Goal: Communication & Community: Answer question/provide support

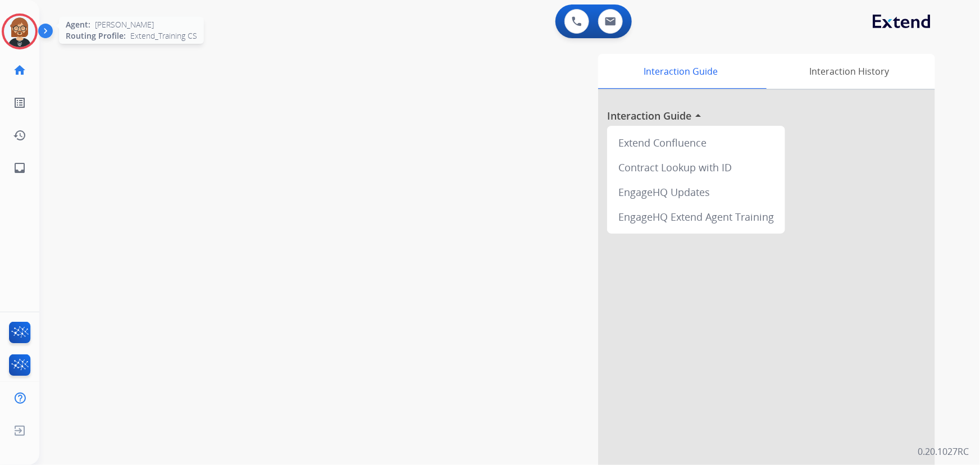
click at [12, 35] on img at bounding box center [19, 31] width 31 height 31
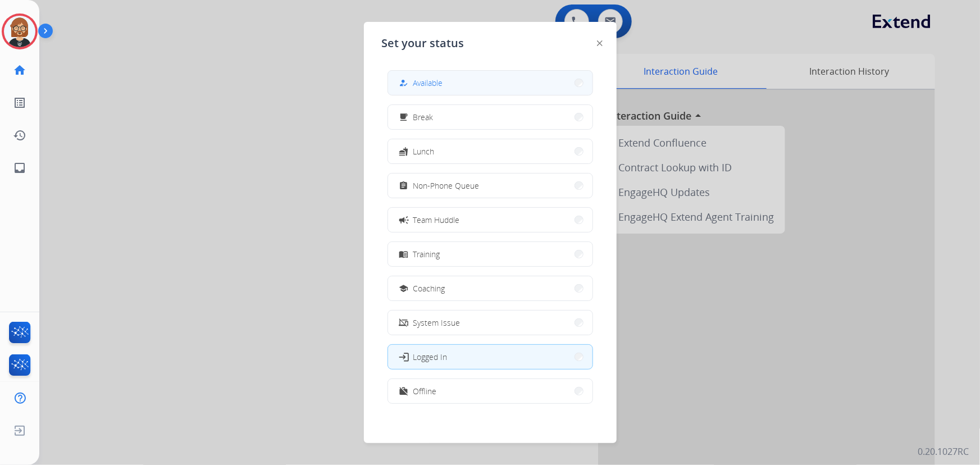
click at [449, 84] on button "how_to_reg Available" at bounding box center [490, 83] width 204 height 24
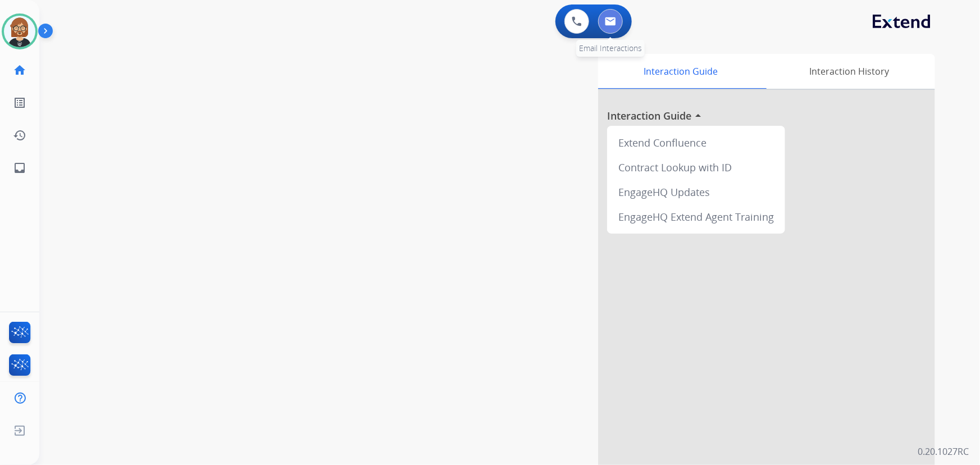
click at [601, 18] on button at bounding box center [610, 21] width 25 height 25
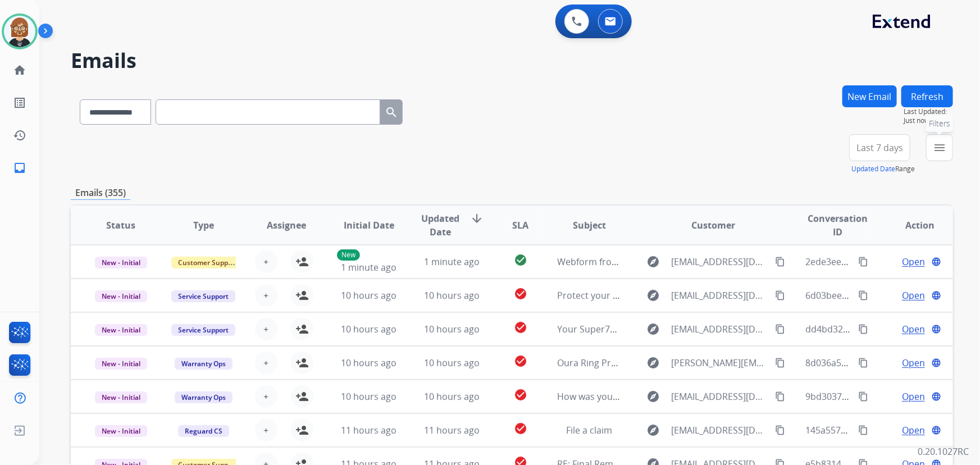
click at [939, 149] on mat-icon "menu" at bounding box center [938, 147] width 13 height 13
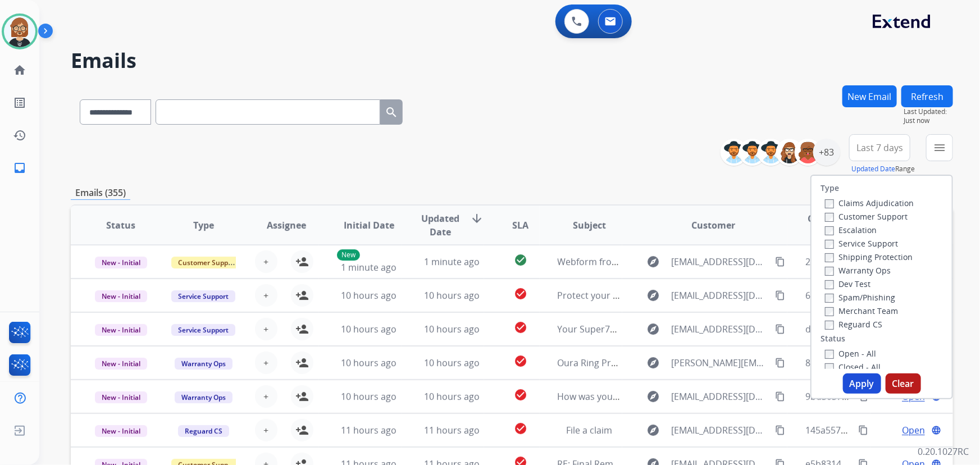
click at [854, 358] on label "Open - All" at bounding box center [850, 353] width 51 height 11
click at [854, 382] on button "Apply" at bounding box center [862, 383] width 38 height 20
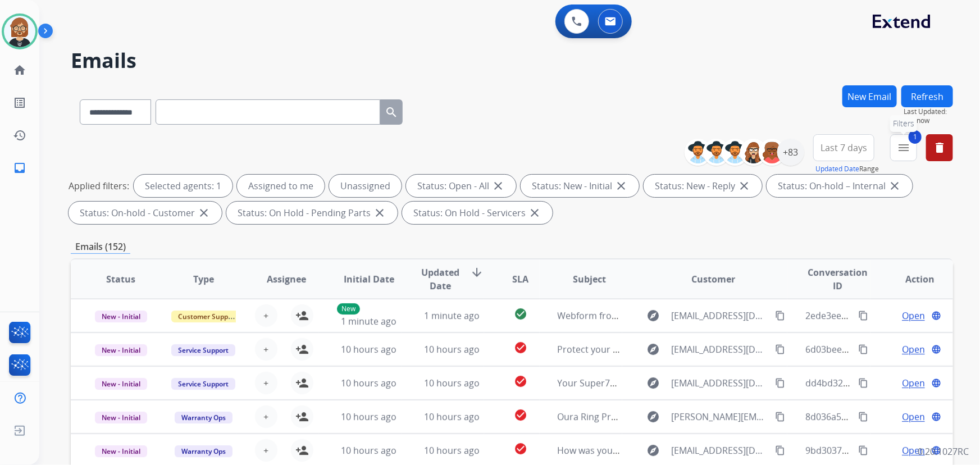
click at [902, 141] on mat-icon "menu" at bounding box center [902, 147] width 13 height 13
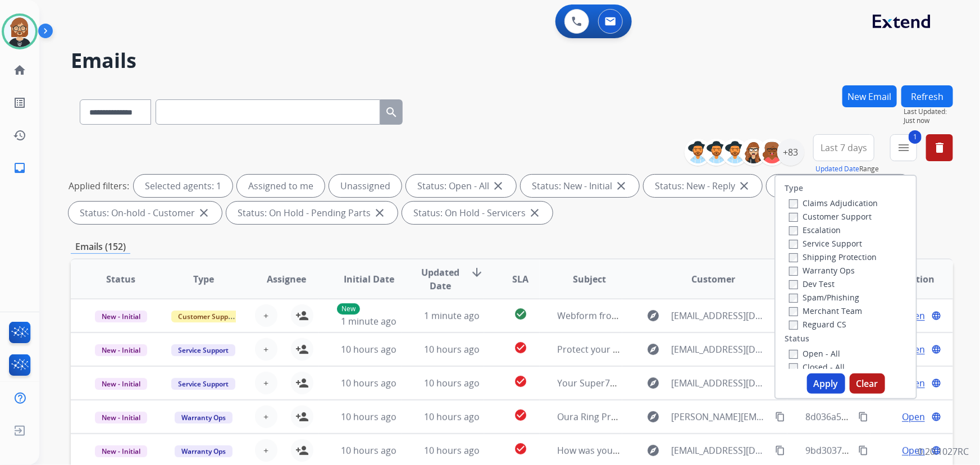
click at [827, 219] on label "Customer Support" at bounding box center [830, 216] width 83 height 11
click at [830, 255] on label "Shipping Protection" at bounding box center [833, 256] width 88 height 11
click at [817, 330] on div "Reguard CS" at bounding box center [833, 323] width 89 height 13
click at [809, 324] on label "Reguard CS" at bounding box center [817, 324] width 57 height 11
click at [826, 388] on button "Apply" at bounding box center [826, 383] width 38 height 20
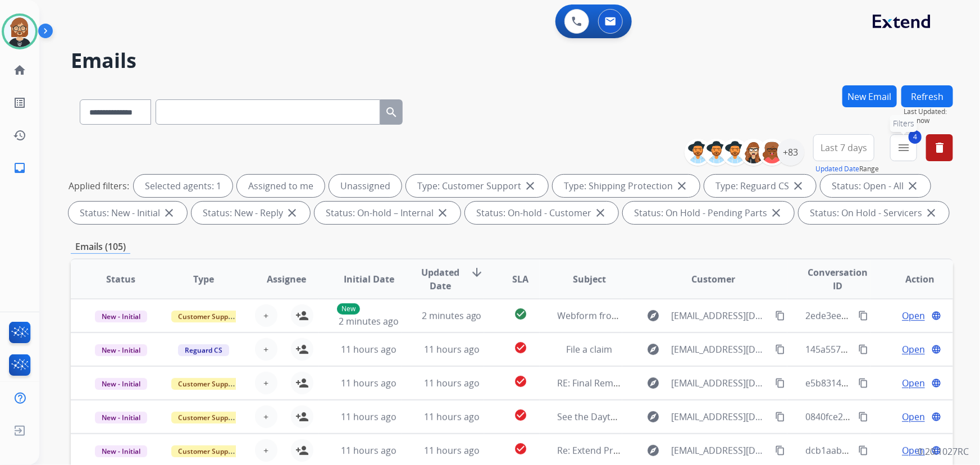
click at [902, 153] on mat-icon "menu" at bounding box center [902, 147] width 13 height 13
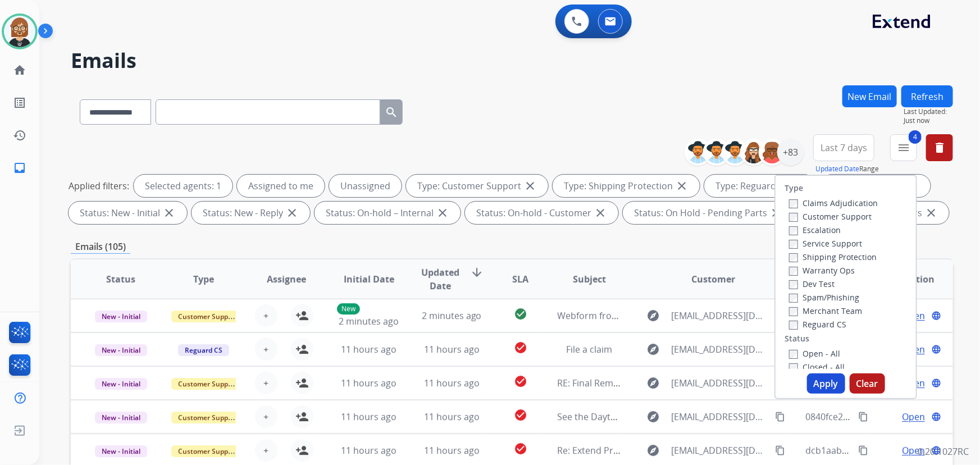
click at [820, 380] on button "Apply" at bounding box center [826, 383] width 38 height 20
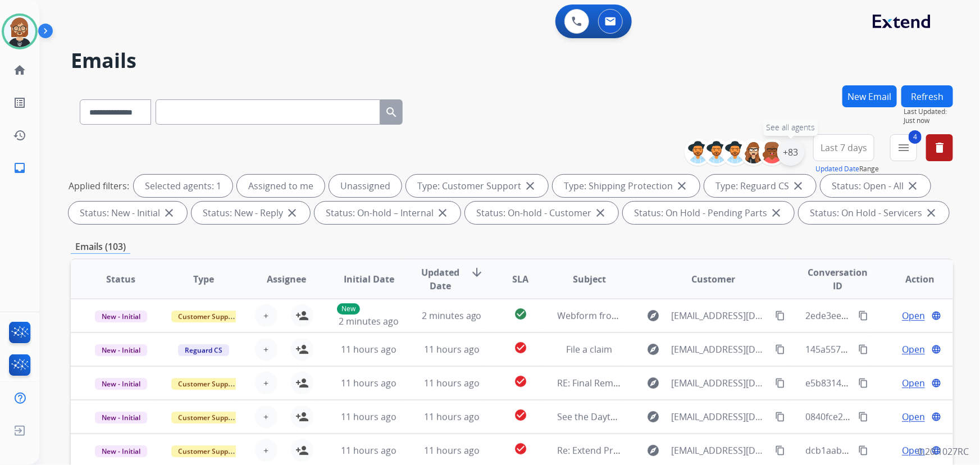
click at [797, 155] on div "+83" at bounding box center [790, 152] width 27 height 27
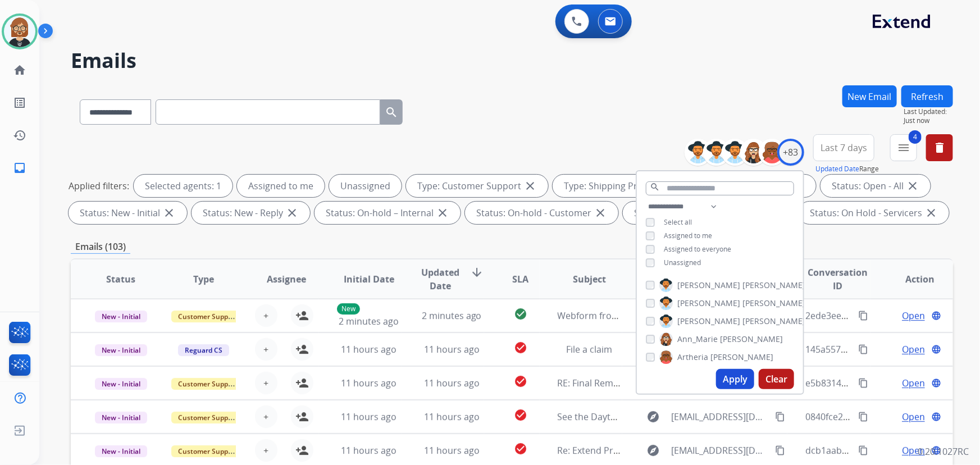
click at [734, 378] on button "Apply" at bounding box center [735, 379] width 38 height 20
click at [492, 244] on div "Emails (103)" at bounding box center [512, 247] width 882 height 14
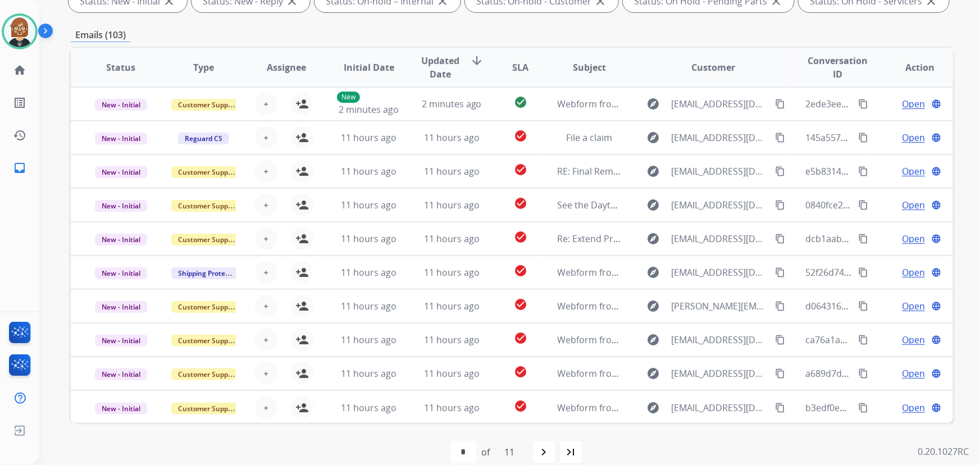
scroll to position [227, 0]
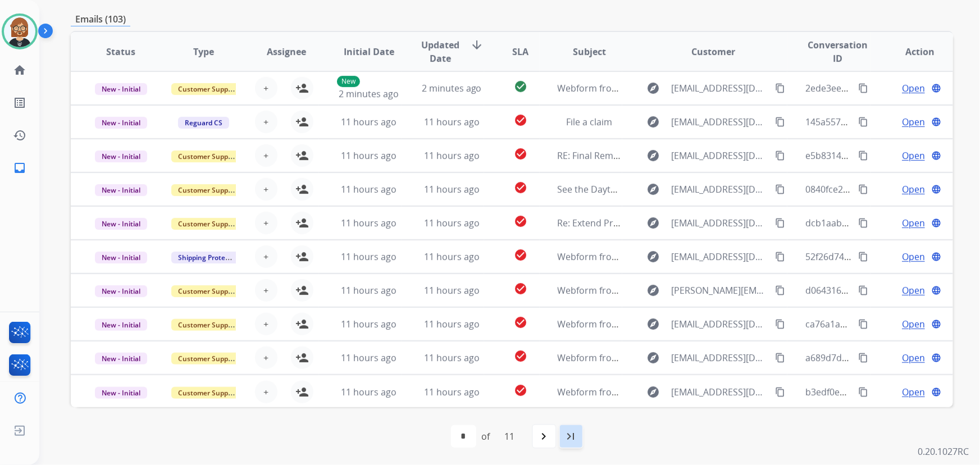
click at [573, 439] on mat-icon "last_page" at bounding box center [570, 435] width 13 height 13
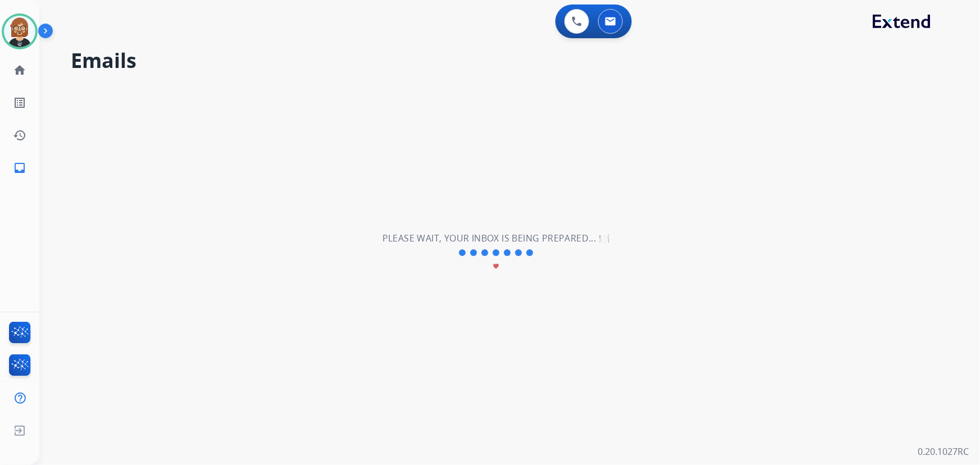
scroll to position [0, 0]
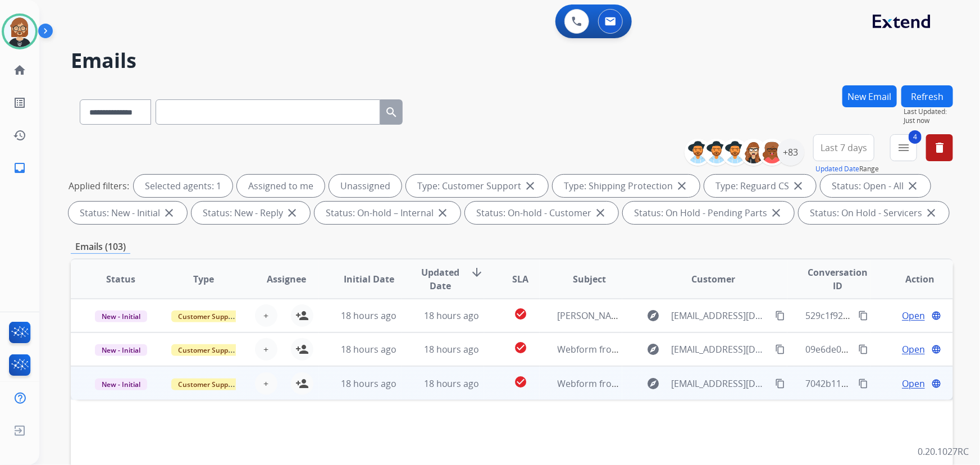
click at [493, 394] on td "check_circle" at bounding box center [511, 383] width 55 height 34
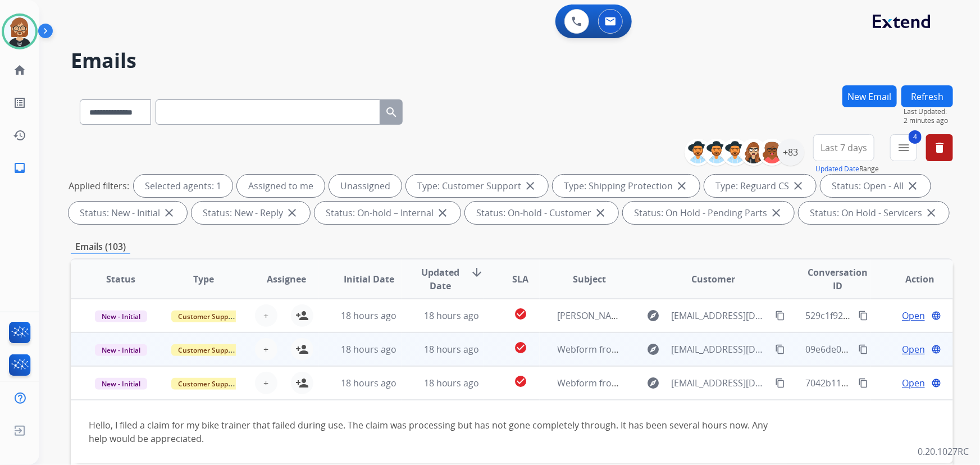
click at [415, 352] on td "18 hours ago" at bounding box center [442, 349] width 83 height 34
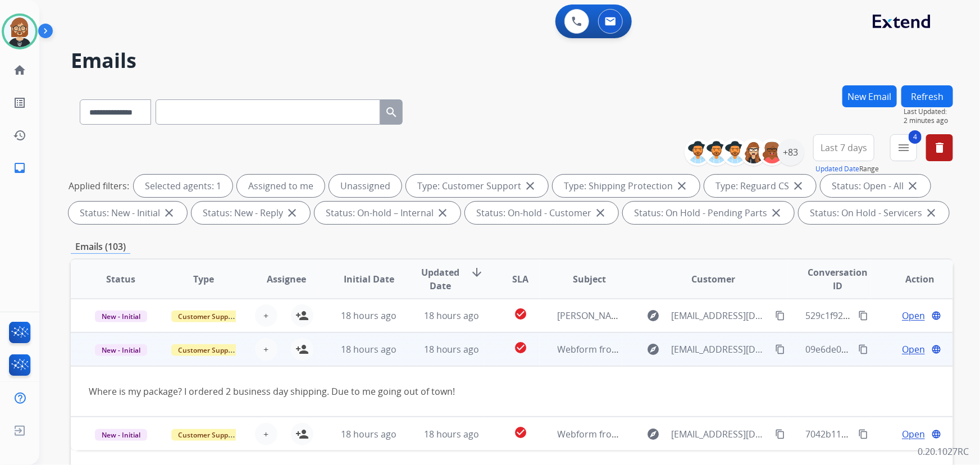
click at [775, 348] on mat-icon "content_copy" at bounding box center [780, 349] width 10 height 10
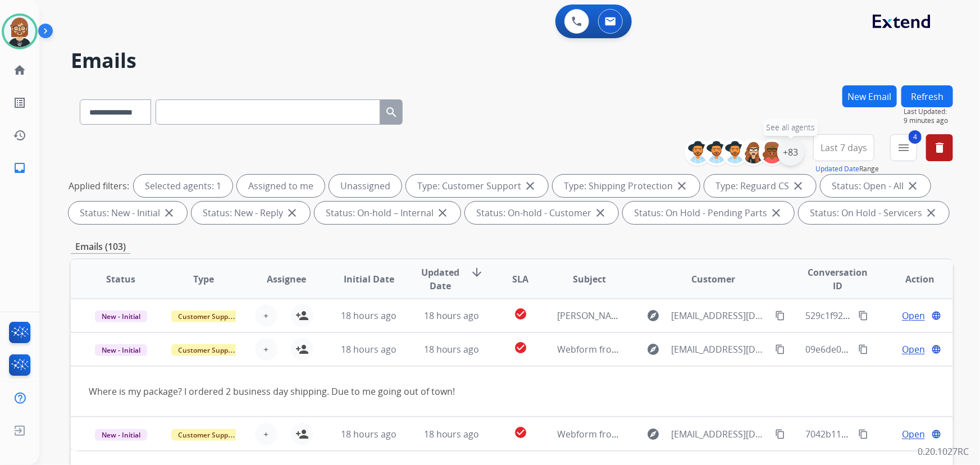
click at [793, 150] on div "+83" at bounding box center [790, 152] width 27 height 27
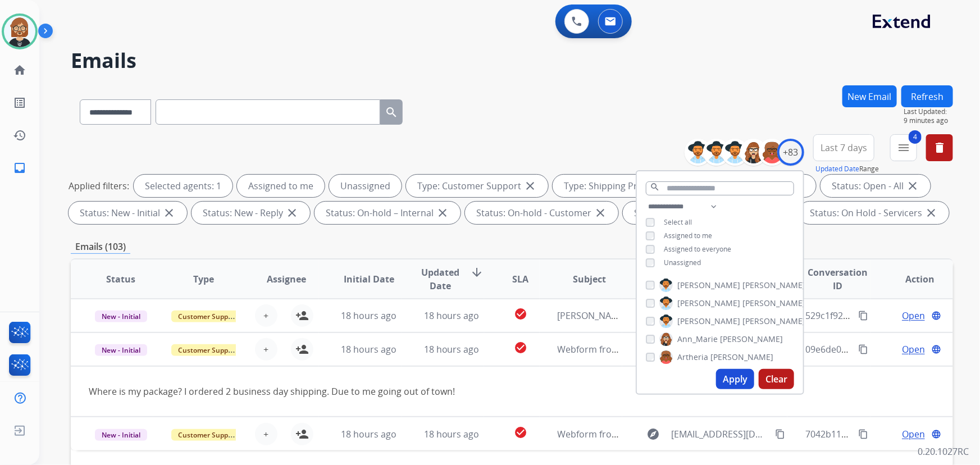
click at [687, 259] on span "Unassigned" at bounding box center [681, 263] width 37 height 10
click at [725, 377] on button "Apply" at bounding box center [735, 379] width 38 height 20
select select "*"
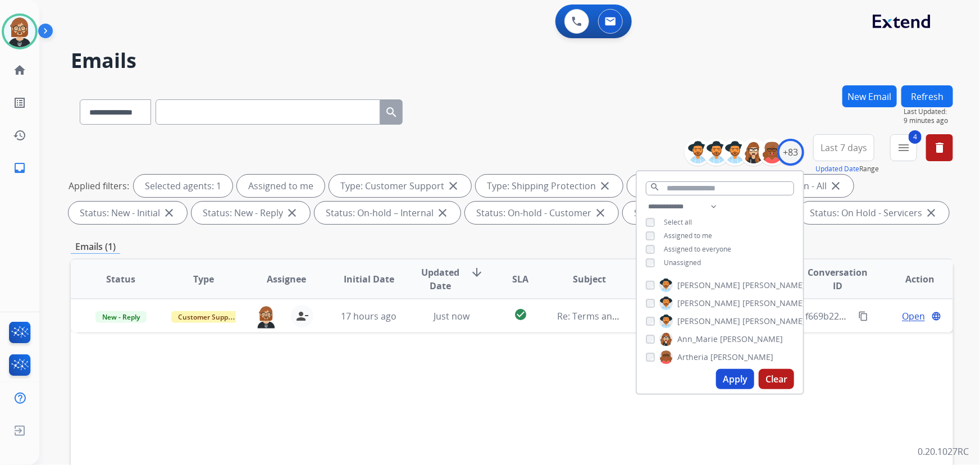
click at [467, 388] on div "Status Type Assignee Initial Date Updated Date arrow_downward SLA Subject Custo…" at bounding box center [512, 446] width 882 height 376
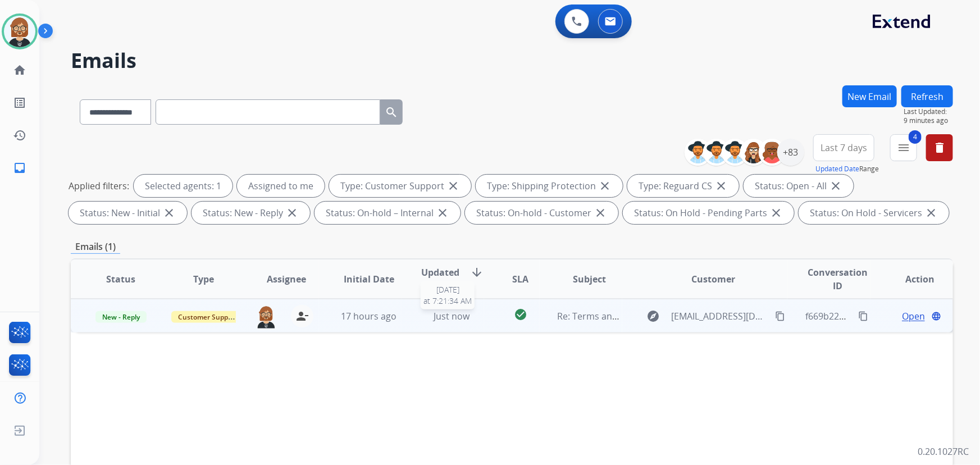
click at [478, 313] on div "Just now" at bounding box center [451, 315] width 64 height 13
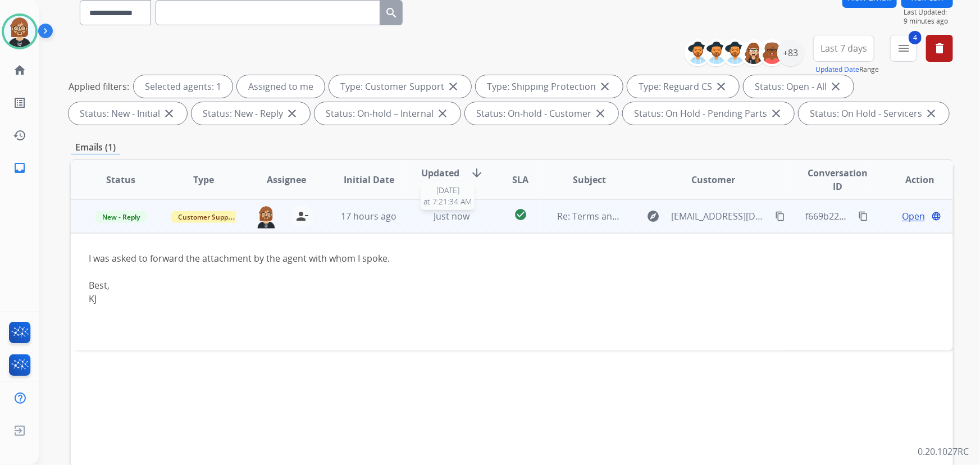
scroll to position [102, 0]
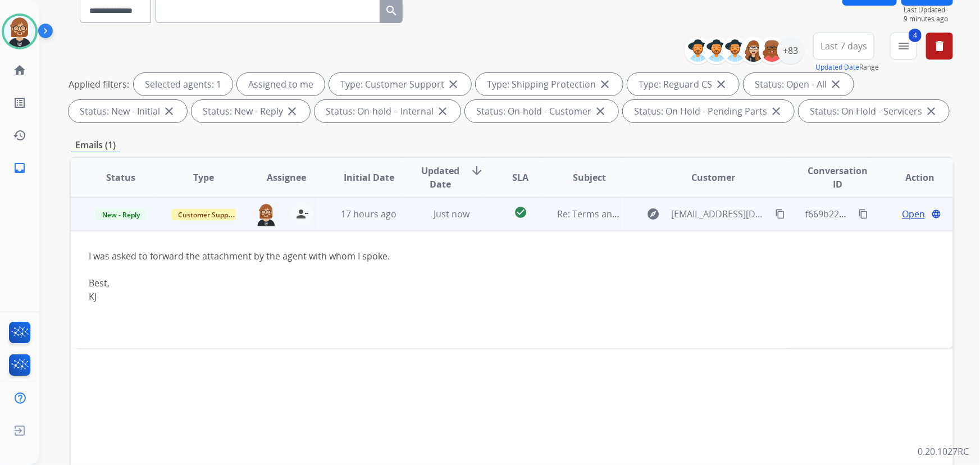
click at [908, 215] on span "Open" at bounding box center [913, 213] width 23 height 13
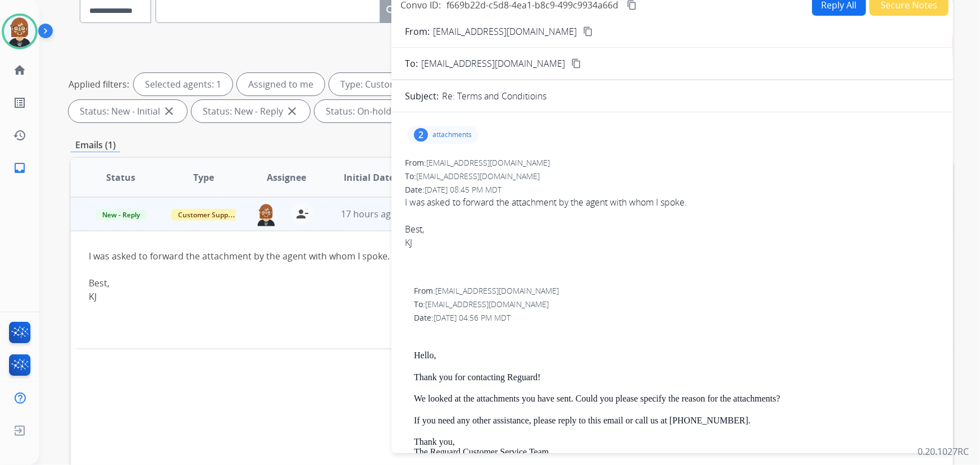
click at [450, 138] on p "attachments" at bounding box center [451, 134] width 39 height 9
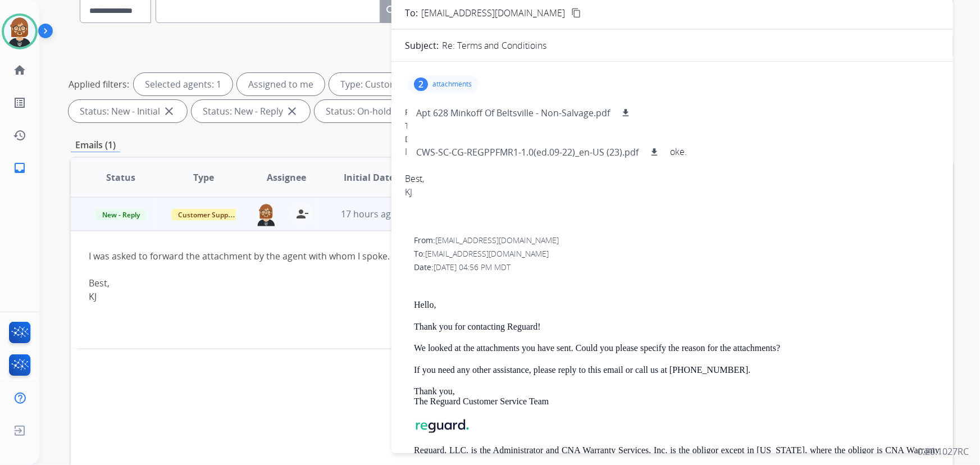
scroll to position [0, 0]
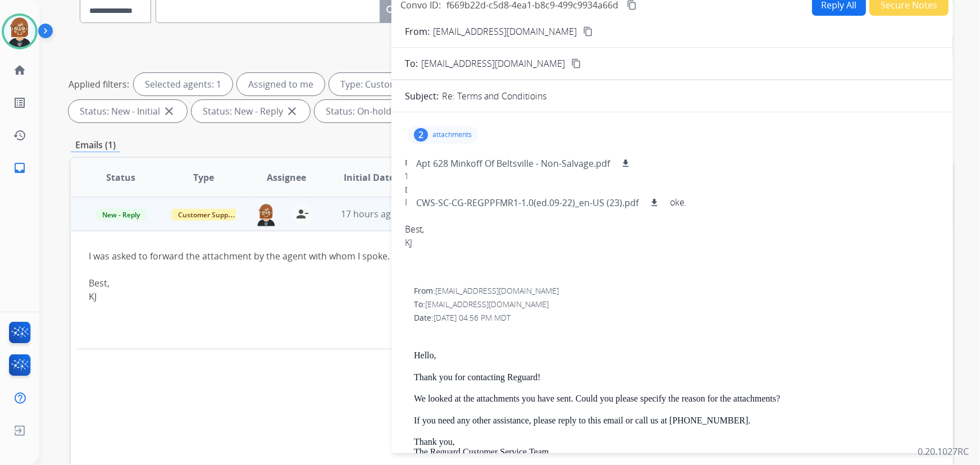
click at [583, 34] on mat-icon "content_copy" at bounding box center [588, 31] width 10 height 10
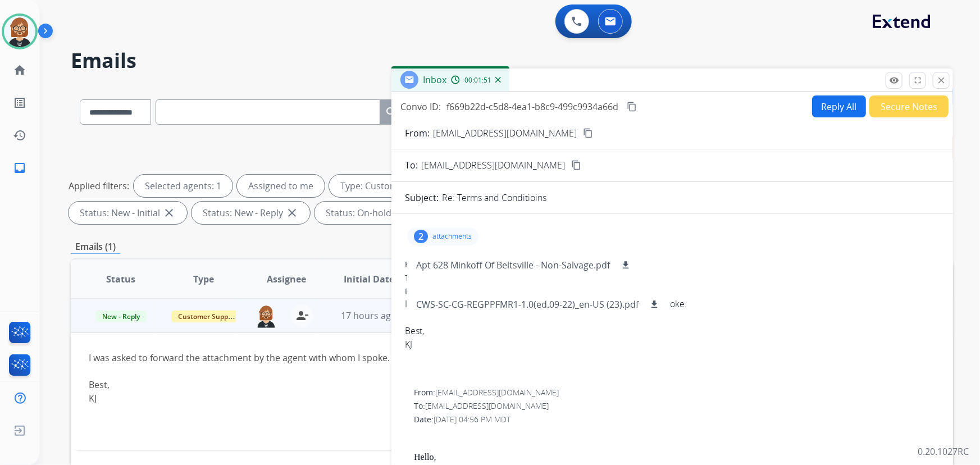
click at [630, 108] on mat-icon "content_copy" at bounding box center [631, 107] width 10 height 10
click at [559, 266] on p "Apt 628 Minkoff Of Beltsville - Non-Salvage.pdf" at bounding box center [513, 264] width 194 height 13
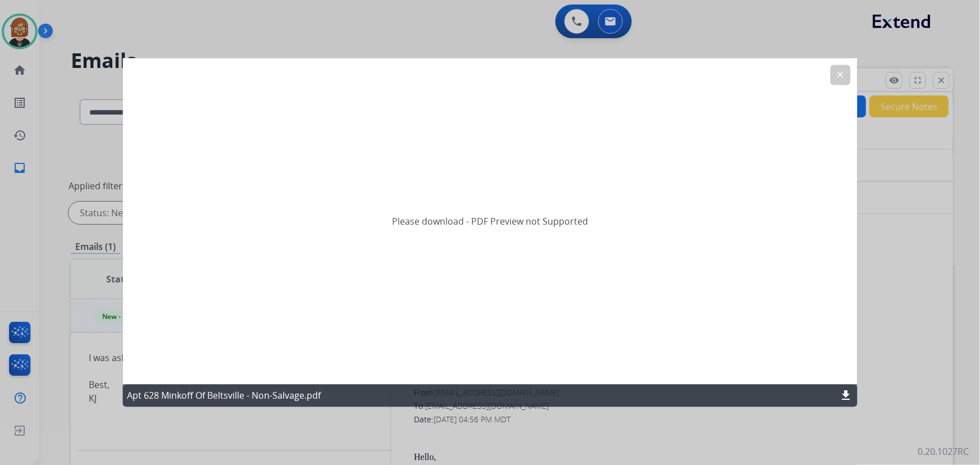
click at [850, 391] on mat-icon "download" at bounding box center [845, 395] width 13 height 13
click at [835, 68] on button "clear" at bounding box center [840, 75] width 20 height 20
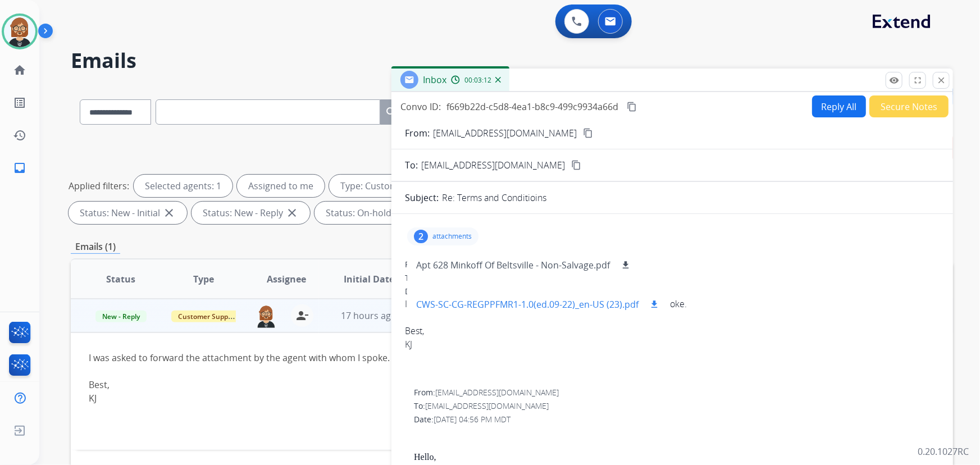
click at [597, 308] on p "CWS-SC-CG-REGPPFMR1-1.0(ed.09-22)_en-US (23).pdf" at bounding box center [527, 304] width 222 height 13
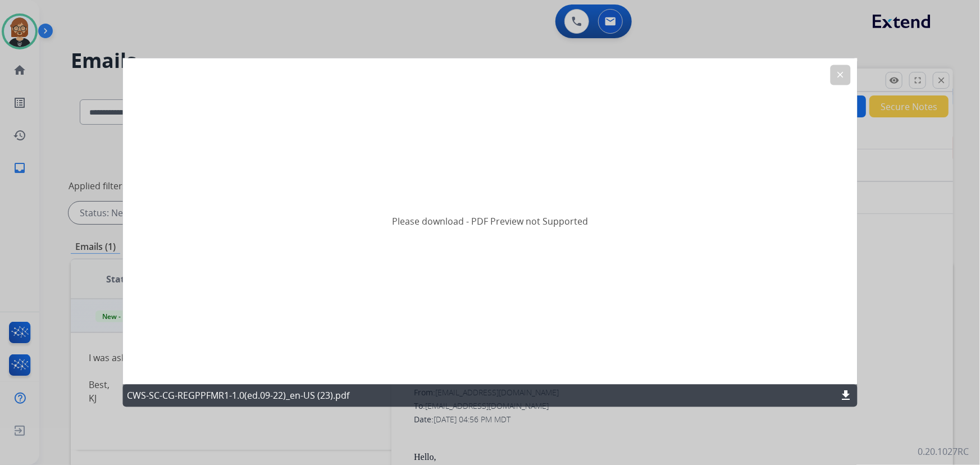
click at [847, 394] on mat-icon "download" at bounding box center [845, 395] width 13 height 13
click at [916, 312] on div at bounding box center [490, 232] width 980 height 465
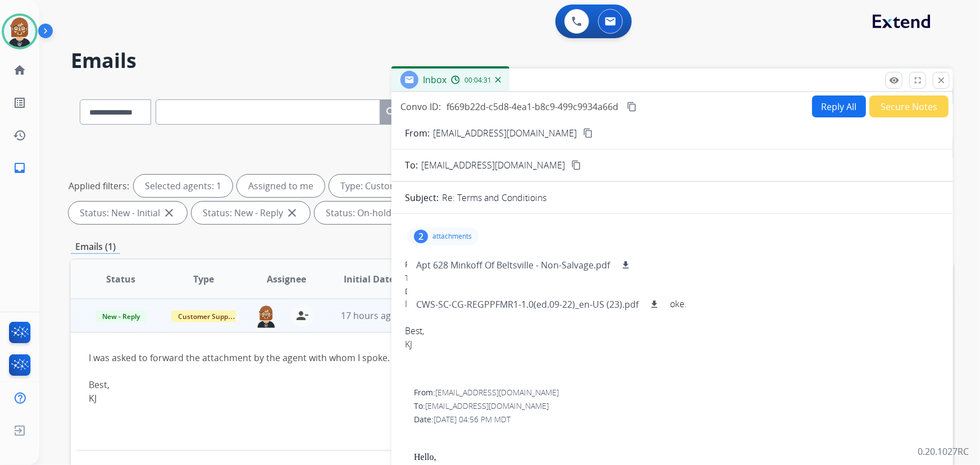
click at [816, 319] on div "I was asked to forward the attachment by the agent with whom I spoke. Best, KJ" at bounding box center [672, 324] width 534 height 54
click at [433, 235] on p "attachments" at bounding box center [451, 236] width 39 height 9
click at [634, 104] on mat-icon "content_copy" at bounding box center [631, 107] width 10 height 10
click at [896, 108] on button "Secure Notes" at bounding box center [908, 106] width 79 height 22
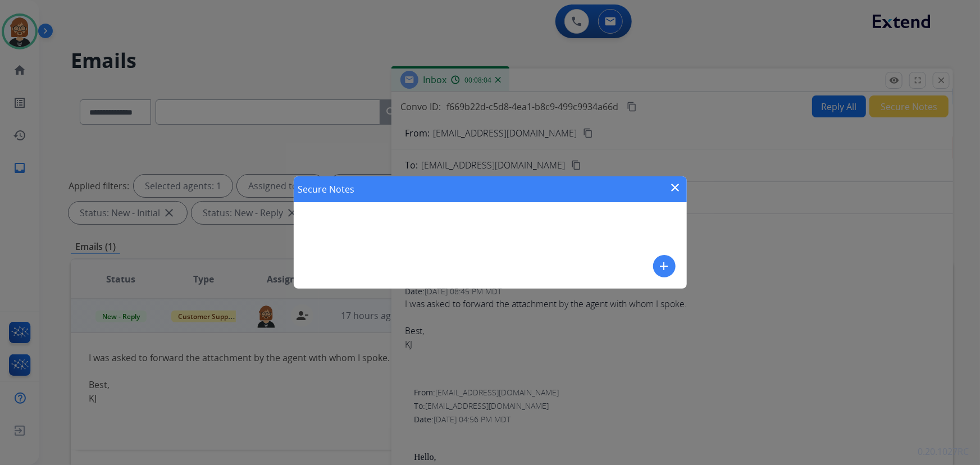
click at [670, 262] on mat-icon "add" at bounding box center [663, 265] width 13 height 13
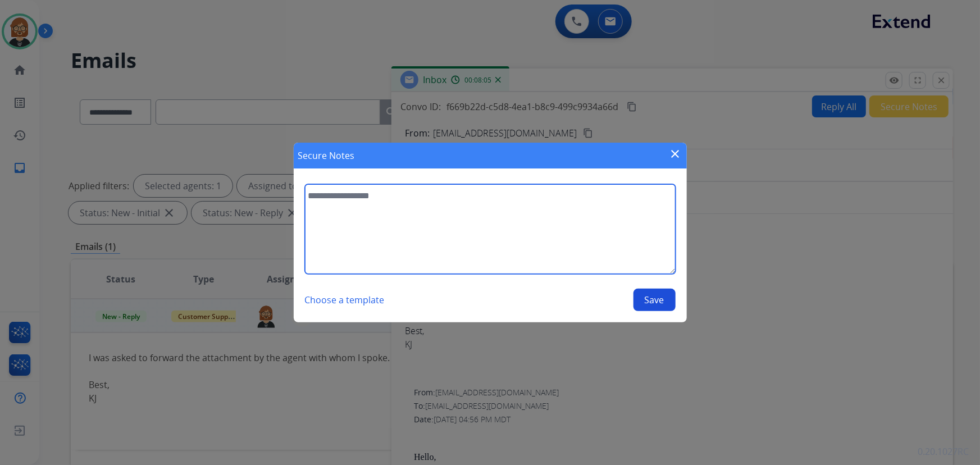
click at [521, 217] on textarea at bounding box center [490, 229] width 370 height 90
type textarea "**********"
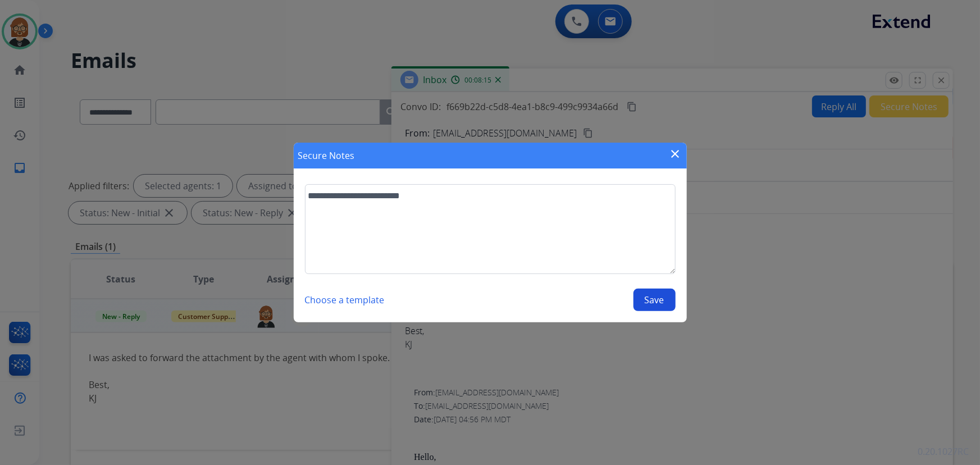
click at [654, 291] on button "Save" at bounding box center [654, 300] width 42 height 22
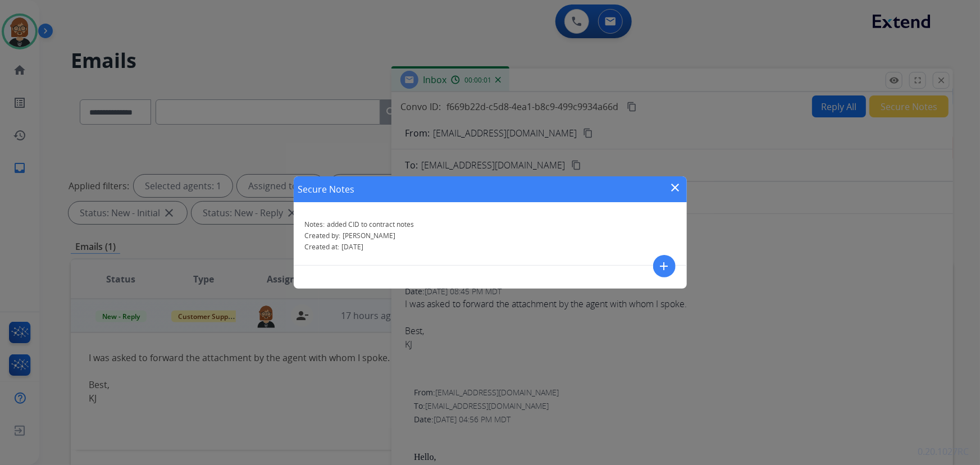
click at [679, 186] on mat-icon "close" at bounding box center [675, 187] width 13 height 13
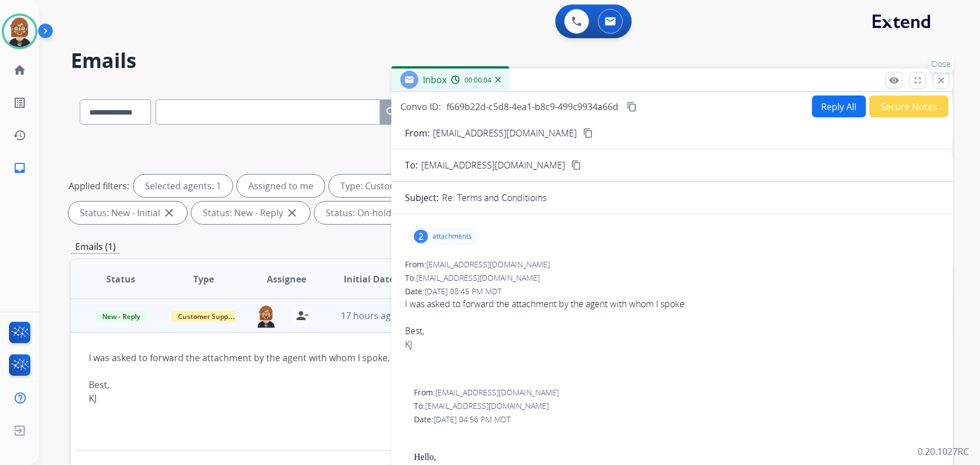
click at [943, 83] on mat-icon "close" at bounding box center [941, 80] width 10 height 10
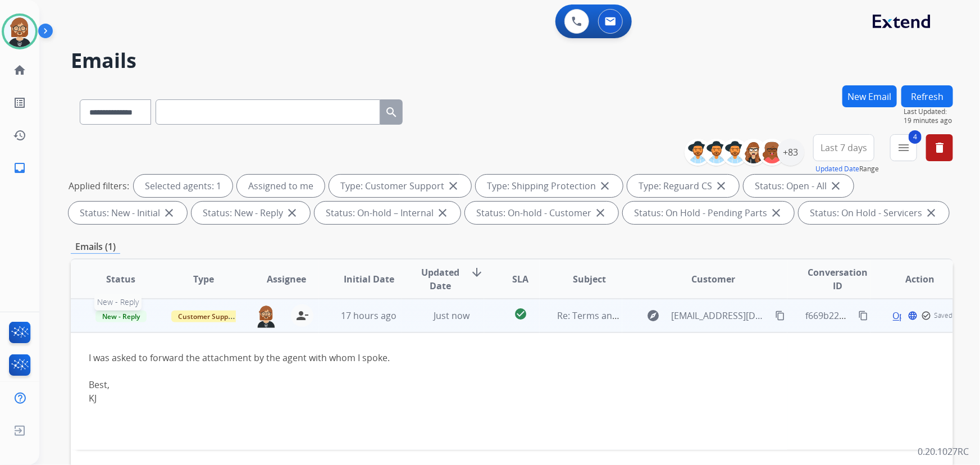
click at [113, 317] on span "New - Reply" at bounding box center [120, 316] width 51 height 12
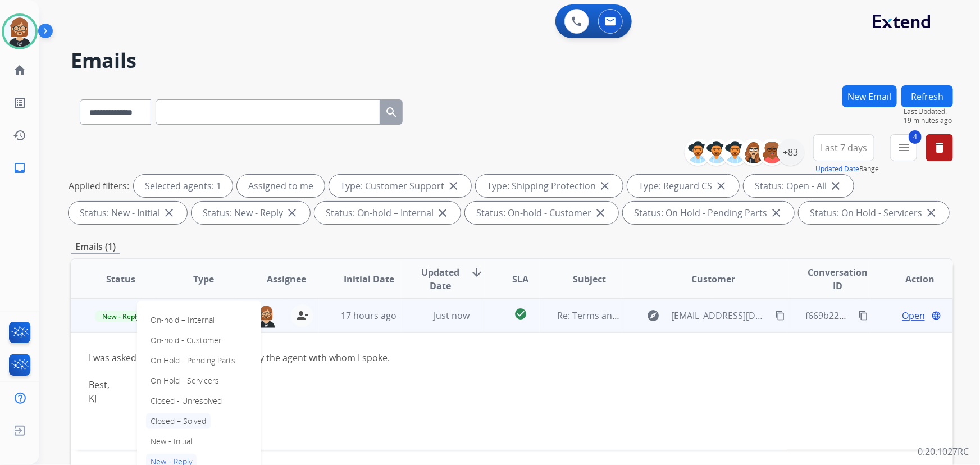
click at [168, 419] on p "Closed – Solved" at bounding box center [178, 421] width 65 height 16
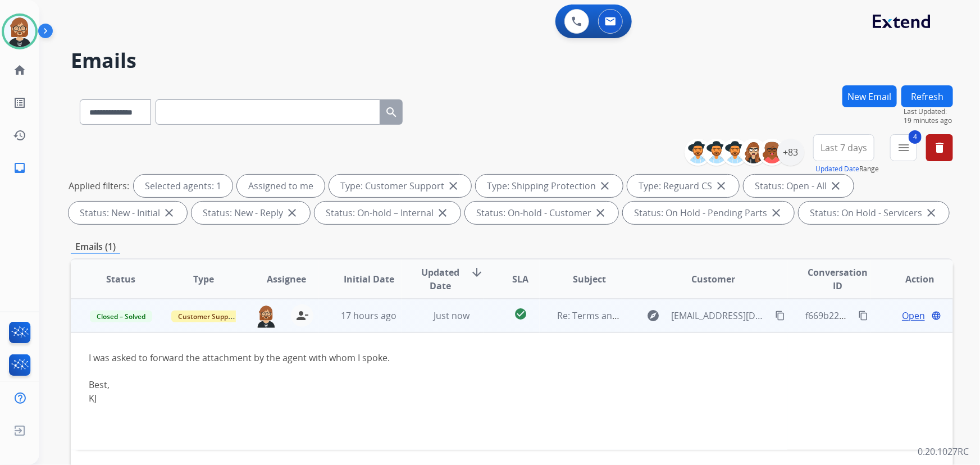
click at [941, 103] on button "Refresh" at bounding box center [927, 96] width 52 height 22
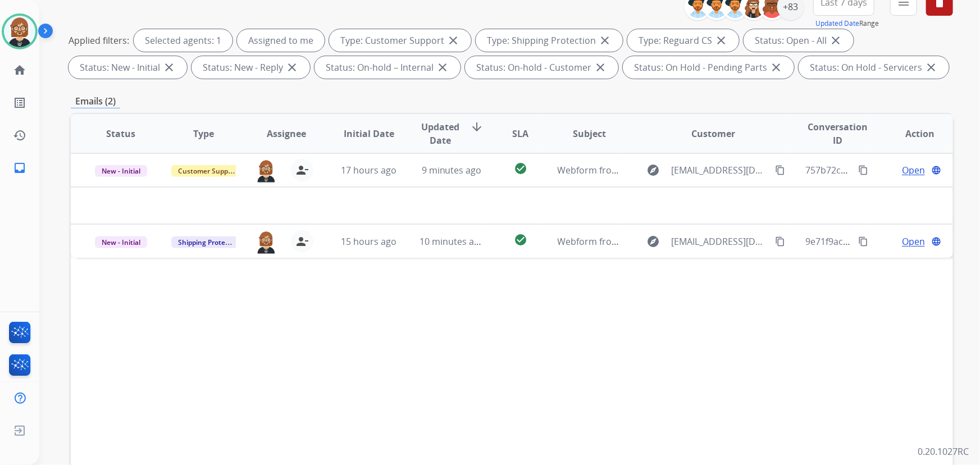
scroll to position [153, 0]
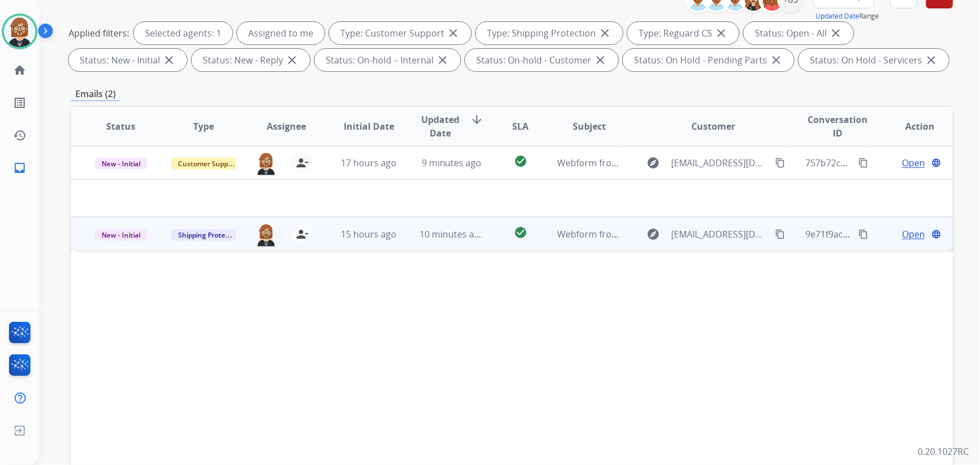
click at [505, 242] on td "check_circle" at bounding box center [511, 234] width 55 height 34
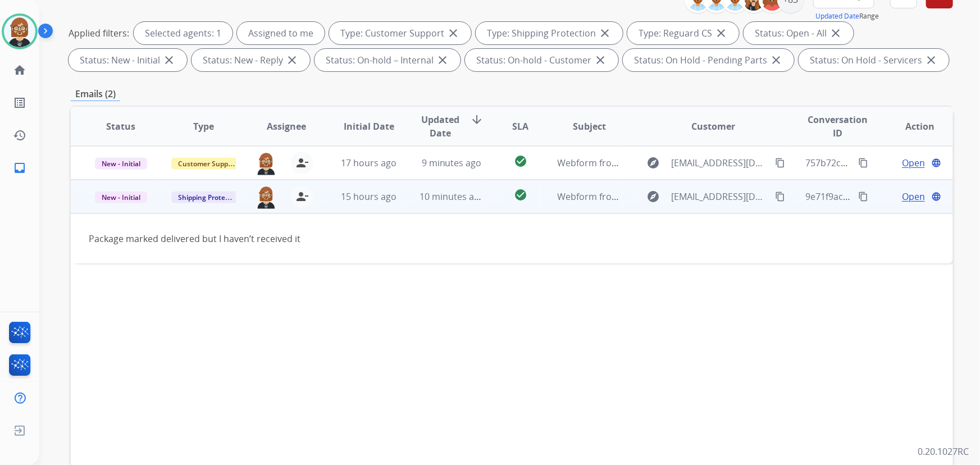
click at [775, 192] on mat-icon "content_copy" at bounding box center [780, 196] width 10 height 10
click at [907, 197] on span "Open" at bounding box center [913, 196] width 23 height 13
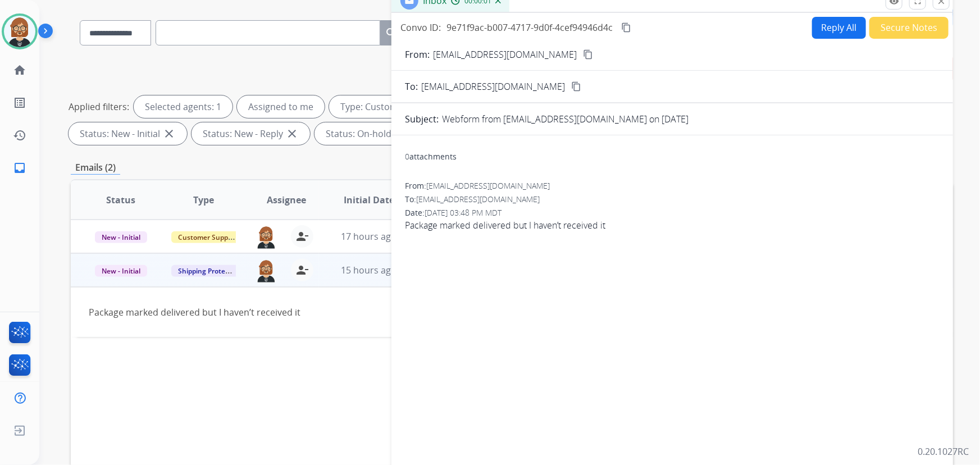
scroll to position [0, 0]
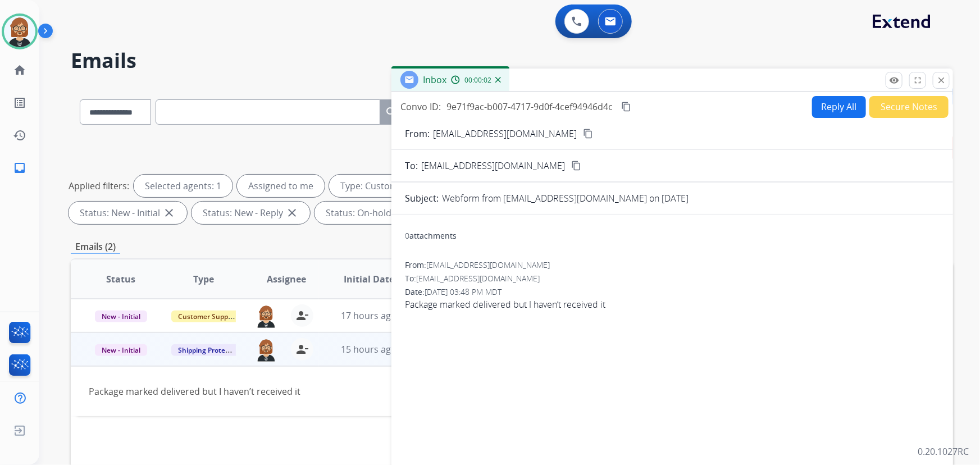
click at [880, 106] on button "Secure Notes" at bounding box center [908, 107] width 79 height 22
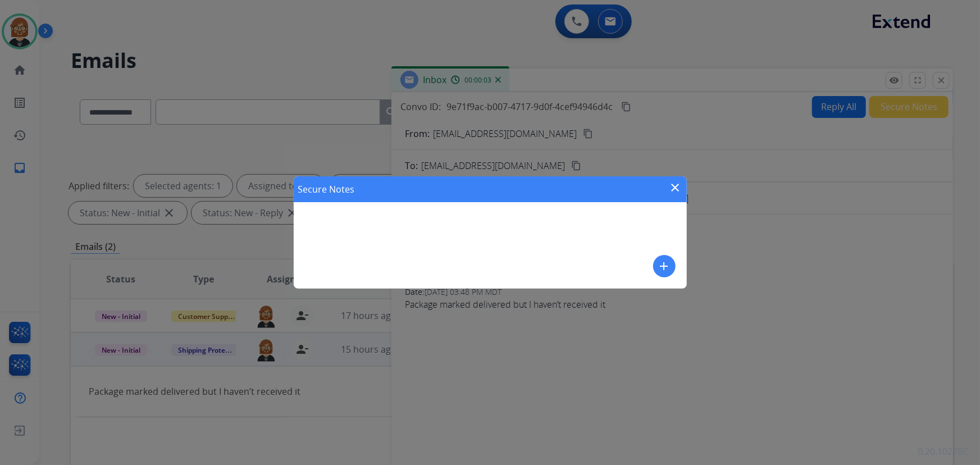
click at [675, 265] on div "Secure Notes close add" at bounding box center [490, 232] width 393 height 112
click at [665, 267] on mat-icon "add" at bounding box center [663, 265] width 13 height 13
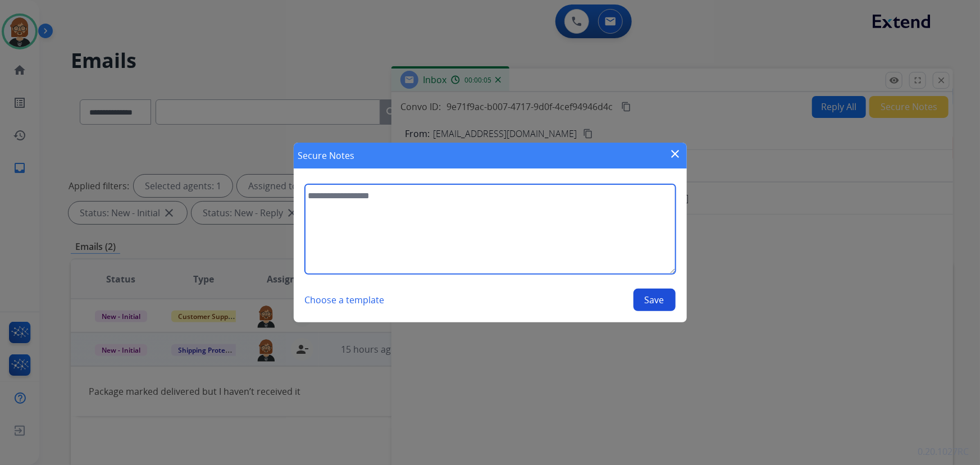
click at [519, 241] on textarea at bounding box center [490, 229] width 370 height 90
type textarea "**********"
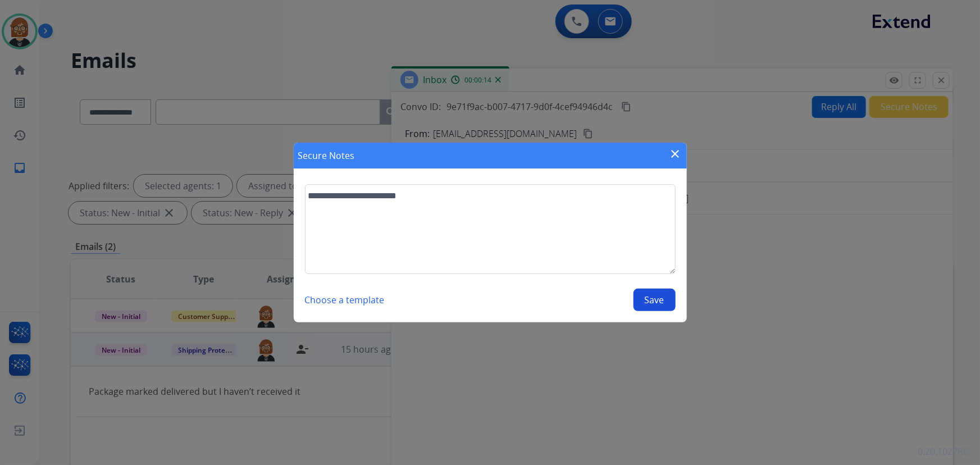
click at [662, 302] on button "Save" at bounding box center [654, 300] width 42 height 22
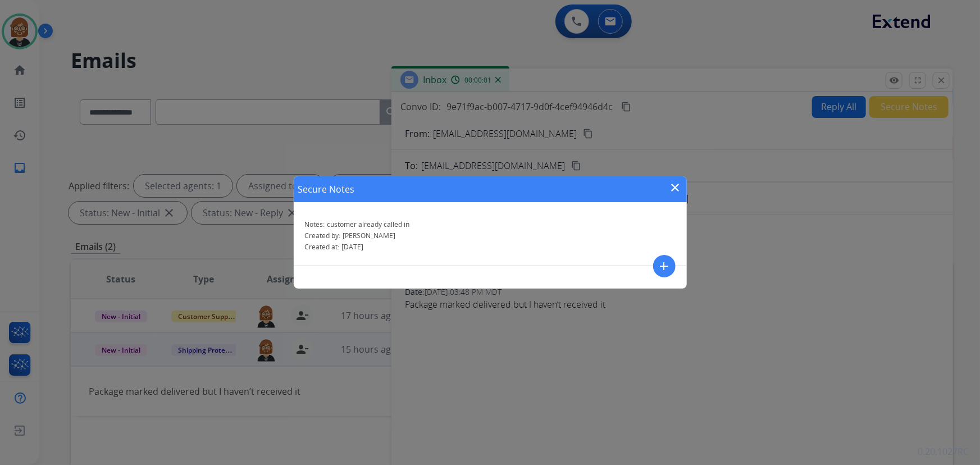
click at [673, 184] on mat-icon "close" at bounding box center [675, 187] width 13 height 13
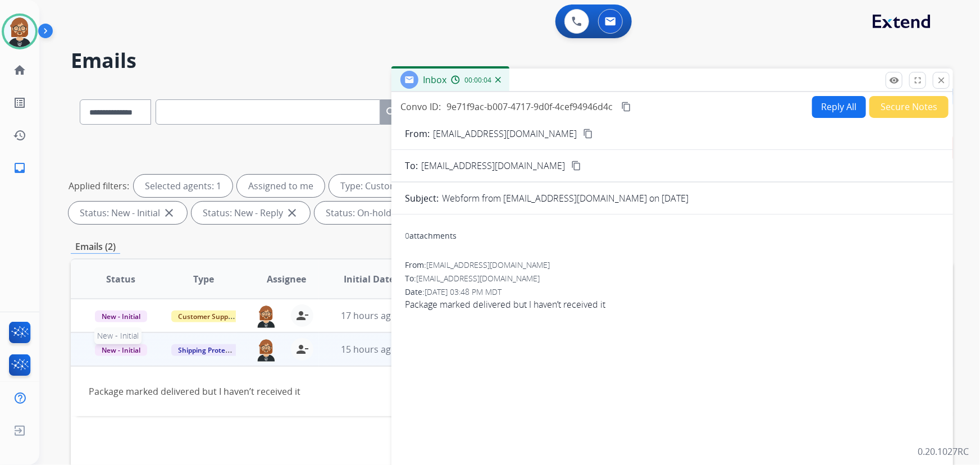
click at [123, 347] on span "New - Initial" at bounding box center [121, 350] width 52 height 12
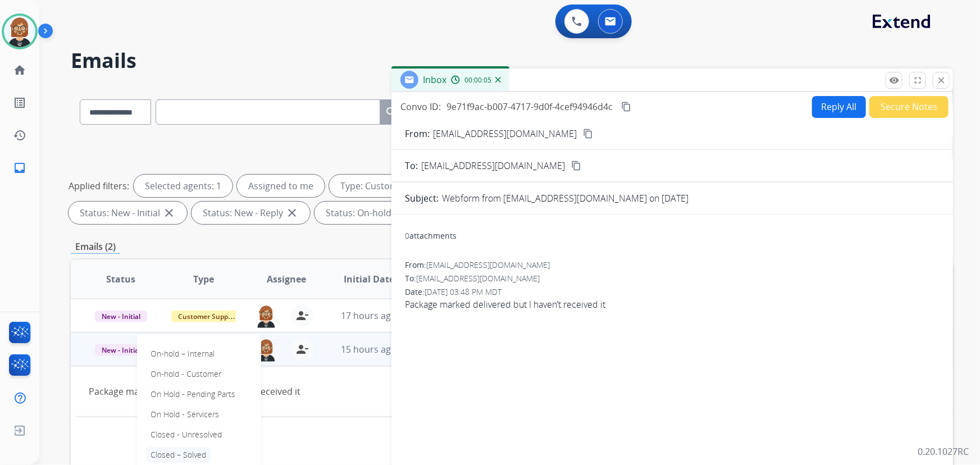
click at [189, 455] on p "Closed – Solved" at bounding box center [178, 455] width 65 height 16
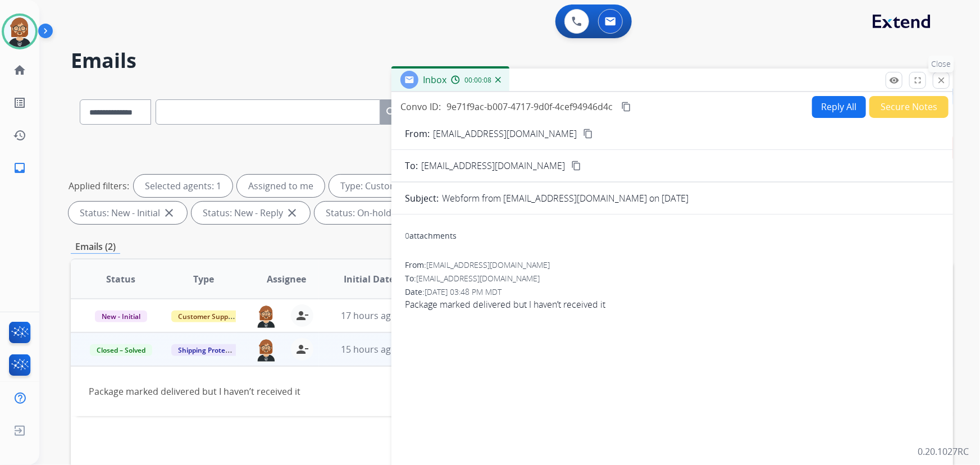
click at [947, 79] on button "close Close" at bounding box center [940, 80] width 17 height 17
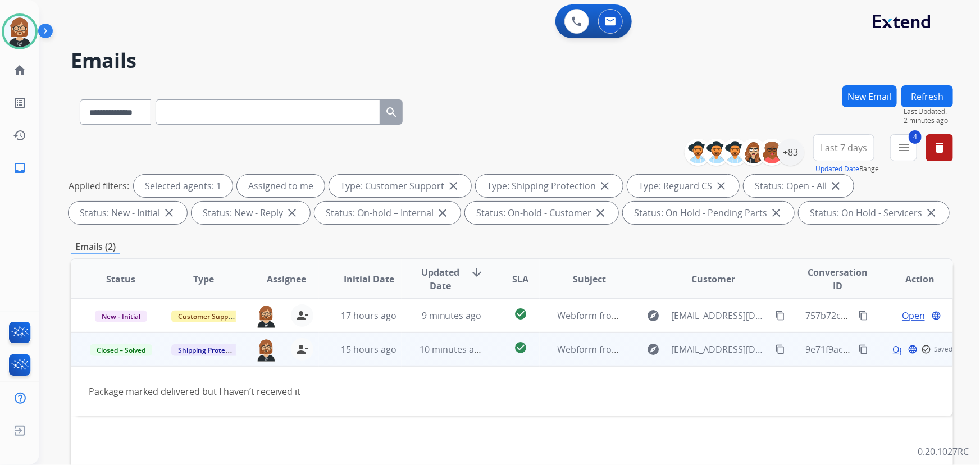
click at [936, 88] on button "Refresh" at bounding box center [927, 96] width 52 height 22
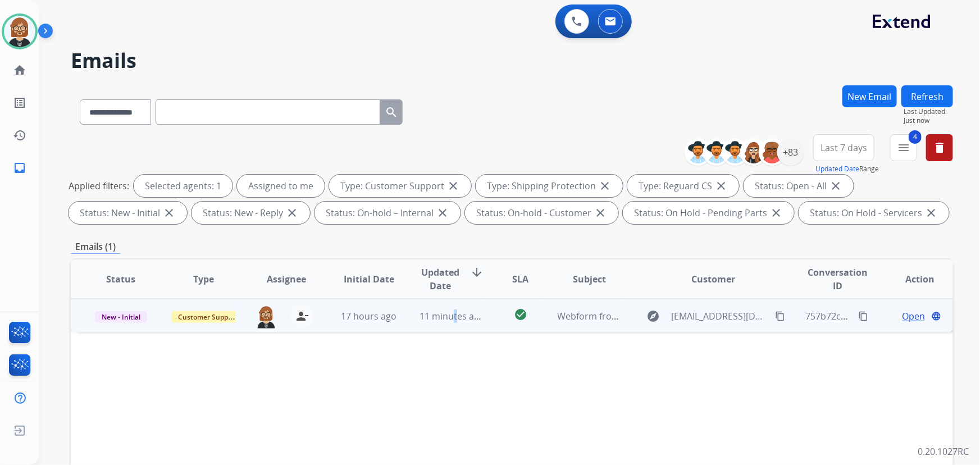
drag, startPoint x: 455, startPoint y: 302, endPoint x: 451, endPoint y: 306, distance: 6.0
click at [451, 306] on td "11 minutes ago" at bounding box center [442, 316] width 83 height 34
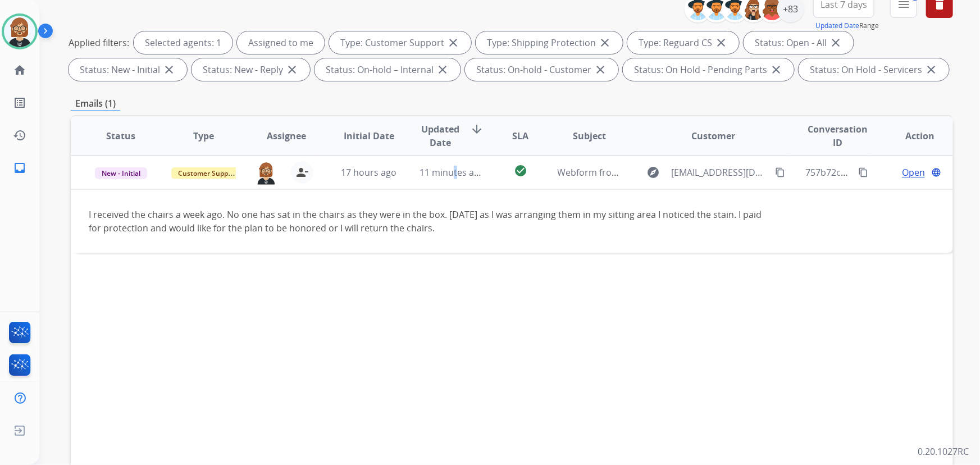
scroll to position [153, 0]
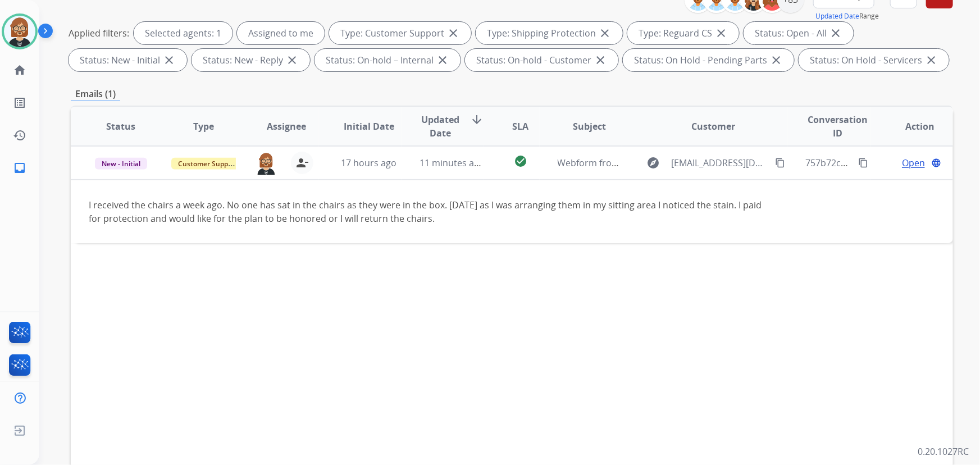
click at [450, 307] on div "Status Type Assignee Initial Date Updated Date arrow_downward SLA Subject Custo…" at bounding box center [512, 294] width 882 height 376
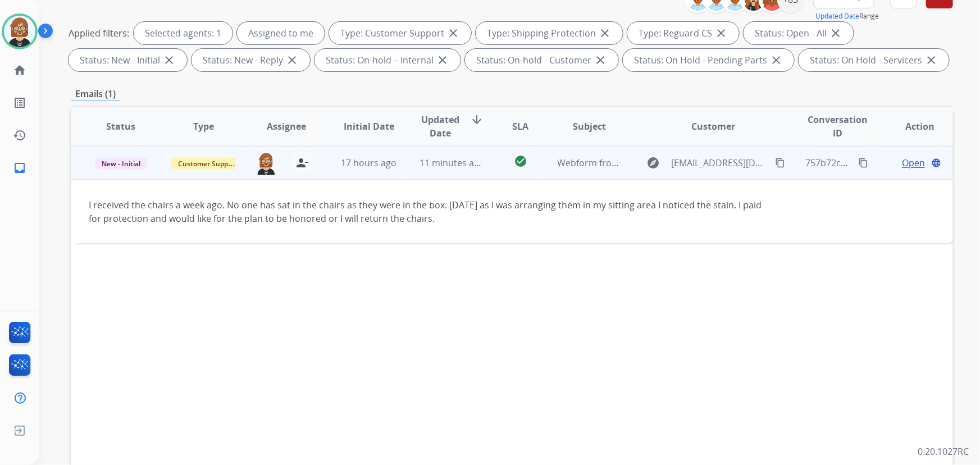
click at [905, 157] on span "Open" at bounding box center [913, 162] width 23 height 13
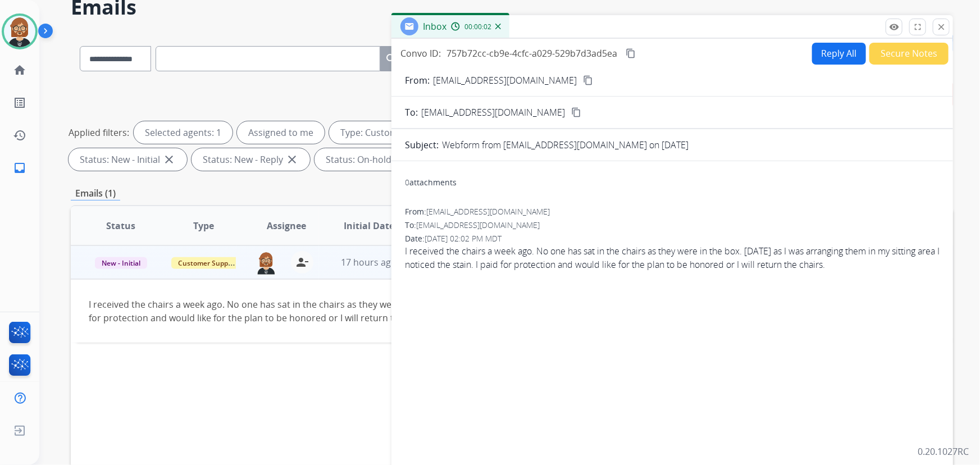
scroll to position [0, 0]
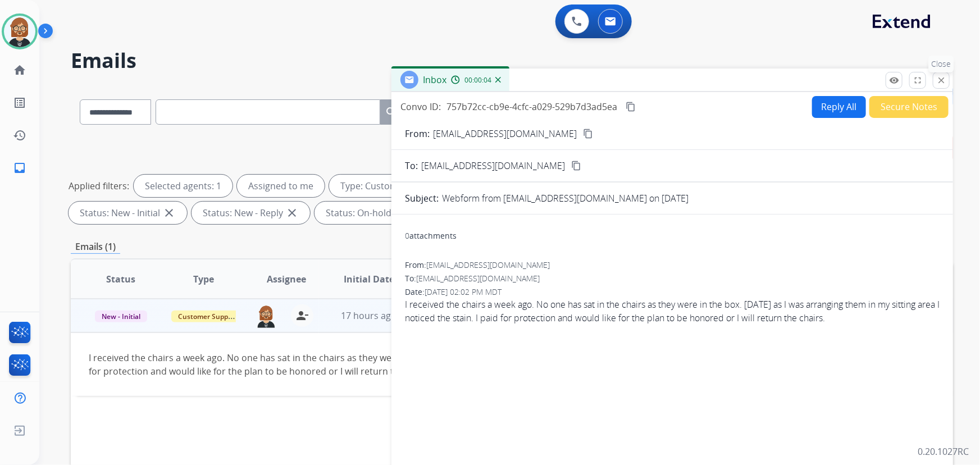
click at [938, 79] on mat-icon "close" at bounding box center [941, 80] width 10 height 10
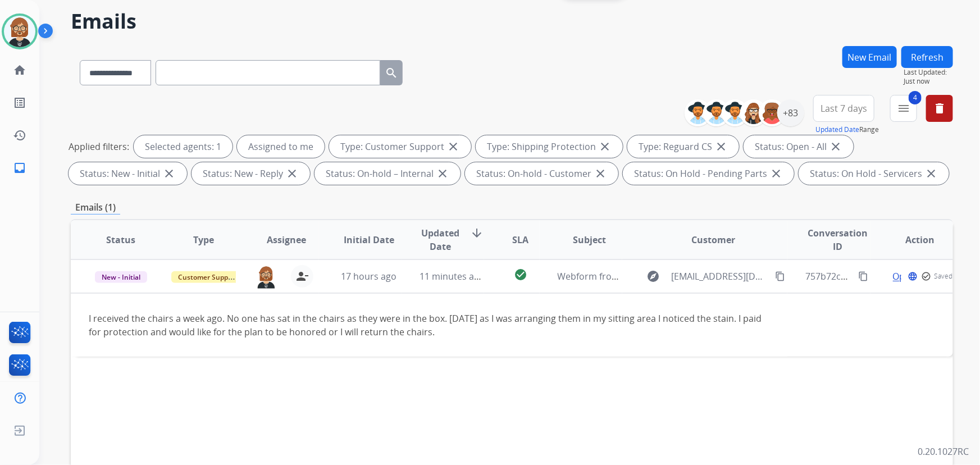
scroll to position [102, 0]
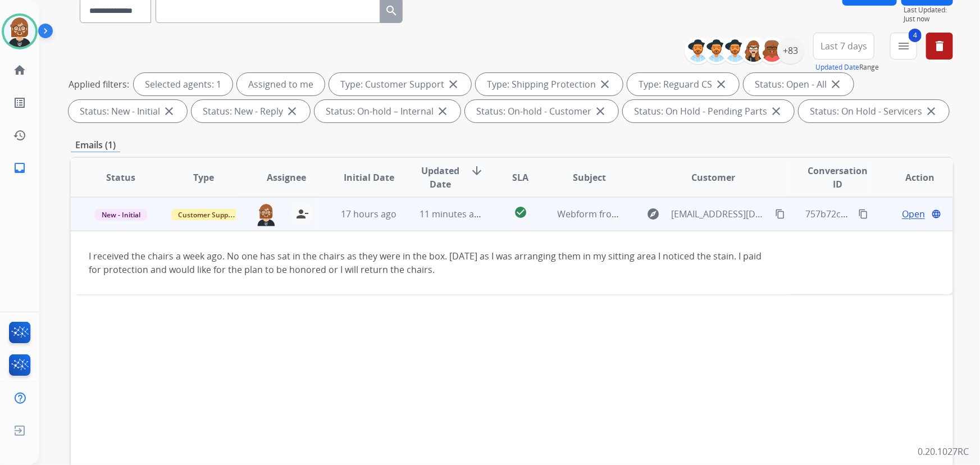
click at [775, 212] on mat-icon "content_copy" at bounding box center [780, 214] width 10 height 10
click at [907, 214] on span "Open" at bounding box center [913, 213] width 23 height 13
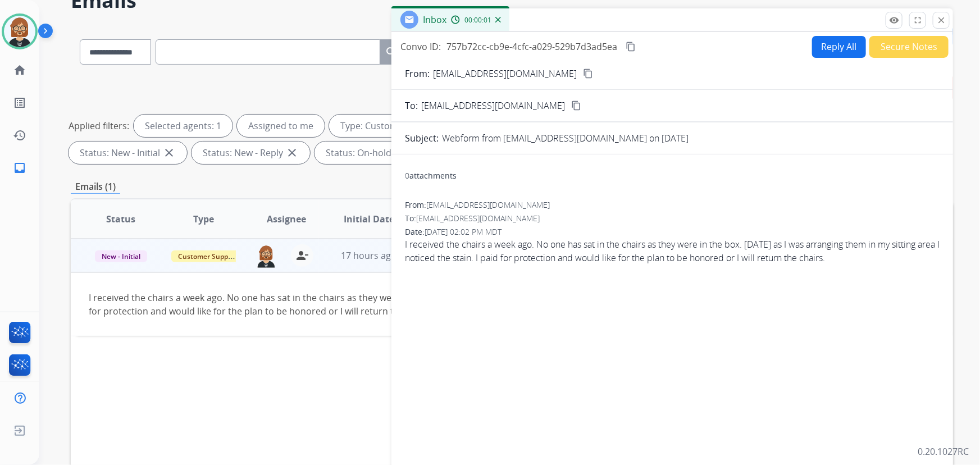
scroll to position [0, 0]
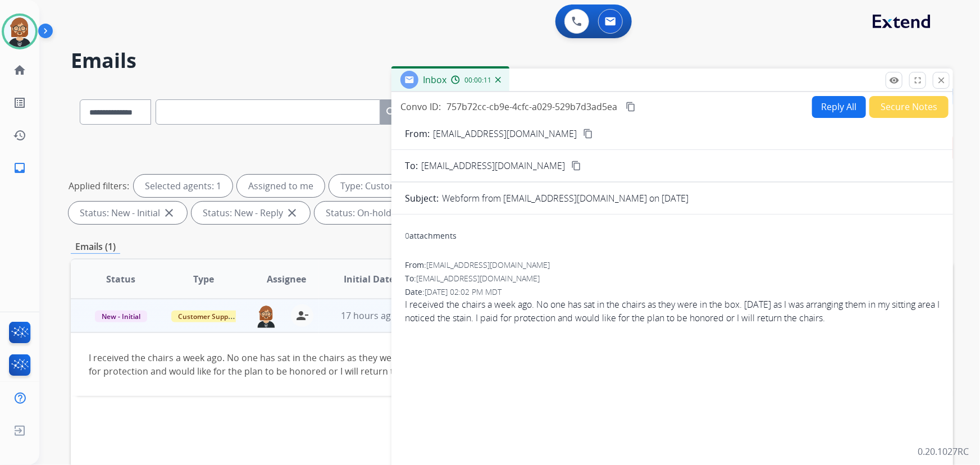
click at [831, 105] on button "Reply All" at bounding box center [839, 107] width 54 height 22
select select "**********"
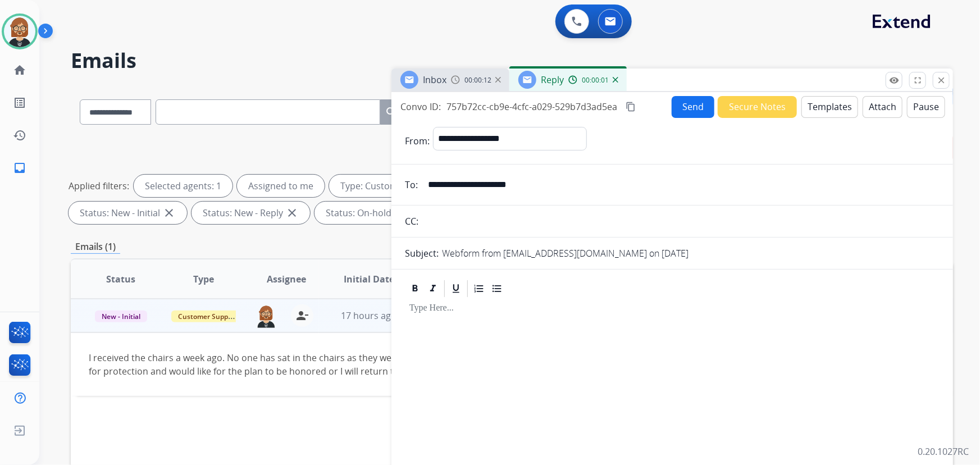
click at [831, 105] on button "Templates" at bounding box center [829, 107] width 57 height 22
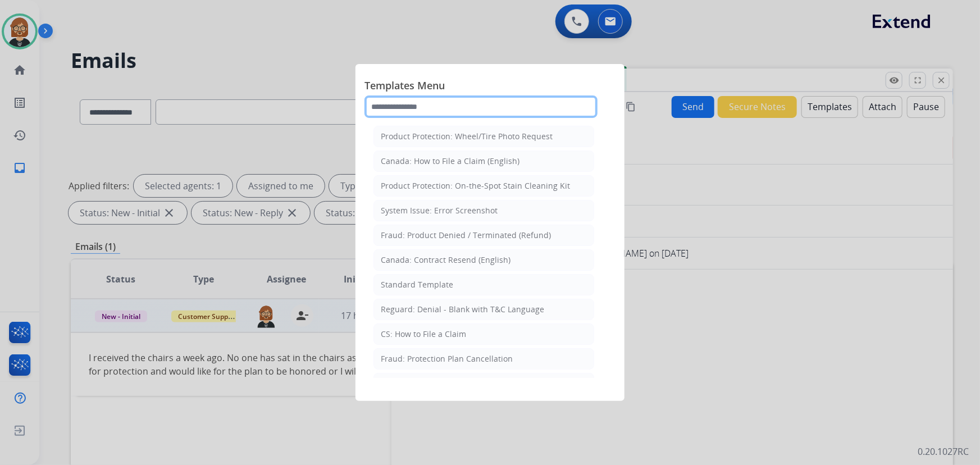
click at [488, 107] on input "text" at bounding box center [480, 106] width 233 height 22
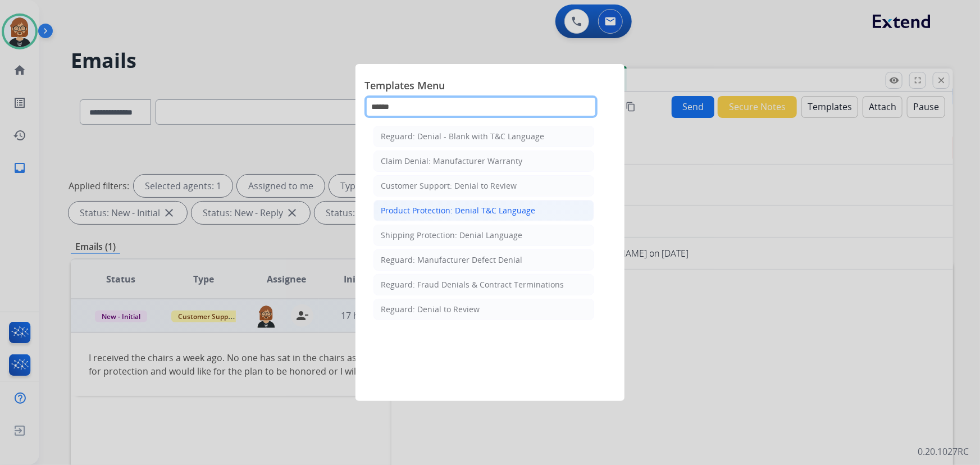
type input "******"
click at [534, 207] on li "Product Protection: Denial T&C Language" at bounding box center [483, 210] width 221 height 21
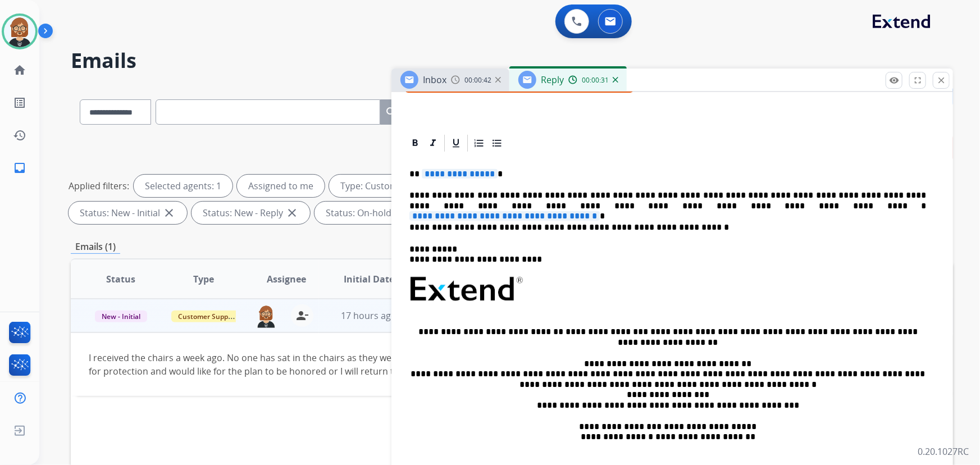
scroll to position [219, 0]
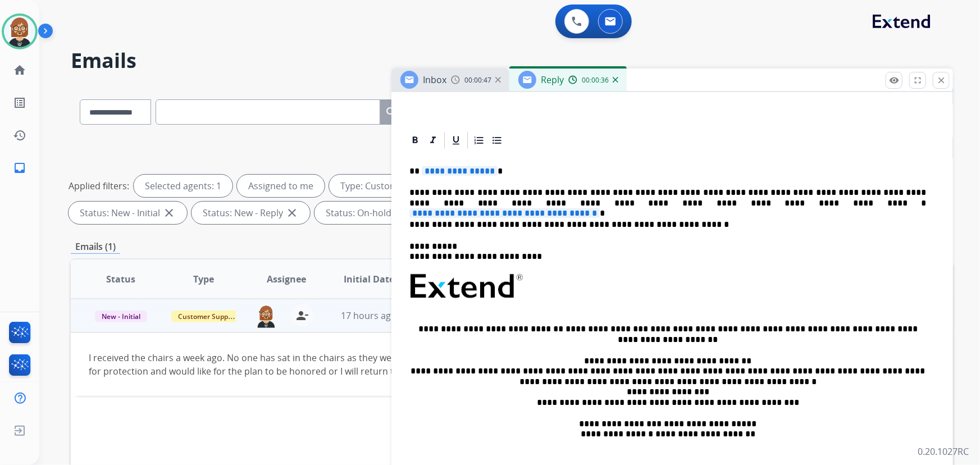
click at [597, 208] on span "**********" at bounding box center [504, 213] width 190 height 10
click at [600, 208] on span "**********" at bounding box center [504, 213] width 190 height 10
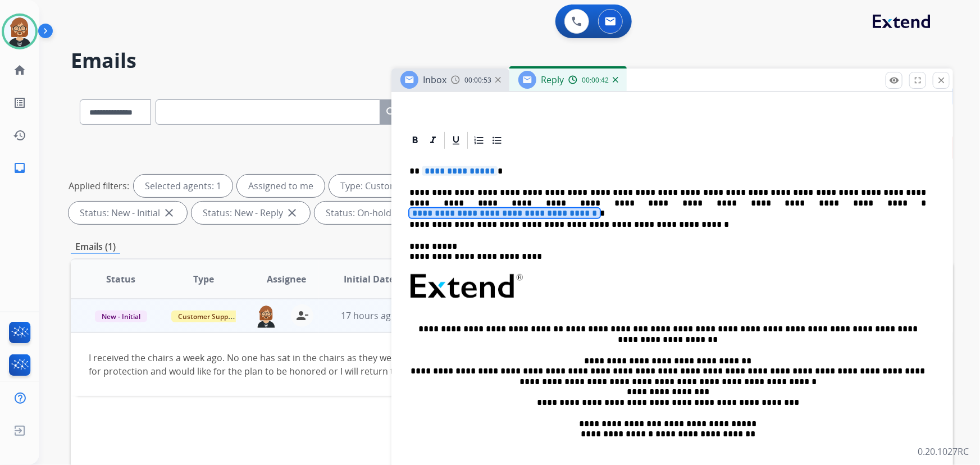
click at [600, 208] on span "**********" at bounding box center [504, 213] width 190 height 10
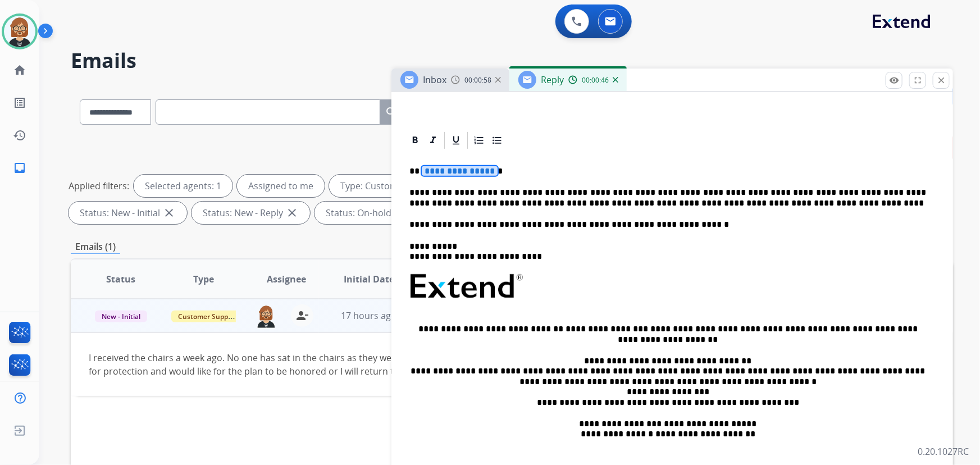
click at [444, 173] on span "**********" at bounding box center [460, 171] width 76 height 10
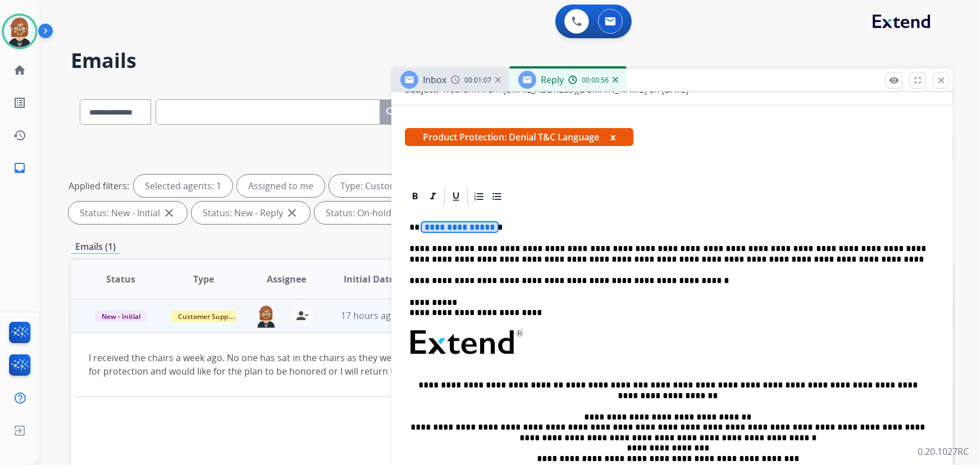
scroll to position [0, 0]
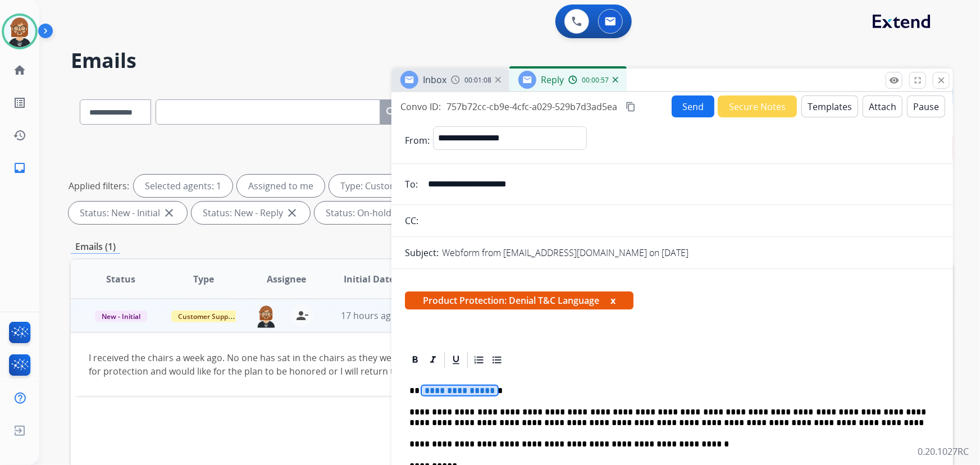
click at [867, 103] on button "Attach" at bounding box center [882, 106] width 40 height 22
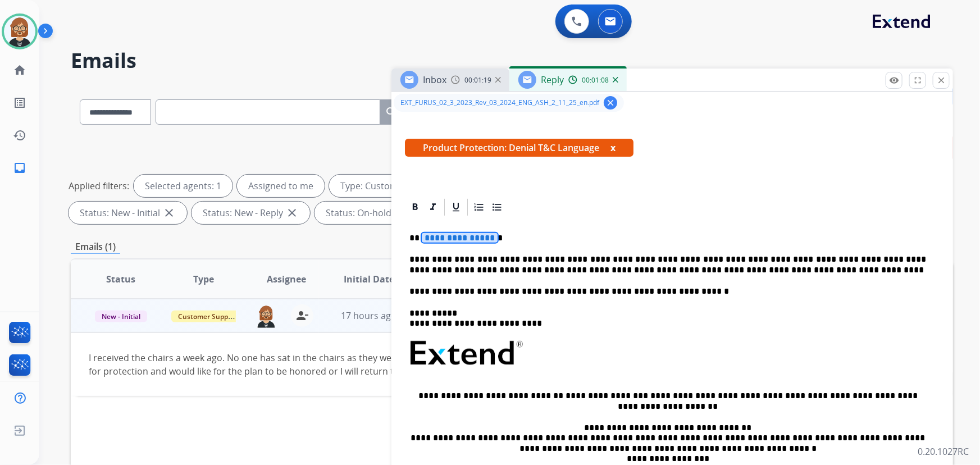
scroll to position [204, 0]
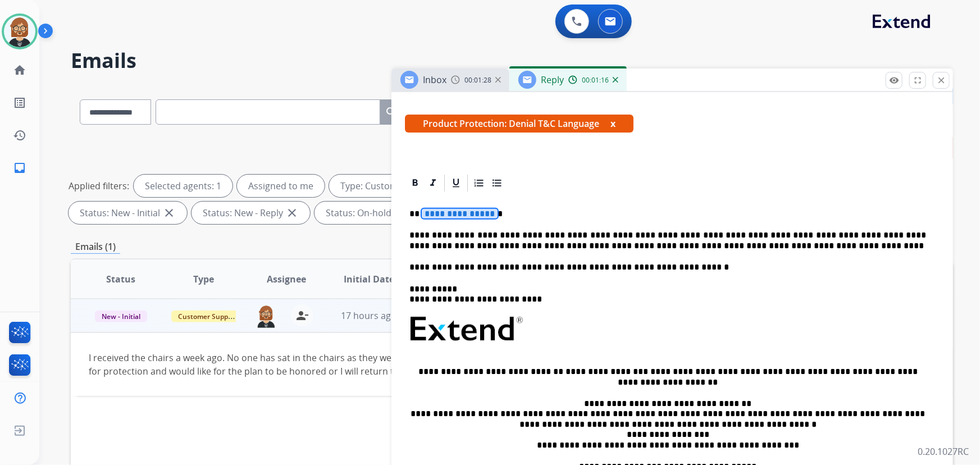
click at [470, 209] on span "**********" at bounding box center [460, 214] width 76 height 10
click at [462, 213] on span "**********" at bounding box center [460, 214] width 76 height 10
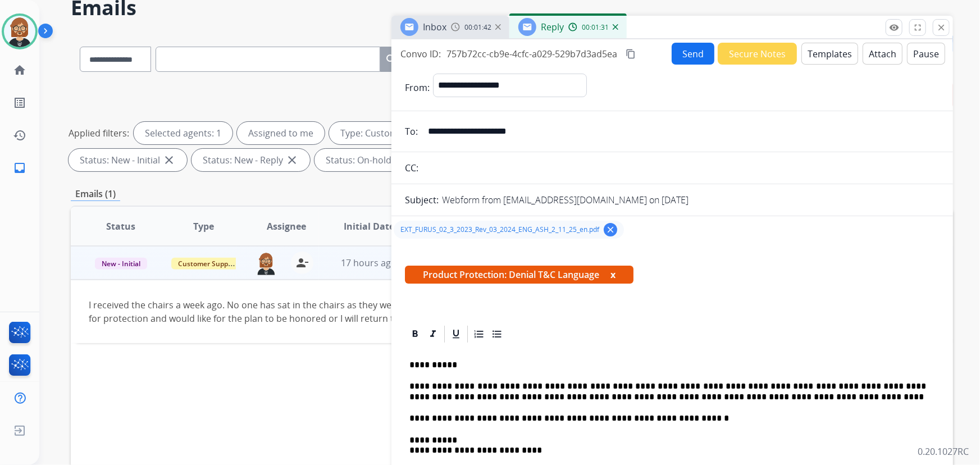
scroll to position [0, 0]
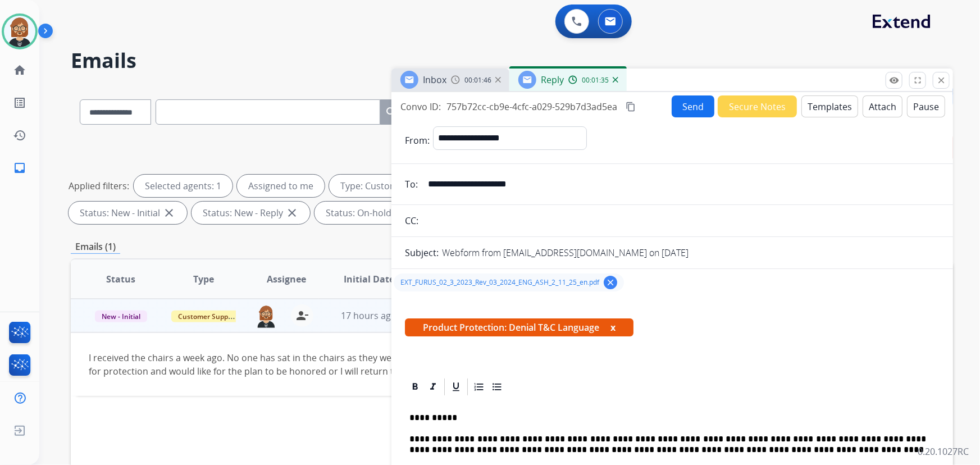
click at [679, 107] on button "Send" at bounding box center [692, 106] width 43 height 22
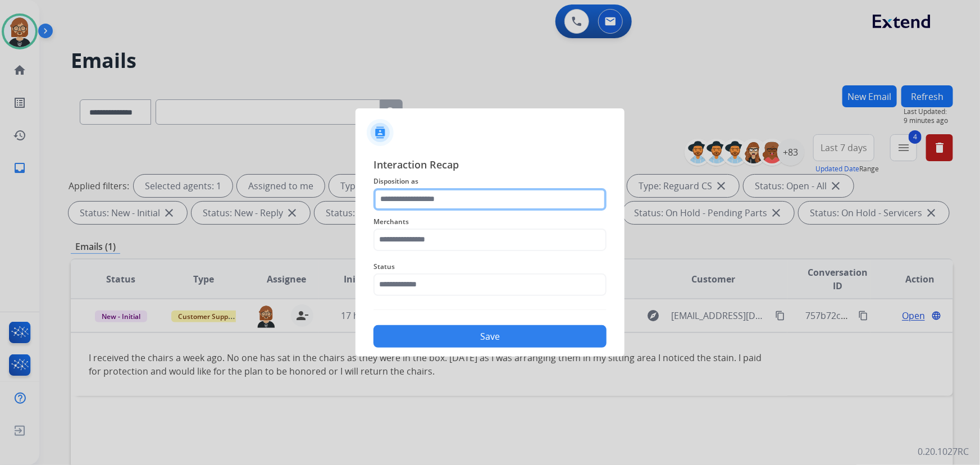
click at [469, 194] on input "text" at bounding box center [489, 199] width 233 height 22
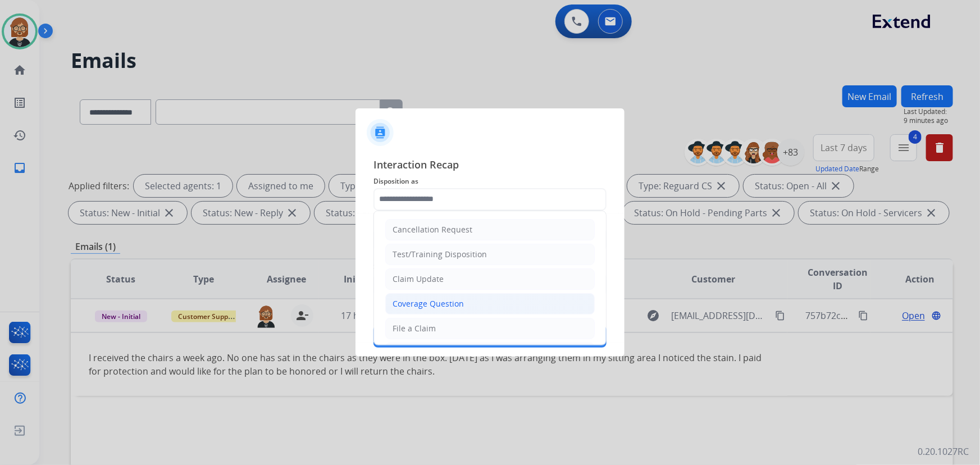
click at [484, 299] on li "Coverage Question" at bounding box center [489, 303] width 209 height 21
type input "**********"
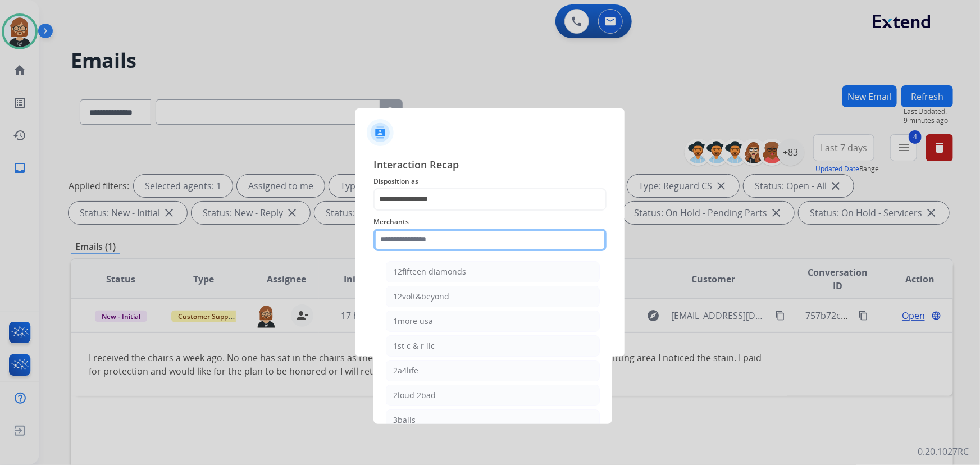
click at [507, 235] on input "text" at bounding box center [489, 239] width 233 height 22
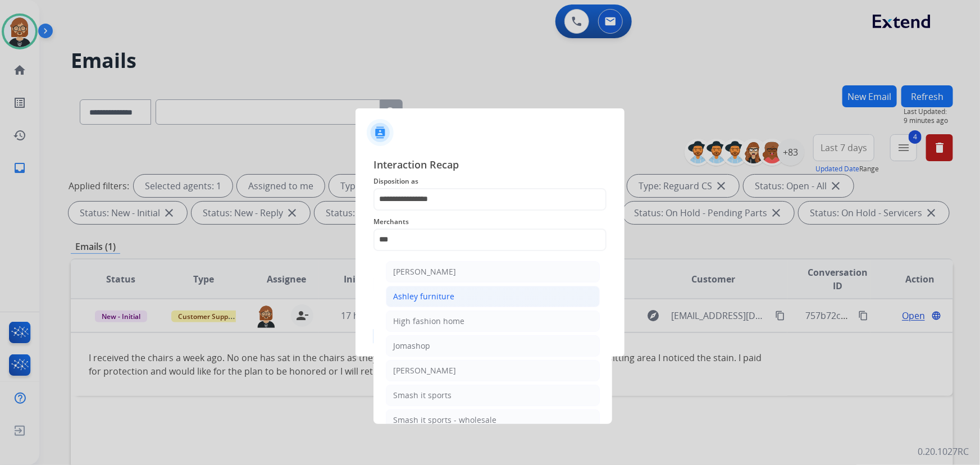
click at [496, 292] on li "Ashley furniture" at bounding box center [493, 296] width 214 height 21
type input "**********"
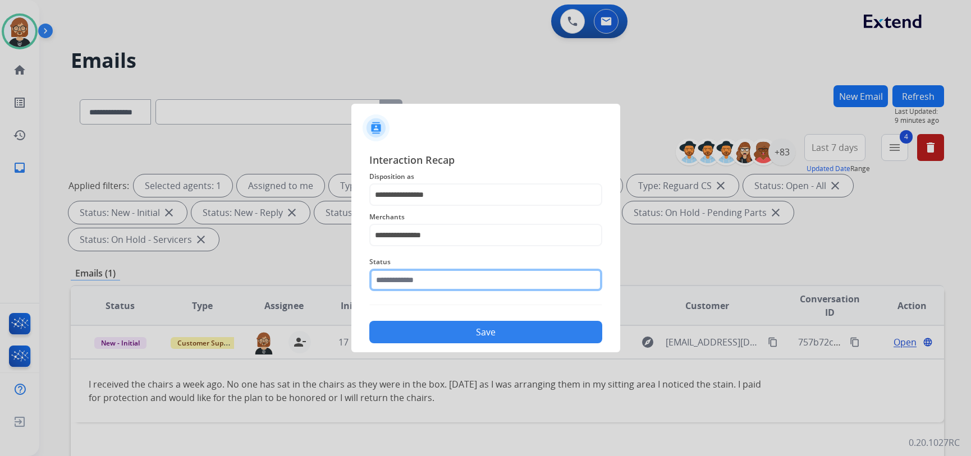
click at [502, 278] on input "text" at bounding box center [485, 280] width 233 height 22
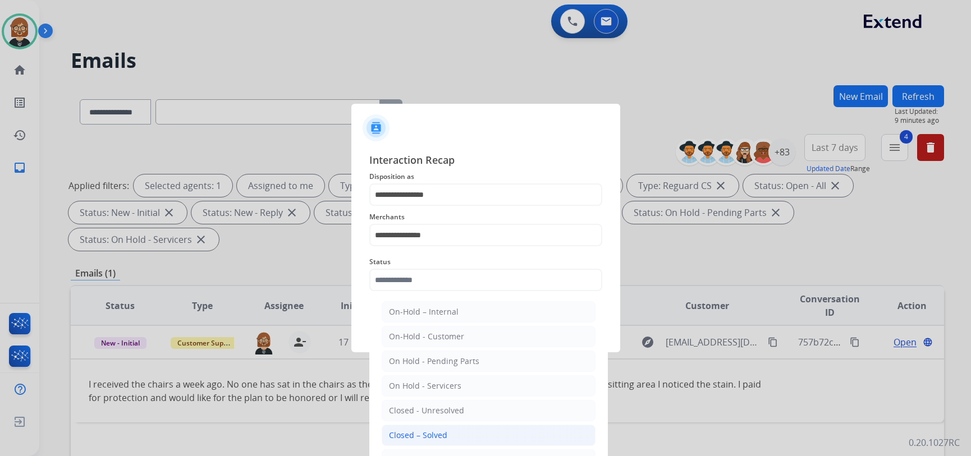
click at [483, 434] on li "Closed – Solved" at bounding box center [489, 435] width 214 height 21
type input "**********"
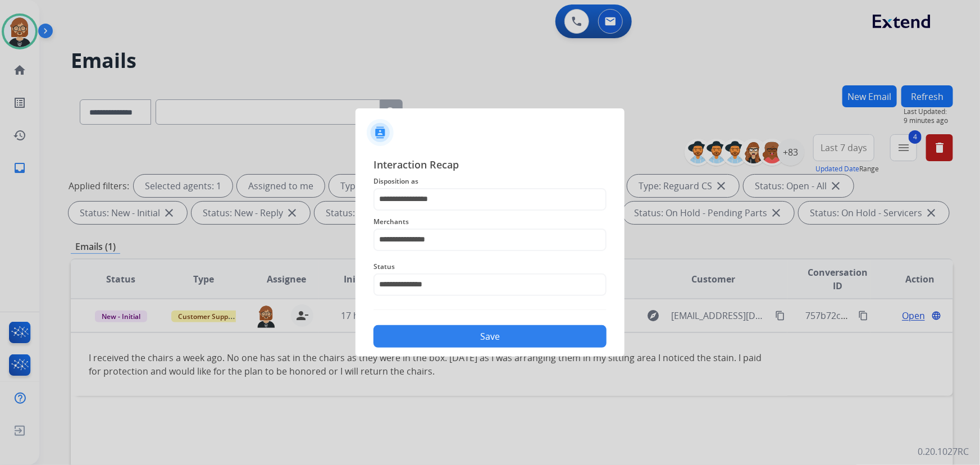
click at [511, 344] on button "Save" at bounding box center [489, 336] width 233 height 22
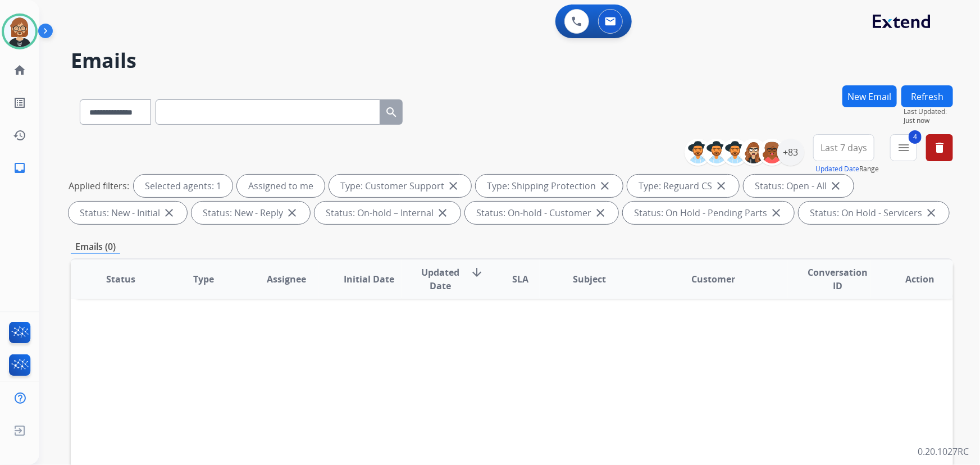
click at [930, 98] on button "Refresh" at bounding box center [927, 96] width 52 height 22
click at [791, 147] on div "+83" at bounding box center [790, 152] width 27 height 27
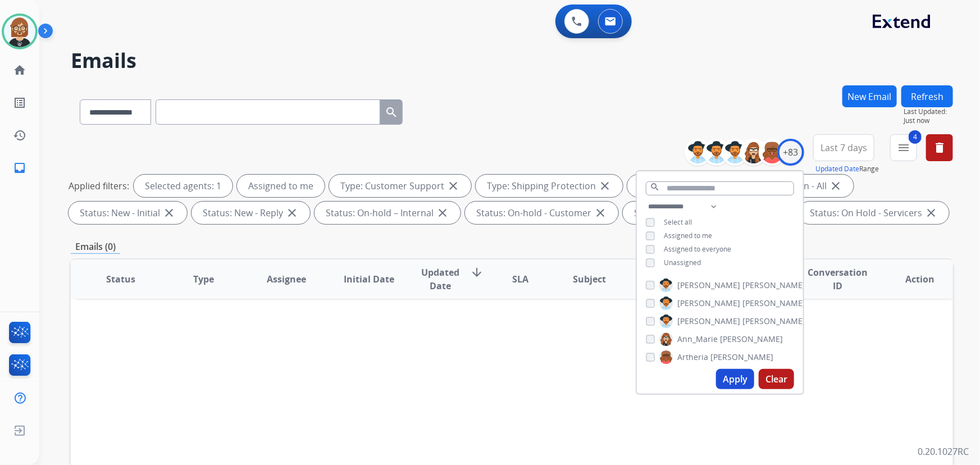
click at [685, 260] on span "Unassigned" at bounding box center [681, 263] width 37 height 10
click at [723, 376] on button "Apply" at bounding box center [735, 379] width 38 height 20
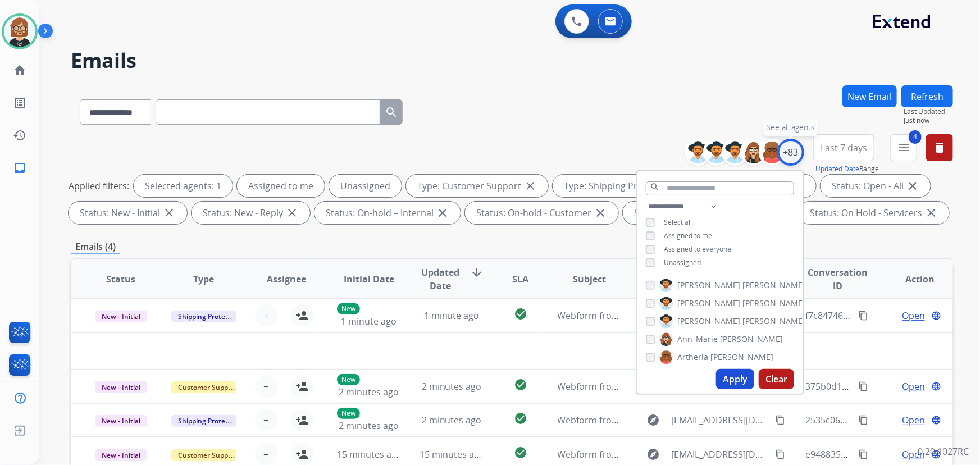
click at [790, 152] on div "+83" at bounding box center [790, 152] width 27 height 27
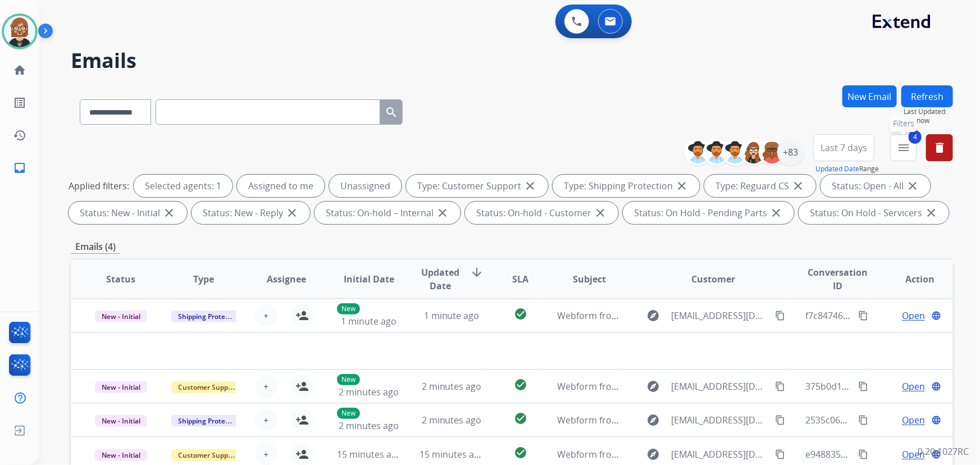
click at [904, 144] on mat-icon "menu" at bounding box center [902, 147] width 13 height 13
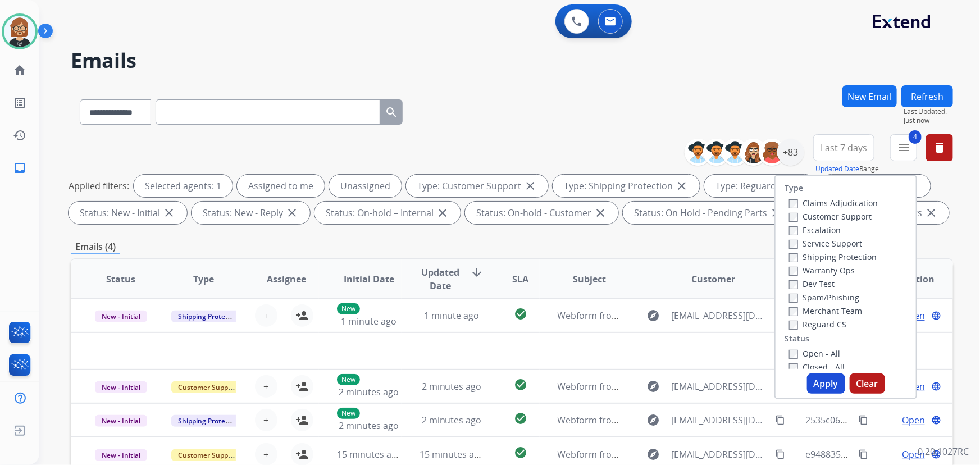
click at [824, 386] on button "Apply" at bounding box center [826, 383] width 38 height 20
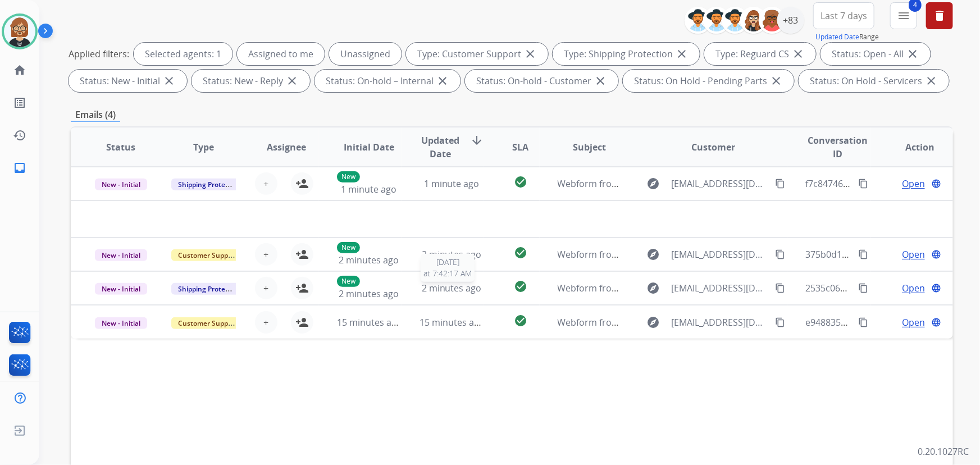
scroll to position [125, 0]
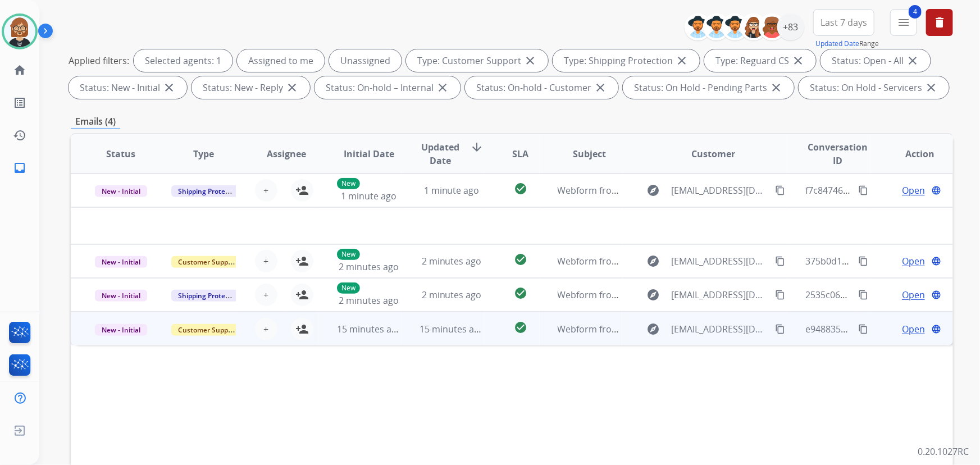
click at [437, 339] on td "15 minutes ago" at bounding box center [442, 329] width 83 height 34
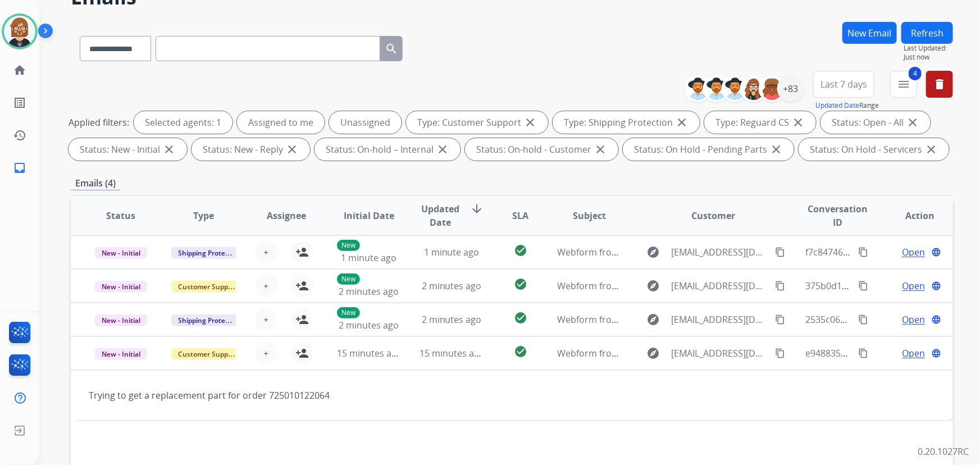
scroll to position [0, 0]
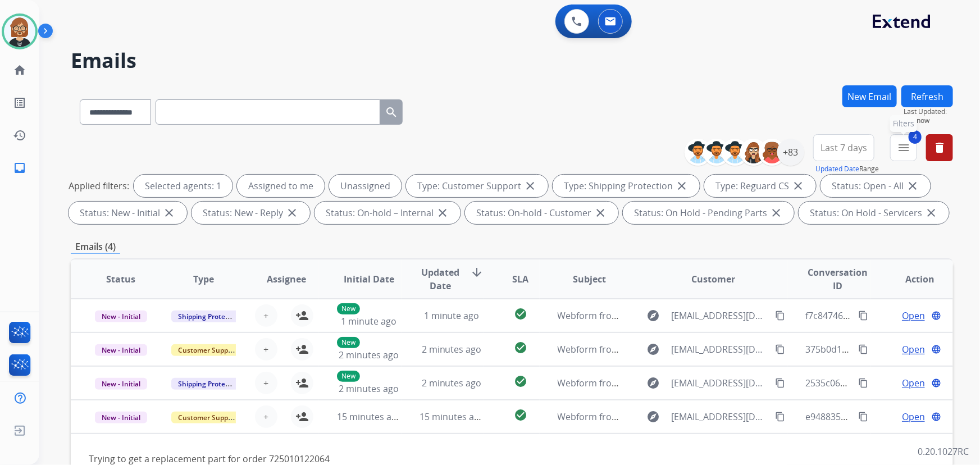
click at [903, 152] on mat-icon "menu" at bounding box center [902, 147] width 13 height 13
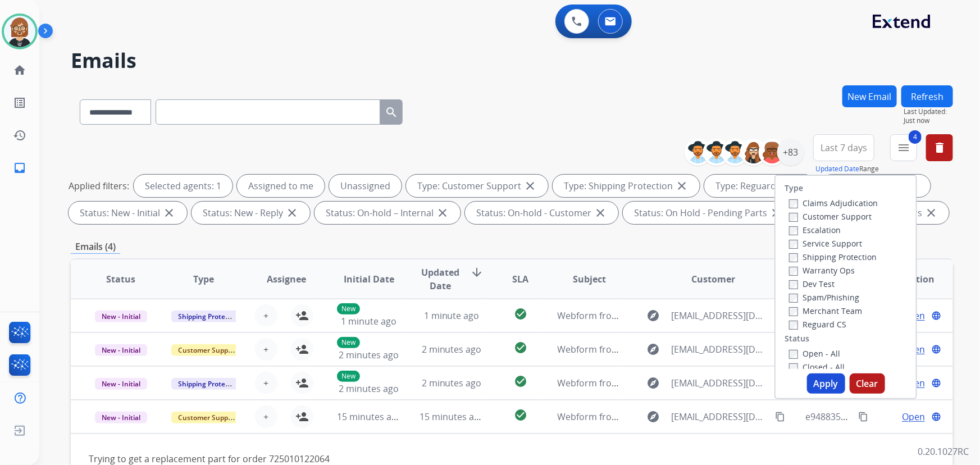
click at [822, 388] on button "Apply" at bounding box center [826, 383] width 38 height 20
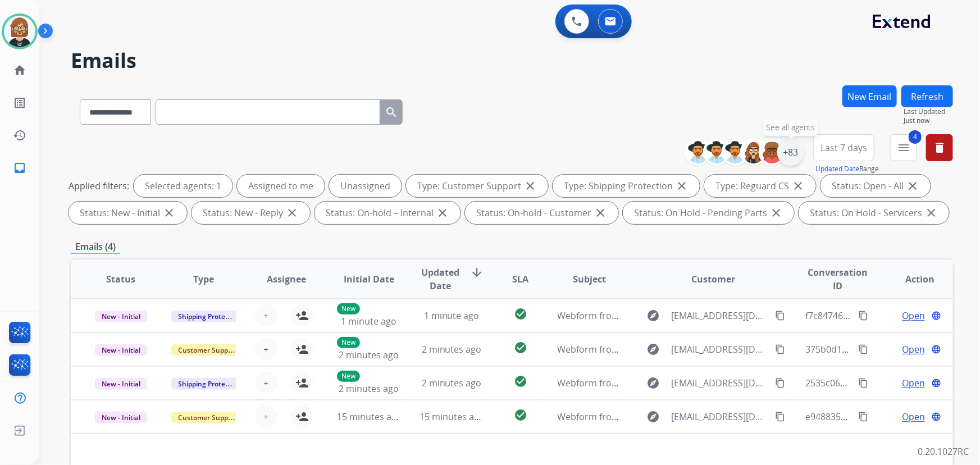
click at [794, 157] on div "+83" at bounding box center [790, 152] width 27 height 27
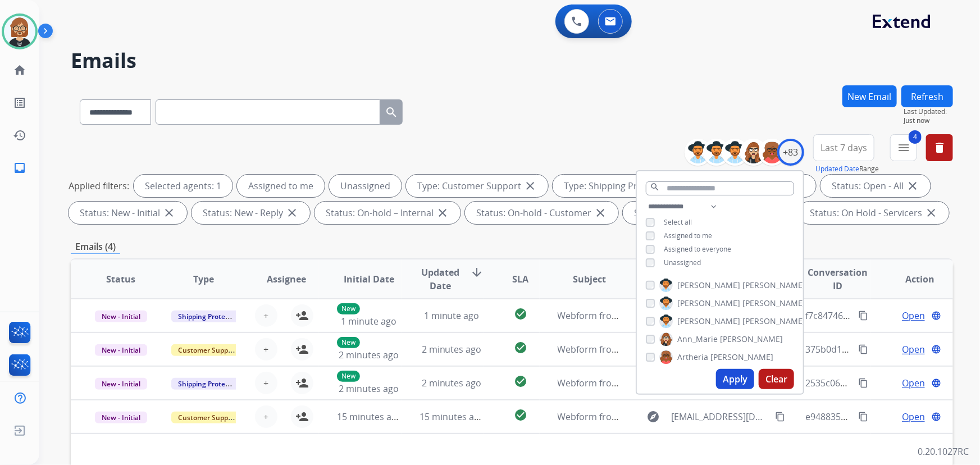
click at [736, 382] on button "Apply" at bounding box center [735, 379] width 38 height 20
click at [606, 88] on div "**********" at bounding box center [512, 109] width 882 height 49
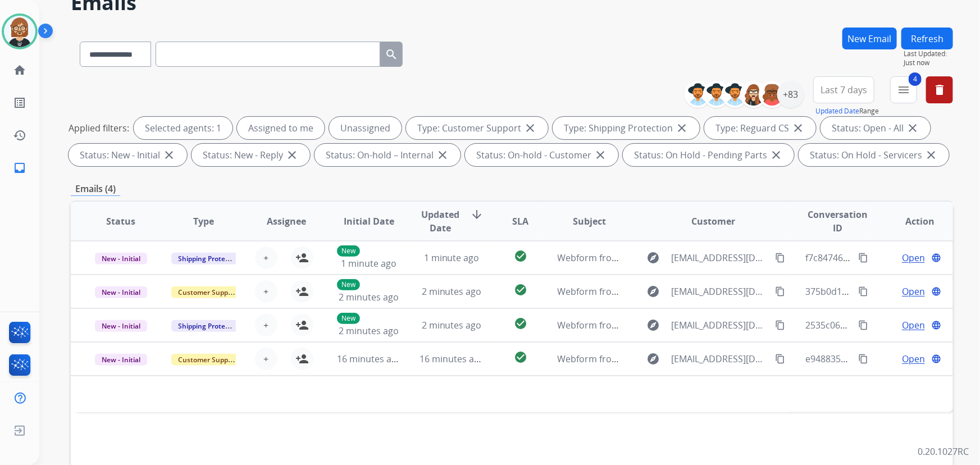
scroll to position [102, 0]
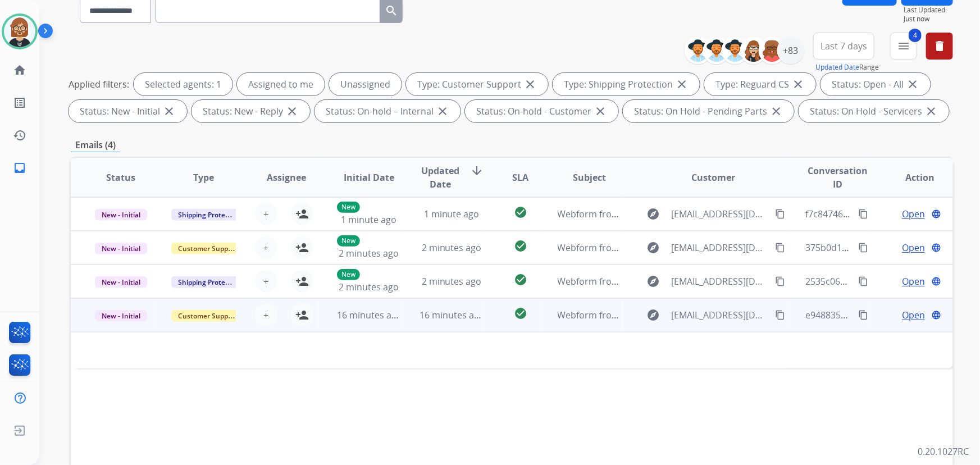
click at [360, 322] on td "16 minutes ago" at bounding box center [360, 315] width 83 height 34
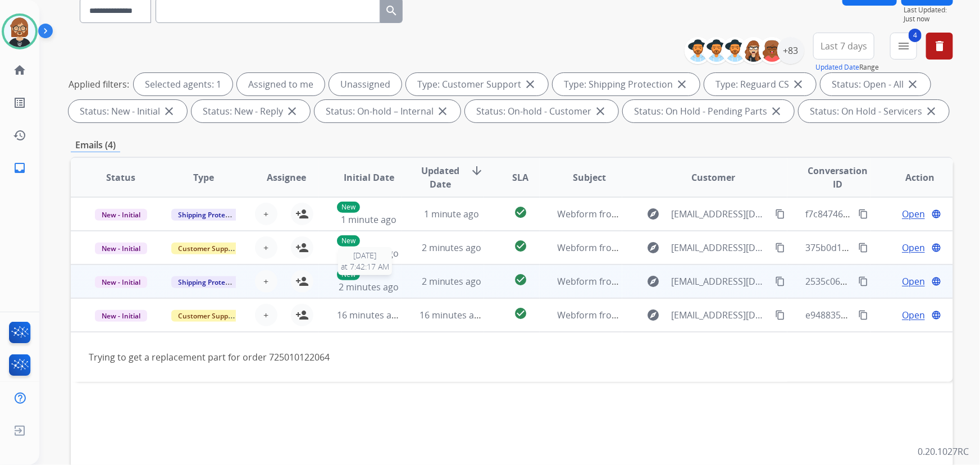
click at [382, 286] on span "2 minutes ago" at bounding box center [368, 287] width 60 height 12
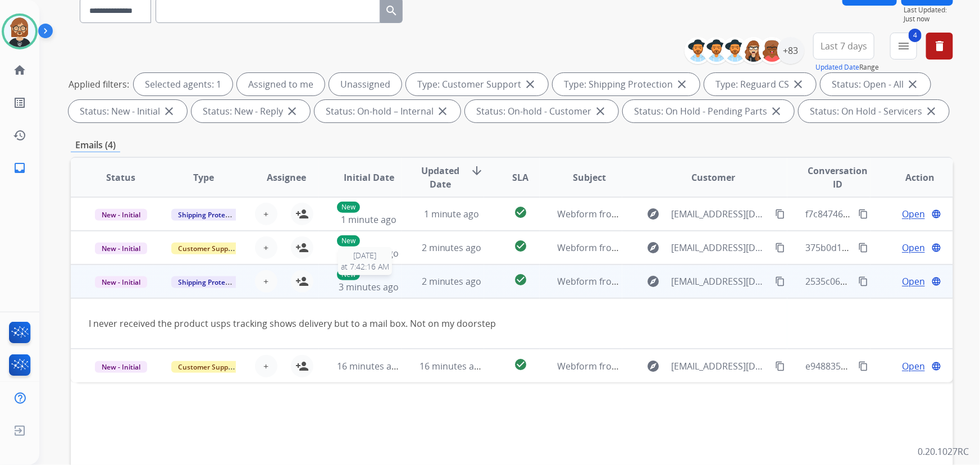
click at [382, 286] on span "3 minutes ago" at bounding box center [368, 287] width 60 height 12
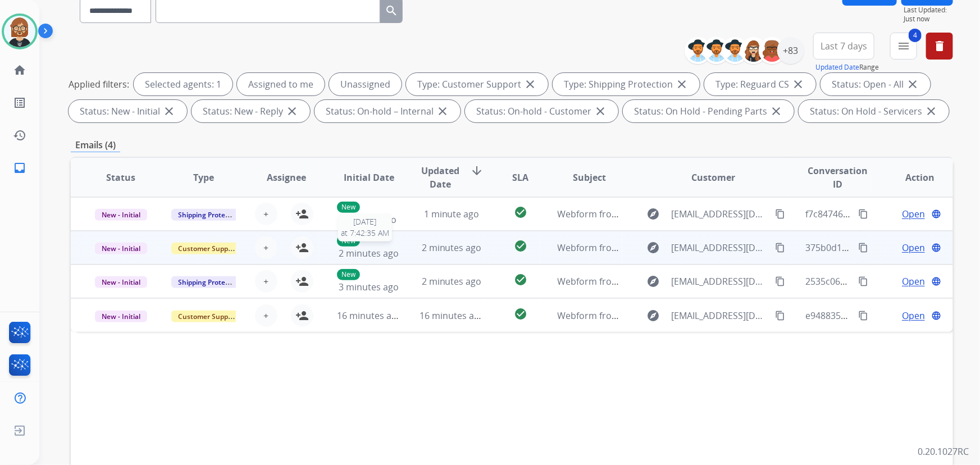
click at [395, 244] on div "New 2 minutes ago" at bounding box center [369, 247] width 64 height 25
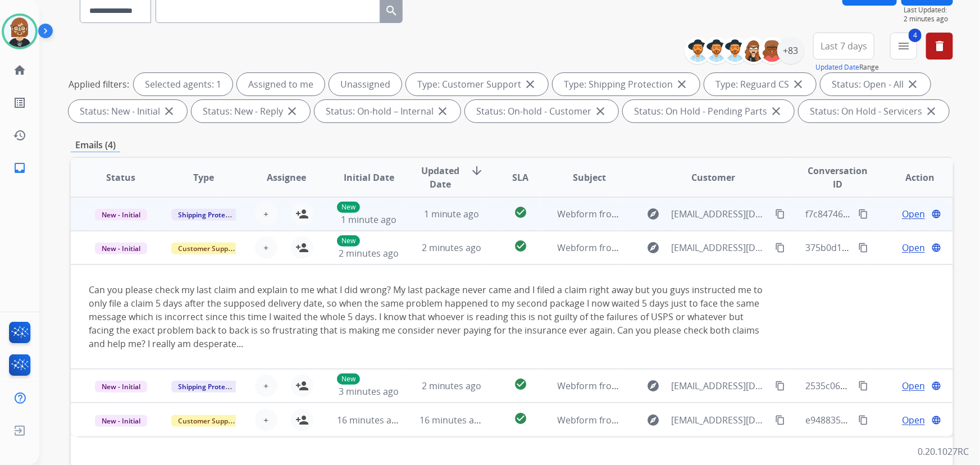
click at [448, 219] on td "1 minute ago" at bounding box center [442, 214] width 83 height 34
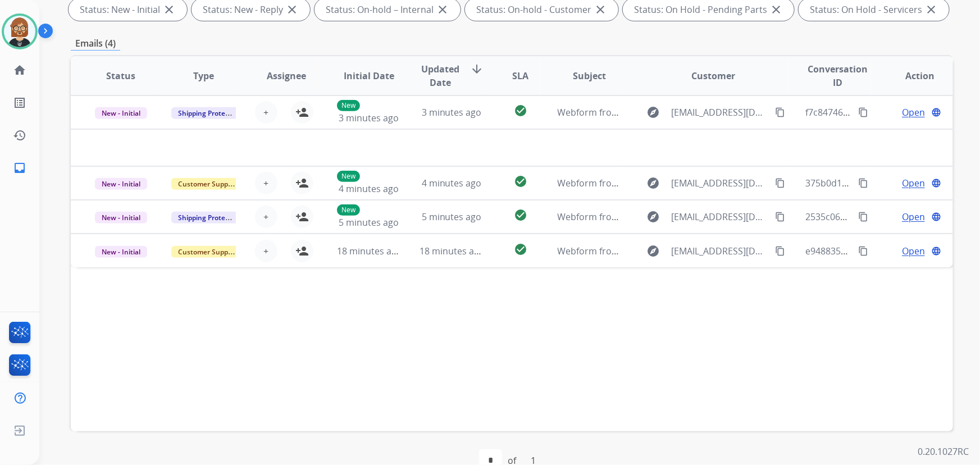
scroll to position [204, 0]
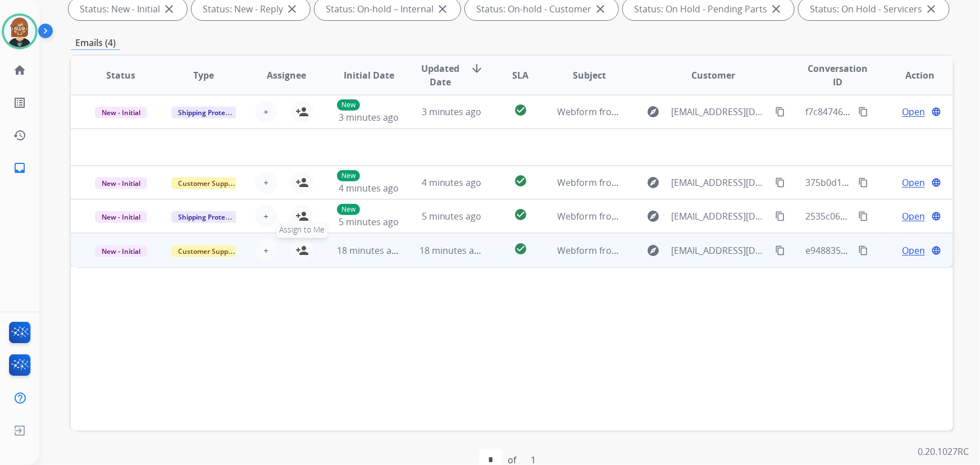
click at [298, 253] on mat-icon "person_add" at bounding box center [301, 250] width 13 height 13
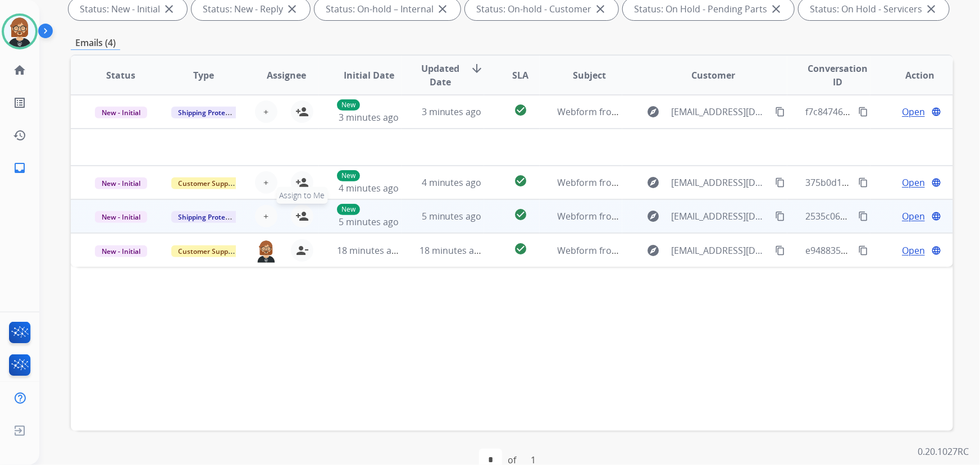
click at [304, 218] on button "person_add Assign to Me" at bounding box center [302, 216] width 22 height 22
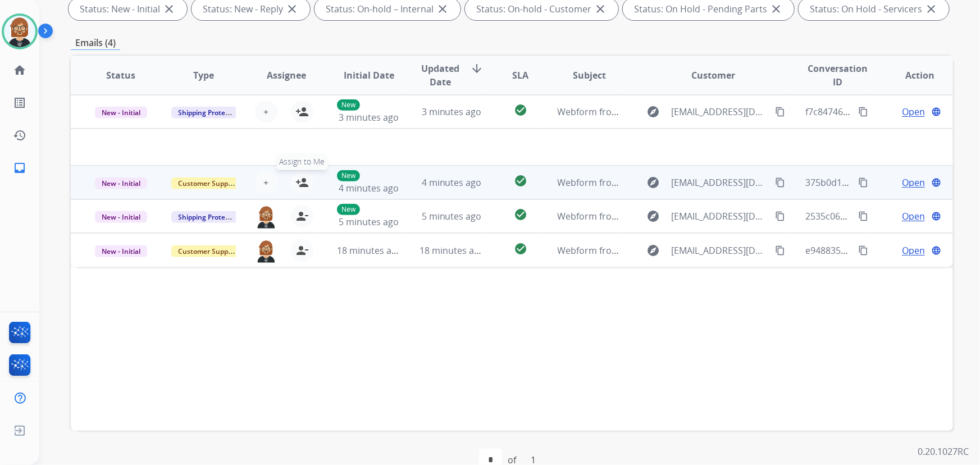
click at [301, 181] on mat-icon "person_add" at bounding box center [301, 182] width 13 height 13
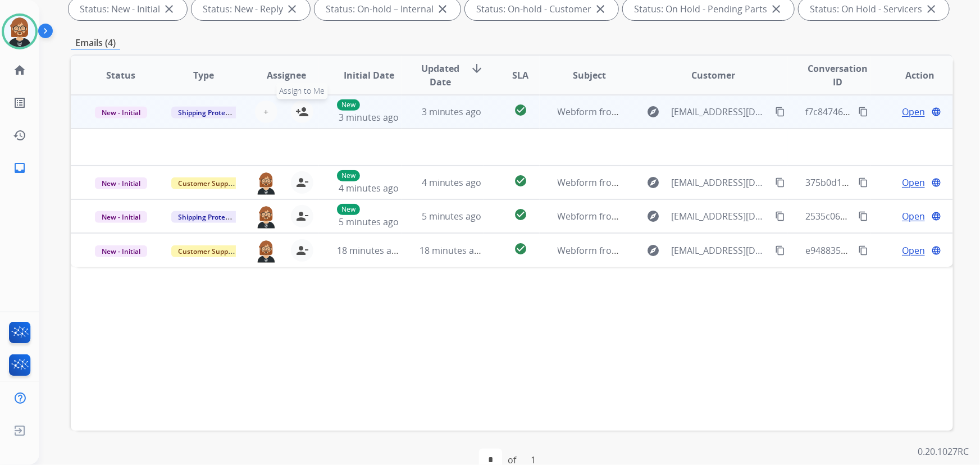
click at [302, 107] on mat-icon "person_add" at bounding box center [301, 111] width 13 height 13
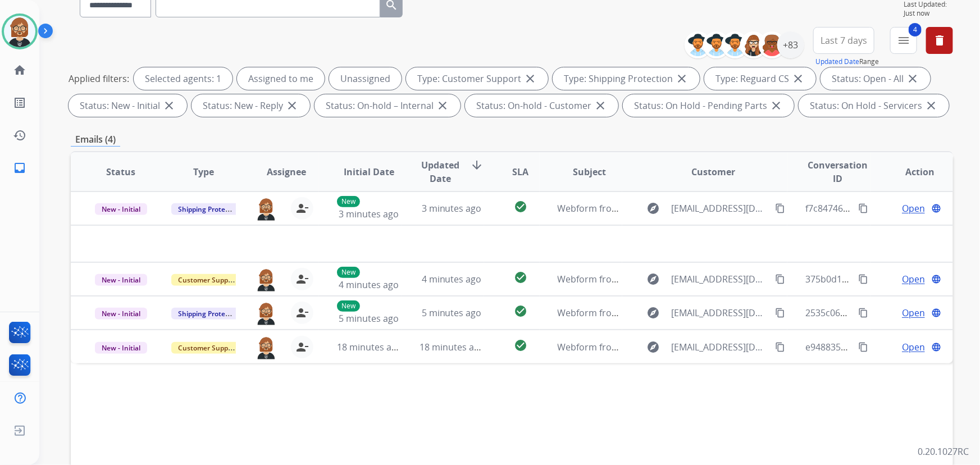
scroll to position [102, 0]
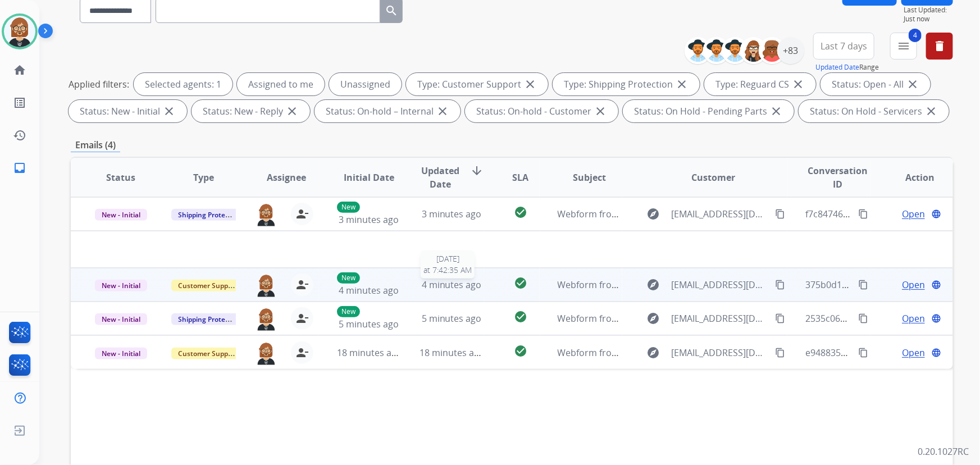
click at [469, 287] on span "4 minutes ago" at bounding box center [452, 284] width 60 height 12
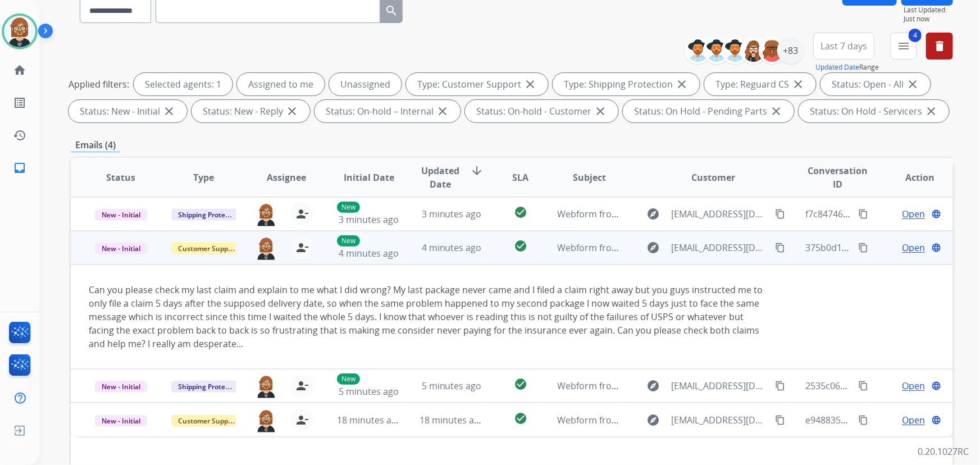
click at [775, 244] on mat-icon "content_copy" at bounding box center [780, 247] width 10 height 10
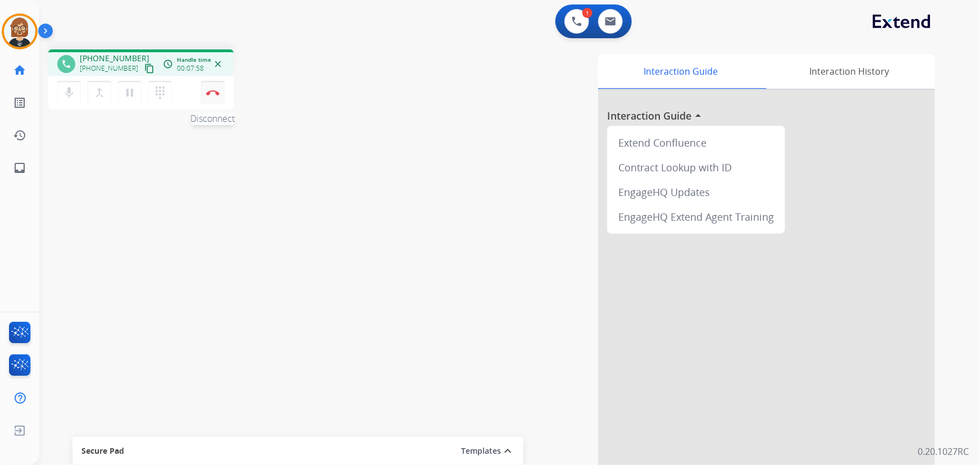
click at [212, 92] on img at bounding box center [212, 93] width 13 height 6
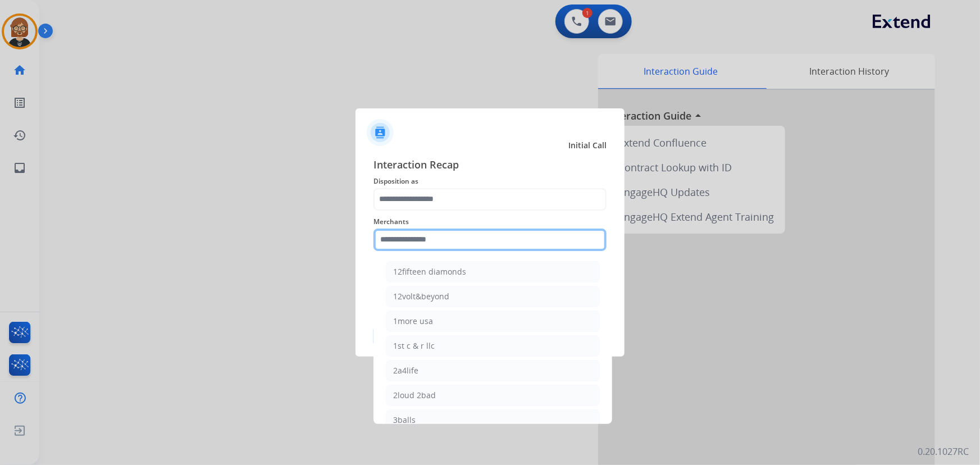
click at [447, 246] on input "text" at bounding box center [489, 239] width 233 height 22
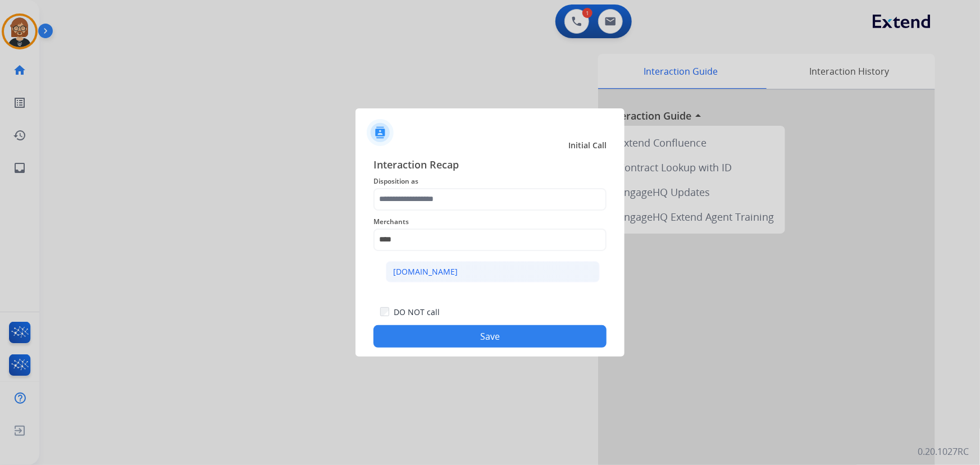
click at [454, 266] on li "[DOMAIN_NAME]" at bounding box center [493, 271] width 214 height 21
type input "**********"
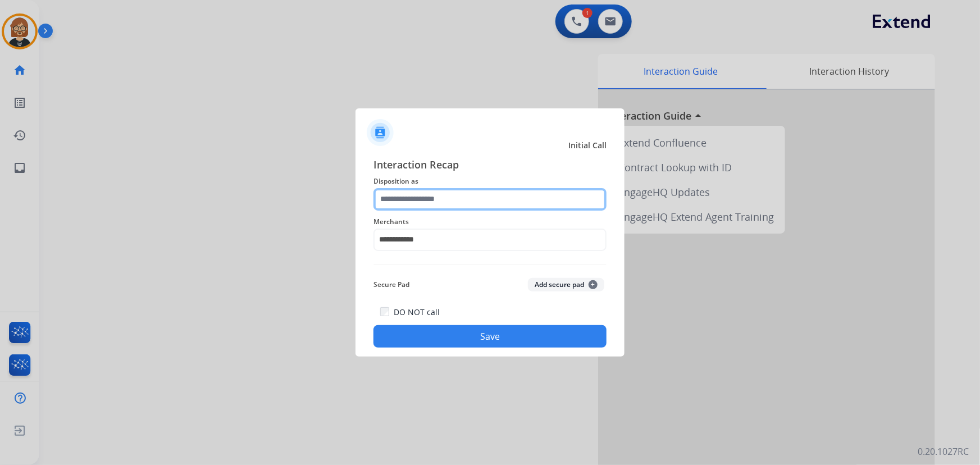
click at [464, 191] on input "text" at bounding box center [489, 199] width 233 height 22
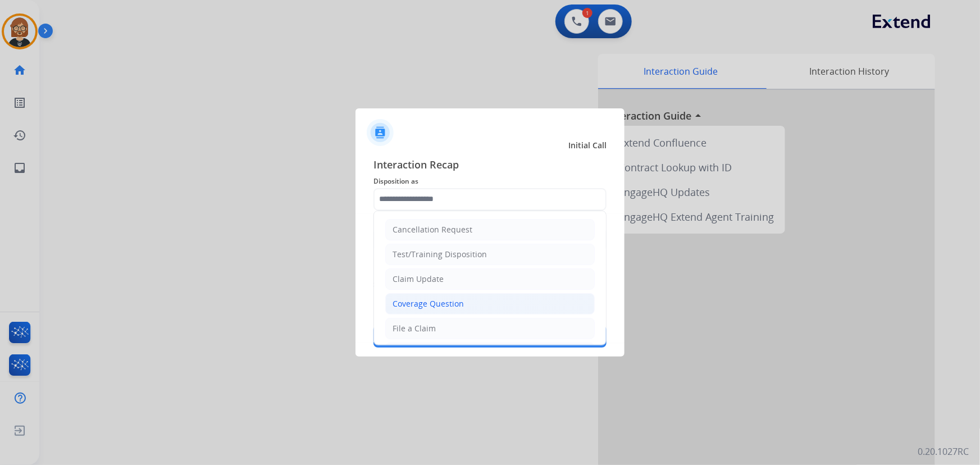
click at [464, 302] on li "Coverage Question" at bounding box center [489, 303] width 209 height 21
type input "**********"
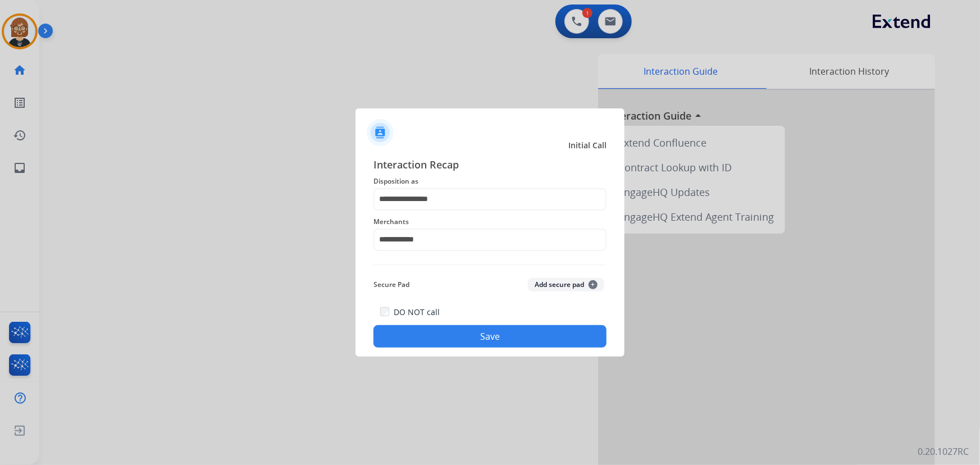
click at [477, 338] on button "Save" at bounding box center [489, 336] width 233 height 22
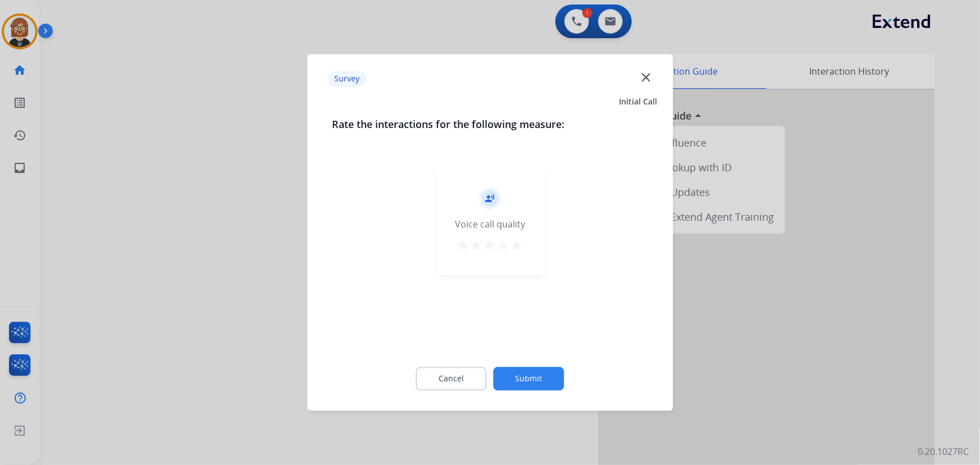
click at [519, 382] on button "Submit" at bounding box center [528, 379] width 71 height 24
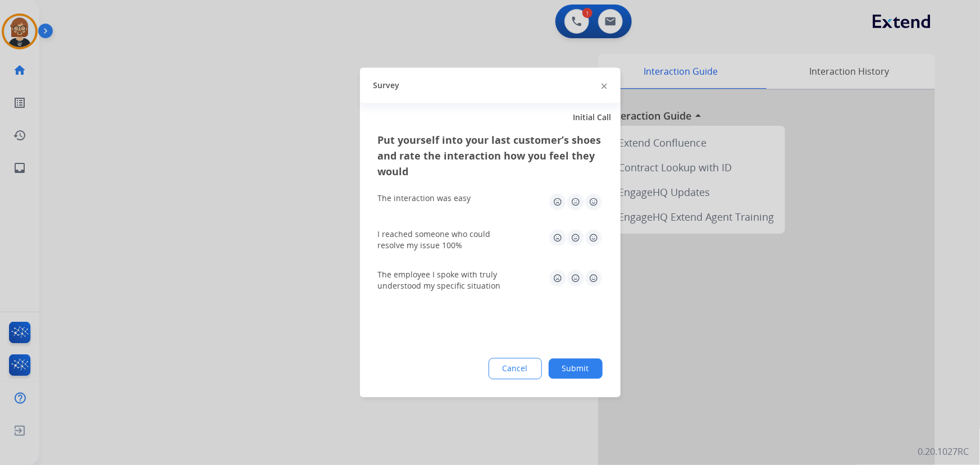
click at [571, 378] on div "Cancel Submit" at bounding box center [490, 368] width 225 height 21
click at [572, 370] on button "Submit" at bounding box center [575, 369] width 54 height 20
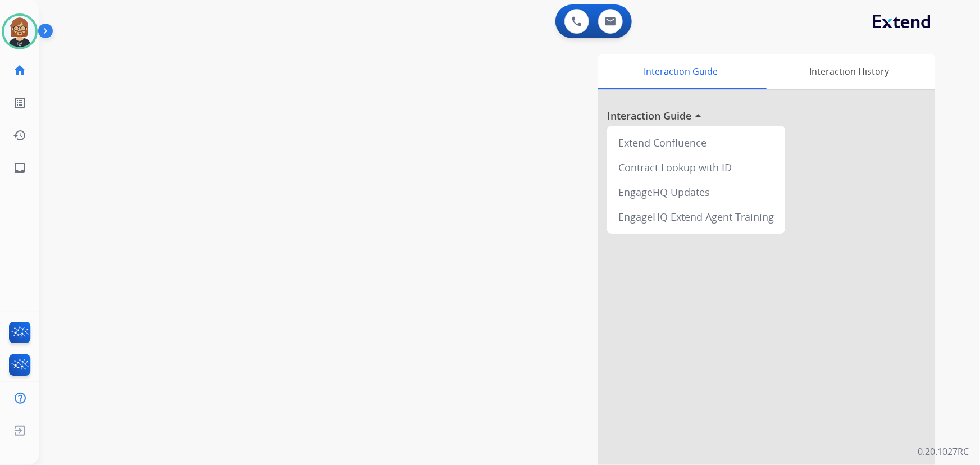
click at [141, 168] on div "swap_horiz Break voice bridge close_fullscreen Connect 3-Way Call merge_type Se…" at bounding box center [495, 274] width 913 height 468
click at [614, 28] on button at bounding box center [610, 21] width 25 height 25
select select "**********"
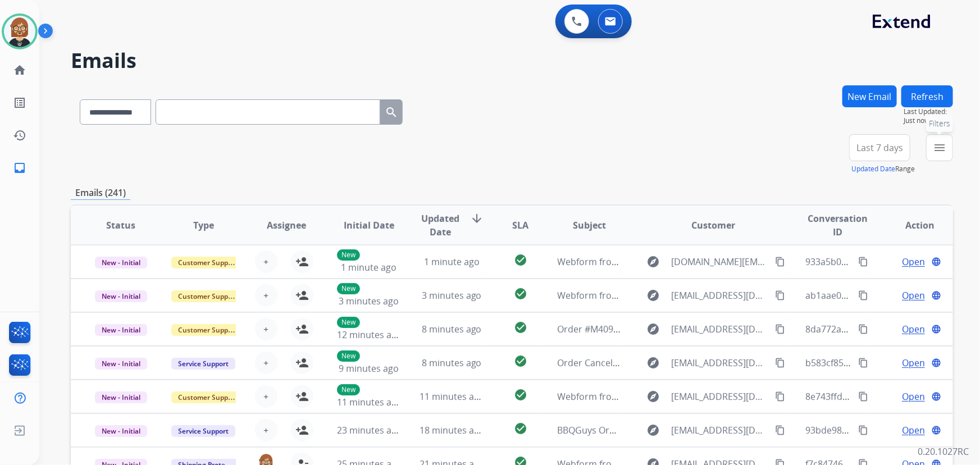
click at [940, 146] on mat-icon "menu" at bounding box center [938, 147] width 13 height 13
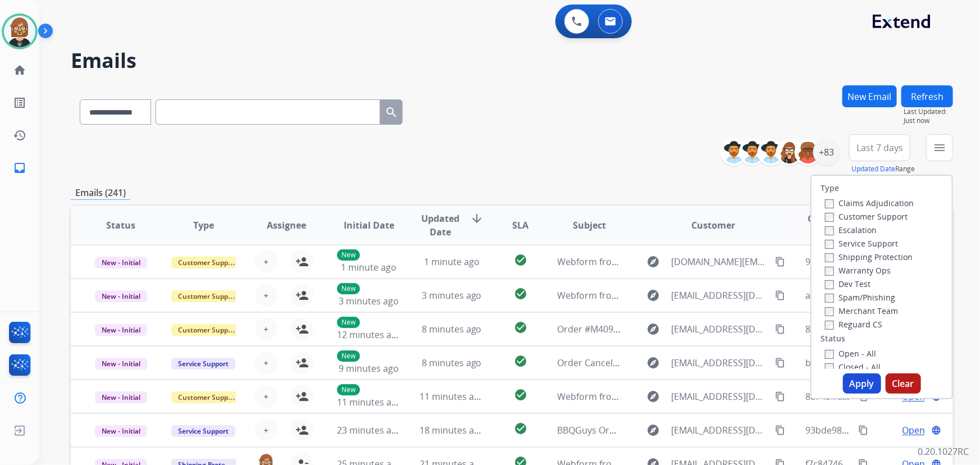
click at [848, 355] on label "Open - All" at bounding box center [850, 353] width 51 height 11
click at [854, 326] on label "Reguard CS" at bounding box center [853, 324] width 57 height 11
click at [844, 255] on label "Shipping Protection" at bounding box center [869, 256] width 88 height 11
click at [848, 213] on label "Customer Support" at bounding box center [866, 216] width 83 height 11
click at [857, 386] on button "Apply" at bounding box center [862, 383] width 38 height 20
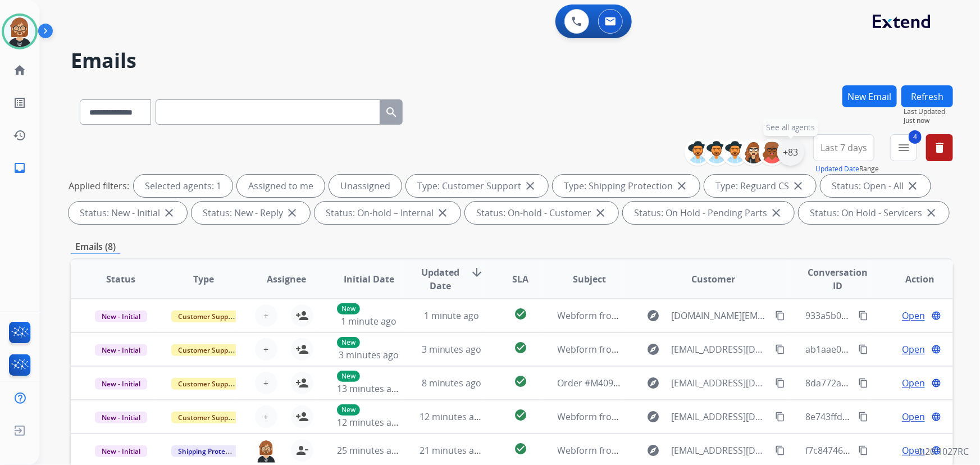
click at [784, 152] on div "+83" at bounding box center [790, 152] width 27 height 27
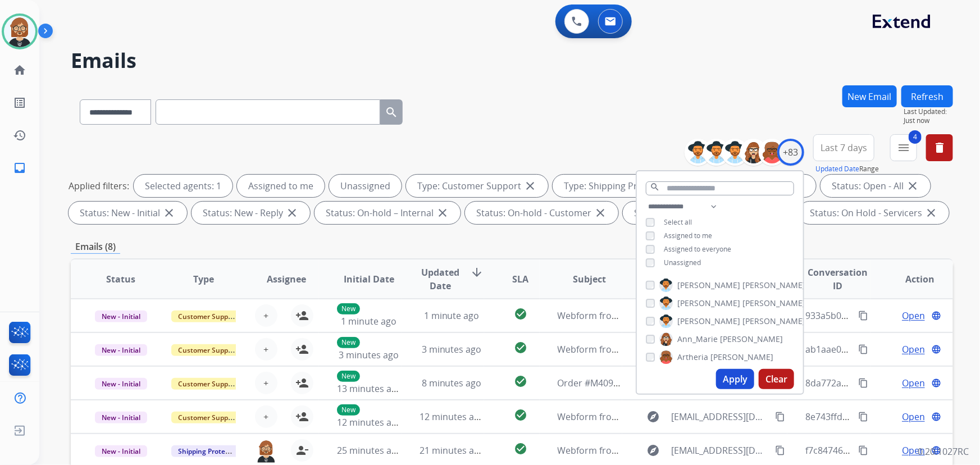
click at [673, 262] on span "Unassigned" at bounding box center [681, 263] width 37 height 10
click at [727, 386] on button "Apply" at bounding box center [735, 379] width 38 height 20
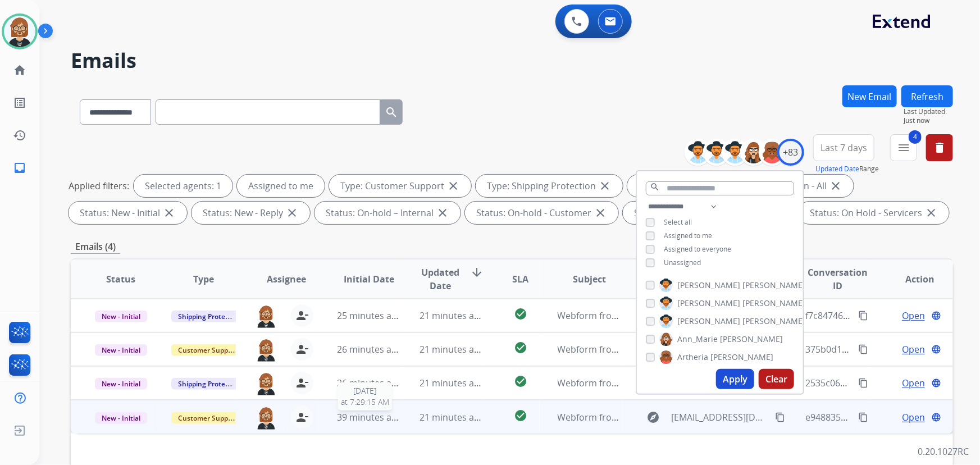
click at [337, 417] on span "39 minutes ago" at bounding box center [369, 417] width 65 height 12
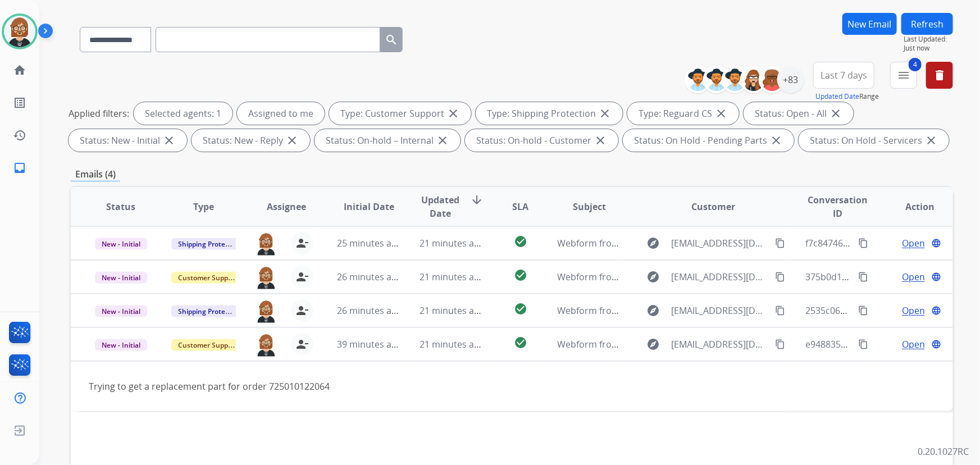
scroll to position [102, 0]
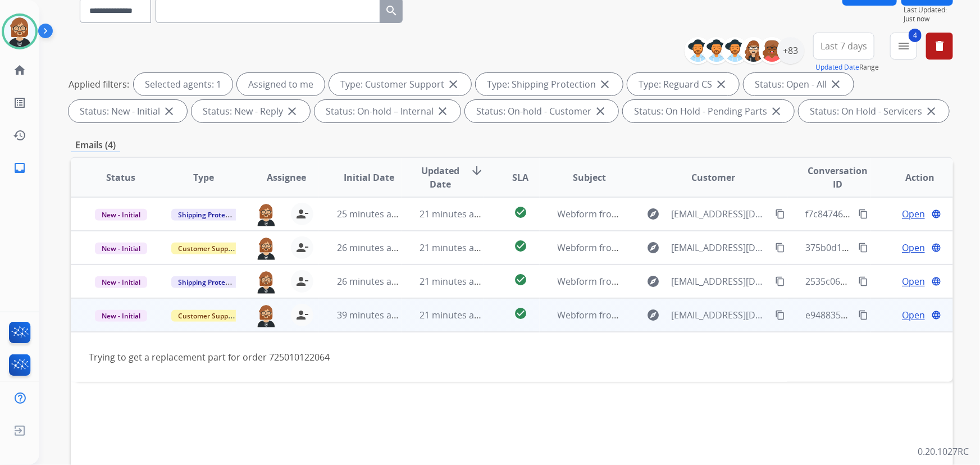
click at [775, 314] on mat-icon "content_copy" at bounding box center [780, 315] width 10 height 10
drag, startPoint x: 264, startPoint y: 355, endPoint x: 326, endPoint y: 358, distance: 61.2
click at [326, 358] on div "Trying to get a replacement part for order 725010122064" at bounding box center [429, 356] width 680 height 13
copy div "725010122064"
click at [568, 368] on td "Trying to get a replacement part for order 725010122064" at bounding box center [429, 357] width 716 height 50
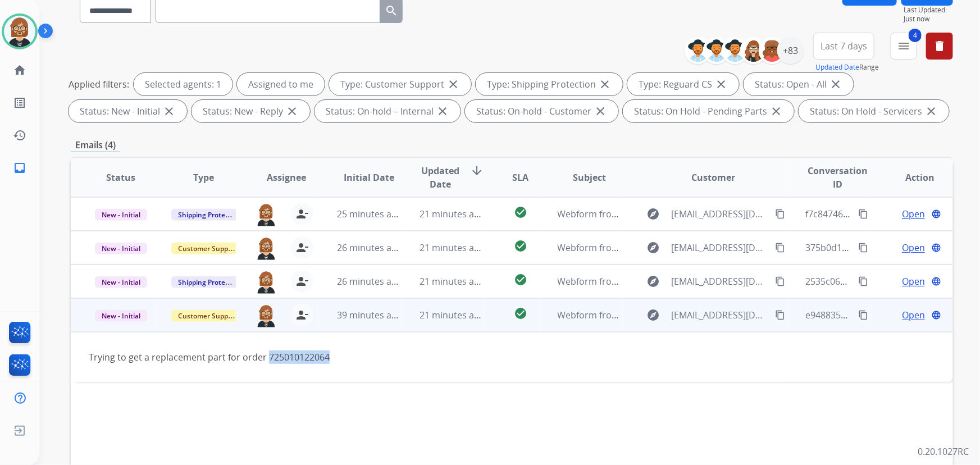
click at [477, 356] on div "Trying to get a replacement part for order 725010122064" at bounding box center [429, 356] width 680 height 13
click at [775, 319] on button "content_copy" at bounding box center [779, 314] width 13 height 13
click at [909, 313] on span "Open" at bounding box center [913, 314] width 23 height 13
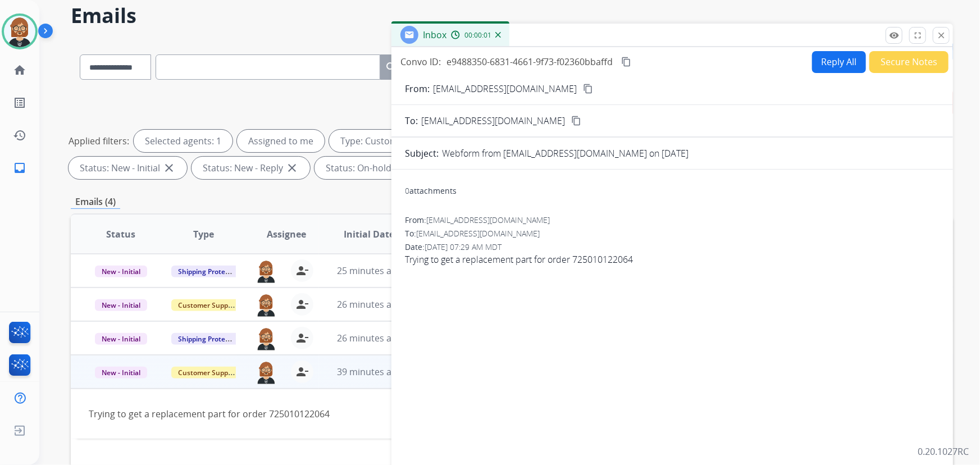
scroll to position [0, 0]
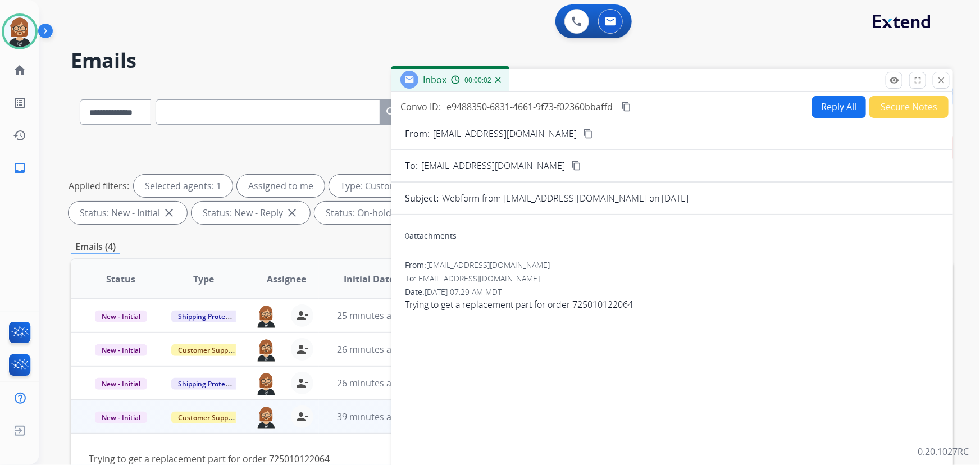
click at [831, 107] on button "Reply All" at bounding box center [839, 107] width 54 height 22
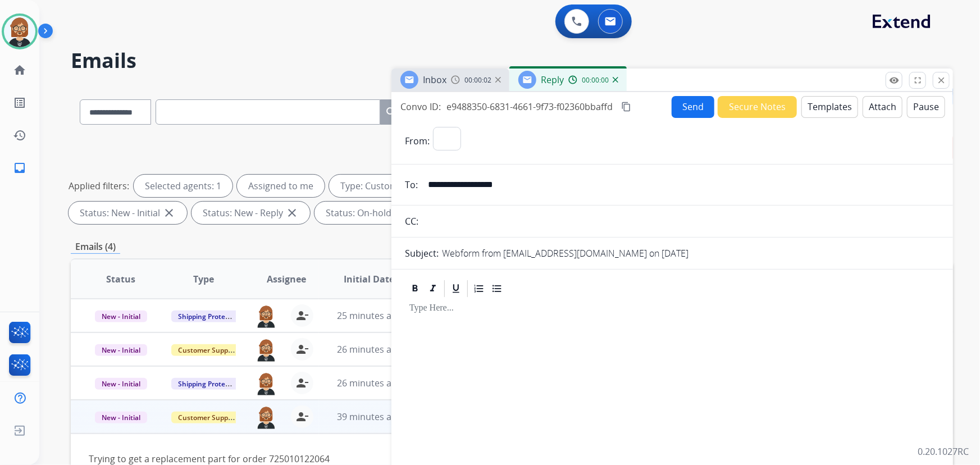
select select "**********"
click at [820, 101] on button "Templates" at bounding box center [829, 107] width 57 height 22
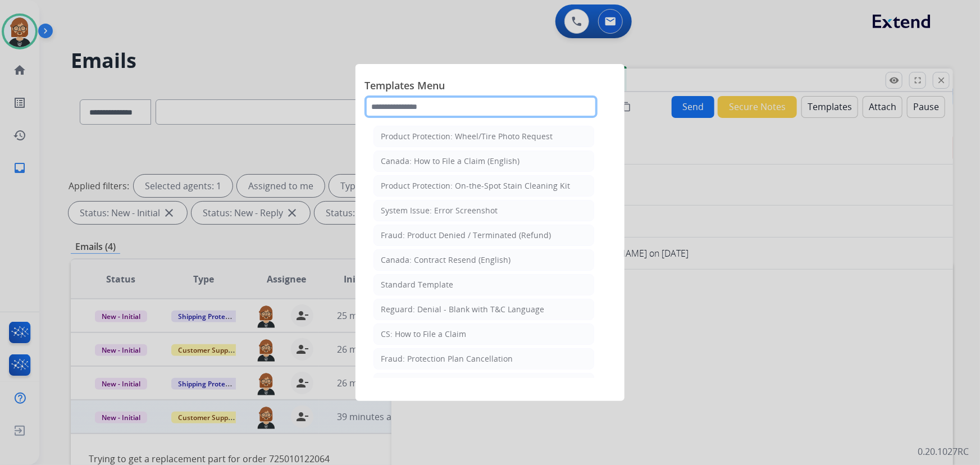
click at [443, 107] on input "text" at bounding box center [480, 106] width 233 height 22
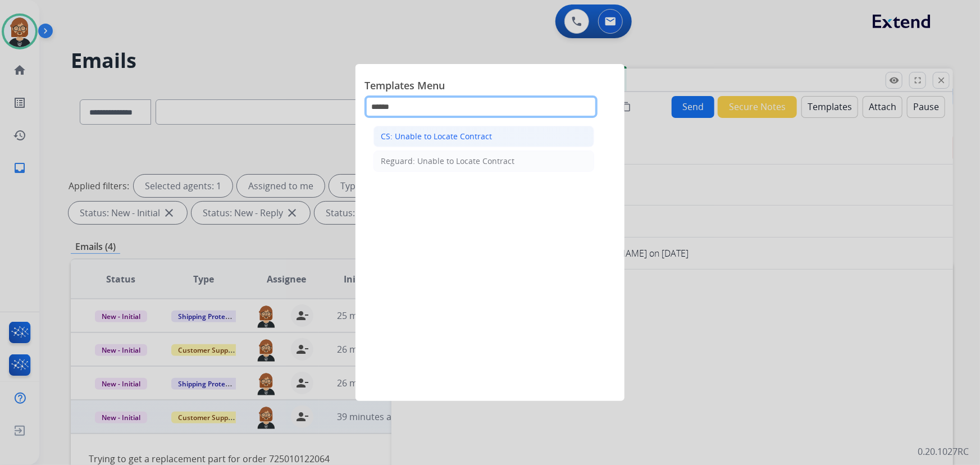
type input "******"
click at [482, 142] on li "CS: Unable to Locate Contract" at bounding box center [483, 136] width 221 height 21
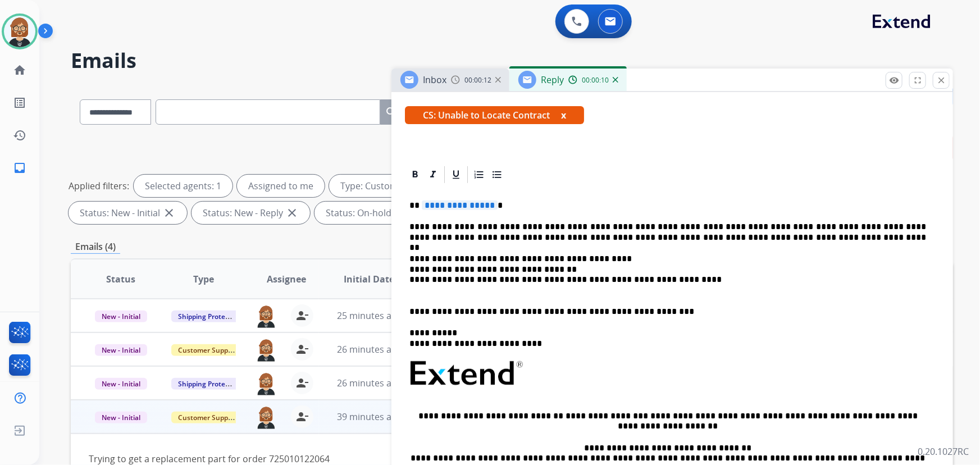
scroll to position [204, 0]
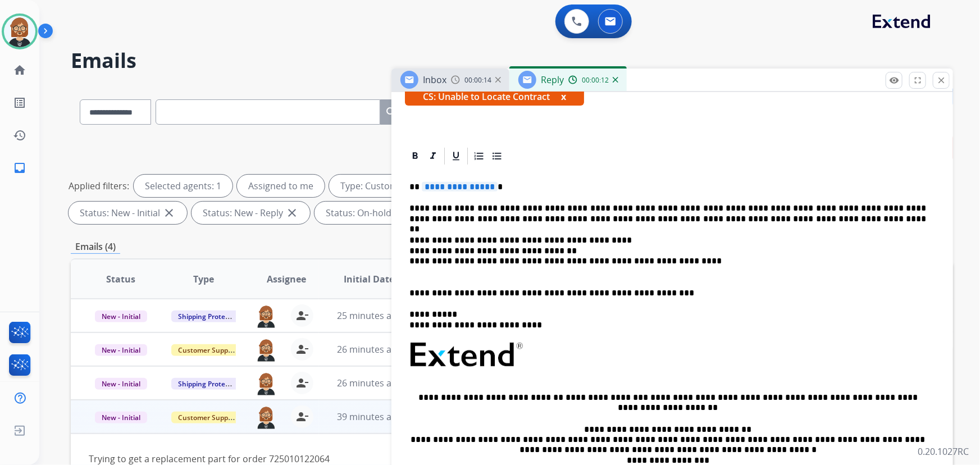
click at [478, 185] on span "**********" at bounding box center [460, 187] width 76 height 10
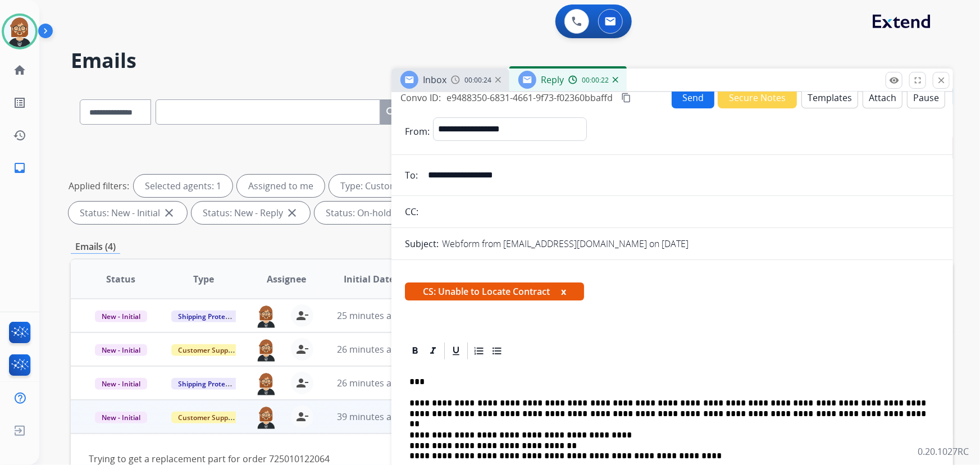
scroll to position [0, 0]
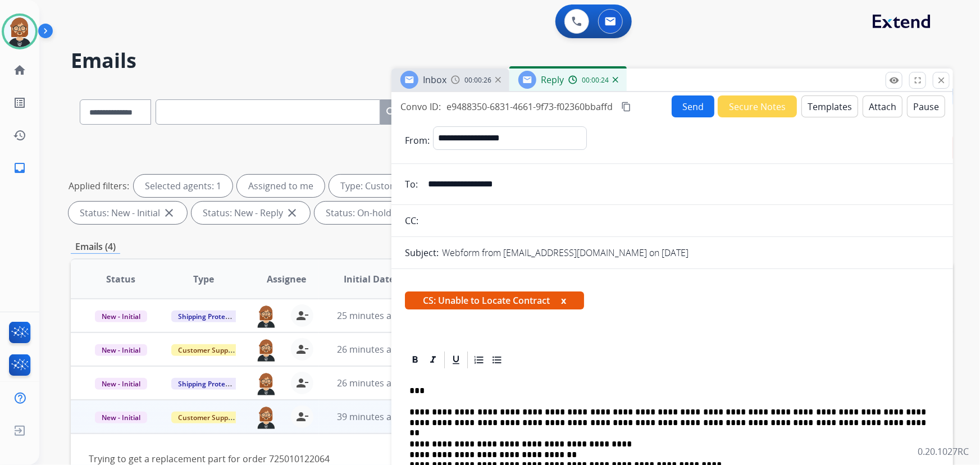
click at [681, 103] on button "Send" at bounding box center [692, 106] width 43 height 22
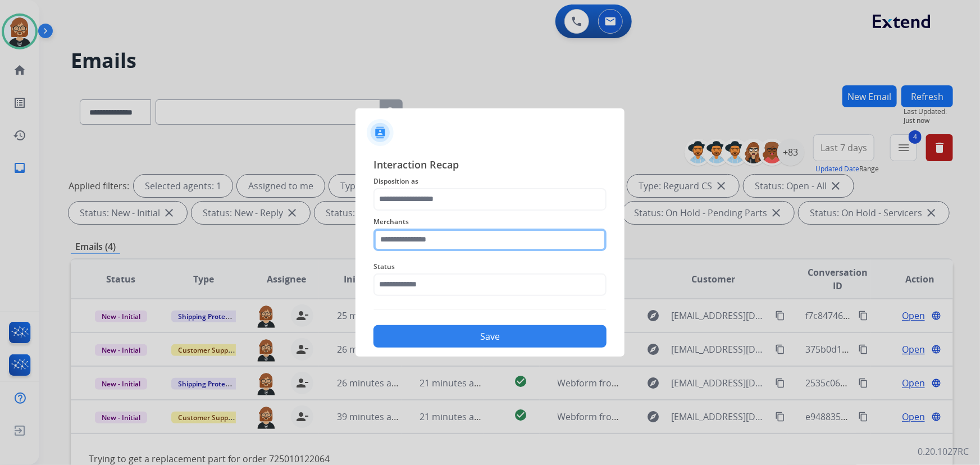
click at [472, 235] on input "text" at bounding box center [489, 239] width 233 height 22
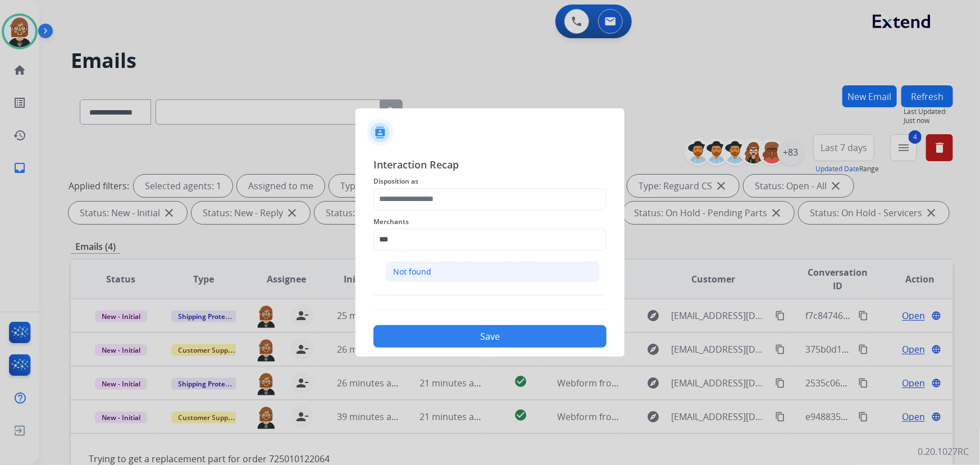
click at [444, 274] on li "Not found" at bounding box center [493, 271] width 214 height 21
type input "*********"
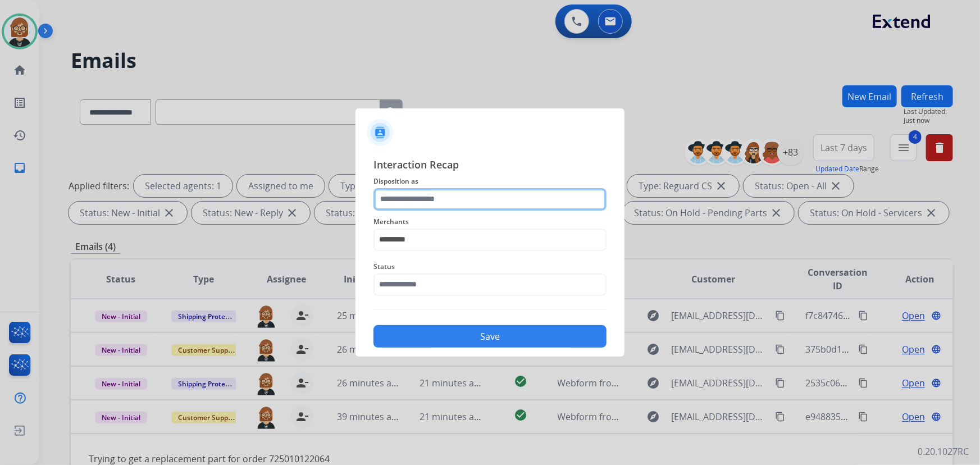
click at [446, 200] on input "text" at bounding box center [489, 199] width 233 height 22
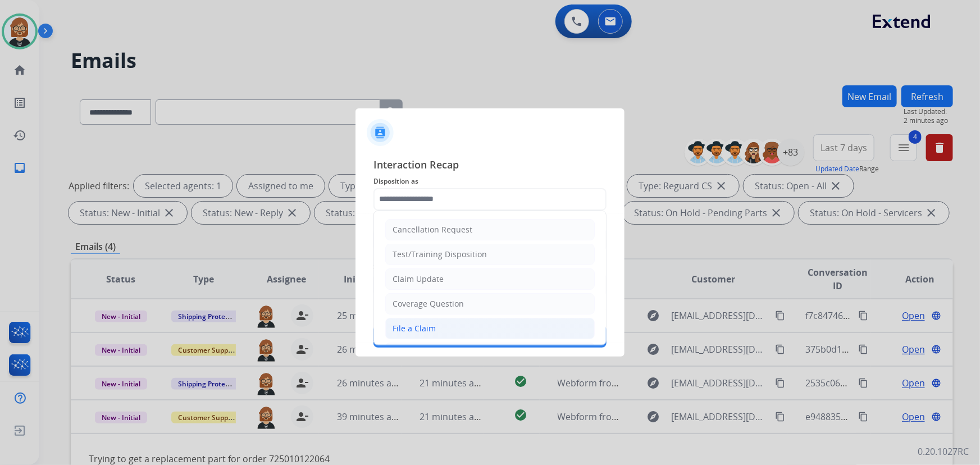
click at [459, 326] on li "File a Claim" at bounding box center [489, 328] width 209 height 21
type input "**********"
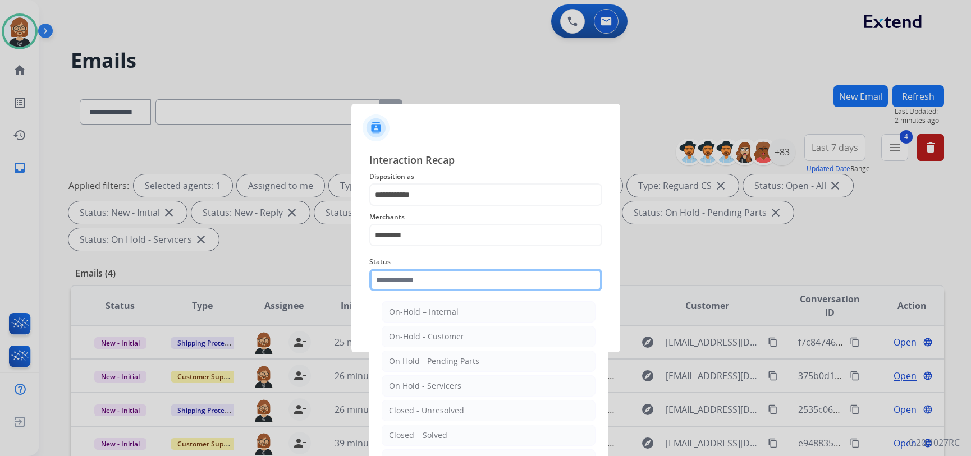
click at [470, 276] on input "text" at bounding box center [485, 280] width 233 height 22
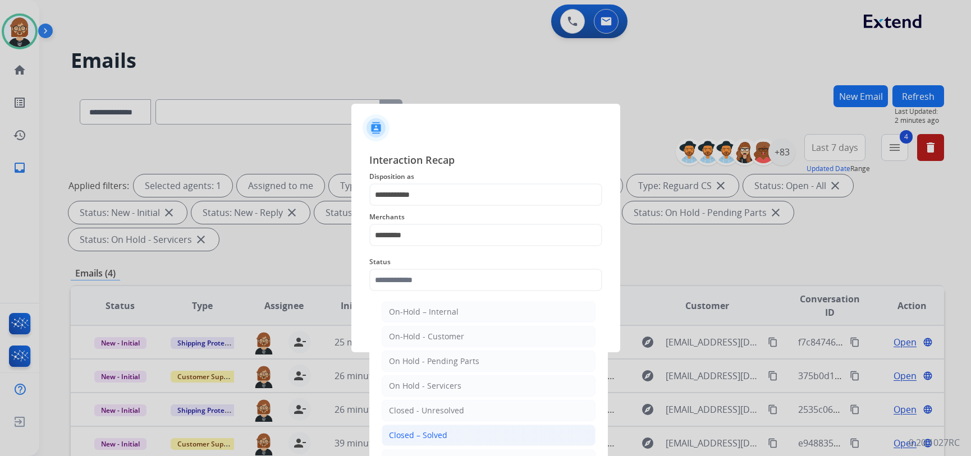
click at [473, 436] on li "Closed – Solved" at bounding box center [489, 435] width 214 height 21
type input "**********"
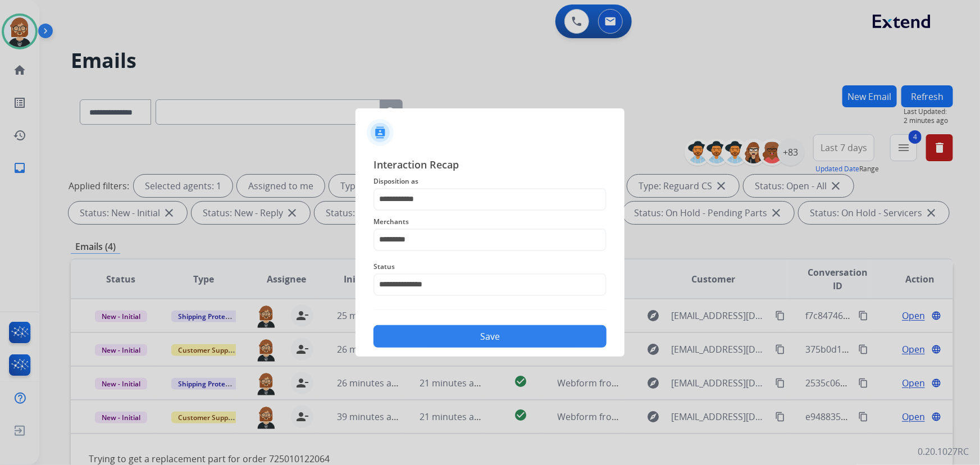
click at [541, 328] on button "Save" at bounding box center [489, 336] width 233 height 22
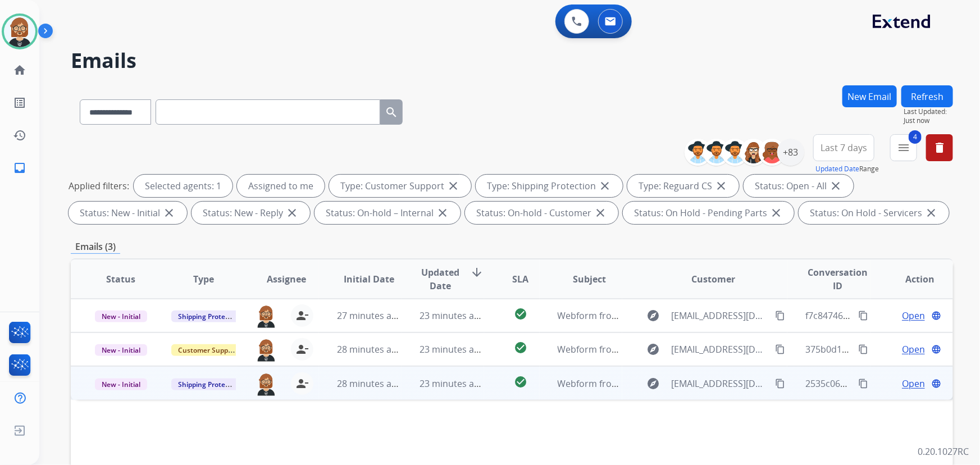
click at [544, 381] on td "Webform from [EMAIL_ADDRESS][DOMAIN_NAME] on [DATE]" at bounding box center [580, 383] width 83 height 34
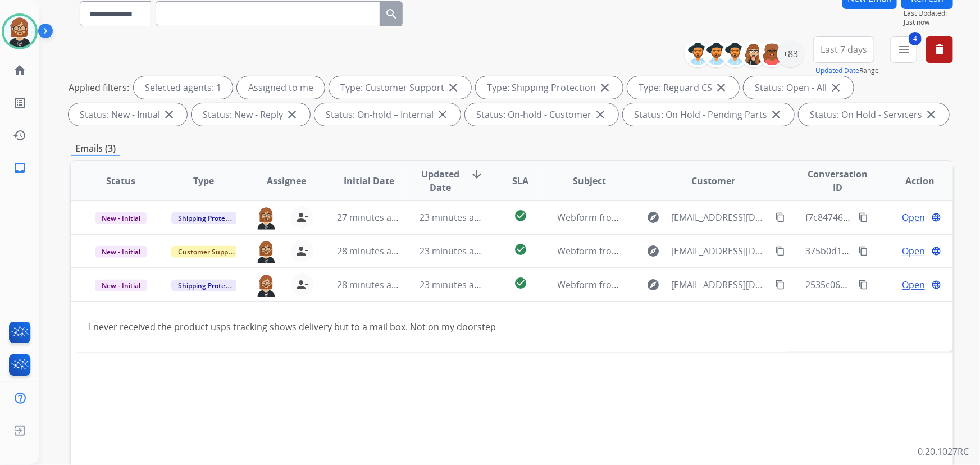
scroll to position [102, 0]
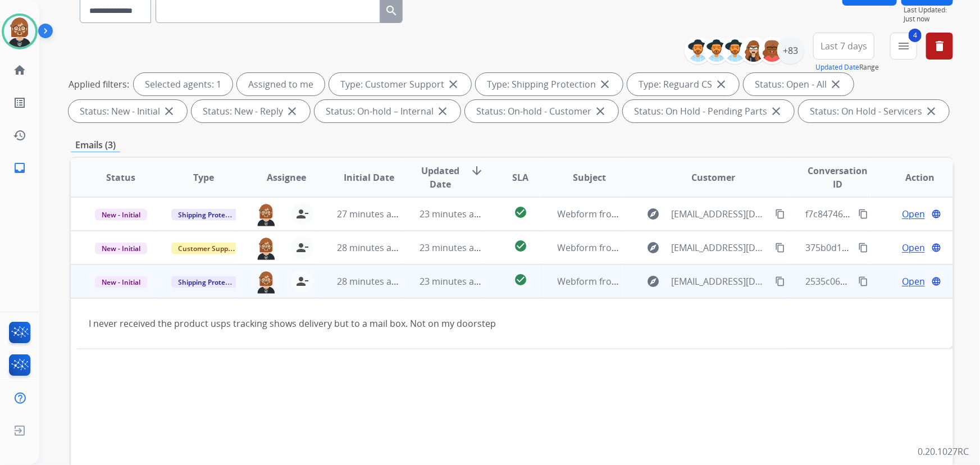
click at [776, 282] on mat-icon "content_copy" at bounding box center [780, 281] width 10 height 10
click at [905, 278] on span "Open" at bounding box center [913, 280] width 23 height 13
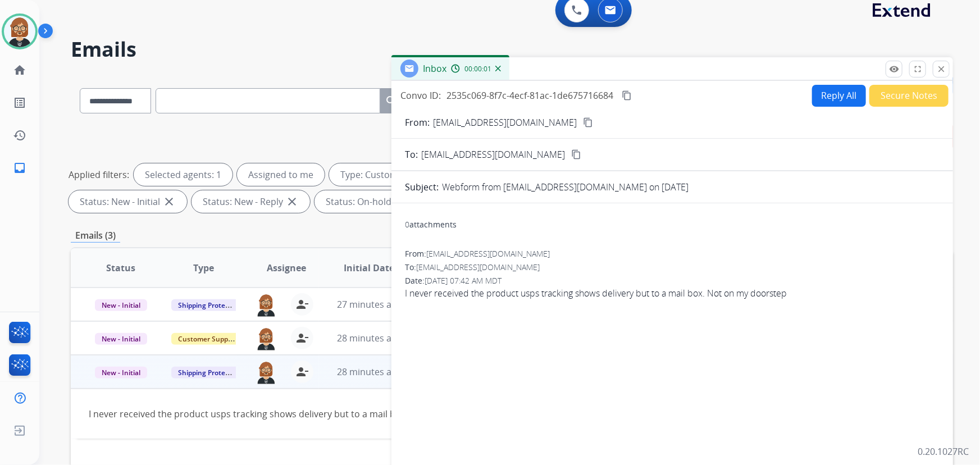
scroll to position [0, 0]
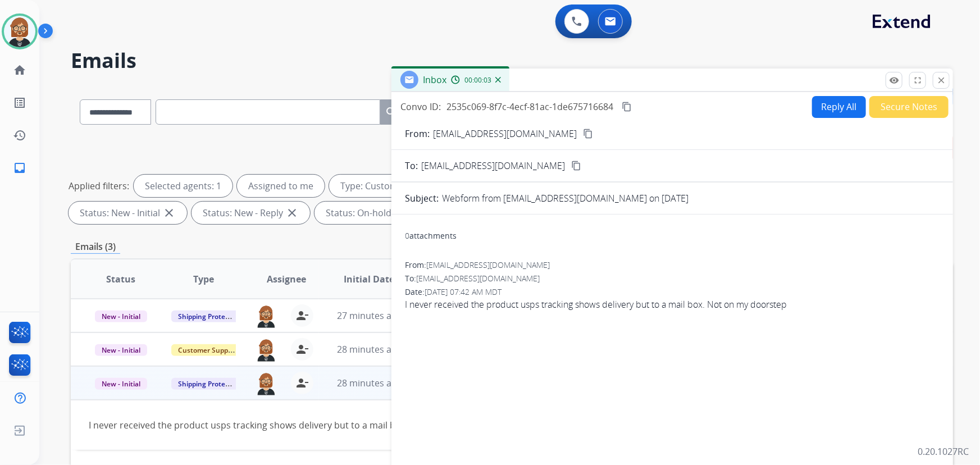
click at [846, 101] on button "Reply All" at bounding box center [839, 107] width 54 height 22
select select "**********"
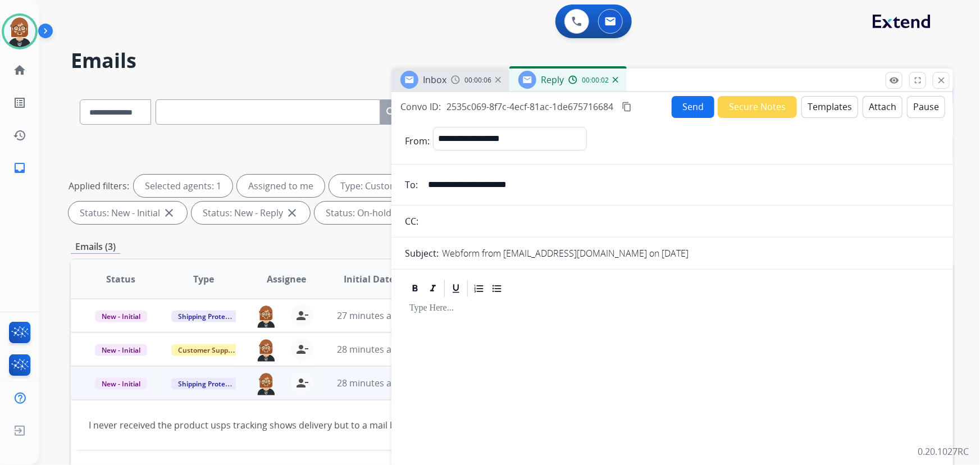
click at [828, 103] on button "Templates" at bounding box center [829, 107] width 57 height 22
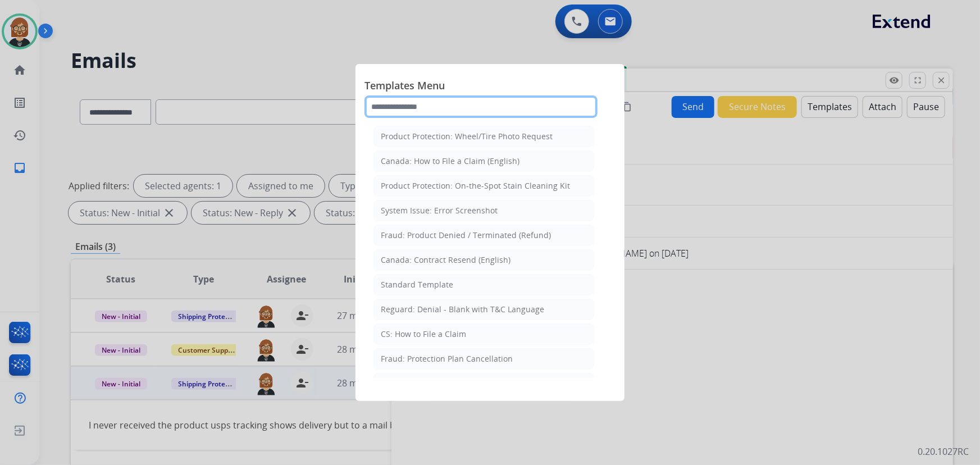
click at [485, 98] on input "text" at bounding box center [480, 106] width 233 height 22
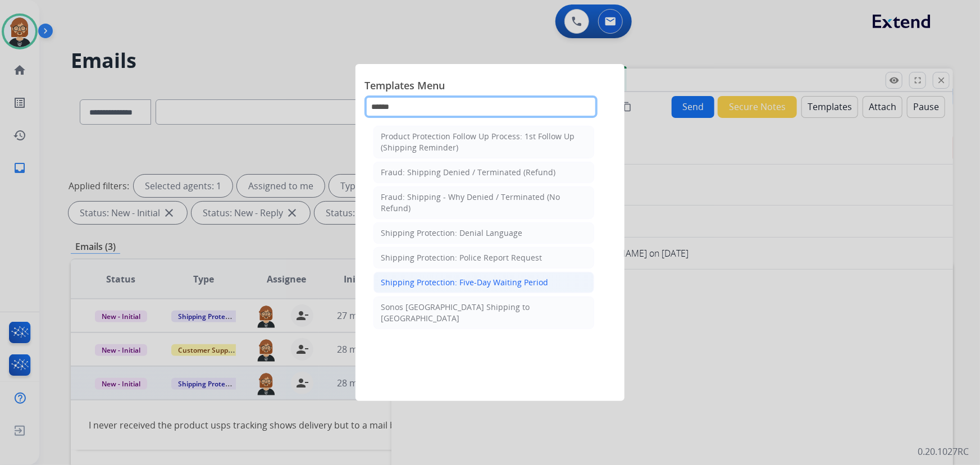
type input "******"
click at [504, 286] on div "Shipping Protection: Five-Day Waiting Period" at bounding box center [464, 282] width 167 height 11
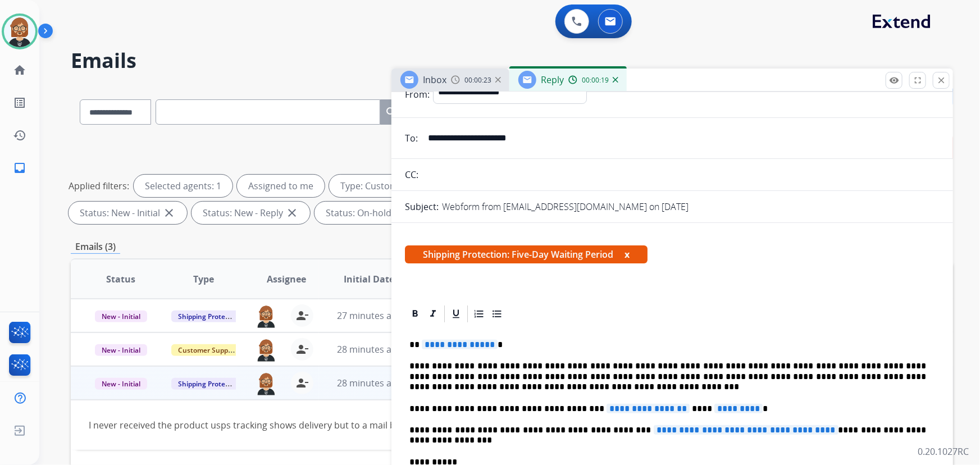
scroll to position [153, 0]
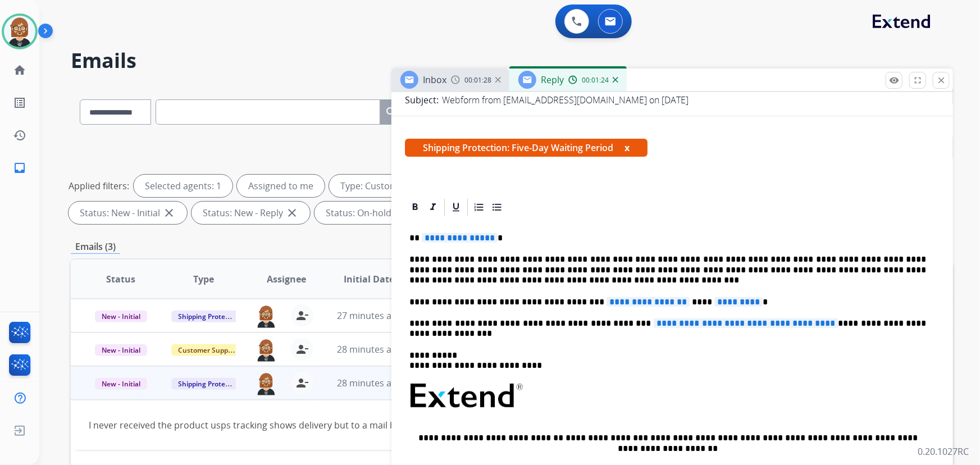
click at [640, 299] on span "**********" at bounding box center [647, 302] width 83 height 10
click at [731, 300] on span "*********" at bounding box center [755, 302] width 48 height 10
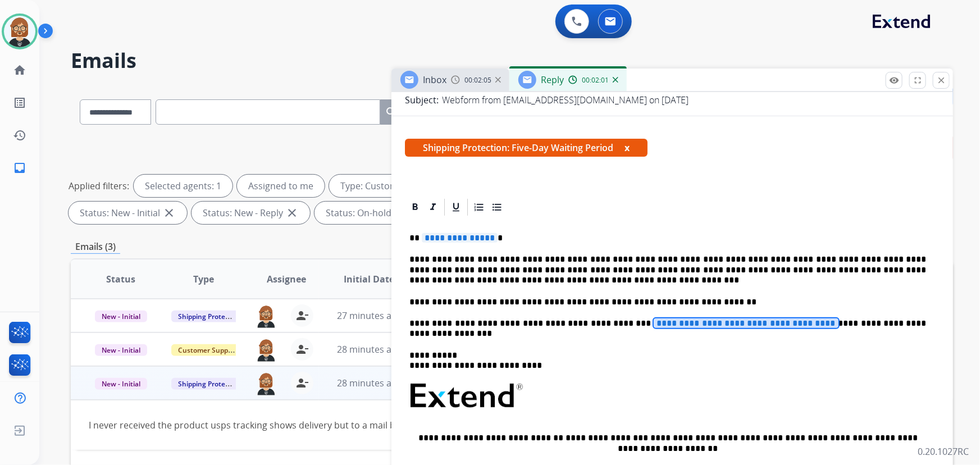
click at [653, 321] on span "**********" at bounding box center [745, 323] width 185 height 10
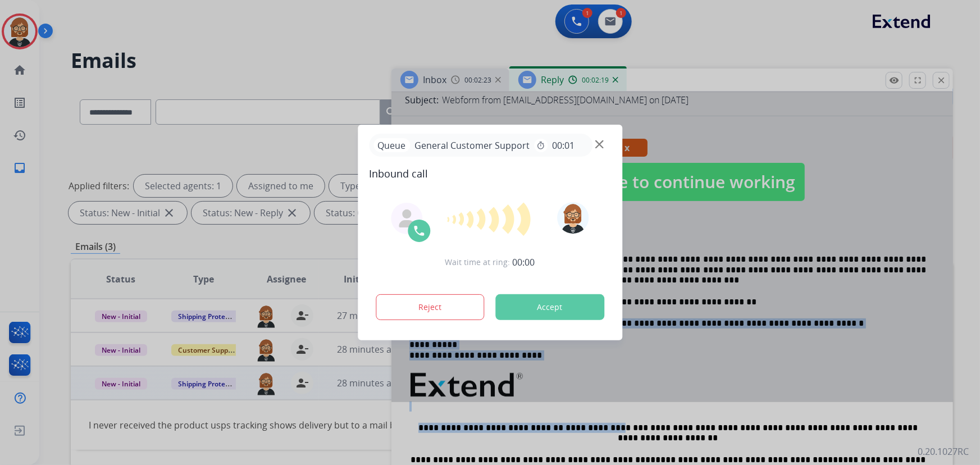
drag, startPoint x: 407, startPoint y: 324, endPoint x: 451, endPoint y: 323, distance: 44.4
click at [451, 323] on div "**********" at bounding box center [490, 232] width 980 height 465
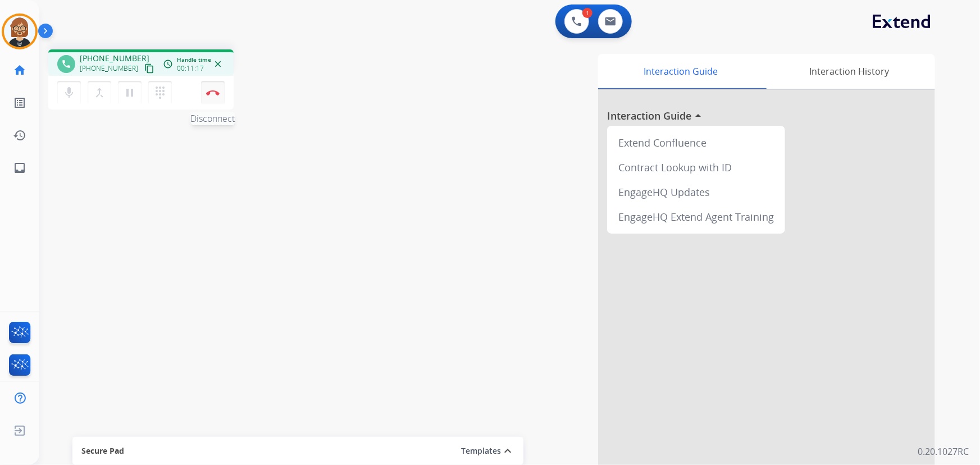
click at [215, 90] on img at bounding box center [212, 93] width 13 height 6
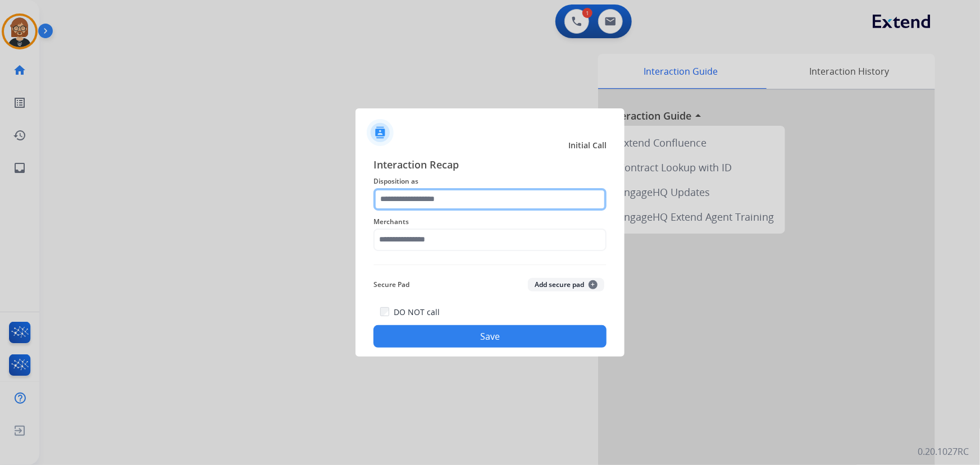
click at [536, 202] on input "text" at bounding box center [489, 199] width 233 height 22
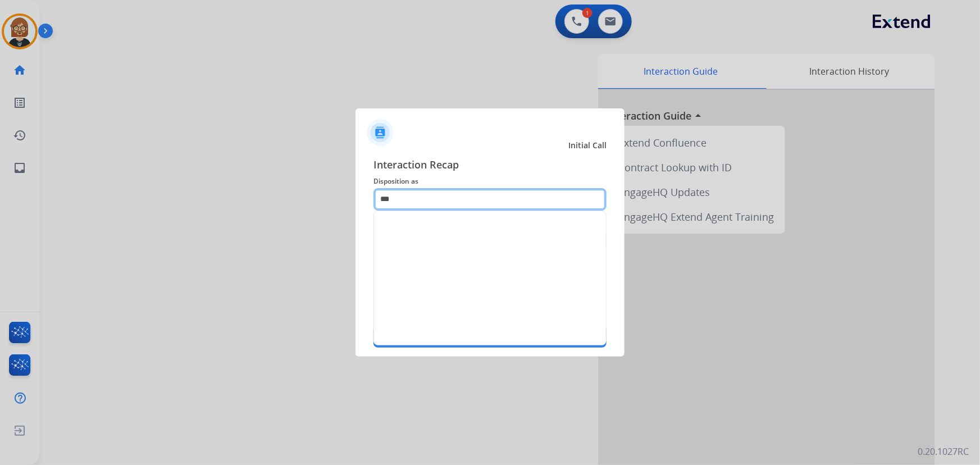
type input "****"
drag, startPoint x: 469, startPoint y: 203, endPoint x: 306, endPoint y: 206, distance: 163.4
click at [0, 206] on app-contact-recap-modal "Initial Call Interaction Recap Disposition as **** Merchants Secure Pad Add sec…" at bounding box center [0, 232] width 0 height 465
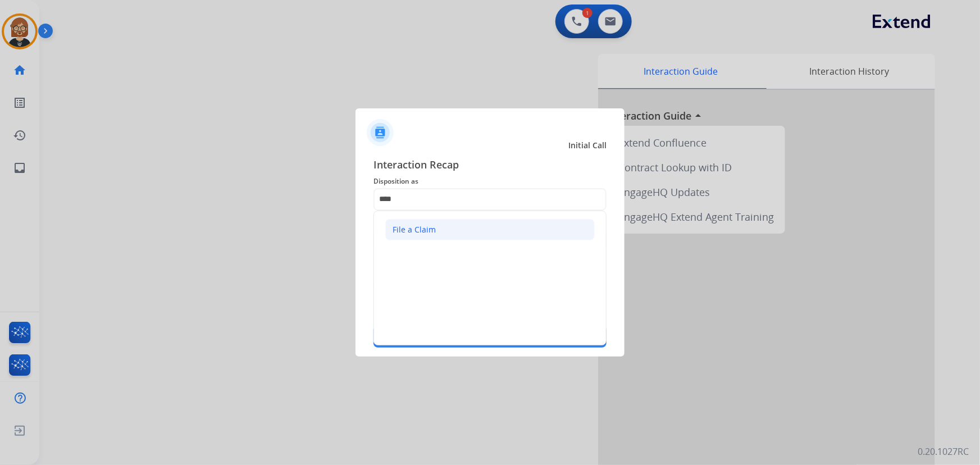
click at [402, 231] on div "File a Claim" at bounding box center [413, 229] width 43 height 11
type input "**********"
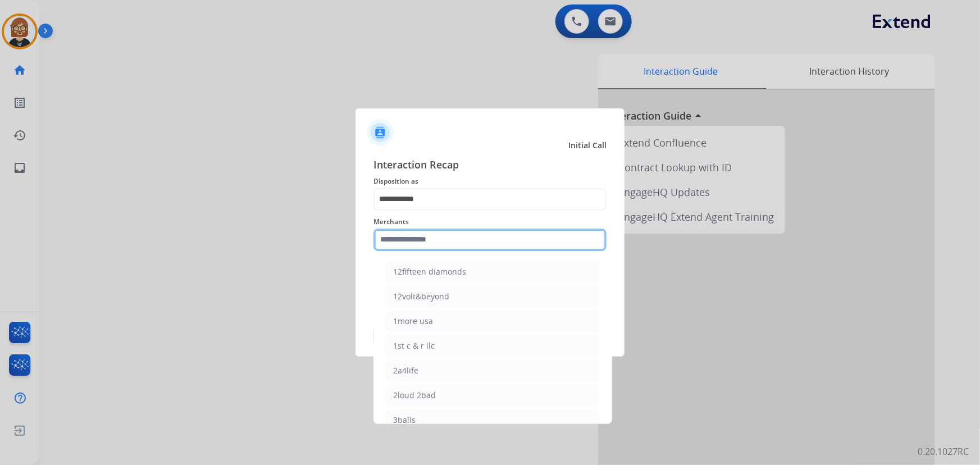
click at [457, 239] on input "text" at bounding box center [489, 239] width 233 height 22
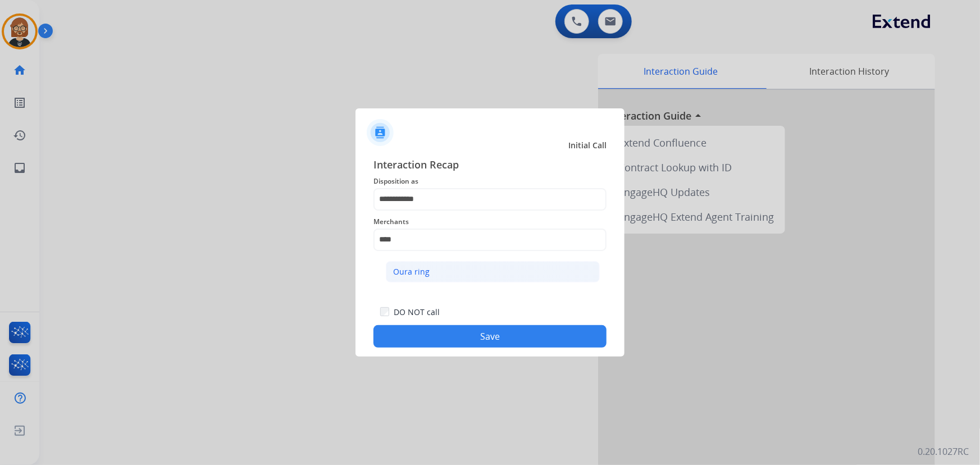
click at [445, 276] on li "Oura ring" at bounding box center [493, 271] width 214 height 21
type input "*********"
click at [506, 342] on button "Save" at bounding box center [489, 336] width 233 height 22
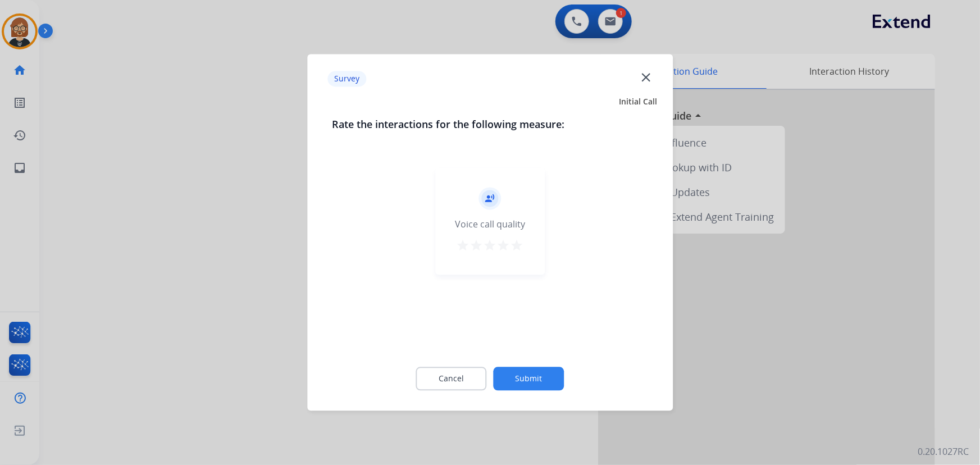
click at [523, 379] on button "Submit" at bounding box center [528, 379] width 71 height 24
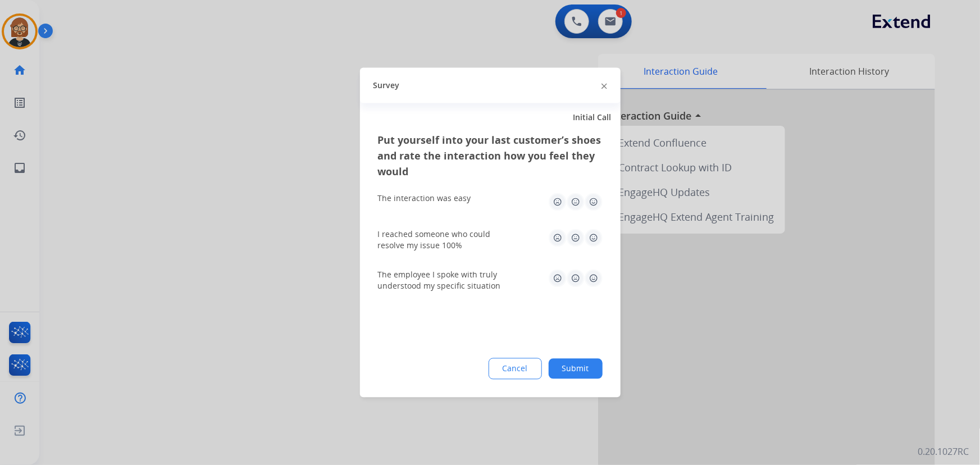
click at [580, 365] on button "Submit" at bounding box center [575, 369] width 54 height 20
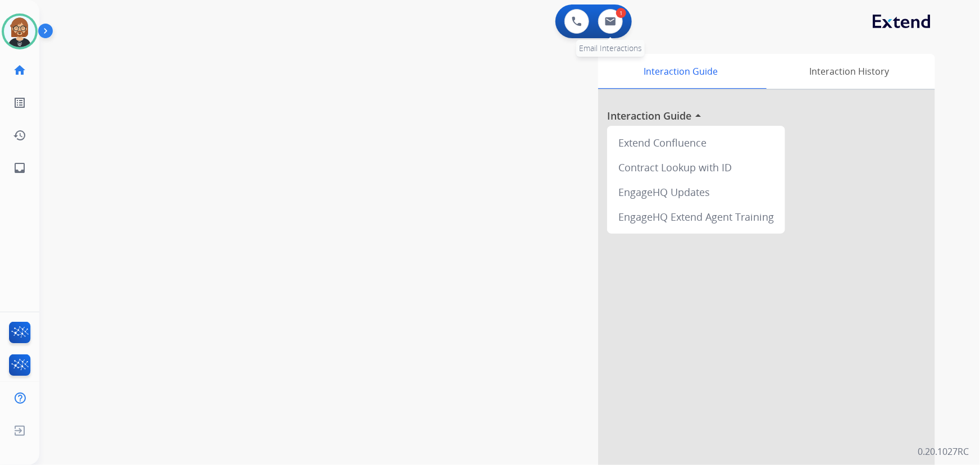
click at [623, 22] on div "1 Email Interactions" at bounding box center [610, 21] width 34 height 25
click at [615, 25] on img at bounding box center [610, 21] width 11 height 9
select select "**********"
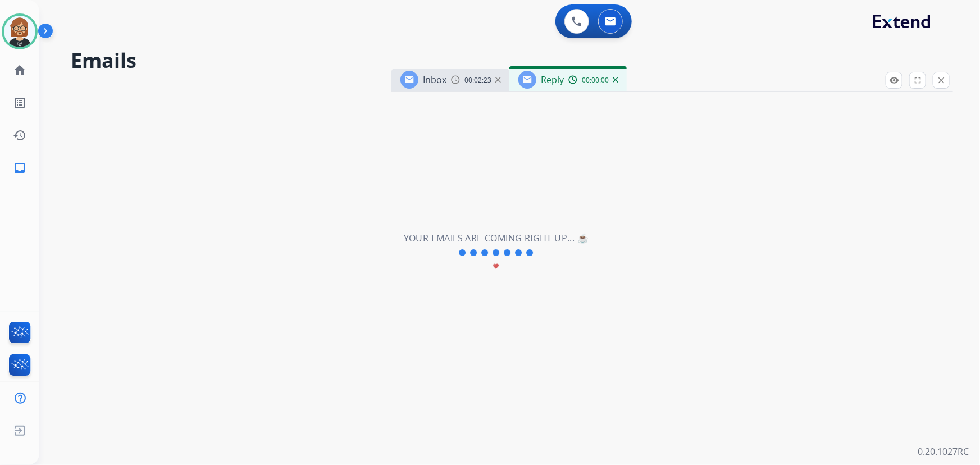
select select "**********"
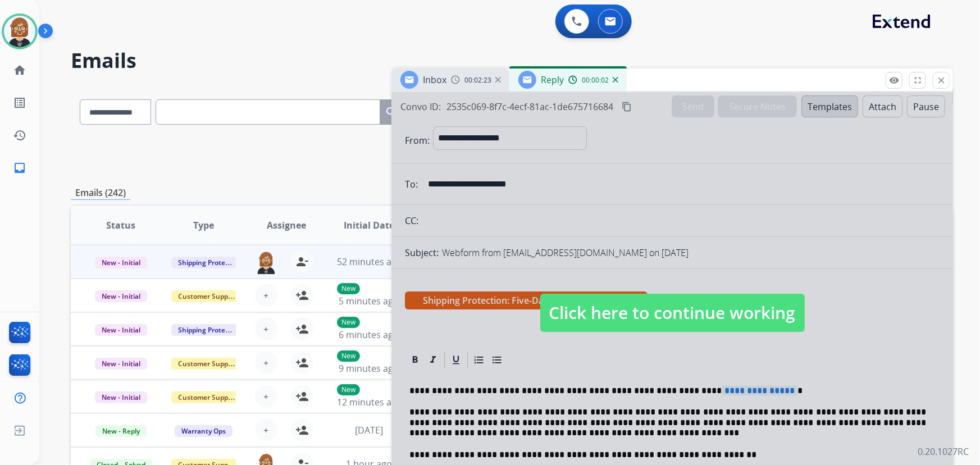
click at [695, 312] on span "Click here to continue working" at bounding box center [672, 313] width 264 height 38
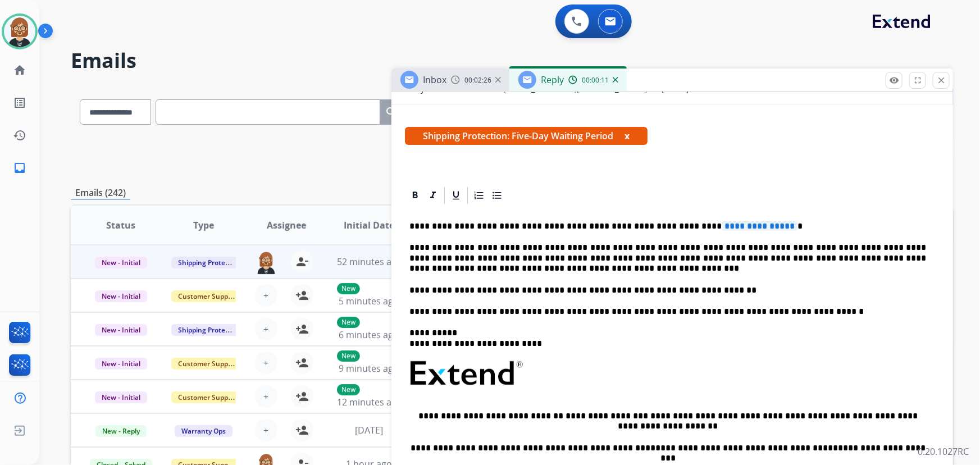
scroll to position [153, 0]
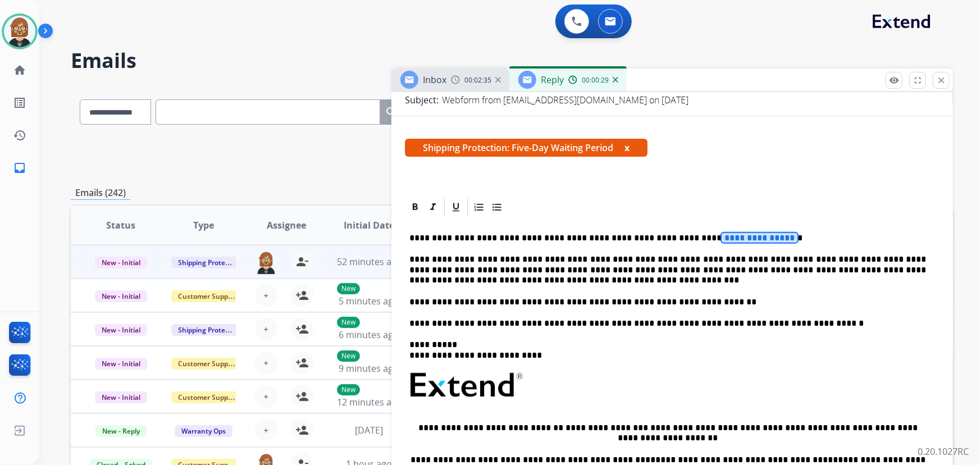
drag, startPoint x: 740, startPoint y: 236, endPoint x: 689, endPoint y: 236, distance: 51.1
click at [721, 236] on span "**********" at bounding box center [759, 238] width 76 height 10
drag, startPoint x: 421, startPoint y: 240, endPoint x: 742, endPoint y: 236, distance: 321.1
click at [742, 236] on p "**********" at bounding box center [667, 238] width 517 height 10
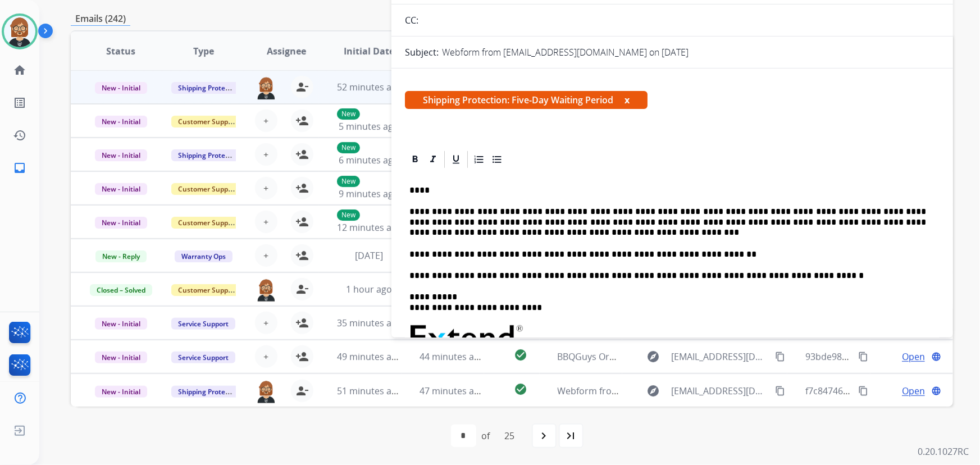
scroll to position [6, 0]
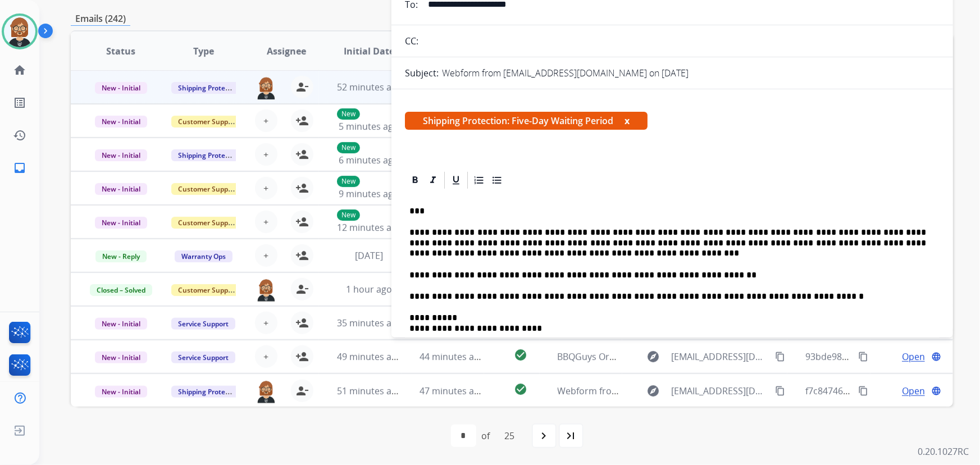
click at [409, 294] on div "**********" at bounding box center [672, 358] width 534 height 336
drag, startPoint x: 443, startPoint y: 296, endPoint x: 396, endPoint y: 294, distance: 47.2
click at [396, 294] on div "**********" at bounding box center [671, 377] width 561 height 415
click at [772, 291] on p "**********" at bounding box center [667, 296] width 517 height 10
click at [771, 293] on p "**********" at bounding box center [667, 296] width 517 height 10
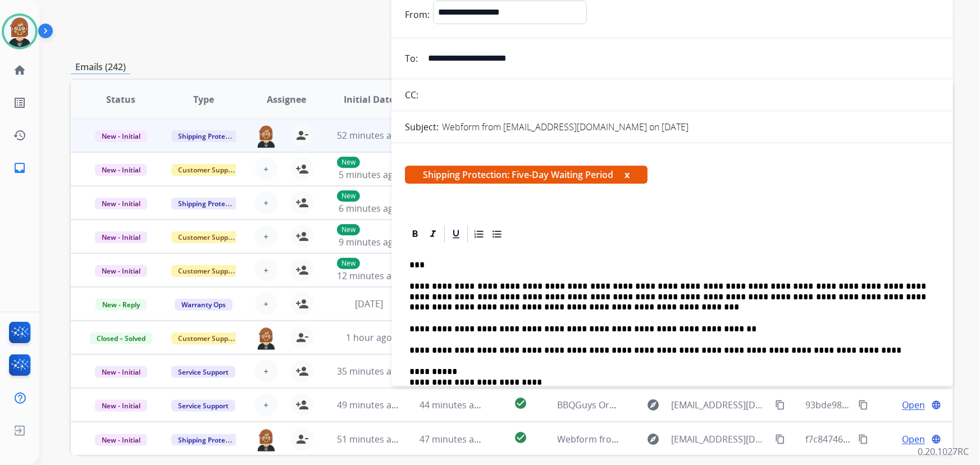
scroll to position [0, 0]
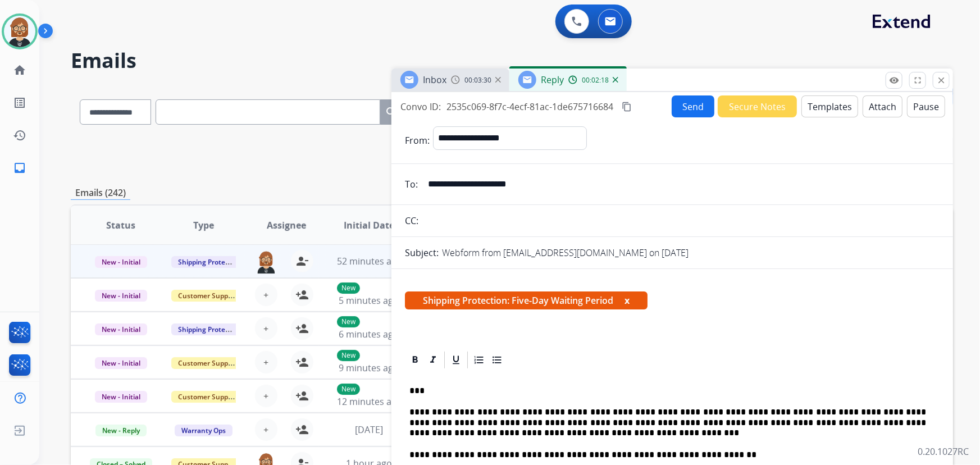
click at [683, 108] on button "Send" at bounding box center [692, 106] width 43 height 22
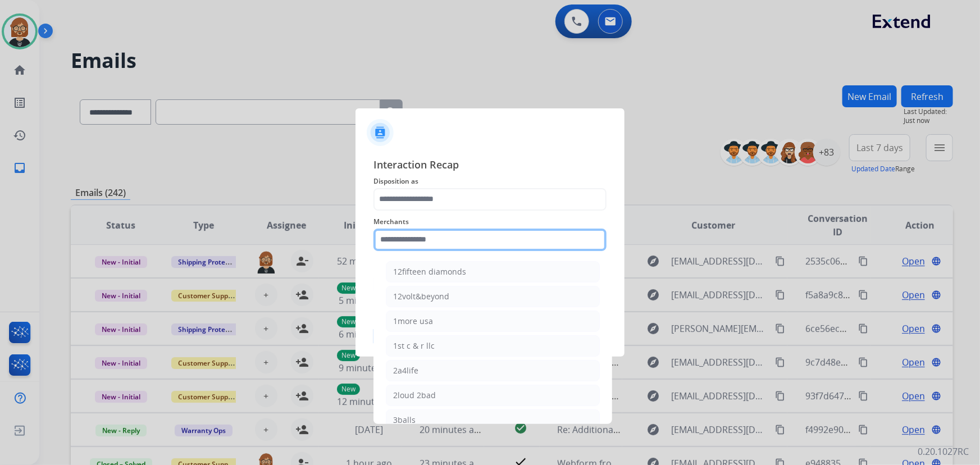
click at [471, 241] on input "text" at bounding box center [489, 239] width 233 height 22
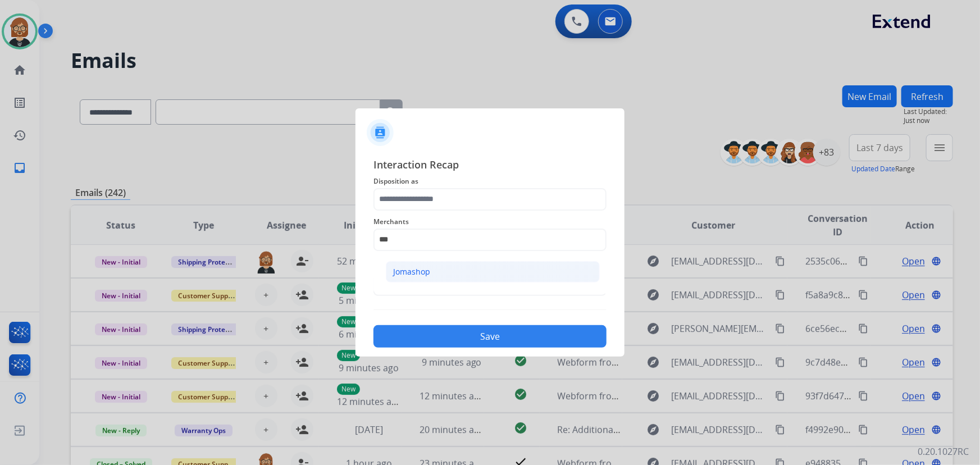
click at [509, 265] on li "Jomashop" at bounding box center [493, 271] width 214 height 21
type input "********"
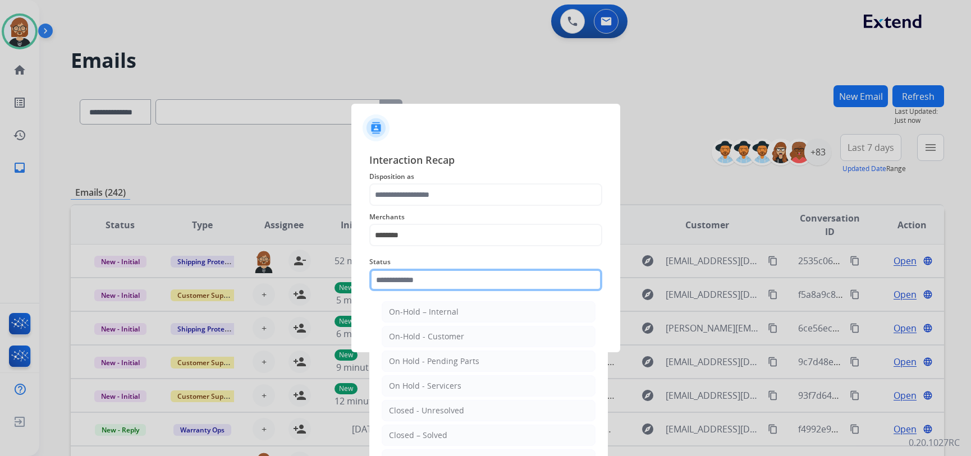
click at [491, 290] on input "text" at bounding box center [485, 280] width 233 height 22
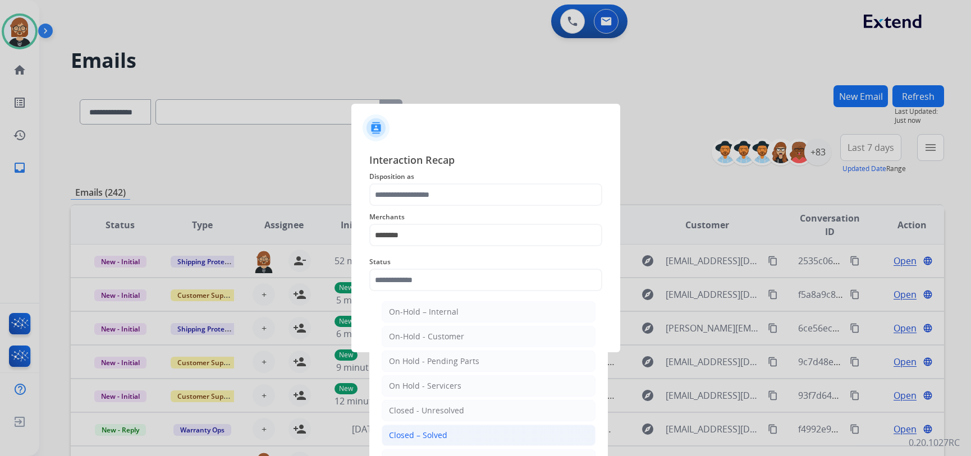
click at [487, 438] on li "Closed – Solved" at bounding box center [489, 435] width 214 height 21
type input "**********"
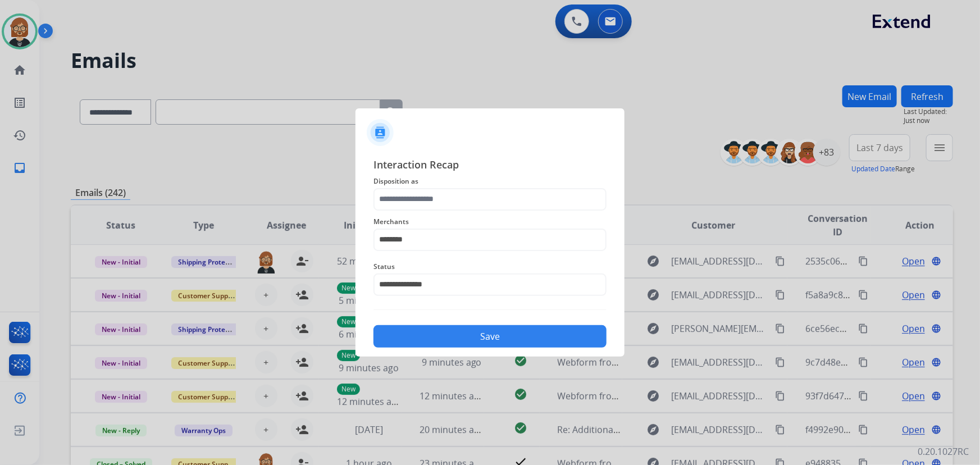
click at [473, 185] on span "Disposition as" at bounding box center [489, 181] width 233 height 13
click at [468, 198] on input "text" at bounding box center [489, 199] width 233 height 22
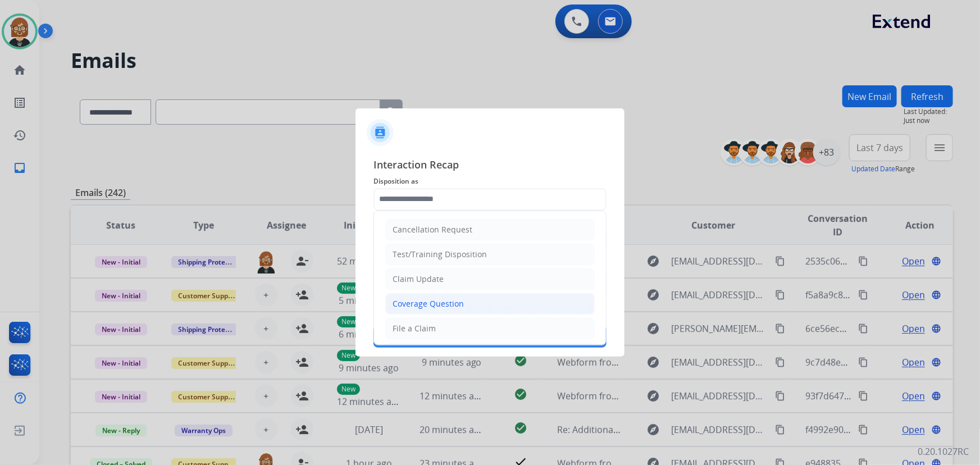
click at [461, 301] on div "Coverage Question" at bounding box center [427, 303] width 71 height 11
type input "**********"
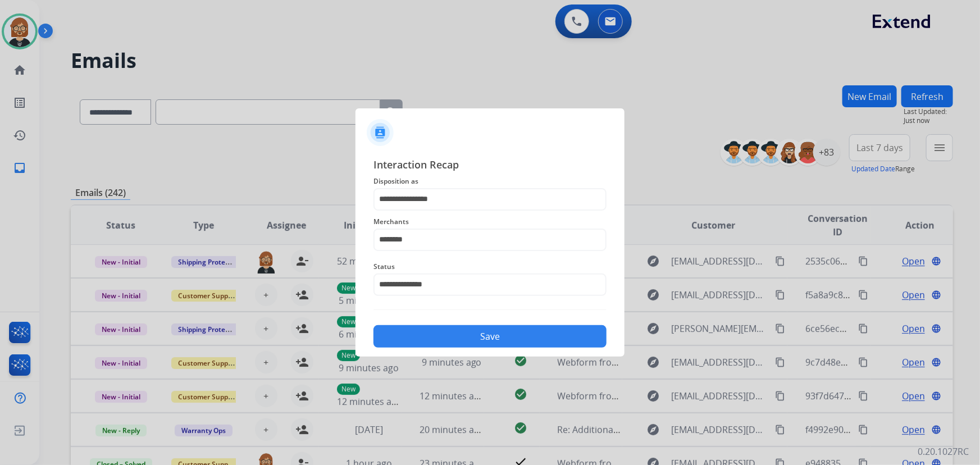
click at [496, 343] on button "Save" at bounding box center [489, 336] width 233 height 22
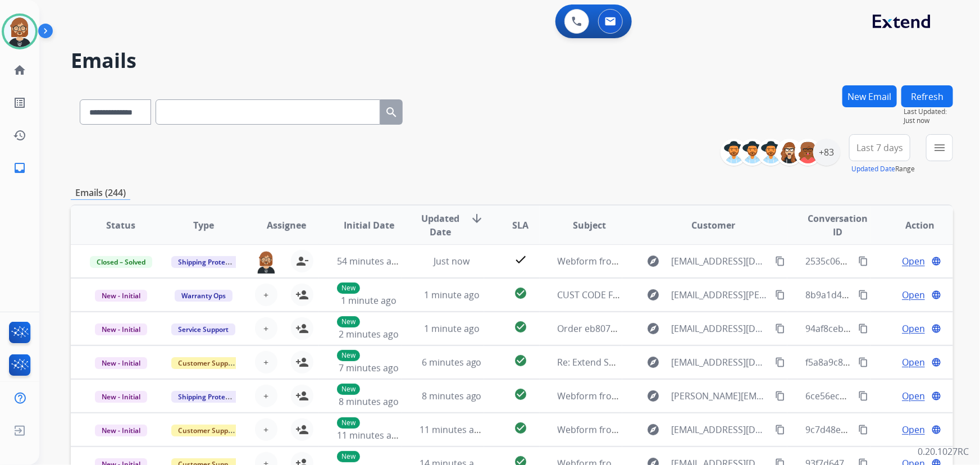
click at [946, 98] on button "Refresh" at bounding box center [927, 96] width 52 height 22
click at [829, 154] on div "+83" at bounding box center [826, 152] width 27 height 27
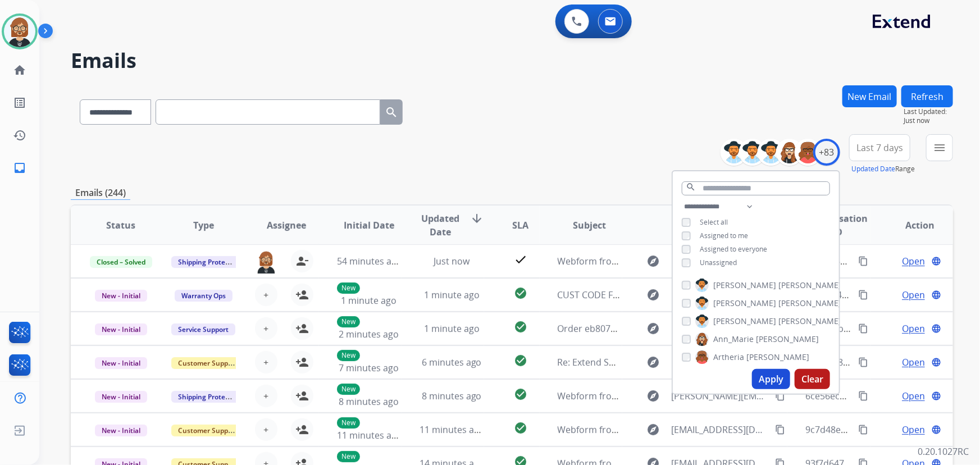
click at [705, 259] on span "Unassigned" at bounding box center [717, 263] width 37 height 10
click at [759, 381] on button "Apply" at bounding box center [771, 379] width 38 height 20
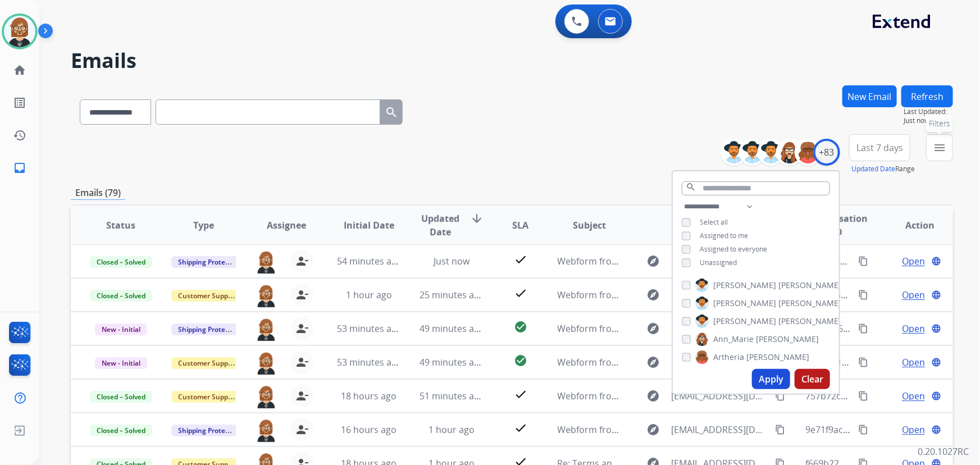
click at [951, 145] on button "menu Filters" at bounding box center [939, 147] width 27 height 27
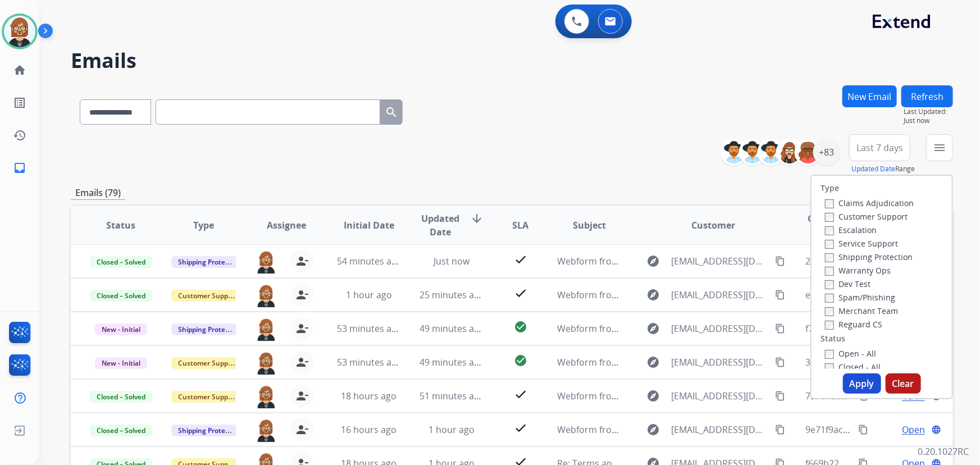
click at [850, 354] on label "Open - All" at bounding box center [850, 353] width 51 height 11
click at [852, 326] on label "Reguard CS" at bounding box center [853, 324] width 57 height 11
click at [861, 255] on label "Shipping Protection" at bounding box center [869, 256] width 88 height 11
click at [865, 217] on label "Customer Support" at bounding box center [866, 216] width 83 height 11
click at [866, 385] on button "Apply" at bounding box center [862, 383] width 38 height 20
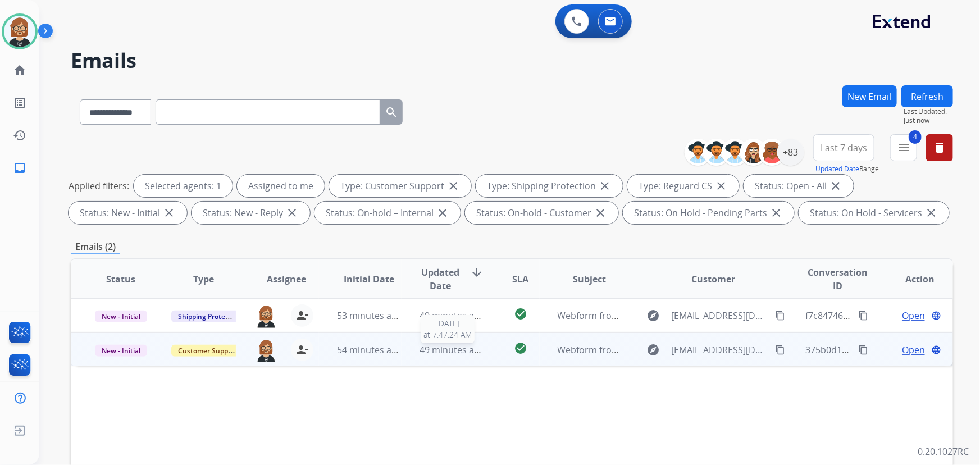
click at [464, 348] on span "49 minutes ago" at bounding box center [451, 350] width 65 height 12
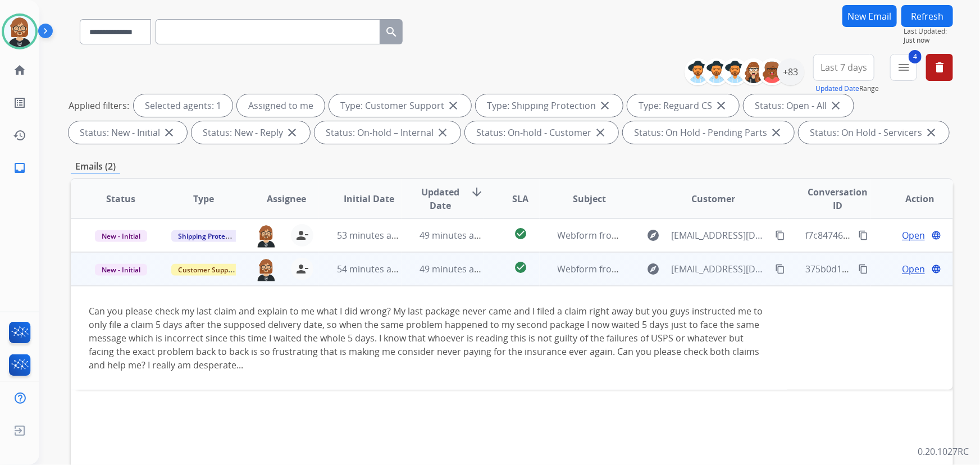
scroll to position [102, 0]
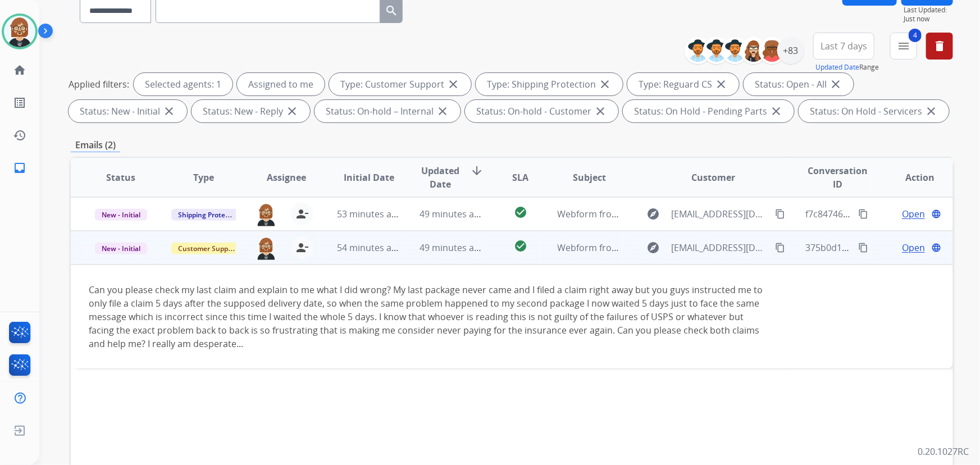
click at [775, 249] on mat-icon "content_copy" at bounding box center [780, 247] width 10 height 10
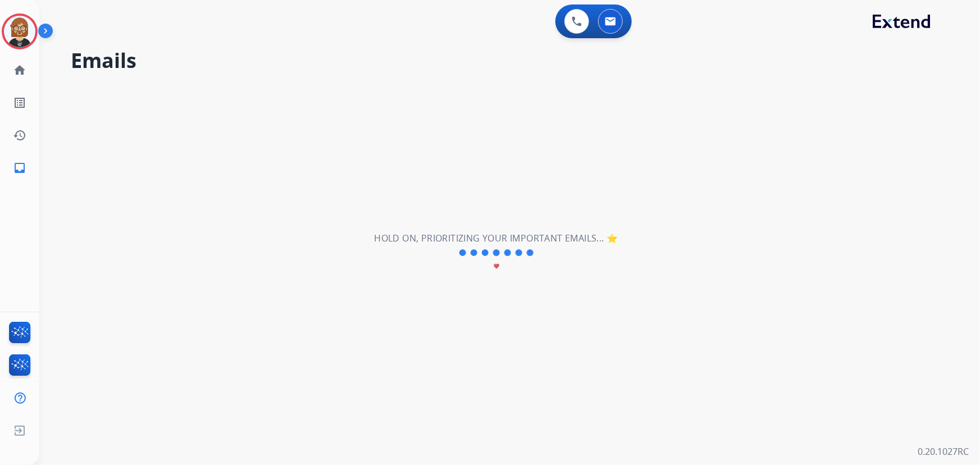
click at [19, 34] on img at bounding box center [19, 31] width 31 height 31
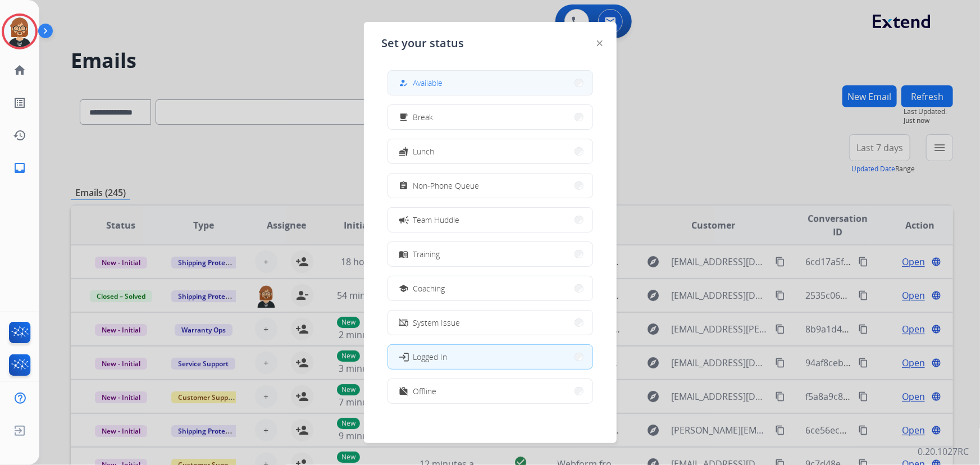
click at [492, 90] on button "how_to_reg Available" at bounding box center [490, 83] width 204 height 24
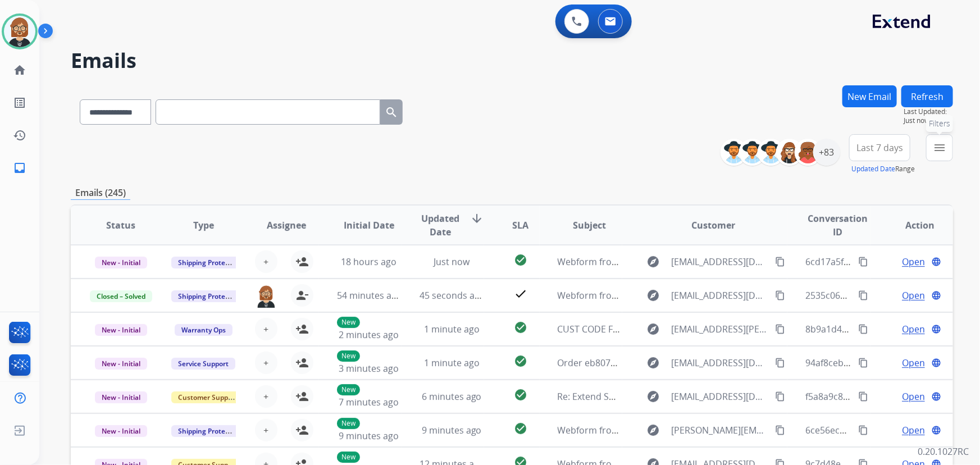
click at [949, 151] on button "menu Filters" at bounding box center [939, 147] width 27 height 27
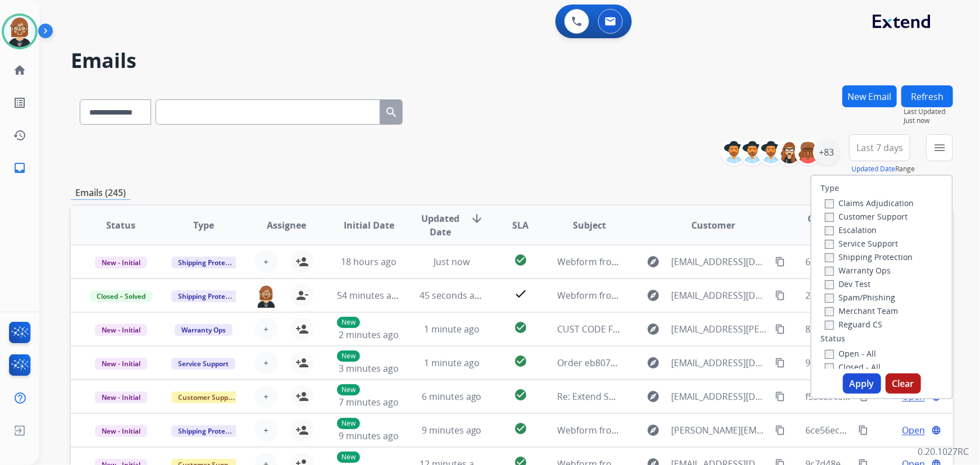
click at [878, 214] on label "Customer Support" at bounding box center [866, 216] width 83 height 11
click at [867, 256] on label "Shipping Protection" at bounding box center [869, 256] width 88 height 11
click at [859, 326] on label "Reguard CS" at bounding box center [853, 324] width 57 height 11
click at [858, 355] on label "Open - All" at bounding box center [850, 353] width 51 height 11
click at [855, 389] on button "Apply" at bounding box center [862, 383] width 38 height 20
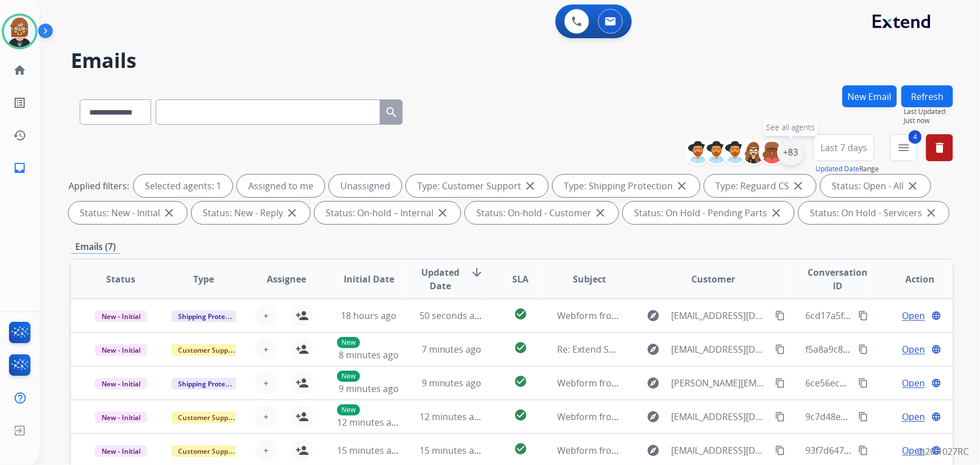
click at [791, 155] on div "+83" at bounding box center [790, 152] width 27 height 27
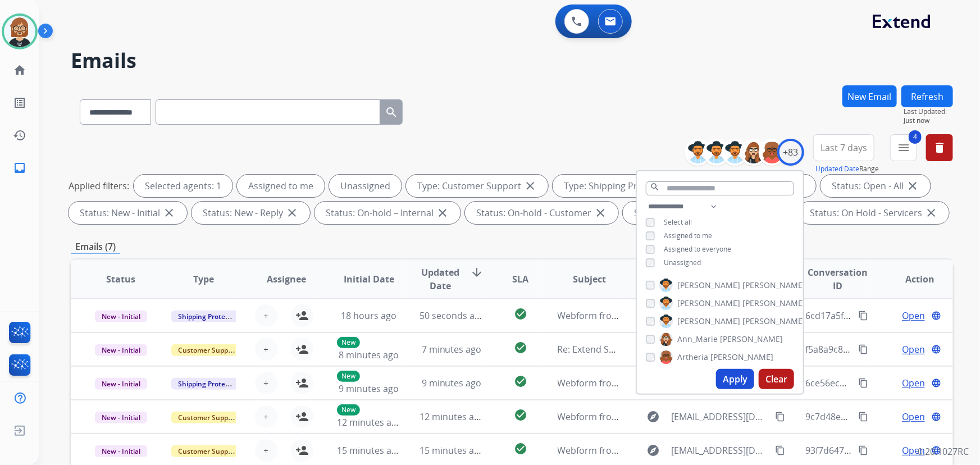
click at [693, 260] on span "Unassigned" at bounding box center [681, 263] width 37 height 10
click at [730, 382] on button "Apply" at bounding box center [735, 379] width 38 height 20
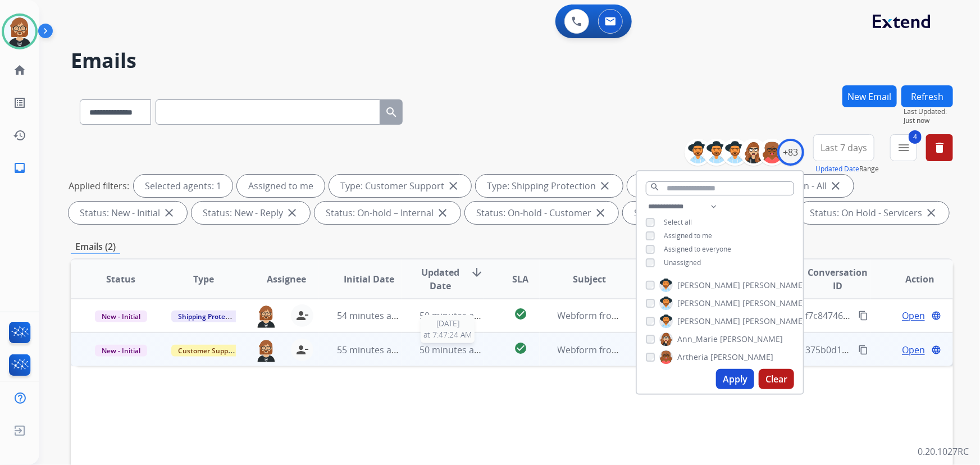
click at [432, 355] on div "50 minutes ago" at bounding box center [451, 349] width 64 height 13
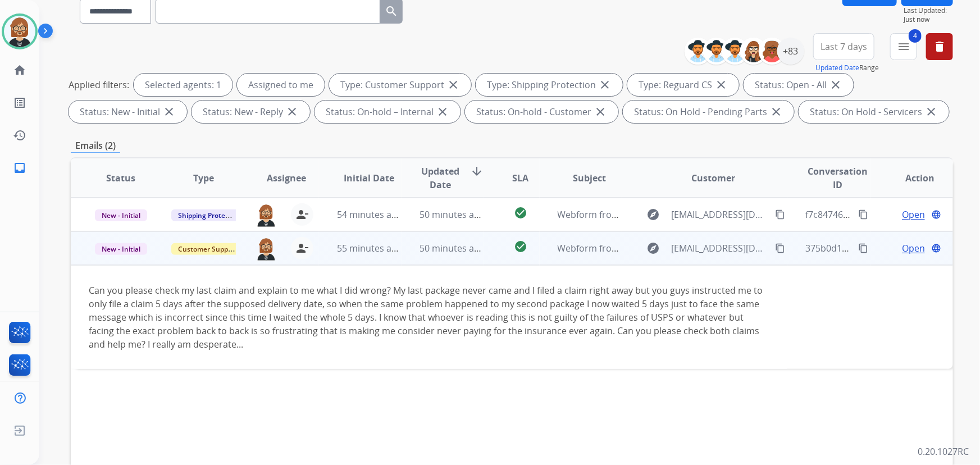
scroll to position [102, 0]
click at [775, 242] on mat-icon "content_copy" at bounding box center [780, 247] width 10 height 10
click at [775, 246] on mat-icon "content_copy" at bounding box center [780, 247] width 10 height 10
click at [908, 245] on span "Open" at bounding box center [913, 247] width 23 height 13
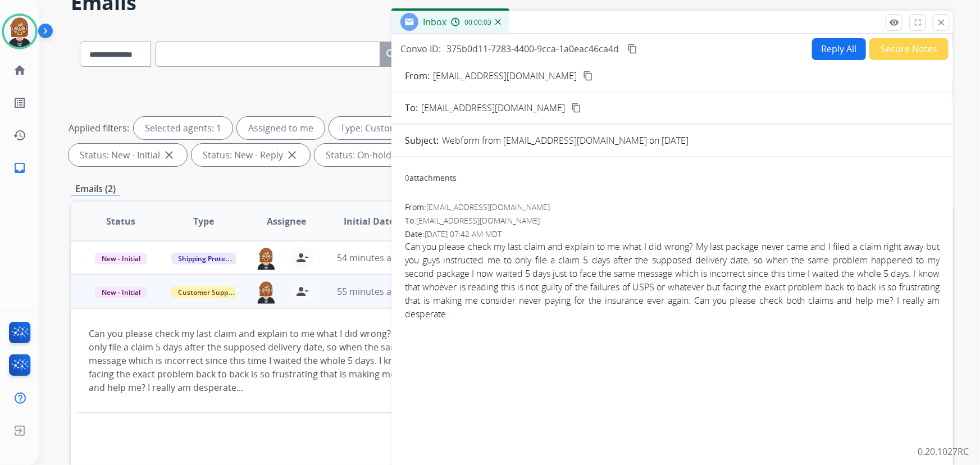
scroll to position [0, 0]
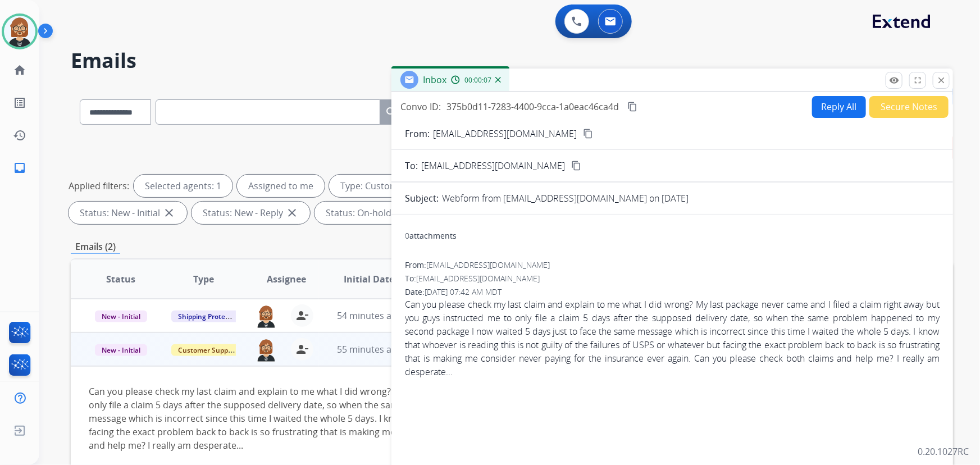
click at [823, 103] on button "Reply All" at bounding box center [839, 107] width 54 height 22
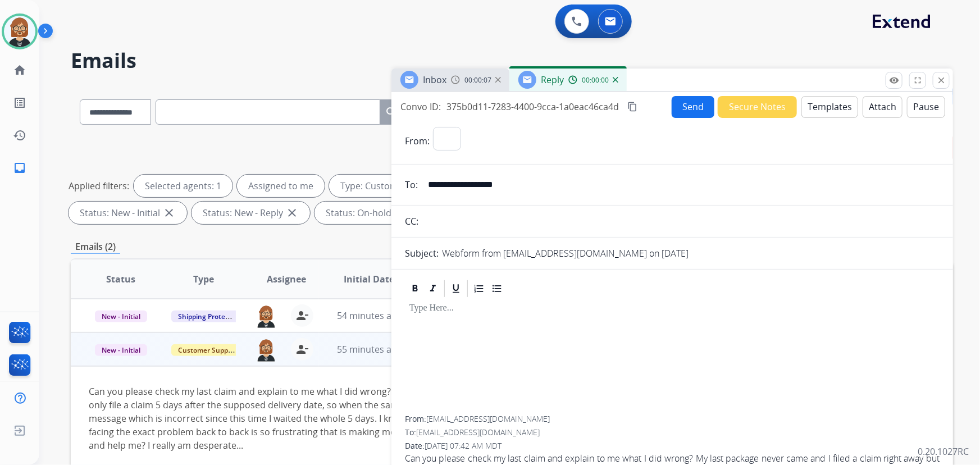
select select "**********"
click at [812, 101] on button "Templates" at bounding box center [829, 107] width 57 height 22
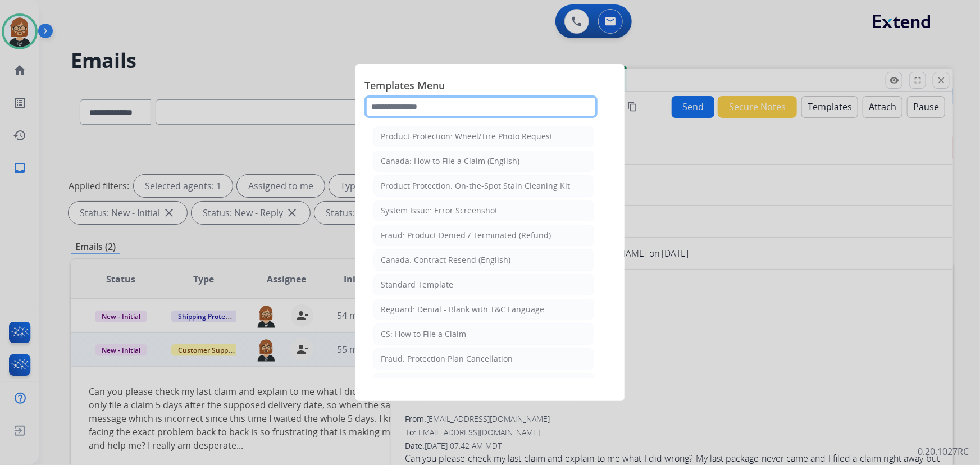
click at [486, 103] on input "text" at bounding box center [480, 106] width 233 height 22
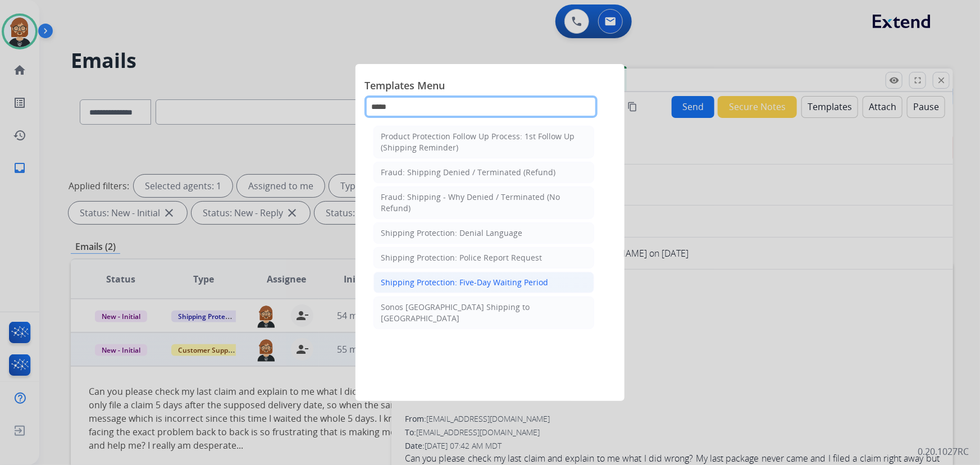
type input "*****"
click at [509, 279] on div "Shipping Protection: Five-Day Waiting Period" at bounding box center [464, 282] width 167 height 11
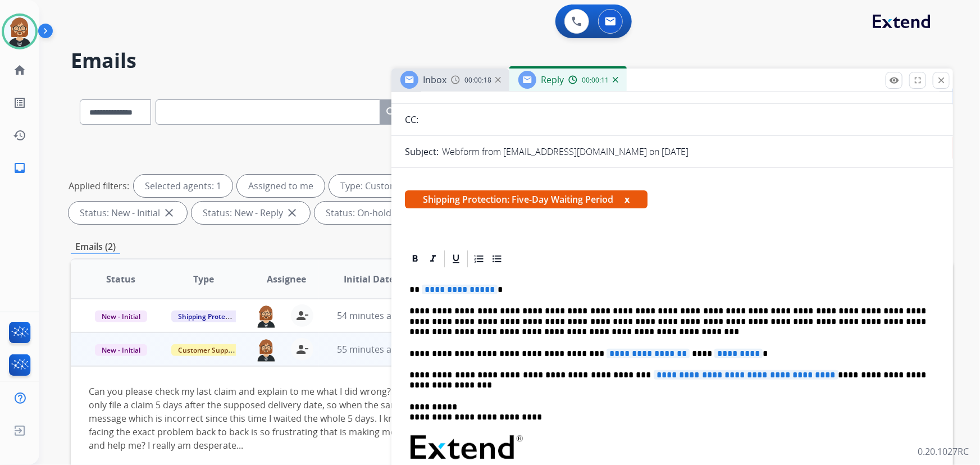
scroll to position [153, 0]
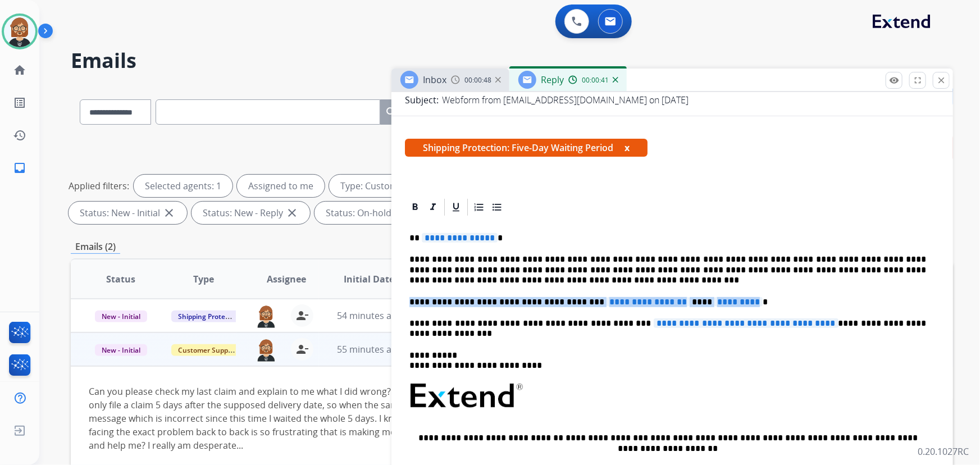
drag, startPoint x: 738, startPoint y: 299, endPoint x: 409, endPoint y: 300, distance: 328.4
click at [409, 300] on p "**********" at bounding box center [667, 302] width 517 height 10
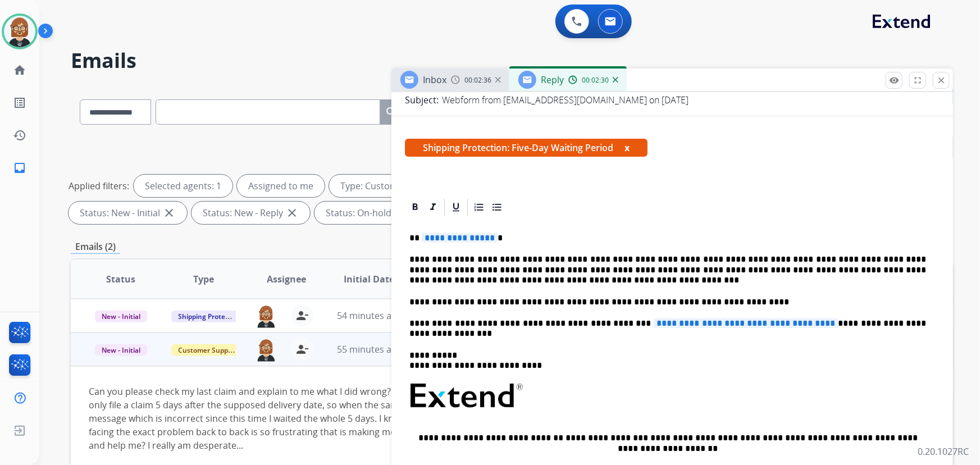
click at [653, 322] on span "**********" at bounding box center [745, 323] width 185 height 10
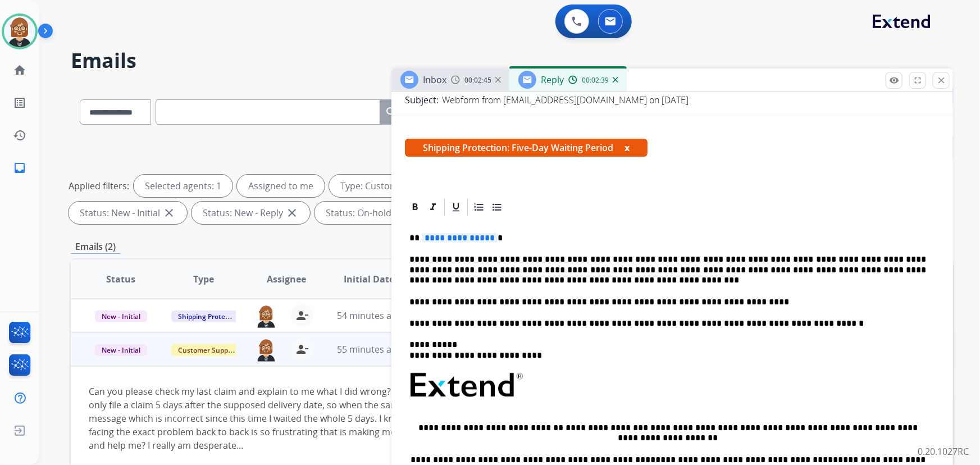
click at [440, 244] on div "**********" at bounding box center [672, 385] width 534 height 336
click at [441, 236] on span "**********" at bounding box center [460, 238] width 76 height 10
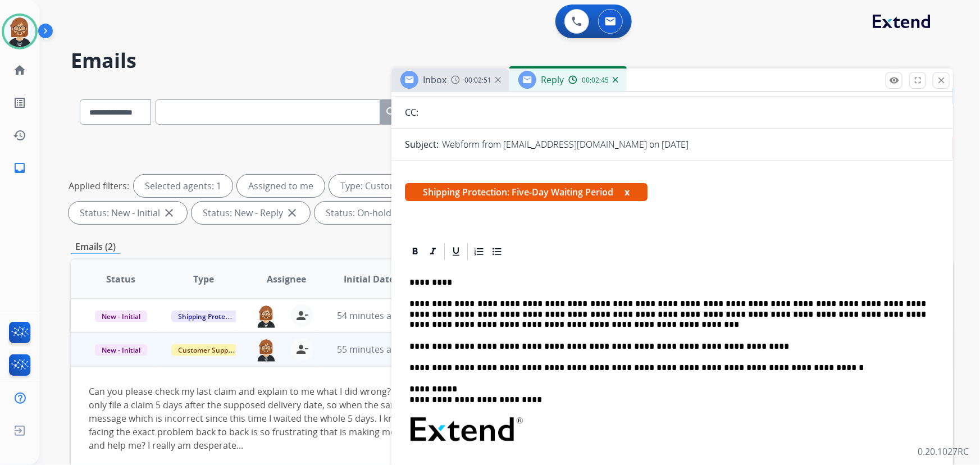
scroll to position [0, 0]
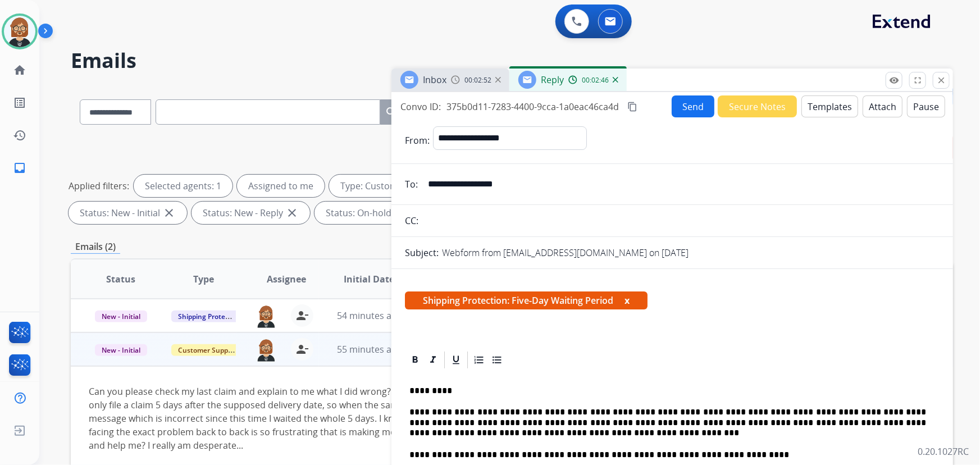
click at [674, 111] on button "Send" at bounding box center [692, 106] width 43 height 22
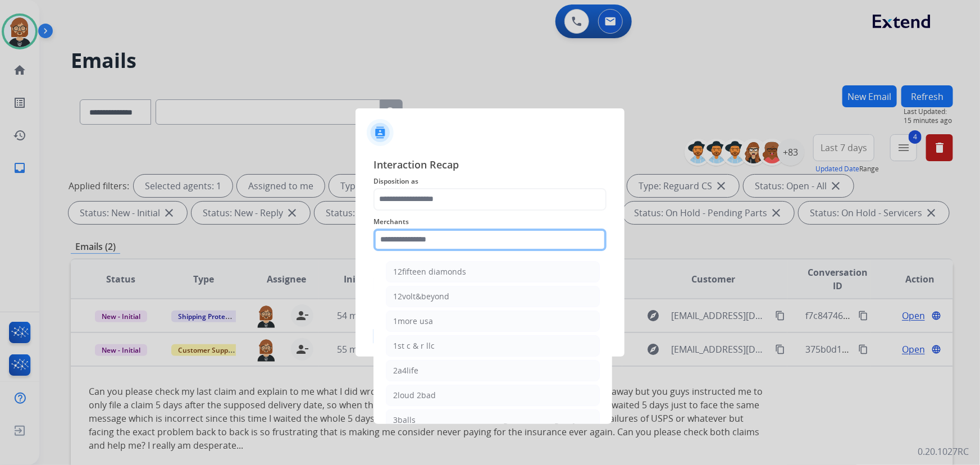
click at [473, 246] on input "text" at bounding box center [489, 239] width 233 height 22
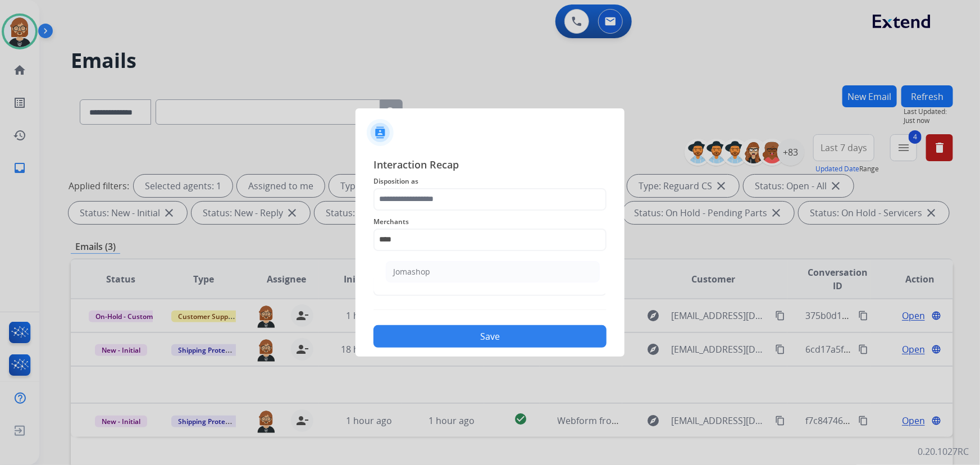
click at [482, 267] on li "Jomashop" at bounding box center [493, 271] width 214 height 21
type input "********"
click at [474, 297] on div "Status" at bounding box center [489, 277] width 233 height 45
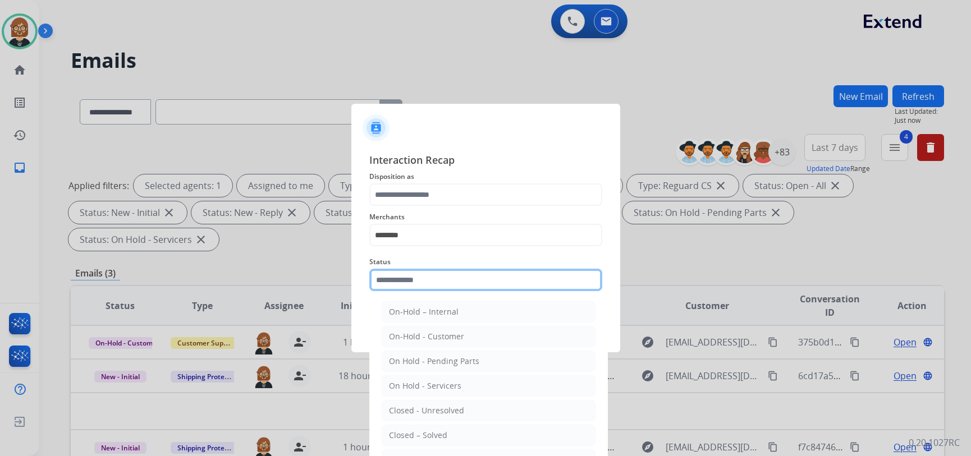
click at [474, 292] on div "Status On-Hold – Internal On-Hold - Customer On Hold - Pending Parts On Hold - …" at bounding box center [485, 273] width 233 height 45
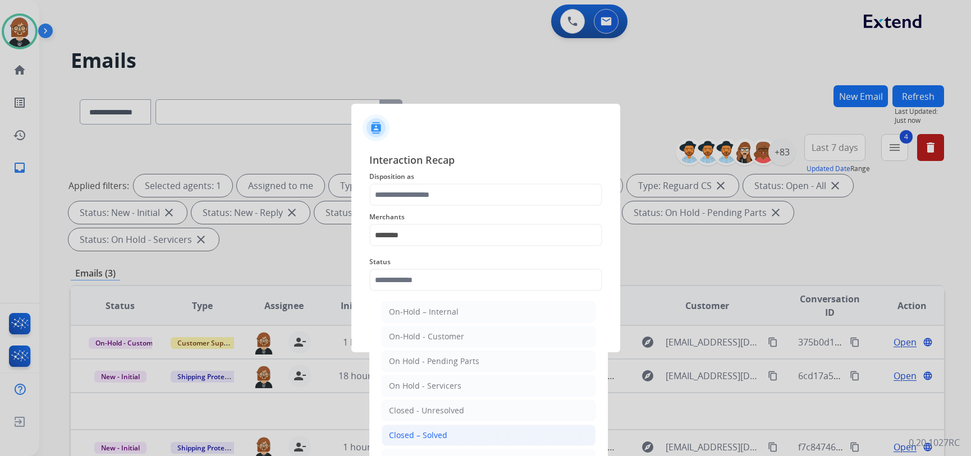
click at [447, 438] on li "Closed – Solved" at bounding box center [489, 435] width 214 height 21
type input "**********"
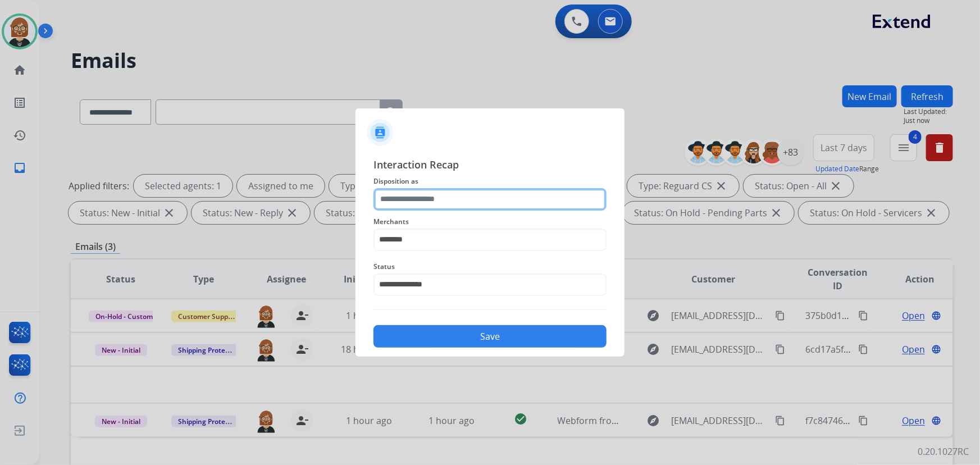
click at [471, 200] on input "text" at bounding box center [489, 199] width 233 height 22
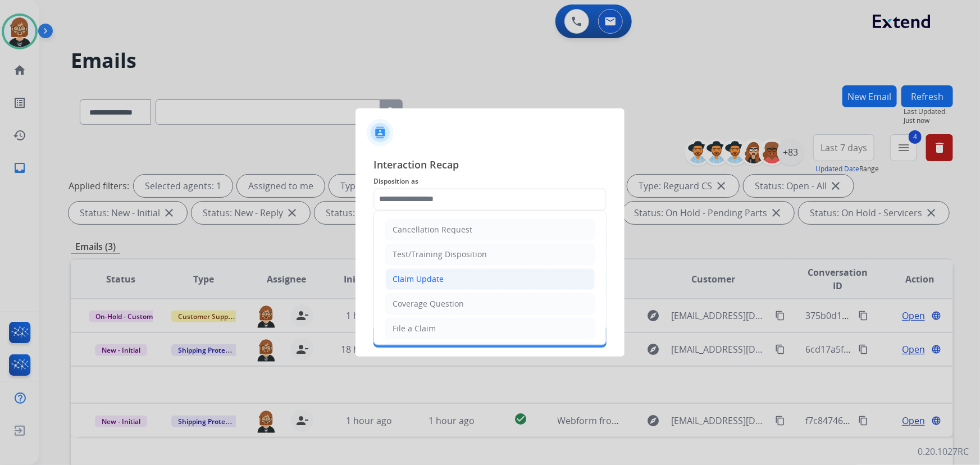
click at [454, 281] on li "Claim Update" at bounding box center [489, 278] width 209 height 21
type input "**********"
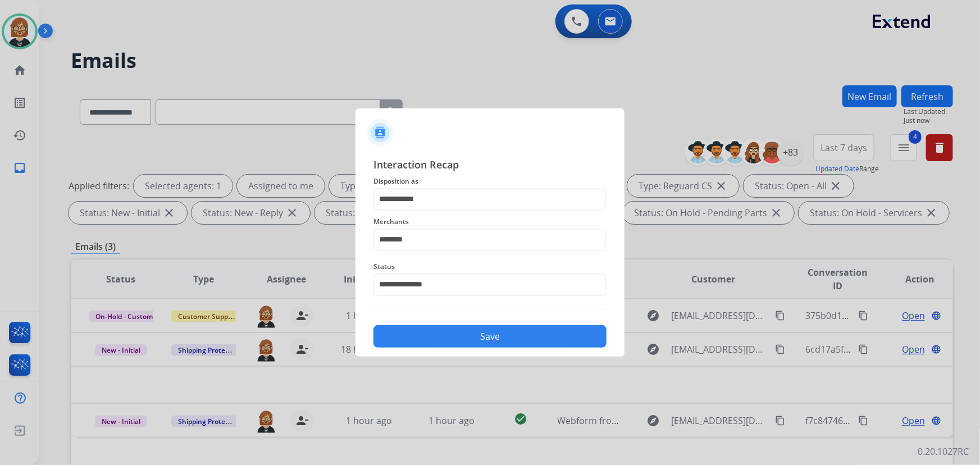
click at [468, 342] on button "Save" at bounding box center [489, 336] width 233 height 22
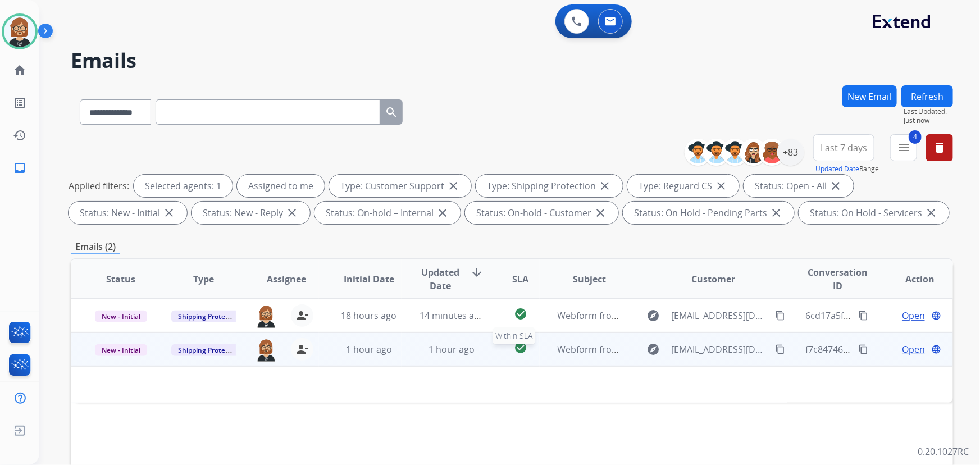
click at [529, 351] on div "check_circle" at bounding box center [520, 349] width 36 height 17
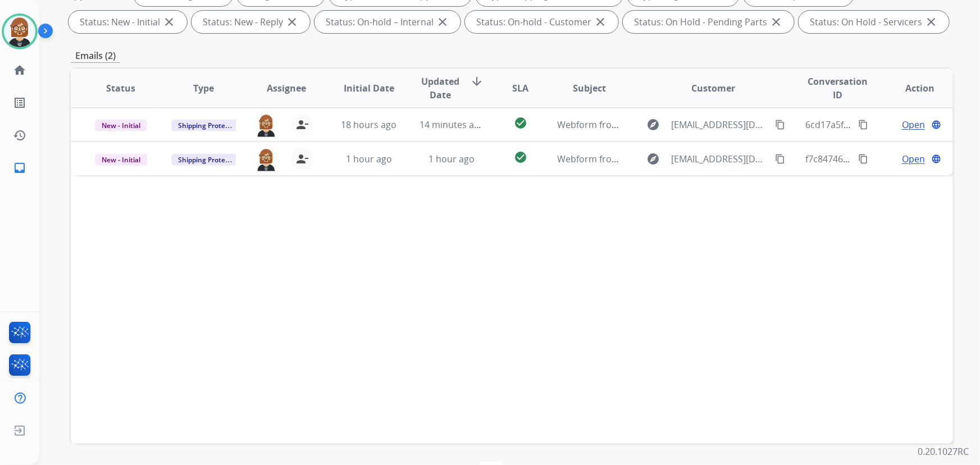
scroll to position [227, 0]
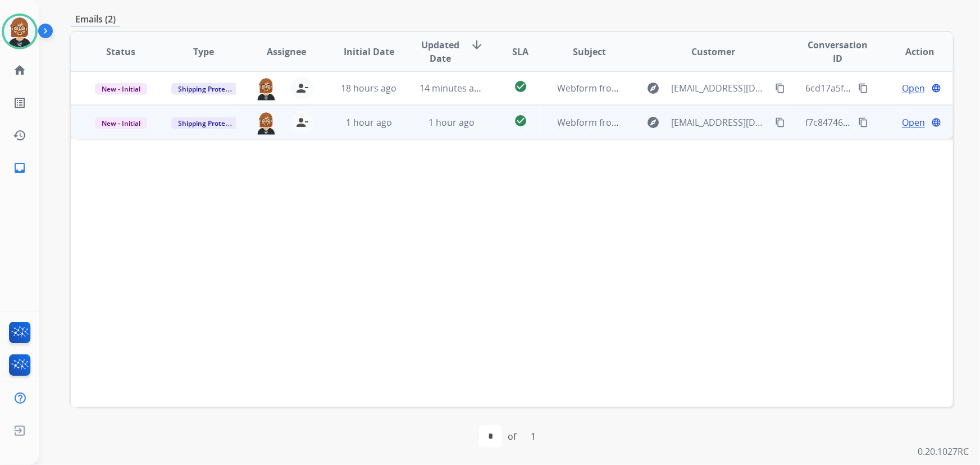
click at [539, 126] on td "Webform from [EMAIL_ADDRESS][DOMAIN_NAME] on [DATE]" at bounding box center [580, 122] width 83 height 34
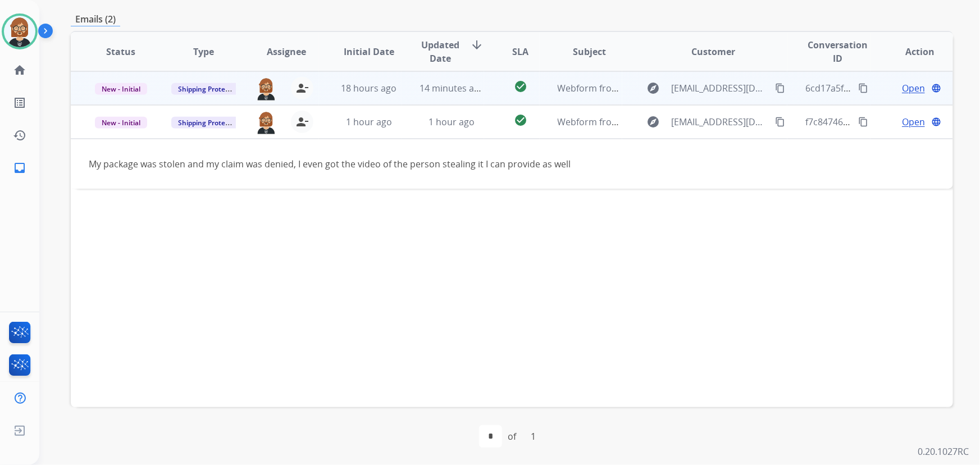
click at [539, 84] on td "Webform from [EMAIL_ADDRESS][DOMAIN_NAME] on [DATE]" at bounding box center [580, 88] width 83 height 34
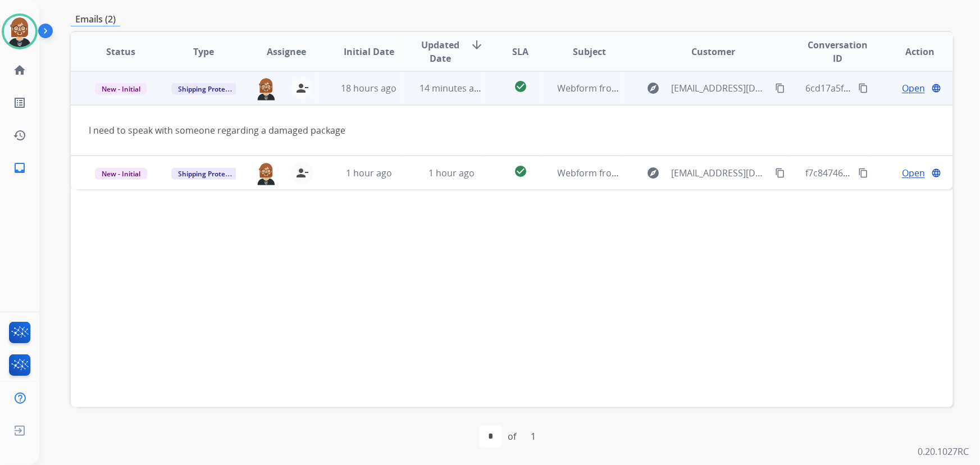
click at [775, 87] on mat-icon "content_copy" at bounding box center [780, 88] width 10 height 10
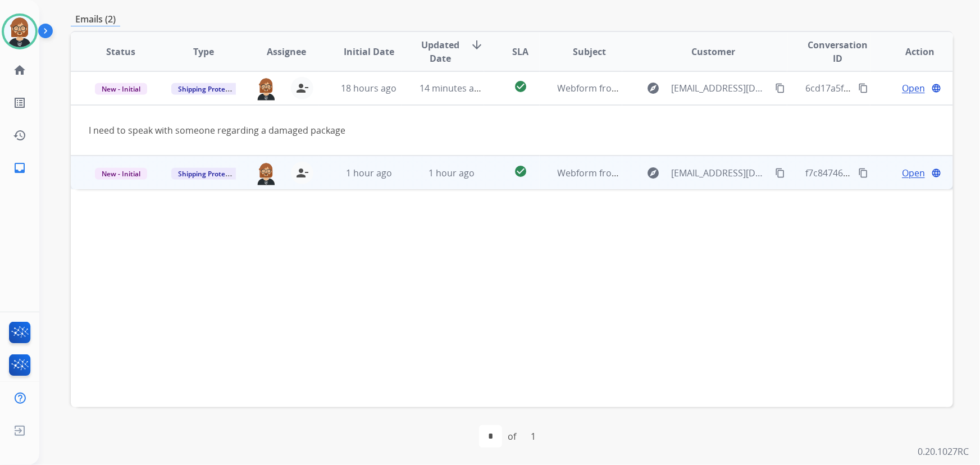
click at [758, 186] on td "explore [EMAIL_ADDRESS][DOMAIN_NAME] content_copy" at bounding box center [705, 172] width 166 height 34
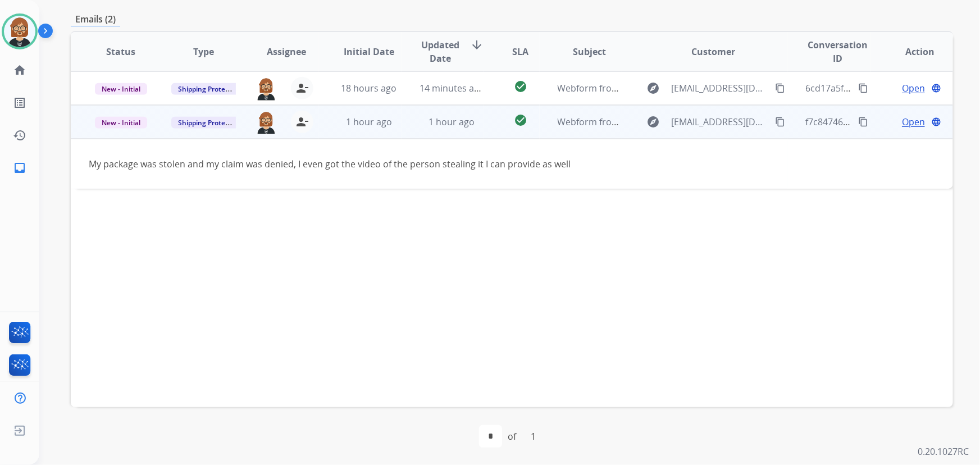
drag, startPoint x: 772, startPoint y: 118, endPoint x: 780, endPoint y: 111, distance: 11.1
click at [775, 114] on div "explore [EMAIL_ADDRESS][DOMAIN_NAME] content_copy" at bounding box center [713, 122] width 147 height 18
click at [775, 123] on mat-icon "content_copy" at bounding box center [780, 122] width 10 height 10
click at [405, 130] on td "1 hour ago" at bounding box center [442, 122] width 83 height 34
click at [911, 123] on span "Open" at bounding box center [913, 121] width 23 height 13
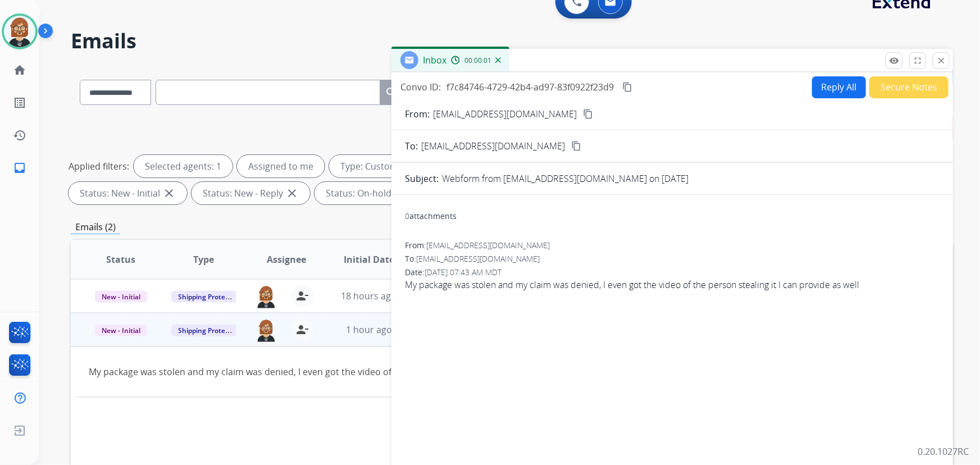
scroll to position [0, 0]
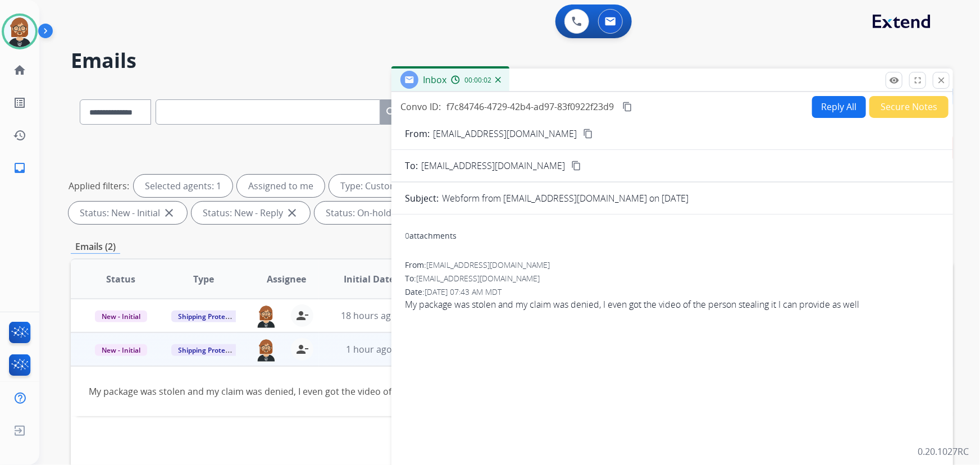
click at [830, 103] on button "Reply All" at bounding box center [839, 107] width 54 height 22
select select "**********"
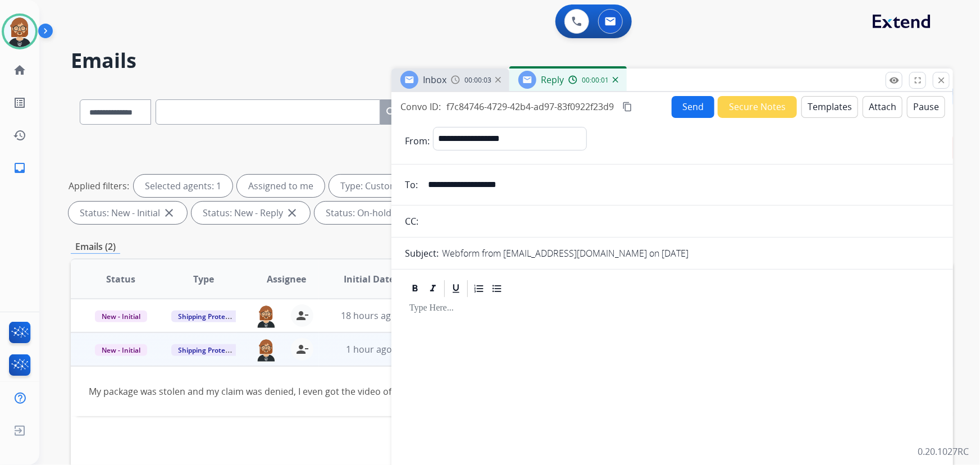
click at [848, 112] on button "Templates" at bounding box center [829, 107] width 57 height 22
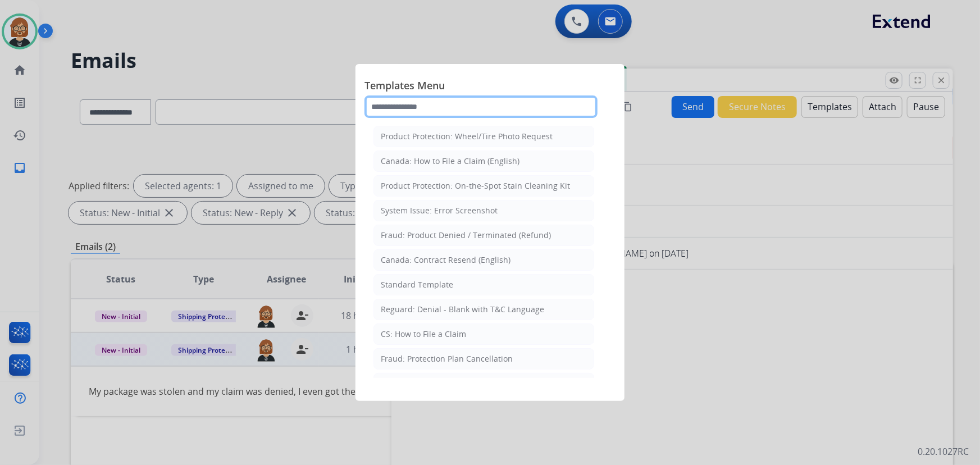
click at [447, 107] on input "text" at bounding box center [480, 106] width 233 height 22
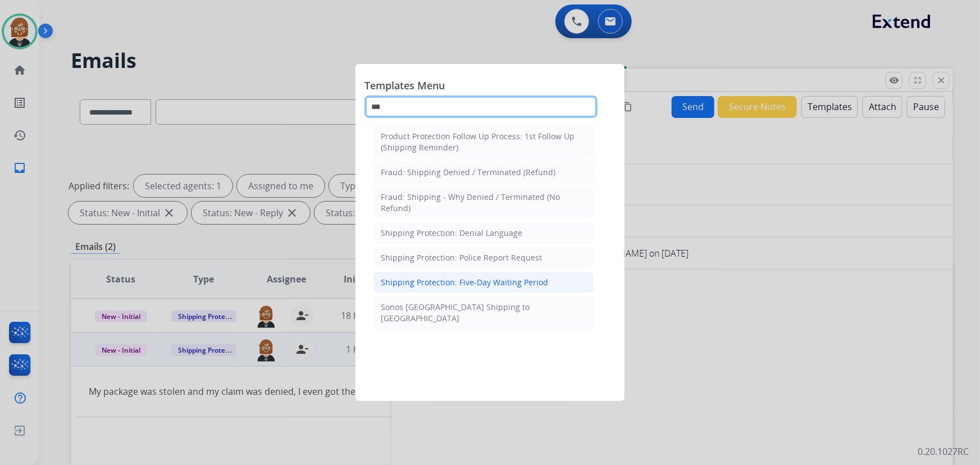
type input "***"
click at [520, 280] on div "Shipping Protection: Five-Day Waiting Period" at bounding box center [464, 282] width 167 height 11
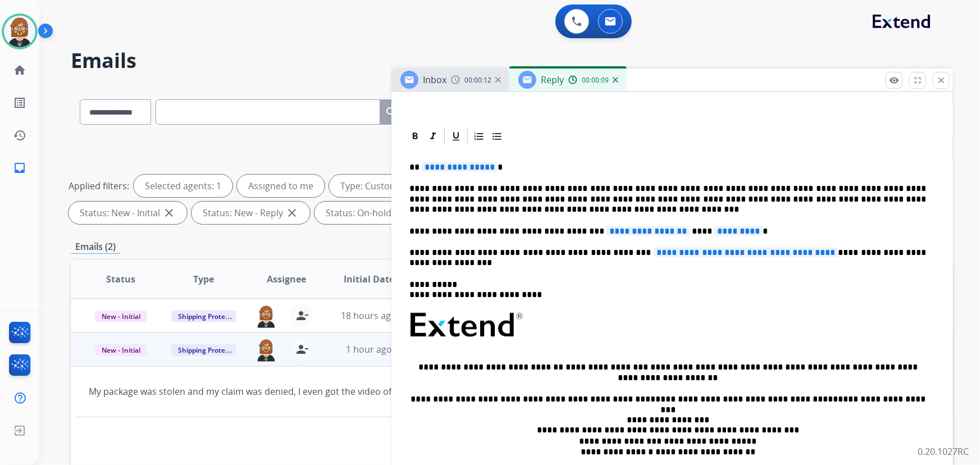
scroll to position [228, 0]
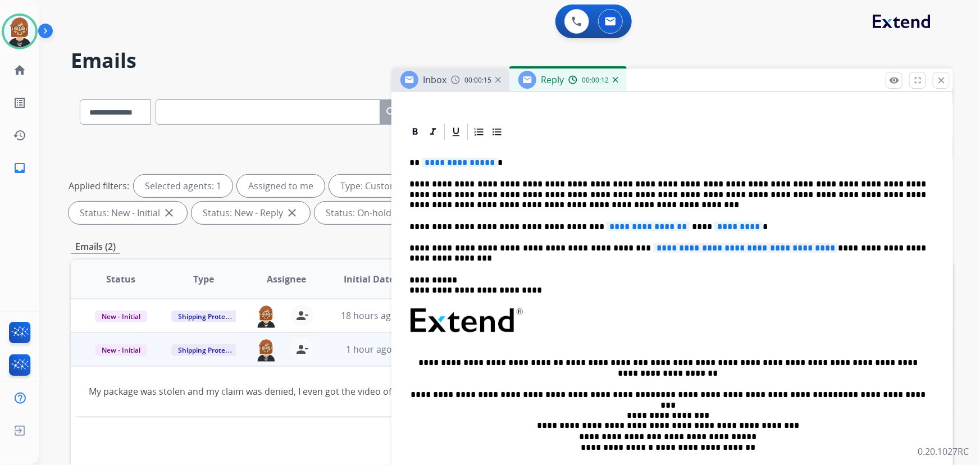
click at [488, 160] on span "**********" at bounding box center [460, 163] width 76 height 10
click at [619, 223] on span "**********" at bounding box center [647, 227] width 83 height 10
click at [606, 229] on span "**********" at bounding box center [647, 227] width 83 height 10
click at [713, 226] on span "*********" at bounding box center [737, 227] width 48 height 10
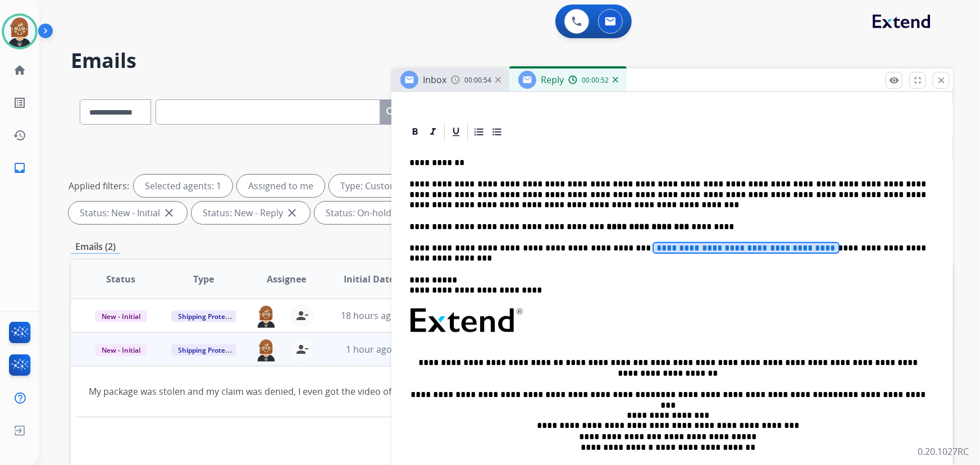
click at [653, 246] on span "**********" at bounding box center [745, 248] width 185 height 10
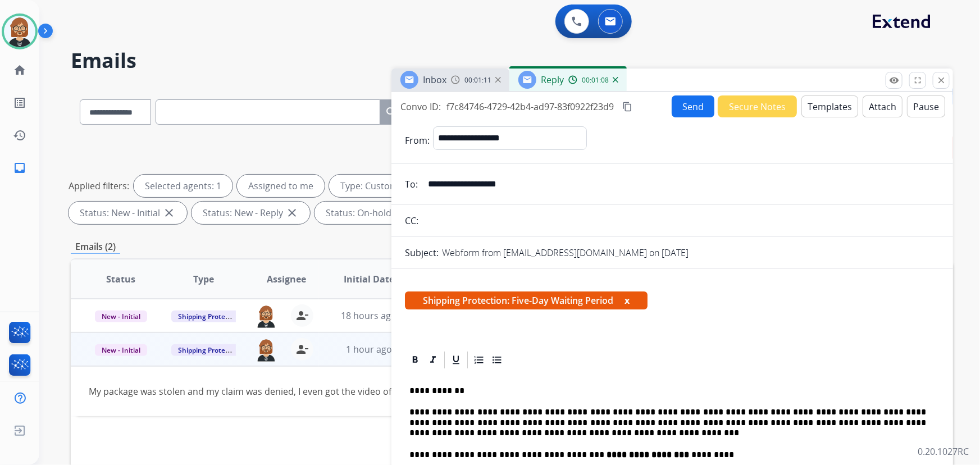
scroll to position [0, 0]
click at [681, 107] on button "Send" at bounding box center [692, 106] width 43 height 22
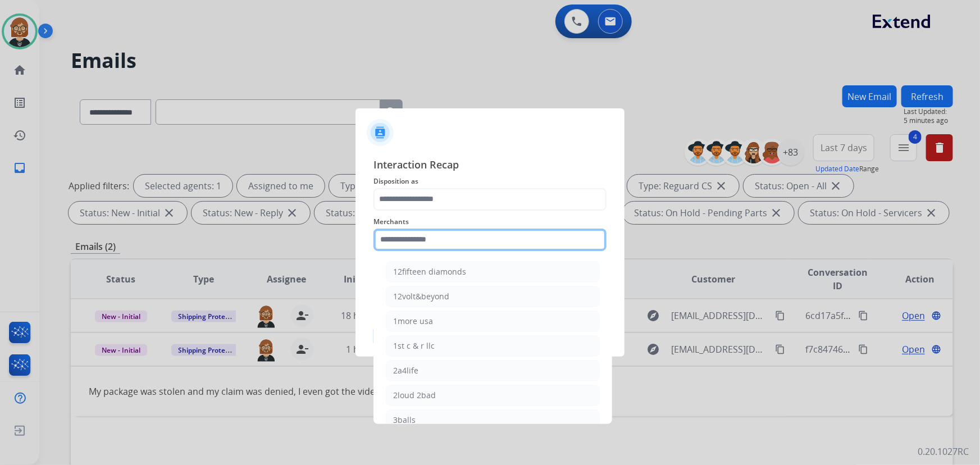
click at [498, 240] on input "text" at bounding box center [489, 239] width 233 height 22
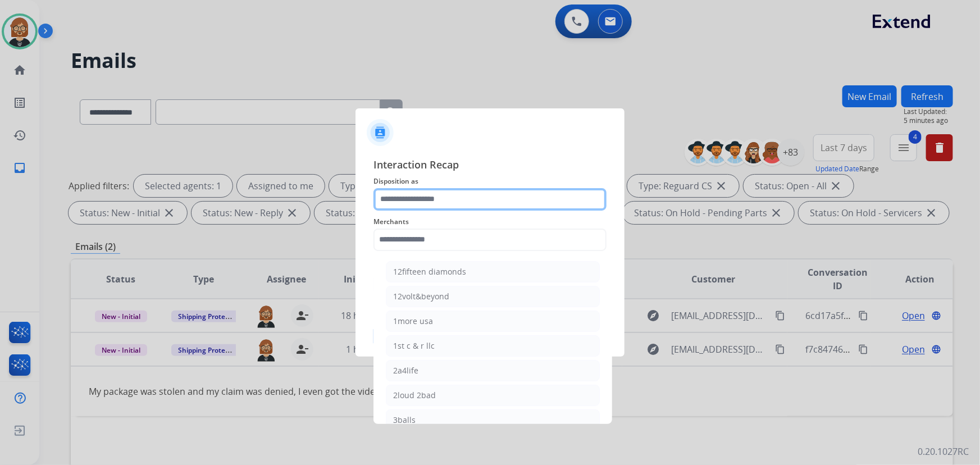
click at [501, 202] on input "text" at bounding box center [489, 199] width 233 height 22
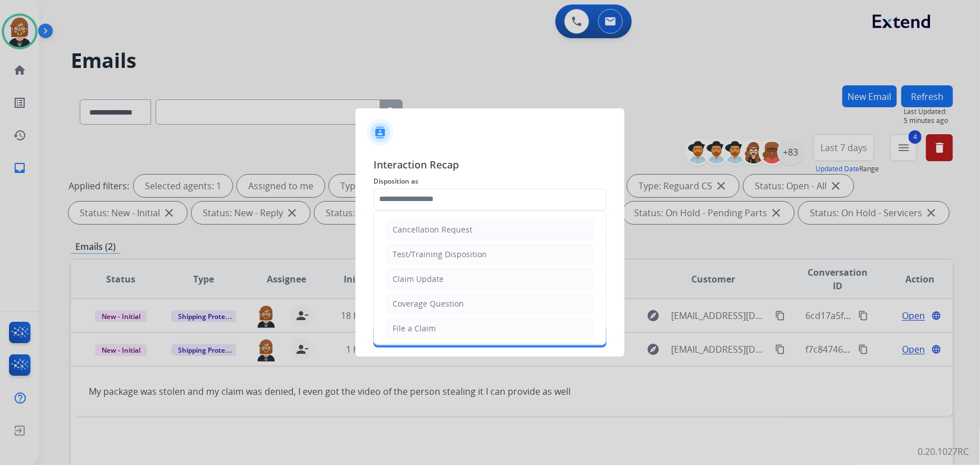
click at [519, 157] on span "Interaction Recap" at bounding box center [489, 166] width 233 height 18
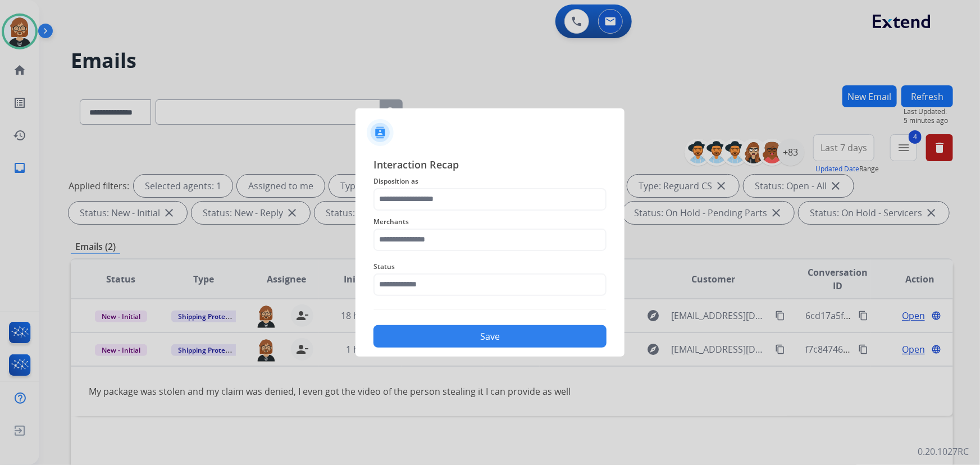
click at [519, 154] on div "Interaction Recap Disposition as Merchants Status Save" at bounding box center [489, 252] width 269 height 209
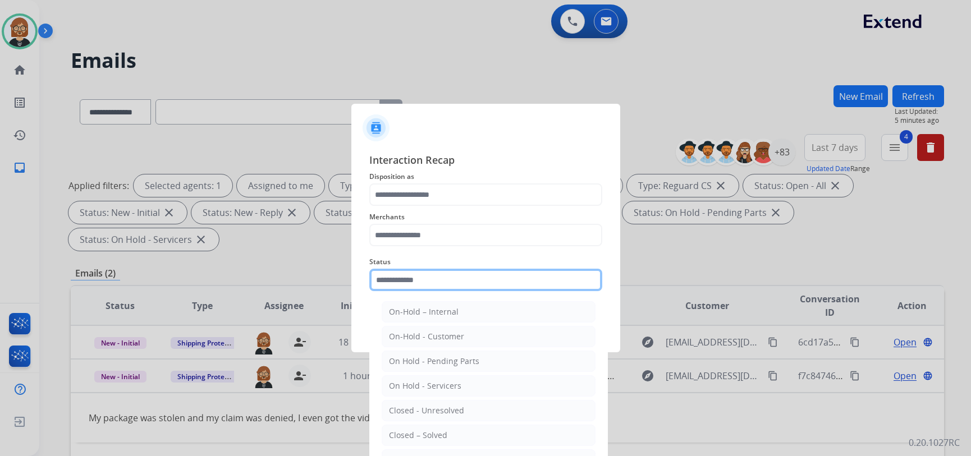
click at [490, 294] on div "Status On-Hold – Internal On-Hold - Customer On Hold - Pending Parts On Hold - …" at bounding box center [485, 273] width 233 height 45
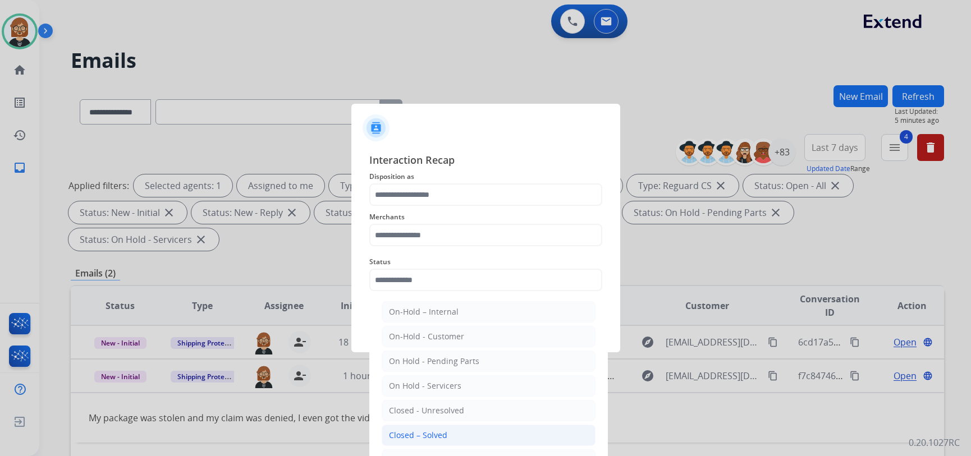
click at [499, 434] on li "Closed – Solved" at bounding box center [489, 435] width 214 height 21
type input "**********"
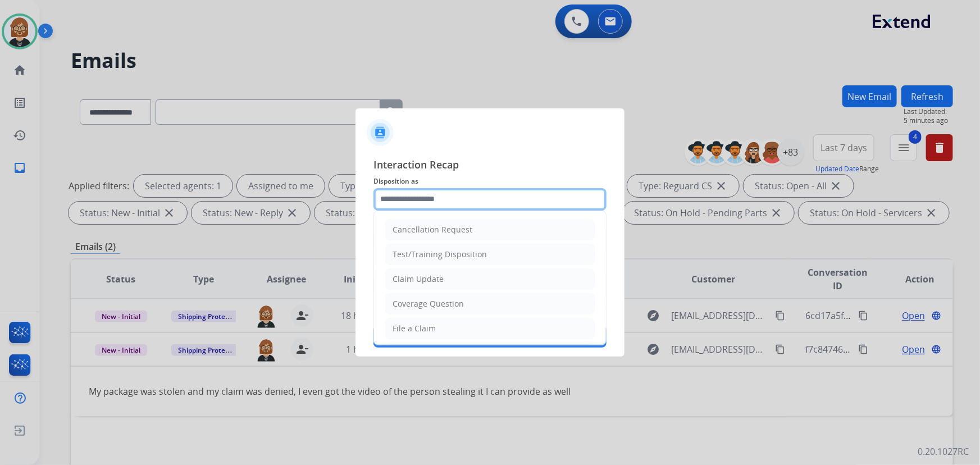
click at [499, 202] on input "text" at bounding box center [489, 199] width 233 height 22
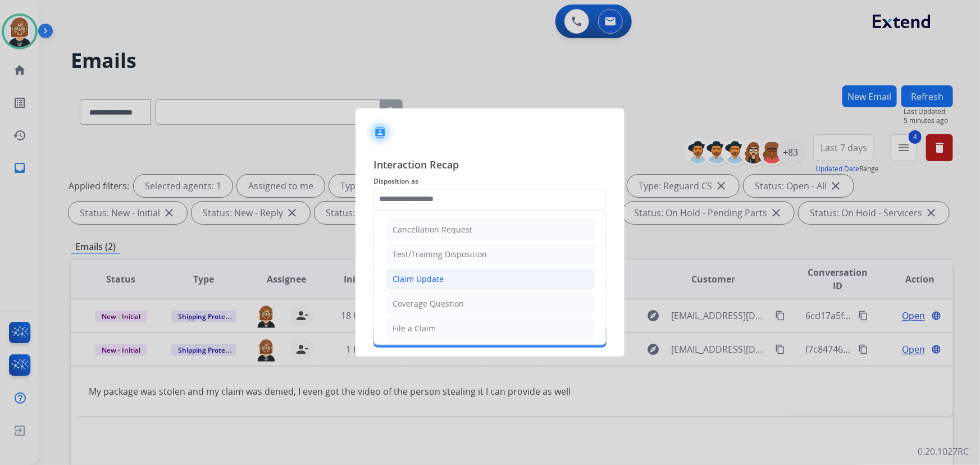
click at [504, 278] on li "Claim Update" at bounding box center [489, 278] width 209 height 21
type input "**********"
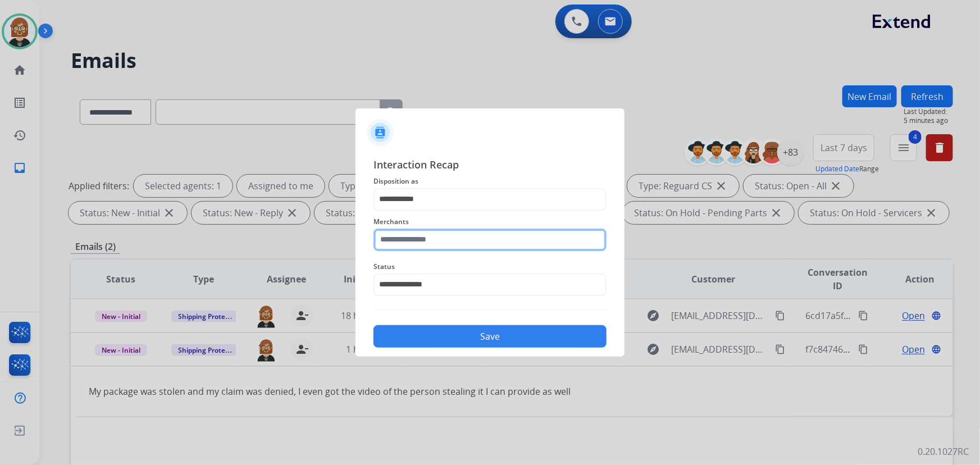
click at [506, 230] on input "text" at bounding box center [489, 239] width 233 height 22
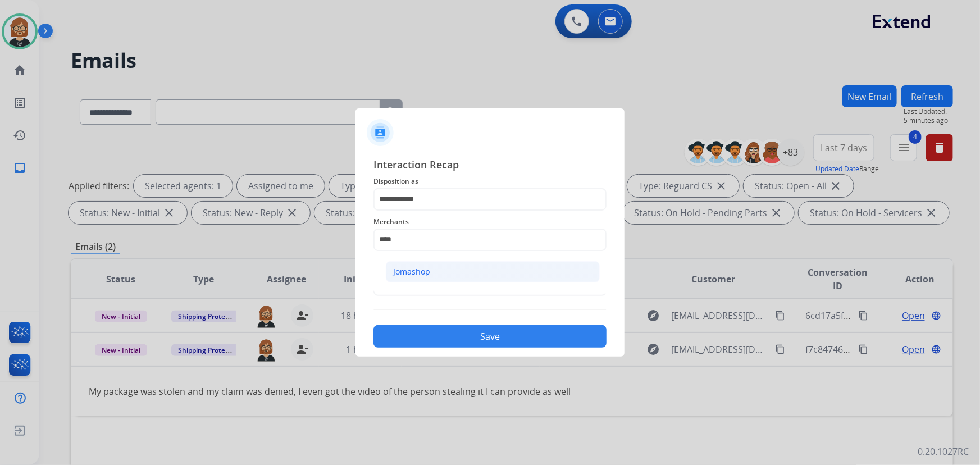
click at [432, 271] on li "Jomashop" at bounding box center [493, 271] width 214 height 21
type input "********"
click at [469, 345] on button "Save" at bounding box center [489, 336] width 233 height 22
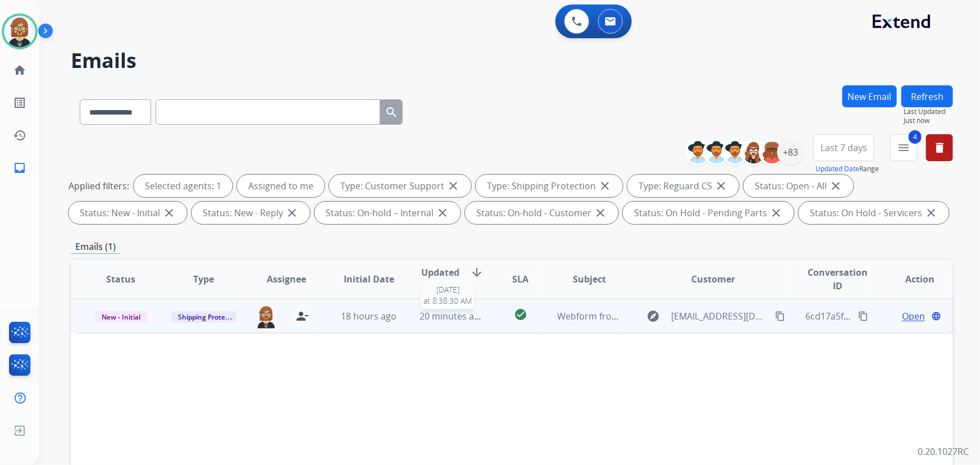
click at [447, 314] on span "20 minutes ago" at bounding box center [451, 316] width 65 height 12
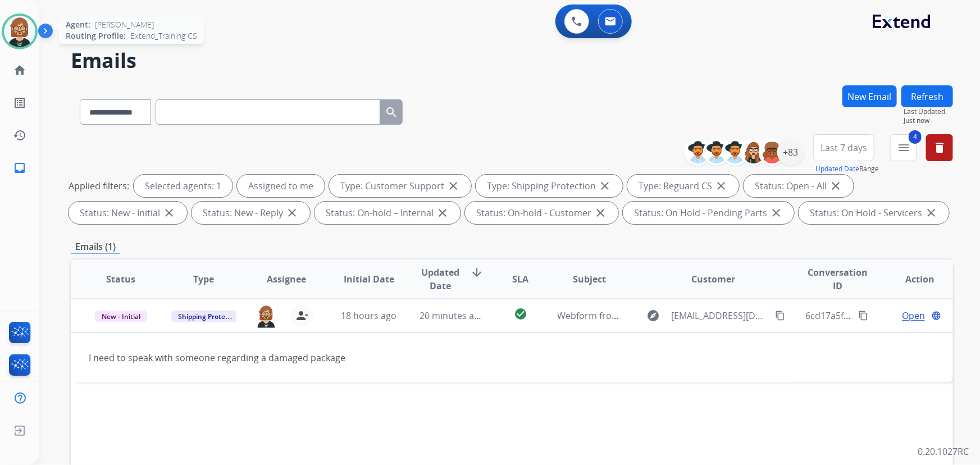
click at [22, 32] on img at bounding box center [19, 31] width 31 height 31
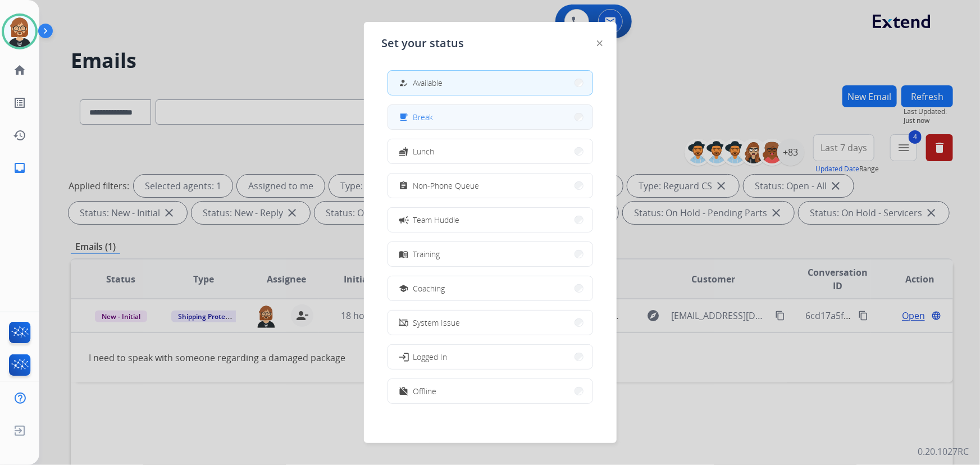
click at [436, 119] on button "free_breakfast Break" at bounding box center [490, 117] width 204 height 24
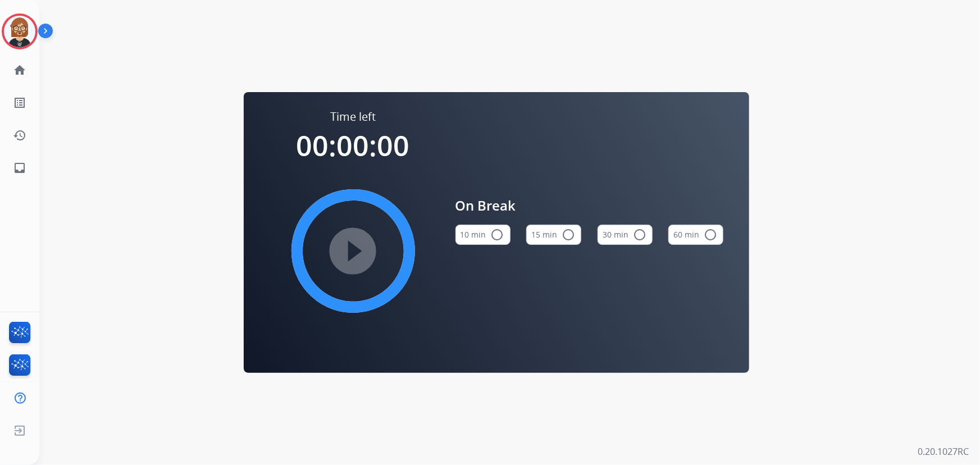
click at [478, 240] on button "10 min radio_button_unchecked" at bounding box center [482, 235] width 55 height 20
click at [350, 246] on mat-icon "play_circle_filled" at bounding box center [352, 250] width 13 height 13
click at [15, 173] on mat-icon "inbox" at bounding box center [19, 167] width 13 height 13
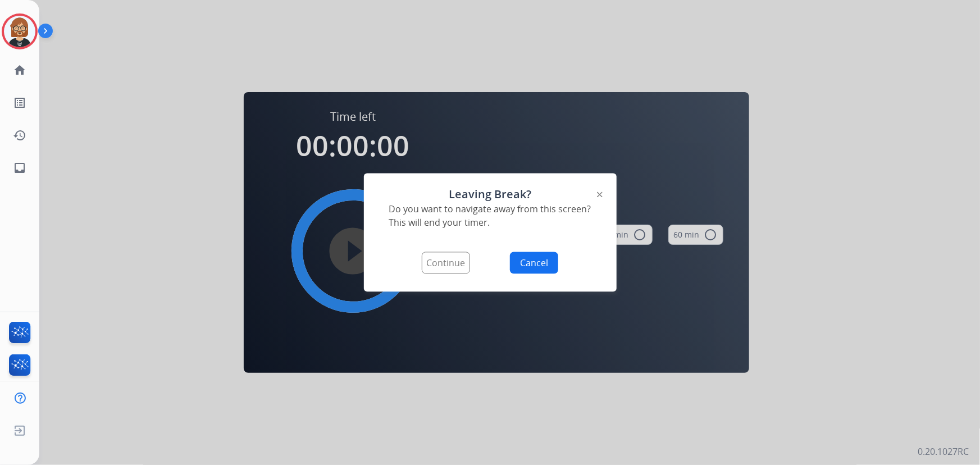
click at [465, 258] on button "Continue" at bounding box center [446, 263] width 48 height 22
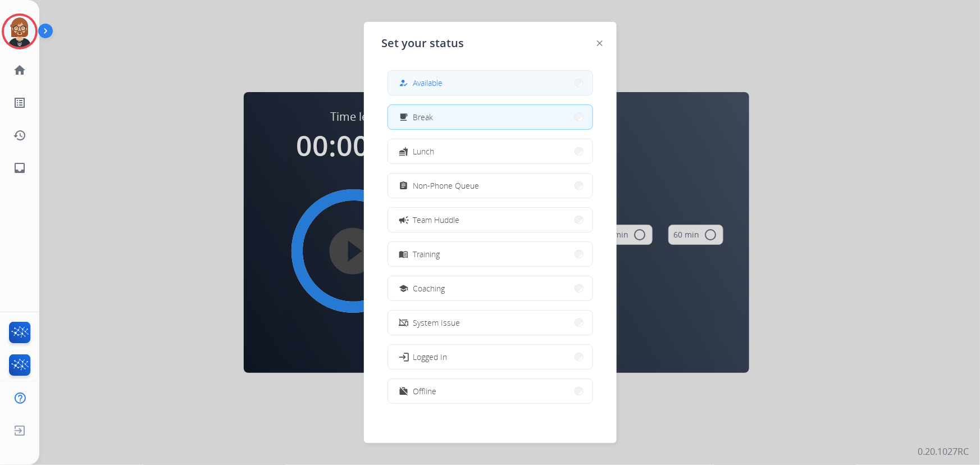
click at [515, 79] on button "how_to_reg Available" at bounding box center [490, 83] width 204 height 24
select select "**********"
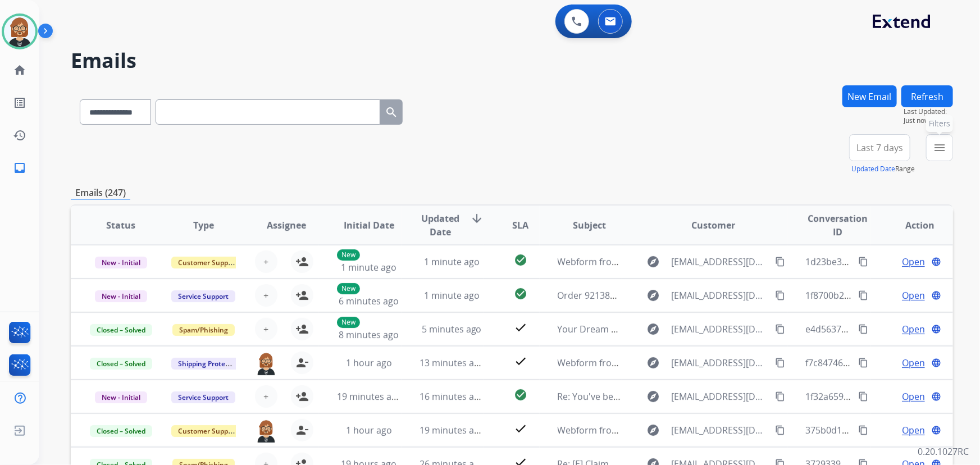
click at [950, 155] on button "menu Filters" at bounding box center [939, 147] width 27 height 27
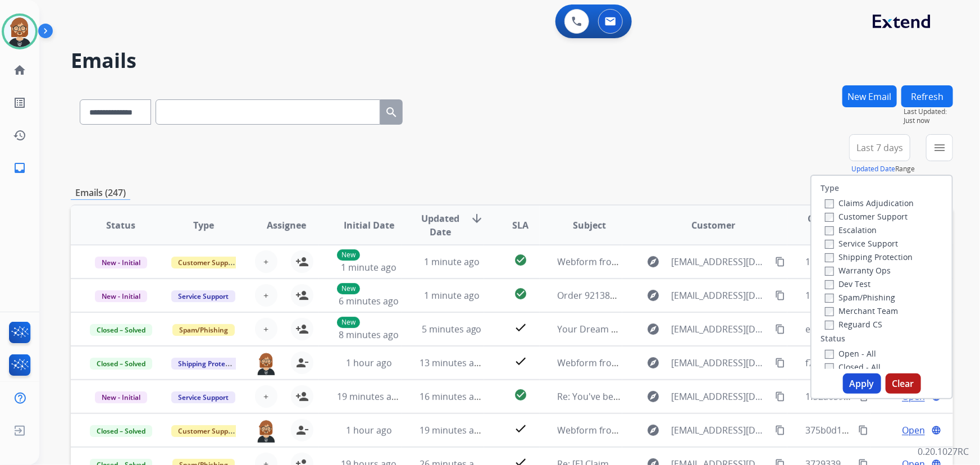
click at [839, 355] on label "Open - All" at bounding box center [850, 353] width 51 height 11
click at [843, 326] on label "Reguard CS" at bounding box center [853, 324] width 57 height 11
click at [840, 254] on label "Shipping Protection" at bounding box center [869, 256] width 88 height 11
click at [844, 216] on label "Customer Support" at bounding box center [866, 216] width 83 height 11
click at [871, 388] on button "Apply" at bounding box center [862, 383] width 38 height 20
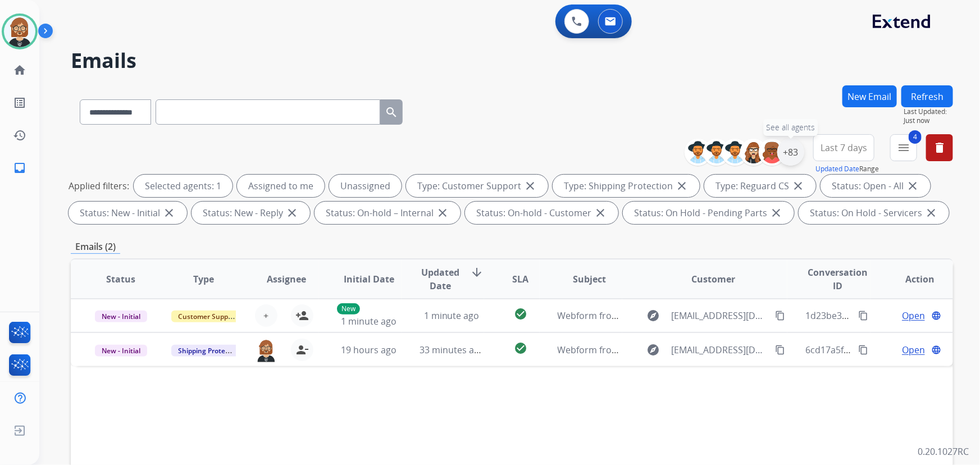
click at [789, 157] on div "+83" at bounding box center [790, 152] width 27 height 27
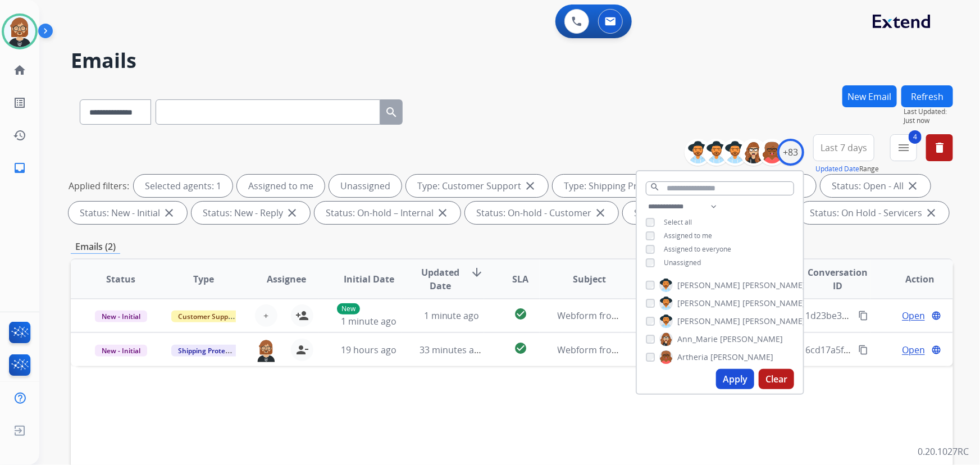
click at [688, 262] on span "Unassigned" at bounding box center [681, 263] width 37 height 10
click at [741, 387] on button "Apply" at bounding box center [735, 379] width 38 height 20
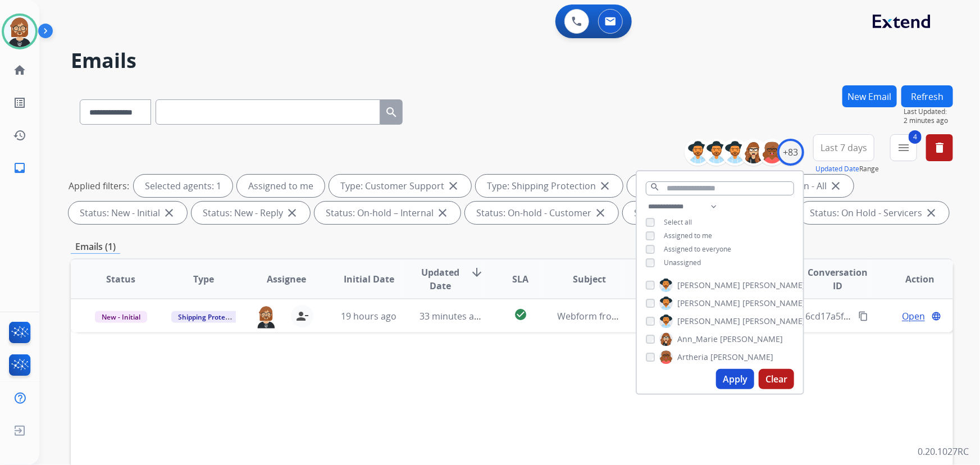
click at [738, 378] on button "Apply" at bounding box center [735, 379] width 38 height 20
click at [566, 387] on div "Status Type Assignee Initial Date Updated Date arrow_downward SLA Subject Custo…" at bounding box center [512, 446] width 882 height 376
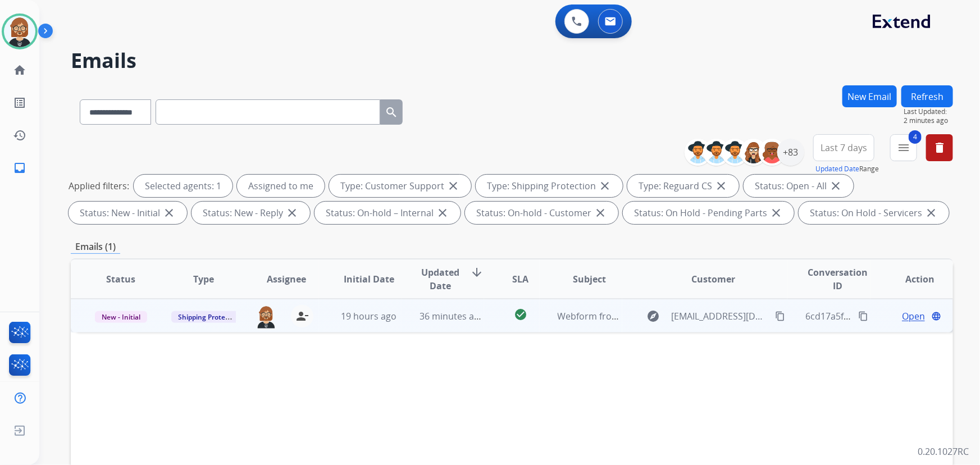
click at [597, 327] on td "Webform from [EMAIL_ADDRESS][DOMAIN_NAME] on [DATE]" at bounding box center [580, 316] width 83 height 34
click at [775, 320] on mat-icon "content_copy" at bounding box center [780, 315] width 10 height 10
click at [917, 315] on div "Open language" at bounding box center [920, 315] width 64 height 13
click at [905, 316] on span "Open" at bounding box center [913, 315] width 23 height 13
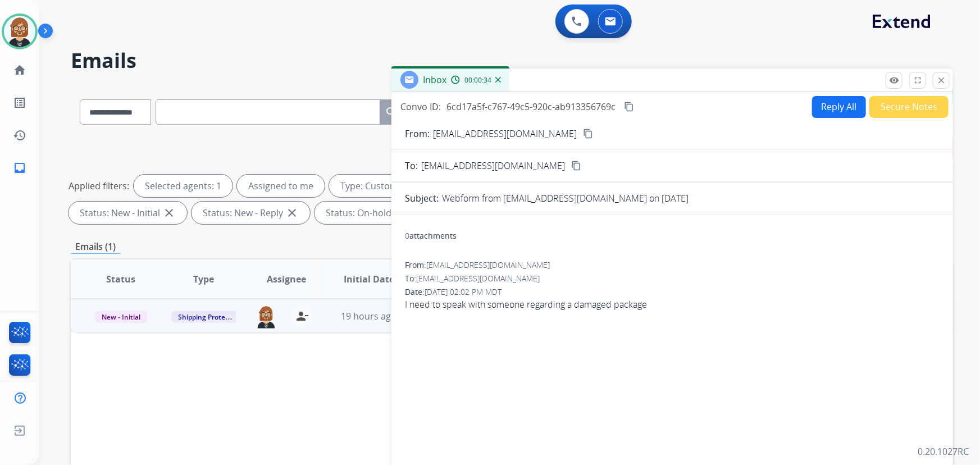
click at [839, 109] on button "Reply All" at bounding box center [839, 107] width 54 height 22
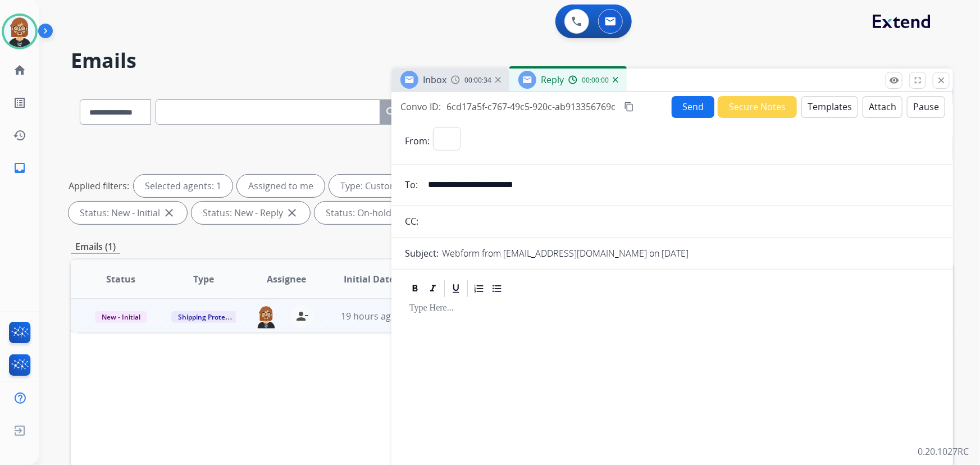
select select "**********"
click at [820, 106] on button "Templates" at bounding box center [829, 107] width 57 height 22
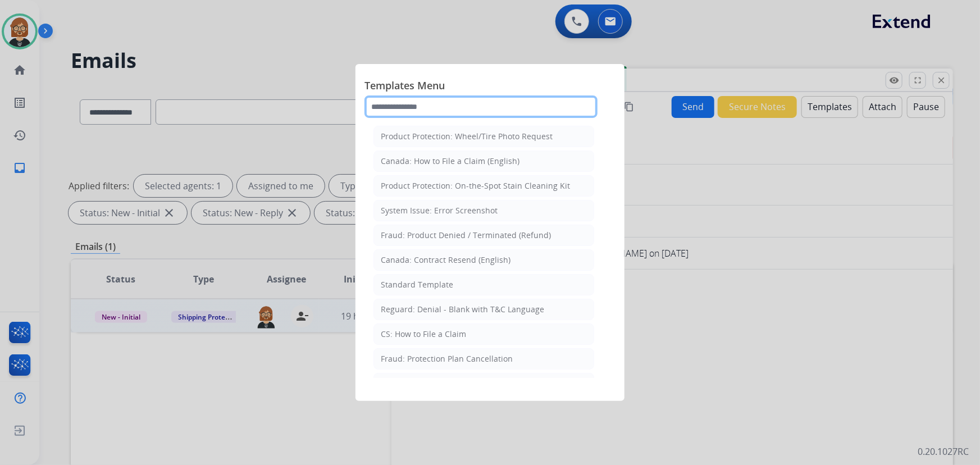
click at [412, 104] on input "text" at bounding box center [480, 106] width 233 height 22
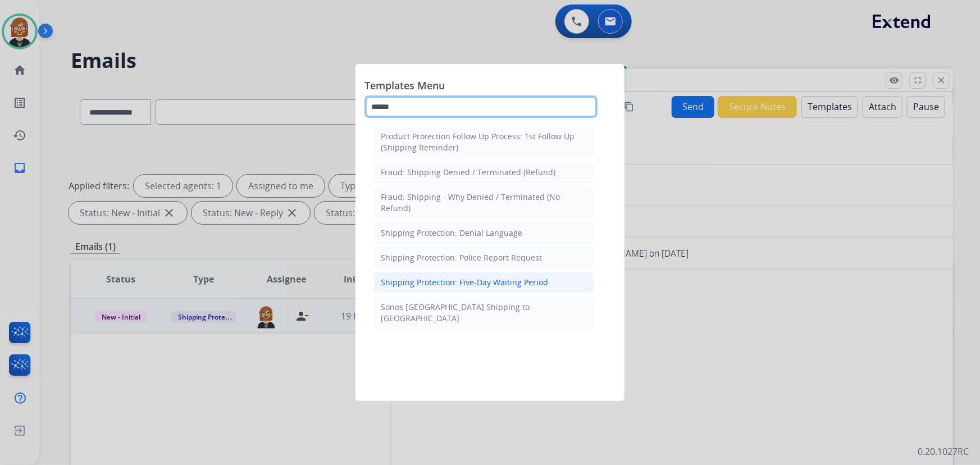
type input "******"
click at [455, 283] on div "Shipping Protection: Five-Day Waiting Period" at bounding box center [464, 282] width 167 height 11
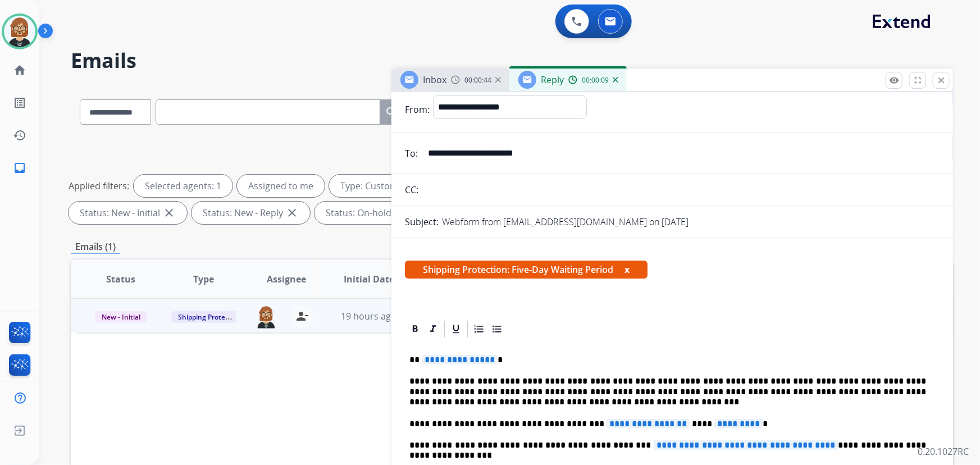
scroll to position [153, 0]
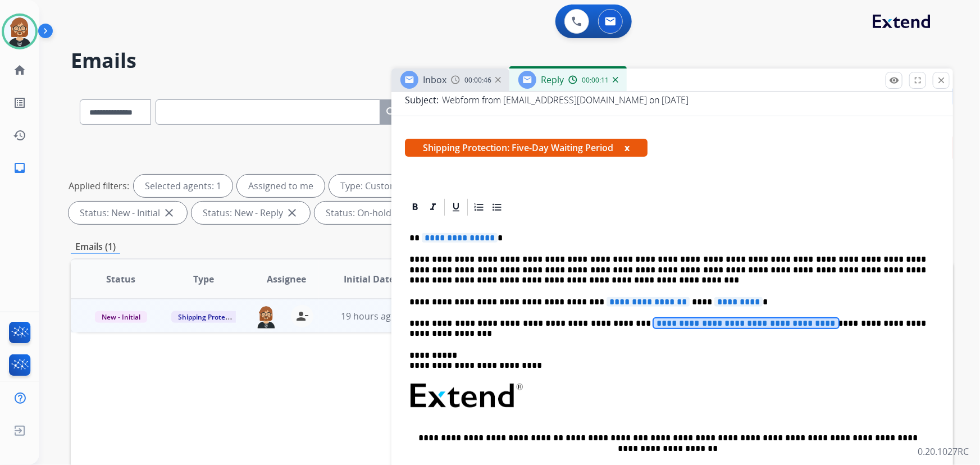
click at [653, 322] on span "**********" at bounding box center [745, 323] width 185 height 10
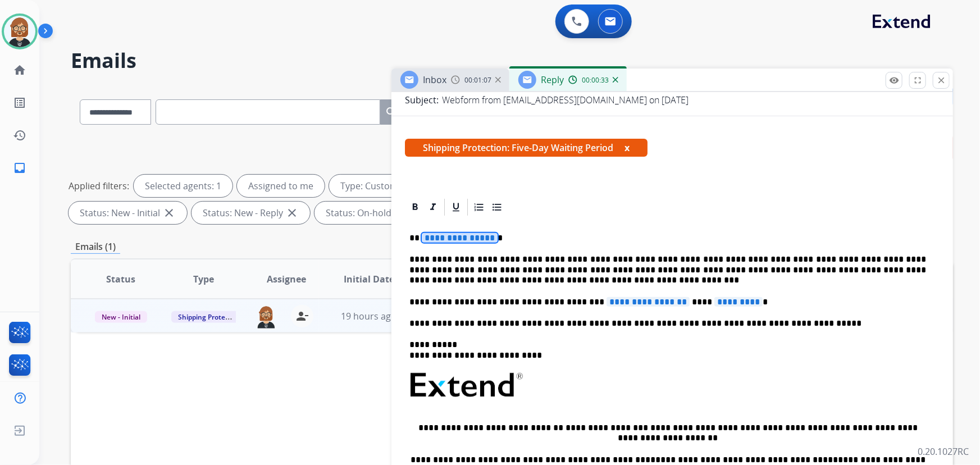
click at [456, 238] on span "**********" at bounding box center [460, 238] width 76 height 10
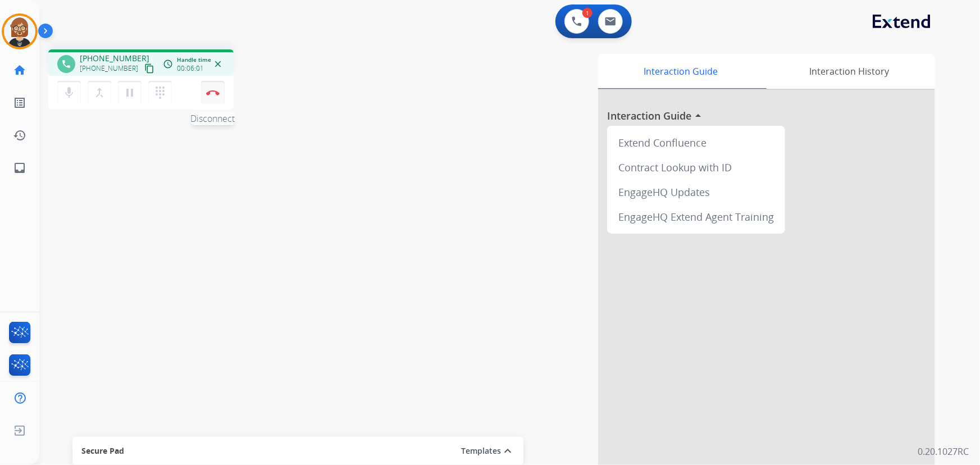
click at [212, 90] on img at bounding box center [212, 93] width 13 height 6
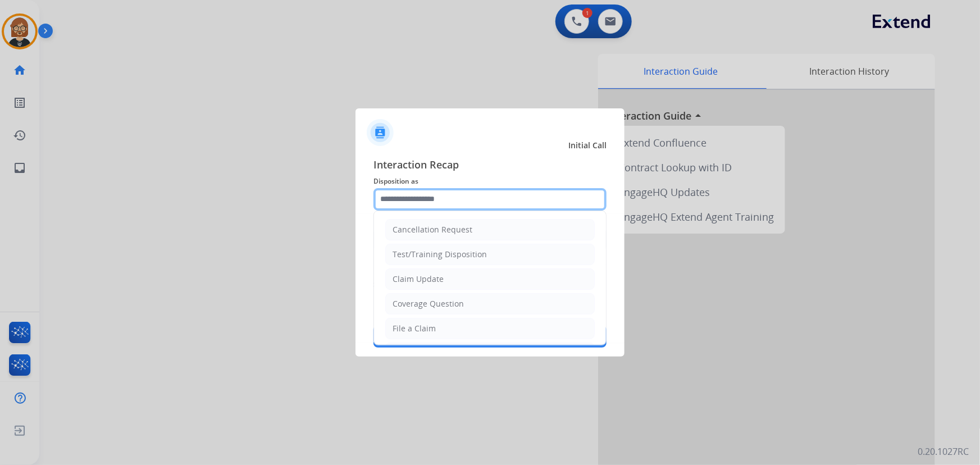
click at [466, 203] on input "text" at bounding box center [489, 199] width 233 height 22
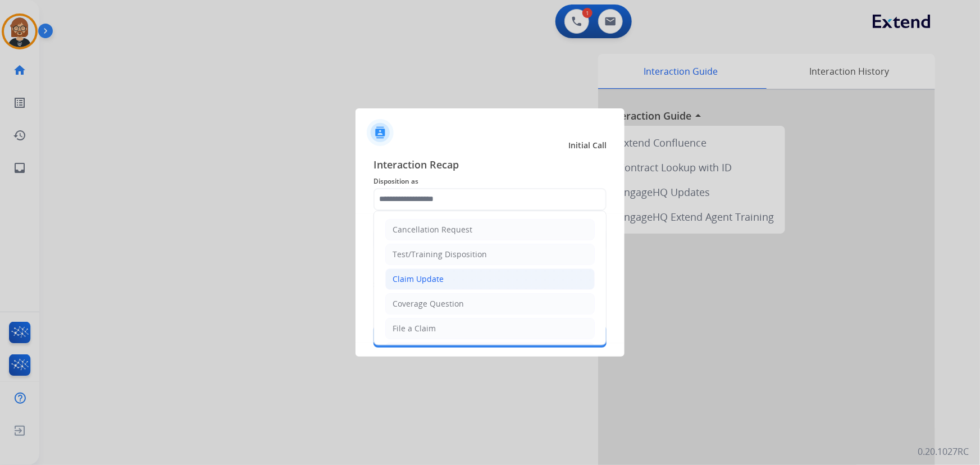
click at [497, 280] on li "Claim Update" at bounding box center [489, 278] width 209 height 21
type input "**********"
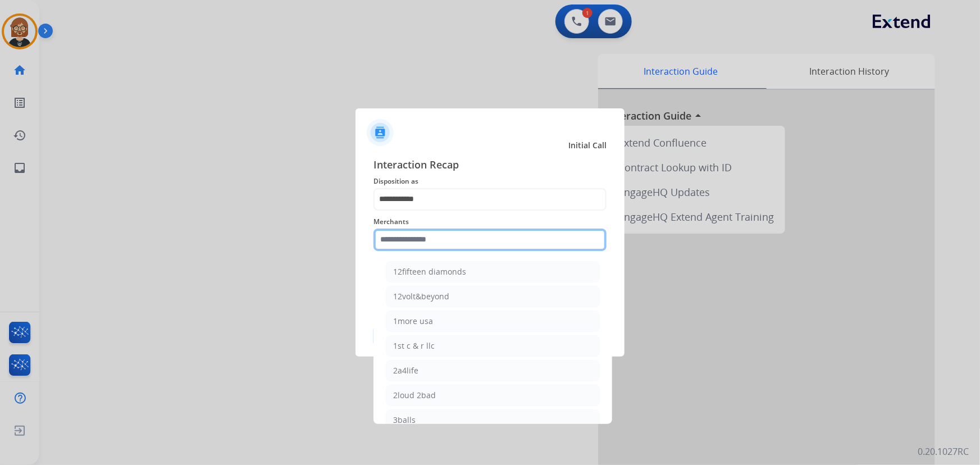
click at [496, 234] on input "text" at bounding box center [489, 239] width 233 height 22
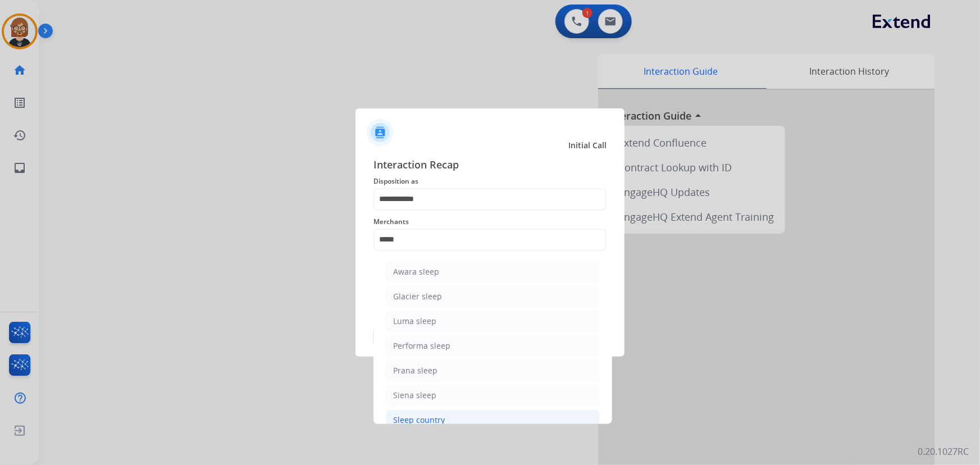
click at [449, 415] on li "Sleep country" at bounding box center [493, 419] width 214 height 21
type input "**********"
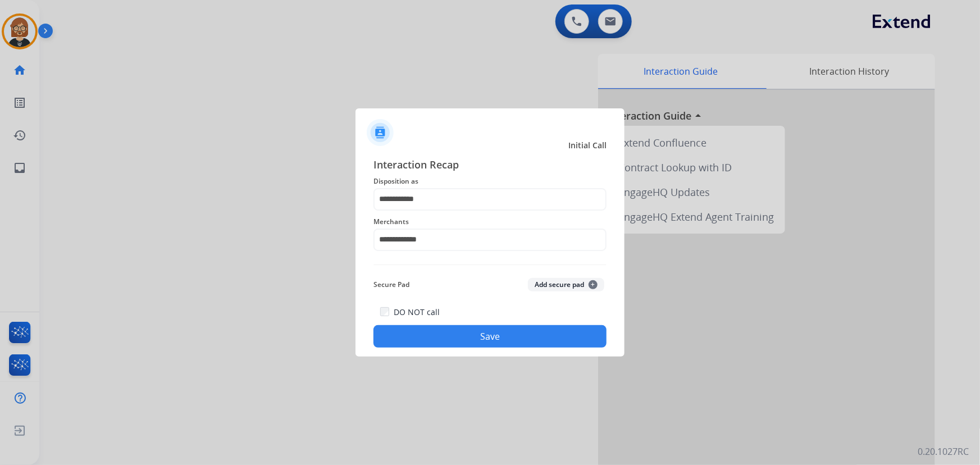
click at [450, 251] on div "**********" at bounding box center [489, 233] width 233 height 45
click at [486, 349] on div "**********" at bounding box center [489, 252] width 269 height 209
click at [489, 337] on button "Save" at bounding box center [489, 336] width 233 height 22
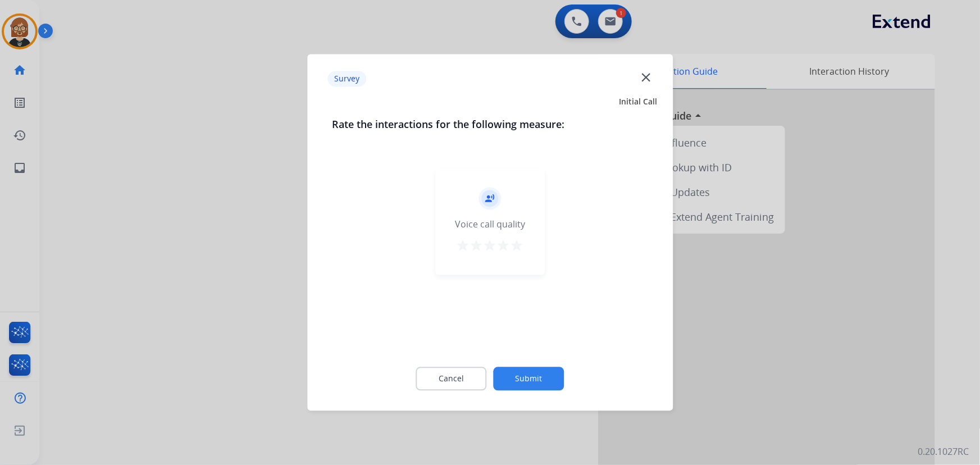
click at [538, 376] on button "Submit" at bounding box center [528, 379] width 71 height 24
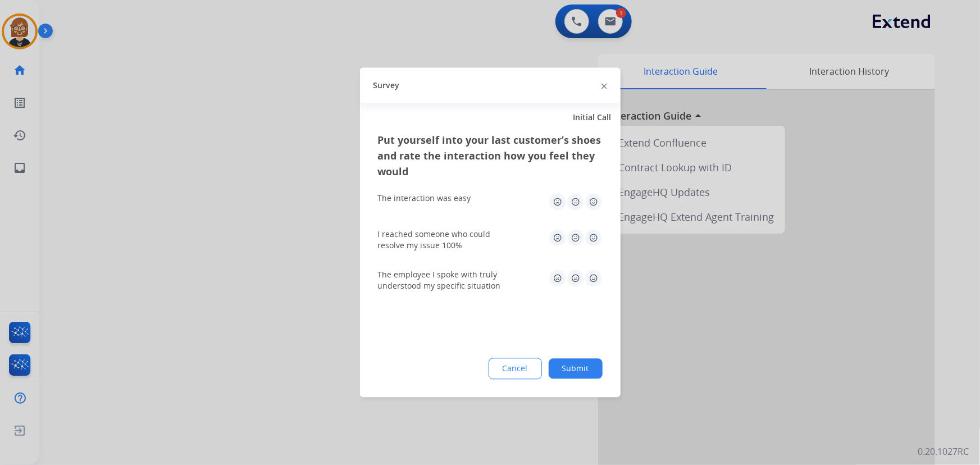
click at [575, 377] on button "Submit" at bounding box center [575, 369] width 54 height 20
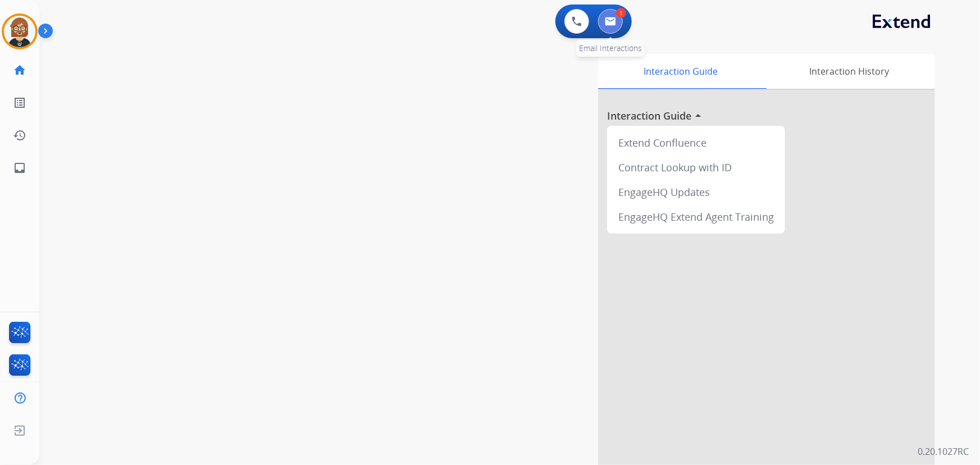
click at [611, 21] on img at bounding box center [610, 21] width 11 height 9
select select "**********"
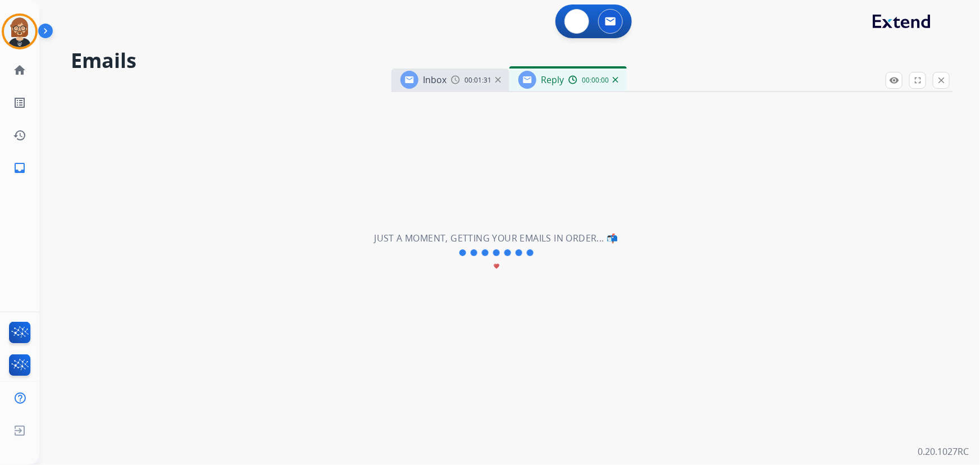
select select "**********"
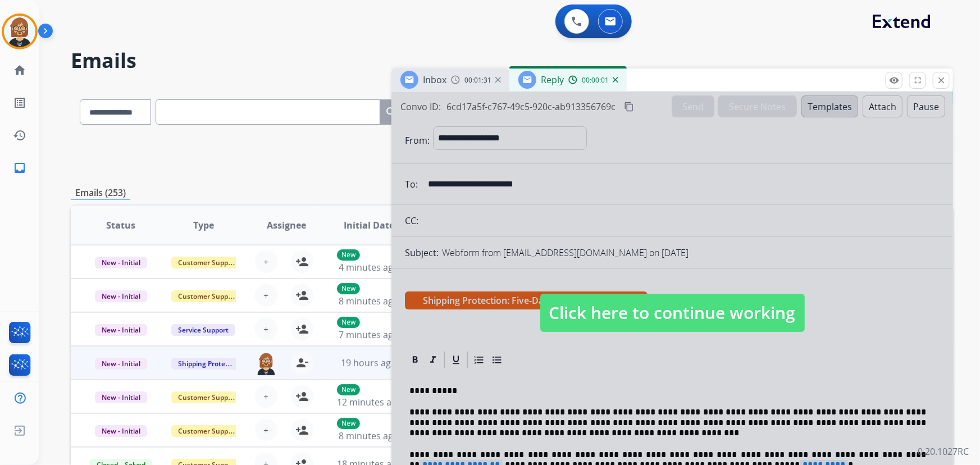
click at [696, 309] on span "Click here to continue working" at bounding box center [672, 313] width 264 height 38
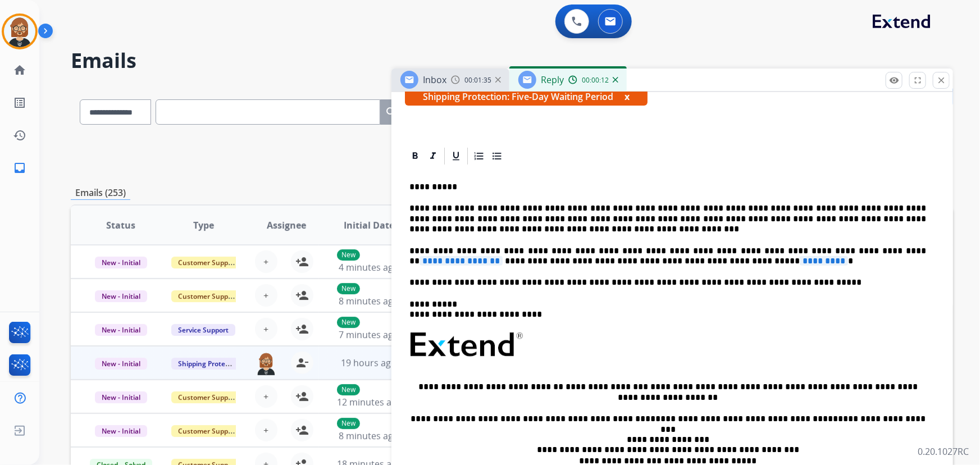
scroll to position [255, 0]
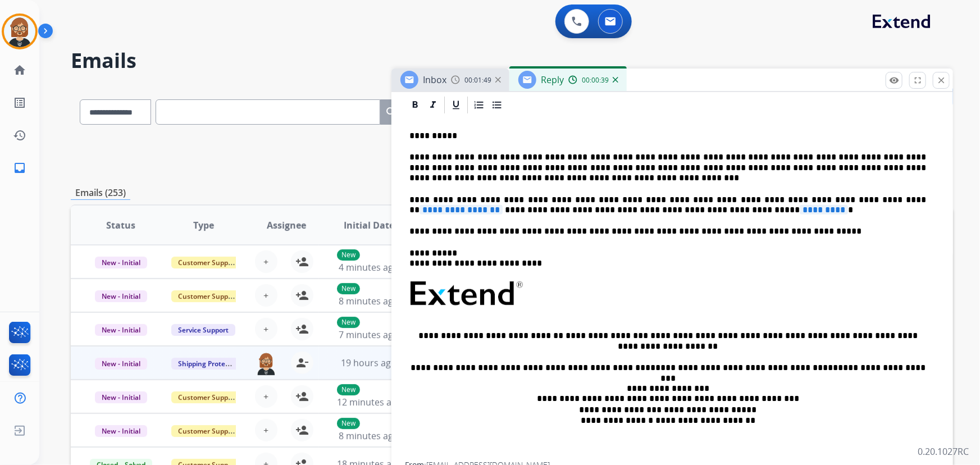
click at [615, 79] on img at bounding box center [615, 80] width 6 height 6
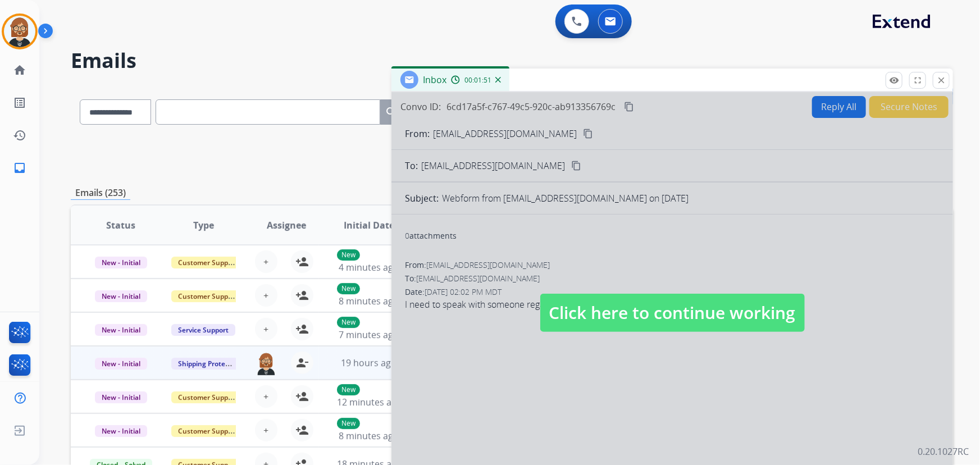
click at [664, 331] on span "Click here to continue working" at bounding box center [672, 313] width 264 height 38
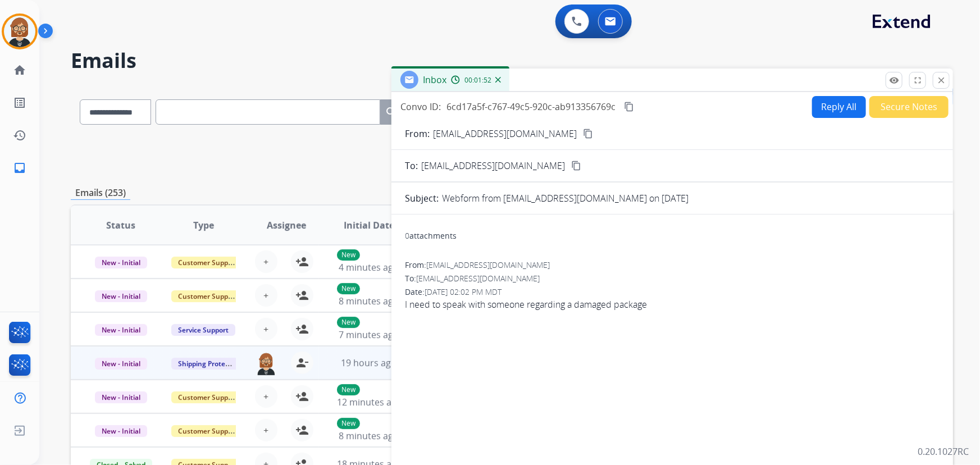
click at [826, 107] on button "Reply All" at bounding box center [839, 107] width 54 height 22
select select "**********"
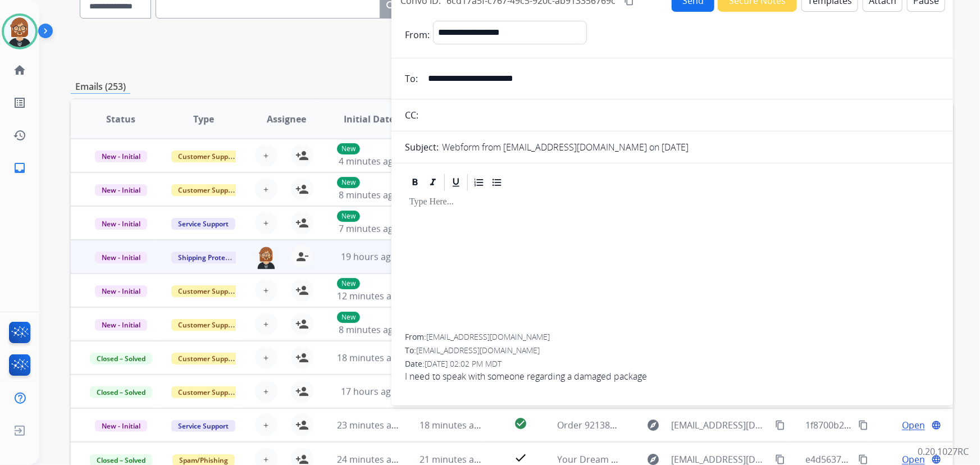
scroll to position [0, 0]
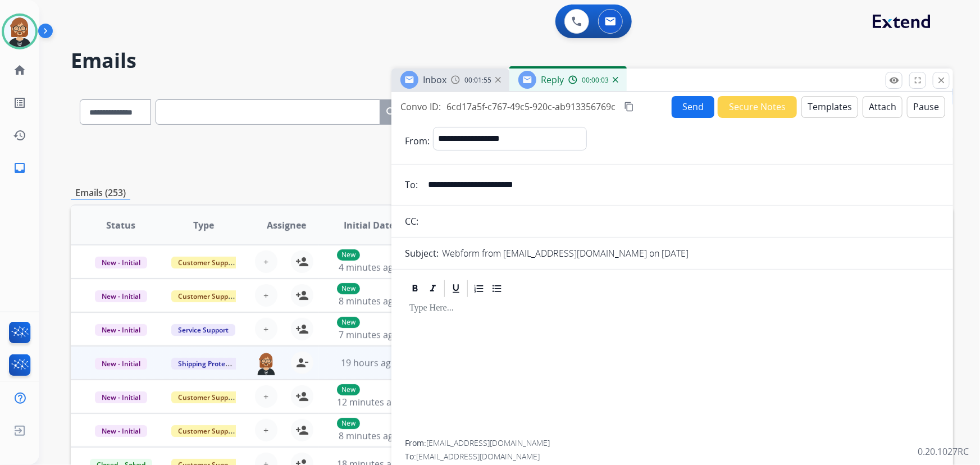
click at [819, 107] on button "Templates" at bounding box center [829, 107] width 57 height 22
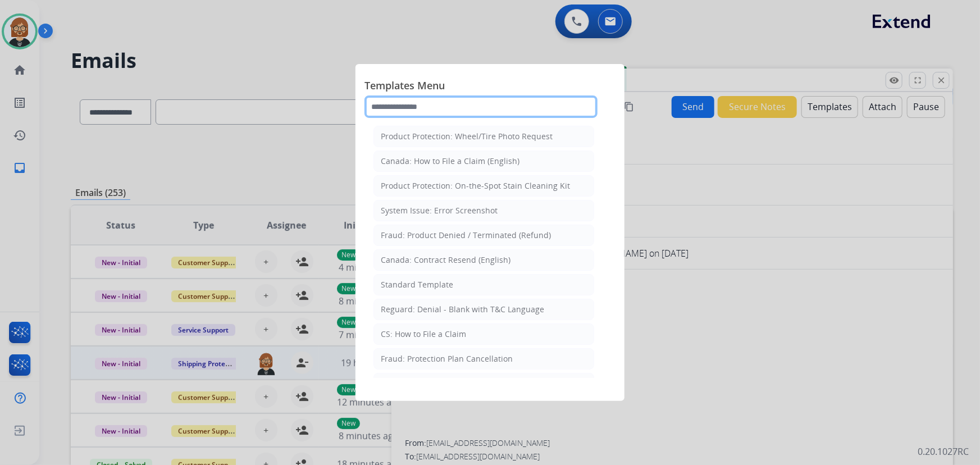
click at [445, 109] on input "text" at bounding box center [480, 106] width 233 height 22
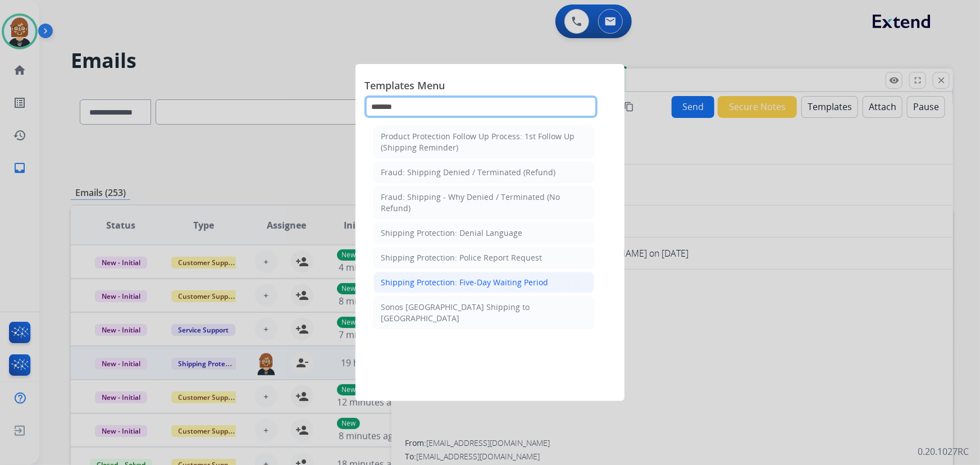
type input "*******"
click at [473, 285] on div "Shipping Protection: Five-Day Waiting Period" at bounding box center [464, 282] width 167 height 11
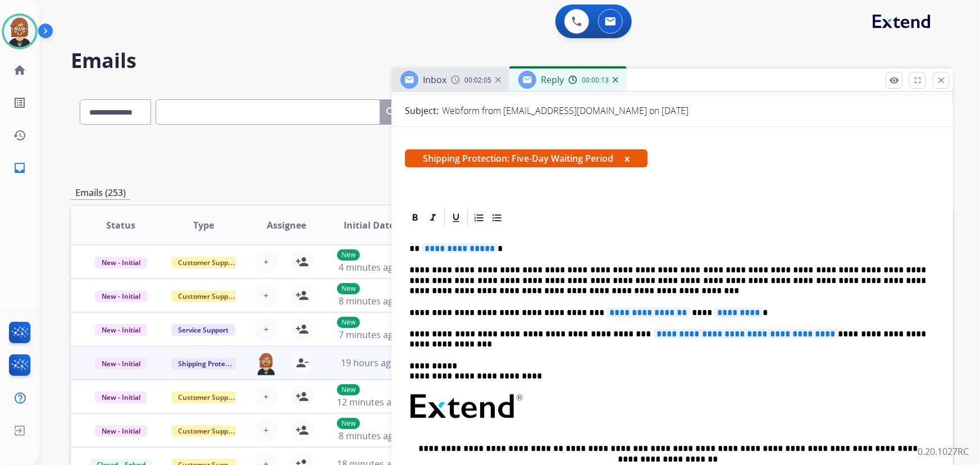
scroll to position [153, 0]
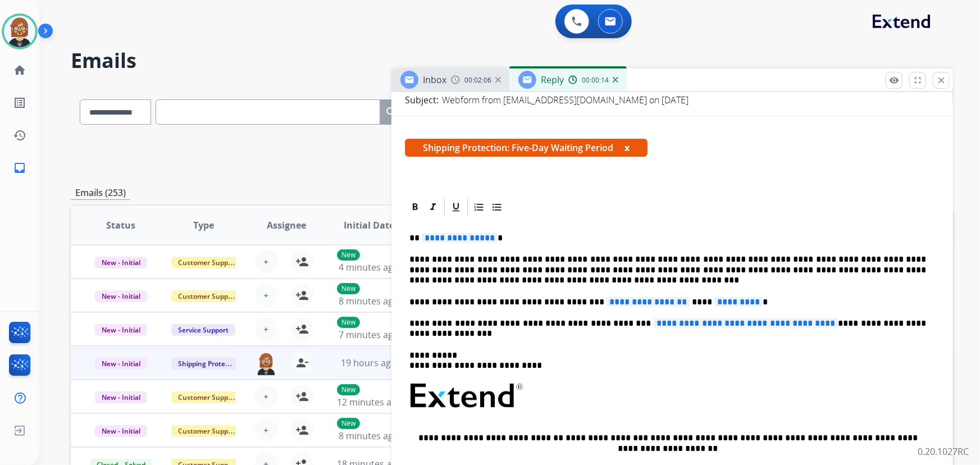
click at [466, 238] on span "**********" at bounding box center [460, 238] width 76 height 10
click at [624, 298] on span "**********" at bounding box center [647, 302] width 83 height 10
click at [686, 302] on span "*********" at bounding box center [710, 302] width 48 height 10
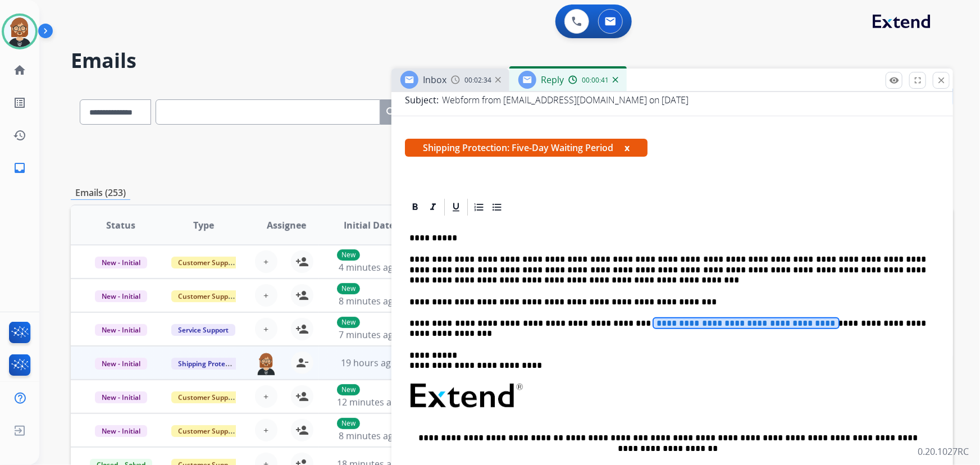
click at [662, 326] on span "**********" at bounding box center [745, 323] width 185 height 10
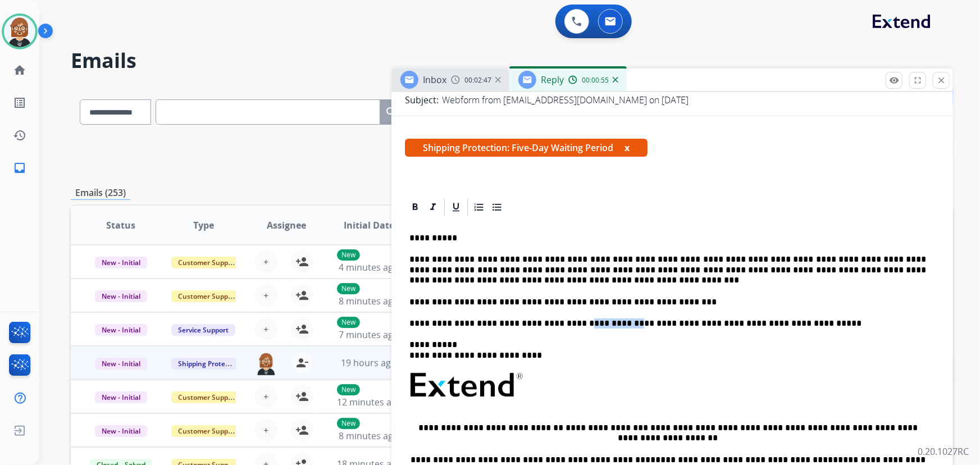
drag, startPoint x: 597, startPoint y: 320, endPoint x: 554, endPoint y: 321, distance: 43.2
click at [554, 321] on p "**********" at bounding box center [667, 323] width 517 height 10
drag, startPoint x: 599, startPoint y: 323, endPoint x: 401, endPoint y: 325, distance: 197.6
click at [401, 325] on div "**********" at bounding box center [671, 404] width 561 height 415
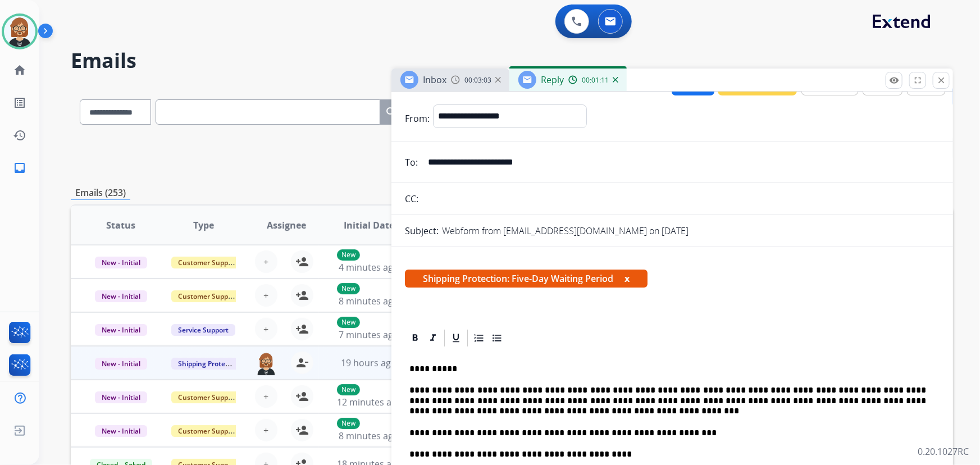
scroll to position [0, 0]
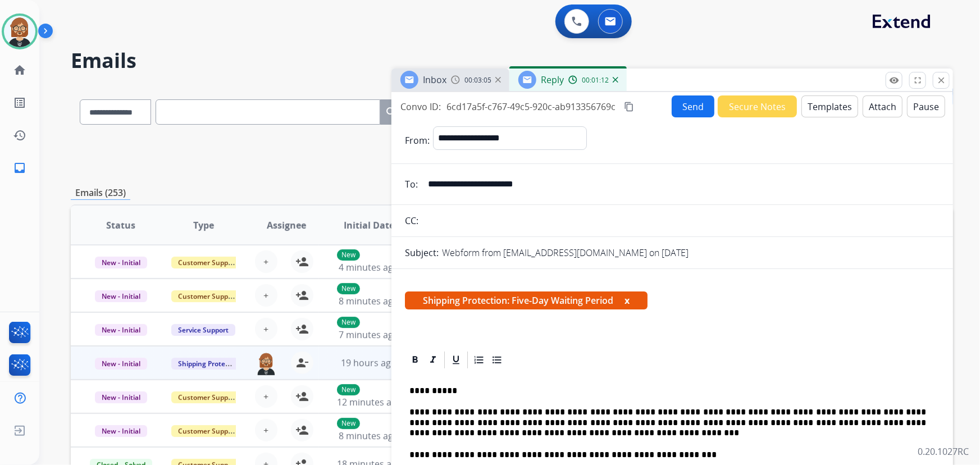
click at [674, 108] on button "Send" at bounding box center [692, 106] width 43 height 22
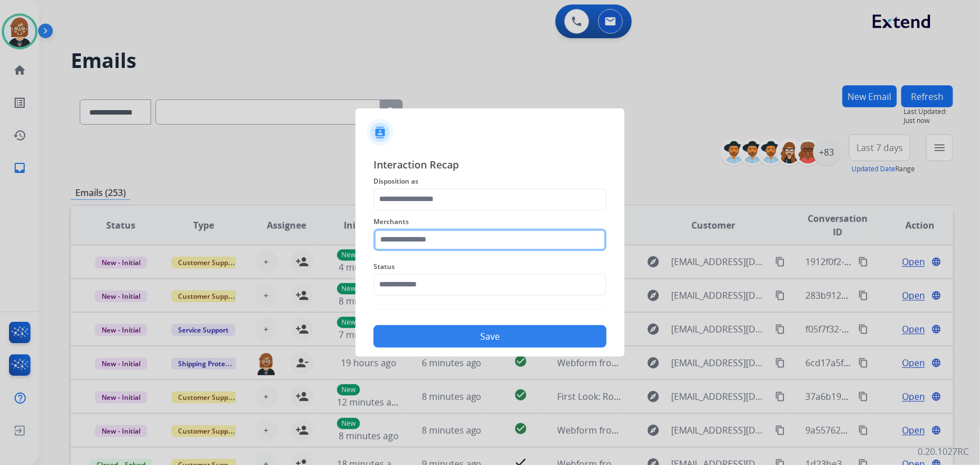
click at [483, 236] on input "text" at bounding box center [489, 239] width 233 height 22
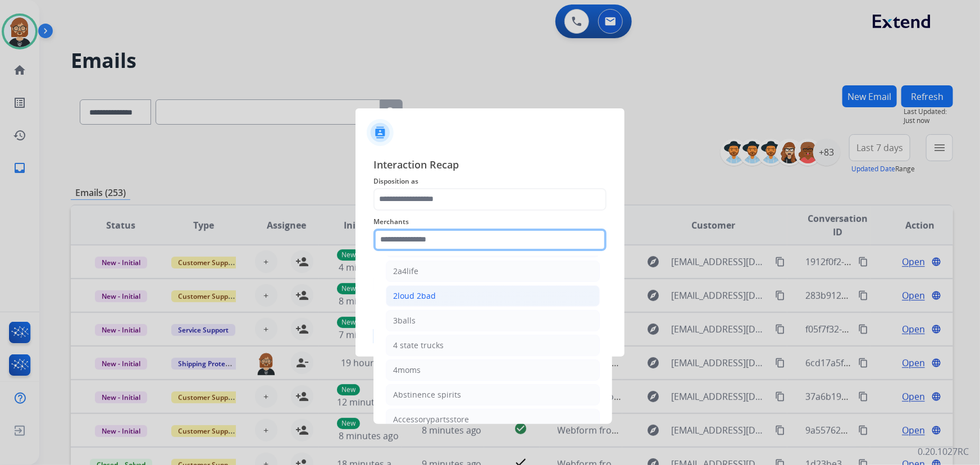
scroll to position [51, 0]
click at [465, 244] on input "text" at bounding box center [489, 239] width 233 height 22
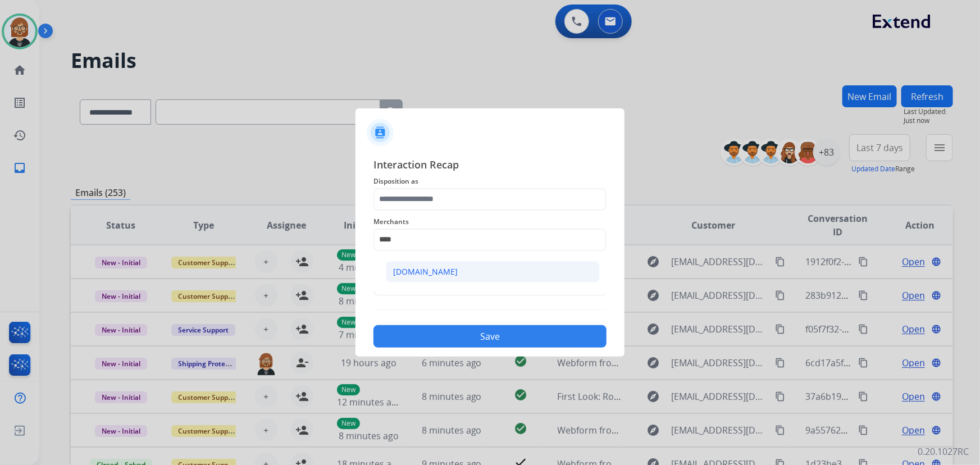
click at [473, 269] on li "[DOMAIN_NAME]" at bounding box center [493, 271] width 214 height 21
type input "**********"
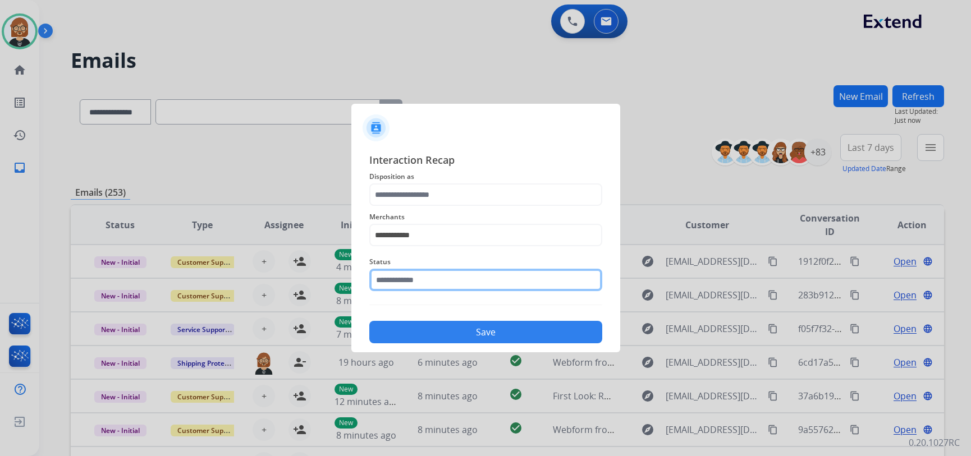
click at [471, 286] on input "text" at bounding box center [485, 280] width 233 height 22
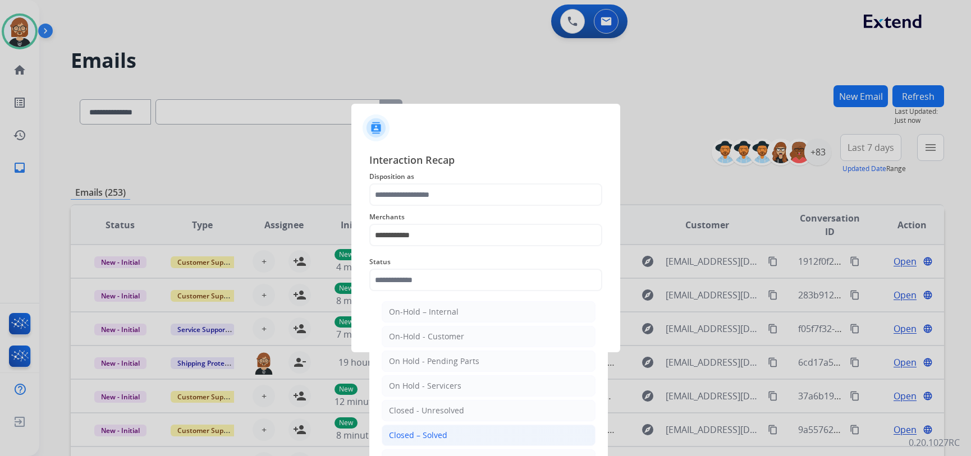
click at [456, 432] on li "Closed – Solved" at bounding box center [489, 435] width 214 height 21
type input "**********"
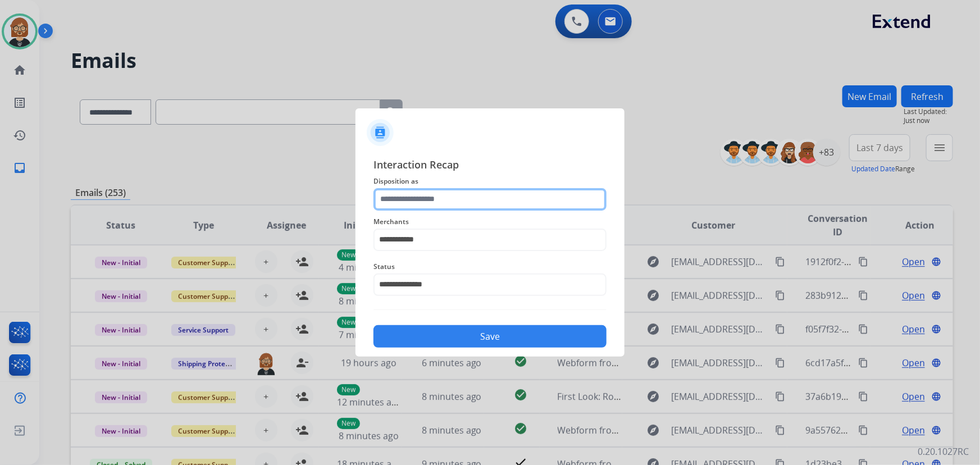
click at [482, 196] on input "text" at bounding box center [489, 199] width 233 height 22
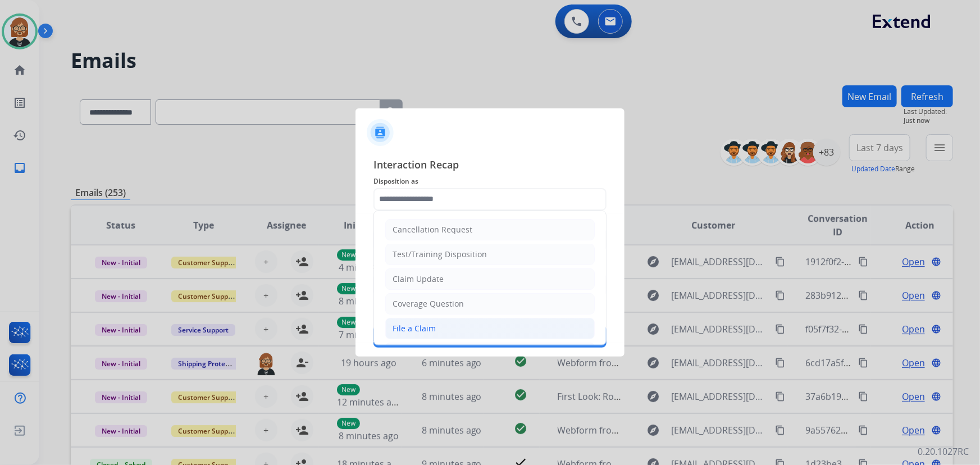
click at [464, 321] on li "File a Claim" at bounding box center [489, 328] width 209 height 21
type input "**********"
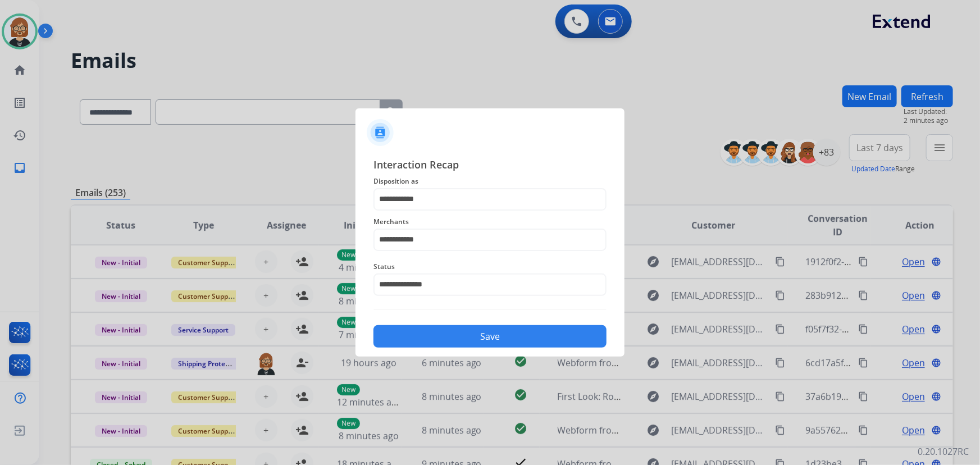
click at [482, 342] on button "Save" at bounding box center [489, 336] width 233 height 22
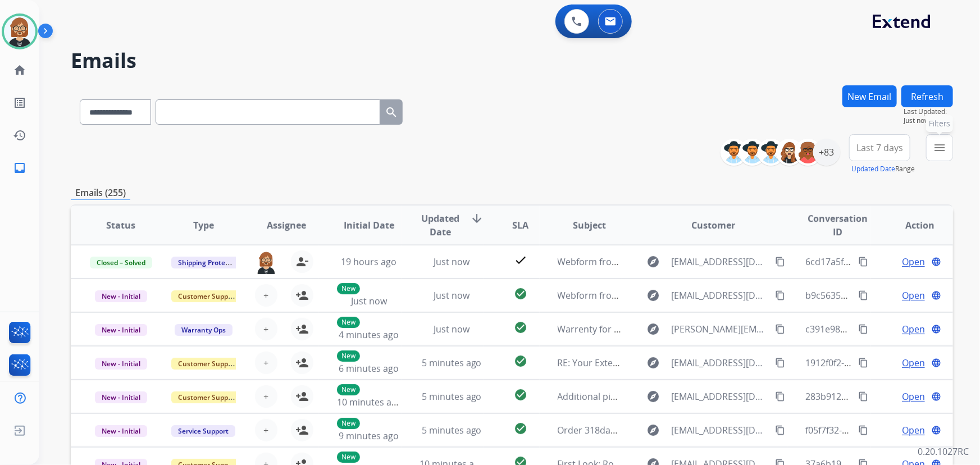
click at [939, 143] on mat-icon "menu" at bounding box center [938, 147] width 13 height 13
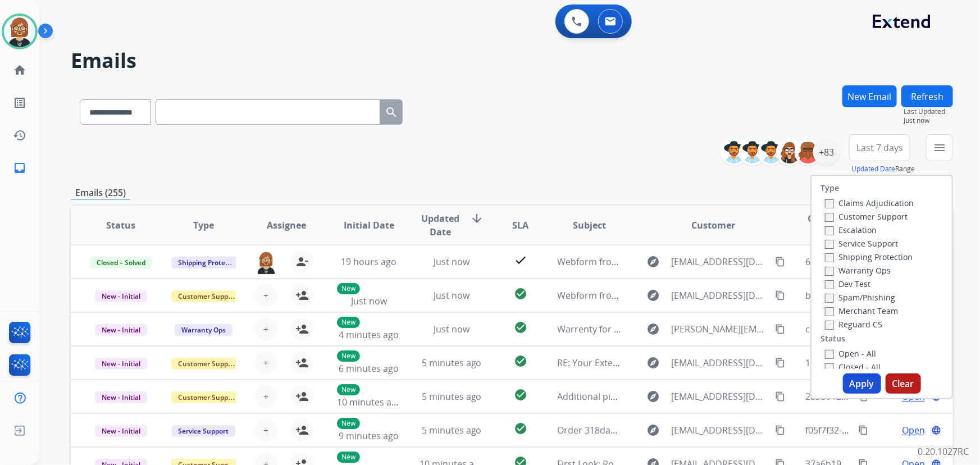
click at [849, 354] on label "Open - All" at bounding box center [850, 353] width 51 height 11
click at [854, 326] on label "Reguard CS" at bounding box center [853, 324] width 57 height 11
click at [826, 262] on div "Shipping Protection" at bounding box center [869, 256] width 89 height 13
click at [868, 390] on button "Apply" at bounding box center [862, 383] width 38 height 20
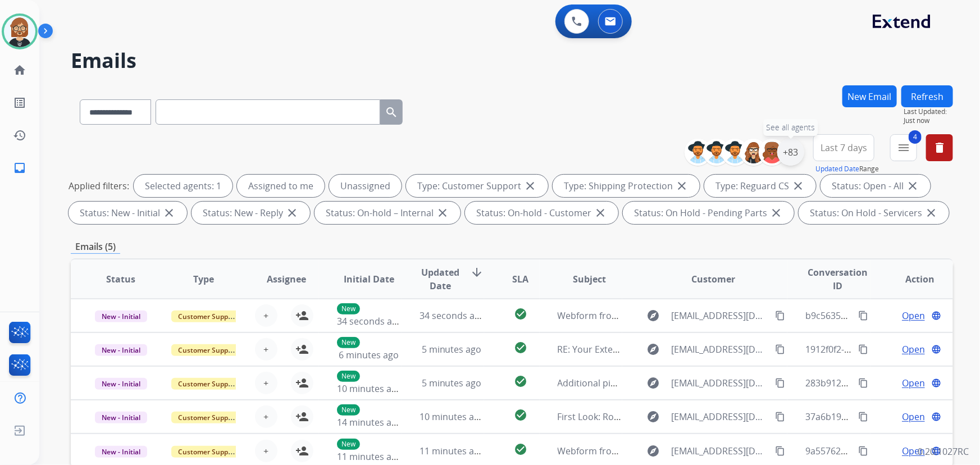
click at [788, 150] on div "+83" at bounding box center [790, 152] width 27 height 27
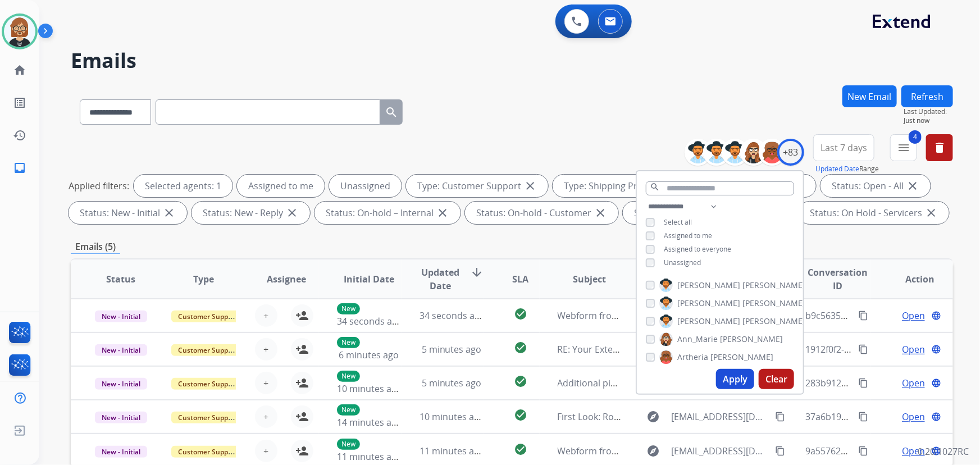
click at [676, 262] on span "Unassigned" at bounding box center [681, 263] width 37 height 10
click at [731, 385] on button "Apply" at bounding box center [735, 379] width 38 height 20
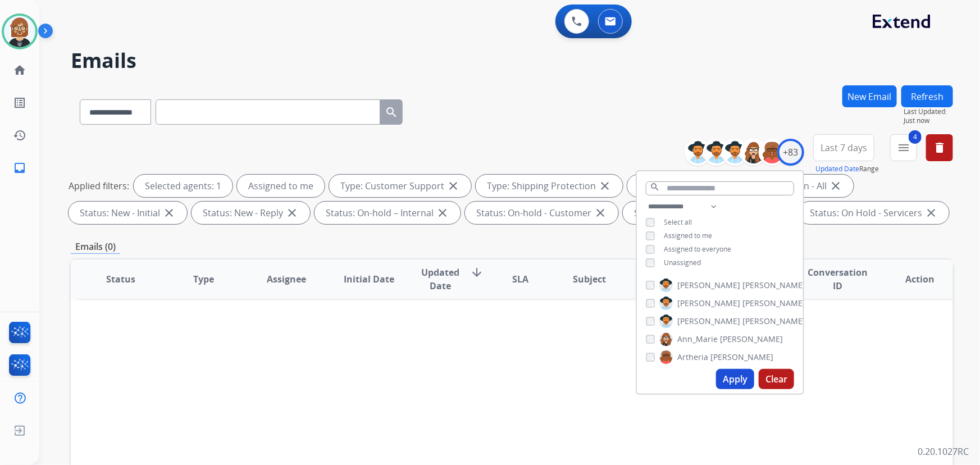
click at [548, 374] on div "Status Type Assignee Initial Date Updated Date arrow_downward SLA Subject Custo…" at bounding box center [512, 446] width 882 height 376
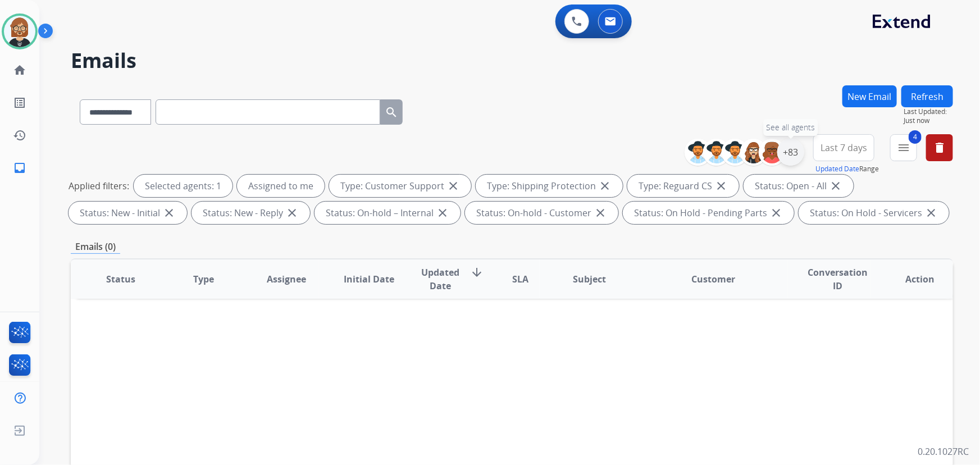
click at [791, 154] on div "+83" at bounding box center [790, 152] width 27 height 27
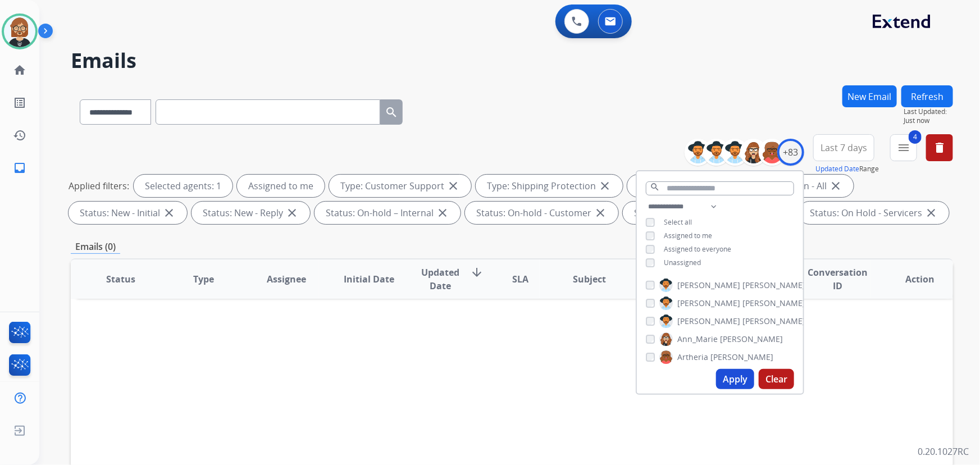
click at [674, 260] on span "Unassigned" at bounding box center [681, 263] width 37 height 10
click at [735, 387] on button "Apply" at bounding box center [735, 379] width 38 height 20
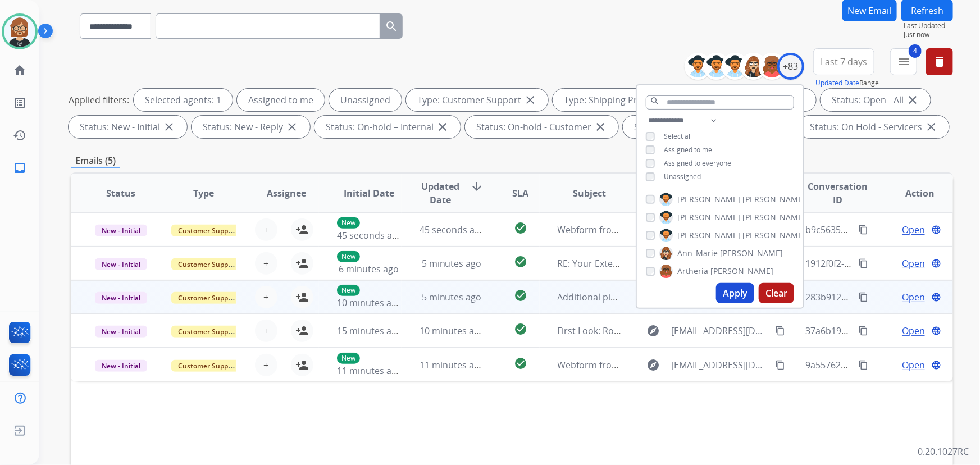
scroll to position [74, 0]
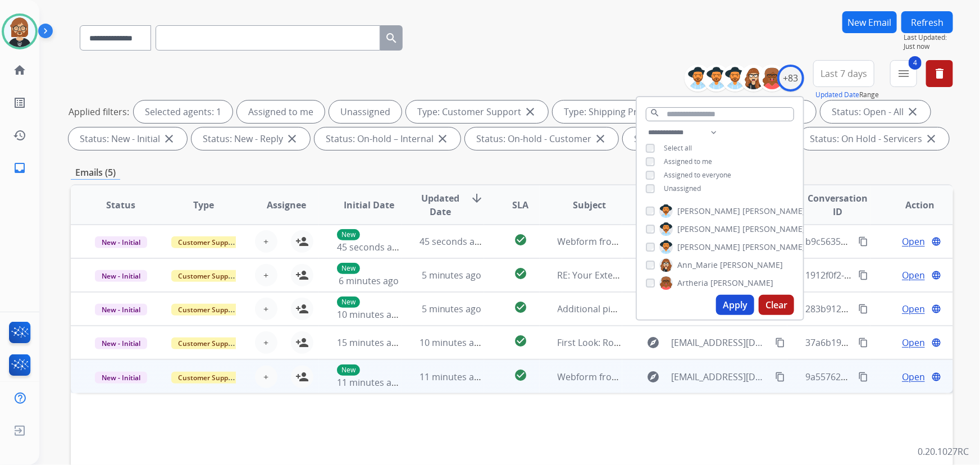
click at [491, 382] on td "check_circle" at bounding box center [511, 376] width 55 height 34
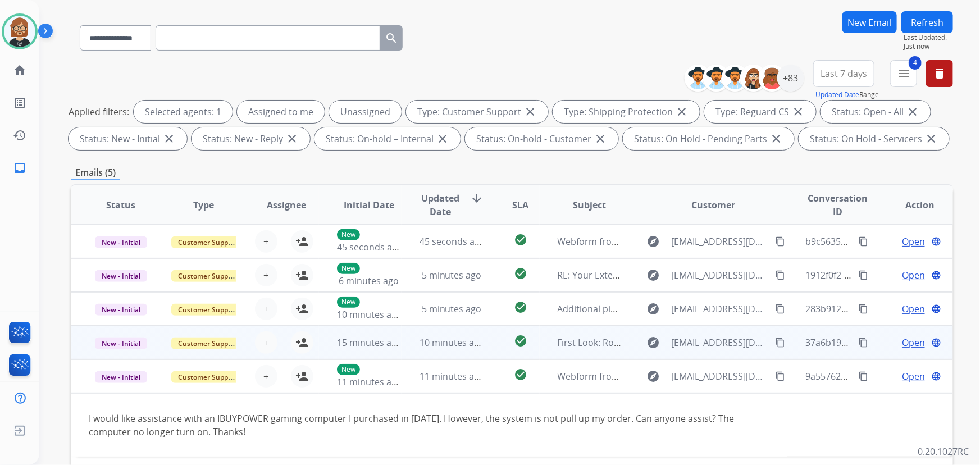
click at [475, 349] on td "10 minutes ago" at bounding box center [442, 343] width 83 height 34
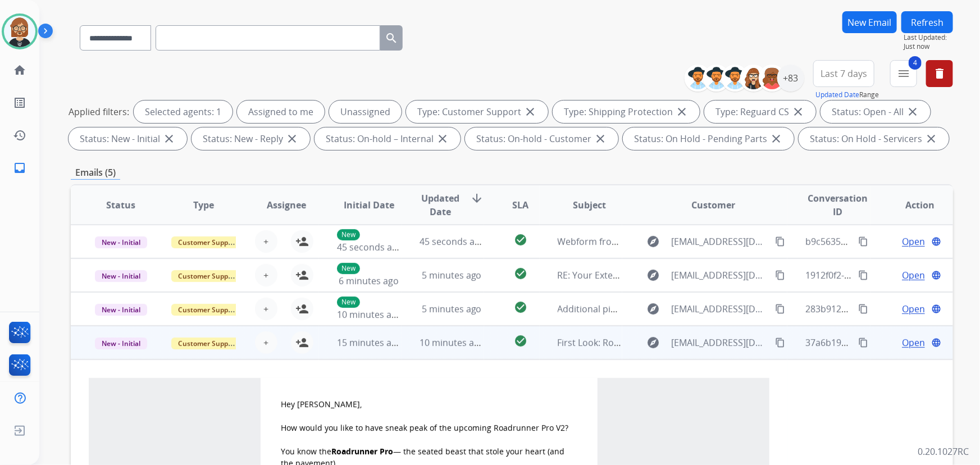
scroll to position [0, 0]
click at [301, 343] on mat-icon "person_add" at bounding box center [301, 342] width 13 height 13
click at [408, 345] on td "10 minutes ago" at bounding box center [442, 343] width 83 height 34
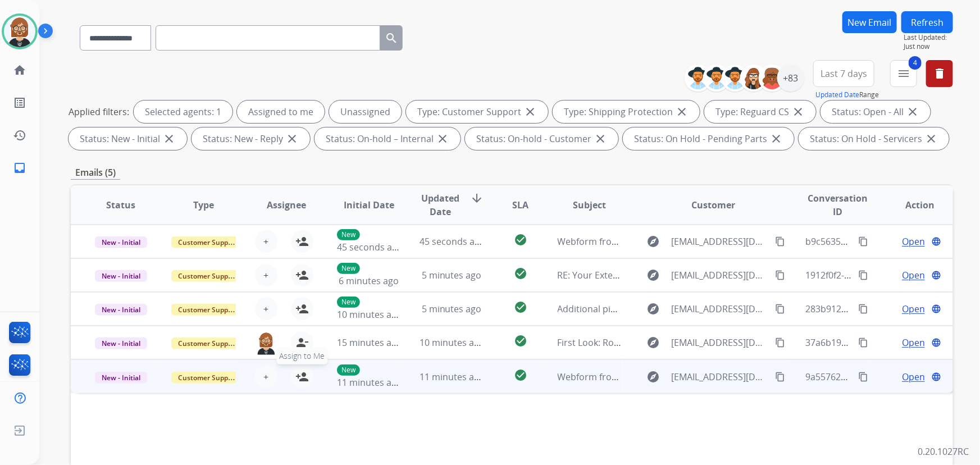
click at [303, 377] on mat-icon "person_add" at bounding box center [301, 376] width 13 height 13
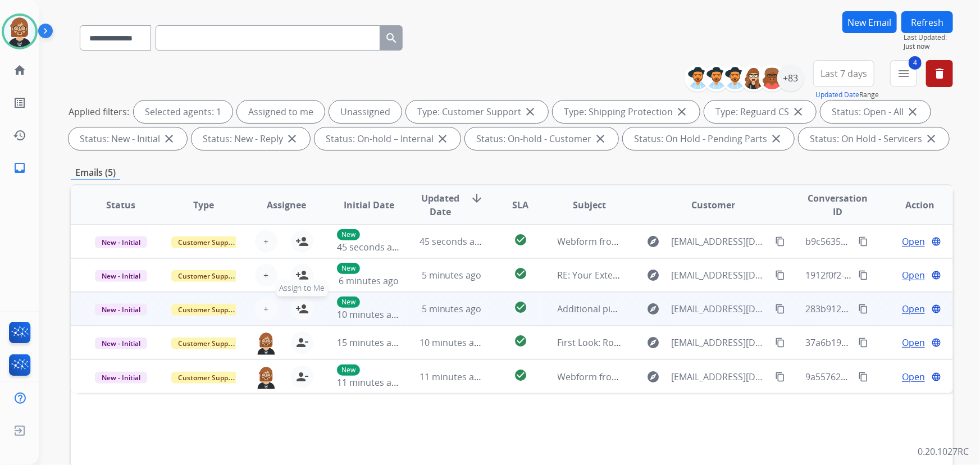
click at [305, 314] on button "person_add Assign to Me" at bounding box center [302, 309] width 22 height 22
click at [419, 306] on div "5 minutes ago" at bounding box center [451, 308] width 64 height 13
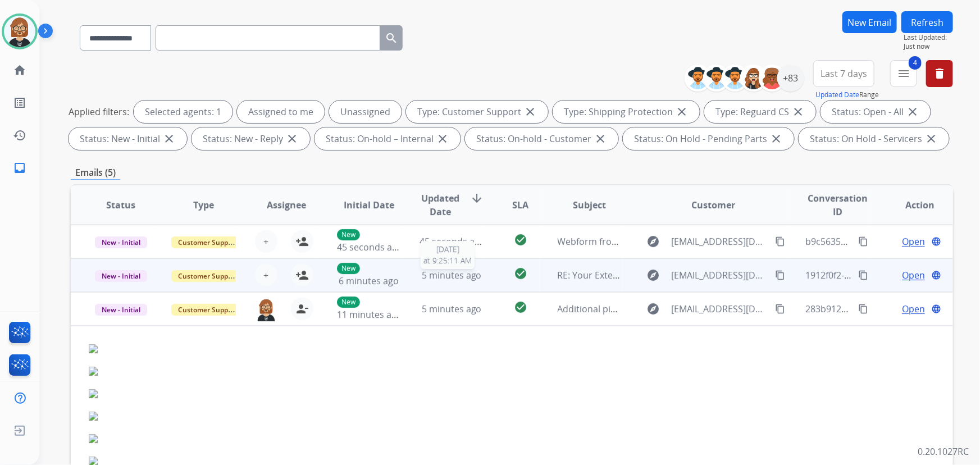
click at [448, 269] on span "5 minutes ago" at bounding box center [452, 275] width 60 height 12
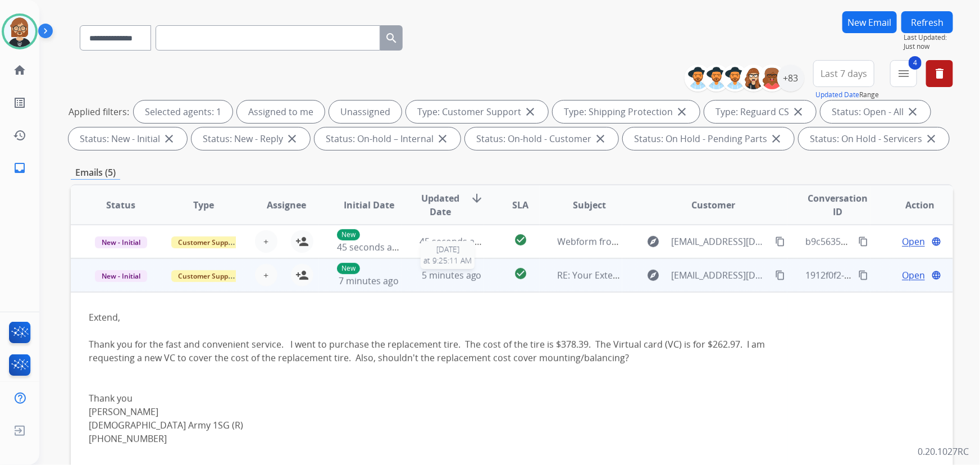
scroll to position [34, 0]
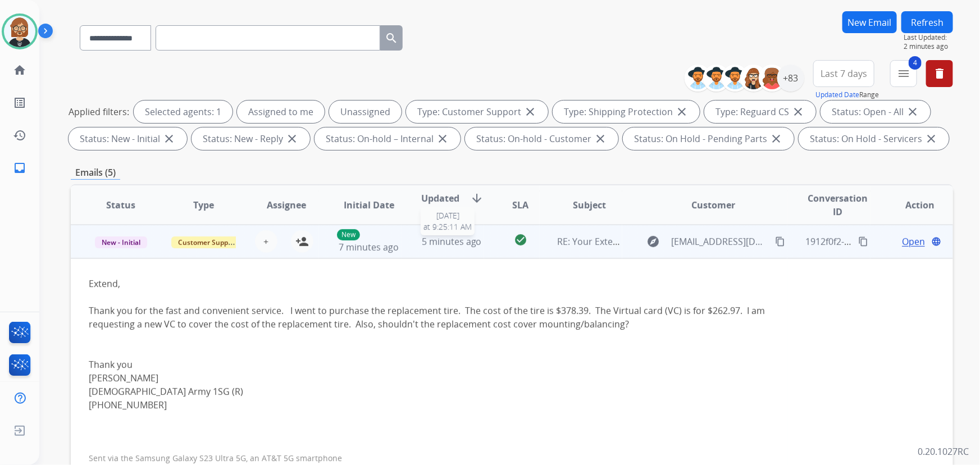
click at [452, 237] on span "5 minutes ago" at bounding box center [452, 241] width 60 height 12
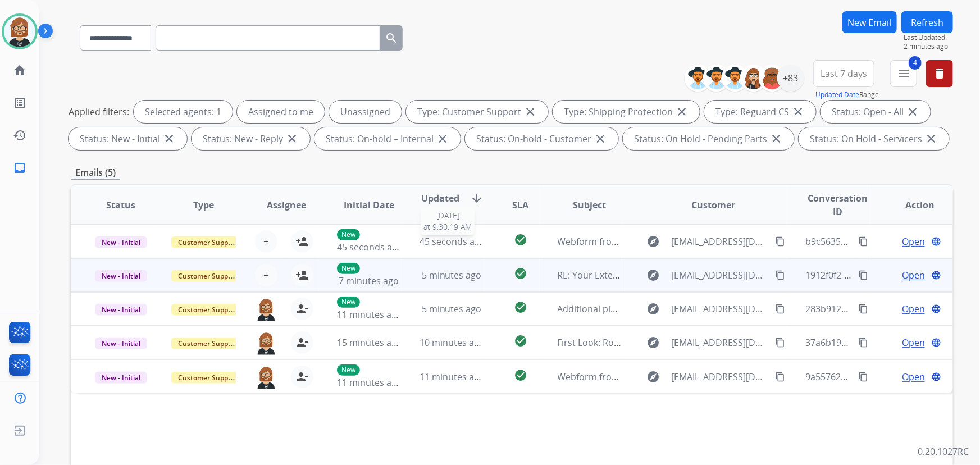
scroll to position [0, 0]
click at [452, 237] on span "45 seconds ago" at bounding box center [452, 241] width 66 height 12
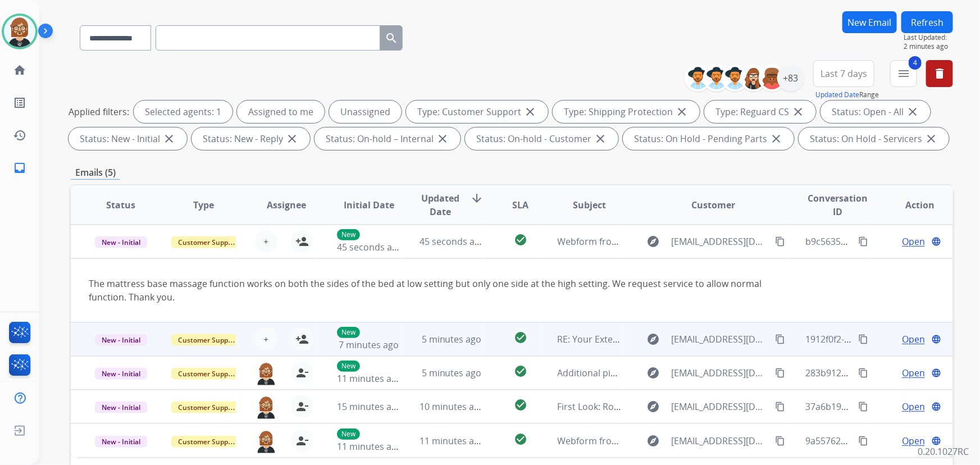
click at [421, 330] on td "5 minutes ago" at bounding box center [442, 339] width 83 height 34
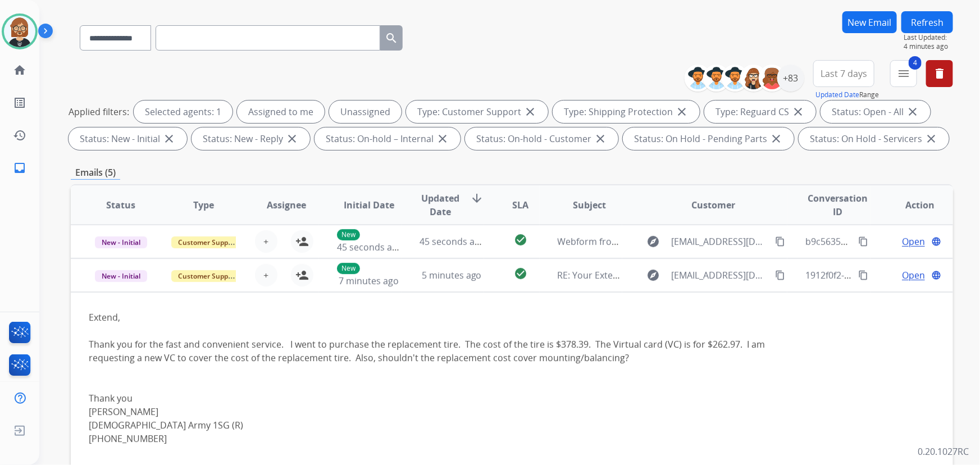
click at [65, 287] on div "**********" at bounding box center [495, 198] width 913 height 465
click at [907, 65] on button "4 menu Filters" at bounding box center [903, 73] width 27 height 27
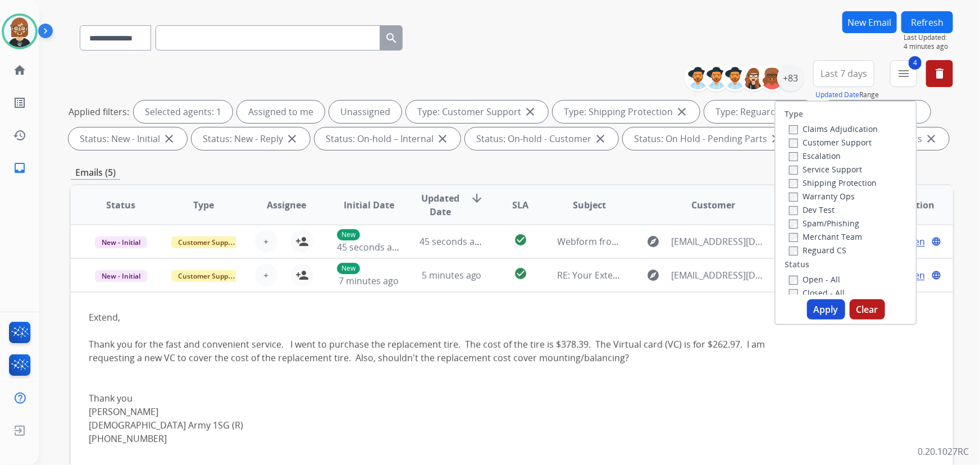
click at [821, 310] on button "Apply" at bounding box center [826, 309] width 38 height 20
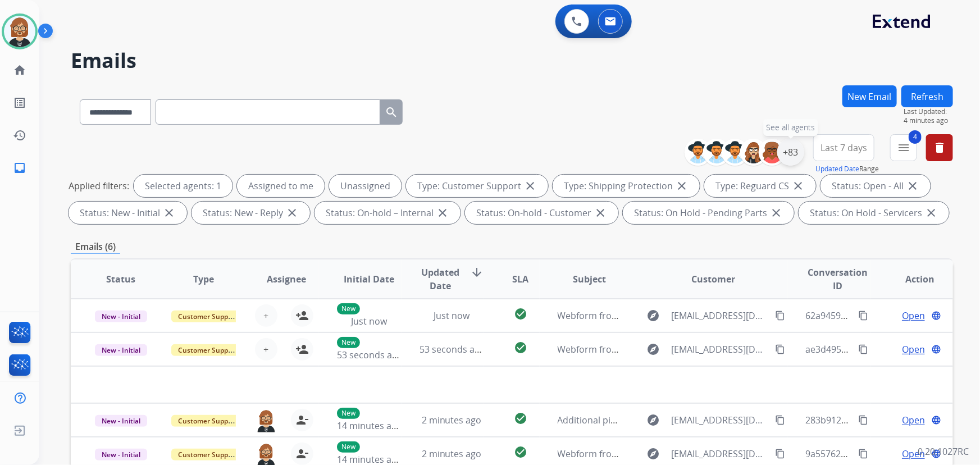
click at [791, 153] on div "+83" at bounding box center [790, 152] width 27 height 27
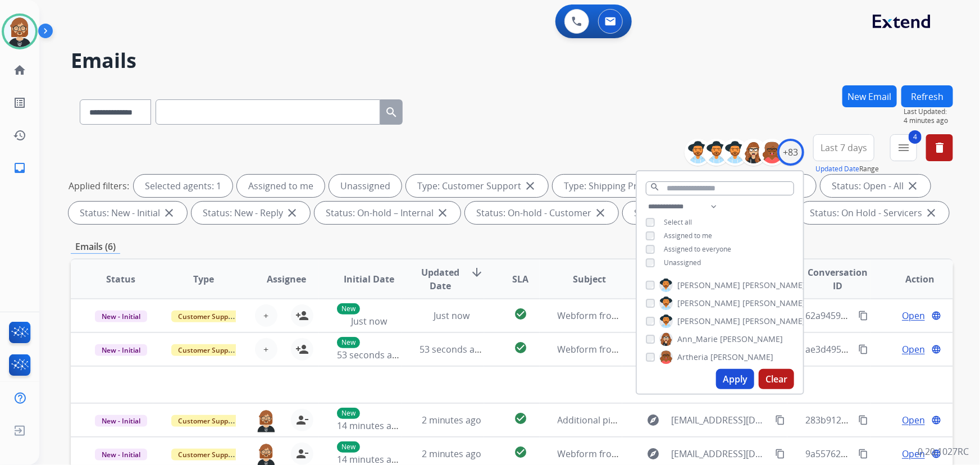
click at [689, 265] on span "Unassigned" at bounding box center [681, 263] width 37 height 10
click at [734, 373] on button "Apply" at bounding box center [735, 379] width 38 height 20
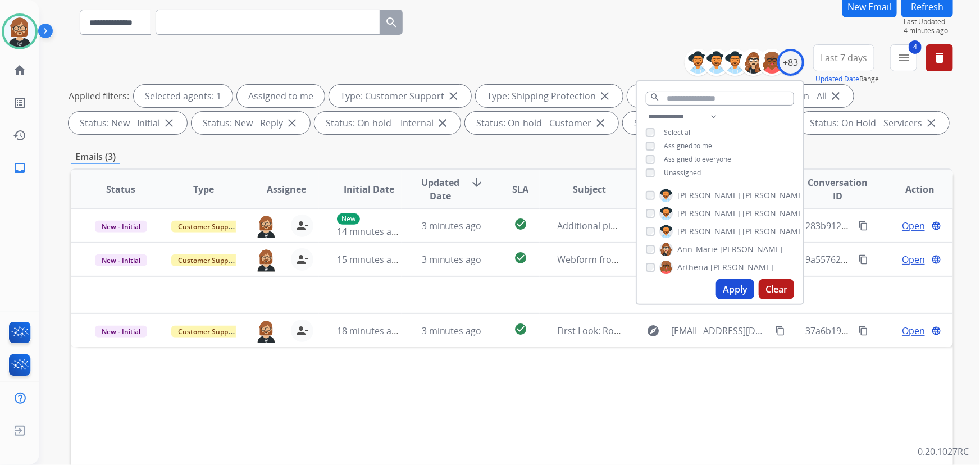
scroll to position [227, 0]
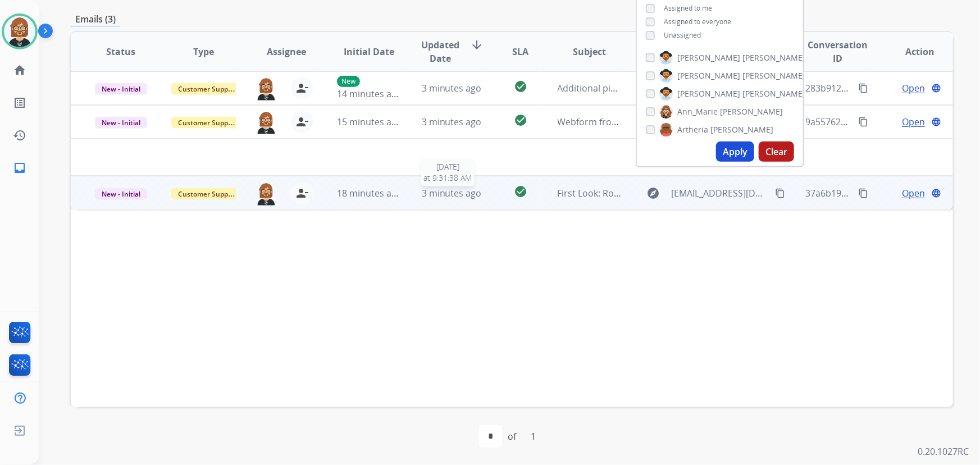
click at [427, 194] on span "3 minutes ago" at bounding box center [452, 193] width 60 height 12
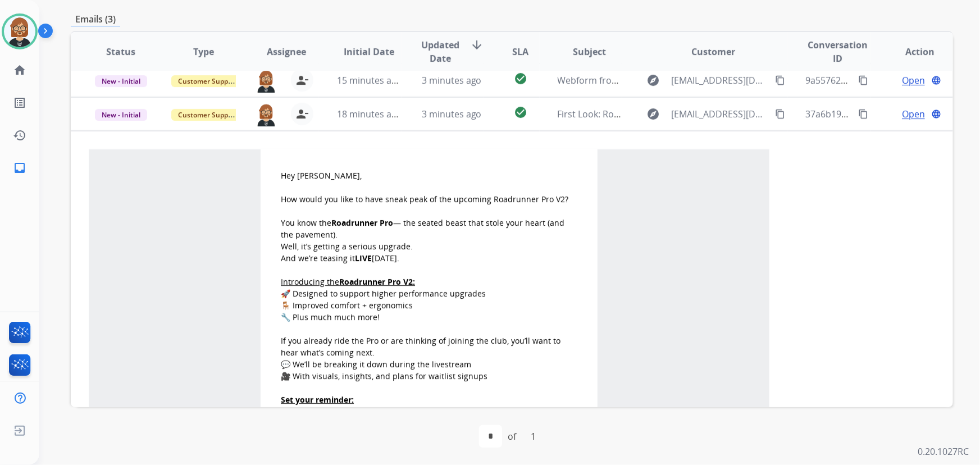
scroll to position [0, 0]
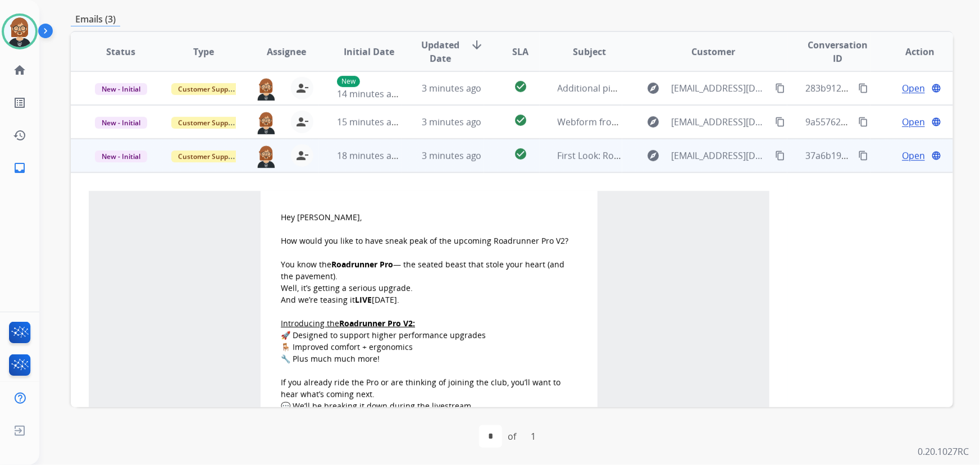
click at [902, 155] on span "Open" at bounding box center [913, 155] width 23 height 13
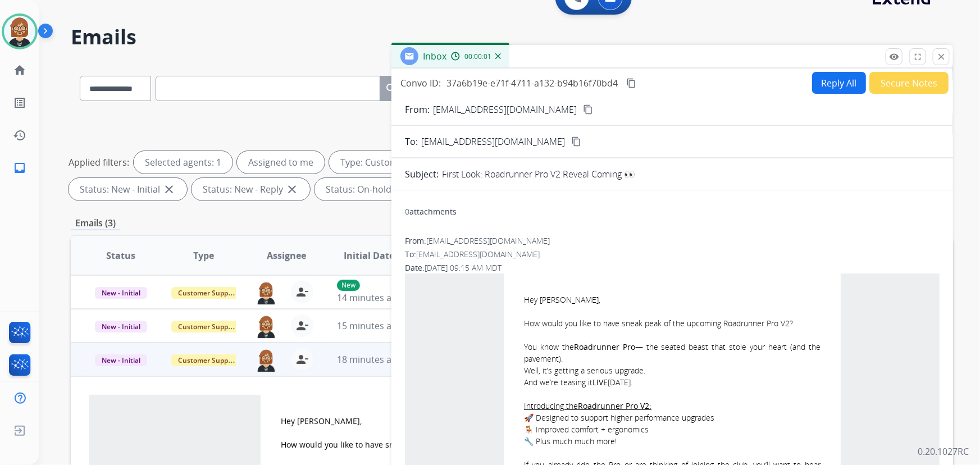
scroll to position [23, 0]
click at [903, 80] on button "Secure Notes" at bounding box center [908, 83] width 79 height 22
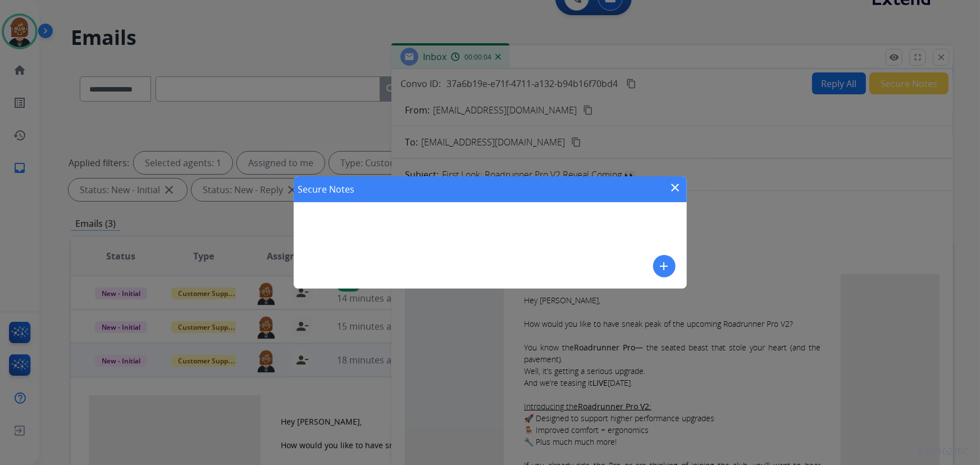
click at [661, 266] on mat-icon "add" at bounding box center [663, 265] width 13 height 13
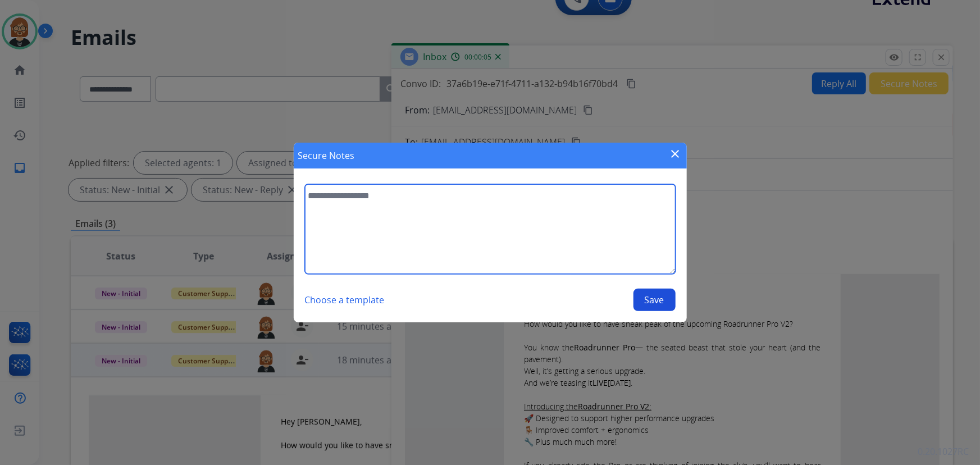
click at [528, 237] on textarea at bounding box center [490, 229] width 370 height 90
type textarea "****"
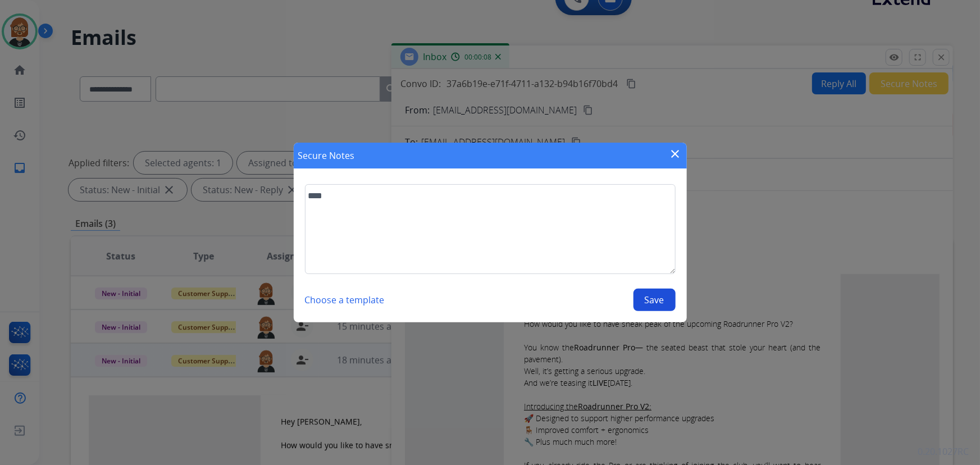
click at [647, 299] on button "Save" at bounding box center [654, 300] width 42 height 22
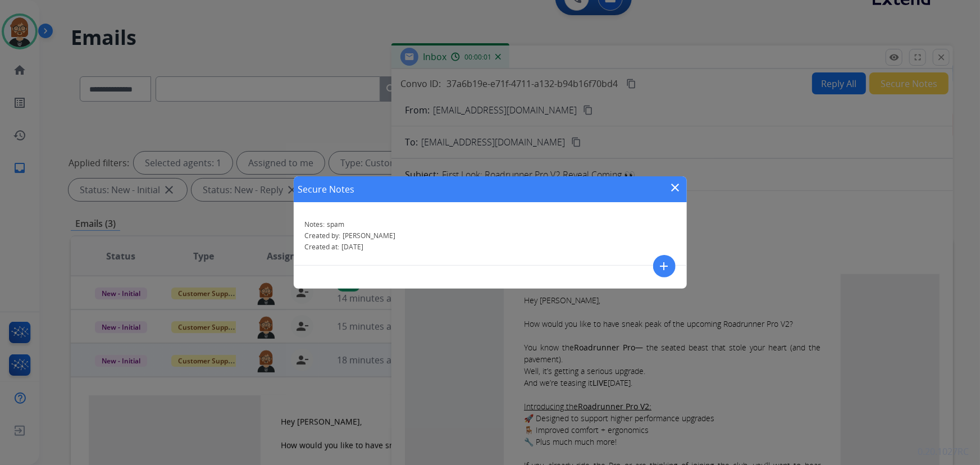
click at [672, 184] on mat-icon "close" at bounding box center [675, 187] width 13 height 13
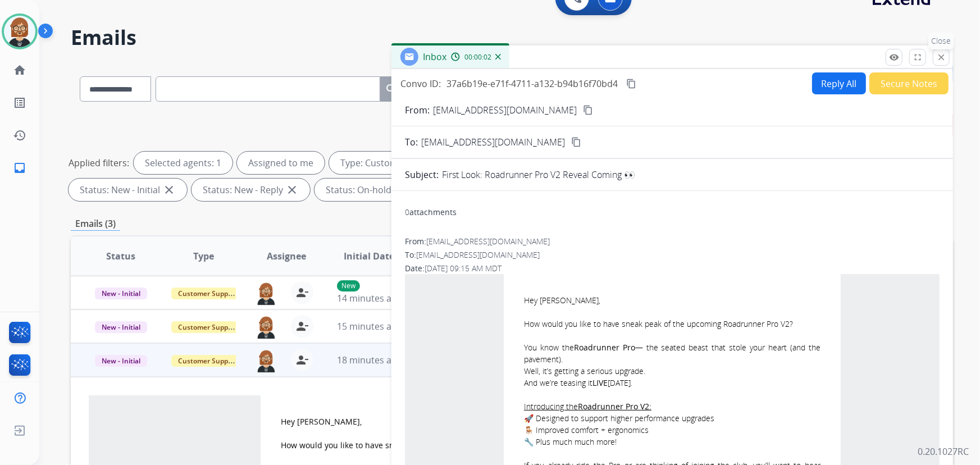
click at [936, 57] on mat-icon "close" at bounding box center [941, 57] width 10 height 10
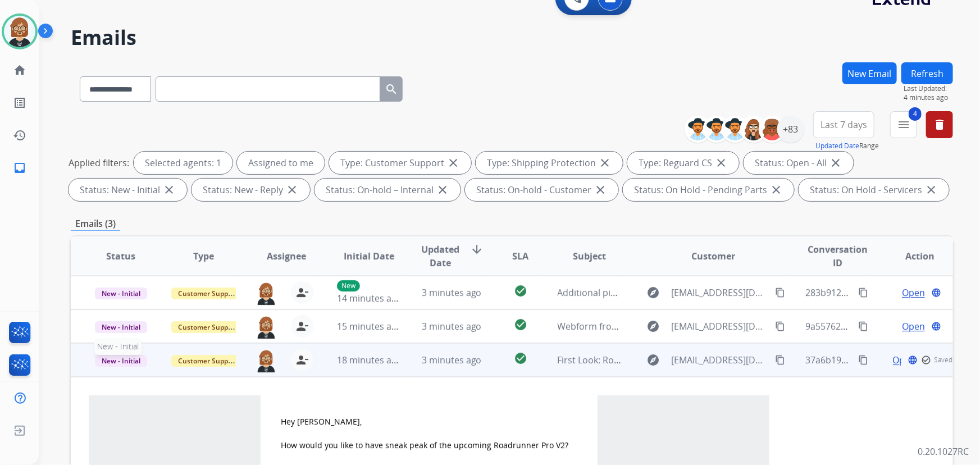
click at [131, 362] on span "New - Initial" at bounding box center [121, 361] width 52 height 12
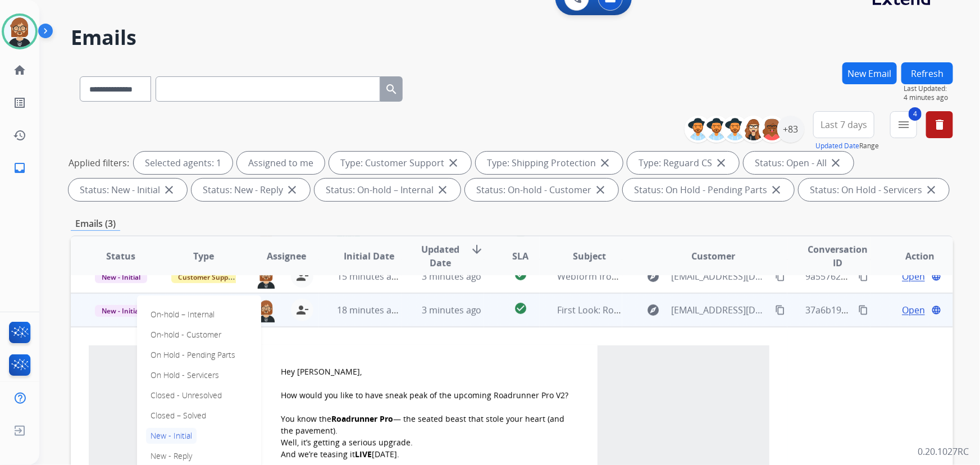
scroll to position [102, 0]
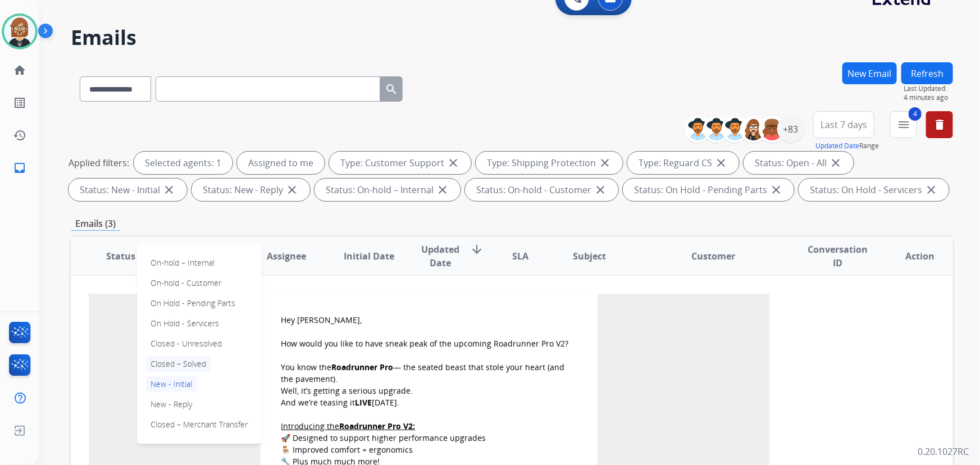
click at [185, 359] on p "Closed – Solved" at bounding box center [178, 364] width 65 height 16
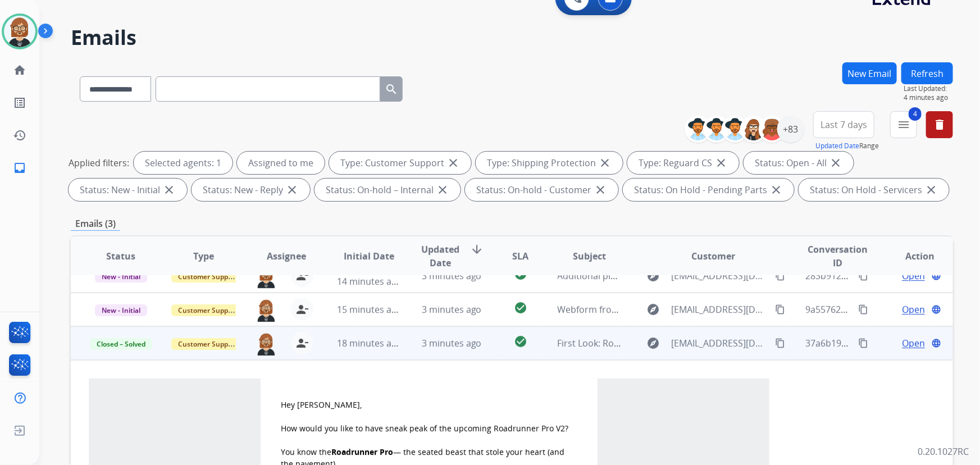
scroll to position [0, 0]
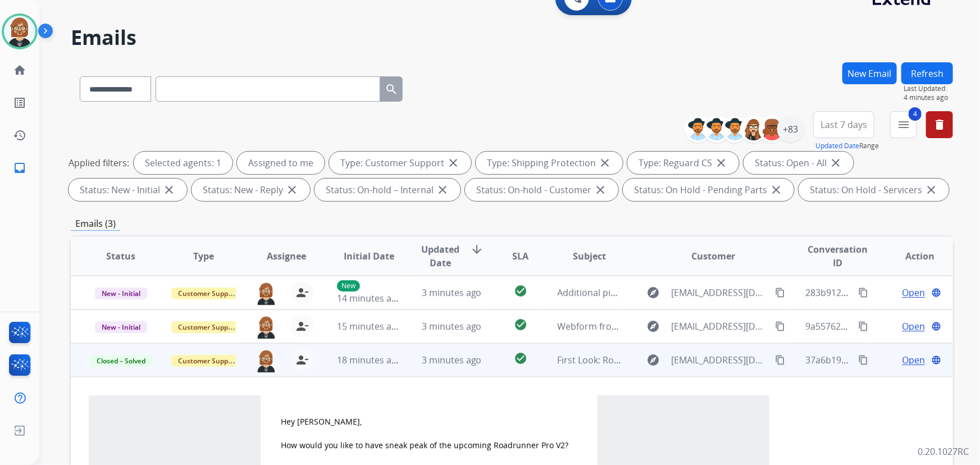
click at [932, 68] on button "Refresh" at bounding box center [927, 73] width 52 height 22
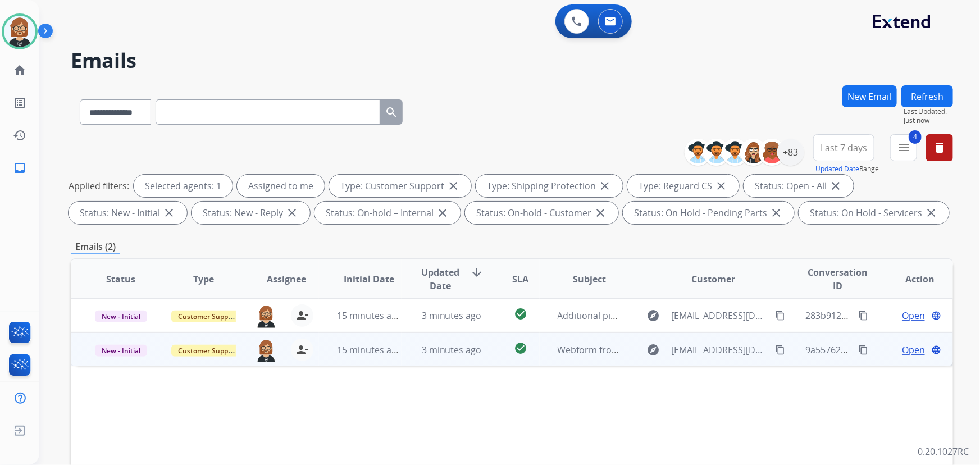
click at [452, 361] on td "3 minutes ago" at bounding box center [442, 349] width 83 height 34
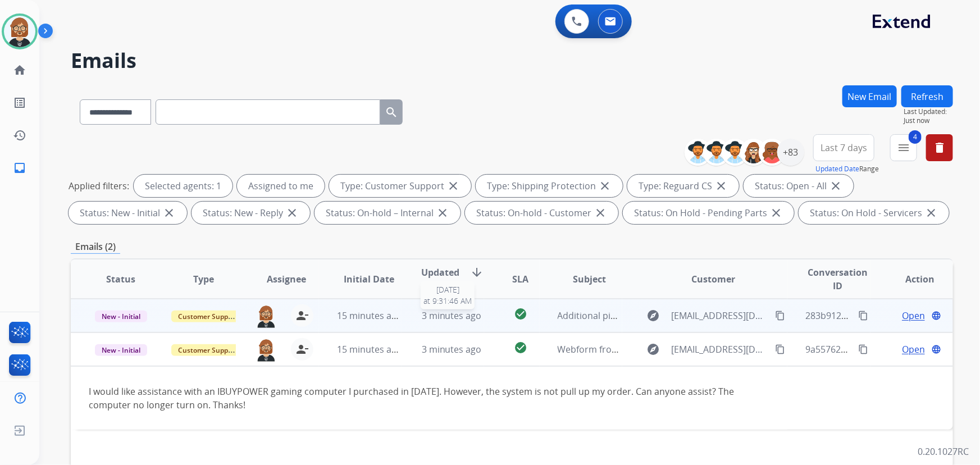
click at [463, 318] on span "3 minutes ago" at bounding box center [452, 315] width 60 height 12
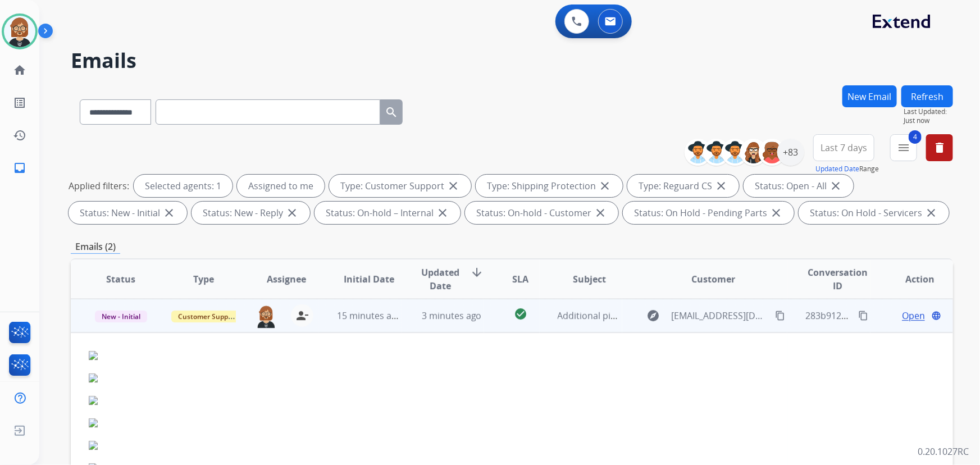
click at [906, 310] on span "Open" at bounding box center [913, 315] width 23 height 13
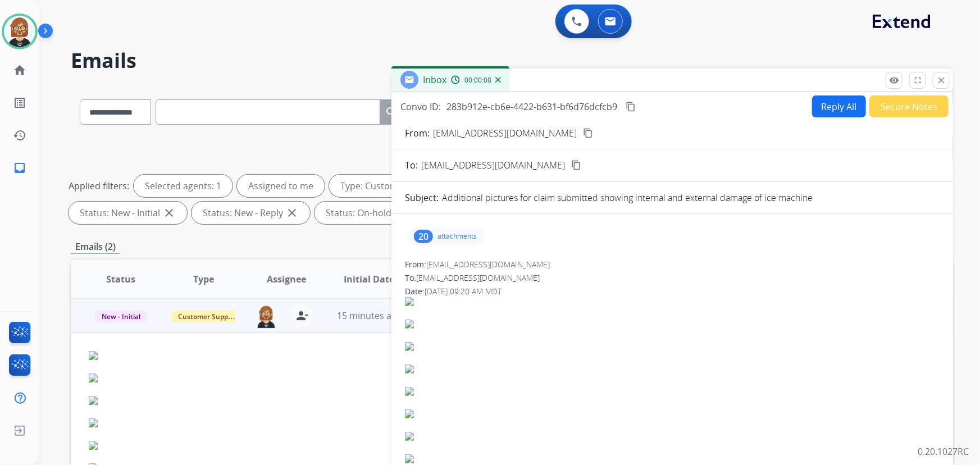
click at [463, 229] on div "20 attachments" at bounding box center [445, 236] width 76 height 18
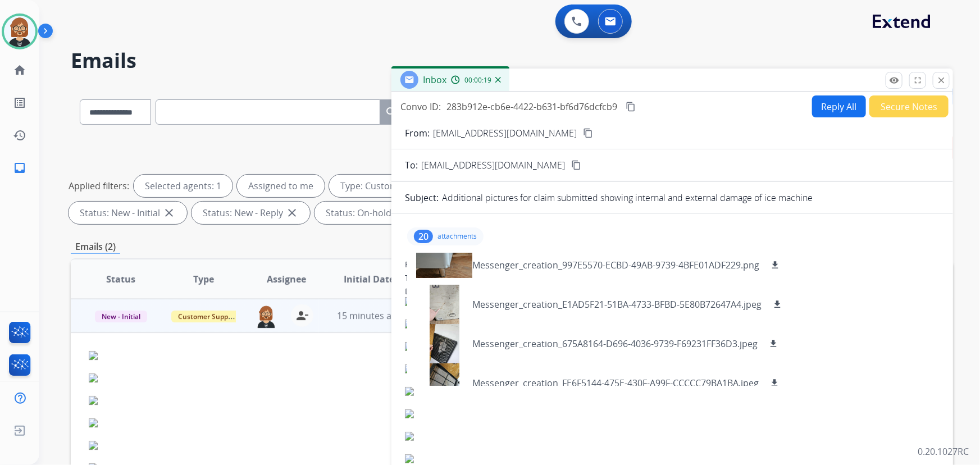
click at [583, 132] on mat-icon "content_copy" at bounding box center [588, 133] width 10 height 10
click at [451, 266] on div at bounding box center [444, 264] width 56 height 39
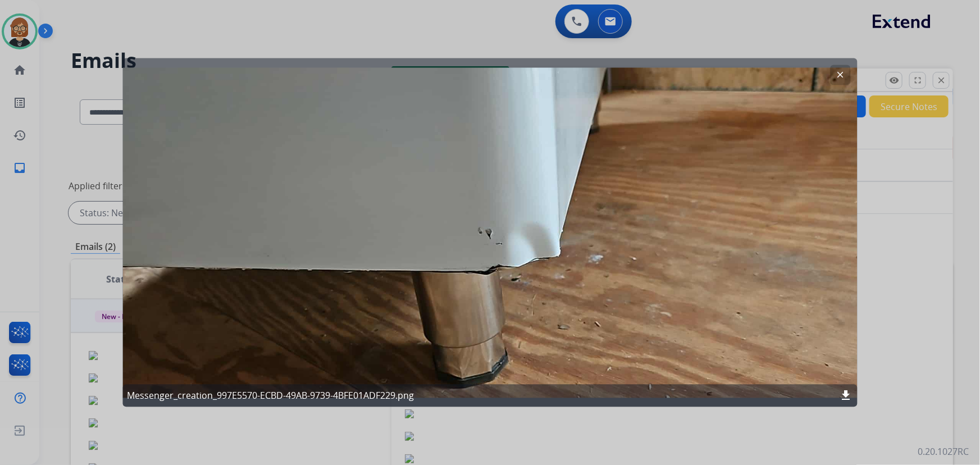
click at [896, 358] on div at bounding box center [490, 232] width 980 height 465
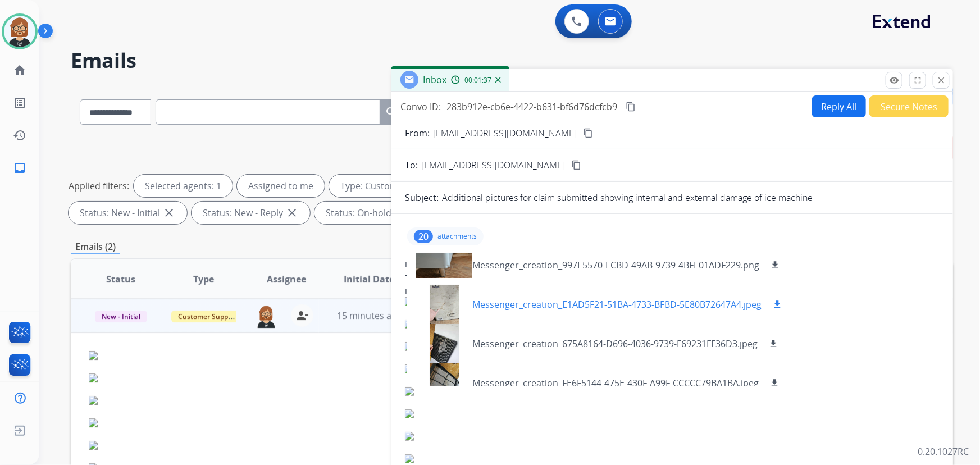
click at [455, 304] on div at bounding box center [444, 304] width 56 height 39
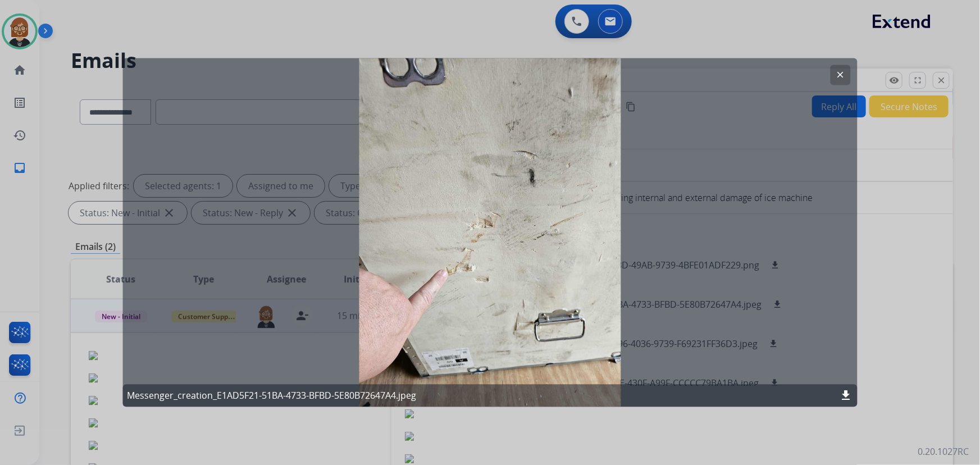
click at [667, 342] on div "clear Messenger_creation_E1AD5F21-51BA-4733-BFBD-5E80B72647A4.jpeg download" at bounding box center [489, 232] width 735 height 349
click at [844, 79] on mat-icon "clear" at bounding box center [840, 75] width 10 height 10
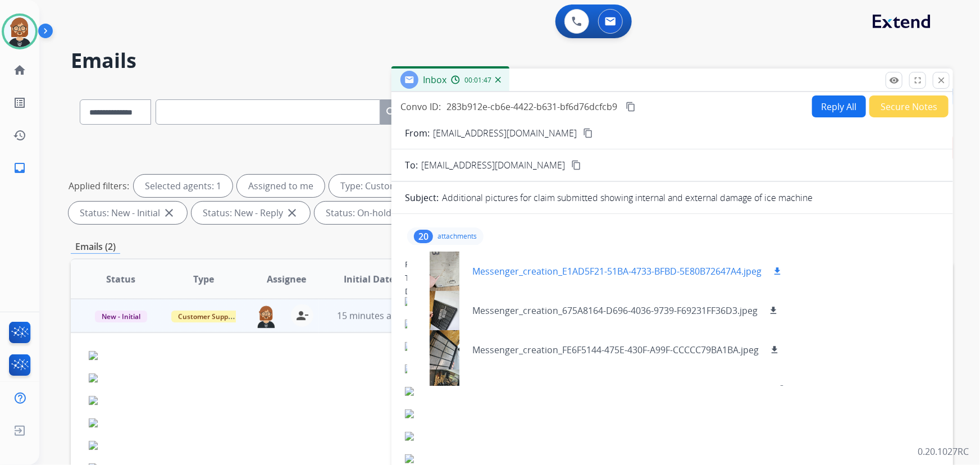
scroll to position [51, 0]
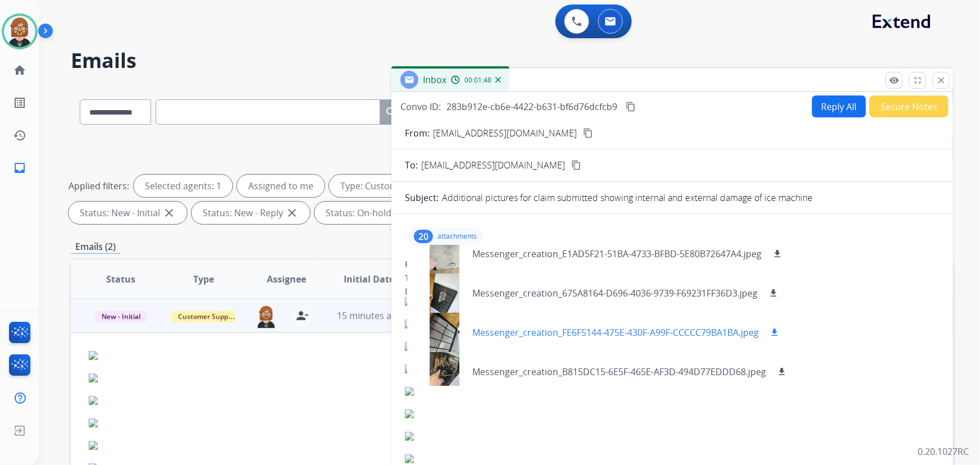
click at [444, 338] on div at bounding box center [444, 332] width 56 height 39
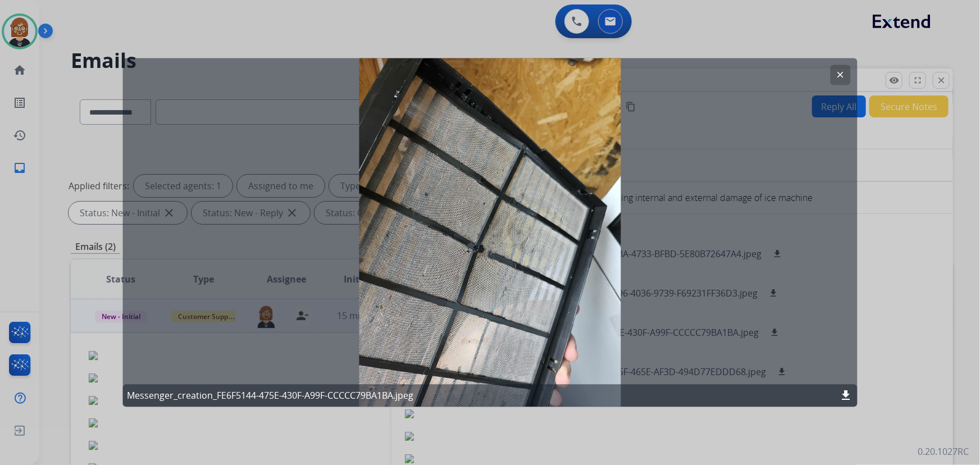
click at [844, 63] on div "clear Messenger_creation_FE6F5144-475E-430F-A99F-CCCCC79BA1BA.jpeg download" at bounding box center [489, 232] width 735 height 349
click at [839, 75] on mat-icon "clear" at bounding box center [840, 75] width 10 height 10
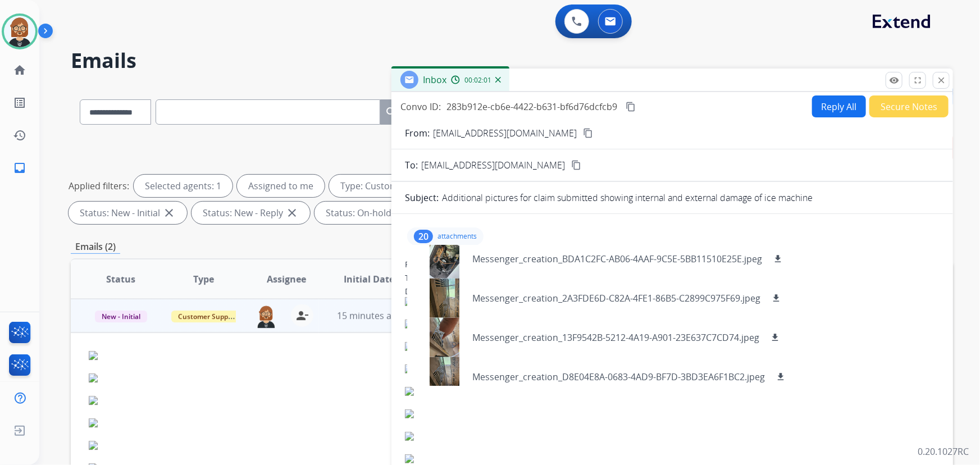
scroll to position [459, 0]
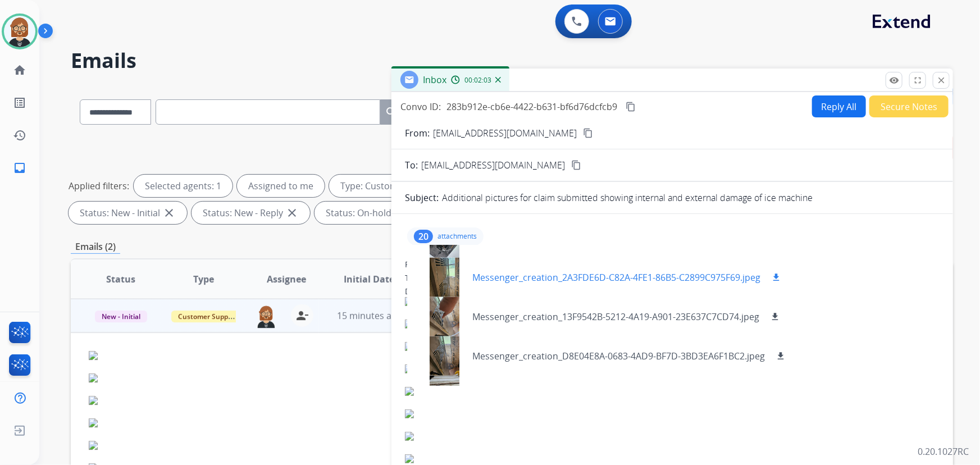
click at [440, 281] on div at bounding box center [444, 277] width 56 height 39
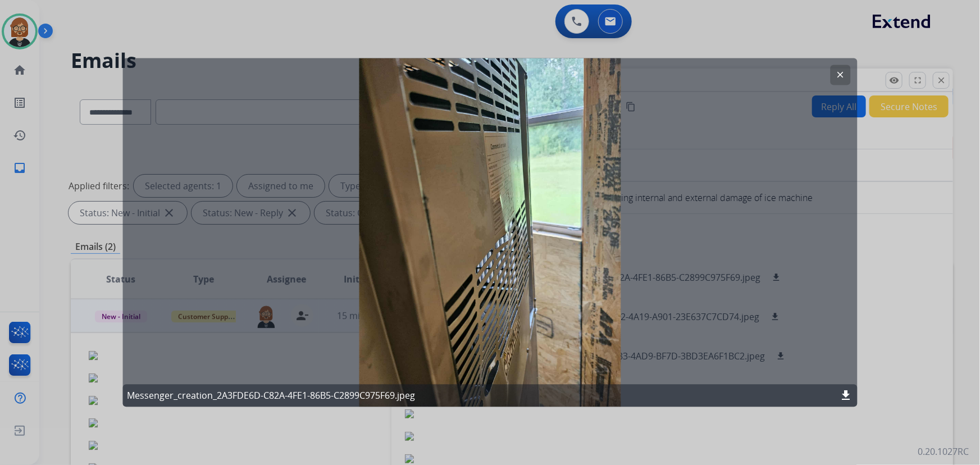
click at [844, 73] on mat-icon "clear" at bounding box center [840, 75] width 10 height 10
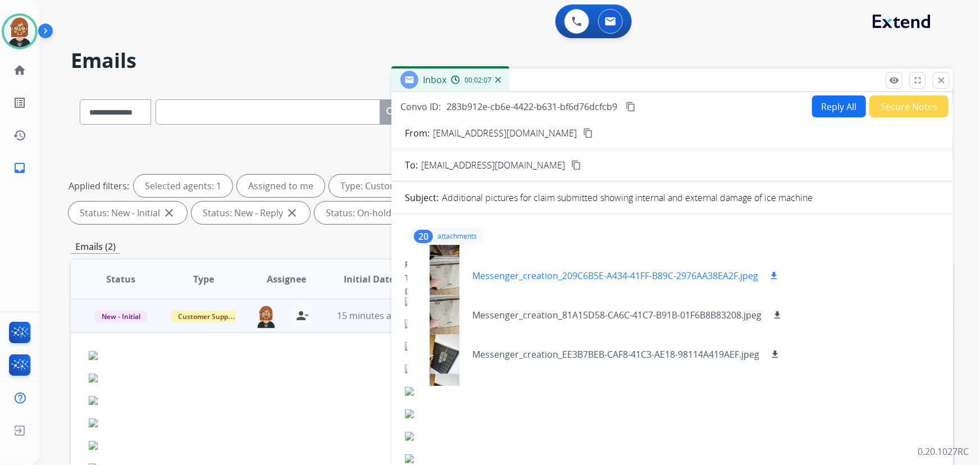
scroll to position [561, 0]
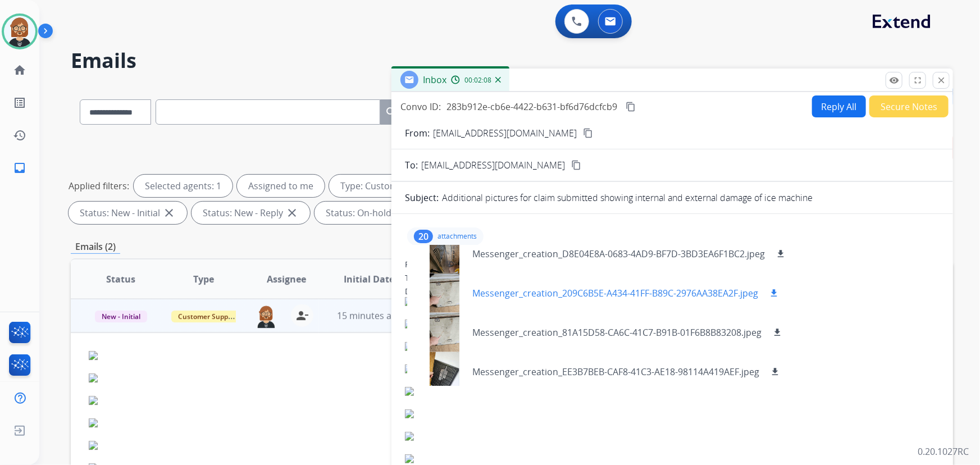
click at [438, 293] on div at bounding box center [444, 292] width 56 height 39
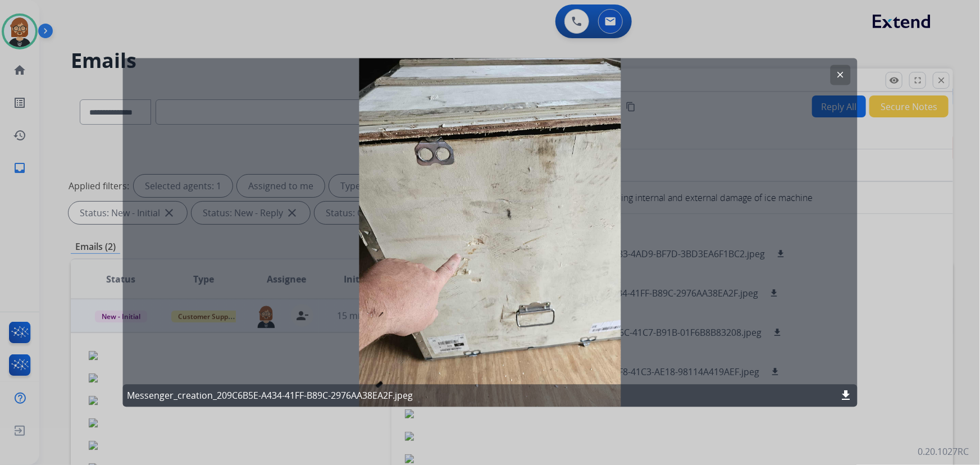
click at [688, 128] on div "clear Messenger_creation_209C6B5E-A434-41FF-B89C-2976AA38EA2F.jpeg download" at bounding box center [489, 232] width 735 height 349
click at [845, 76] on mat-icon "clear" at bounding box center [840, 75] width 10 height 10
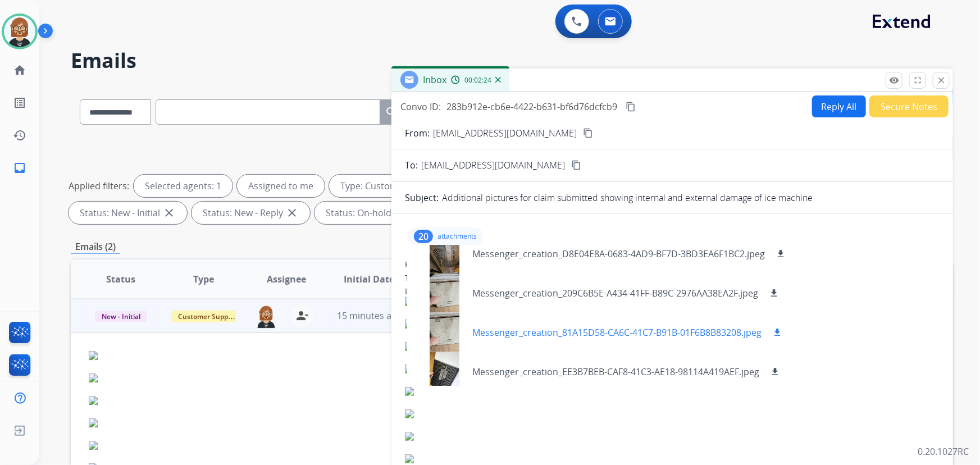
click at [447, 326] on div at bounding box center [444, 332] width 56 height 39
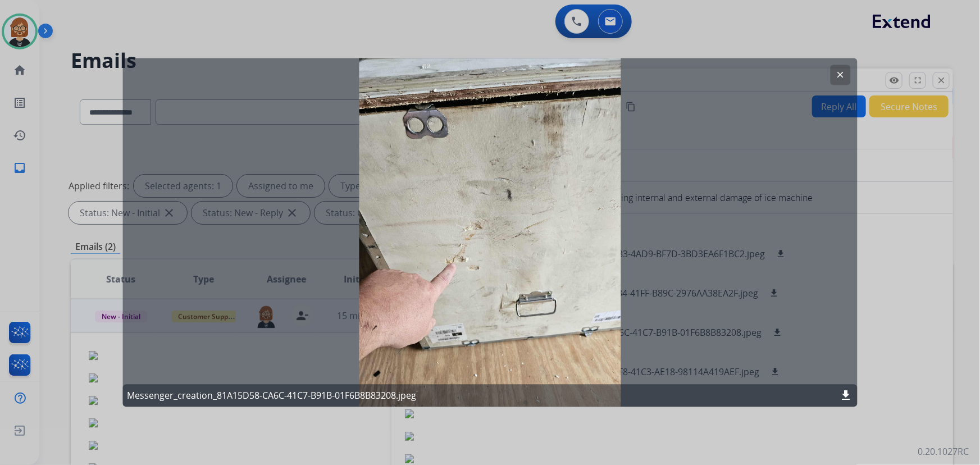
click at [832, 74] on button "clear" at bounding box center [840, 75] width 20 height 20
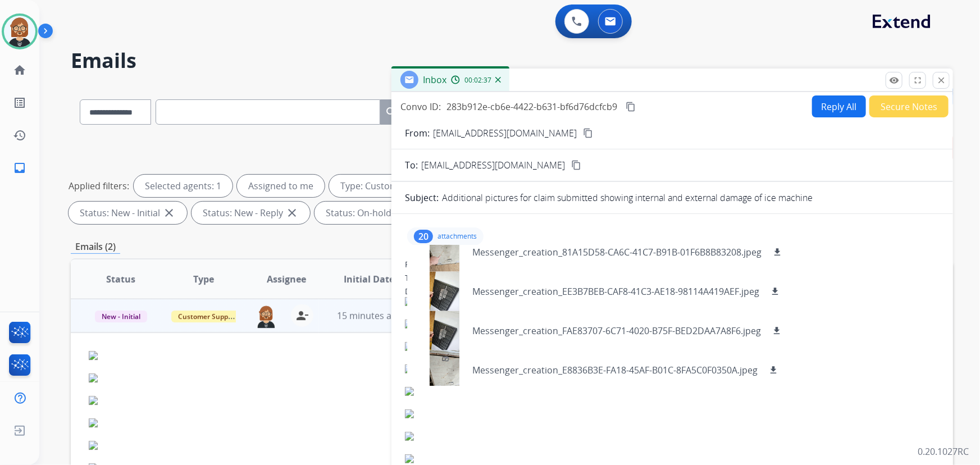
scroll to position [646, 0]
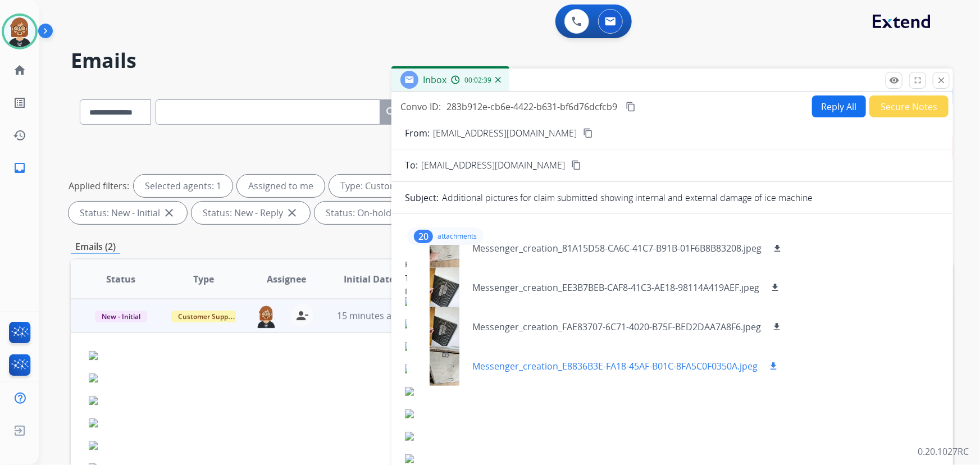
click at [436, 369] on div at bounding box center [444, 365] width 56 height 39
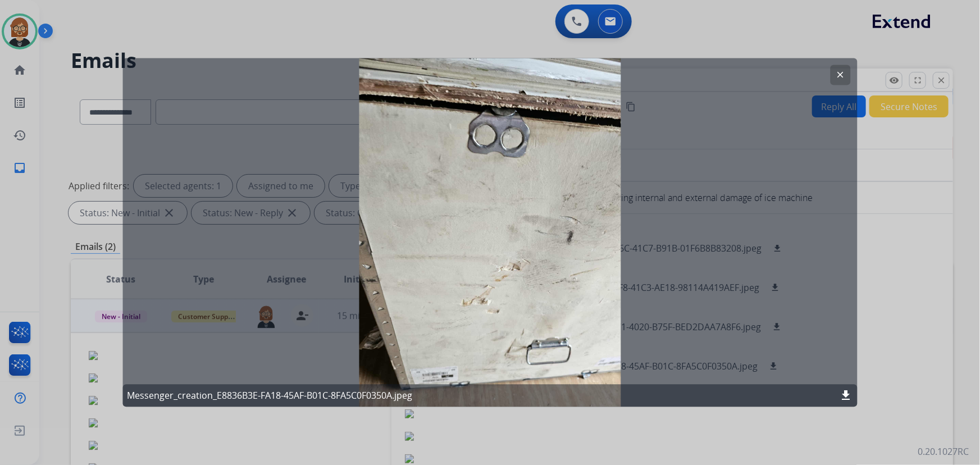
click at [670, 133] on div "clear Messenger_creation_E8836B3E-FA18-45AF-B01C-8FA5C0F0350A.jpeg download" at bounding box center [489, 232] width 735 height 349
click at [840, 75] on mat-icon "clear" at bounding box center [840, 75] width 10 height 10
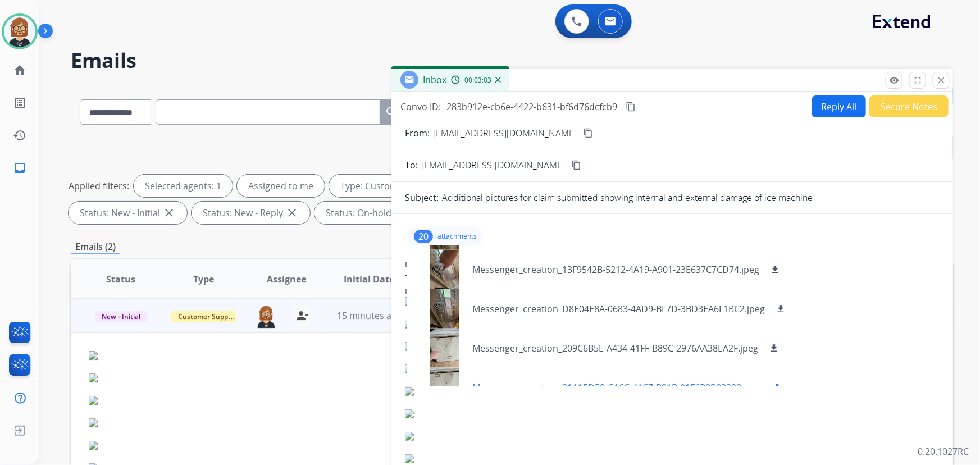
scroll to position [492, 0]
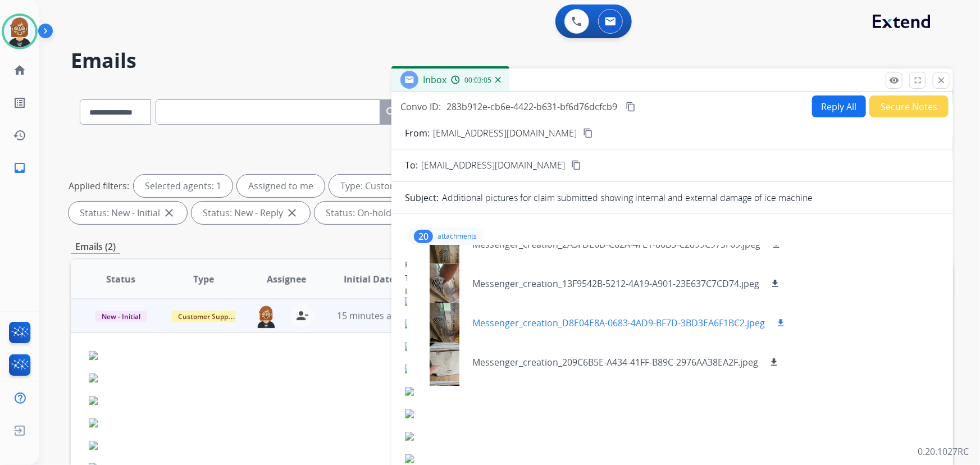
click at [446, 328] on div at bounding box center [444, 322] width 56 height 39
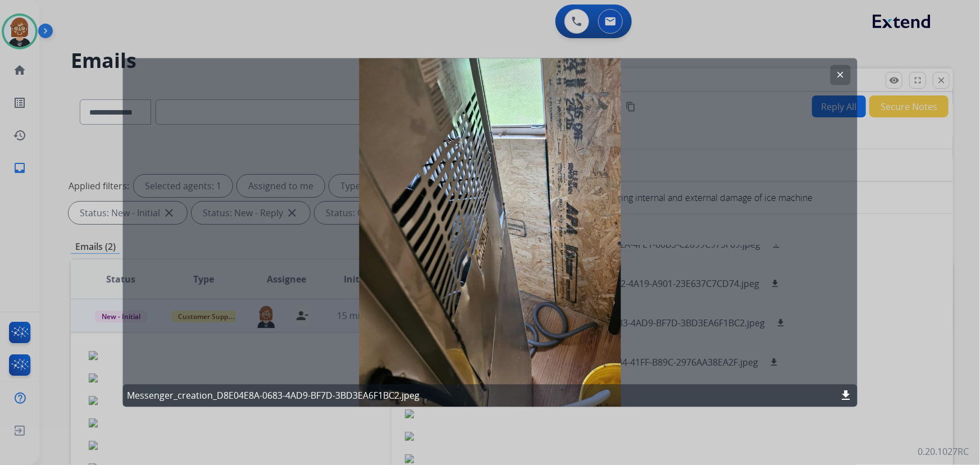
click at [841, 72] on mat-icon "clear" at bounding box center [840, 75] width 10 height 10
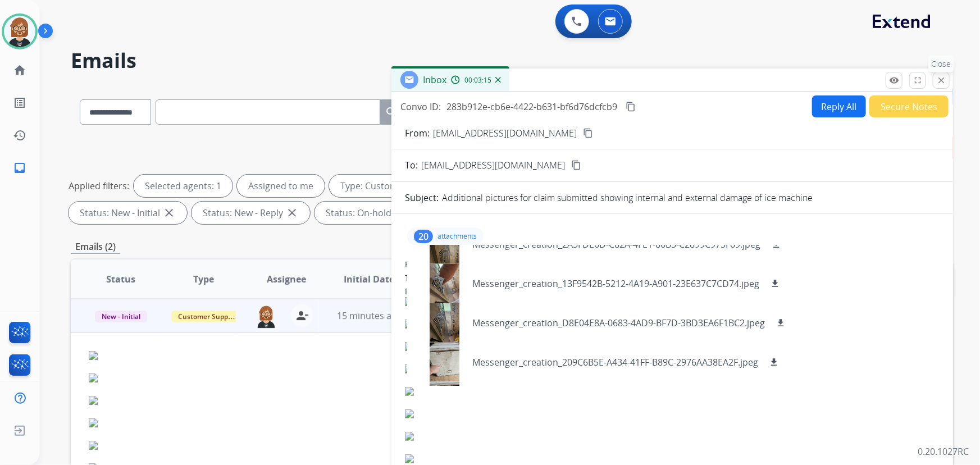
click at [944, 84] on mat-icon "close" at bounding box center [941, 80] width 10 height 10
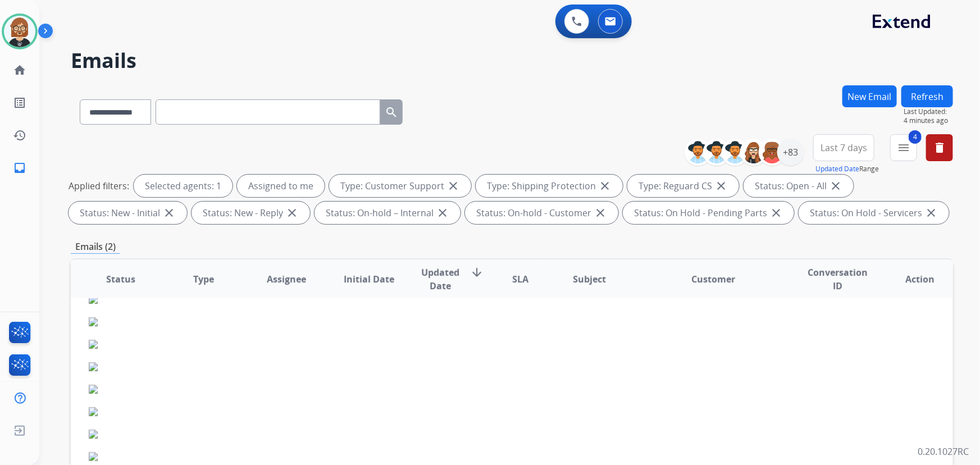
scroll to position [0, 0]
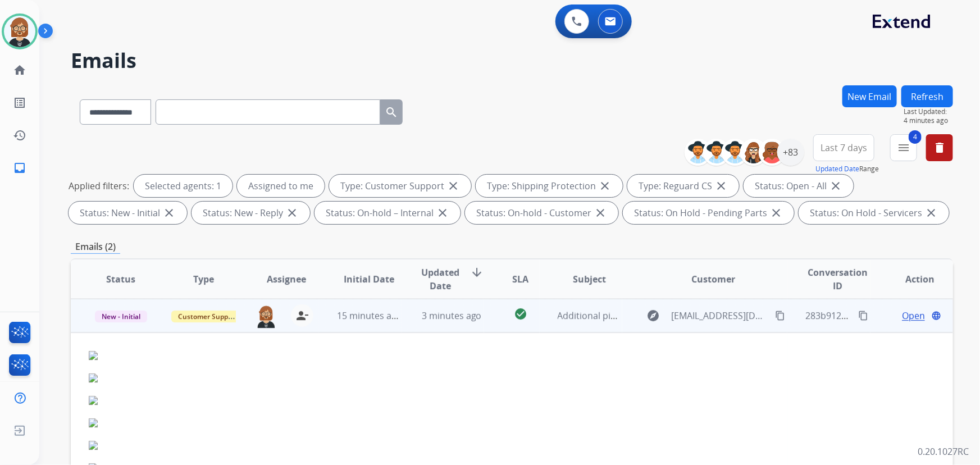
click at [323, 320] on td "15 minutes ago" at bounding box center [360, 316] width 83 height 34
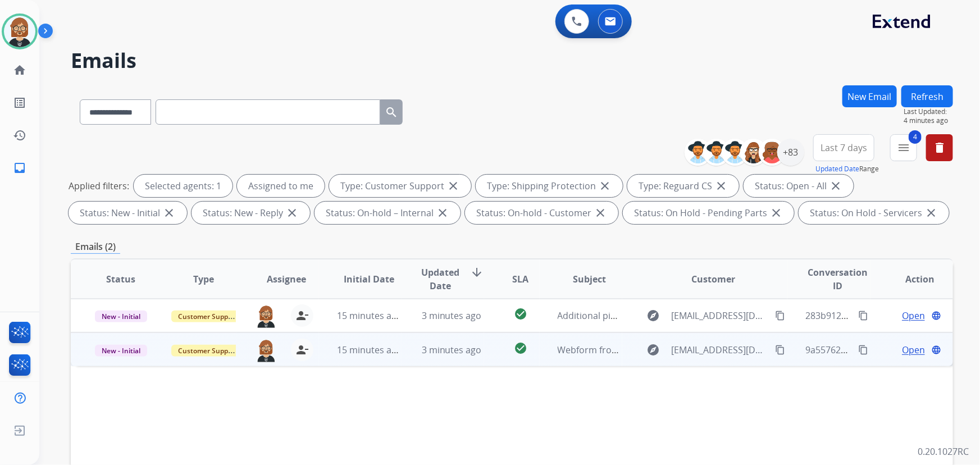
click at [353, 358] on td "15 minutes ago" at bounding box center [360, 349] width 83 height 34
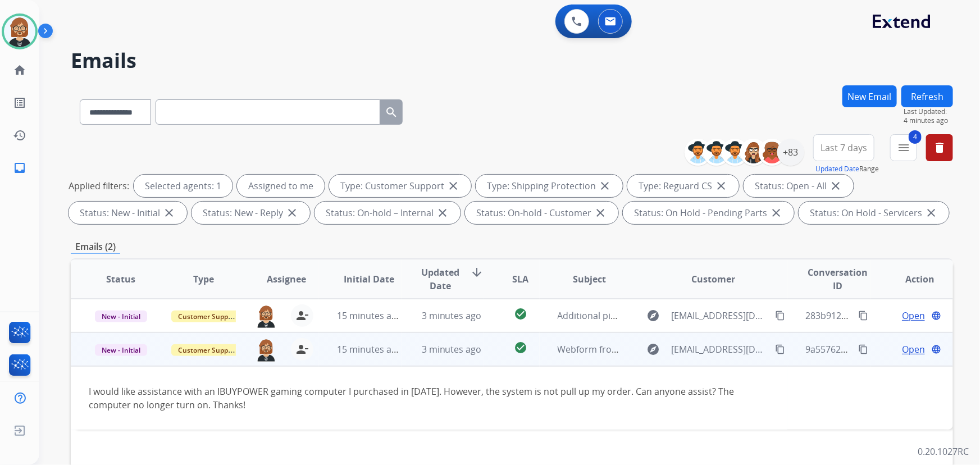
click at [775, 348] on mat-icon "content_copy" at bounding box center [780, 349] width 10 height 10
click at [905, 348] on span "Open" at bounding box center [913, 348] width 23 height 13
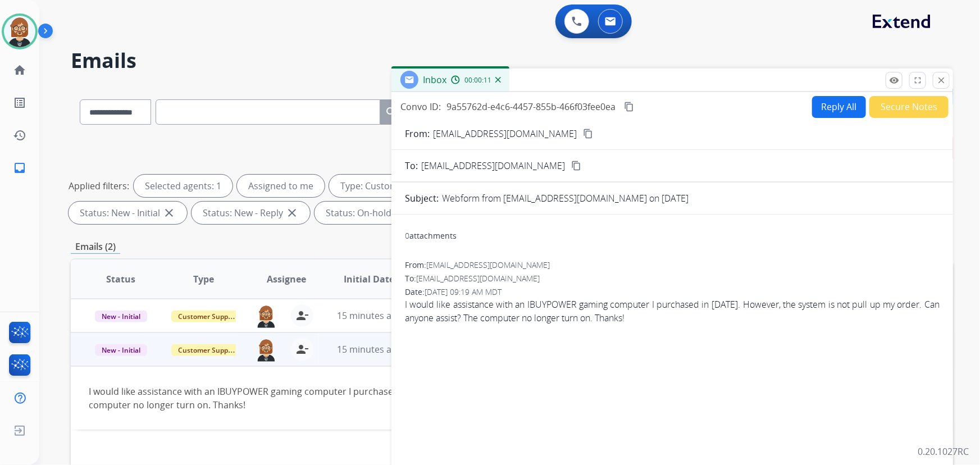
click at [826, 112] on button "Reply All" at bounding box center [839, 107] width 54 height 22
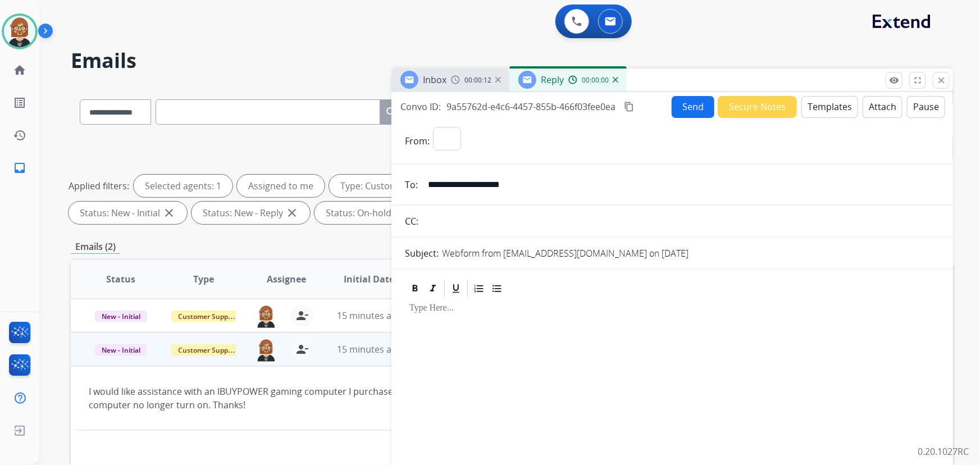
select select "**********"
click at [826, 112] on button "Templates" at bounding box center [829, 107] width 57 height 22
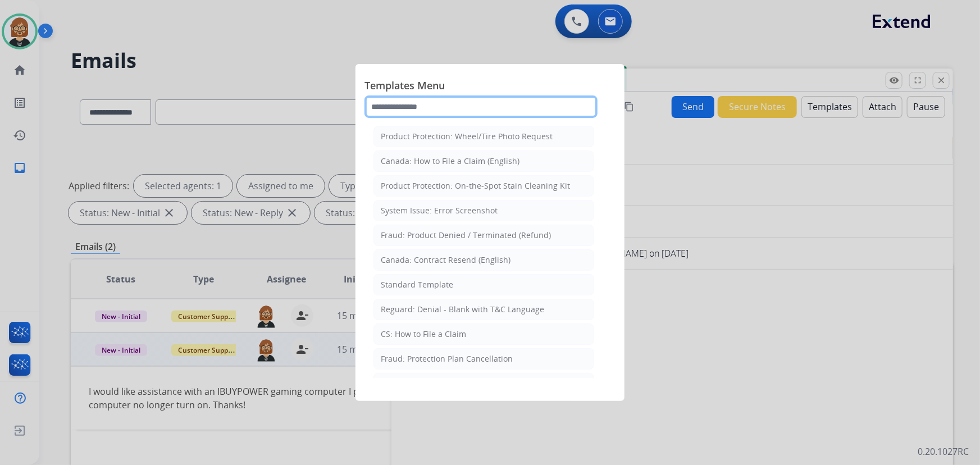
click at [466, 107] on input "text" at bounding box center [480, 106] width 233 height 22
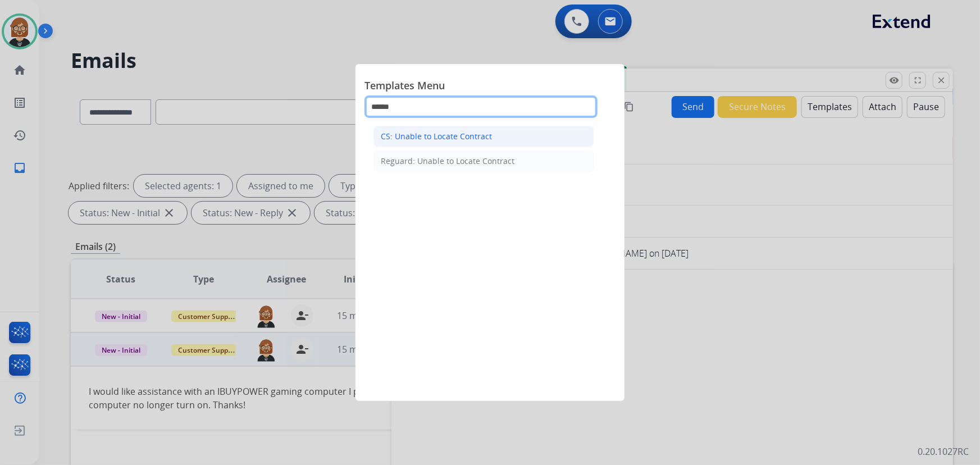
type input "******"
click at [463, 138] on div "CS: Unable to Locate Contract" at bounding box center [436, 136] width 111 height 11
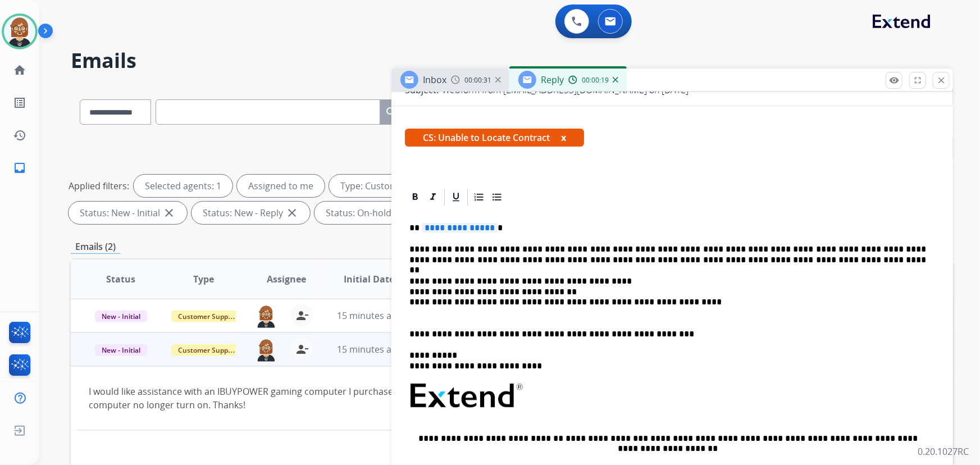
scroll to position [204, 0]
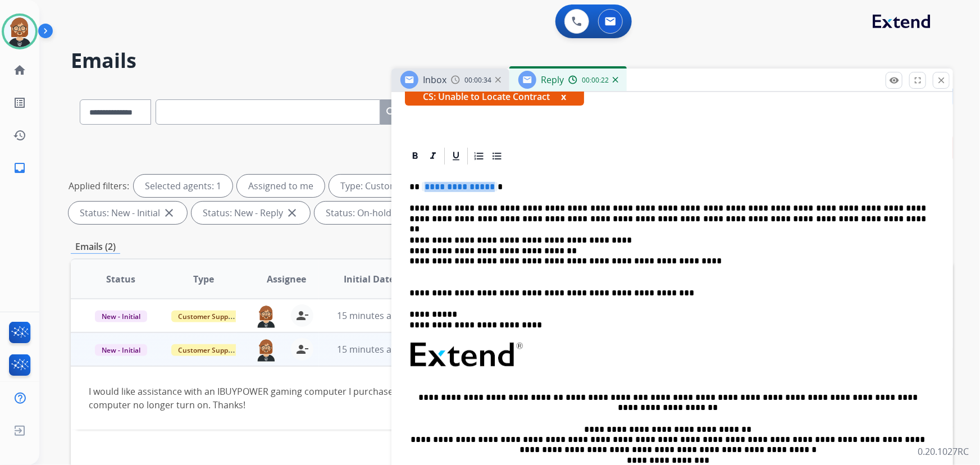
drag, startPoint x: 488, startPoint y: 189, endPoint x: 480, endPoint y: 190, distance: 7.9
click at [480, 190] on span "**********" at bounding box center [460, 187] width 76 height 10
click at [474, 190] on span "**********" at bounding box center [460, 187] width 76 height 10
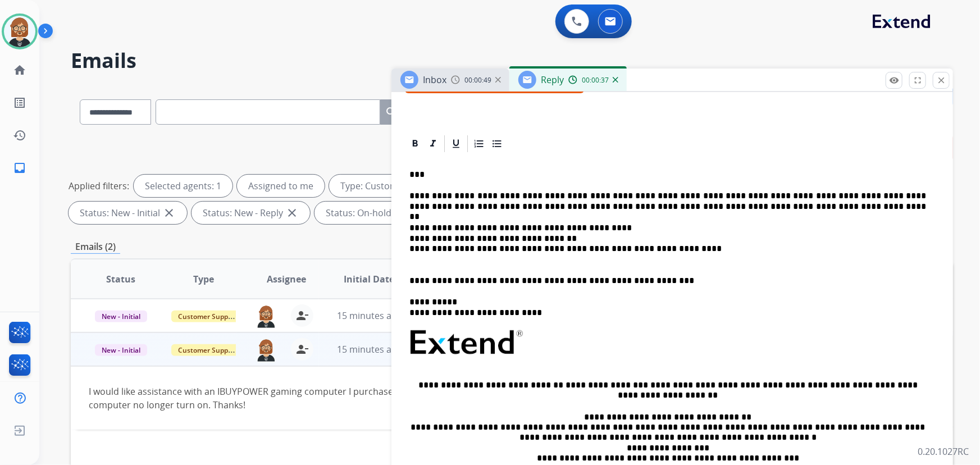
scroll to position [0, 0]
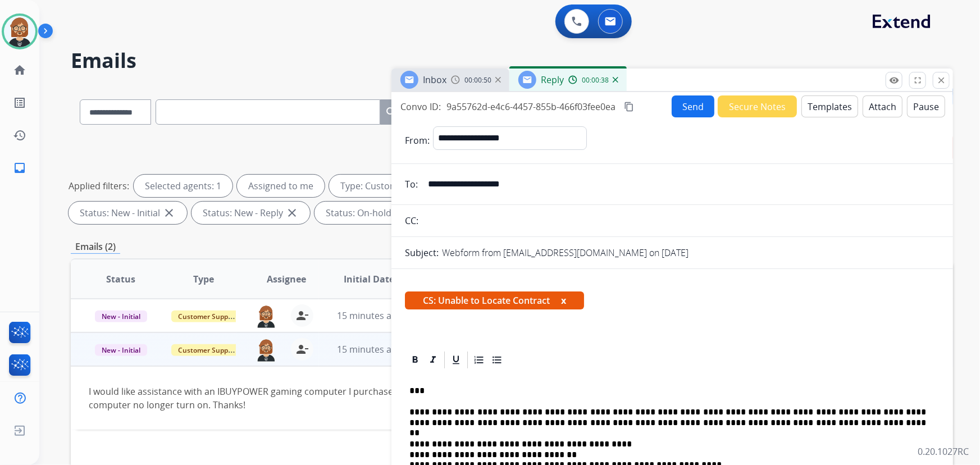
click at [688, 104] on button "Send" at bounding box center [692, 106] width 43 height 22
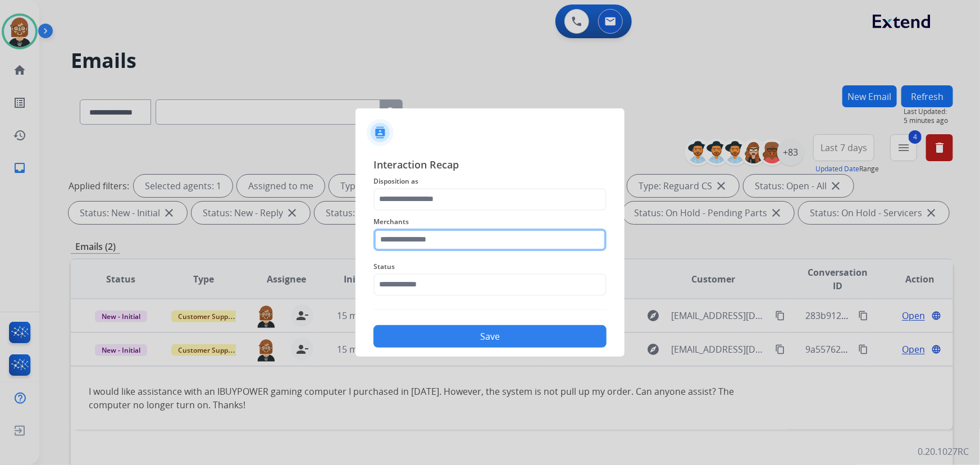
click at [504, 246] on input "text" at bounding box center [489, 239] width 233 height 22
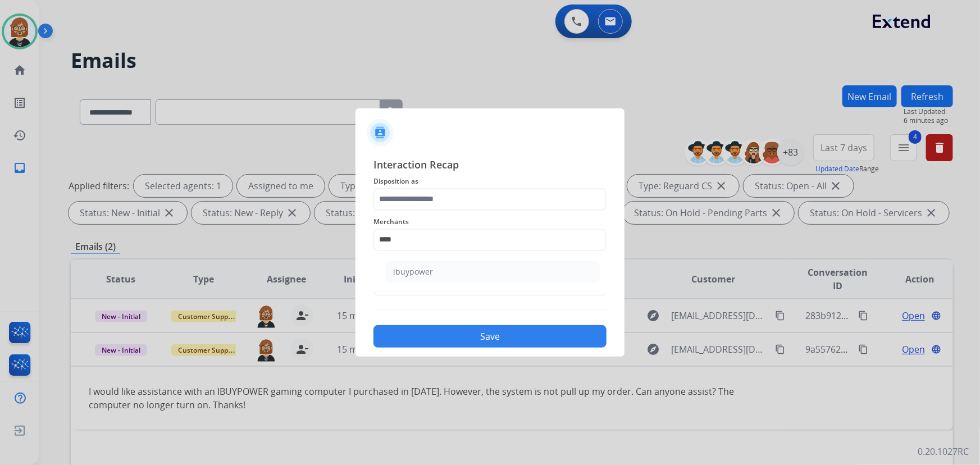
click at [508, 274] on li "ibuypower" at bounding box center [493, 271] width 214 height 21
type input "*********"
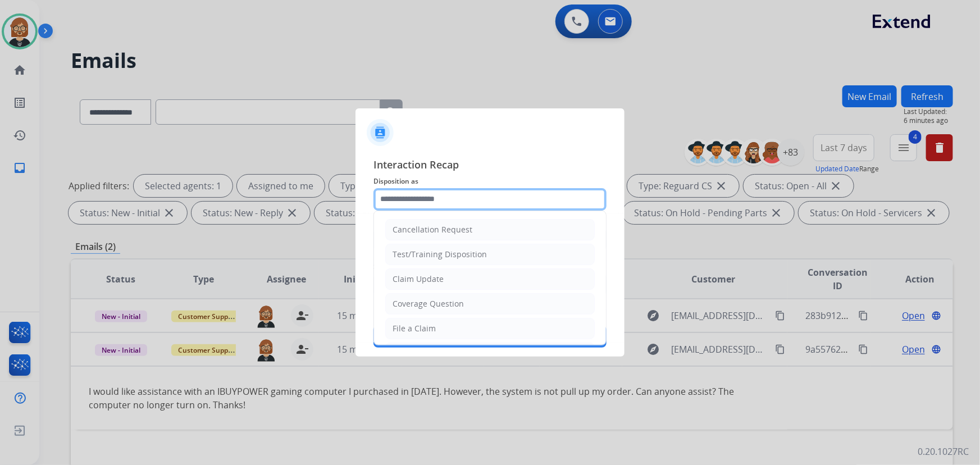
click at [489, 199] on input "text" at bounding box center [489, 199] width 233 height 22
click at [509, 305] on li "Coverage Question" at bounding box center [489, 303] width 209 height 21
type input "**********"
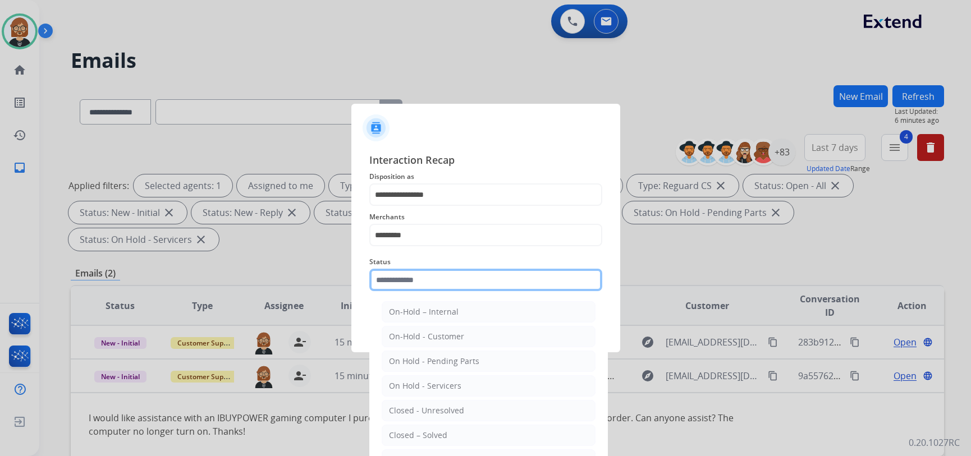
click at [494, 284] on input "text" at bounding box center [485, 280] width 233 height 22
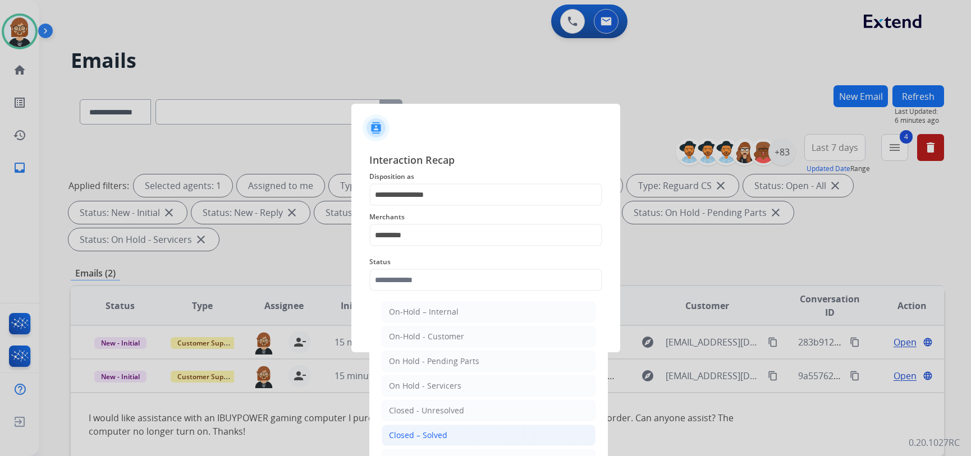
click at [462, 432] on li "Closed – Solved" at bounding box center [489, 435] width 214 height 21
type input "**********"
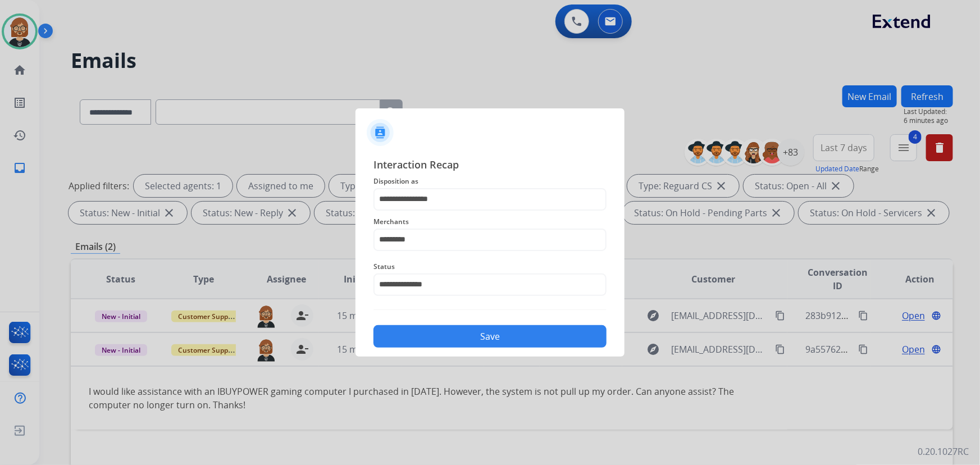
click at [489, 340] on button "Save" at bounding box center [489, 336] width 233 height 22
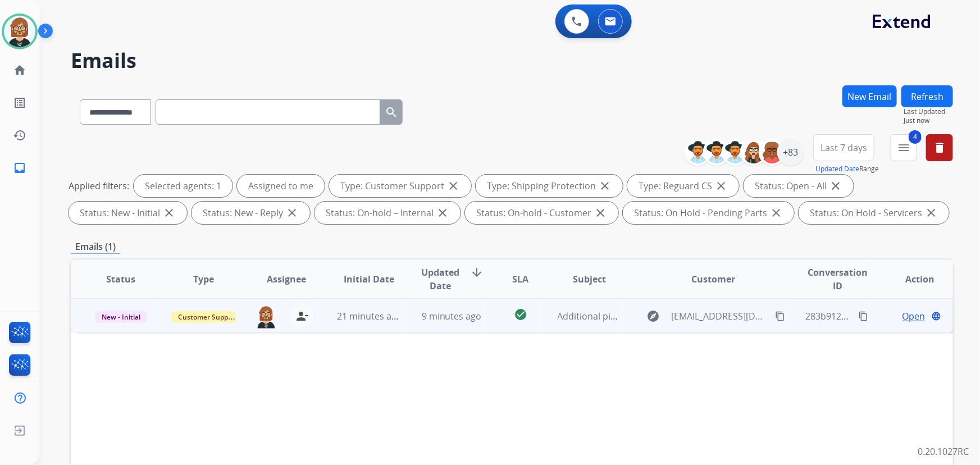
click at [902, 314] on span "Open" at bounding box center [913, 315] width 23 height 13
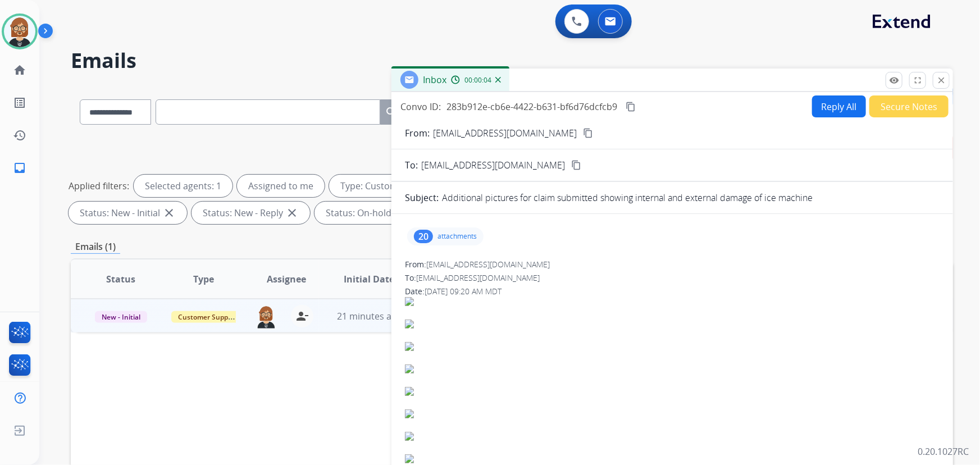
click at [443, 238] on p "attachments" at bounding box center [456, 236] width 39 height 9
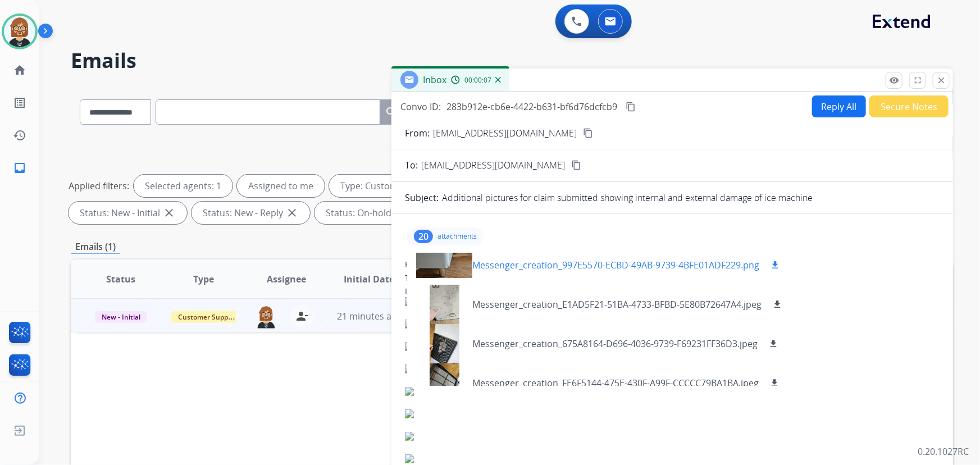
click at [775, 262] on mat-icon "download" at bounding box center [775, 265] width 10 height 10
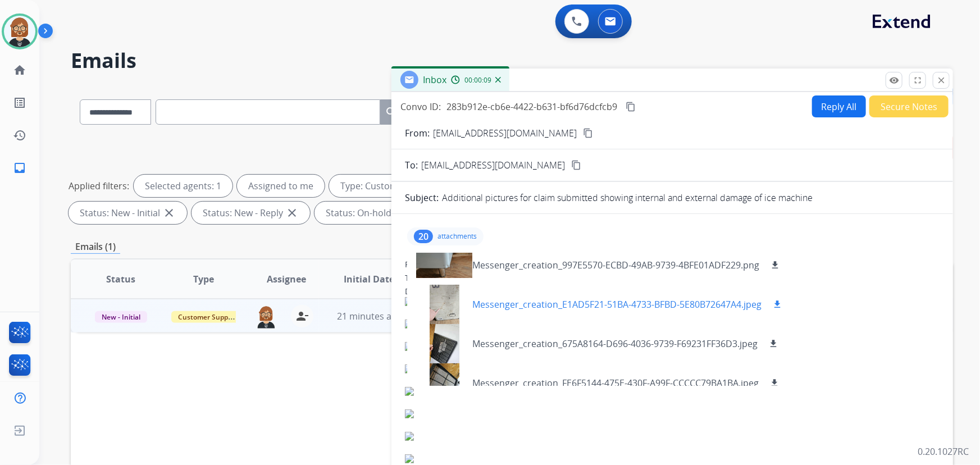
click at [778, 303] on mat-icon "download" at bounding box center [777, 304] width 10 height 10
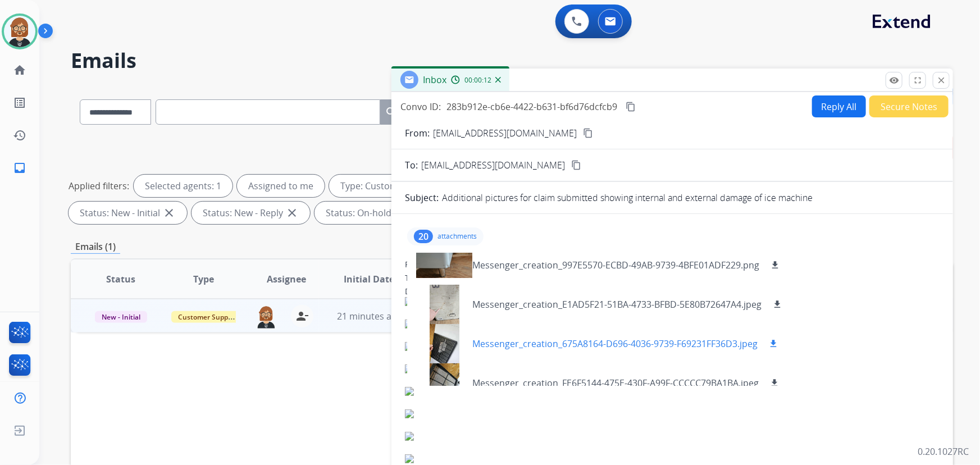
click at [774, 341] on mat-icon "download" at bounding box center [773, 343] width 10 height 10
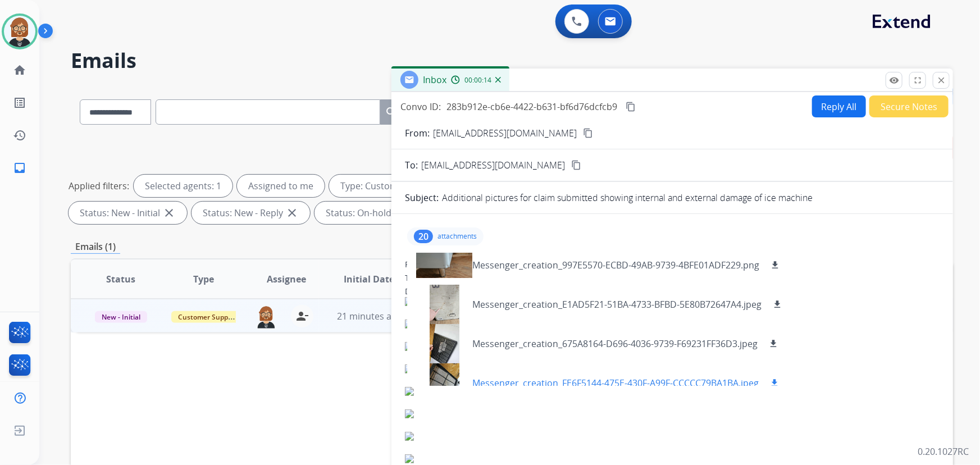
click at [774, 381] on mat-icon "download" at bounding box center [774, 383] width 10 height 10
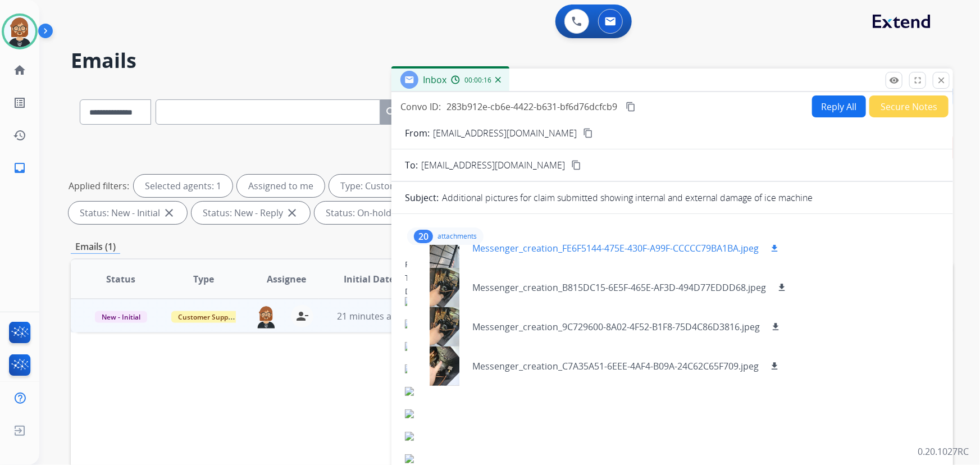
scroll to position [153, 0]
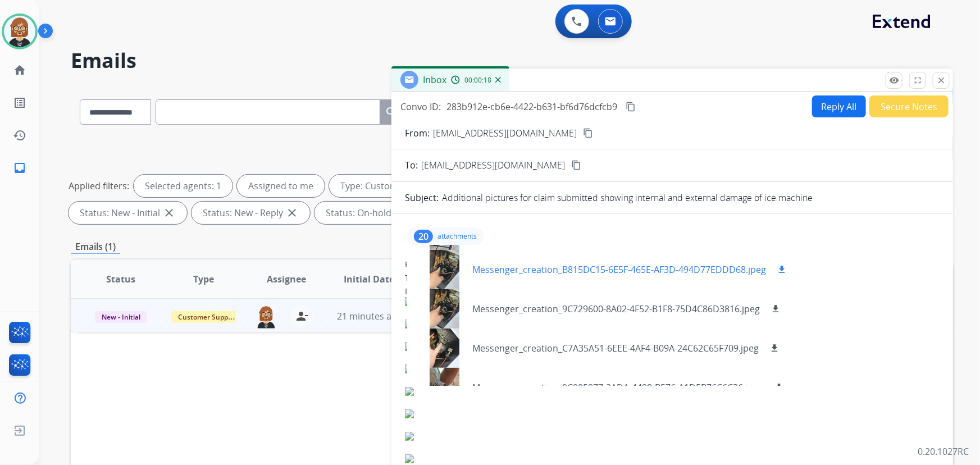
click at [779, 267] on mat-icon "download" at bounding box center [781, 269] width 10 height 10
click at [777, 306] on mat-icon "download" at bounding box center [775, 309] width 10 height 10
click at [777, 346] on mat-icon "download" at bounding box center [774, 348] width 10 height 10
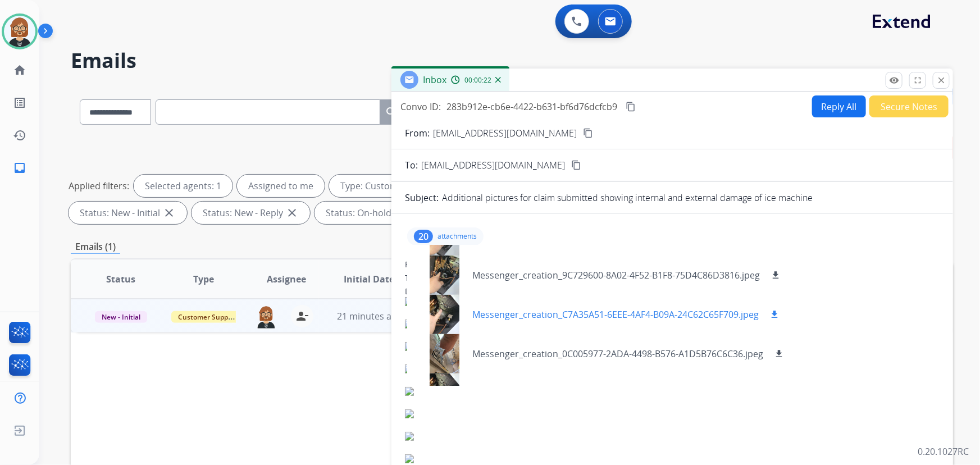
scroll to position [204, 0]
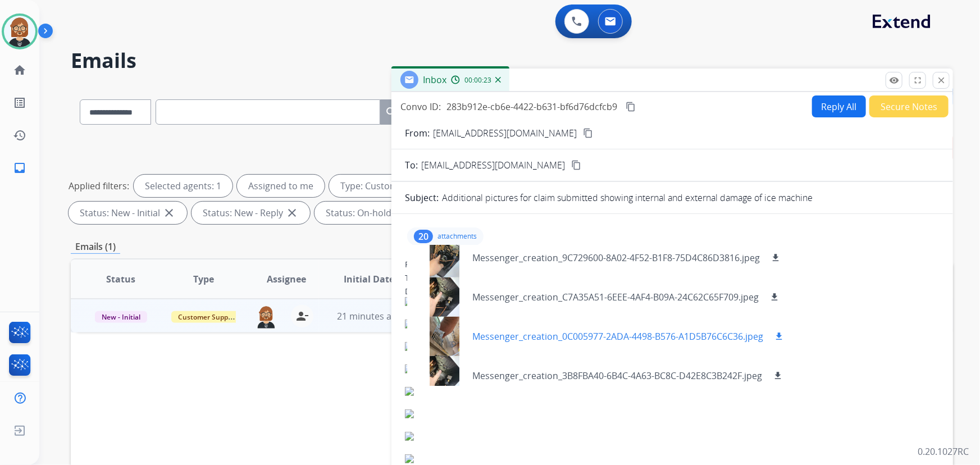
click at [783, 335] on mat-icon "download" at bounding box center [779, 336] width 10 height 10
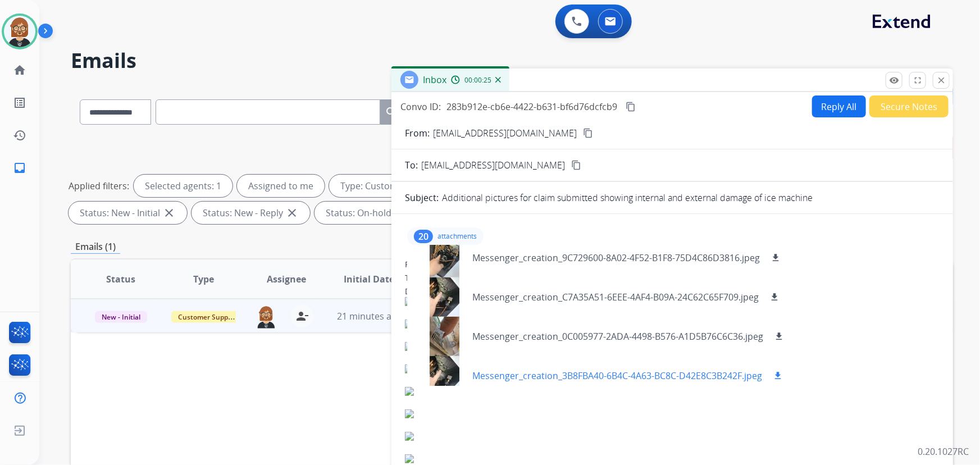
click at [780, 373] on mat-icon "download" at bounding box center [777, 375] width 10 height 10
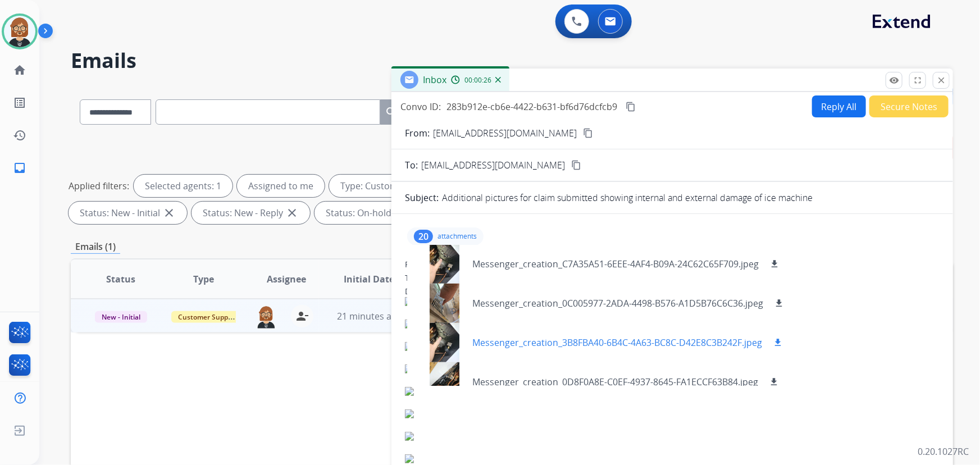
scroll to position [255, 0]
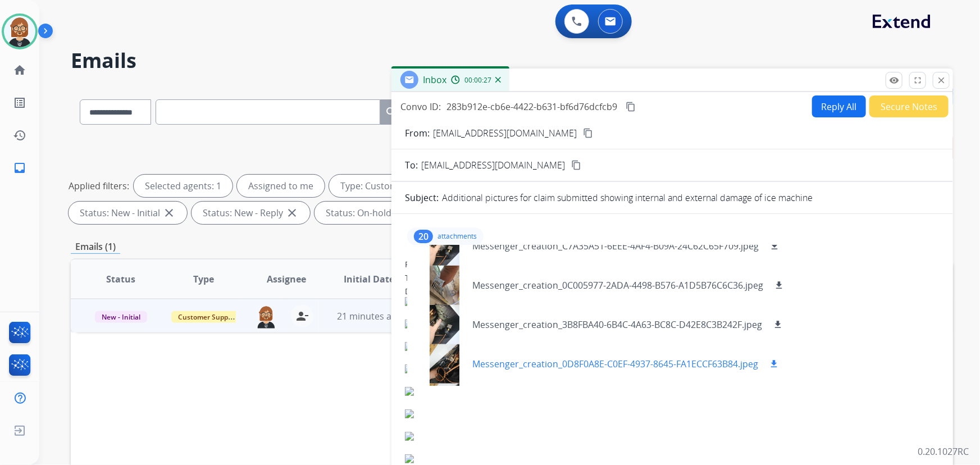
click at [775, 361] on mat-icon "download" at bounding box center [773, 364] width 10 height 10
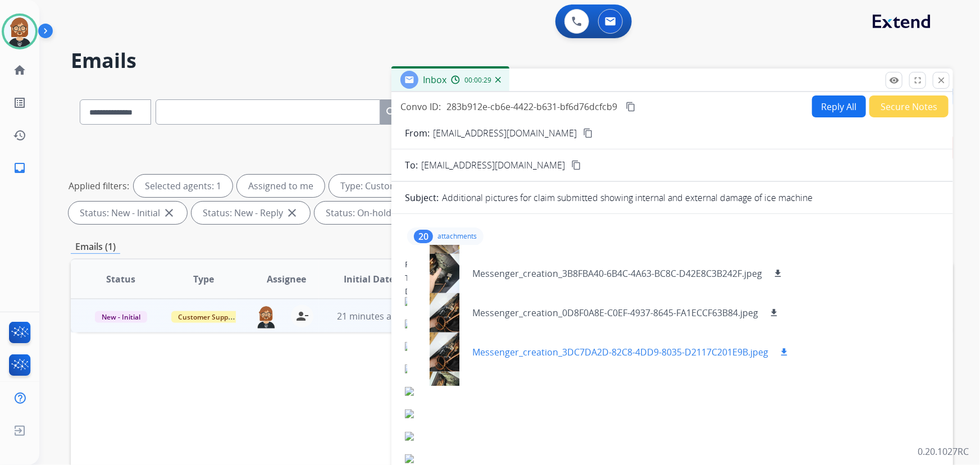
click at [783, 349] on mat-icon "download" at bounding box center [784, 352] width 10 height 10
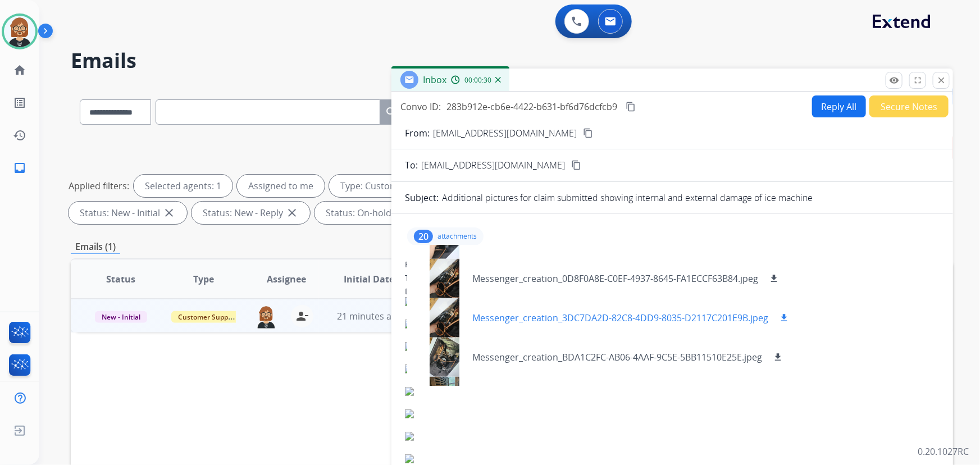
scroll to position [357, 0]
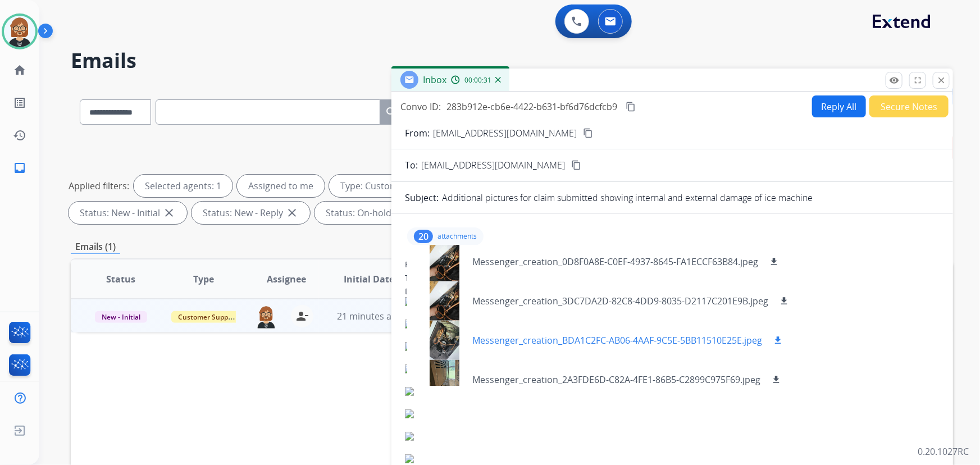
click at [780, 338] on mat-icon "download" at bounding box center [777, 340] width 10 height 10
click at [776, 378] on mat-icon "download" at bounding box center [776, 379] width 10 height 10
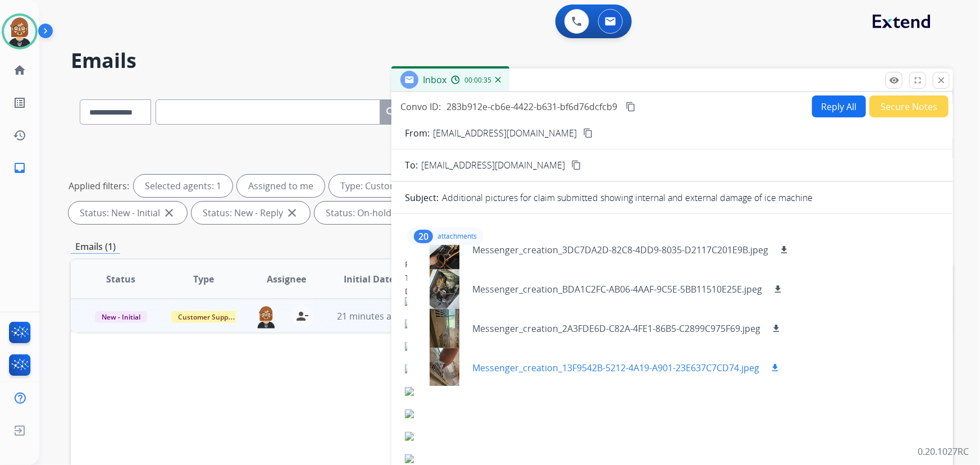
click at [774, 368] on mat-icon "download" at bounding box center [775, 368] width 10 height 10
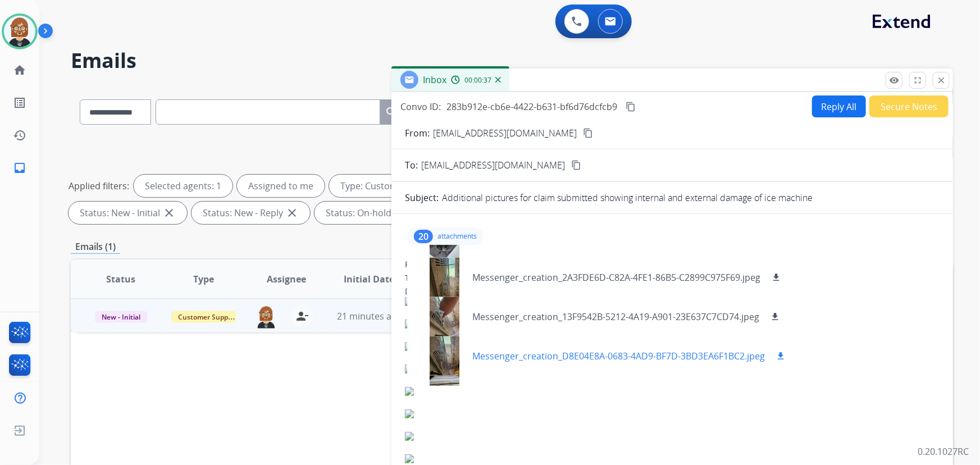
click at [781, 353] on mat-icon "download" at bounding box center [780, 356] width 10 height 10
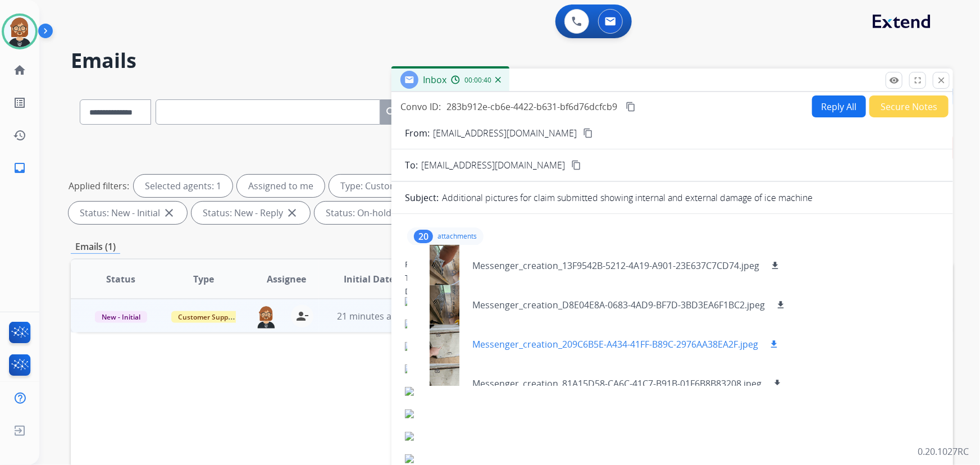
click at [775, 345] on mat-icon "download" at bounding box center [773, 344] width 10 height 10
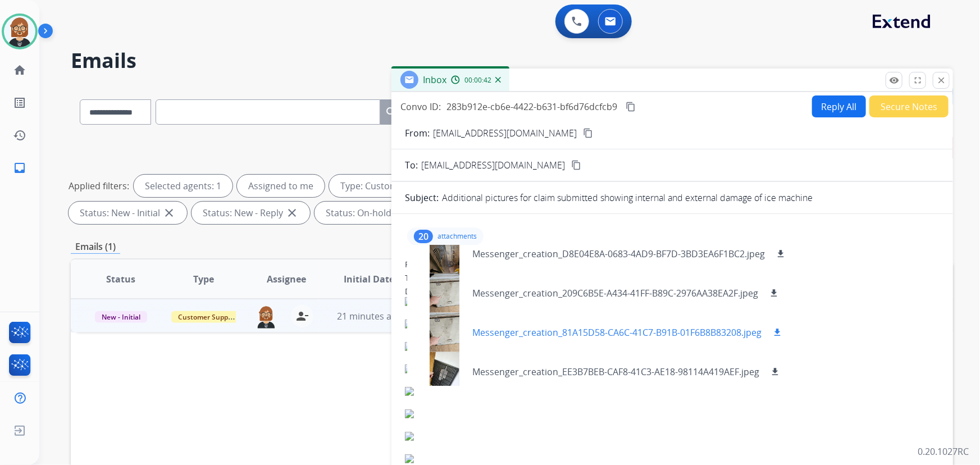
click at [780, 330] on mat-icon "download" at bounding box center [777, 332] width 10 height 10
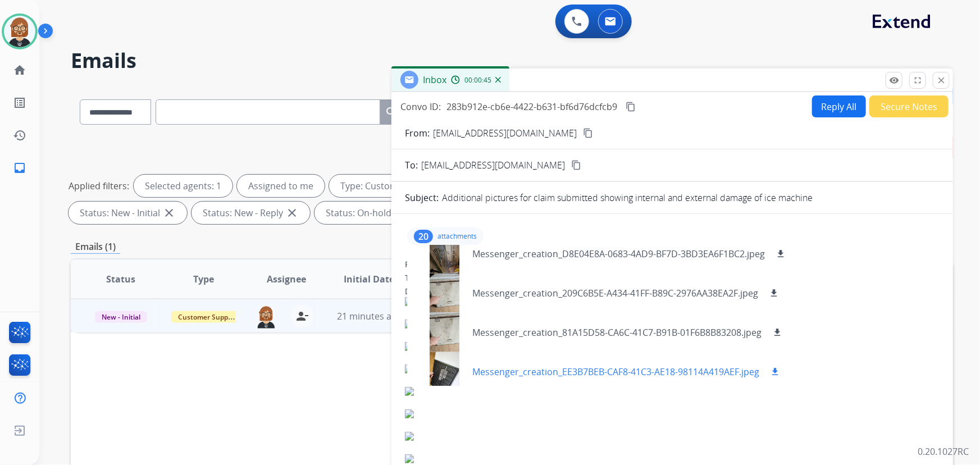
click at [777, 370] on mat-icon "download" at bounding box center [775, 372] width 10 height 10
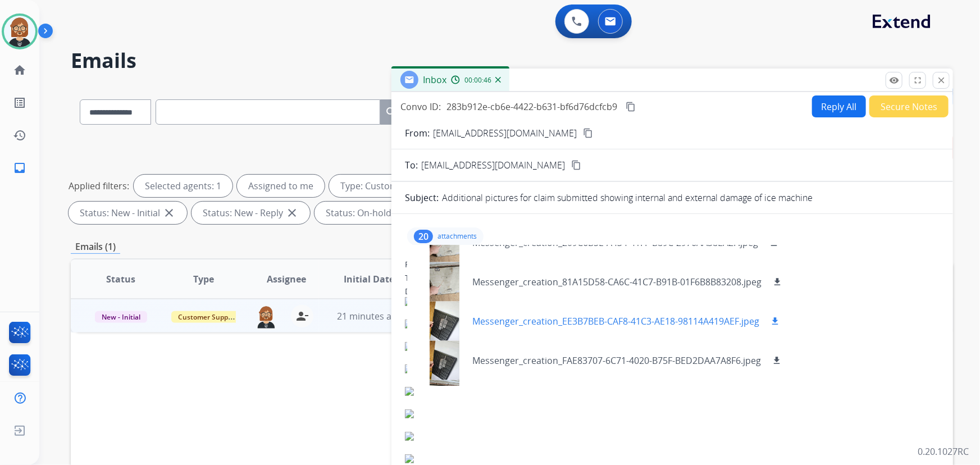
scroll to position [646, 0]
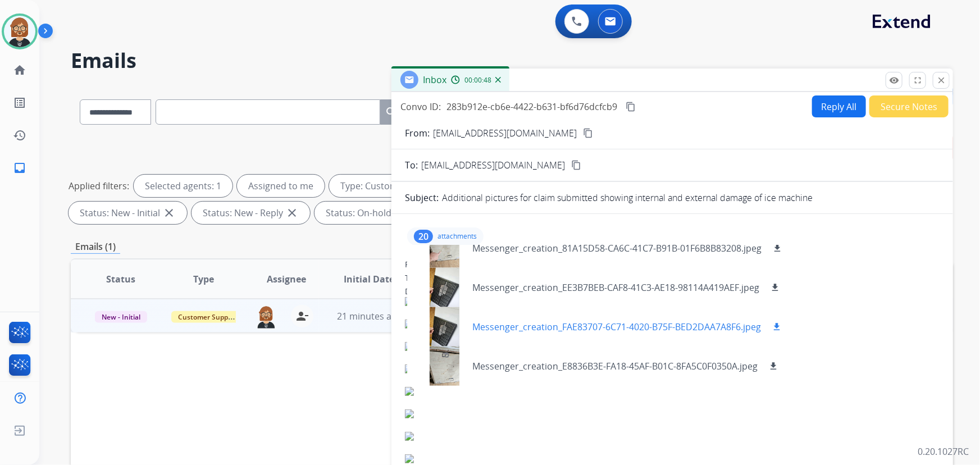
click at [777, 325] on mat-icon "download" at bounding box center [776, 327] width 10 height 10
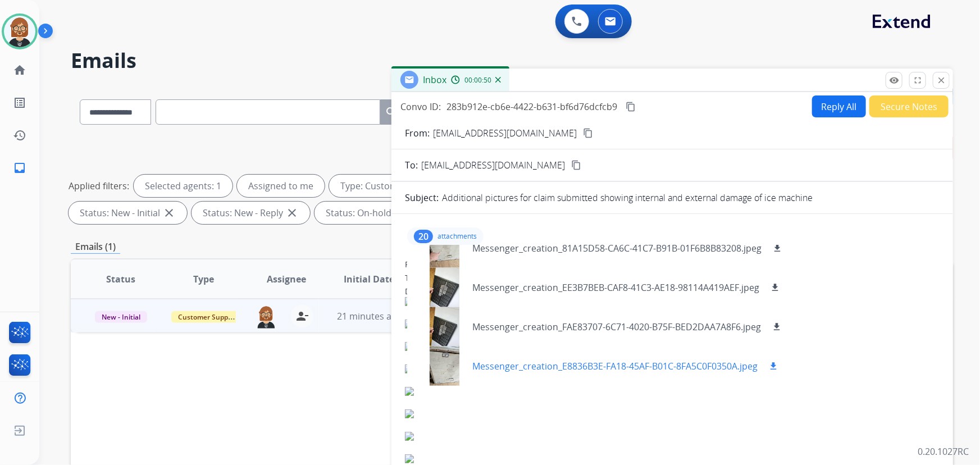
click at [774, 363] on mat-icon "download" at bounding box center [773, 366] width 10 height 10
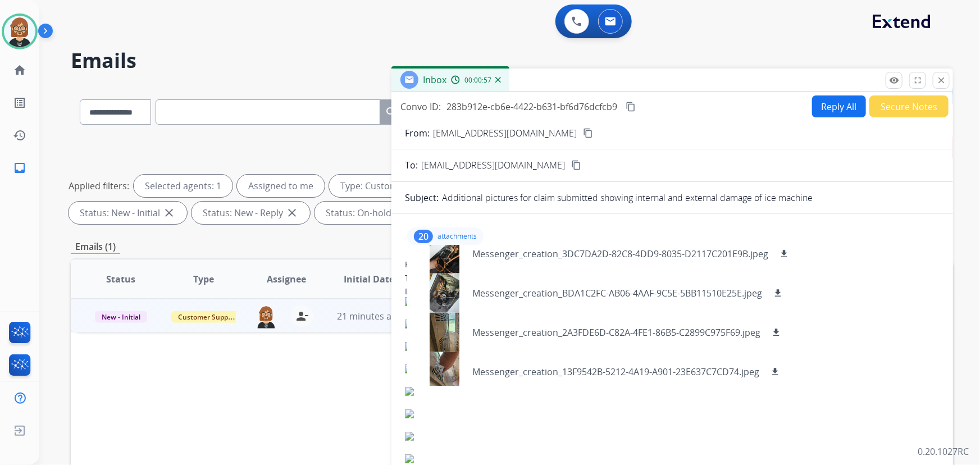
scroll to position [390, 0]
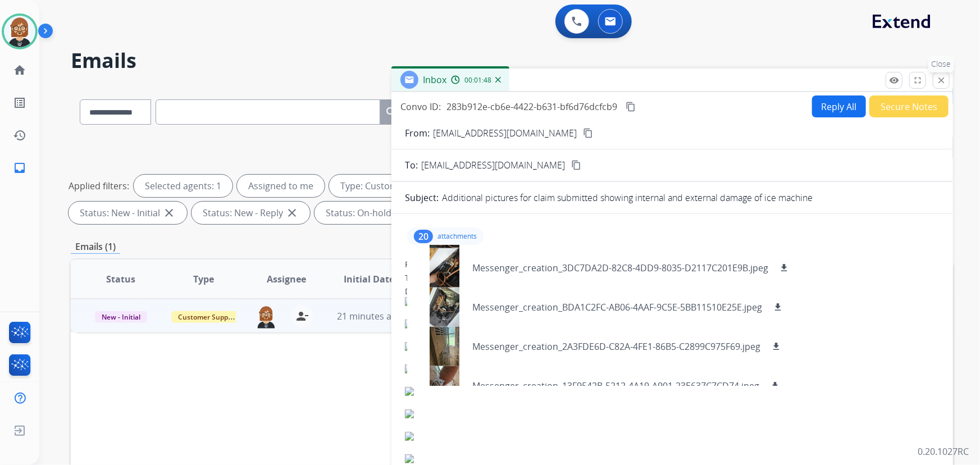
click at [936, 77] on mat-icon "close" at bounding box center [941, 80] width 10 height 10
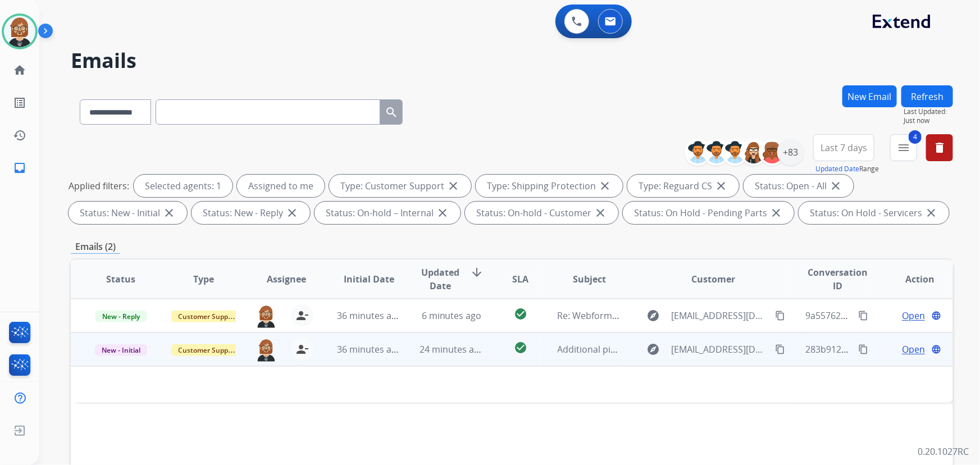
click at [484, 356] on td "check_circle" at bounding box center [511, 349] width 55 height 34
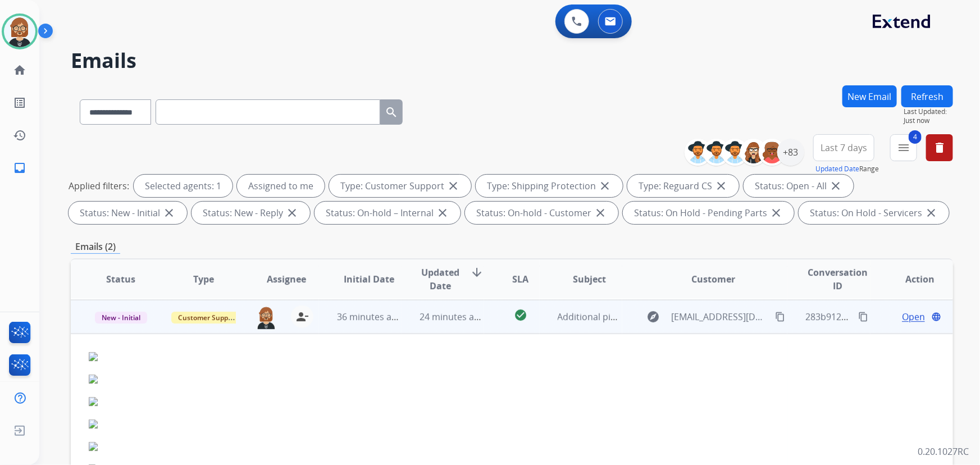
scroll to position [34, 0]
click at [907, 319] on span "Open" at bounding box center [913, 315] width 23 height 13
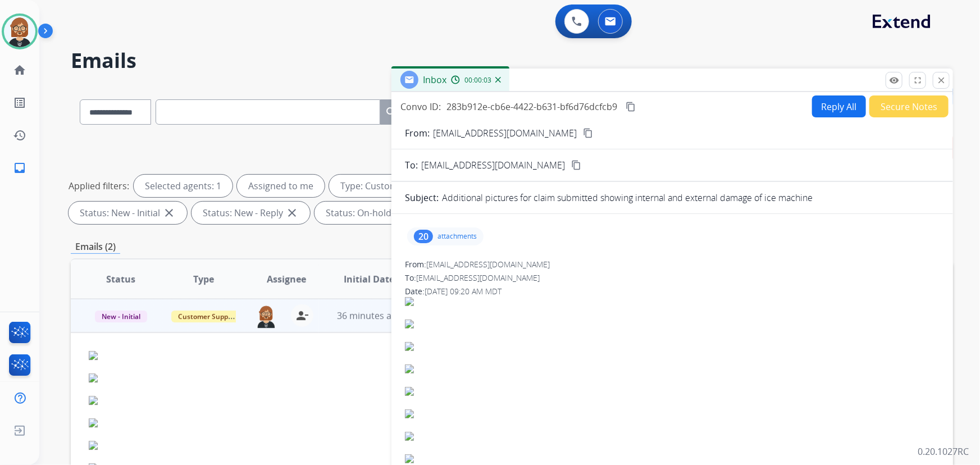
click at [835, 108] on button "Reply All" at bounding box center [839, 106] width 54 height 22
select select "**********"
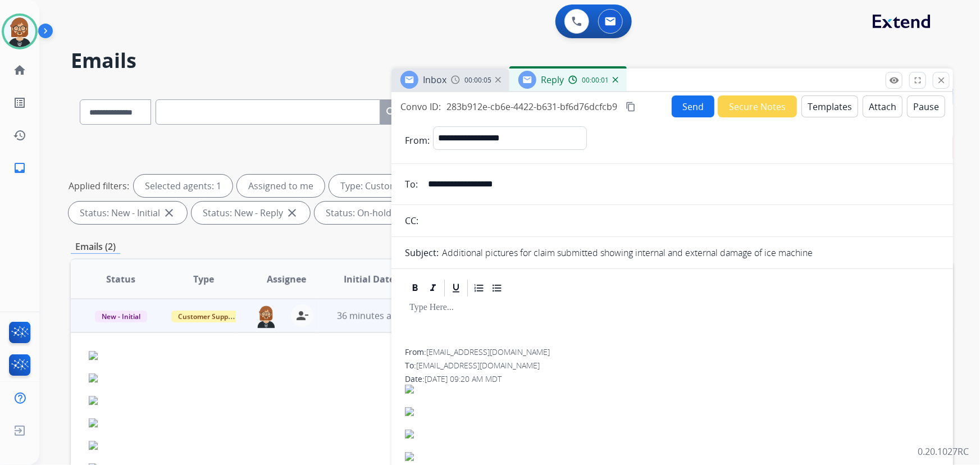
click at [844, 99] on button "Templates" at bounding box center [829, 106] width 57 height 22
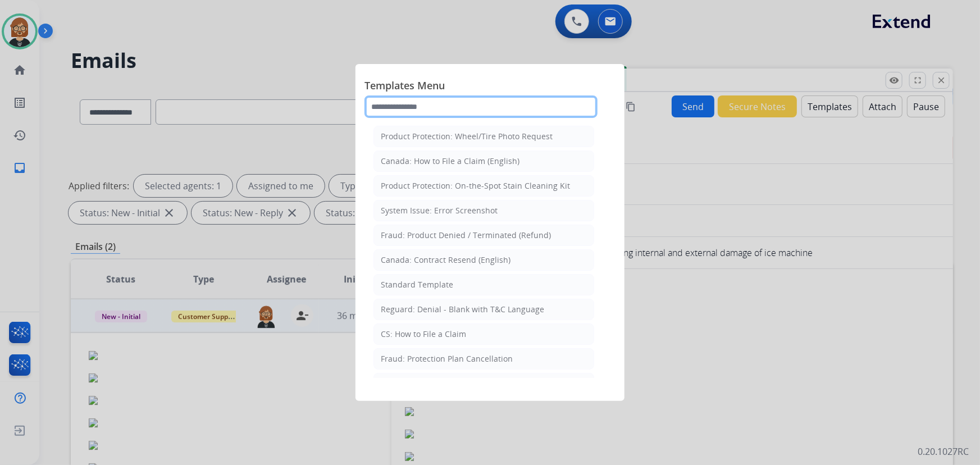
click at [462, 102] on input "text" at bounding box center [480, 106] width 233 height 22
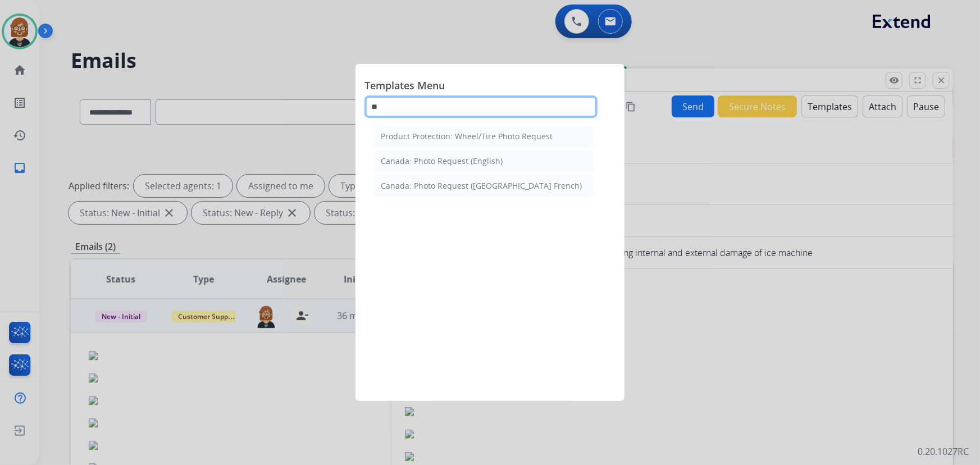
type input "*"
type input "***"
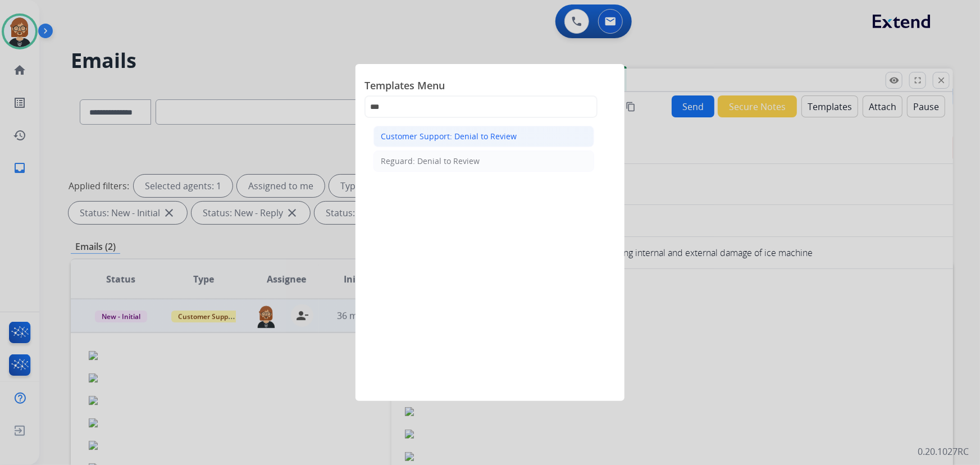
click at [480, 134] on div "Customer Support: Denial to Review" at bounding box center [449, 136] width 136 height 11
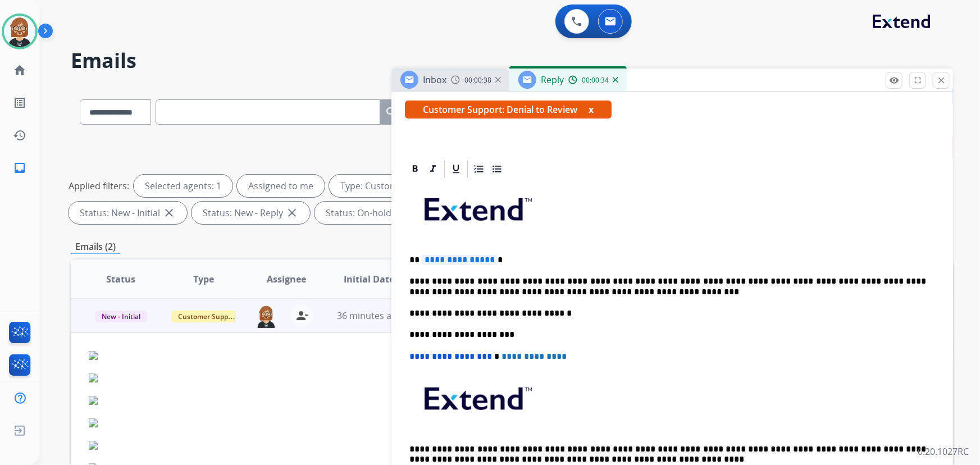
scroll to position [204, 0]
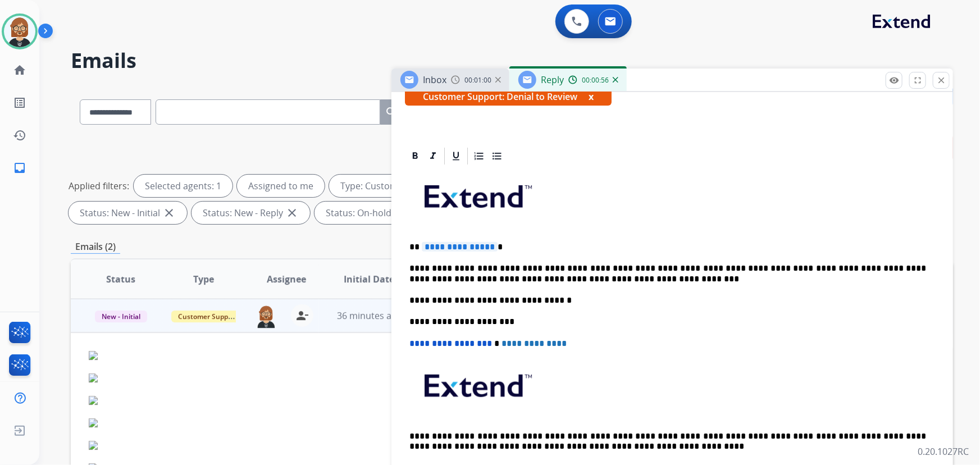
click at [614, 83] on div "00:00:56" at bounding box center [592, 80] width 49 height 10
click at [612, 77] on img at bounding box center [615, 80] width 6 height 6
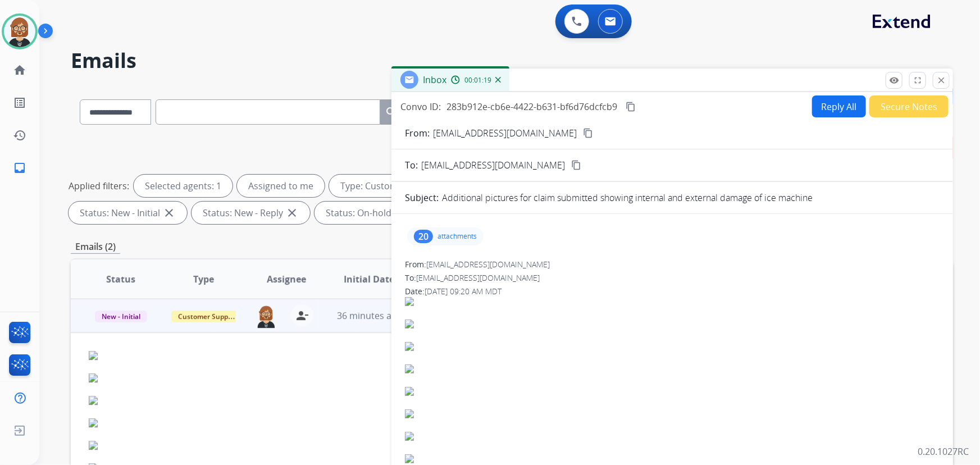
click at [814, 99] on button "Reply All" at bounding box center [839, 106] width 54 height 22
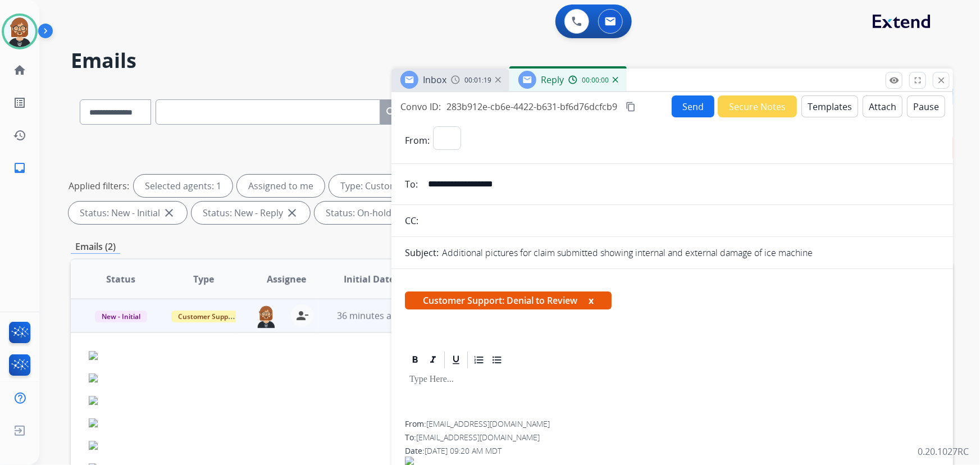
select select "**********"
click at [801, 103] on button "Templates" at bounding box center [829, 106] width 57 height 22
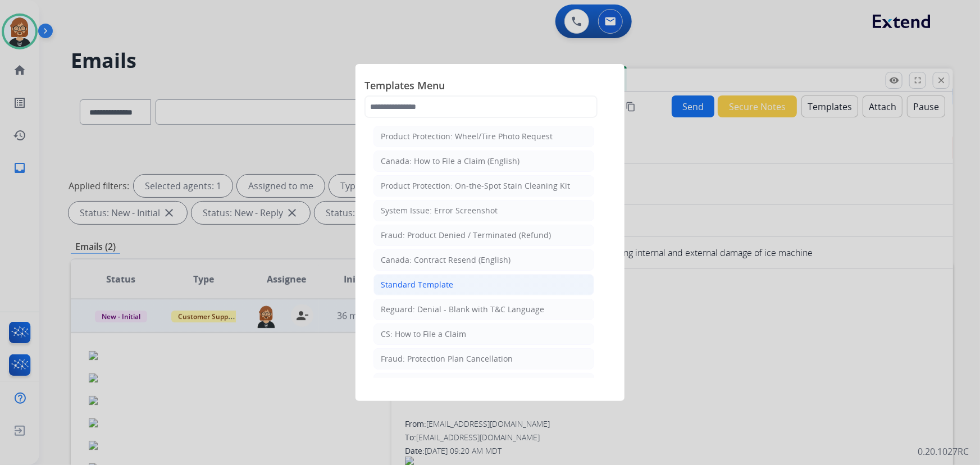
click at [432, 283] on div "Standard Template" at bounding box center [417, 284] width 72 height 11
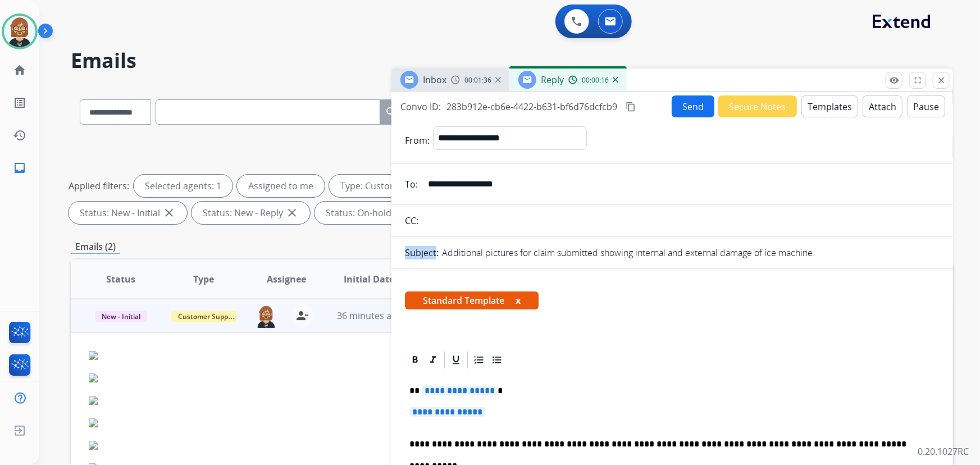
drag, startPoint x: 435, startPoint y: 259, endPoint x: 431, endPoint y: 233, distance: 26.2
drag, startPoint x: 431, startPoint y: 233, endPoint x: 587, endPoint y: 221, distance: 156.5
click at [587, 221] on input "text" at bounding box center [681, 220] width 518 height 22
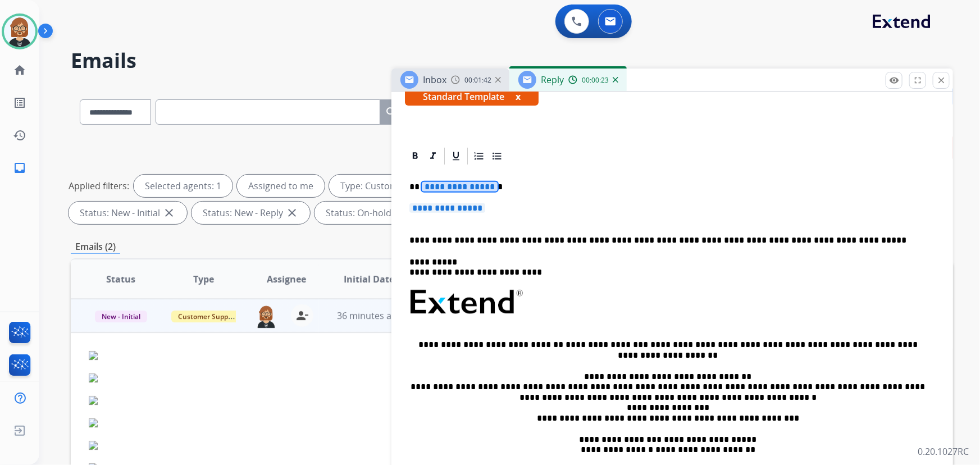
click at [461, 184] on span "**********" at bounding box center [460, 187] width 76 height 10
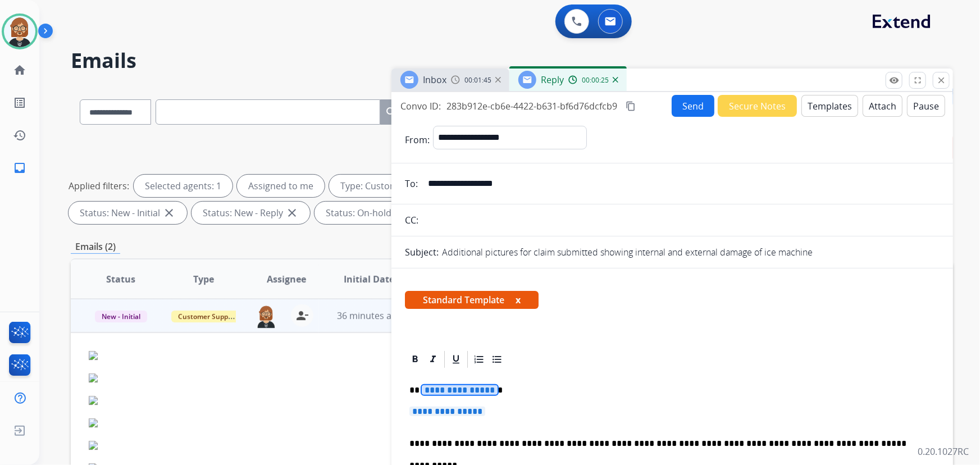
scroll to position [0, 0]
click at [472, 393] on span "**********" at bounding box center [460, 391] width 76 height 10
click at [491, 390] on p "**********" at bounding box center [667, 391] width 517 height 10
click at [479, 413] on span "**********" at bounding box center [447, 412] width 76 height 10
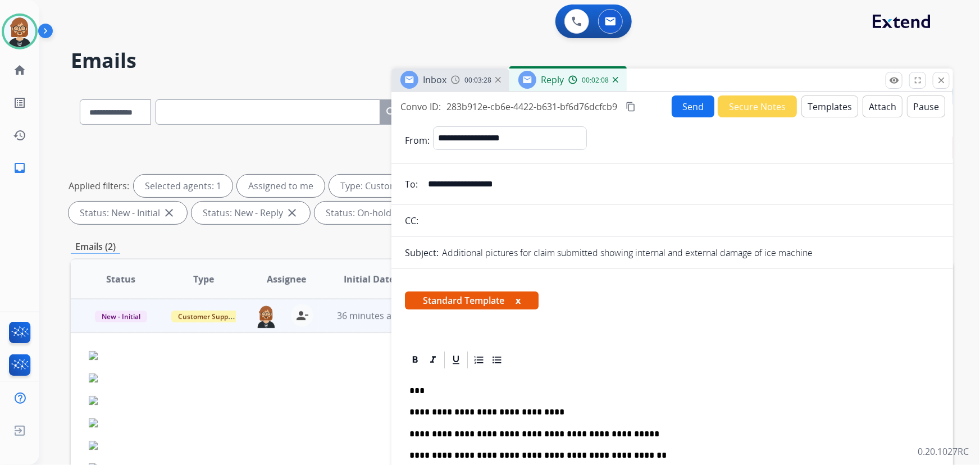
click at [680, 107] on button "Send" at bounding box center [692, 106] width 43 height 22
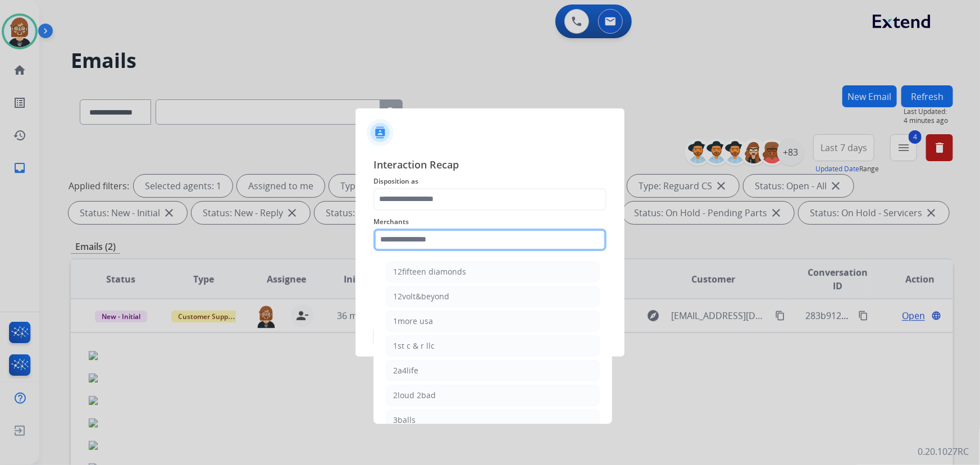
click at [503, 240] on input "text" at bounding box center [489, 239] width 233 height 22
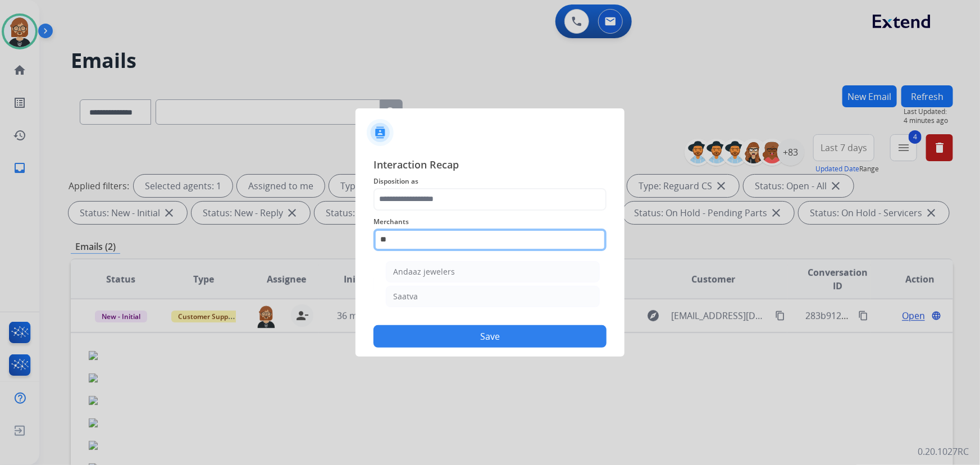
type input "***"
drag, startPoint x: 503, startPoint y: 240, endPoint x: 370, endPoint y: 231, distance: 132.8
click at [370, 231] on div "Interaction Recap Disposition as Merchants *** Status Save" at bounding box center [489, 252] width 269 height 209
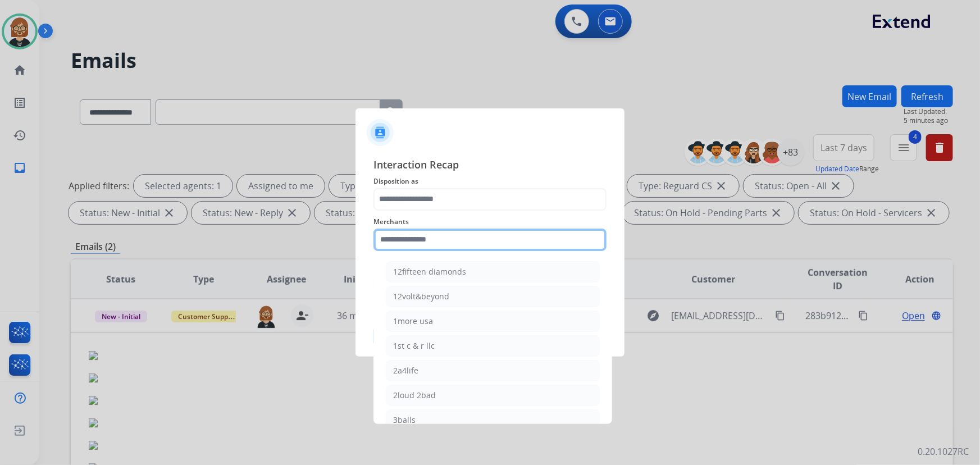
click at [429, 234] on input "text" at bounding box center [489, 239] width 233 height 22
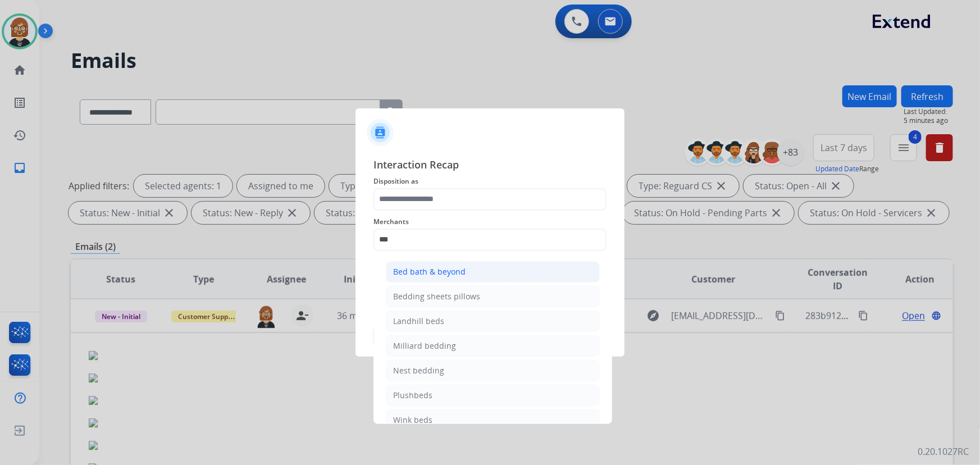
click at [446, 276] on div "Bed bath & beyond" at bounding box center [429, 271] width 72 height 11
type input "**********"
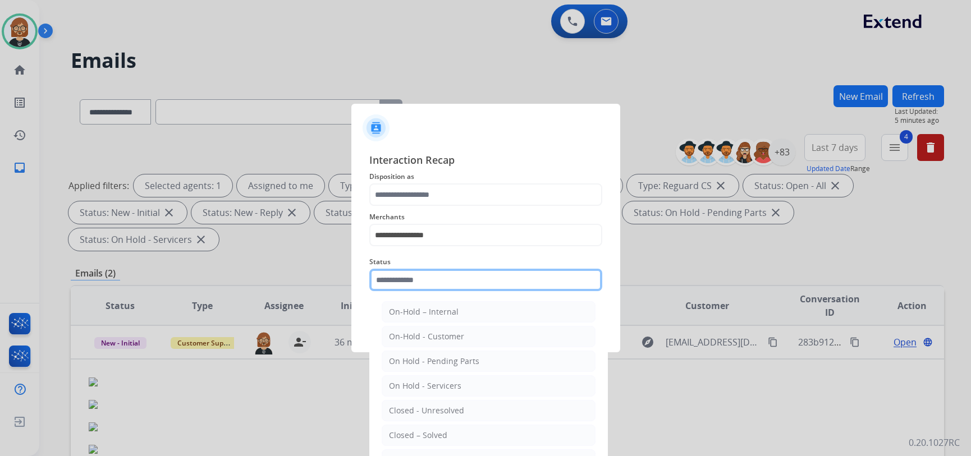
click at [446, 275] on input "text" at bounding box center [485, 280] width 233 height 22
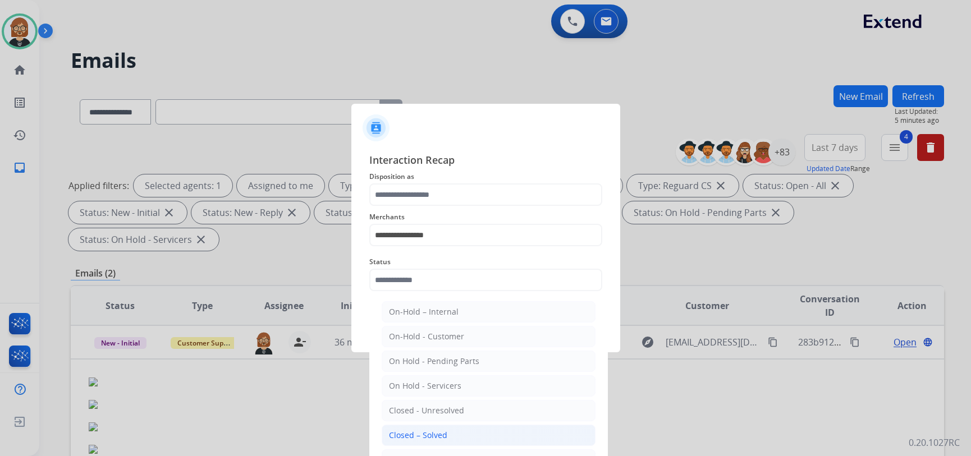
click at [441, 436] on div "Closed – Solved" at bounding box center [418, 435] width 58 height 11
type input "**********"
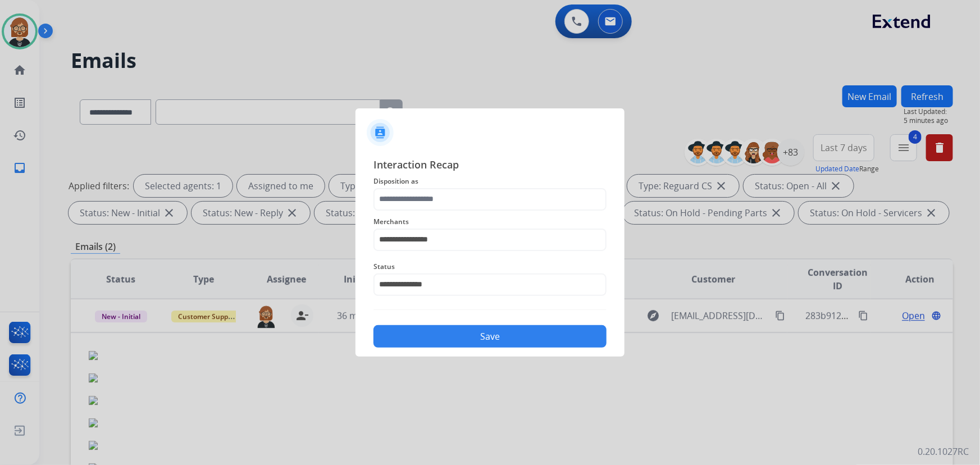
click at [468, 344] on button "Save" at bounding box center [489, 336] width 233 height 22
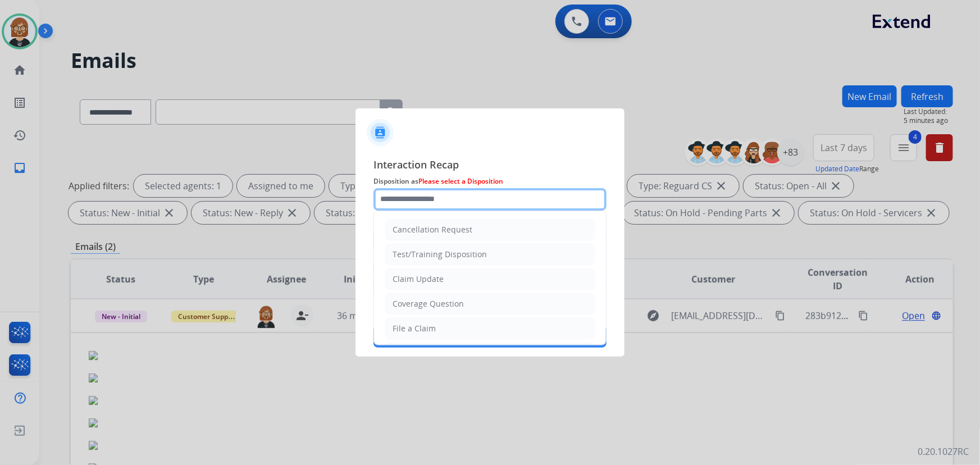
click at [460, 192] on input "text" at bounding box center [489, 199] width 233 height 22
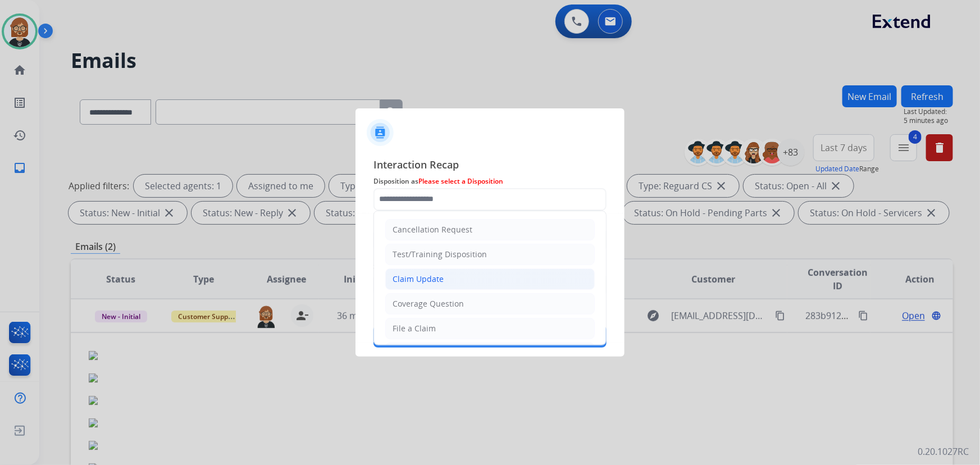
click at [447, 281] on li "Claim Update" at bounding box center [489, 278] width 209 height 21
type input "**********"
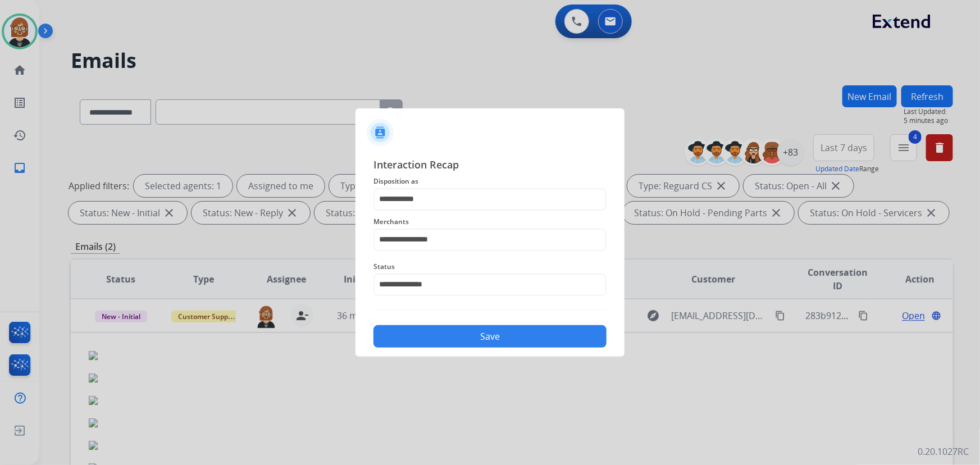
click at [484, 340] on button "Save" at bounding box center [489, 336] width 233 height 22
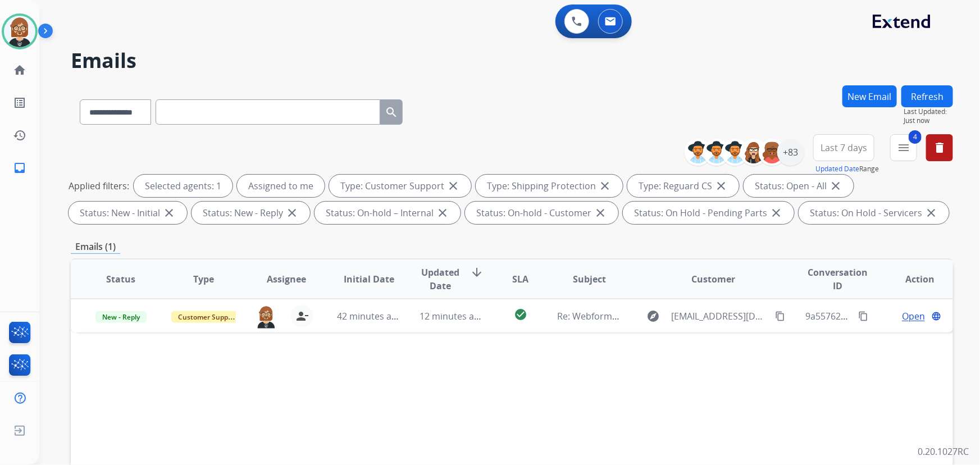
click at [438, 332] on div "Status Type Assignee Initial Date Updated Date arrow_downward SLA Subject Custo…" at bounding box center [512, 446] width 882 height 376
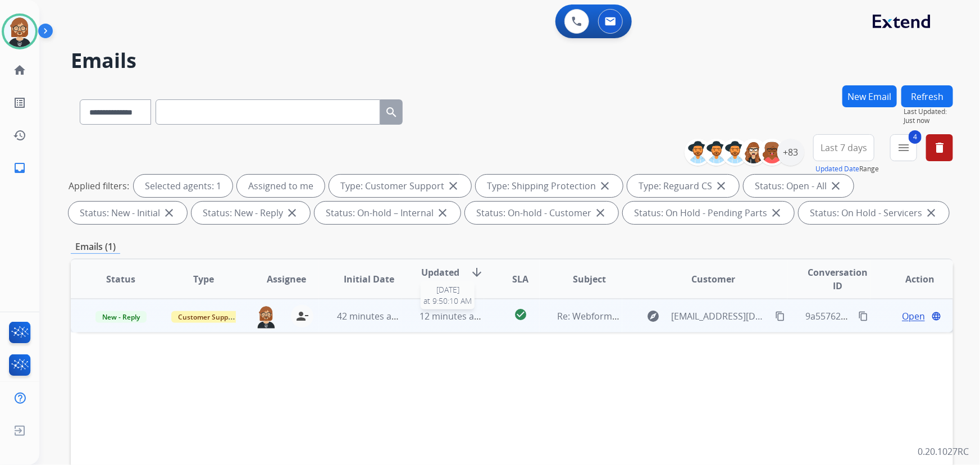
click at [438, 325] on td "12 minutes ago [DATE] 9:50:10 AM" at bounding box center [442, 316] width 83 height 34
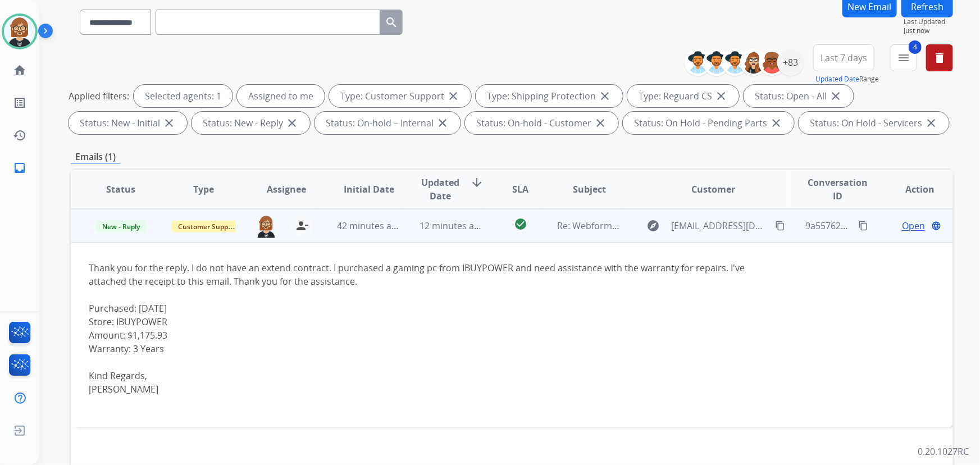
scroll to position [102, 0]
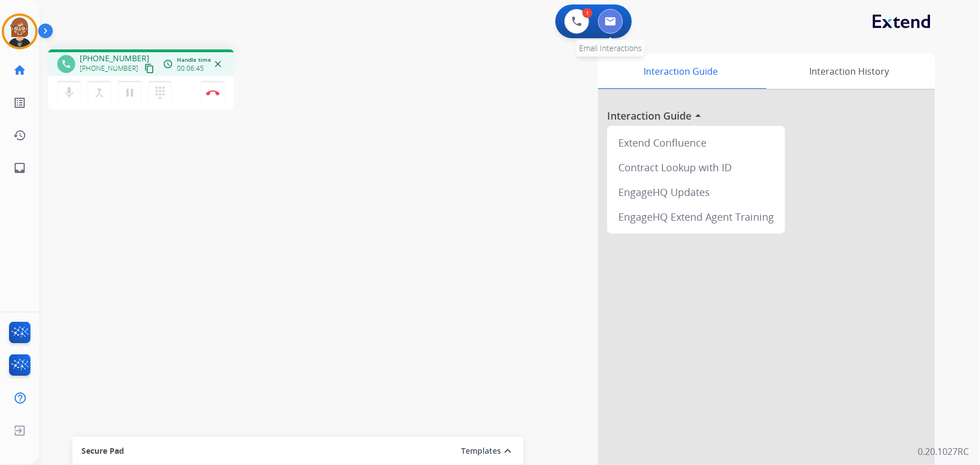
click at [612, 22] on img at bounding box center [610, 21] width 11 height 9
select select "**********"
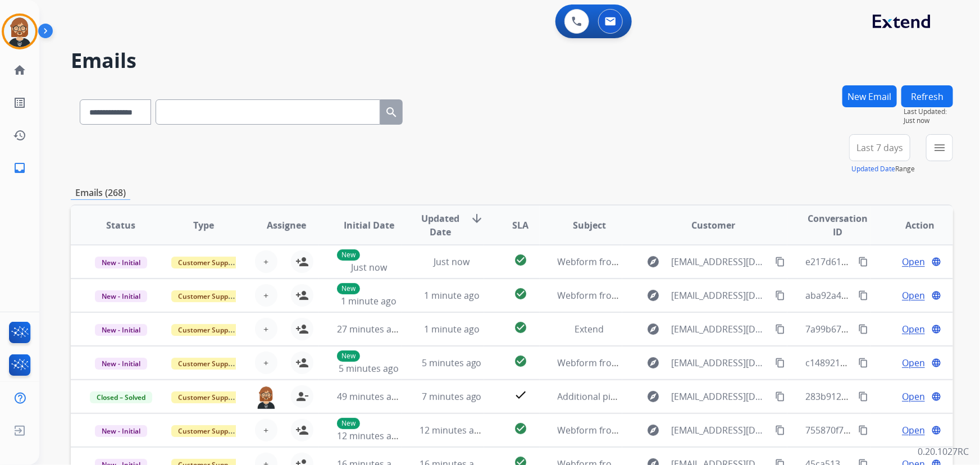
click at [862, 89] on button "New Email" at bounding box center [869, 96] width 54 height 22
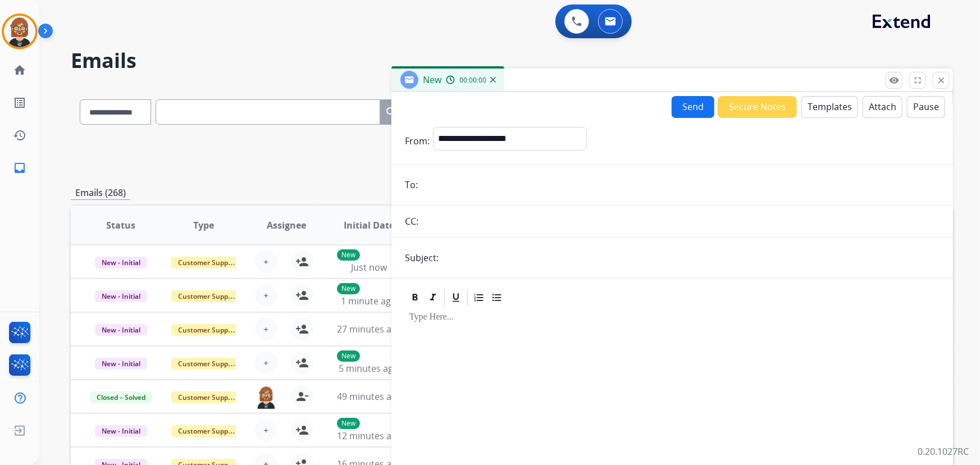
click at [498, 182] on input "email" at bounding box center [680, 184] width 518 height 22
paste input "**********"
type input "**********"
click at [515, 139] on select "**********" at bounding box center [509, 138] width 153 height 22
select select "**********"
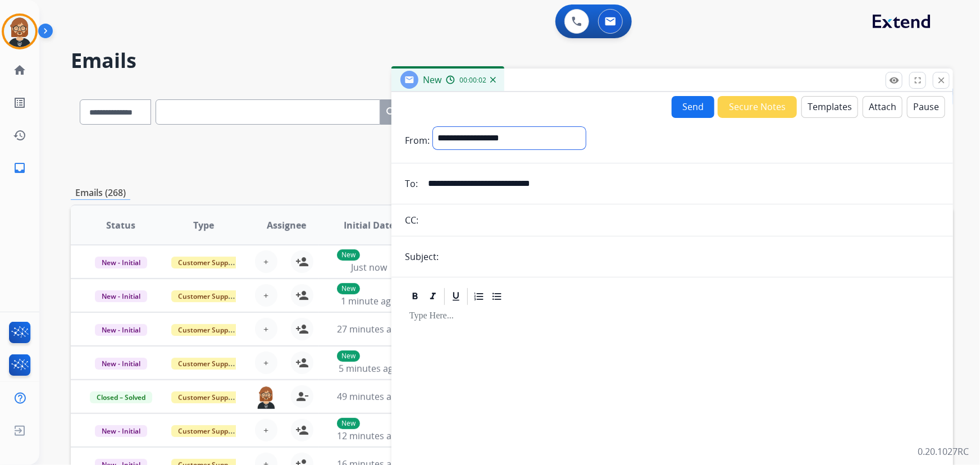
click at [433, 127] on select "**********" at bounding box center [509, 138] width 153 height 22
click at [530, 256] on input "text" at bounding box center [690, 257] width 497 height 22
type input "**********"
click at [823, 103] on button "Templates" at bounding box center [829, 107] width 57 height 22
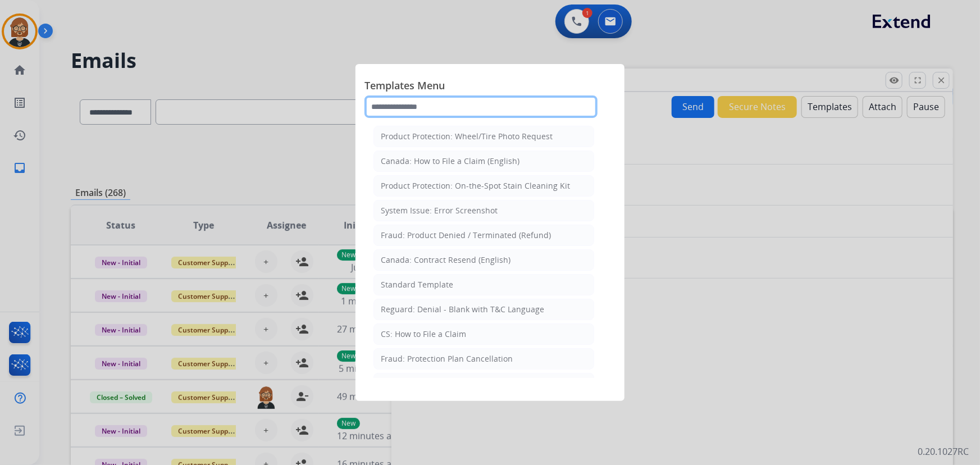
click at [481, 103] on input "text" at bounding box center [480, 106] width 233 height 22
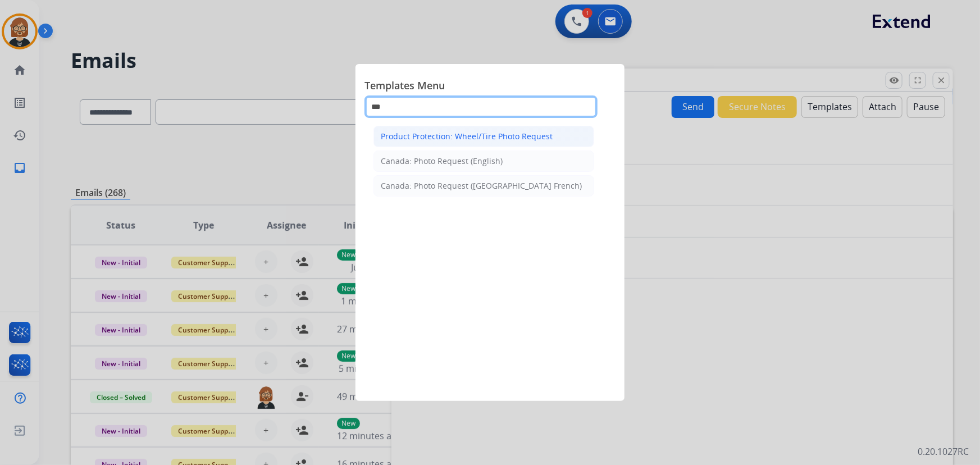
type input "***"
click at [520, 146] on li "Product Protection: Wheel/Tire Photo Request" at bounding box center [483, 136] width 221 height 21
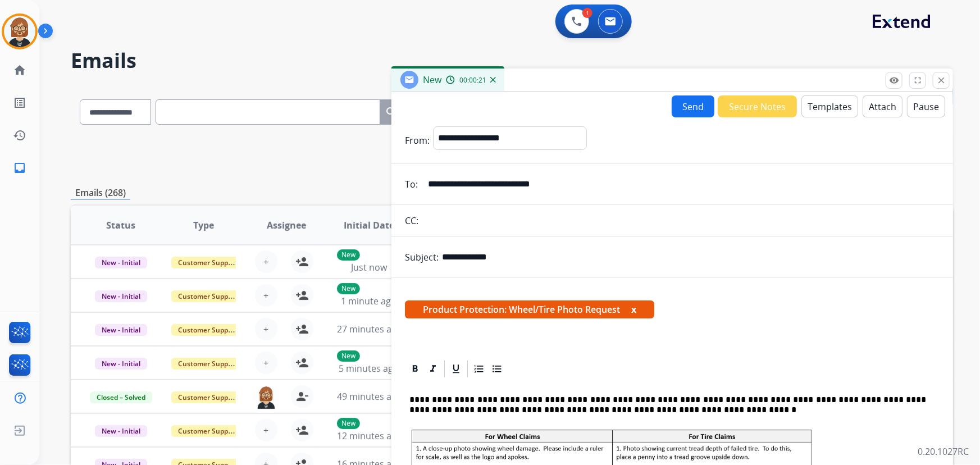
click at [812, 101] on button "Templates" at bounding box center [829, 106] width 57 height 22
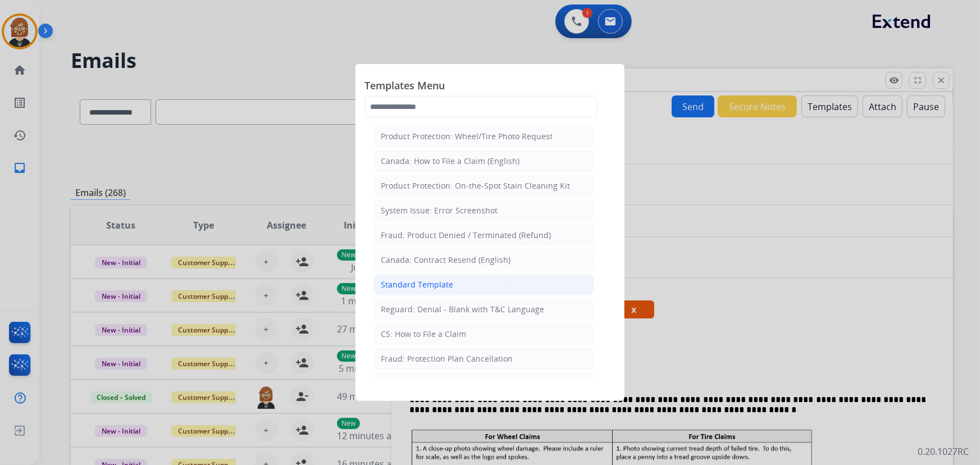
drag, startPoint x: 444, startPoint y: 294, endPoint x: 448, endPoint y: 286, distance: 9.3
click at [444, 293] on li "Standard Template" at bounding box center [483, 284] width 221 height 21
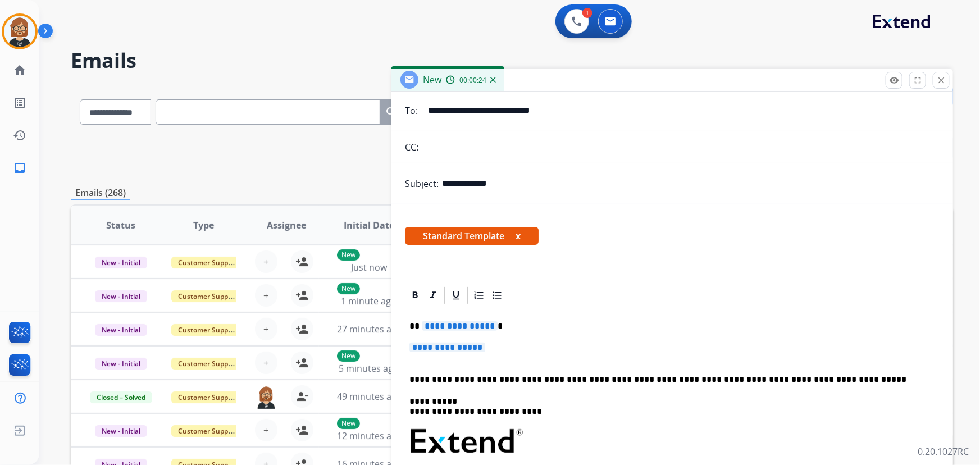
scroll to position [197, 0]
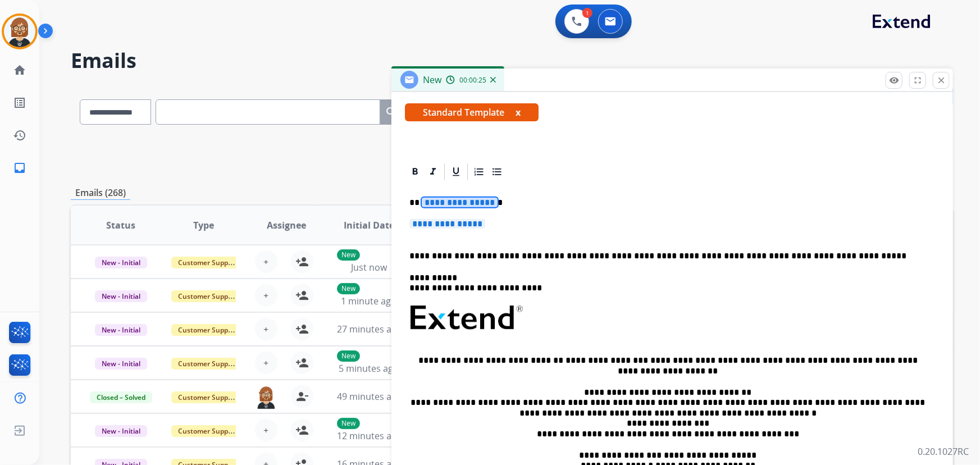
click at [465, 200] on span "**********" at bounding box center [460, 203] width 76 height 10
click at [469, 221] on span "**********" at bounding box center [447, 224] width 76 height 10
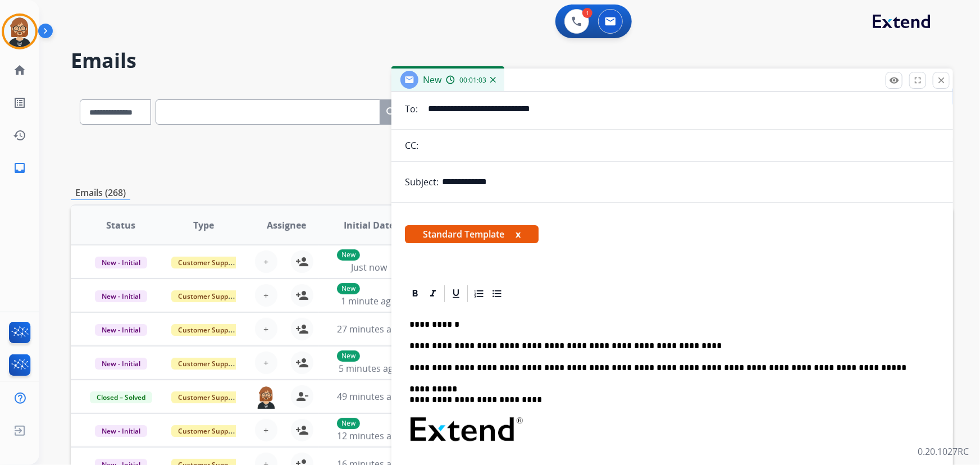
scroll to position [0, 0]
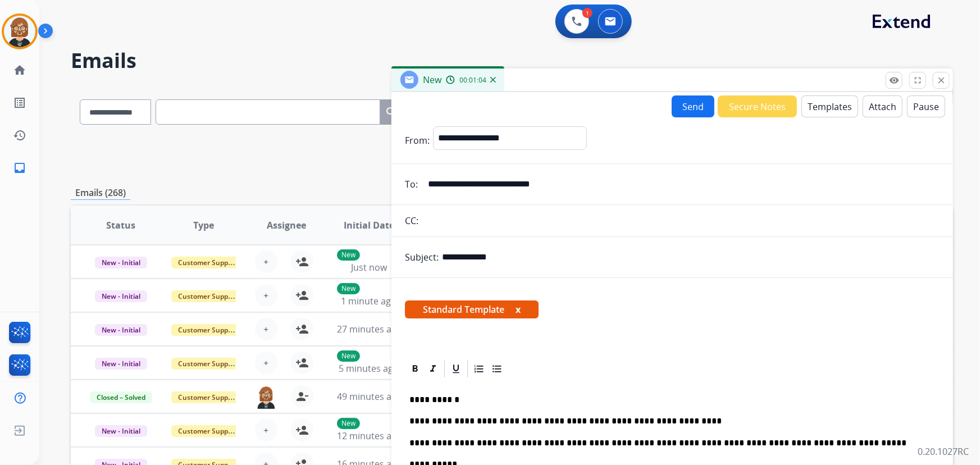
click at [685, 105] on button "Send" at bounding box center [692, 106] width 43 height 22
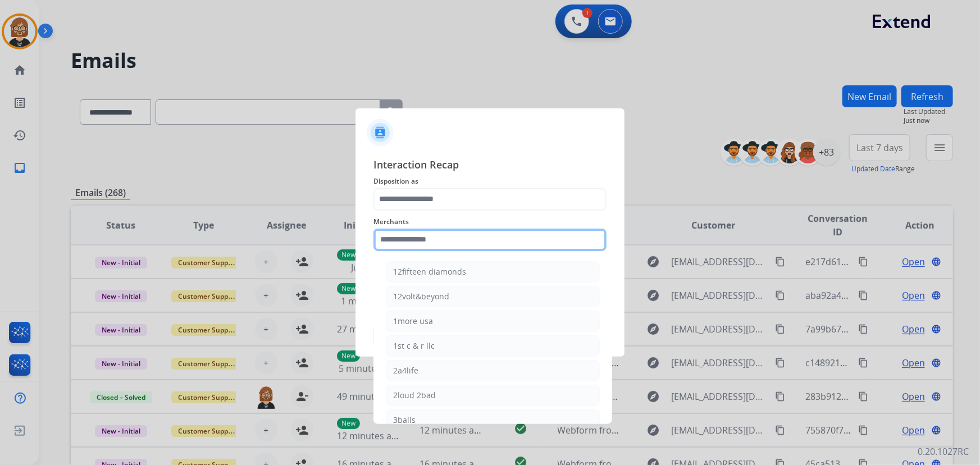
click at [434, 236] on input "text" at bounding box center [489, 239] width 233 height 22
click at [436, 243] on input "text" at bounding box center [489, 239] width 233 height 22
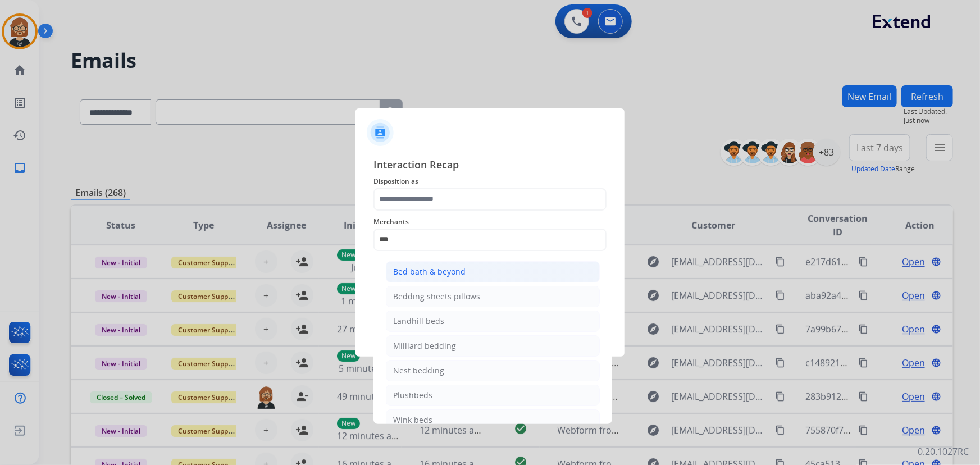
click at [460, 274] on div "Bed bath & beyond" at bounding box center [429, 271] width 72 height 11
type input "**********"
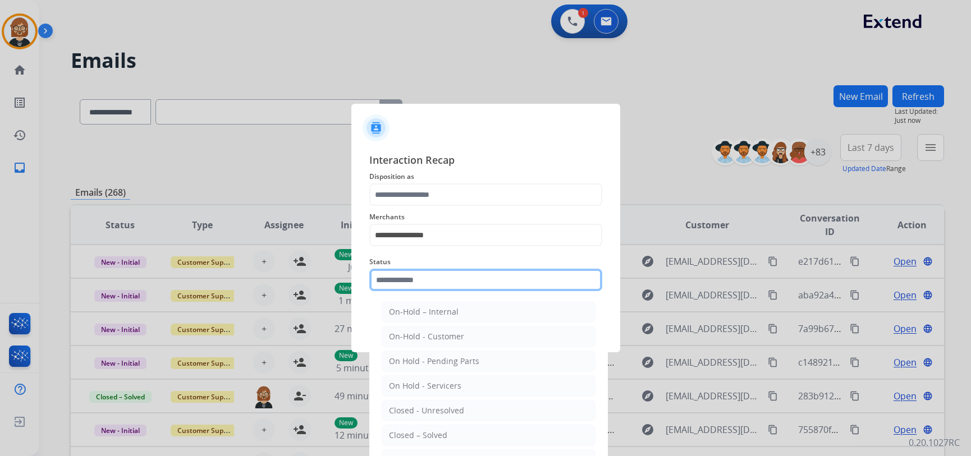
click at [460, 292] on div "Status On-Hold – Internal On-Hold - Customer On Hold - Pending Parts On Hold - …" at bounding box center [485, 273] width 233 height 45
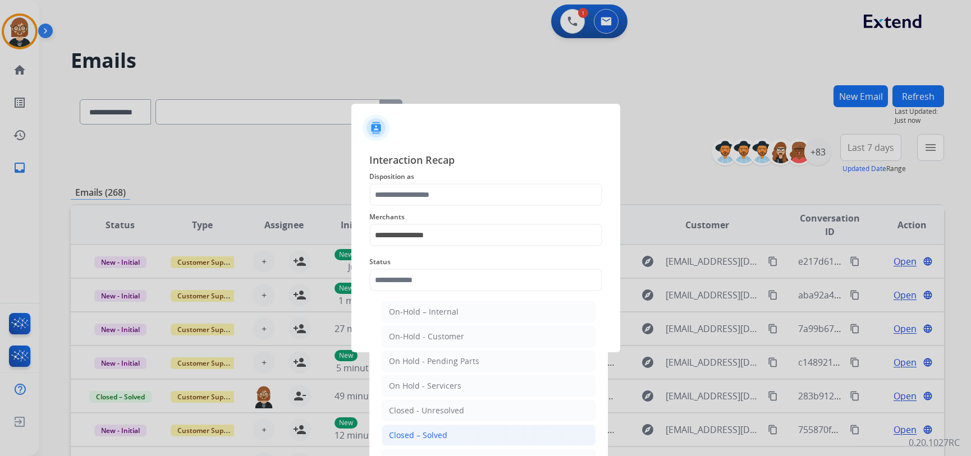
click at [477, 427] on li "Closed – Solved" at bounding box center [489, 435] width 214 height 21
type input "**********"
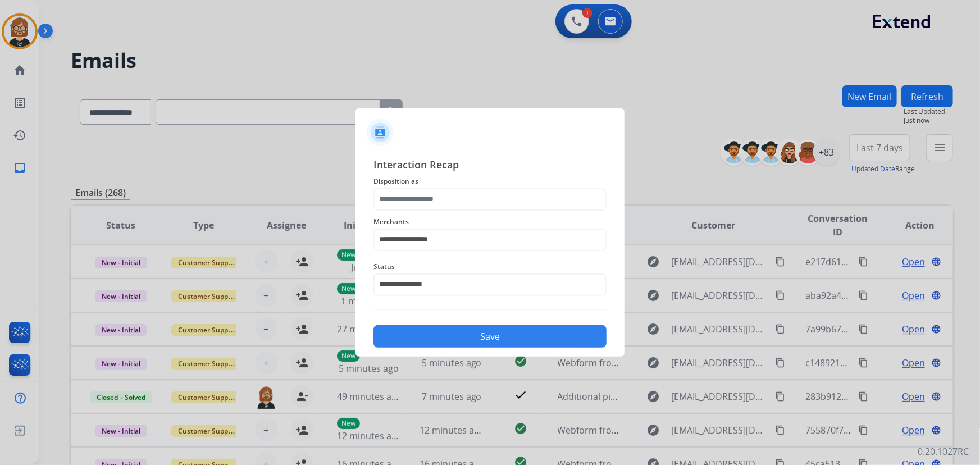
click at [470, 186] on span "Disposition as" at bounding box center [489, 181] width 233 height 13
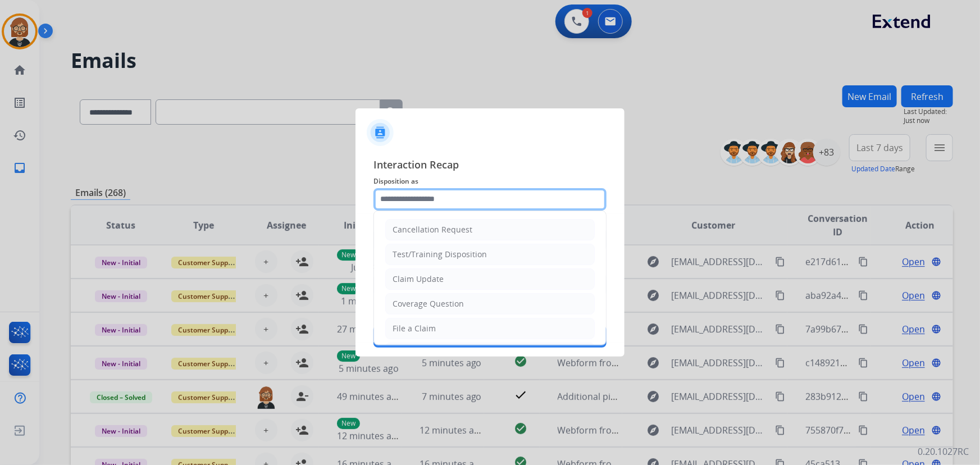
click at [466, 202] on input "text" at bounding box center [489, 199] width 233 height 22
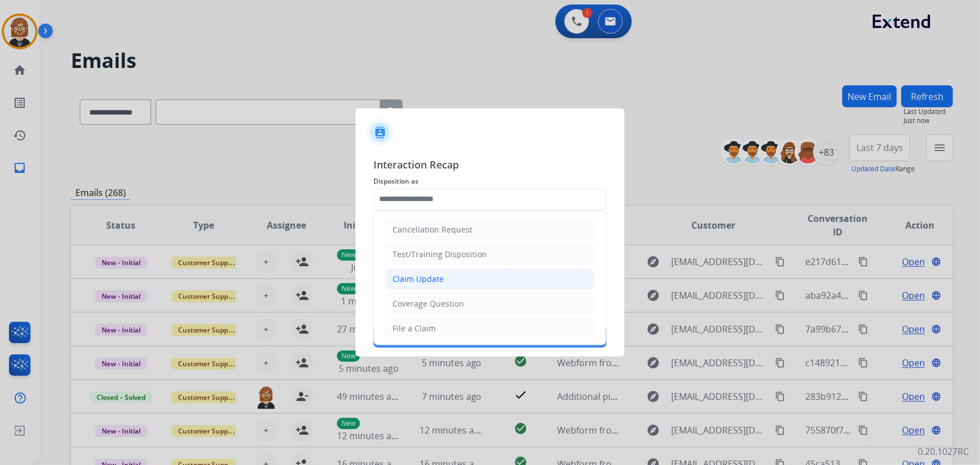
click at [474, 273] on li "Claim Update" at bounding box center [489, 278] width 209 height 21
type input "**********"
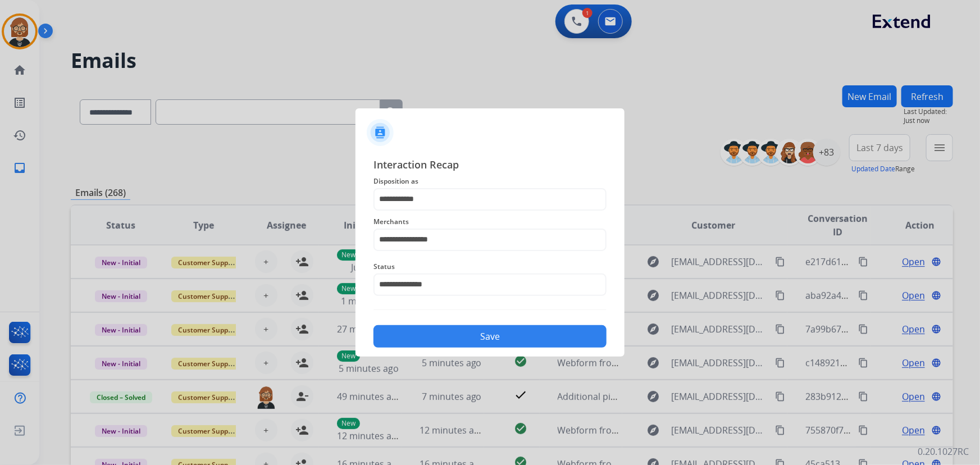
click at [504, 335] on button "Save" at bounding box center [489, 336] width 233 height 22
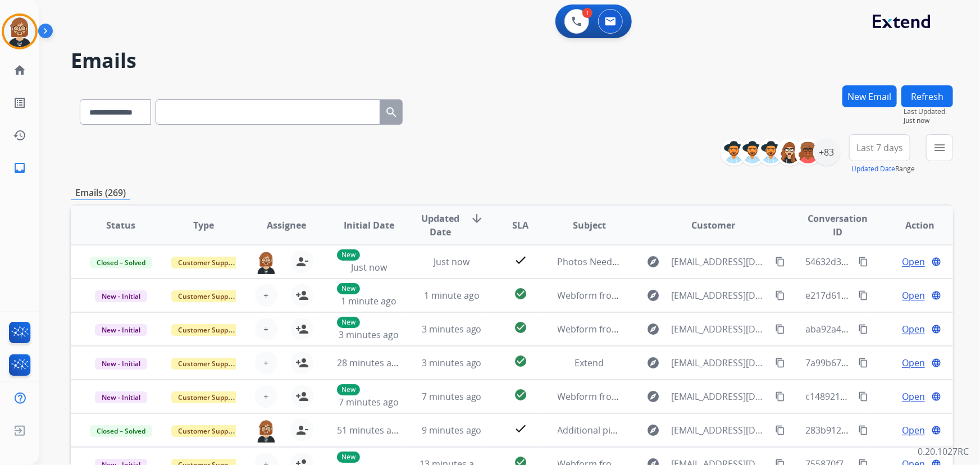
click at [918, 93] on button "Refresh" at bounding box center [927, 96] width 52 height 22
click at [941, 149] on mat-icon "menu" at bounding box center [938, 147] width 13 height 13
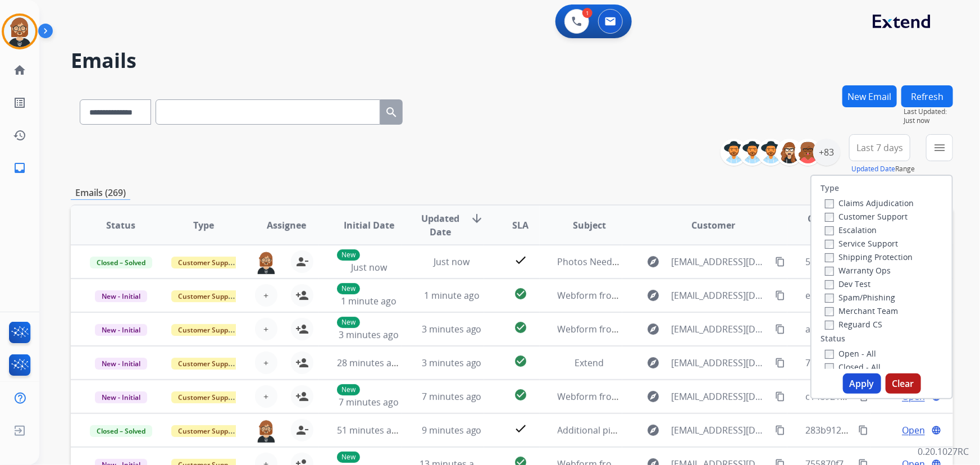
click at [848, 354] on label "Open - All" at bounding box center [850, 353] width 51 height 11
click at [859, 202] on label "Claims Adjudication" at bounding box center [869, 203] width 89 height 11
click at [854, 218] on label "Customer Support" at bounding box center [866, 216] width 83 height 11
click at [853, 258] on label "Shipping Protection" at bounding box center [869, 256] width 88 height 11
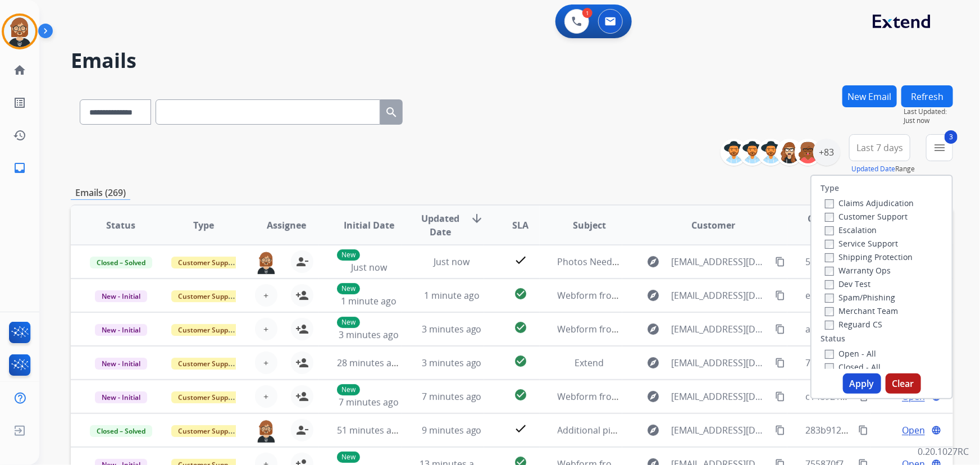
click at [855, 328] on label "Reguard CS" at bounding box center [853, 324] width 57 height 11
click at [855, 391] on button "Apply" at bounding box center [862, 383] width 38 height 20
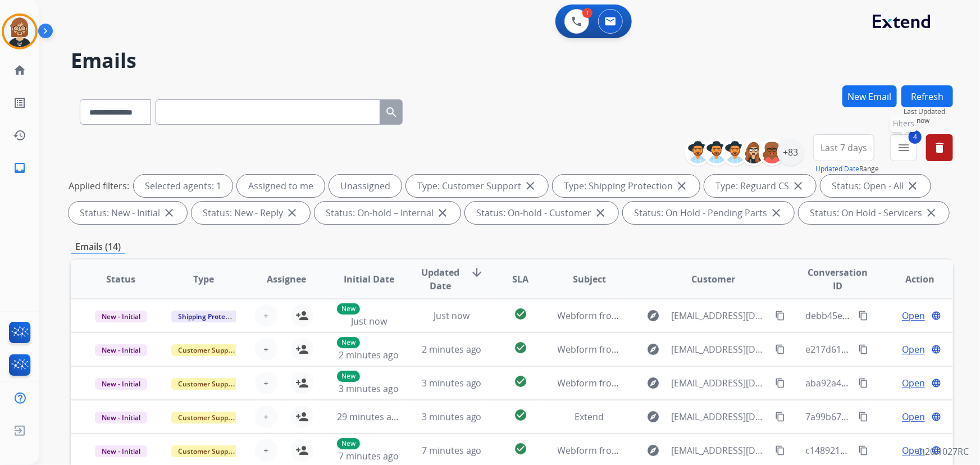
click at [904, 151] on mat-icon "menu" at bounding box center [902, 147] width 13 height 13
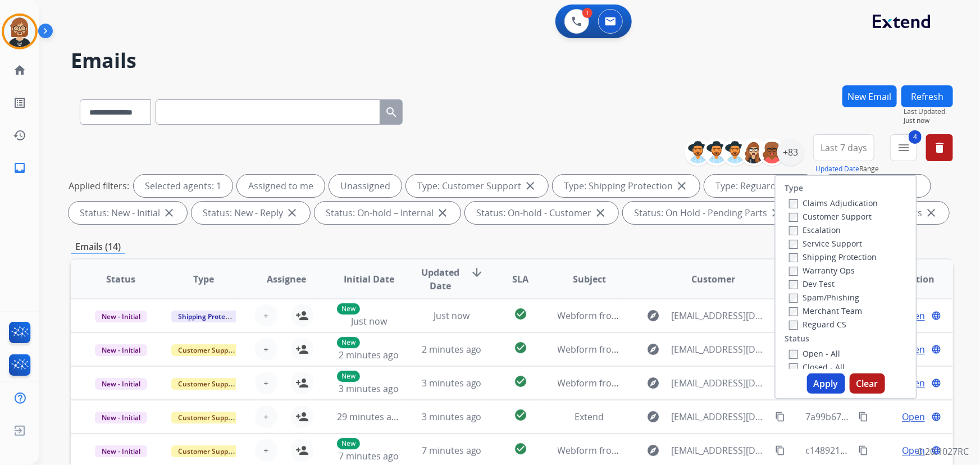
click at [829, 378] on button "Apply" at bounding box center [826, 383] width 38 height 20
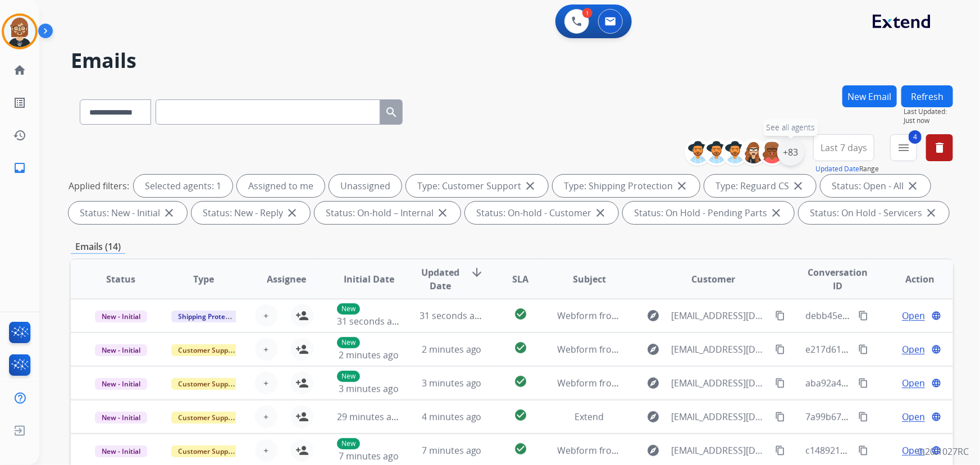
click at [791, 150] on div "+83" at bounding box center [790, 152] width 27 height 27
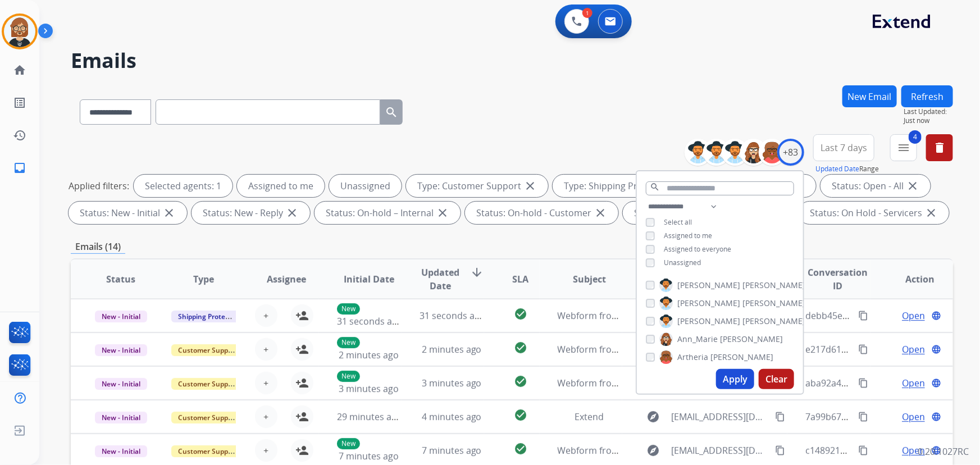
click at [663, 262] on span "Unassigned" at bounding box center [681, 263] width 37 height 10
click at [733, 382] on button "Apply" at bounding box center [735, 379] width 38 height 20
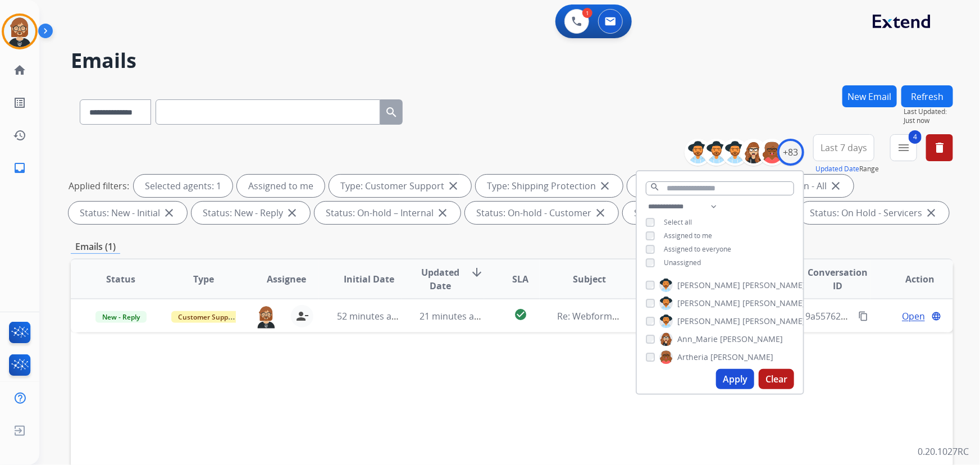
click at [494, 351] on div "Status Type Assignee Initial Date Updated Date arrow_downward SLA Subject Custo…" at bounding box center [512, 446] width 882 height 376
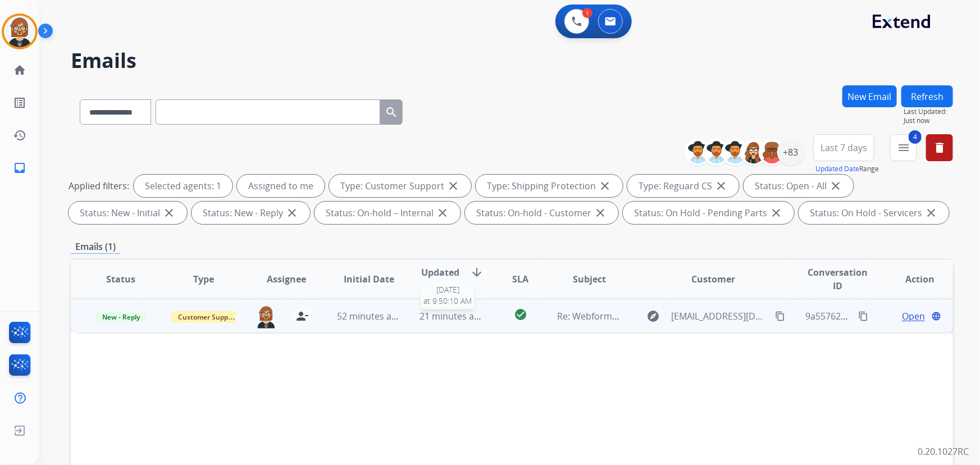
click at [459, 319] on span "21 minutes ago" at bounding box center [451, 316] width 65 height 12
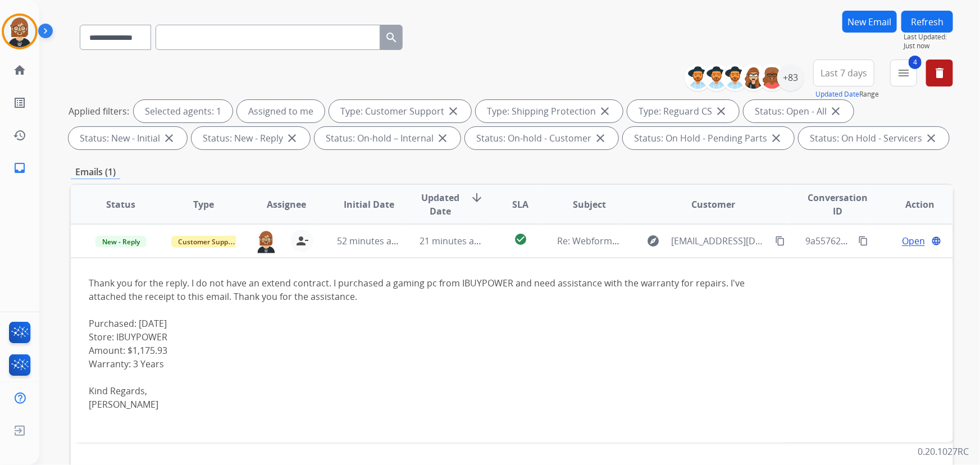
scroll to position [102, 0]
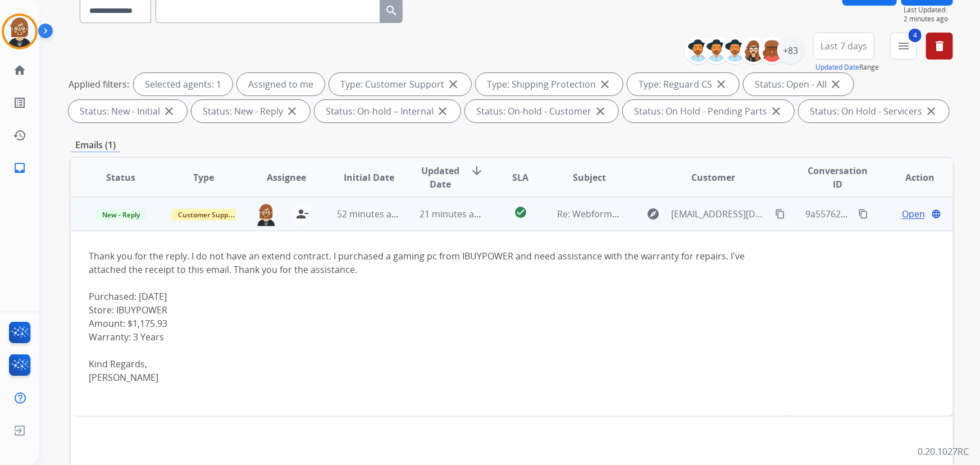
click at [902, 215] on span "Open" at bounding box center [913, 213] width 23 height 13
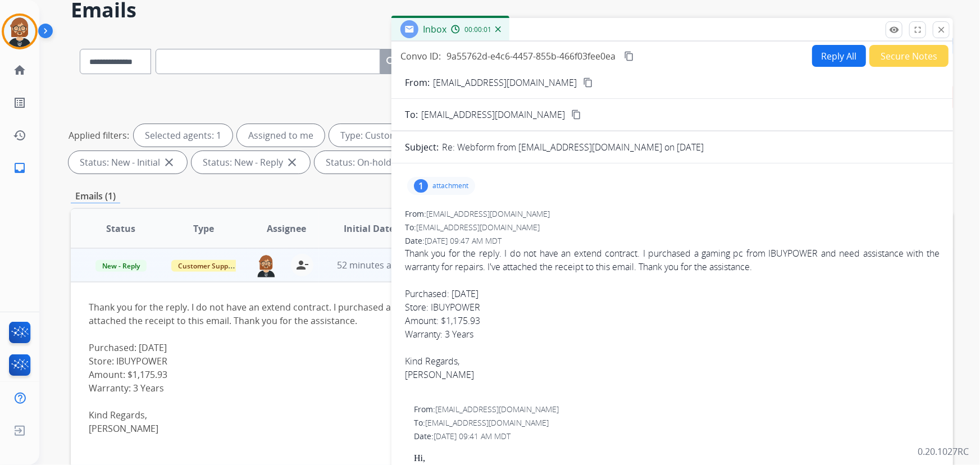
scroll to position [0, 0]
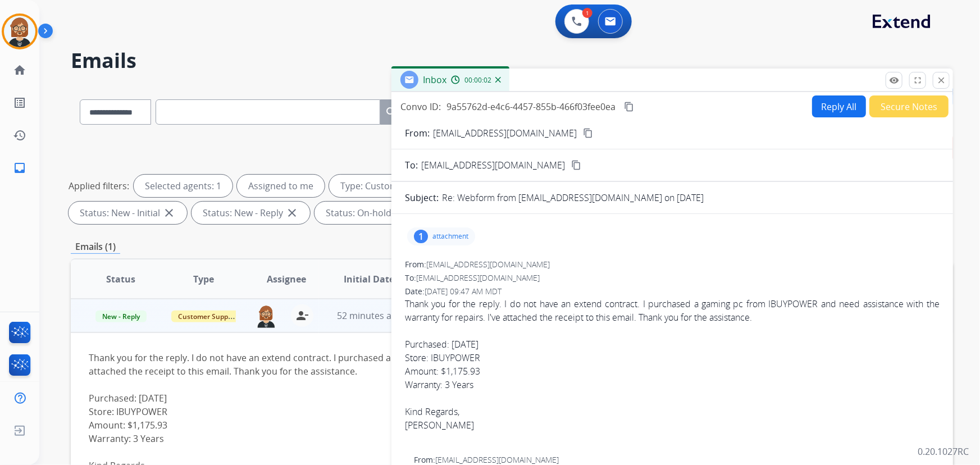
click at [834, 103] on button "Reply All" at bounding box center [839, 106] width 54 height 22
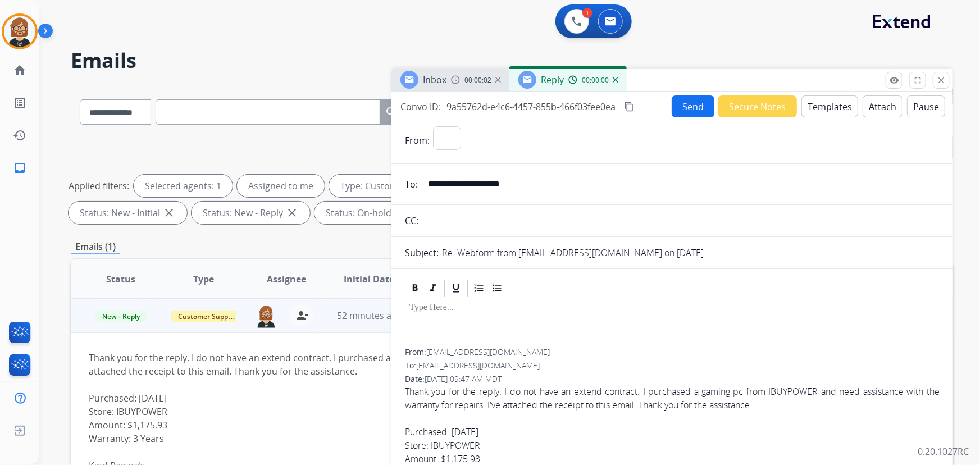
select select "**********"
click at [697, 107] on button "Send" at bounding box center [692, 106] width 43 height 22
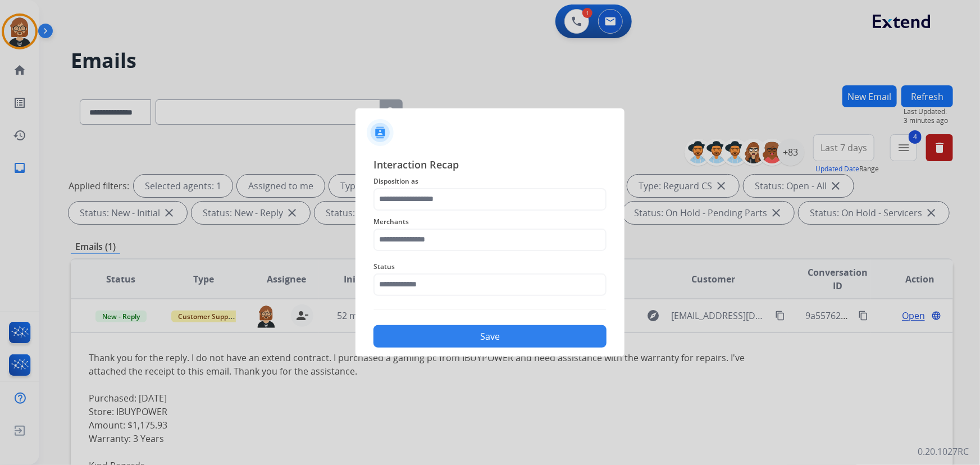
click at [642, 123] on div at bounding box center [490, 232] width 980 height 465
click at [539, 331] on button "Save" at bounding box center [489, 336] width 233 height 22
click at [511, 200] on input "text" at bounding box center [489, 199] width 233 height 22
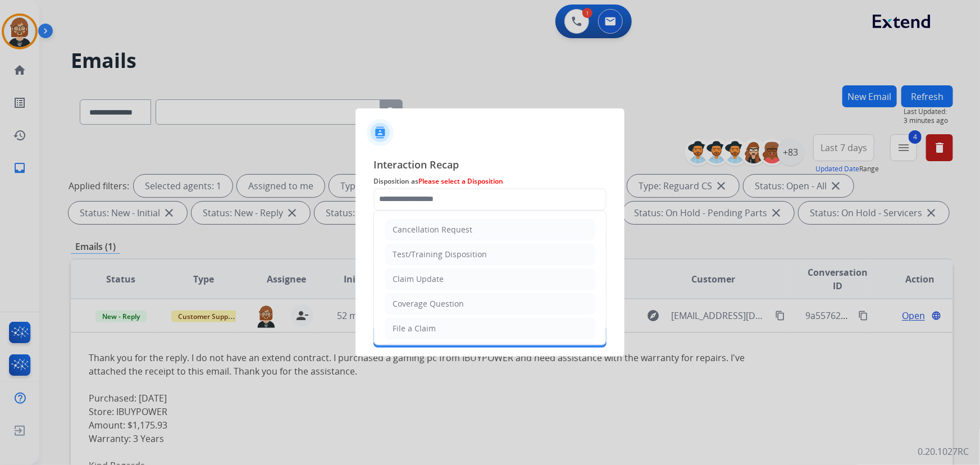
click at [497, 59] on div at bounding box center [490, 232] width 980 height 465
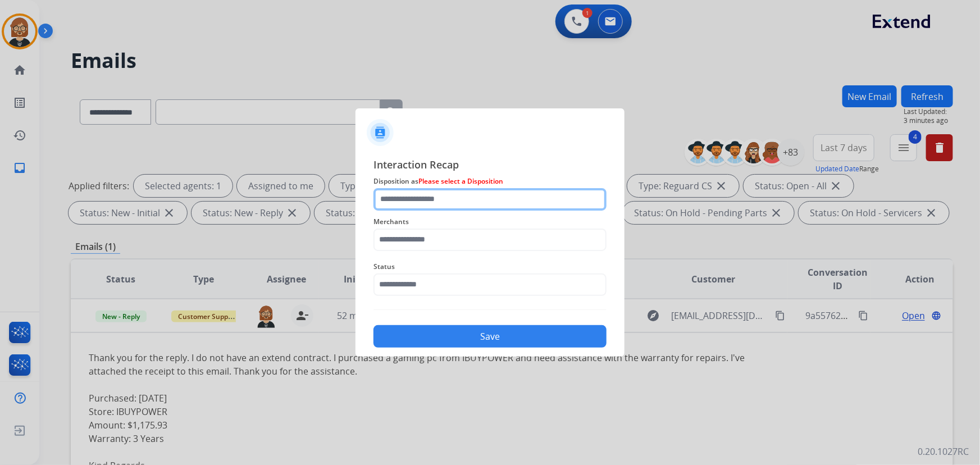
click at [434, 205] on input "text" at bounding box center [489, 199] width 233 height 22
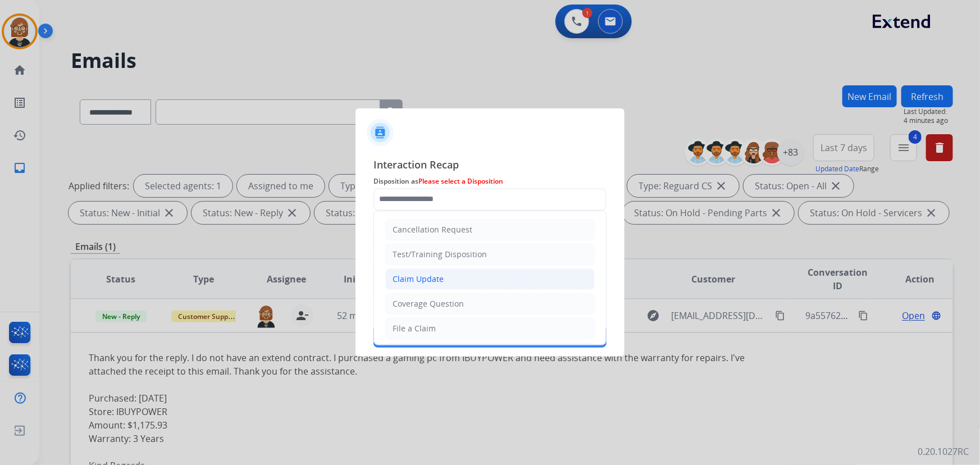
click at [469, 285] on li "Claim Update" at bounding box center [489, 278] width 209 height 21
type input "**********"
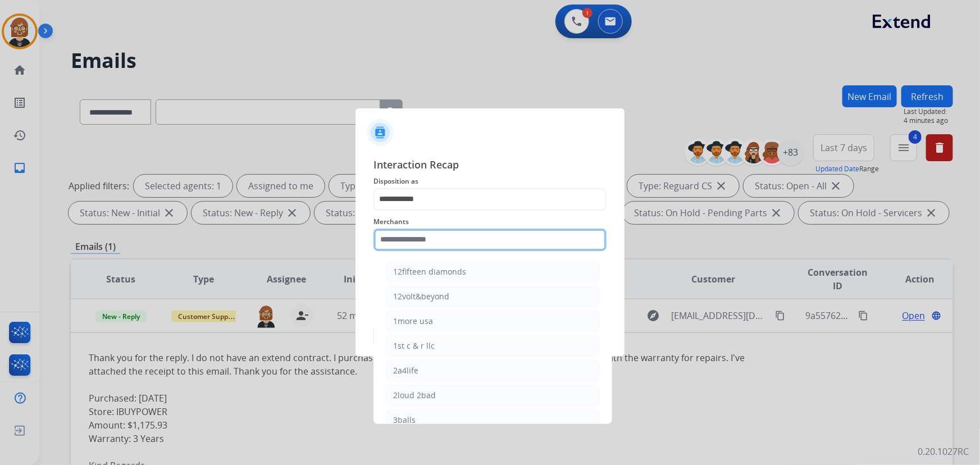
click at [487, 238] on input "text" at bounding box center [489, 239] width 233 height 22
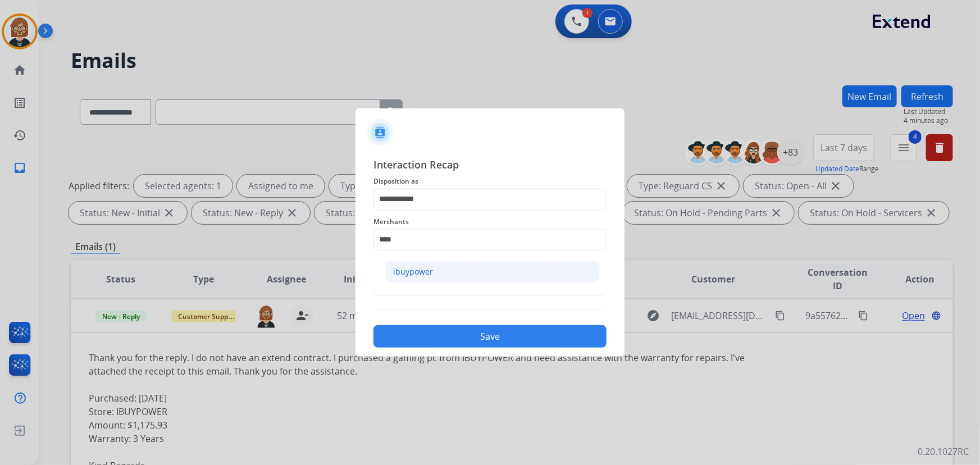
click at [472, 277] on li "ibuypower" at bounding box center [493, 271] width 214 height 21
type input "*********"
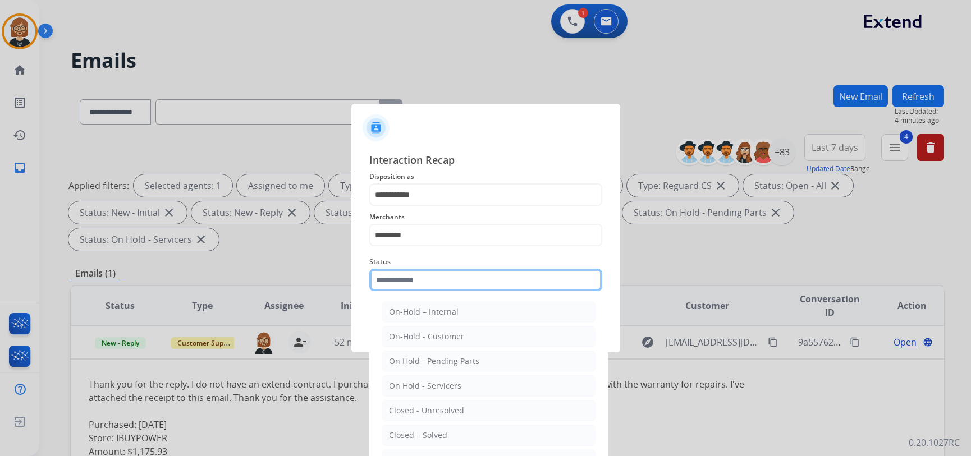
click at [478, 291] on div "Status On-Hold – Internal On-Hold - Customer On Hold - Pending Parts On Hold - …" at bounding box center [485, 273] width 233 height 45
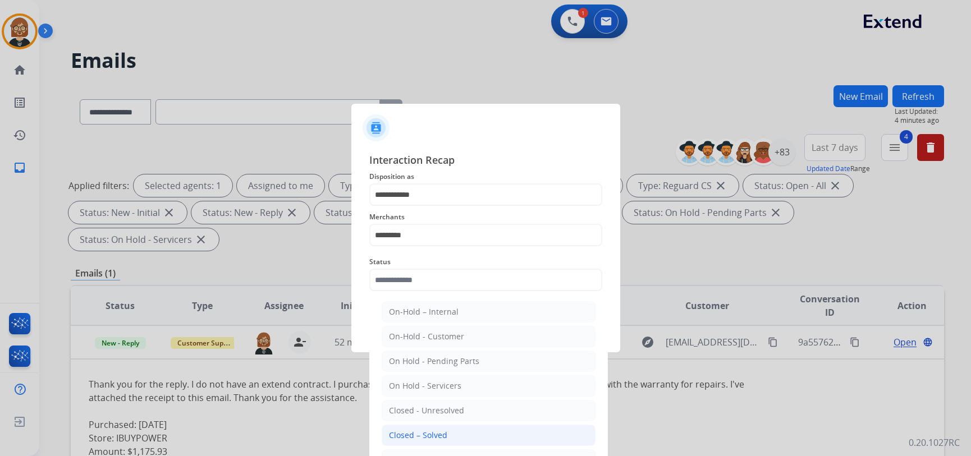
click at [460, 437] on li "Closed – Solved" at bounding box center [489, 435] width 214 height 21
type input "**********"
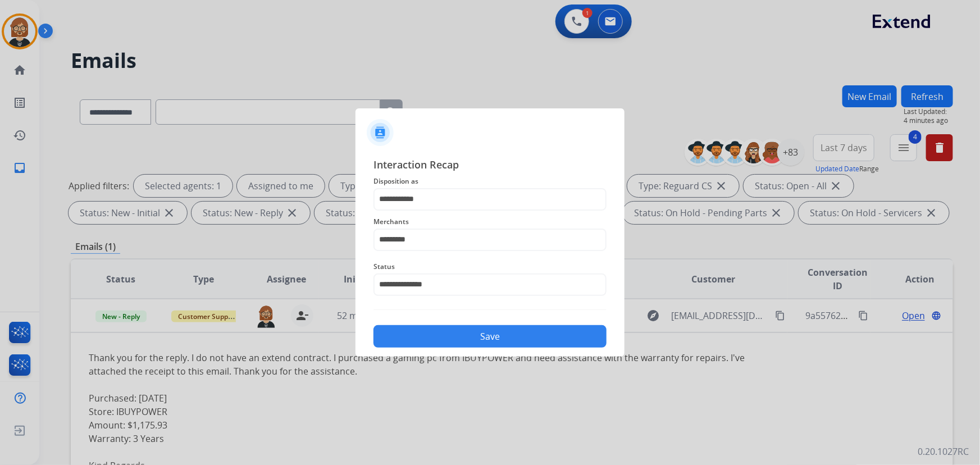
click at [500, 341] on button "Save" at bounding box center [489, 336] width 233 height 22
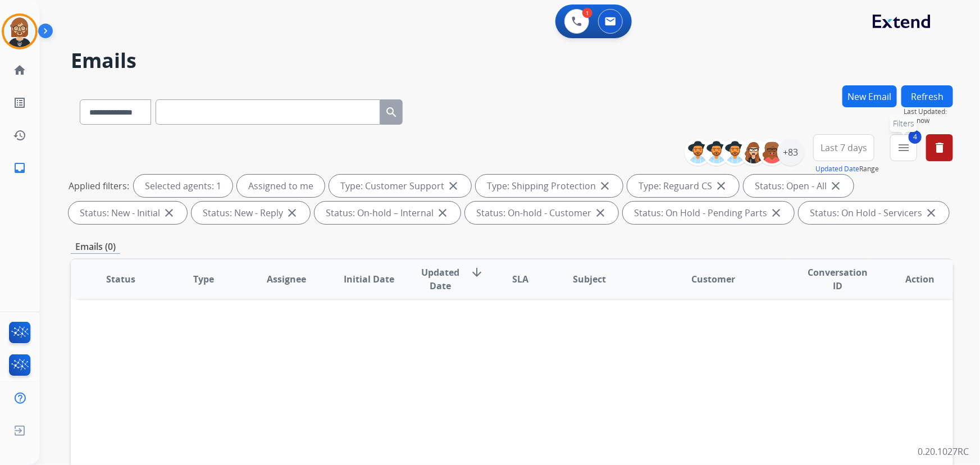
click at [900, 148] on mat-icon "menu" at bounding box center [902, 147] width 13 height 13
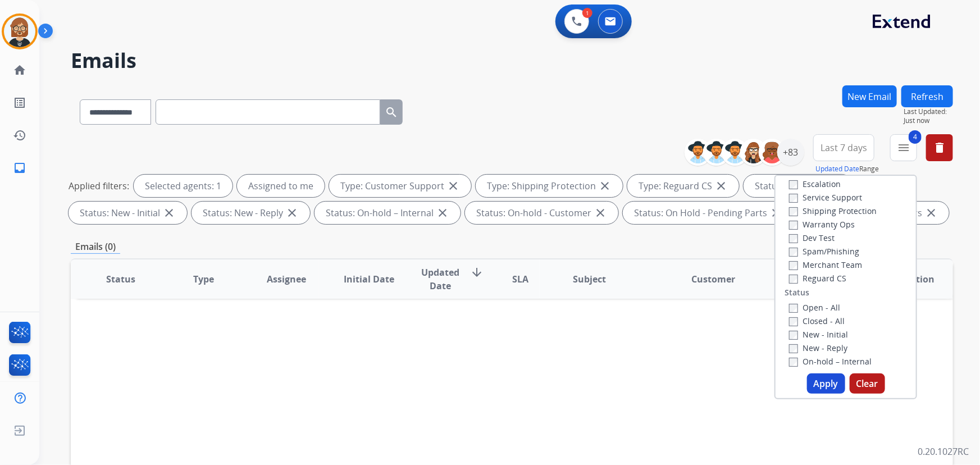
scroll to position [51, 0]
click at [816, 385] on button "Apply" at bounding box center [826, 383] width 38 height 20
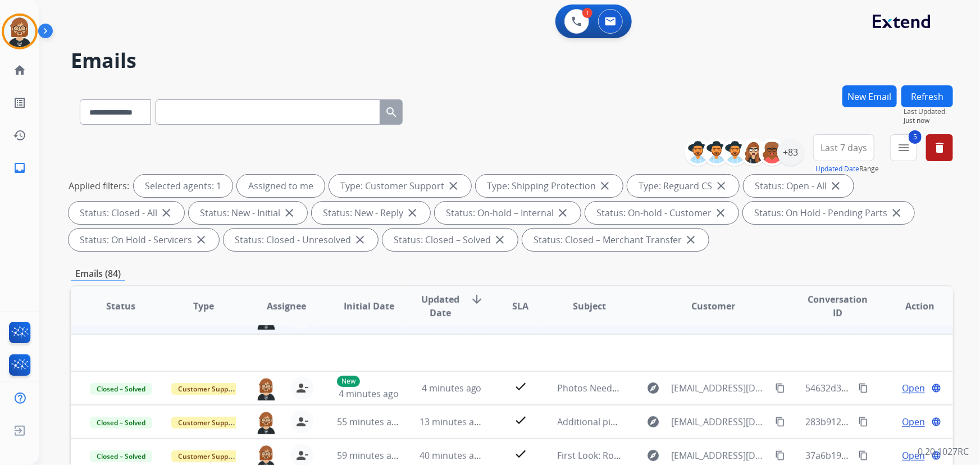
scroll to position [38, 0]
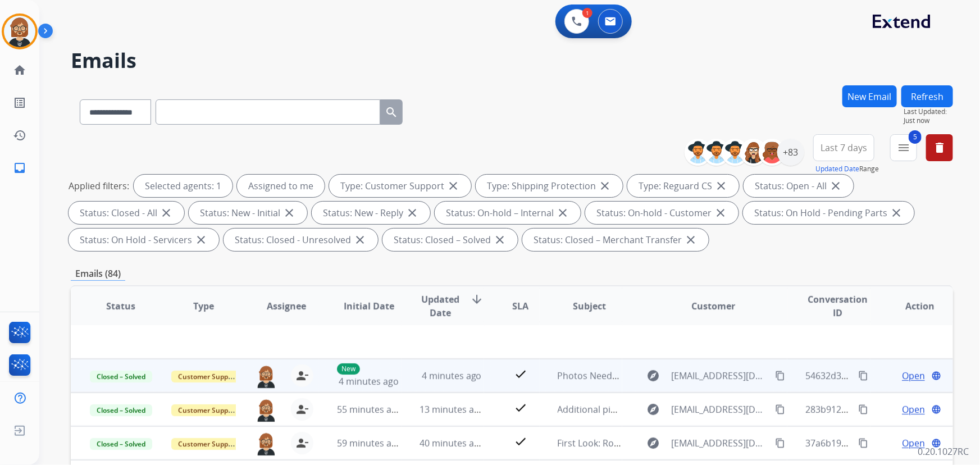
click at [407, 374] on td "4 minutes ago" at bounding box center [442, 376] width 83 height 34
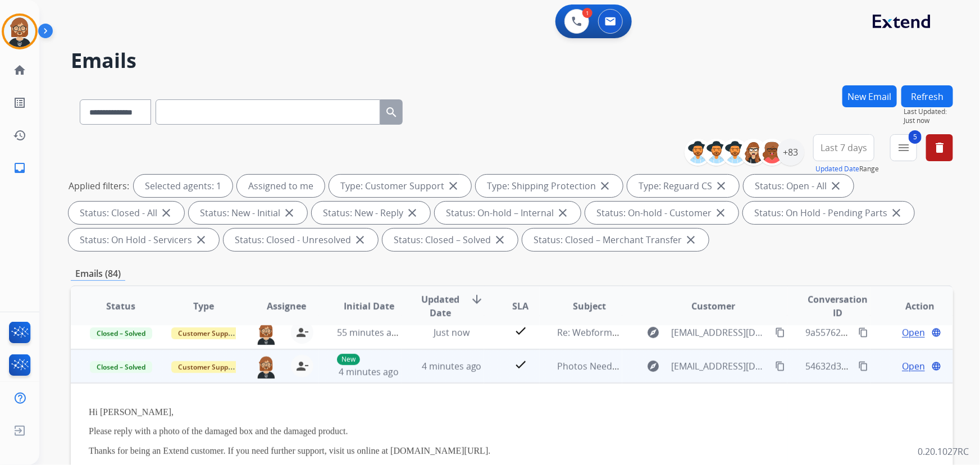
scroll to position [0, 0]
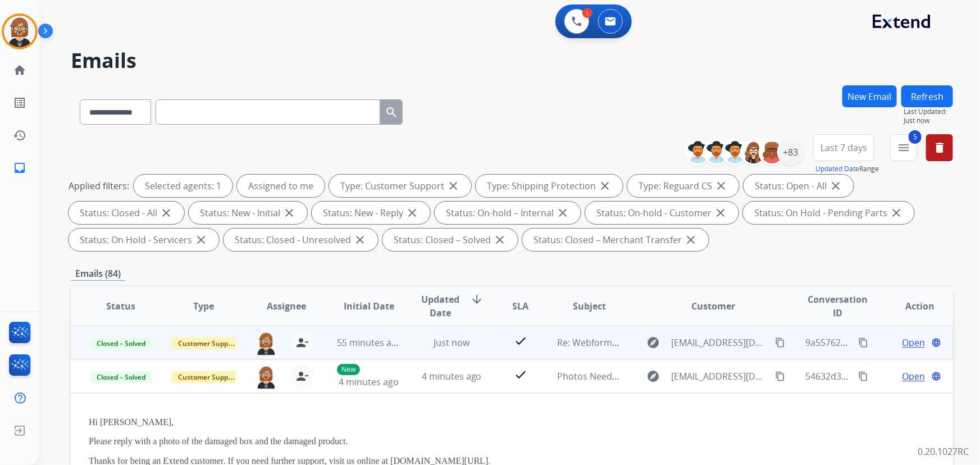
click at [402, 346] on td "Just now" at bounding box center [442, 343] width 83 height 34
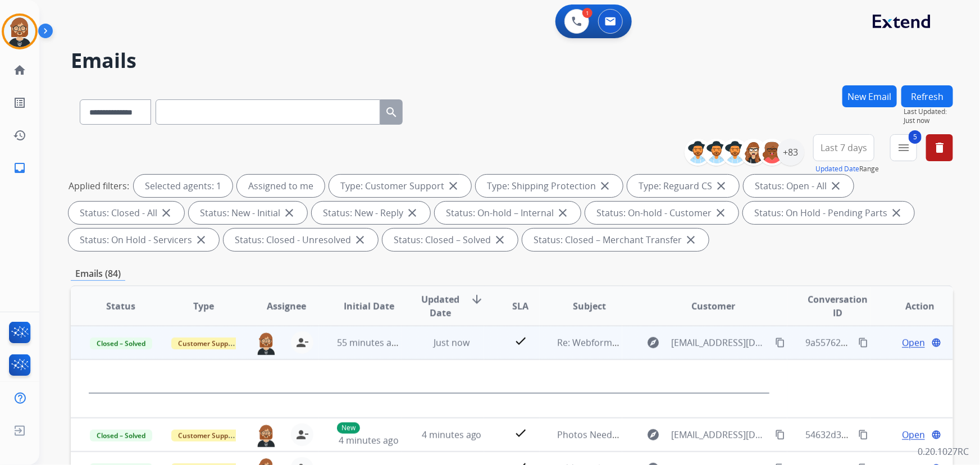
click at [902, 339] on span "Open" at bounding box center [913, 342] width 23 height 13
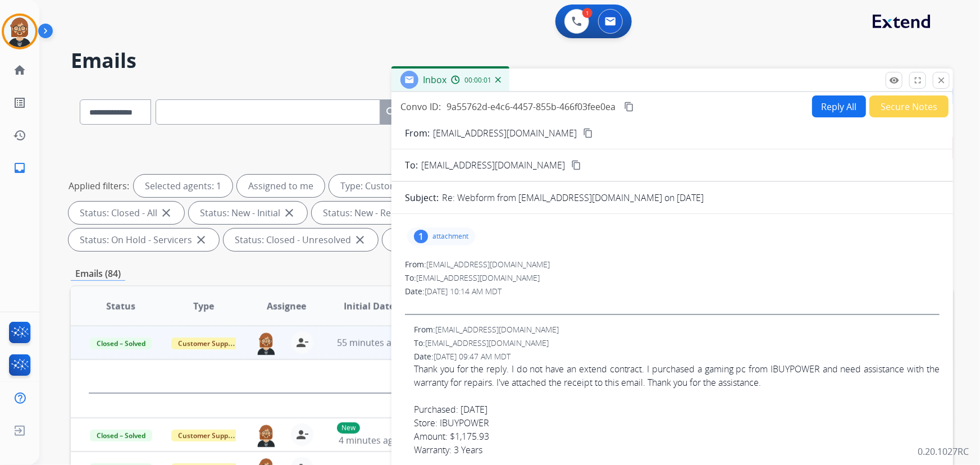
click at [447, 244] on div "1 attachment" at bounding box center [441, 236] width 68 height 18
click at [455, 269] on p "Computer Receipt.pdf" at bounding box center [462, 264] width 93 height 13
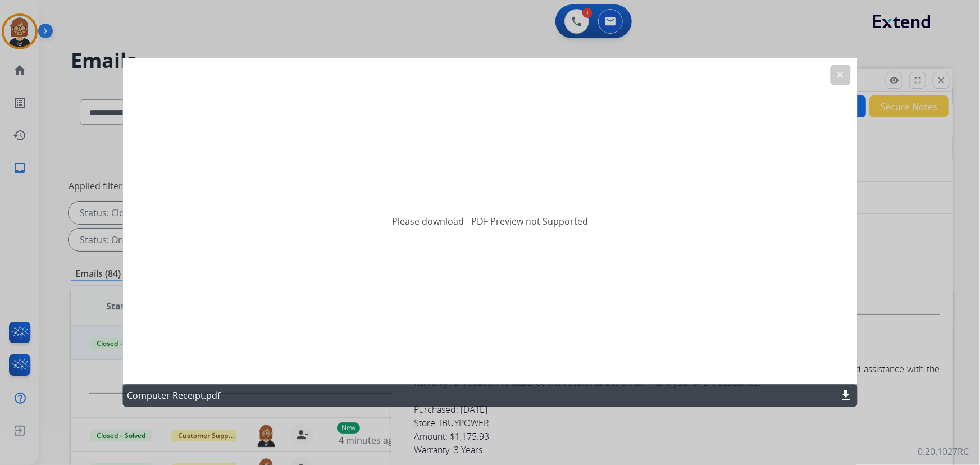
click at [849, 399] on mat-icon "download" at bounding box center [845, 395] width 13 height 13
click at [841, 76] on mat-icon "clear" at bounding box center [840, 75] width 10 height 10
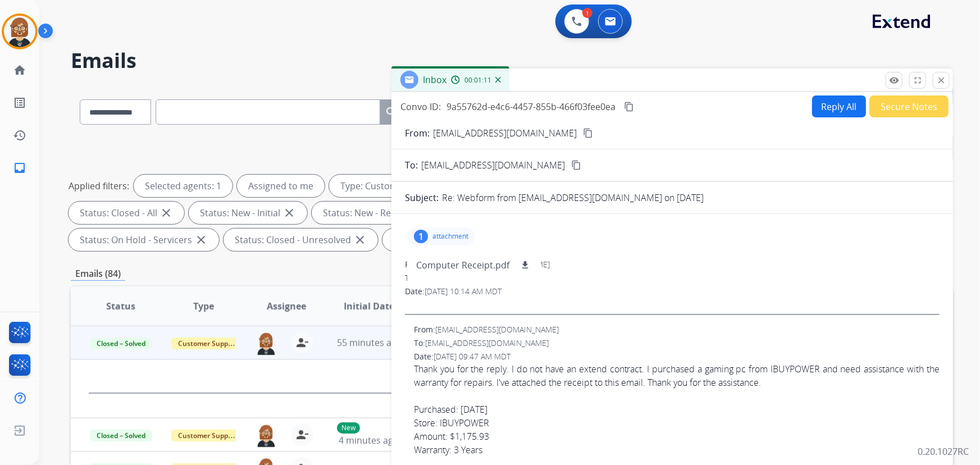
click at [612, 333] on div "From: [EMAIL_ADDRESS][DOMAIN_NAME]" at bounding box center [676, 329] width 525 height 11
click at [598, 281] on div "To: [EMAIL_ADDRESS][DOMAIN_NAME]" at bounding box center [672, 277] width 534 height 11
click at [942, 80] on mat-icon "close" at bounding box center [941, 80] width 10 height 10
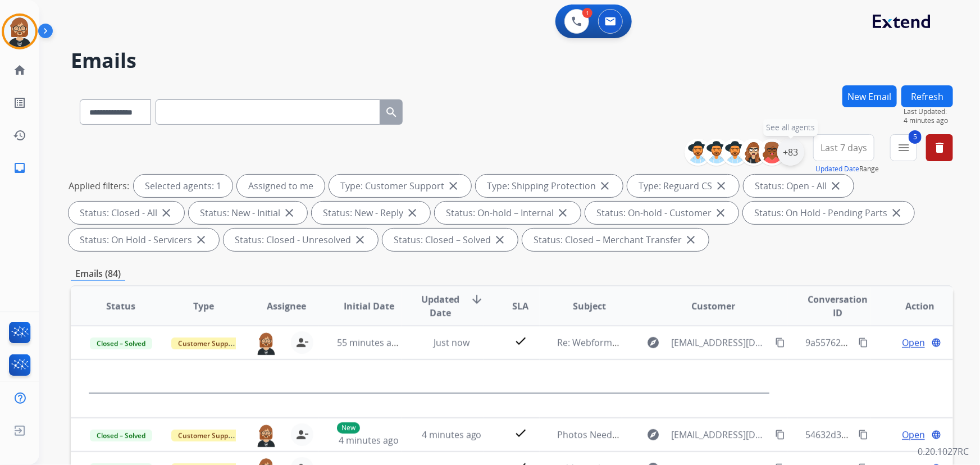
click at [794, 148] on div "+83" at bounding box center [790, 152] width 27 height 27
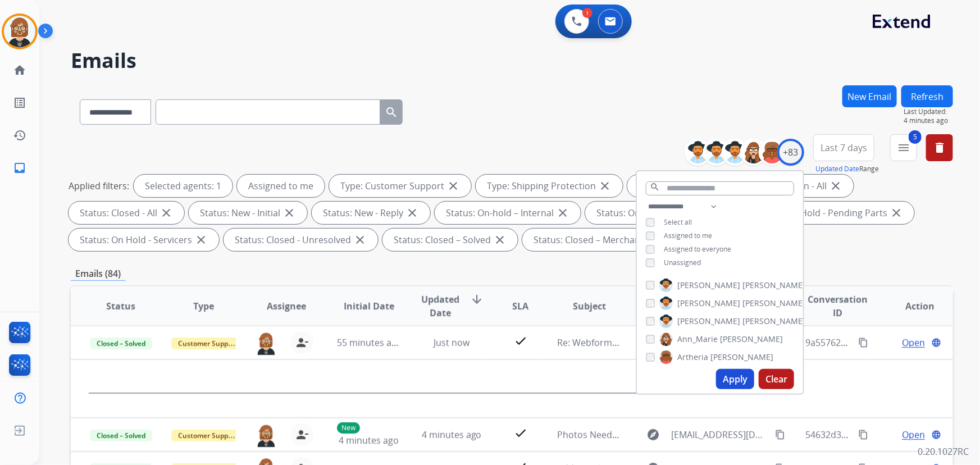
click at [726, 379] on button "Apply" at bounding box center [735, 379] width 38 height 20
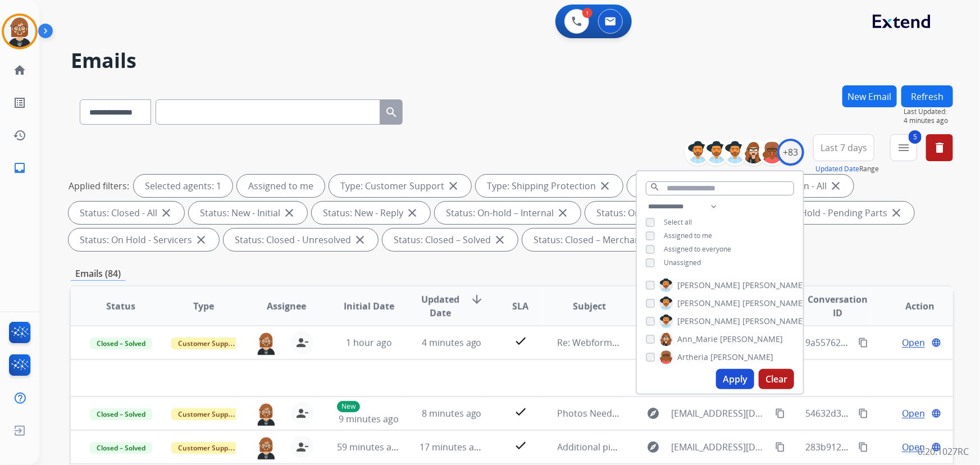
click at [918, 97] on button "Refresh" at bounding box center [927, 96] width 52 height 22
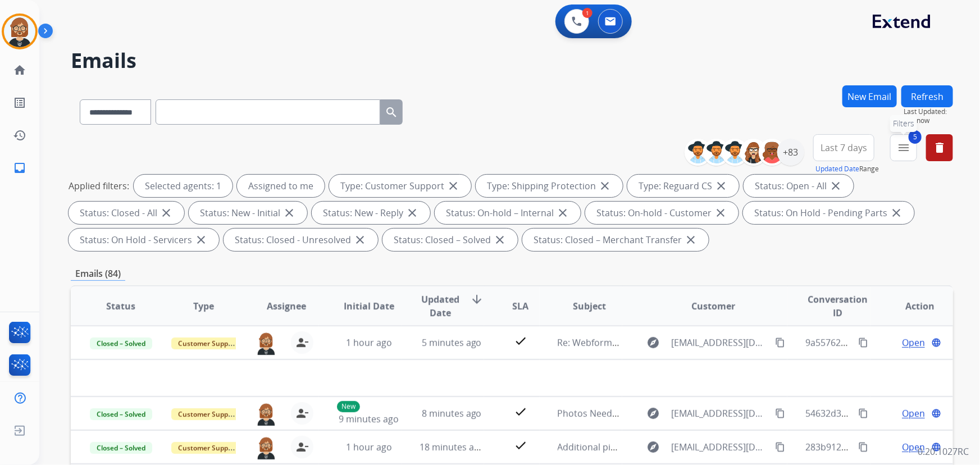
click at [895, 151] on button "5 menu Filters" at bounding box center [903, 147] width 27 height 27
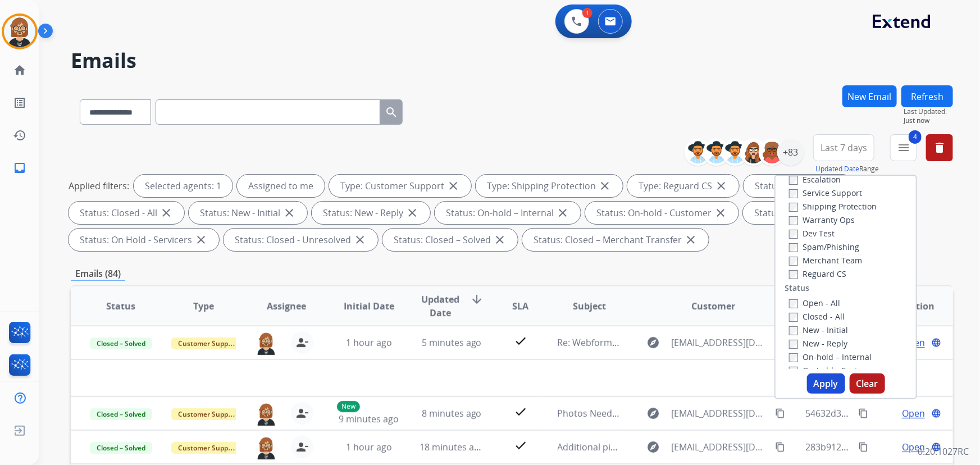
click at [824, 382] on button "Apply" at bounding box center [826, 383] width 38 height 20
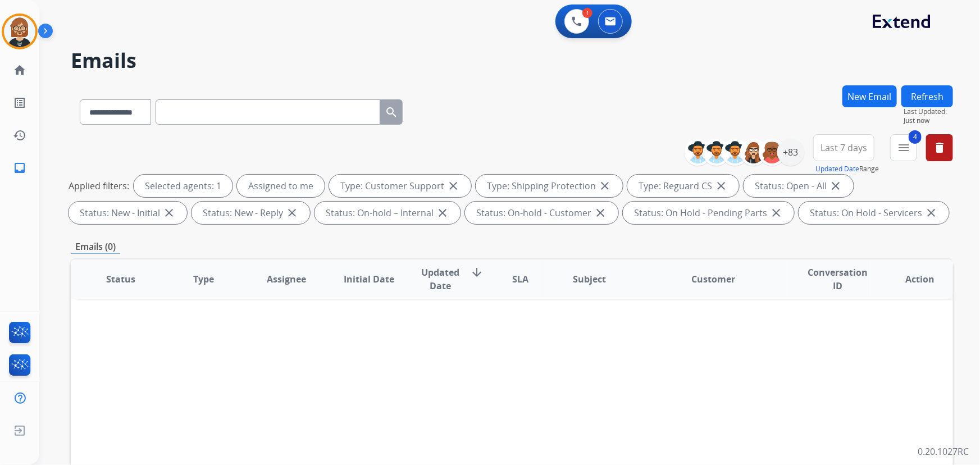
click at [936, 97] on button "Refresh" at bounding box center [927, 96] width 52 height 22
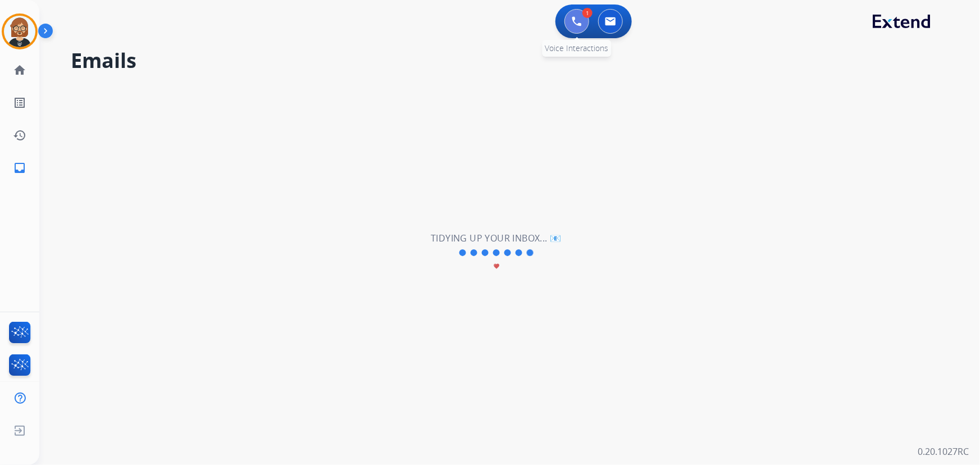
click at [582, 16] on button at bounding box center [576, 21] width 25 height 25
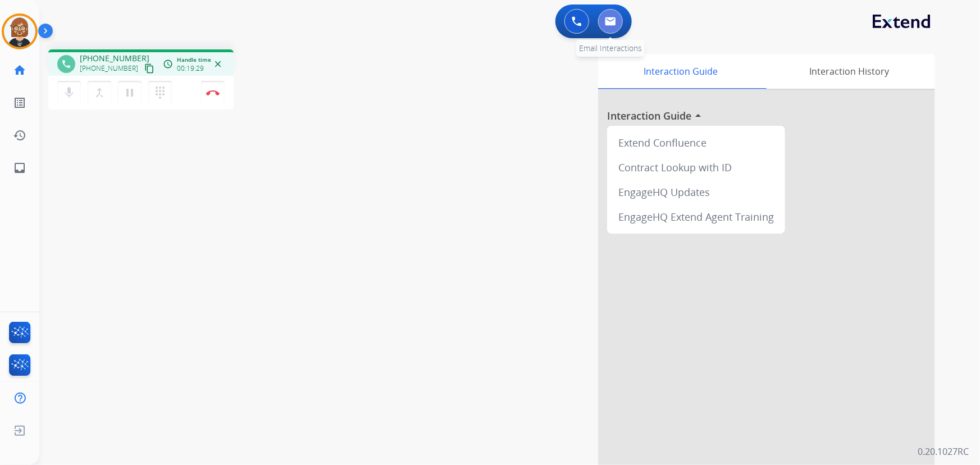
click at [614, 22] on img at bounding box center [610, 21] width 11 height 9
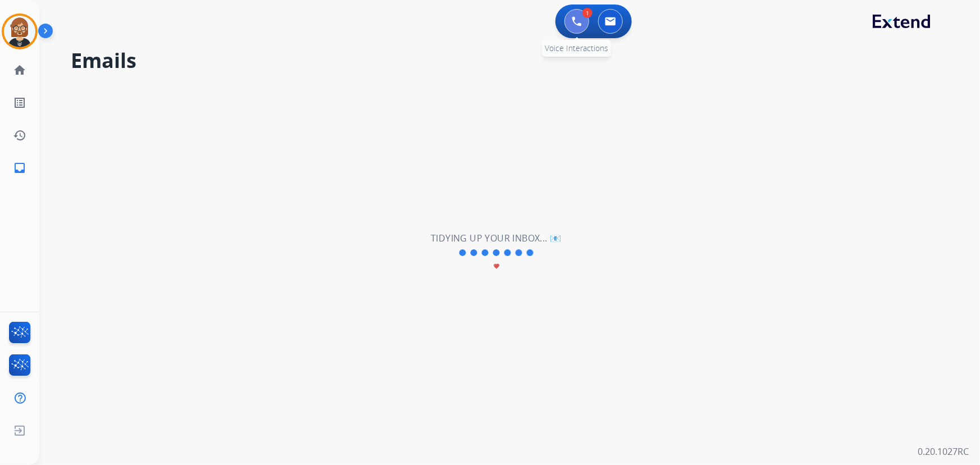
click at [578, 13] on button at bounding box center [576, 21] width 25 height 25
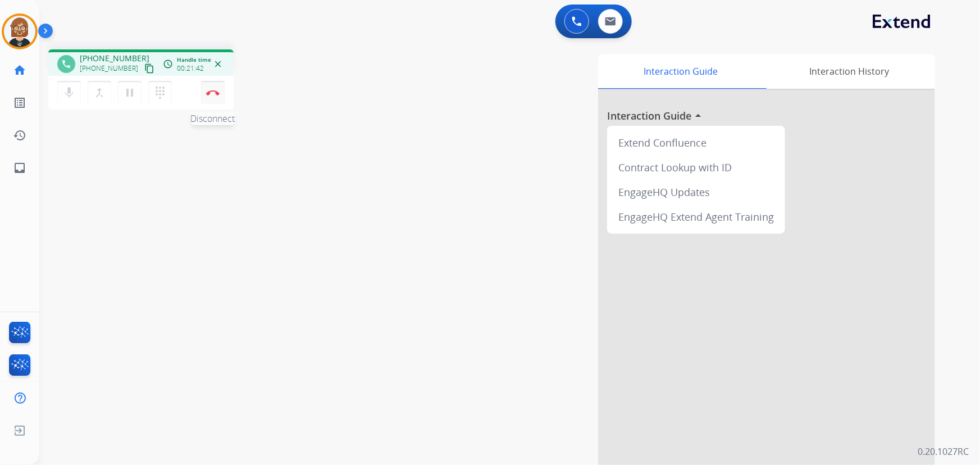
click at [212, 91] on img at bounding box center [212, 93] width 13 height 6
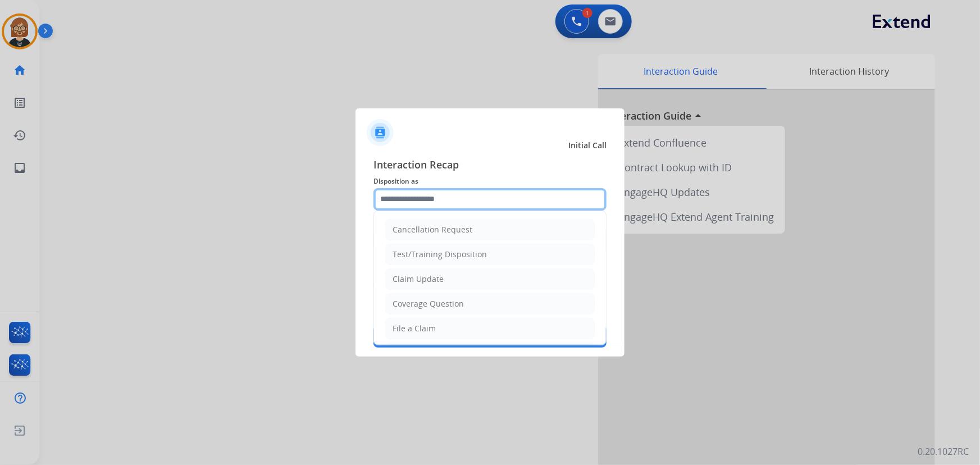
click at [521, 205] on input "text" at bounding box center [489, 199] width 233 height 22
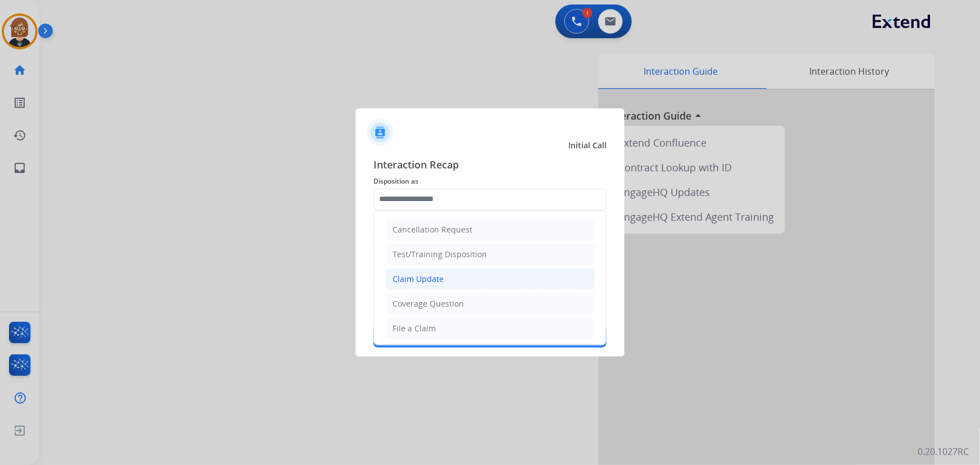
click at [504, 272] on li "Claim Update" at bounding box center [489, 278] width 209 height 21
type input "**********"
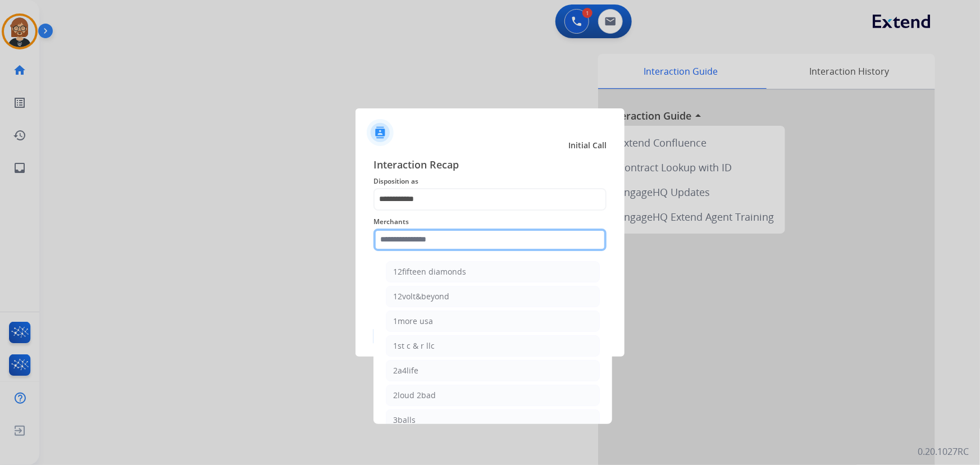
click at [499, 241] on input "text" at bounding box center [489, 239] width 233 height 22
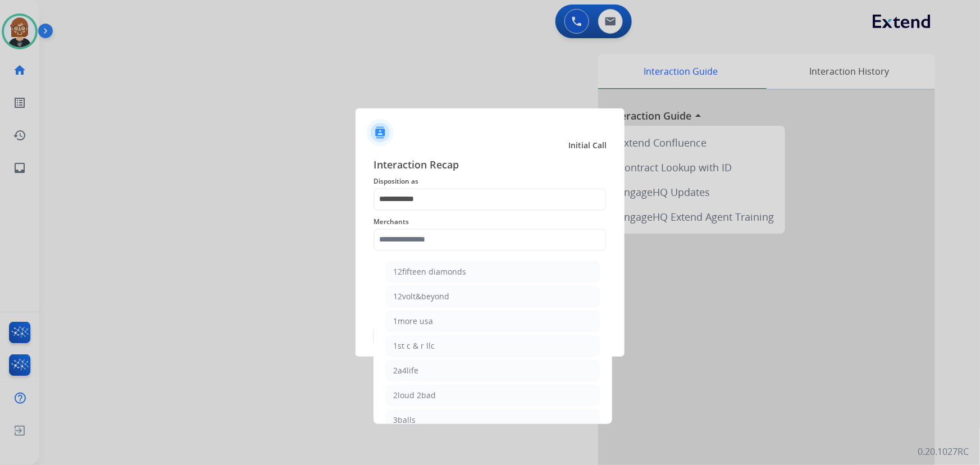
click at [942, 208] on div at bounding box center [490, 232] width 980 height 465
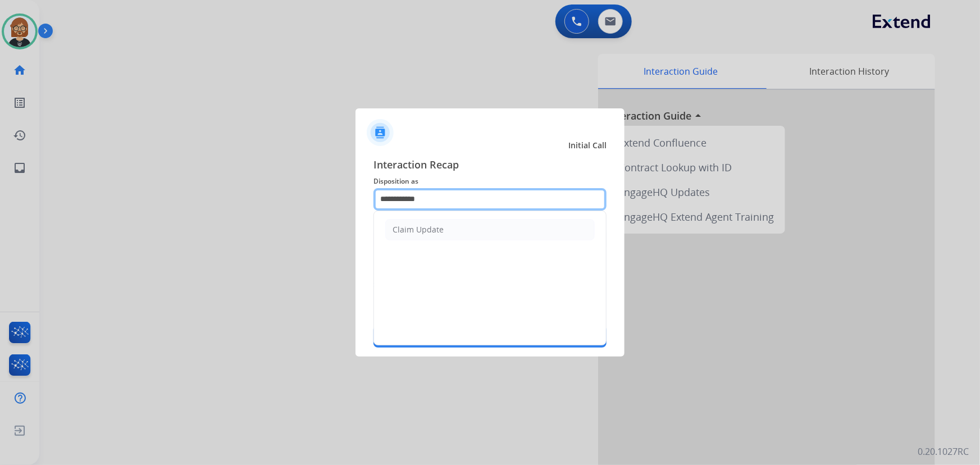
click at [489, 208] on input "**********" at bounding box center [489, 199] width 233 height 22
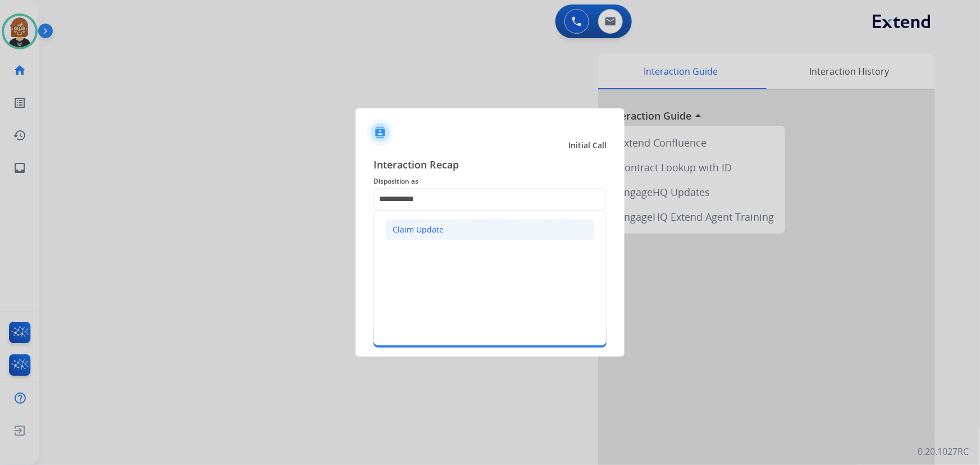
click at [491, 227] on li "Claim Update" at bounding box center [489, 229] width 209 height 21
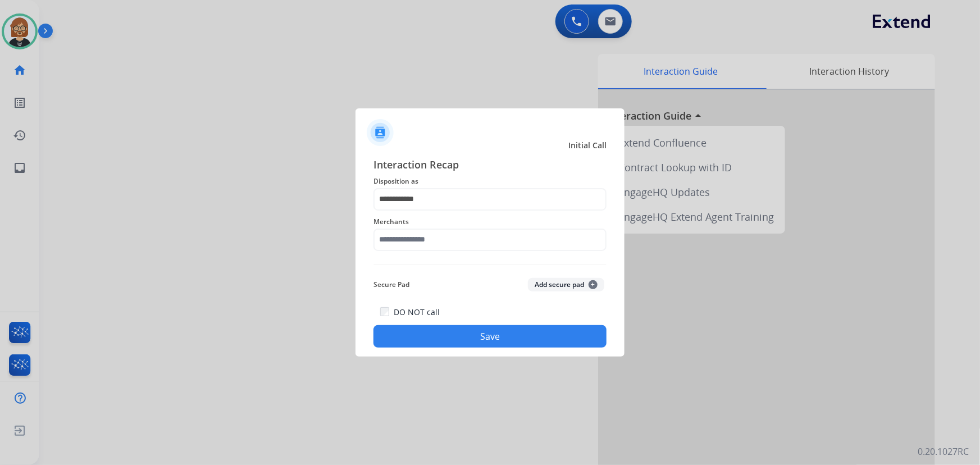
click at [491, 227] on span "Merchants" at bounding box center [489, 221] width 233 height 13
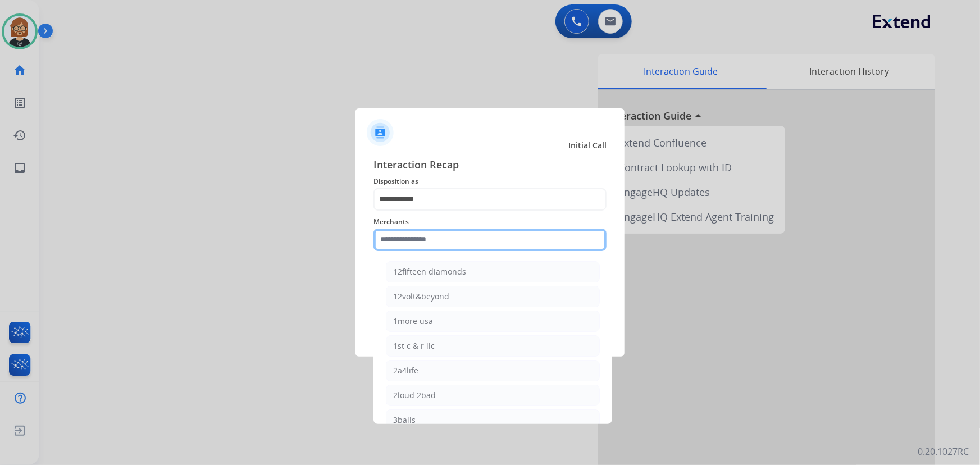
click at [483, 237] on input "text" at bounding box center [489, 239] width 233 height 22
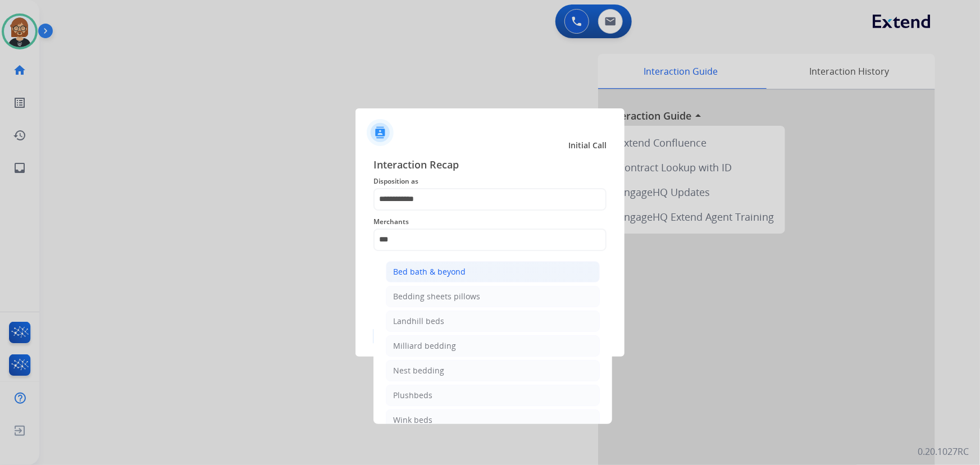
click at [488, 270] on li "Bed bath & beyond" at bounding box center [493, 271] width 214 height 21
type input "**********"
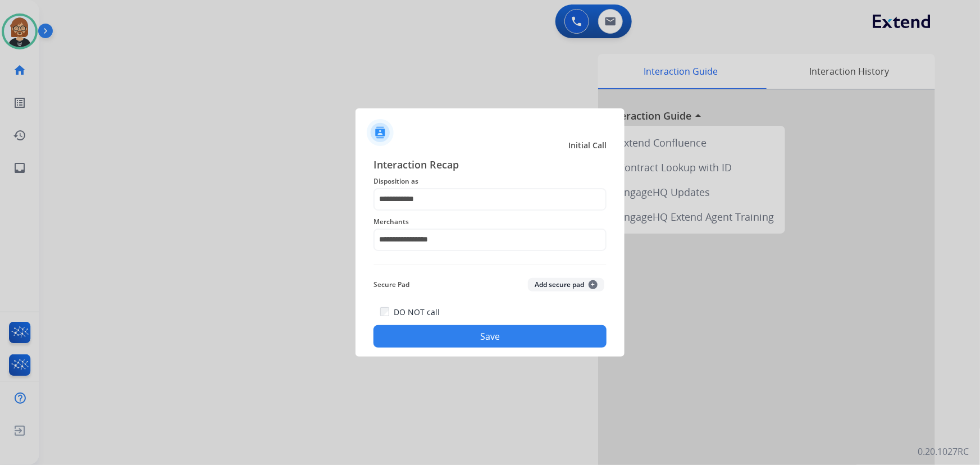
click at [543, 345] on button "Save" at bounding box center [489, 336] width 233 height 22
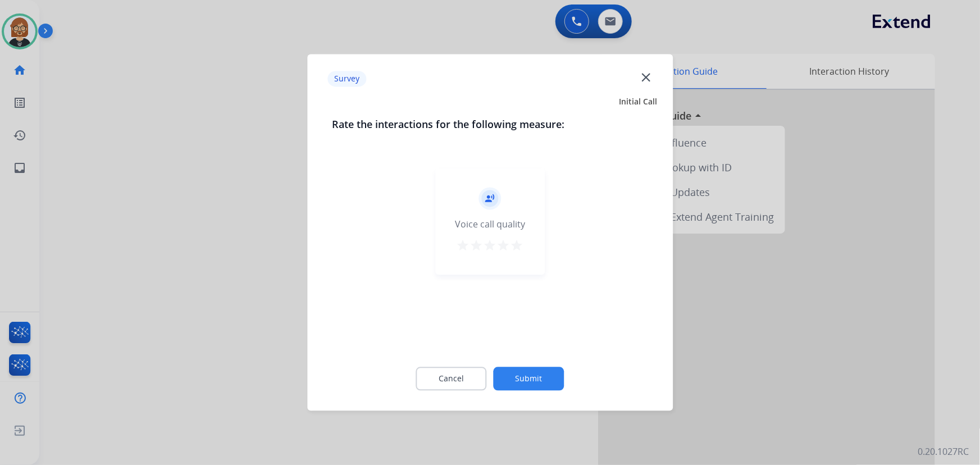
click at [542, 385] on button "Submit" at bounding box center [528, 379] width 71 height 24
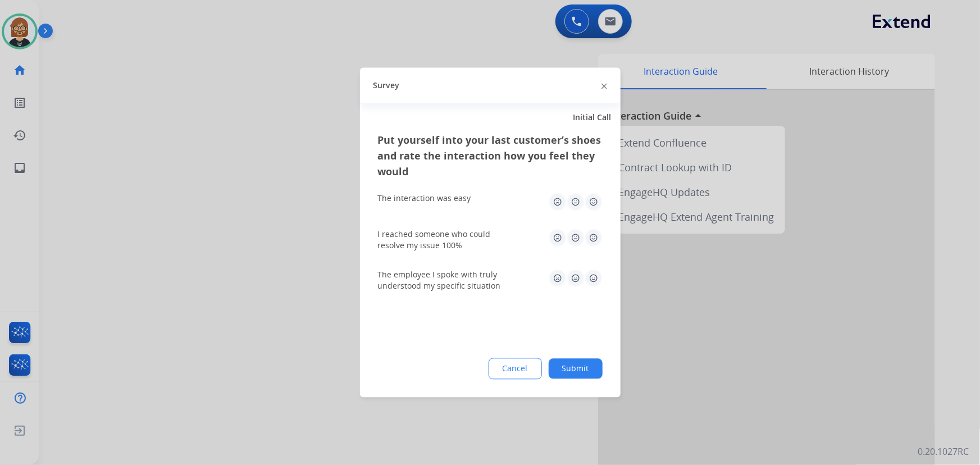
click at [564, 373] on button "Submit" at bounding box center [575, 369] width 54 height 20
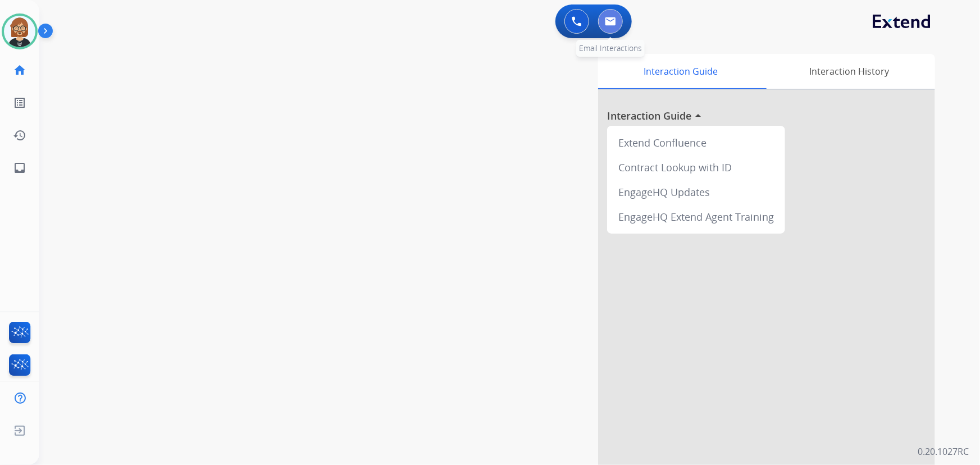
click at [618, 21] on button at bounding box center [610, 21] width 25 height 25
select select "**********"
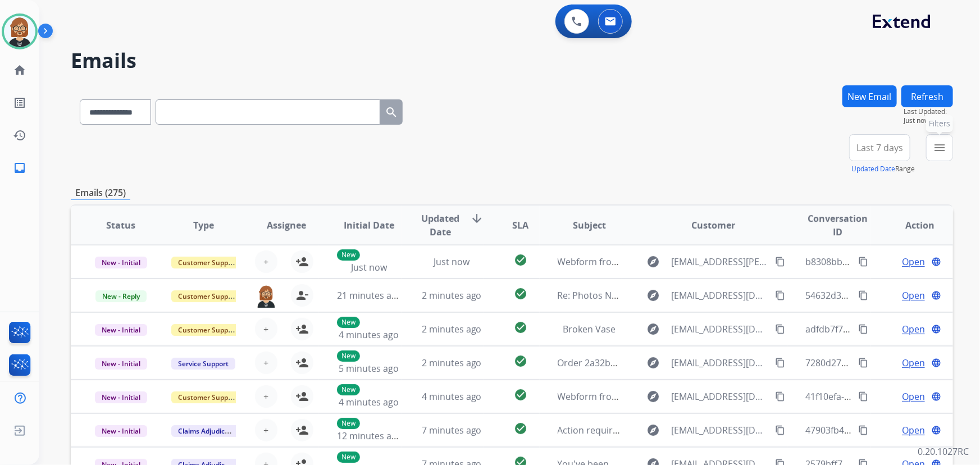
click at [935, 146] on mat-icon "menu" at bounding box center [938, 147] width 13 height 13
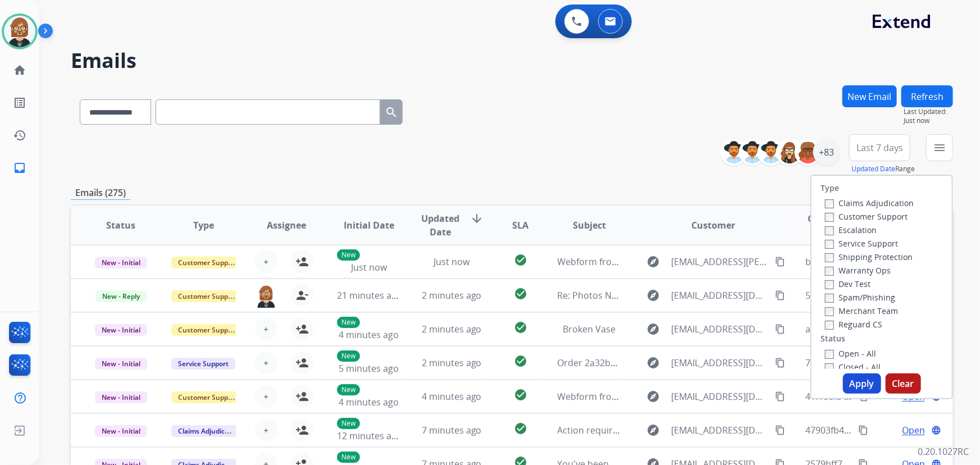
click at [834, 357] on label "Open - All" at bounding box center [850, 353] width 51 height 11
click at [847, 328] on label "Reguard CS" at bounding box center [853, 324] width 57 height 11
click at [854, 217] on label "Customer Support" at bounding box center [866, 216] width 83 height 11
click at [857, 257] on label "Shipping Protection" at bounding box center [869, 256] width 88 height 11
click at [853, 383] on button "Apply" at bounding box center [862, 383] width 38 height 20
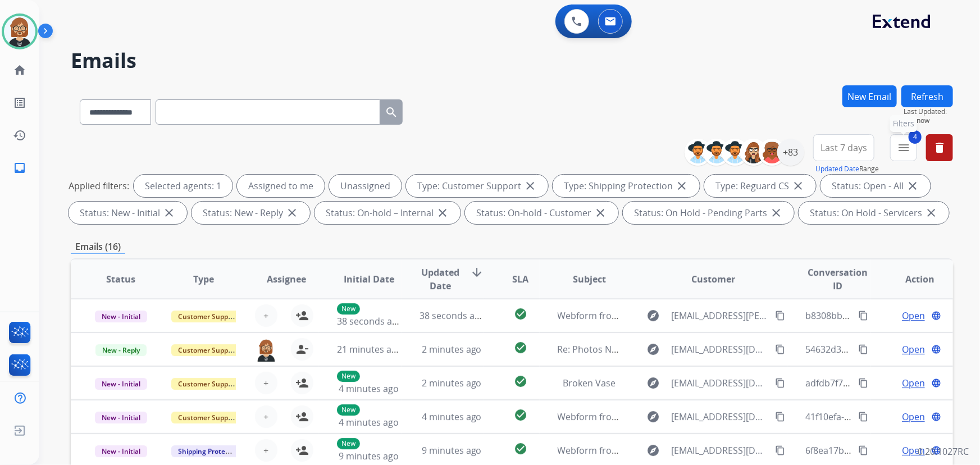
click at [899, 146] on mat-icon "menu" at bounding box center [902, 147] width 13 height 13
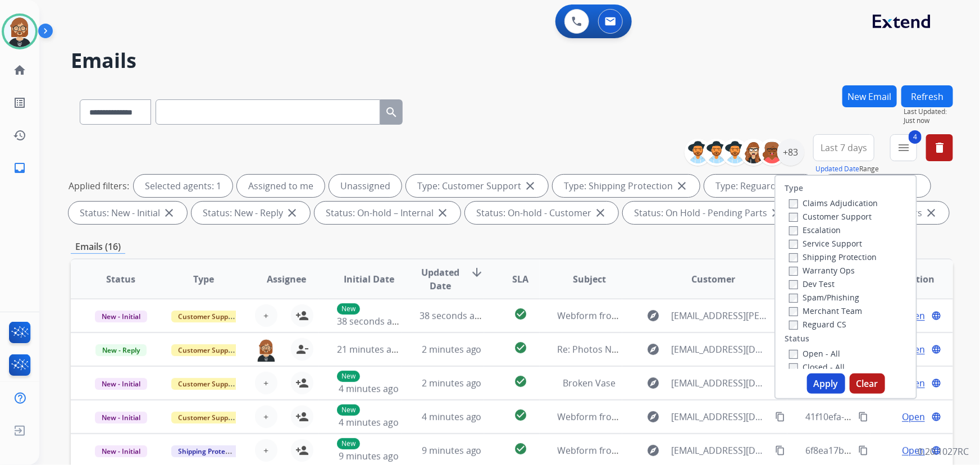
click at [747, 79] on div "**********" at bounding box center [495, 272] width 913 height 465
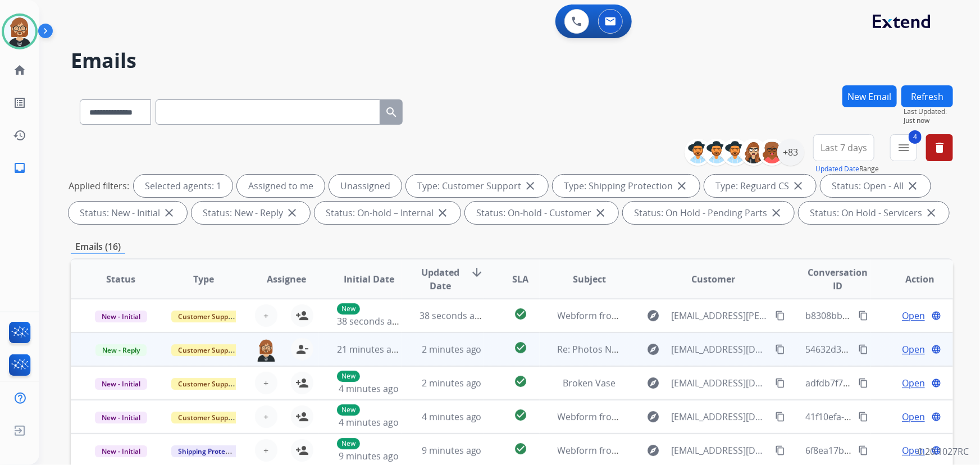
click at [461, 358] on td "2 minutes ago" at bounding box center [442, 349] width 83 height 34
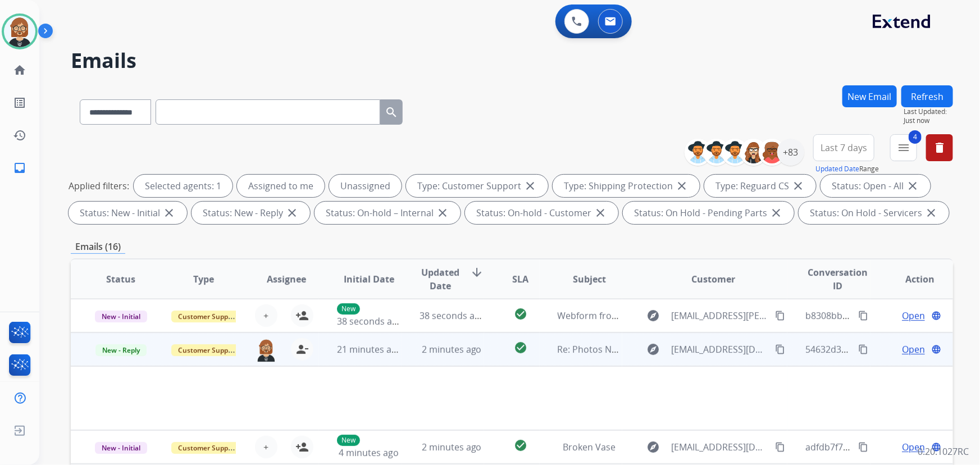
scroll to position [34, 0]
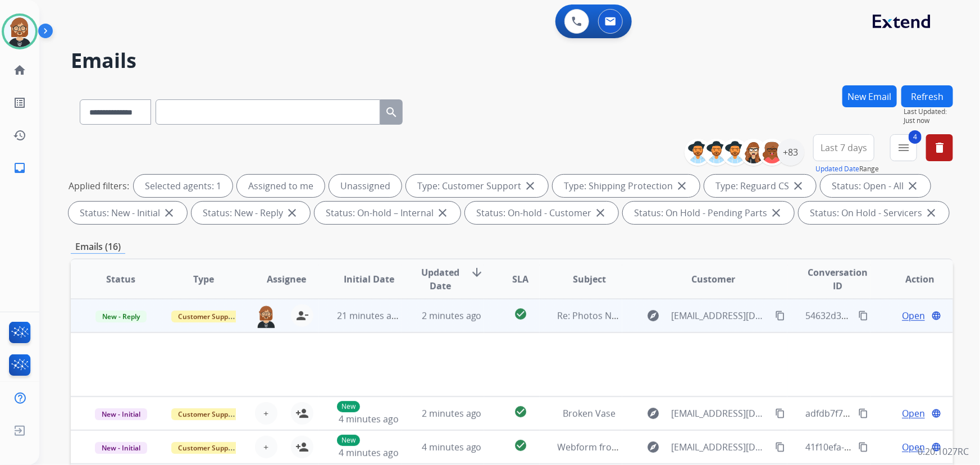
click at [912, 316] on span "Open" at bounding box center [913, 315] width 23 height 13
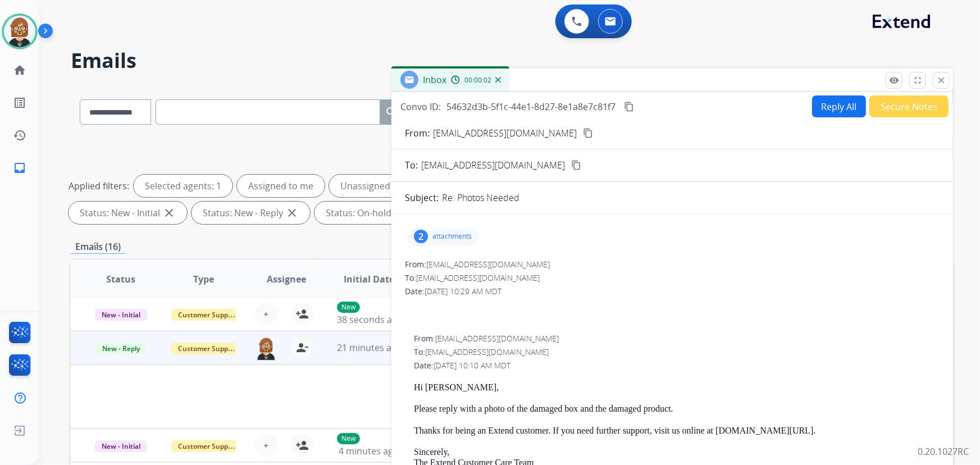
scroll to position [0, 0]
click at [330, 143] on div "**********" at bounding box center [512, 181] width 882 height 94
click at [945, 81] on mat-icon "close" at bounding box center [941, 80] width 10 height 10
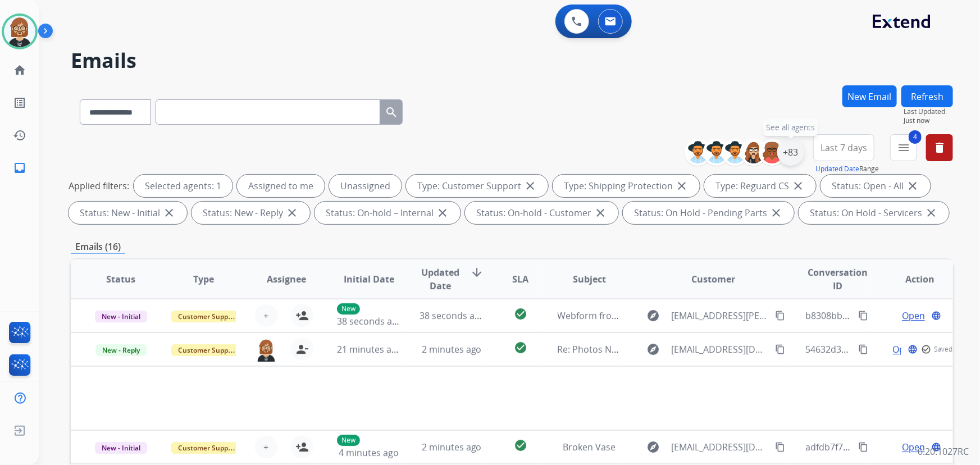
click at [789, 150] on div "+83" at bounding box center [790, 152] width 27 height 27
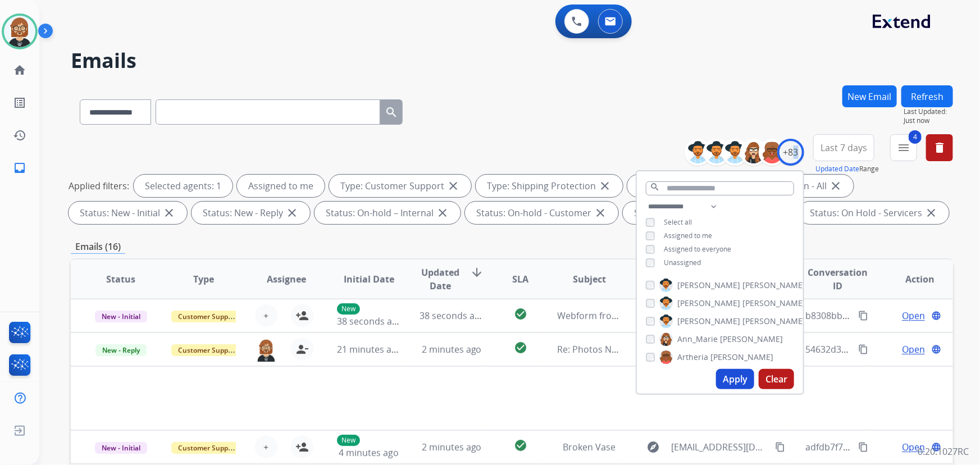
click at [722, 380] on button "Apply" at bounding box center [735, 379] width 38 height 20
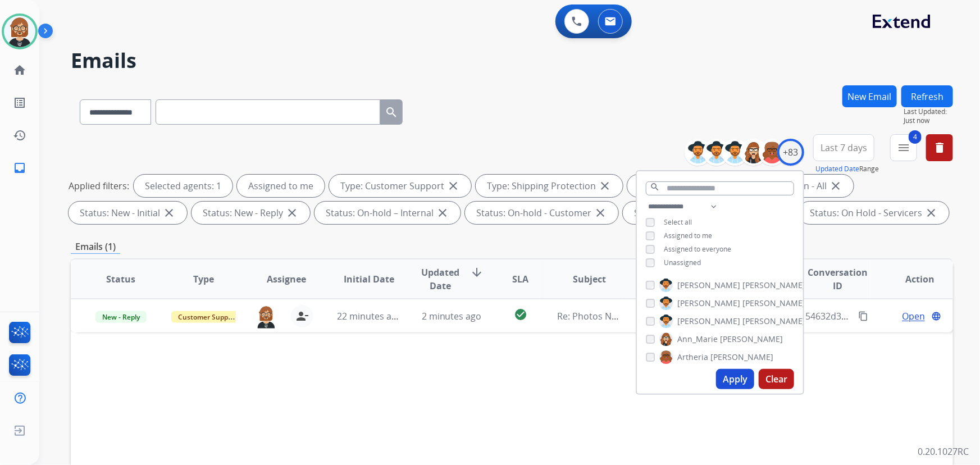
click at [557, 355] on div "Status Type Assignee Initial Date Updated Date arrow_downward SLA Subject Custo…" at bounding box center [512, 446] width 882 height 376
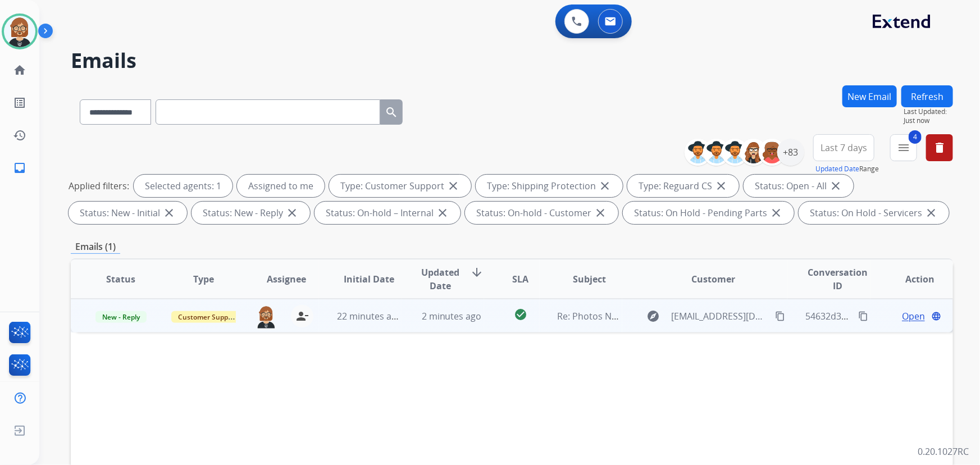
click at [541, 317] on td "Re: Photos Needed" at bounding box center [580, 316] width 83 height 34
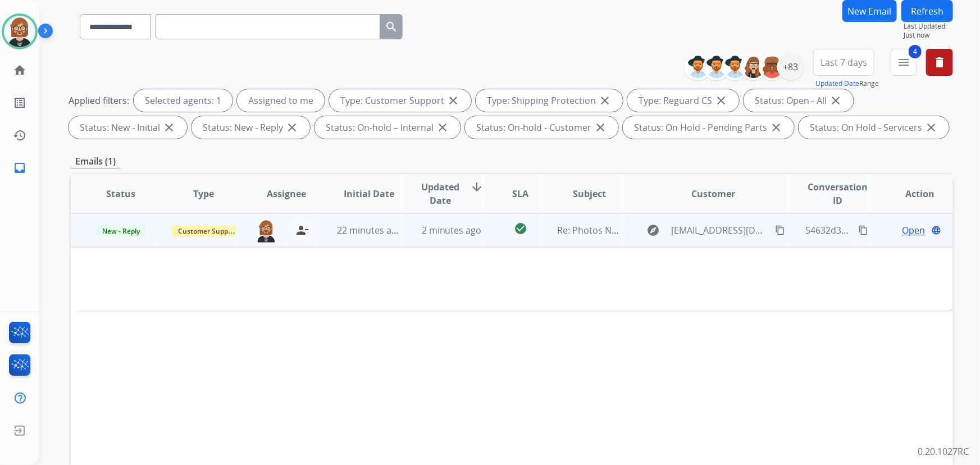
scroll to position [102, 0]
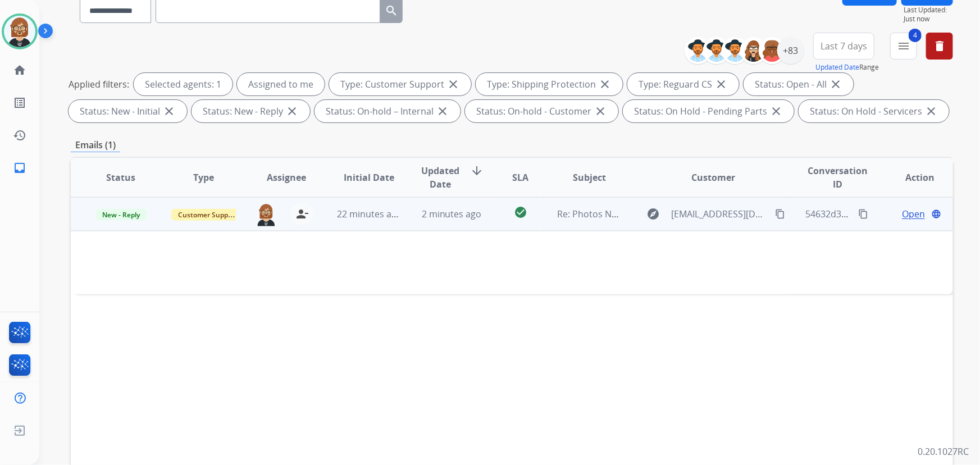
click at [907, 216] on span "Open" at bounding box center [913, 213] width 23 height 13
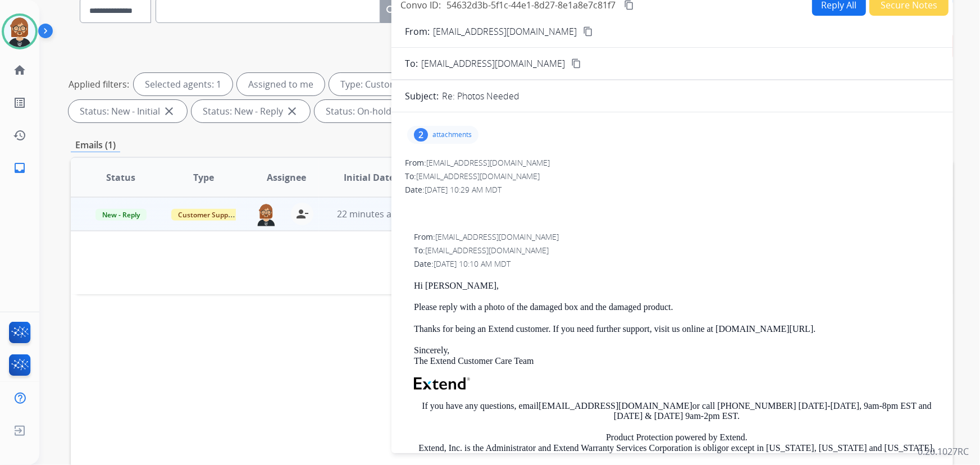
click at [447, 130] on p "attachments" at bounding box center [451, 134] width 39 height 9
click at [442, 158] on div at bounding box center [444, 163] width 56 height 39
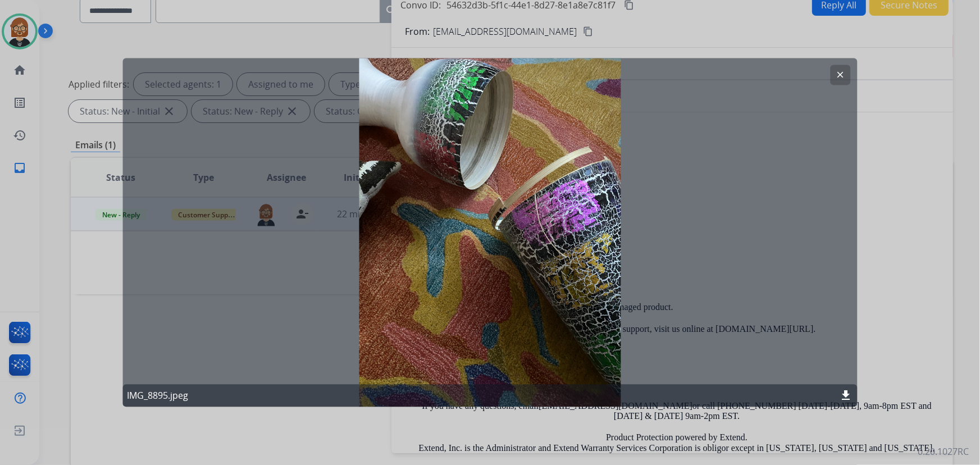
click at [702, 242] on div "clear IMG_8895.jpeg download" at bounding box center [489, 232] width 735 height 349
click at [842, 74] on mat-icon "clear" at bounding box center [840, 75] width 10 height 10
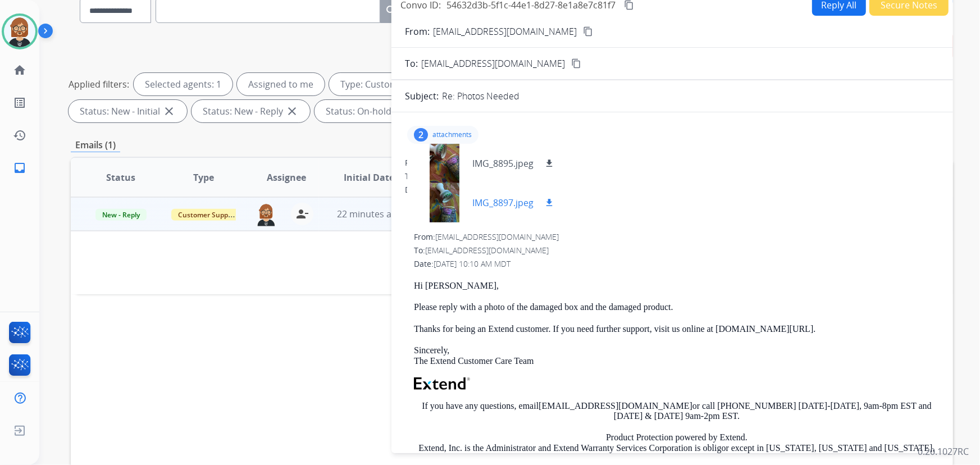
click at [454, 205] on div at bounding box center [444, 202] width 56 height 39
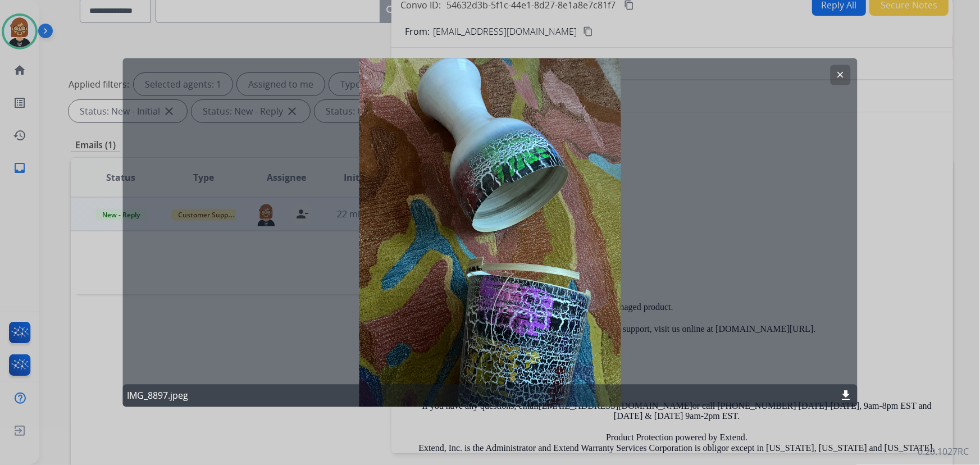
click at [710, 236] on div "clear IMG_8897.jpeg download" at bounding box center [489, 232] width 735 height 349
click at [846, 69] on button "clear" at bounding box center [840, 75] width 20 height 20
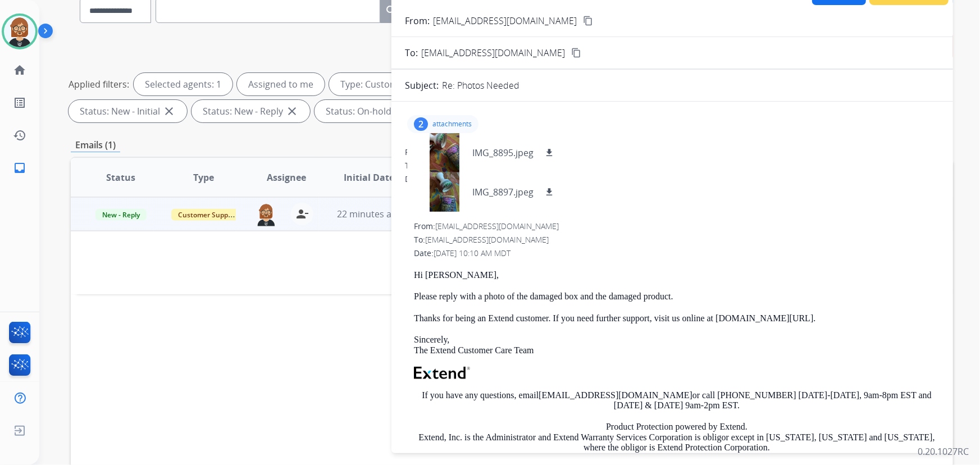
scroll to position [0, 0]
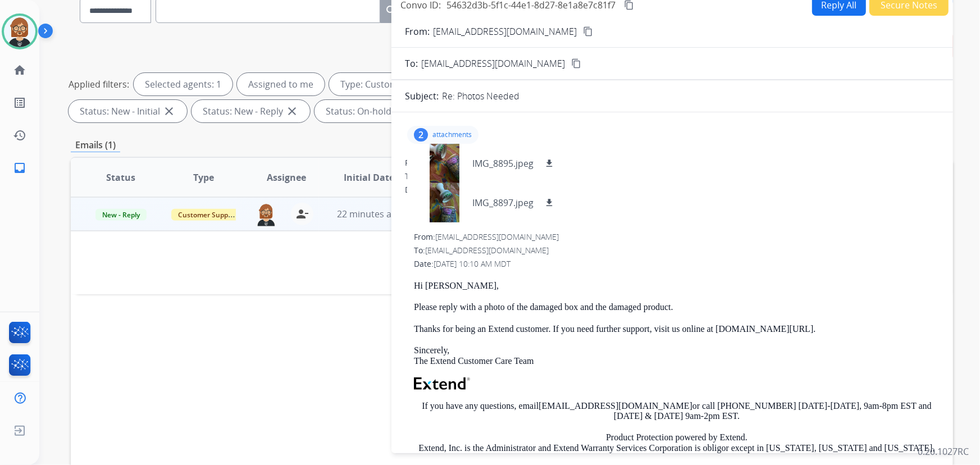
click at [712, 186] on div "Date: [DATE] 10:29 AM MDT" at bounding box center [672, 189] width 534 height 11
click at [611, 173] on div "To: [EMAIL_ADDRESS][DOMAIN_NAME]" at bounding box center [672, 176] width 534 height 11
click at [441, 130] on p "attachments" at bounding box center [451, 134] width 39 height 9
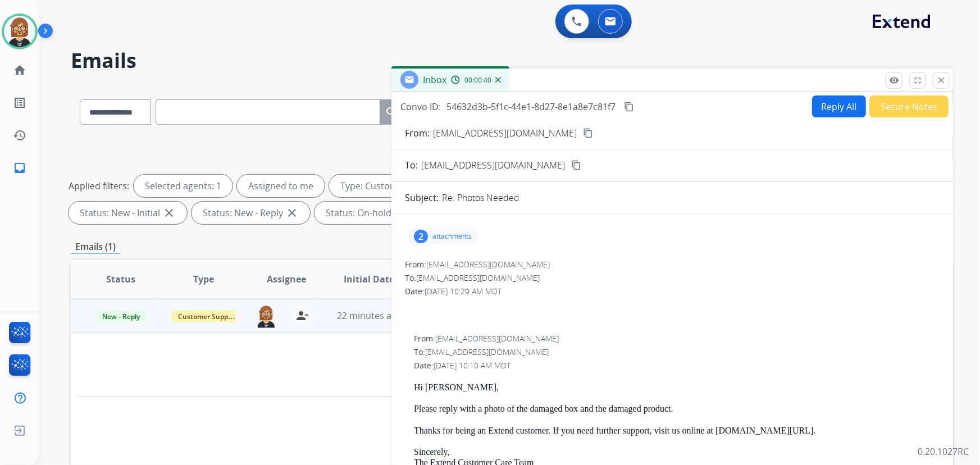
click at [829, 108] on button "Reply All" at bounding box center [839, 106] width 54 height 22
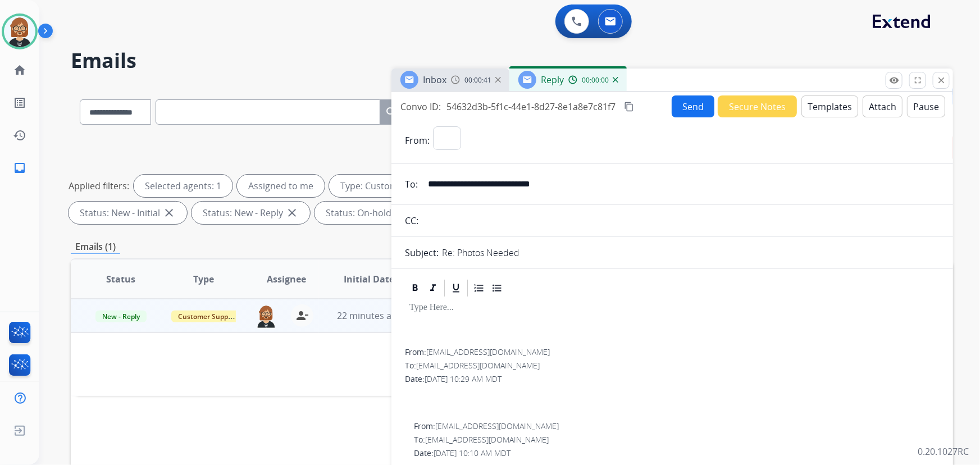
select select "**********"
click at [809, 112] on button "Templates" at bounding box center [829, 106] width 57 height 22
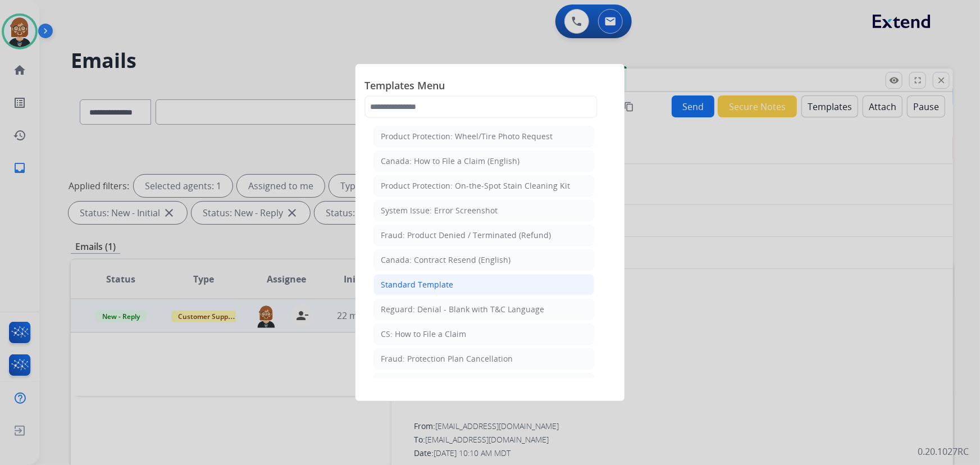
click at [482, 283] on li "Standard Template" at bounding box center [483, 284] width 221 height 21
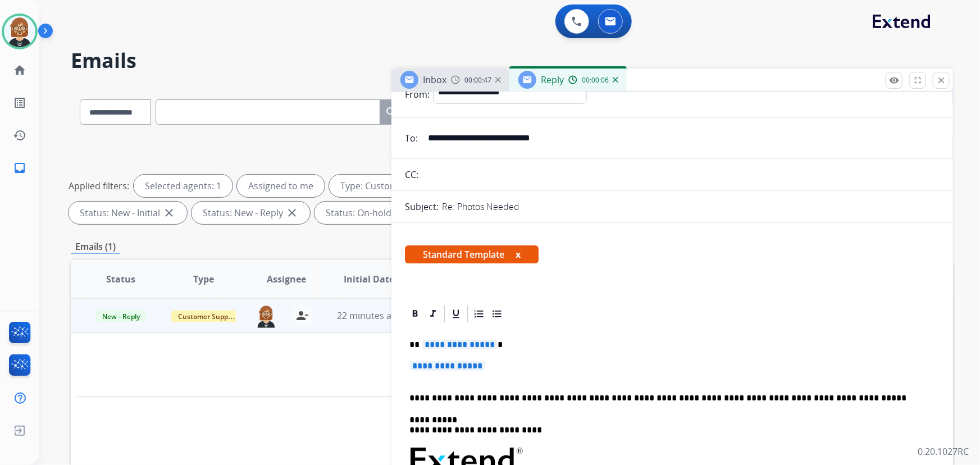
scroll to position [102, 0]
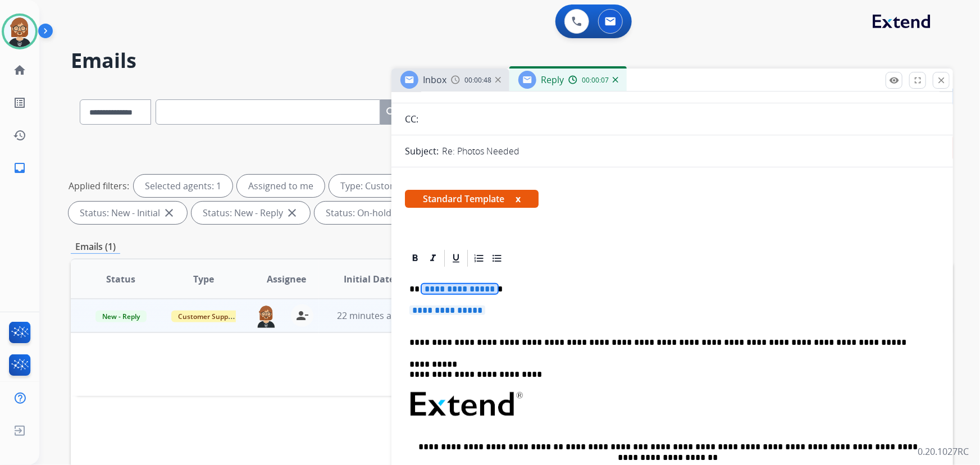
click at [466, 288] on span "**********" at bounding box center [460, 289] width 76 height 10
click at [434, 308] on span "**********" at bounding box center [447, 310] width 76 height 10
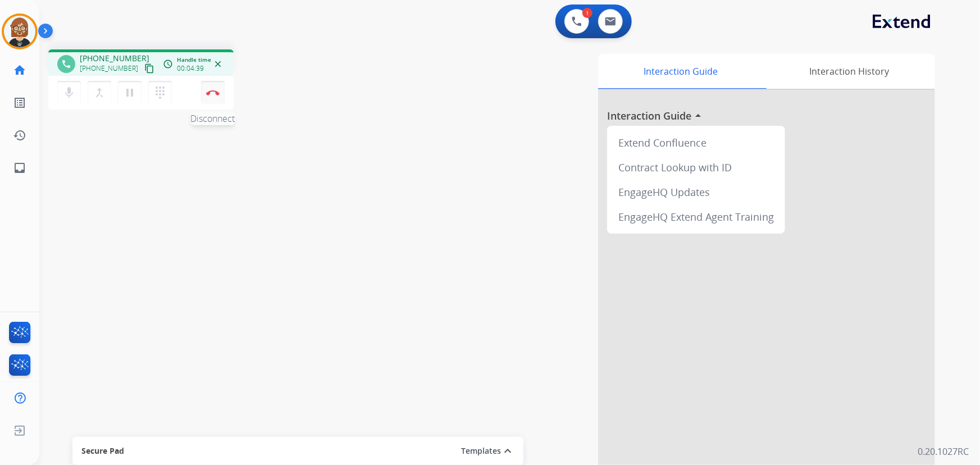
click at [206, 91] on img at bounding box center [212, 93] width 13 height 6
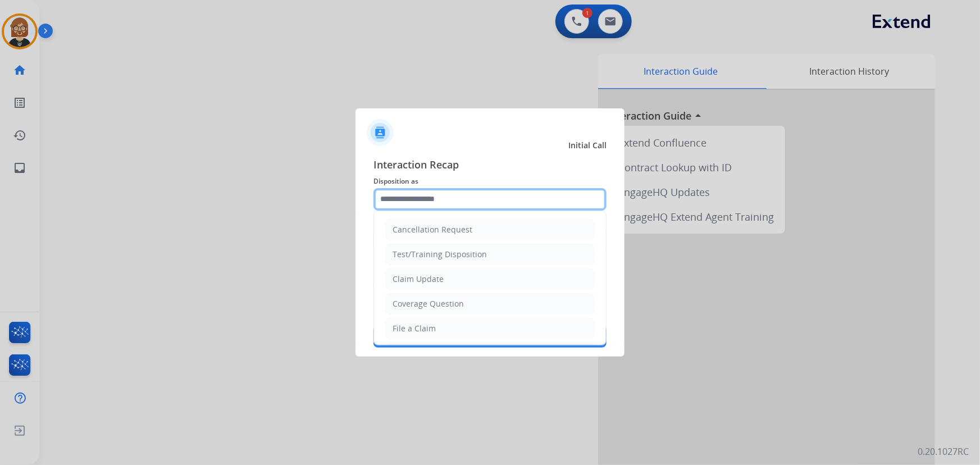
click at [438, 208] on input "text" at bounding box center [489, 199] width 233 height 22
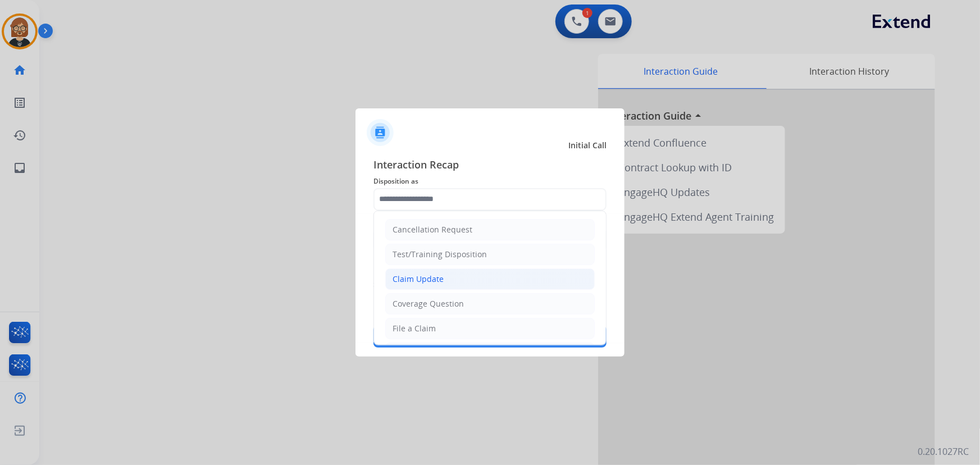
click at [451, 272] on li "Claim Update" at bounding box center [489, 278] width 209 height 21
type input "**********"
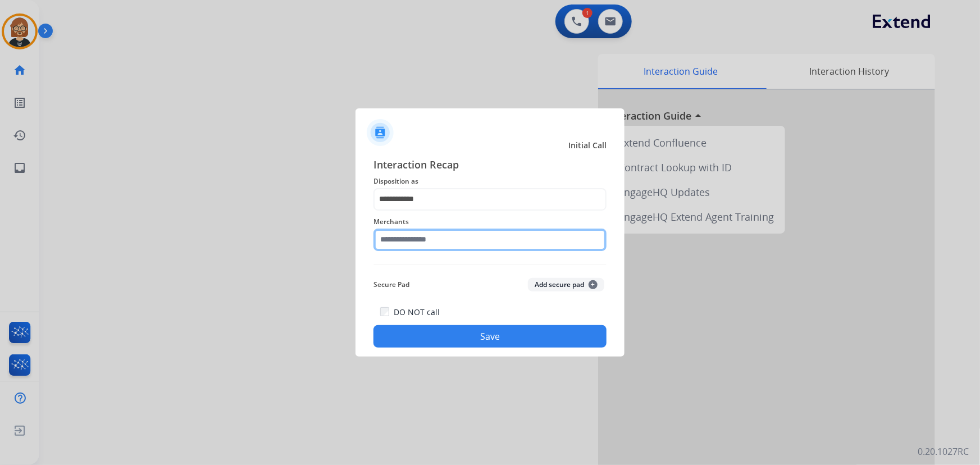
click at [460, 249] on input "text" at bounding box center [489, 239] width 233 height 22
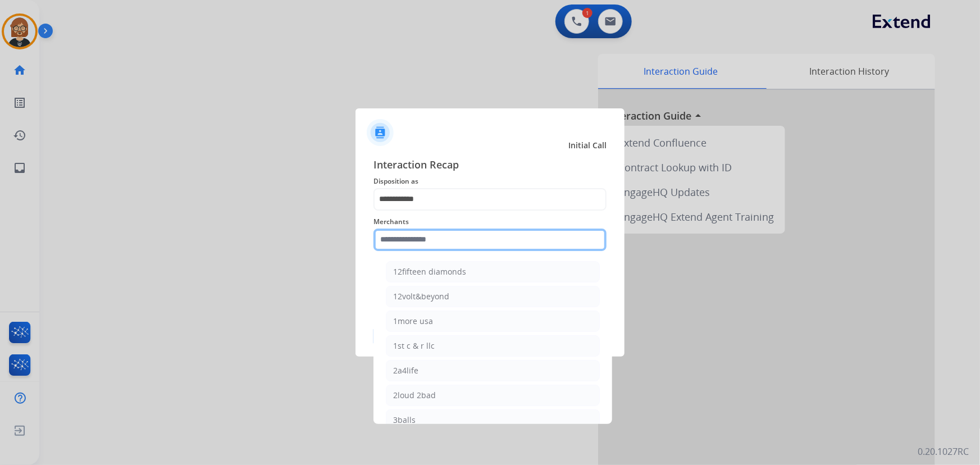
click at [451, 234] on input "text" at bounding box center [489, 239] width 233 height 22
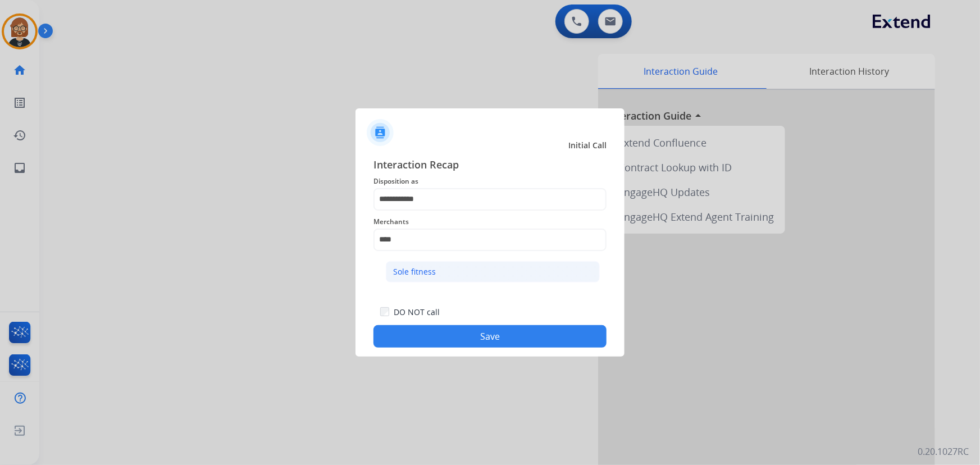
click at [464, 270] on li "Sole fitness" at bounding box center [493, 271] width 214 height 21
type input "**********"
click at [492, 347] on div "DO NOT call Save" at bounding box center [489, 326] width 233 height 43
click at [490, 339] on button "Save" at bounding box center [489, 336] width 233 height 22
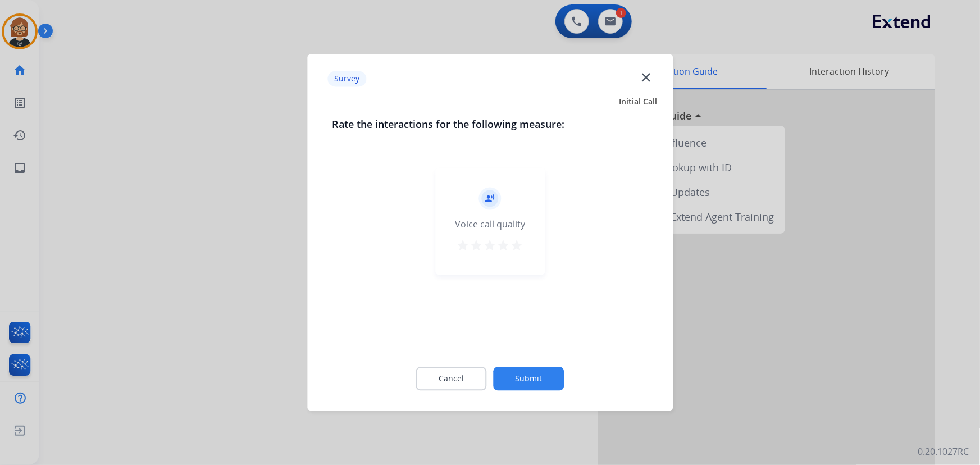
click at [530, 385] on button "Submit" at bounding box center [528, 379] width 71 height 24
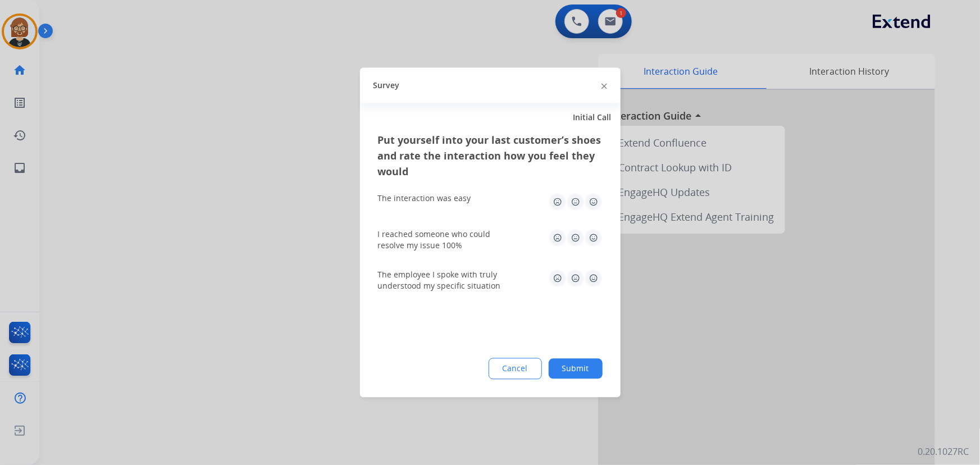
click at [573, 370] on button "Submit" at bounding box center [575, 369] width 54 height 20
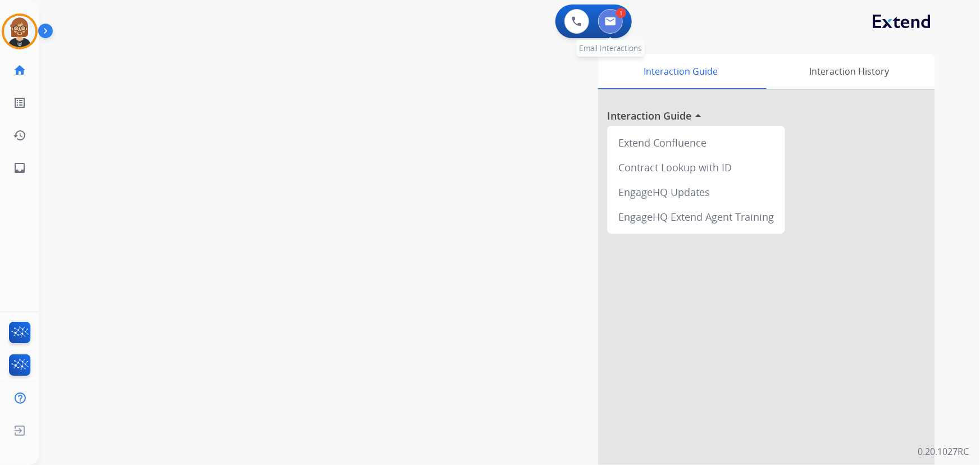
click at [620, 27] on button at bounding box center [610, 21] width 25 height 25
select select "**********"
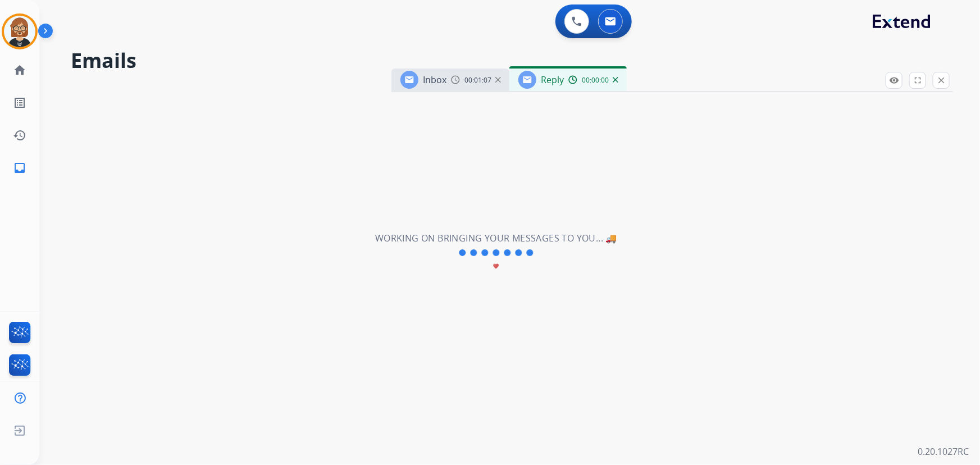
select select "**********"
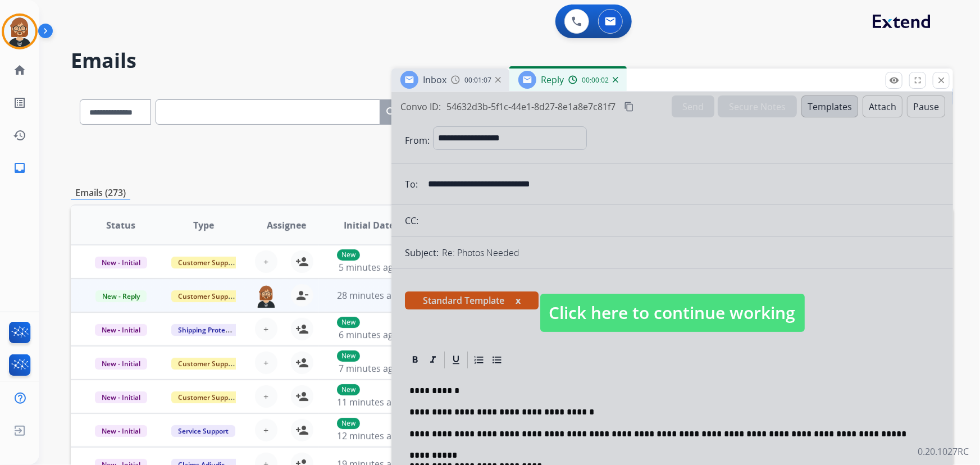
click at [671, 329] on span "Click here to continue working" at bounding box center [672, 313] width 264 height 38
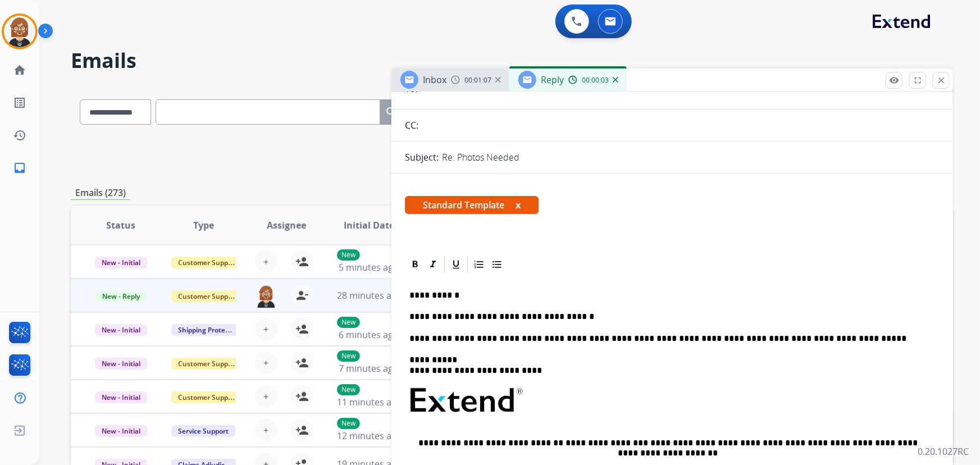
scroll to position [102, 0]
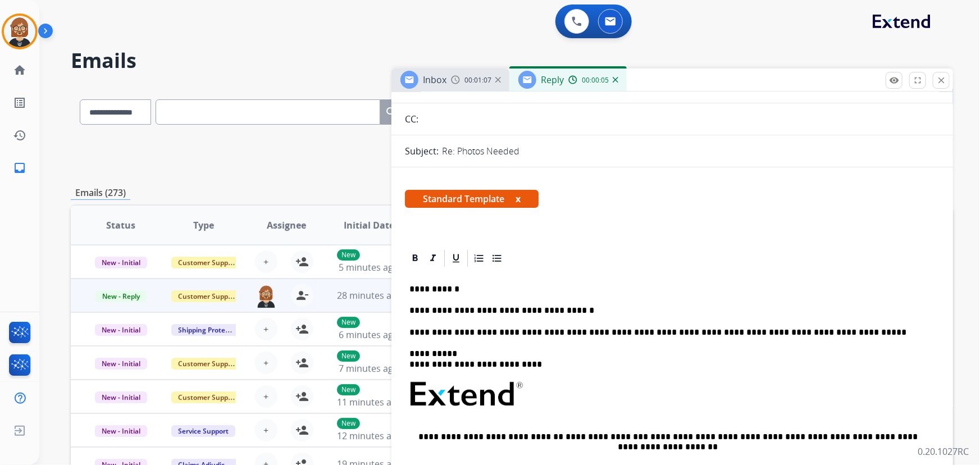
click at [587, 309] on p "**********" at bounding box center [667, 310] width 517 height 10
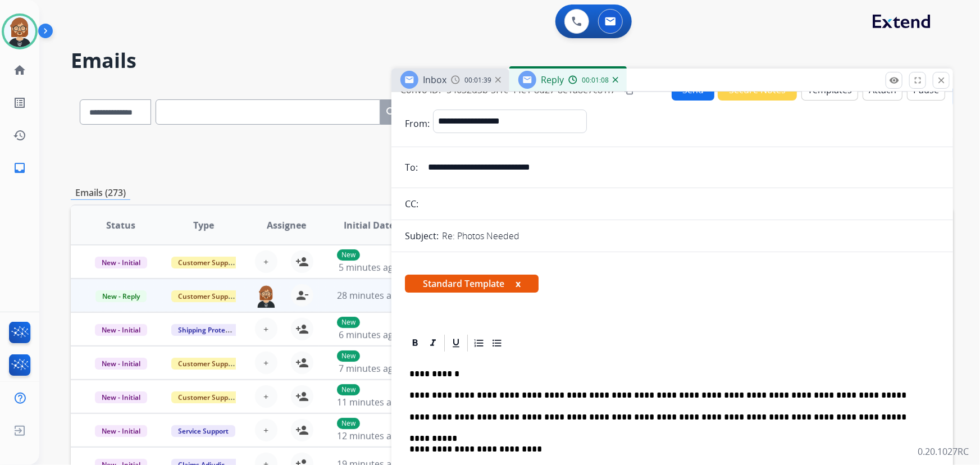
scroll to position [0, 0]
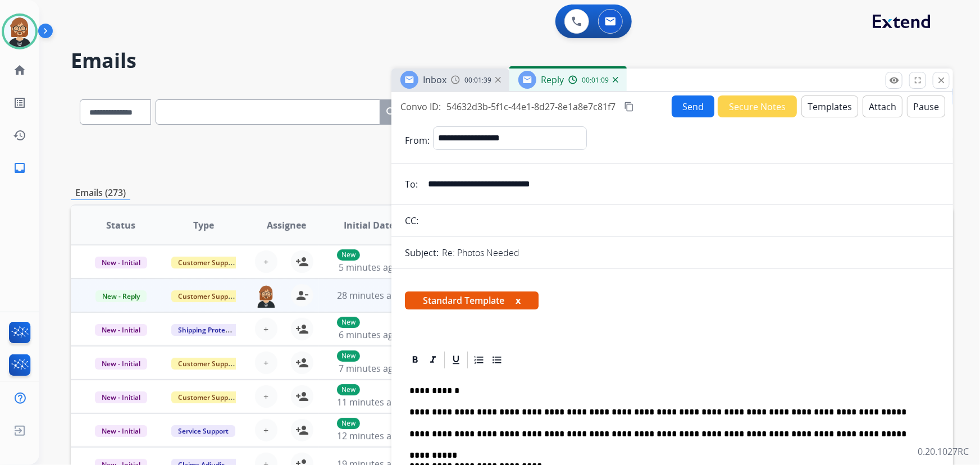
click at [698, 108] on button "Send" at bounding box center [692, 106] width 43 height 22
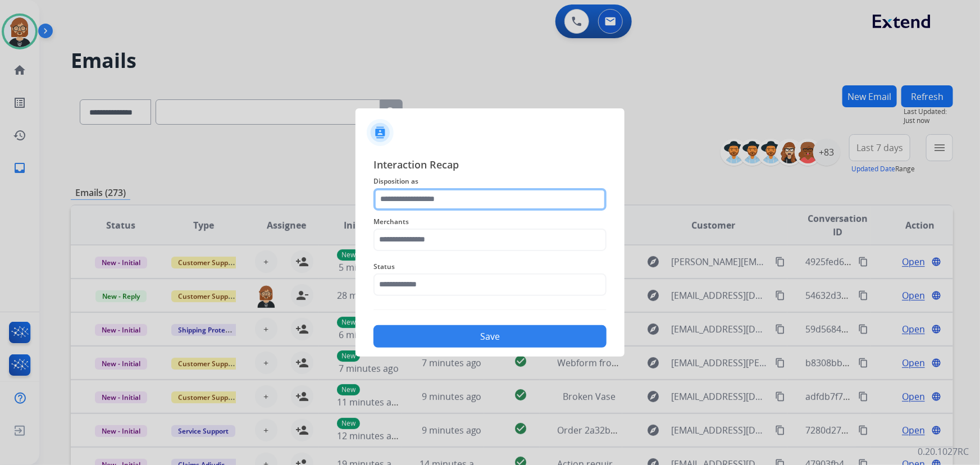
click at [491, 191] on input "text" at bounding box center [489, 199] width 233 height 22
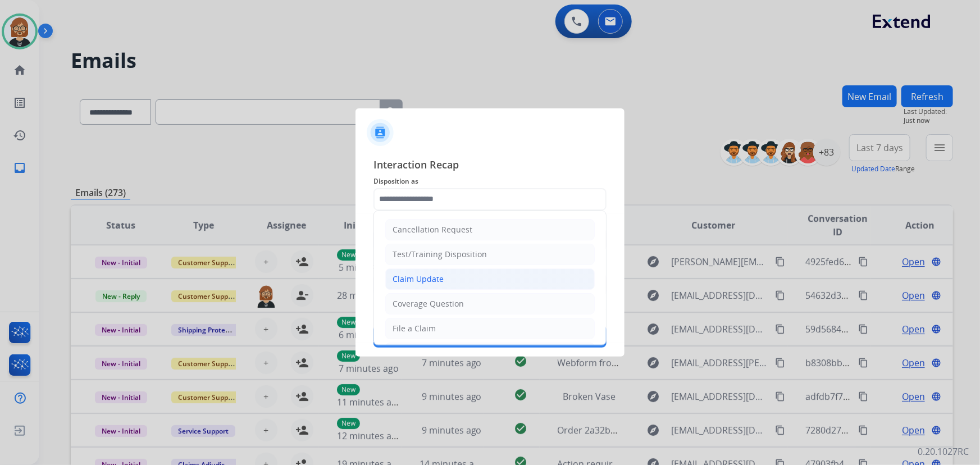
click at [481, 286] on li "Claim Update" at bounding box center [489, 278] width 209 height 21
type input "**********"
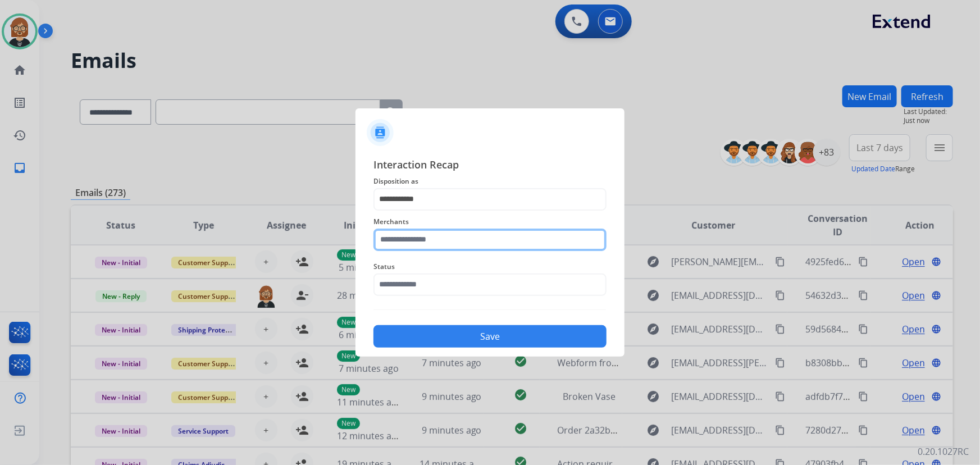
click at [509, 230] on input "text" at bounding box center [489, 239] width 233 height 22
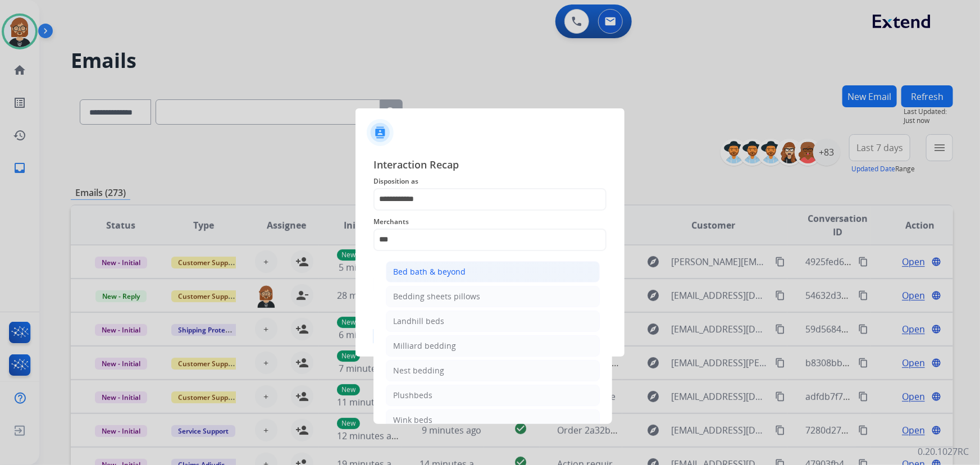
click at [483, 269] on li "Bed bath & beyond" at bounding box center [493, 271] width 214 height 21
type input "**********"
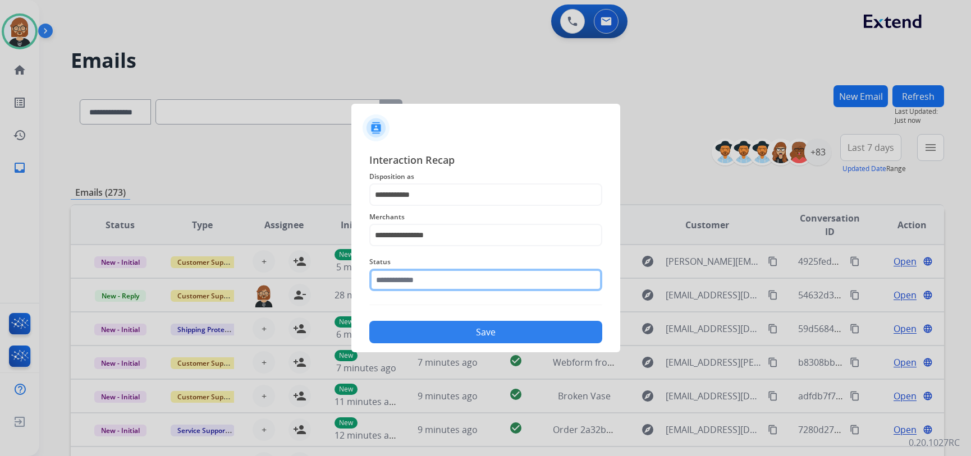
click at [477, 286] on input "text" at bounding box center [485, 280] width 233 height 22
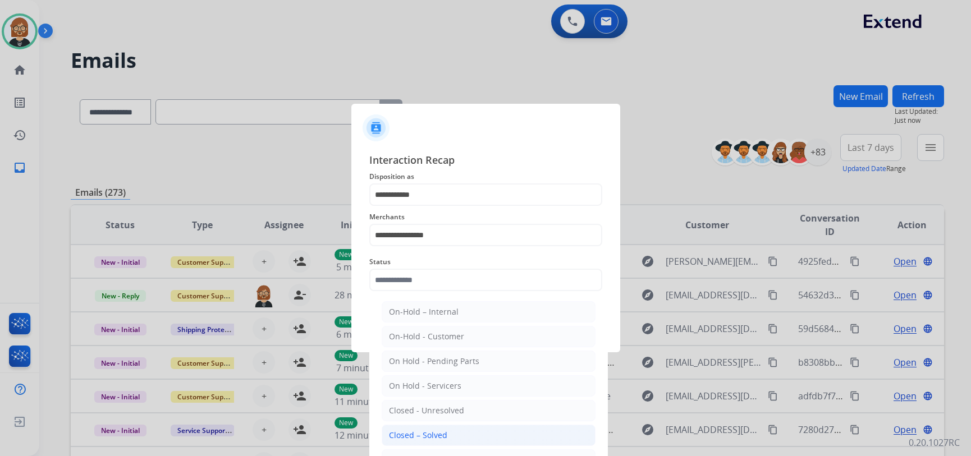
click at [464, 431] on li "Closed – Solved" at bounding box center [489, 435] width 214 height 21
type input "**********"
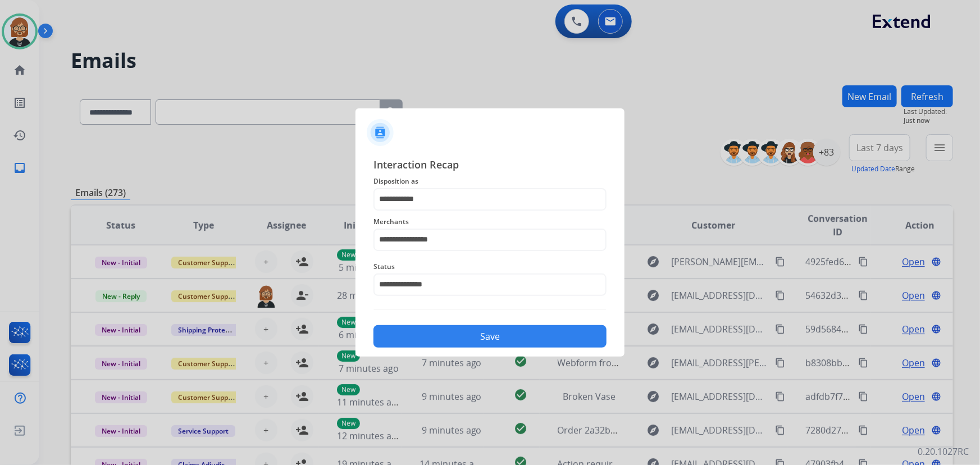
click at [495, 341] on button "Save" at bounding box center [489, 336] width 233 height 22
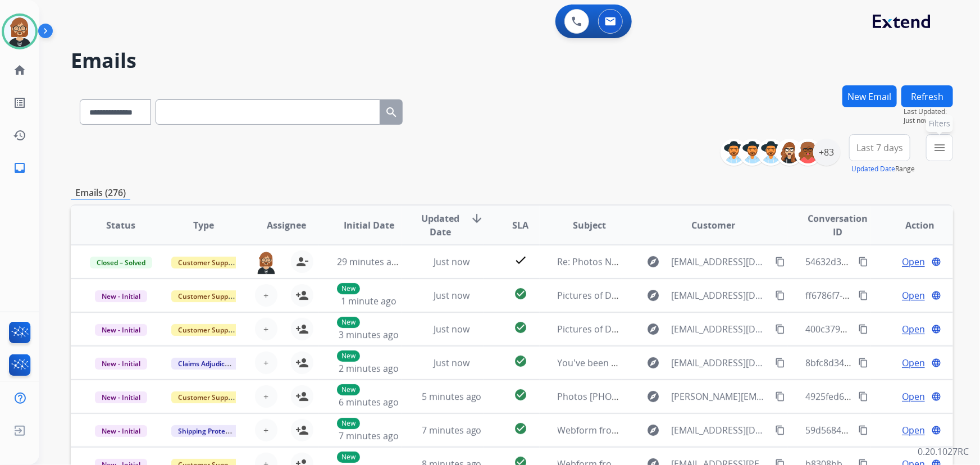
click at [944, 149] on mat-icon "menu" at bounding box center [938, 147] width 13 height 13
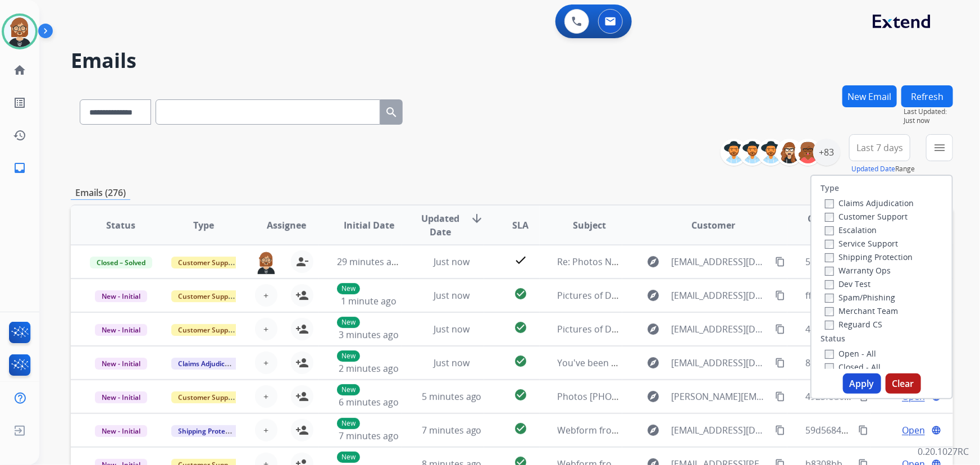
click at [836, 358] on label "Open - All" at bounding box center [850, 353] width 51 height 11
click at [852, 322] on label "Reguard CS" at bounding box center [853, 324] width 57 height 11
click at [848, 259] on label "Shipping Protection" at bounding box center [869, 256] width 88 height 11
click at [852, 214] on label "Customer Support" at bounding box center [866, 216] width 83 height 11
click at [870, 386] on button "Apply" at bounding box center [862, 383] width 38 height 20
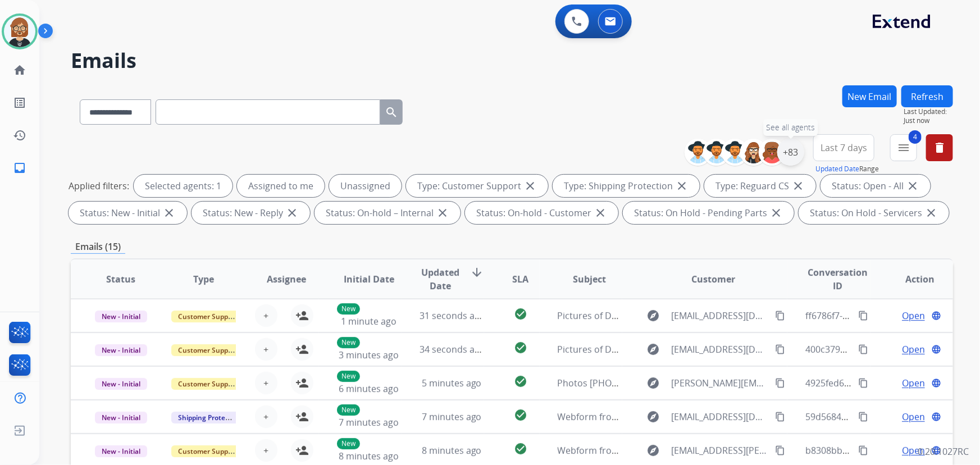
click at [797, 151] on div "+83" at bounding box center [790, 152] width 27 height 27
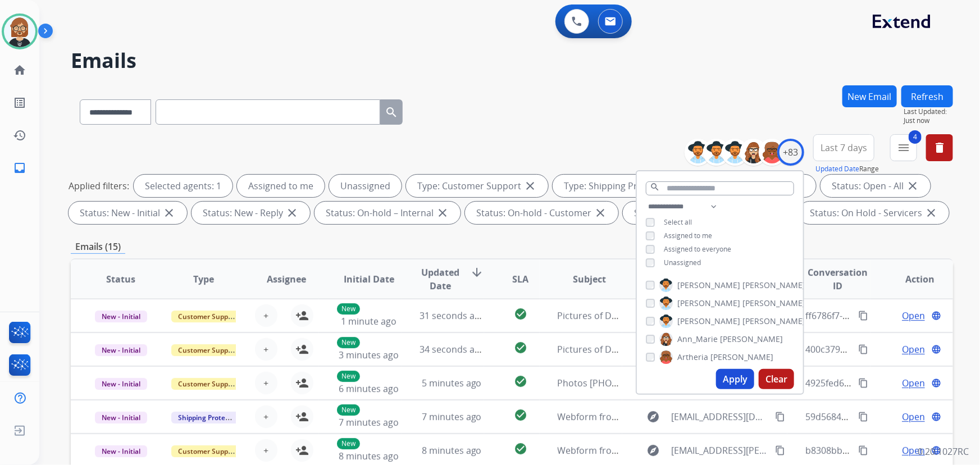
click at [657, 263] on div "Unassigned" at bounding box center [673, 262] width 55 height 9
click at [731, 384] on button "Apply" at bounding box center [735, 379] width 38 height 20
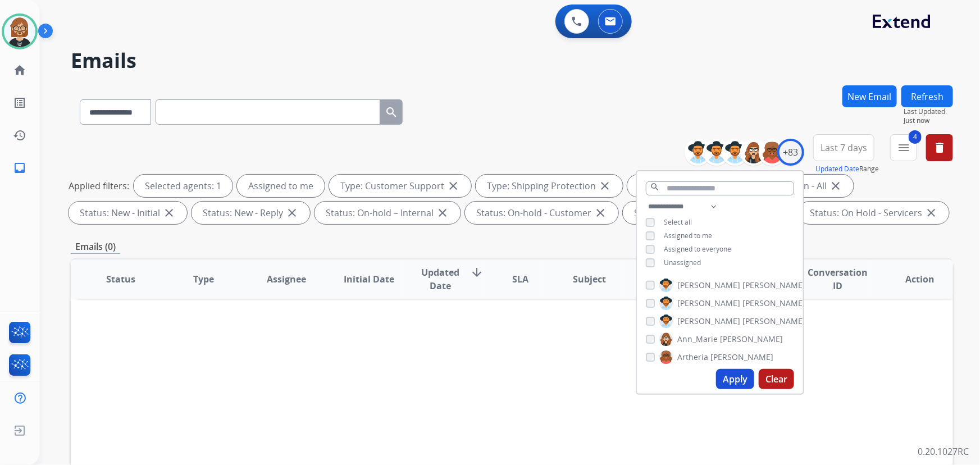
click at [495, 383] on div "Status Type Assignee Initial Date Updated Date arrow_downward SLA Subject Custo…" at bounding box center [512, 446] width 882 height 376
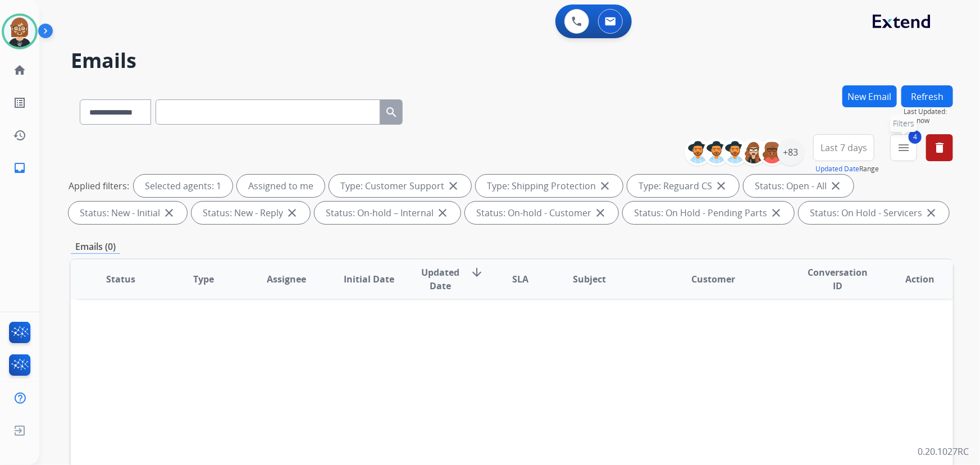
click at [910, 152] on button "4 menu Filters" at bounding box center [903, 147] width 27 height 27
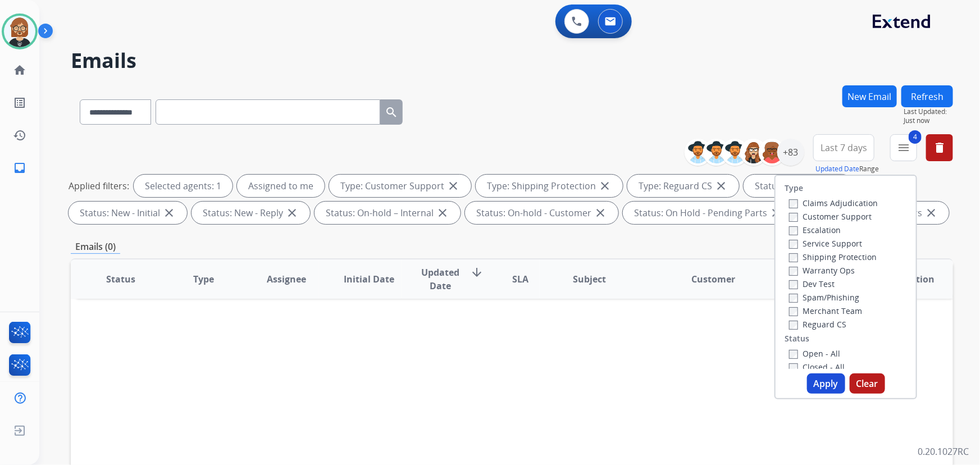
click at [803, 365] on label "Closed - All" at bounding box center [817, 367] width 56 height 11
click at [827, 388] on button "Apply" at bounding box center [826, 383] width 38 height 20
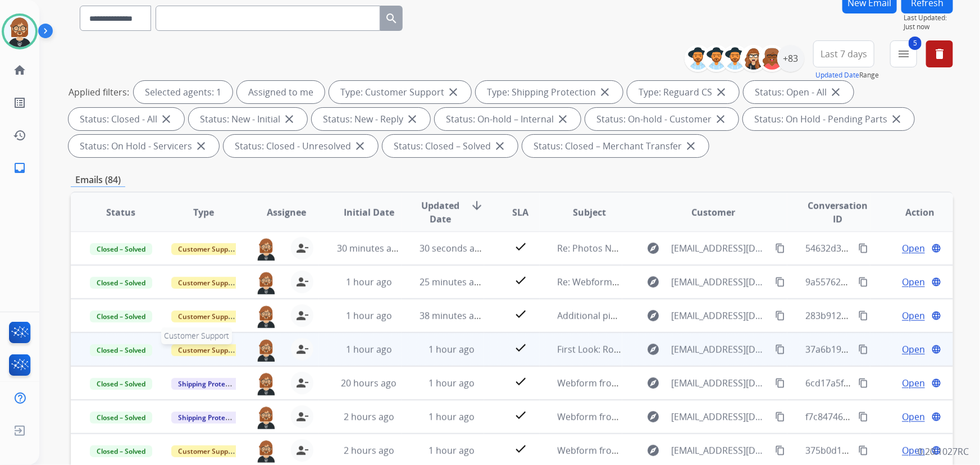
scroll to position [102, 0]
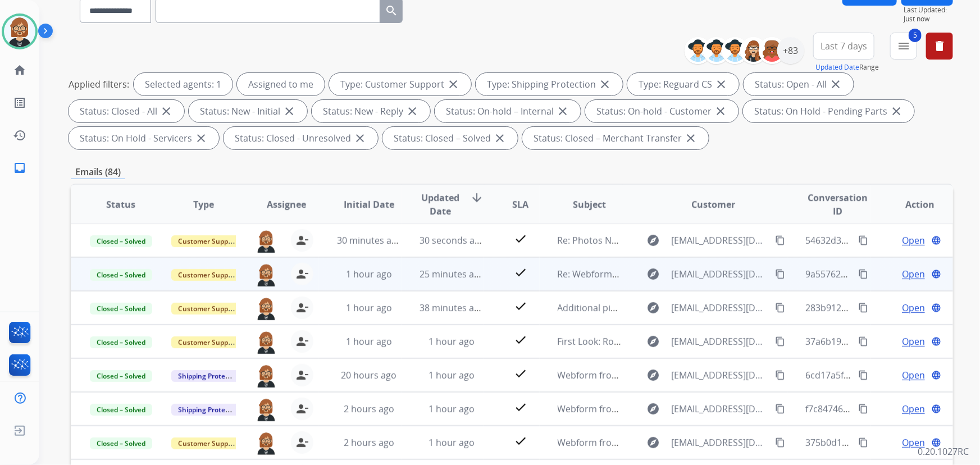
click at [902, 276] on span "Open" at bounding box center [913, 273] width 23 height 13
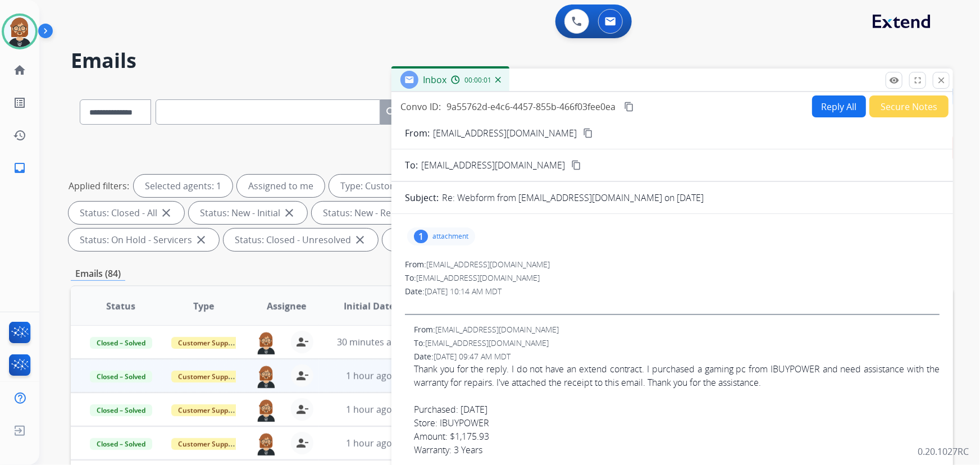
scroll to position [0, 0]
click at [827, 111] on button "Reply All" at bounding box center [839, 106] width 54 height 22
select select "**********"
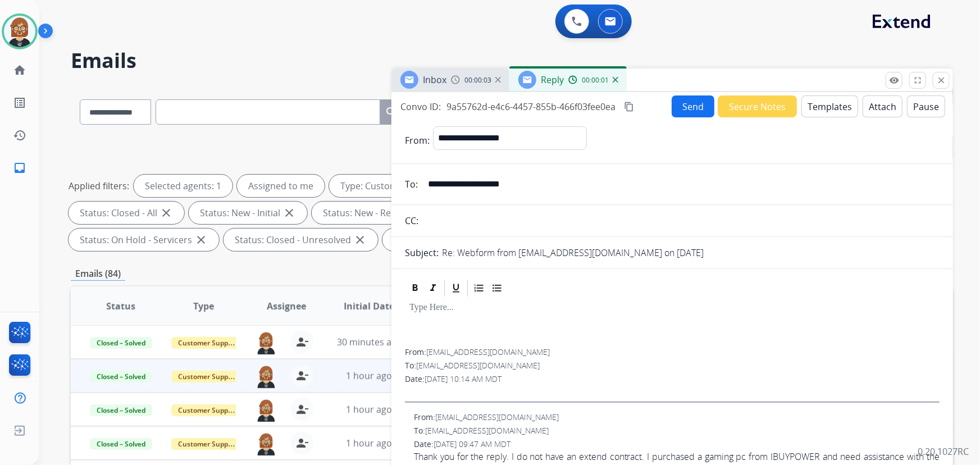
click at [824, 113] on button "Templates" at bounding box center [829, 106] width 57 height 22
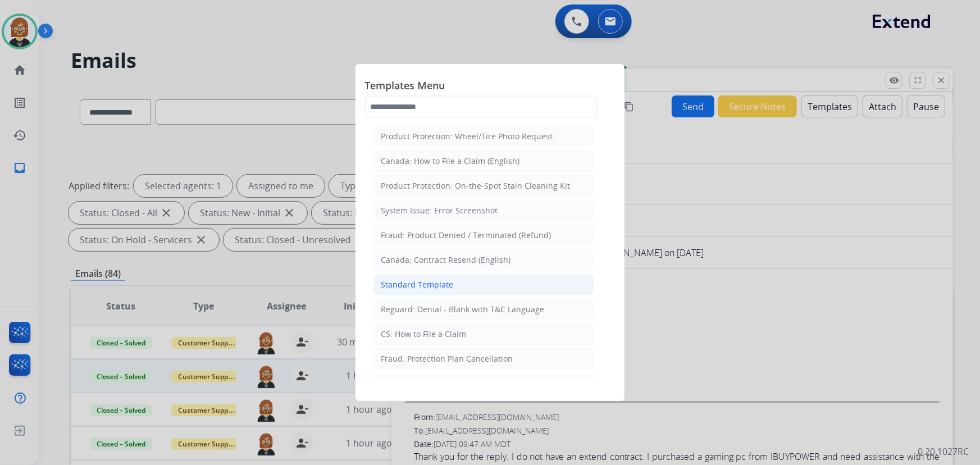
click at [468, 283] on li "Standard Template" at bounding box center [483, 284] width 221 height 21
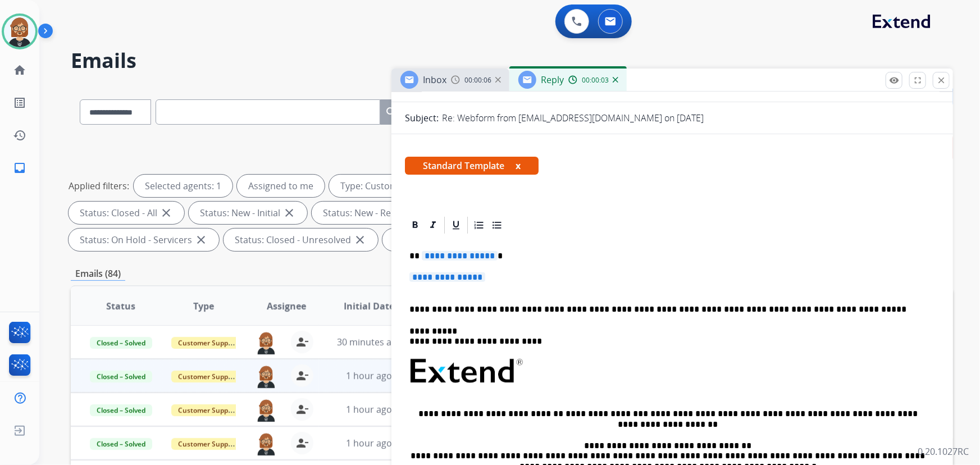
scroll to position [153, 0]
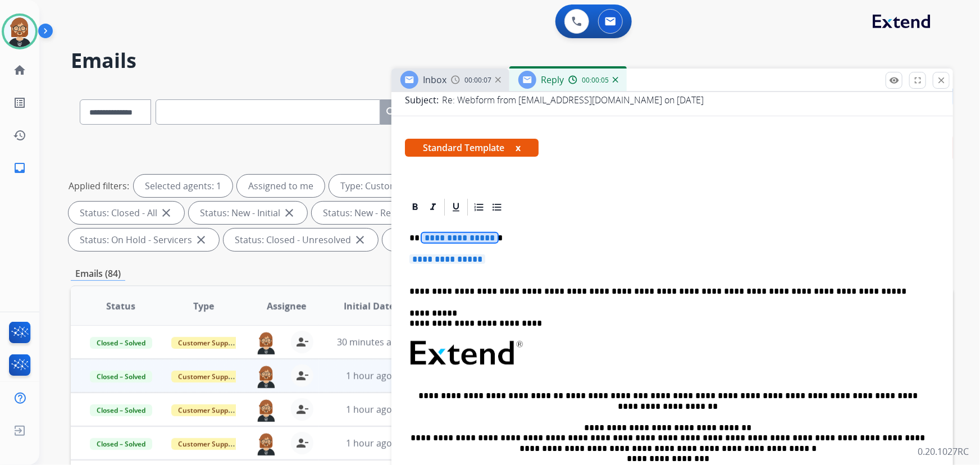
click at [459, 235] on span "**********" at bounding box center [460, 238] width 76 height 10
click at [463, 262] on span "**********" at bounding box center [447, 259] width 76 height 10
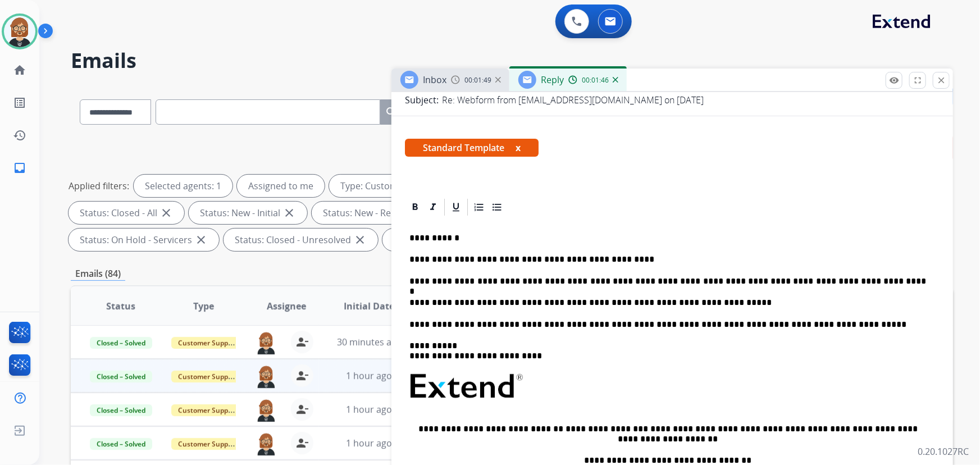
scroll to position [0, 0]
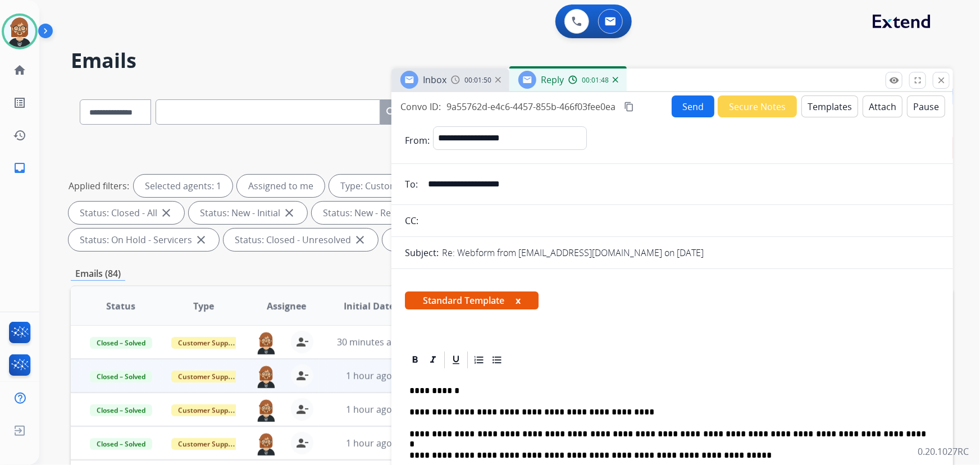
click at [676, 108] on button "Send" at bounding box center [692, 106] width 43 height 22
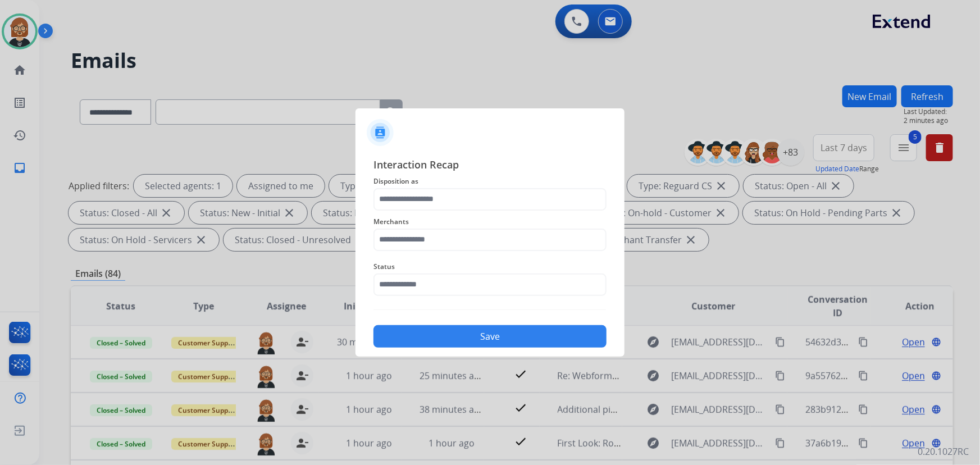
click at [511, 186] on span "Disposition as" at bounding box center [489, 181] width 233 height 13
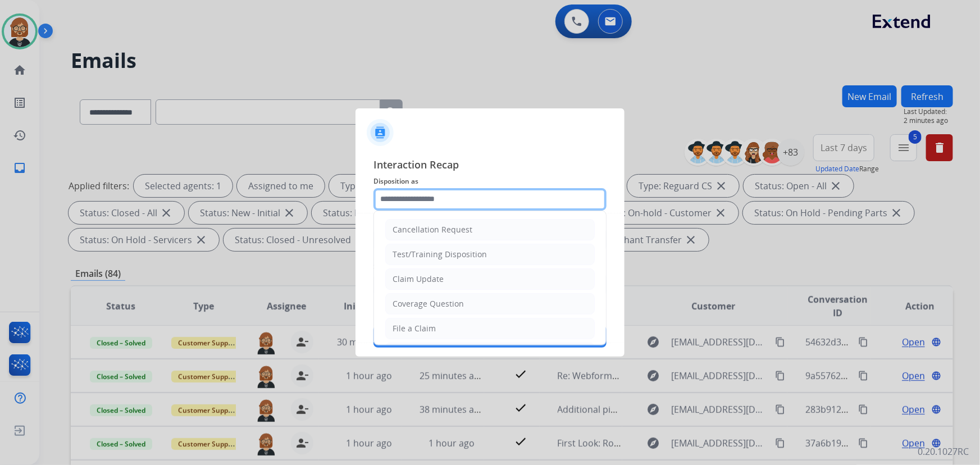
click at [515, 200] on input "text" at bounding box center [489, 199] width 233 height 22
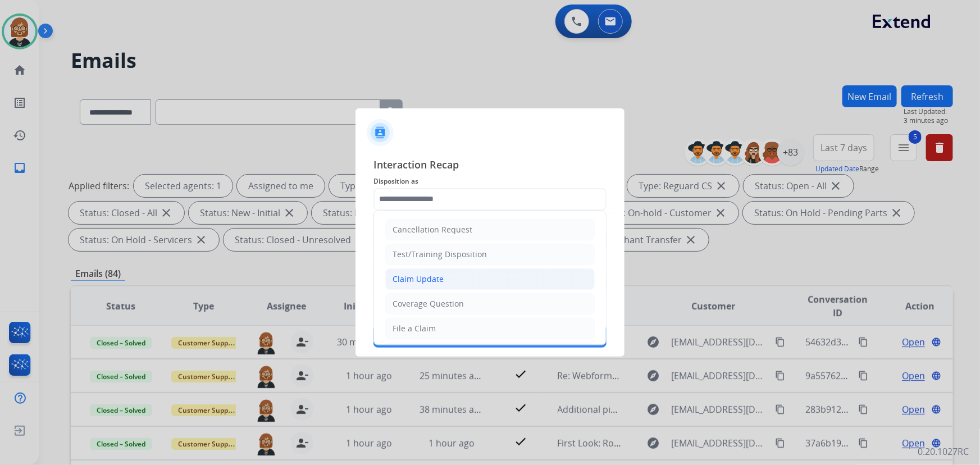
click at [511, 281] on li "Claim Update" at bounding box center [489, 278] width 209 height 21
type input "**********"
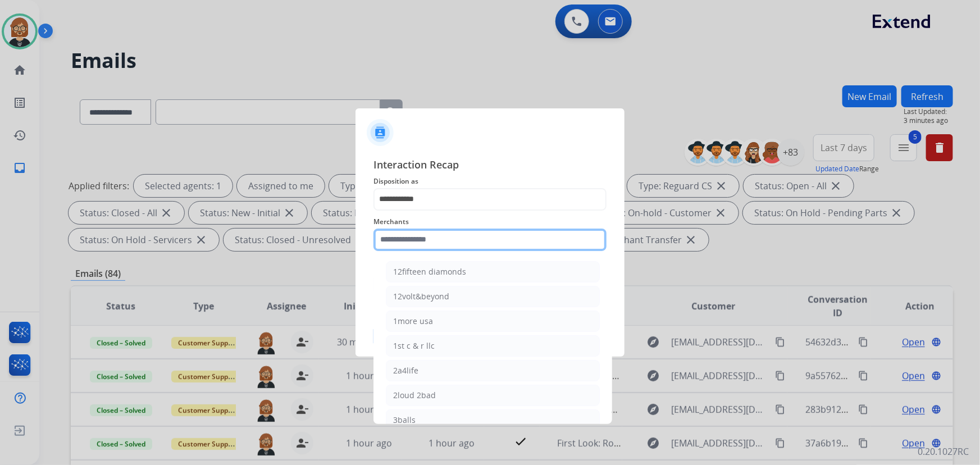
click at [512, 240] on input "text" at bounding box center [489, 239] width 233 height 22
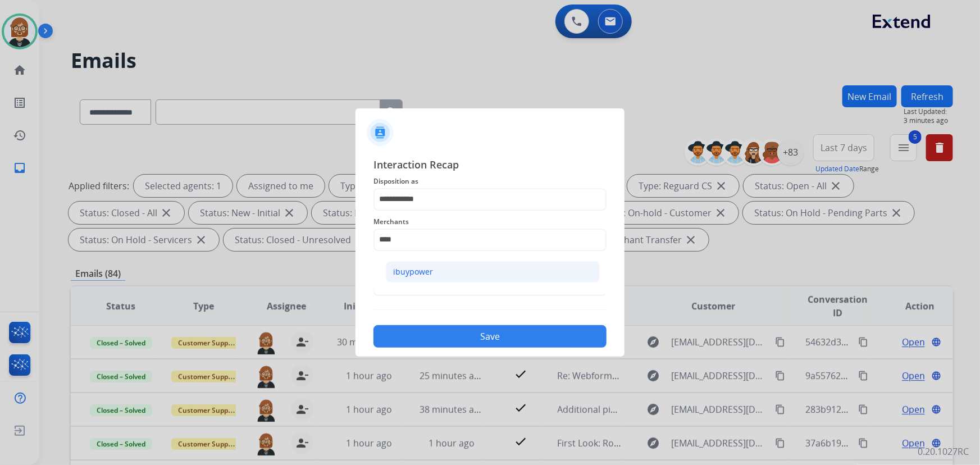
click at [511, 267] on li "ibuypower" at bounding box center [493, 271] width 214 height 21
type input "*********"
click at [504, 298] on div "Status" at bounding box center [489, 277] width 233 height 45
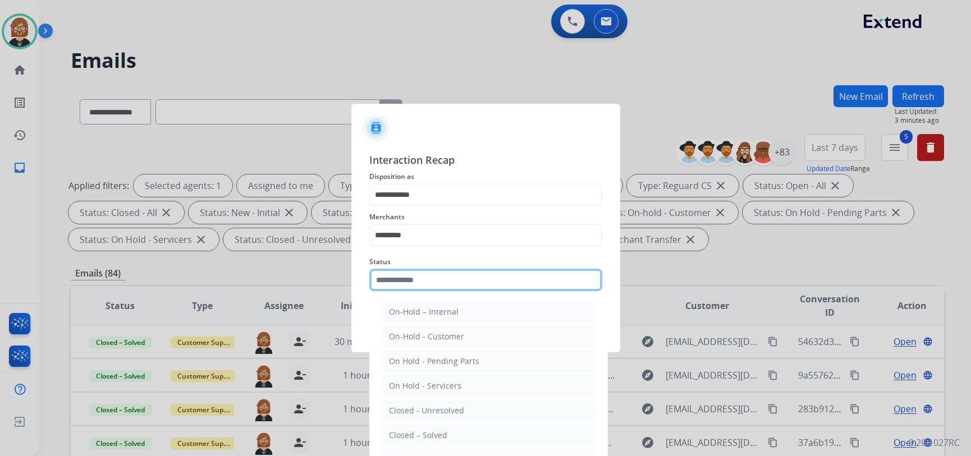
click at [504, 291] on input "text" at bounding box center [485, 280] width 233 height 22
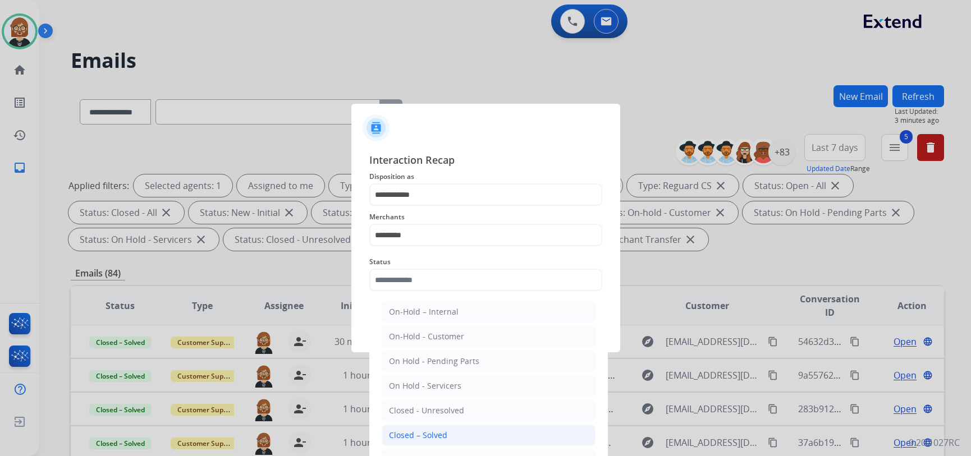
click at [404, 434] on div "Closed – Solved" at bounding box center [418, 435] width 58 height 11
type input "**********"
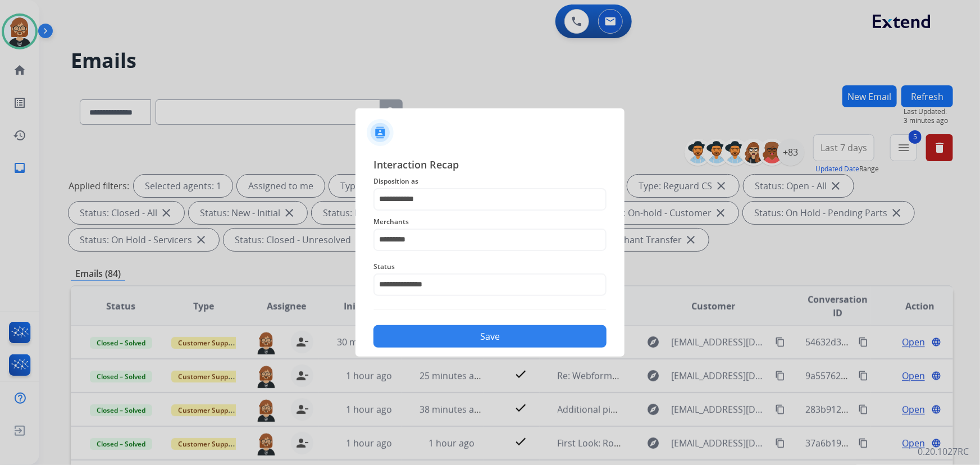
click at [485, 334] on button "Save" at bounding box center [489, 336] width 233 height 22
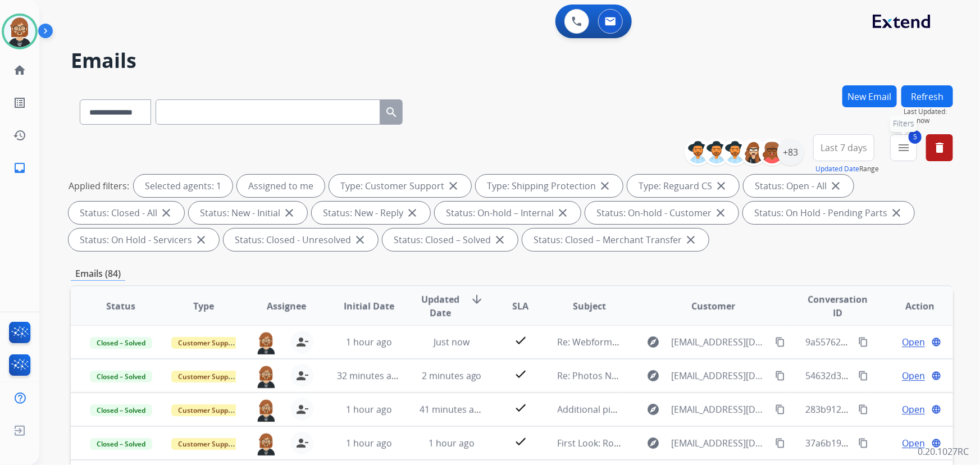
click at [905, 142] on mat-icon "menu" at bounding box center [902, 147] width 13 height 13
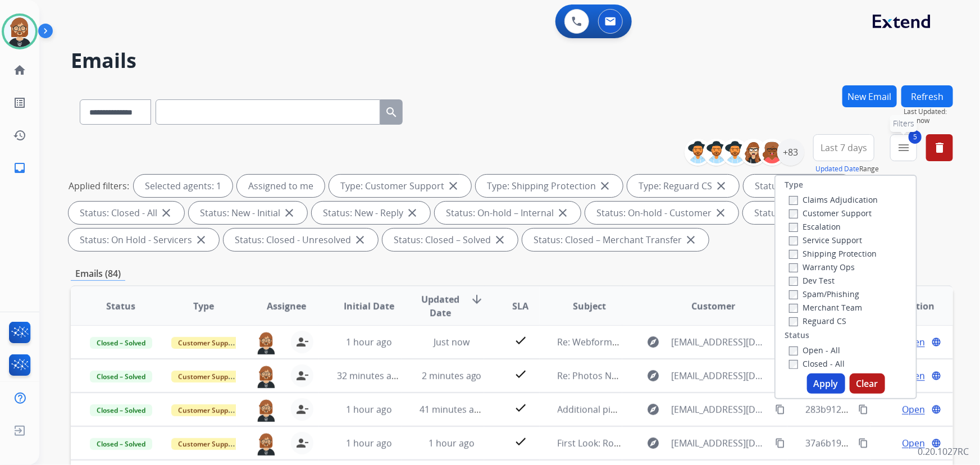
click at [905, 142] on mat-icon "menu" at bounding box center [902, 147] width 13 height 13
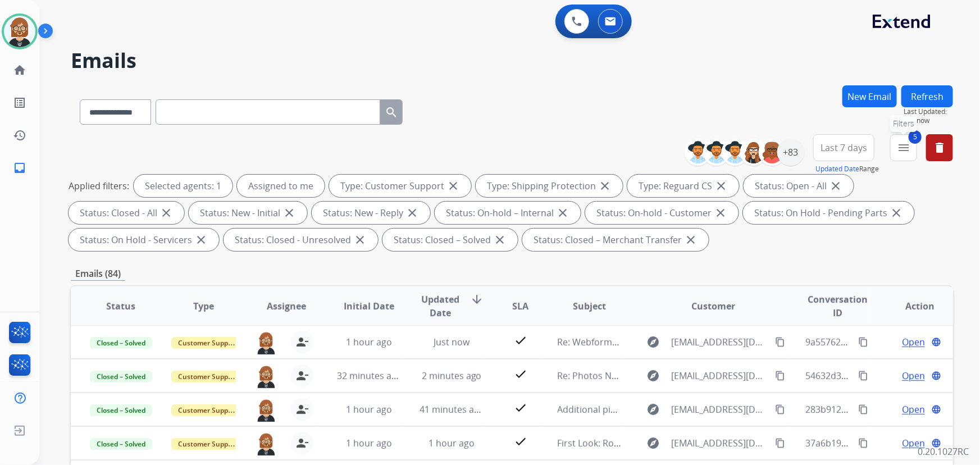
click at [905, 142] on mat-icon "menu" at bounding box center [902, 147] width 13 height 13
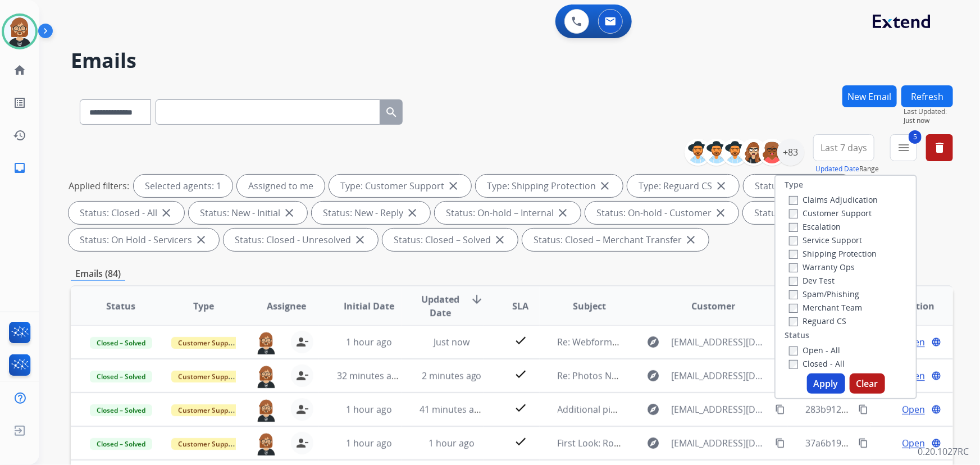
click at [784, 370] on div "Type Claims Adjudication Customer Support Escalation Service Support Shipping P…" at bounding box center [845, 287] width 143 height 225
click at [784, 365] on div "Open - All Closed - All New - Initial New - Reply On-hold – Internal On-hold - …" at bounding box center [845, 417] width 122 height 148
click at [820, 380] on button "Apply" at bounding box center [826, 383] width 38 height 20
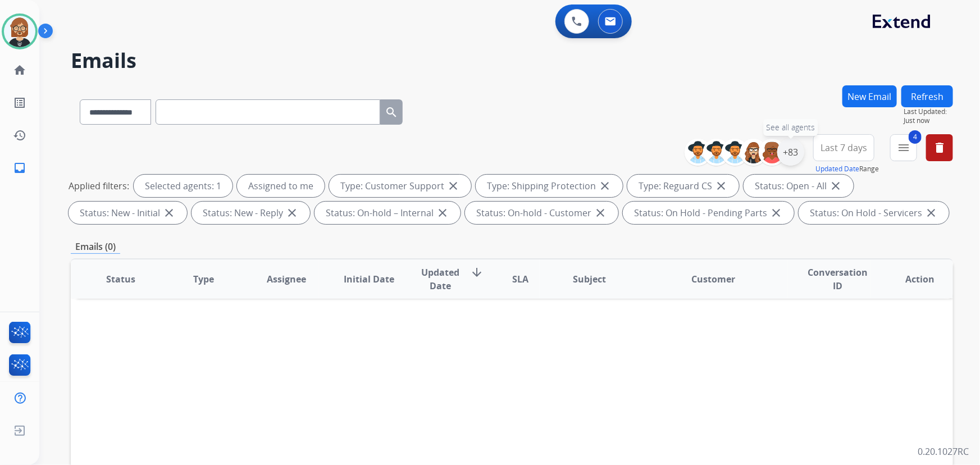
click at [792, 149] on div "+83" at bounding box center [790, 152] width 27 height 27
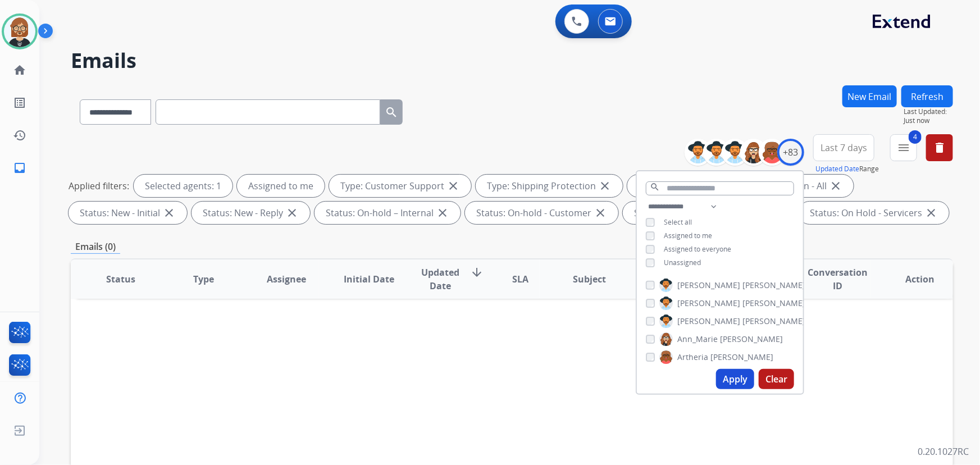
click at [685, 267] on div "**********" at bounding box center [720, 236] width 166 height 72
click at [732, 379] on button "Apply" at bounding box center [735, 379] width 38 height 20
click at [728, 377] on button "Apply" at bounding box center [735, 379] width 38 height 20
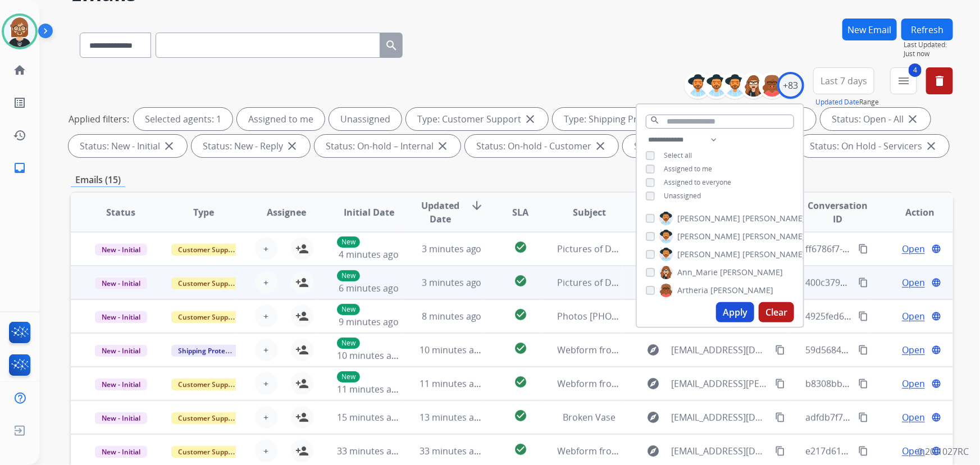
scroll to position [23, 0]
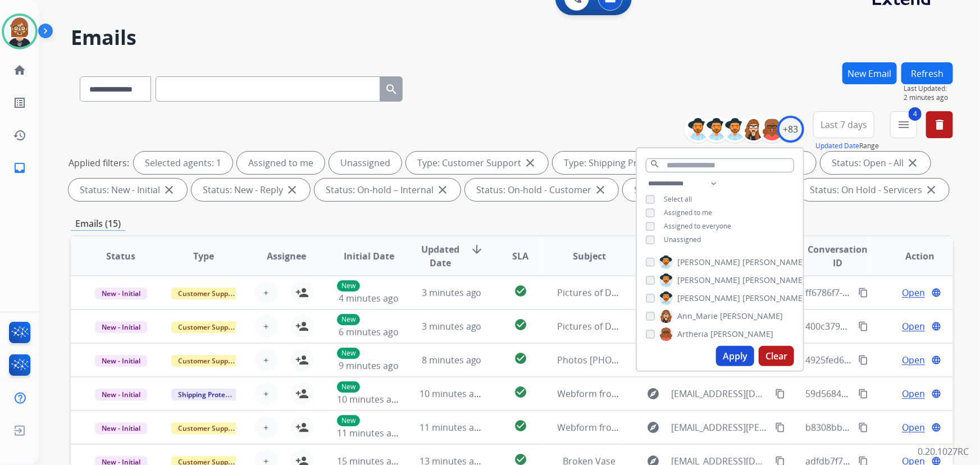
click at [507, 95] on div "**********" at bounding box center [512, 86] width 882 height 49
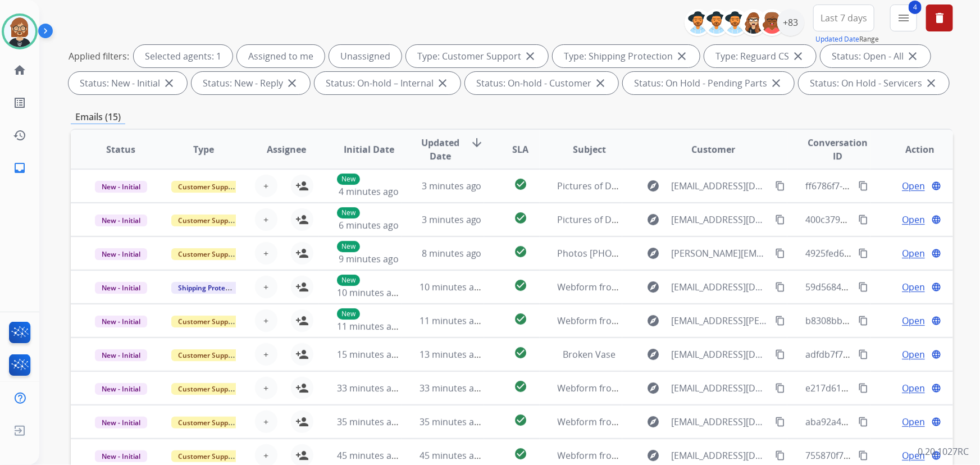
scroll to position [0, 0]
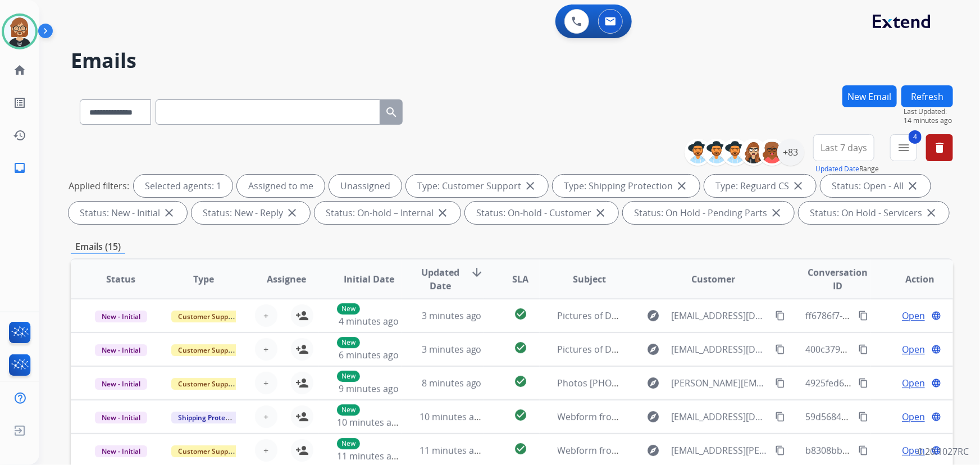
click at [937, 90] on button "Refresh" at bounding box center [927, 96] width 52 height 22
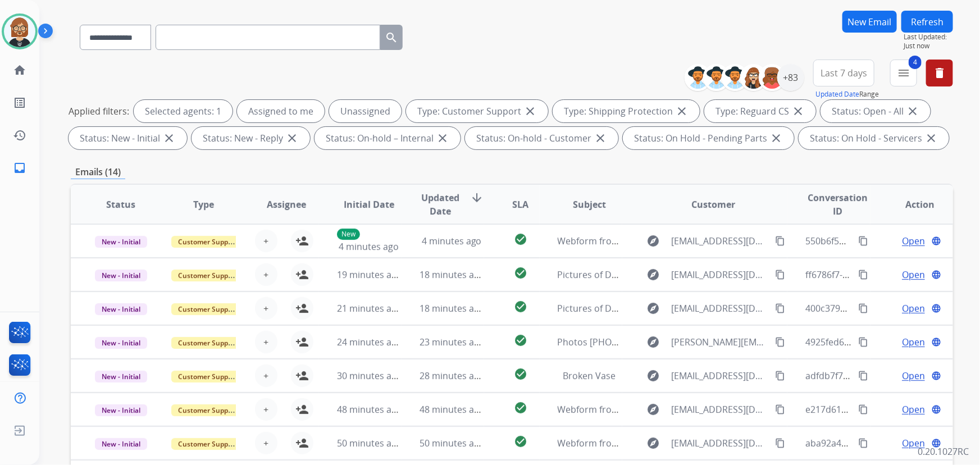
scroll to position [74, 0]
click at [786, 75] on div "+83" at bounding box center [790, 78] width 27 height 27
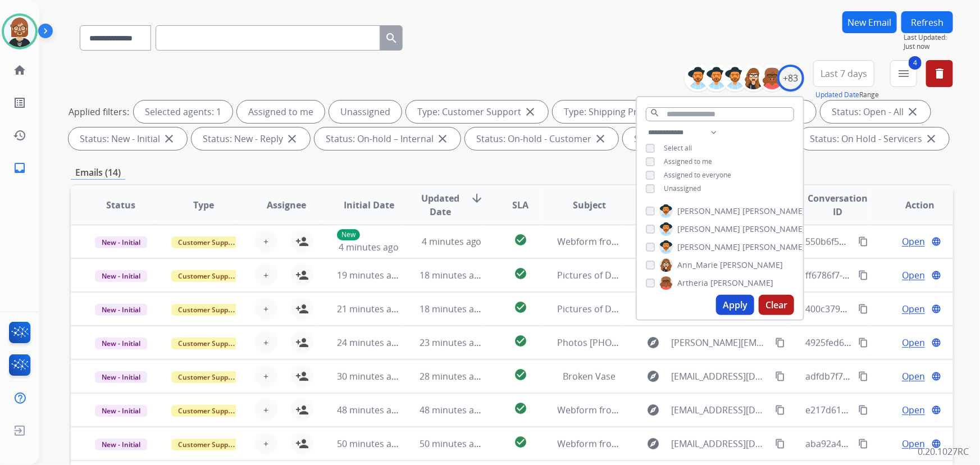
click at [664, 189] on span "Unassigned" at bounding box center [681, 189] width 37 height 10
click at [724, 299] on button "Apply" at bounding box center [735, 305] width 38 height 20
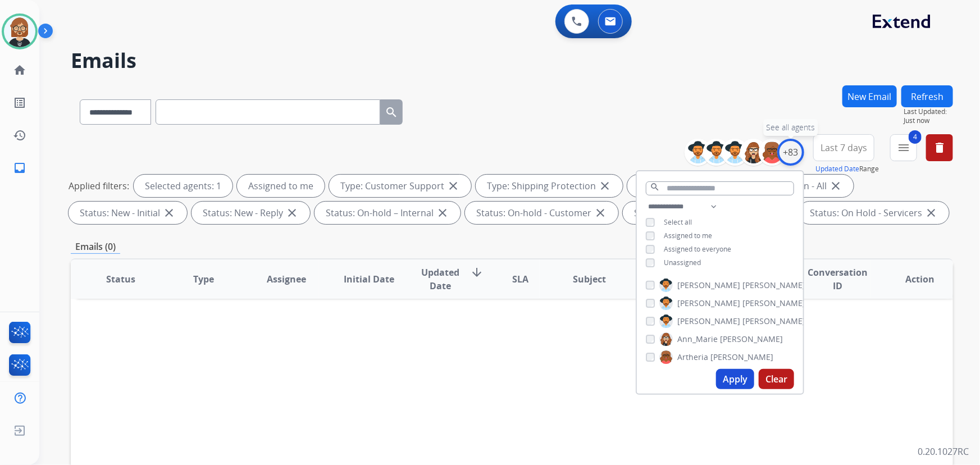
click at [789, 153] on div "+83" at bounding box center [790, 152] width 27 height 27
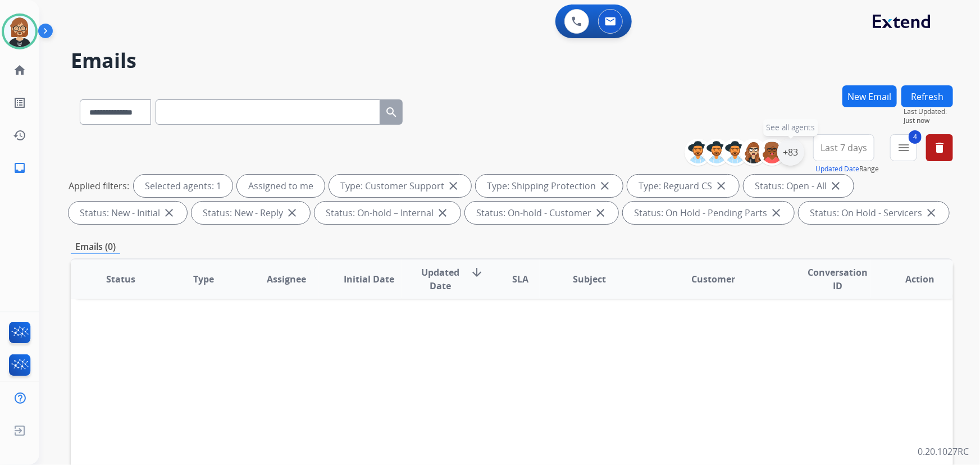
click at [789, 153] on div "+83" at bounding box center [790, 152] width 27 height 27
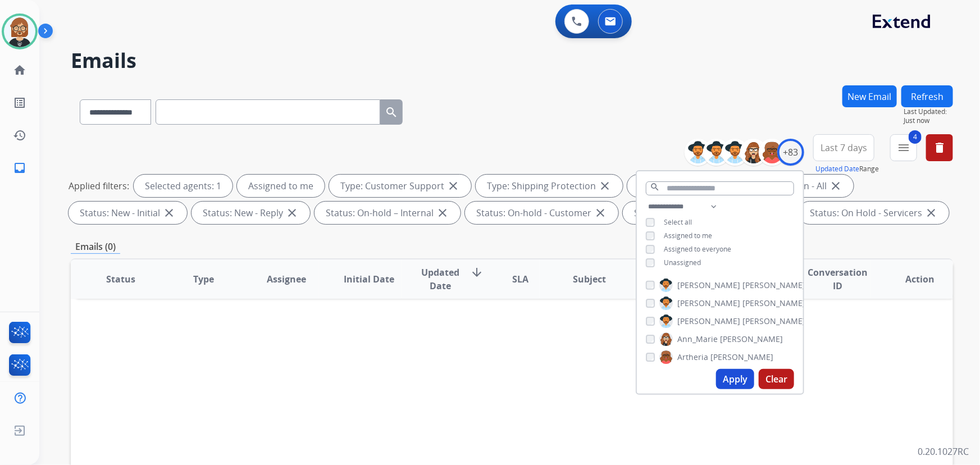
click at [656, 258] on div "Unassigned" at bounding box center [673, 262] width 55 height 9
click at [735, 383] on button "Apply" at bounding box center [735, 379] width 38 height 20
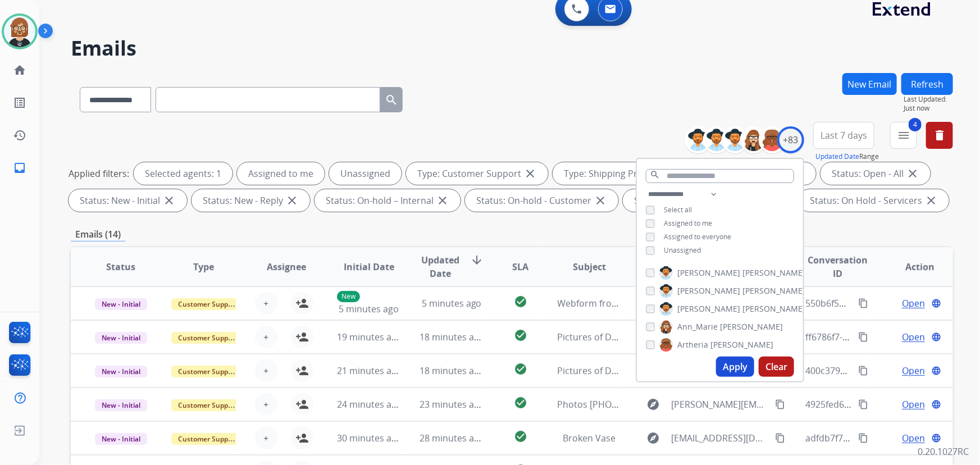
scroll to position [51, 0]
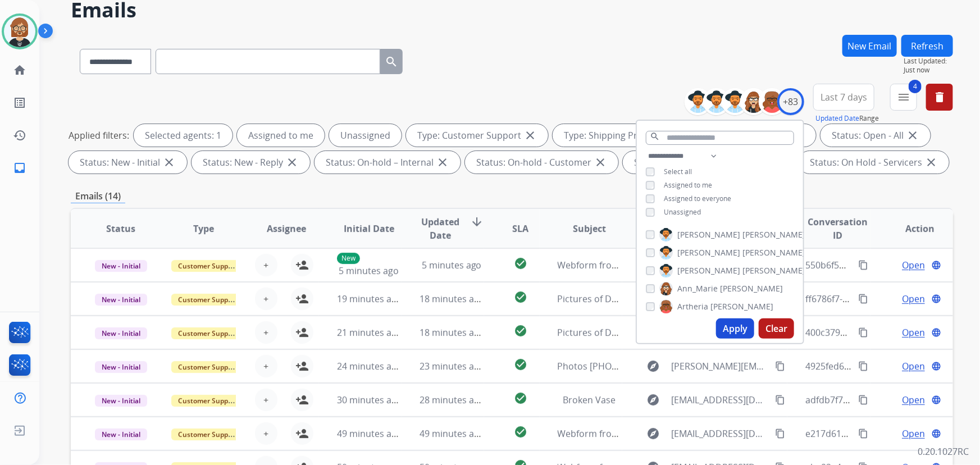
click at [570, 196] on div "Emails (14)" at bounding box center [512, 196] width 882 height 14
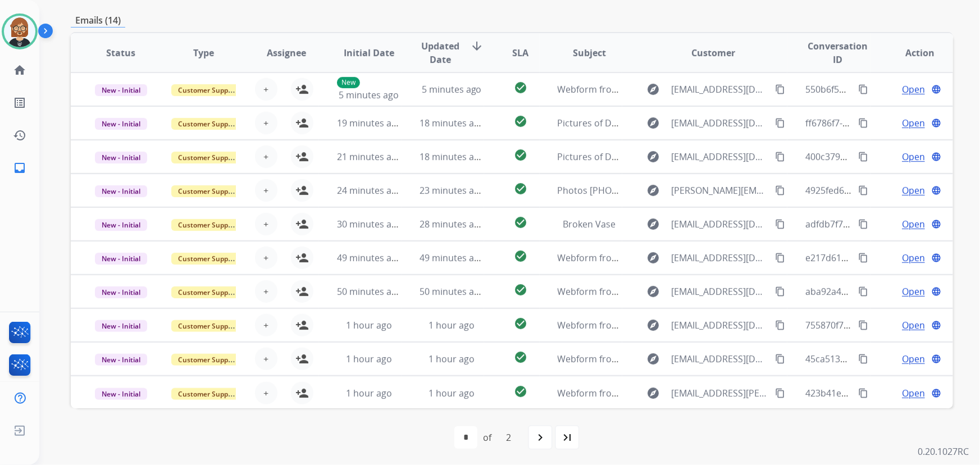
scroll to position [227, 0]
click at [568, 443] on div "last_page" at bounding box center [567, 436] width 25 height 25
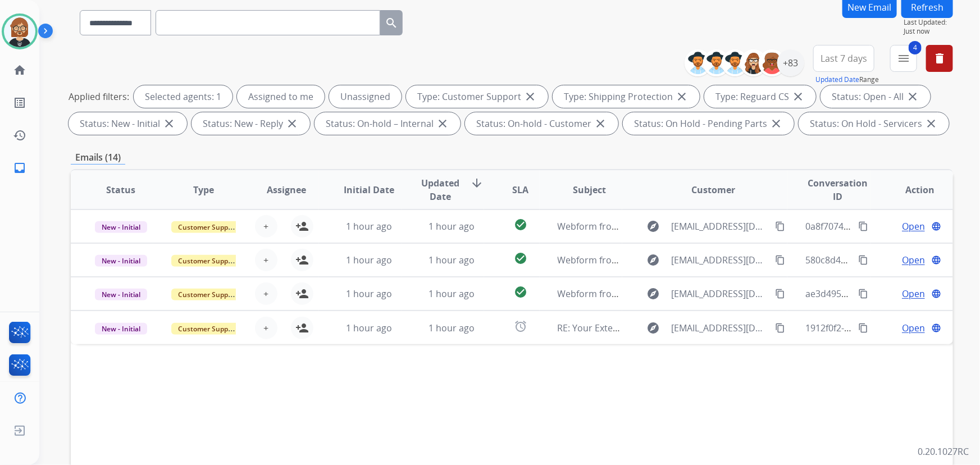
scroll to position [102, 0]
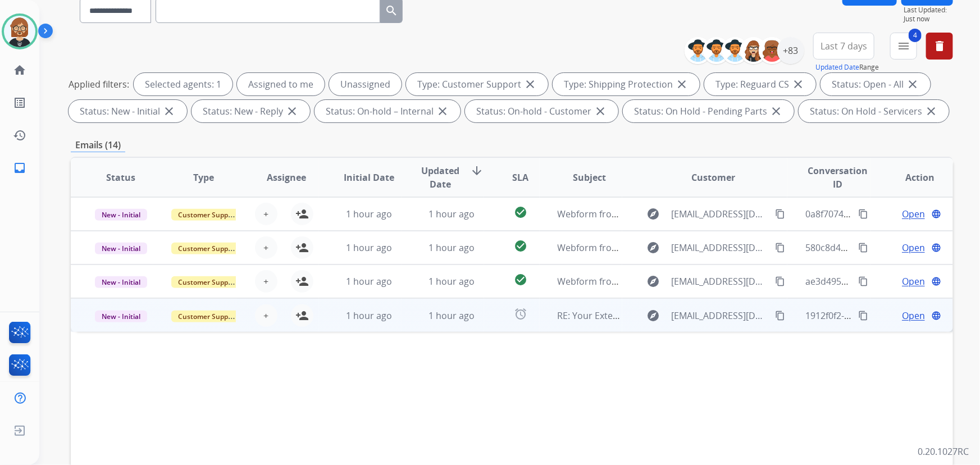
click at [489, 317] on td "alarm" at bounding box center [511, 315] width 55 height 34
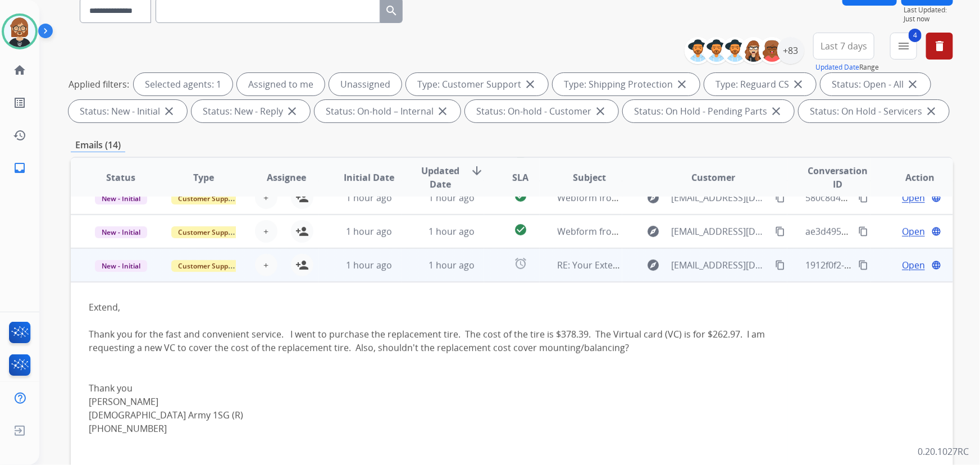
scroll to position [101, 0]
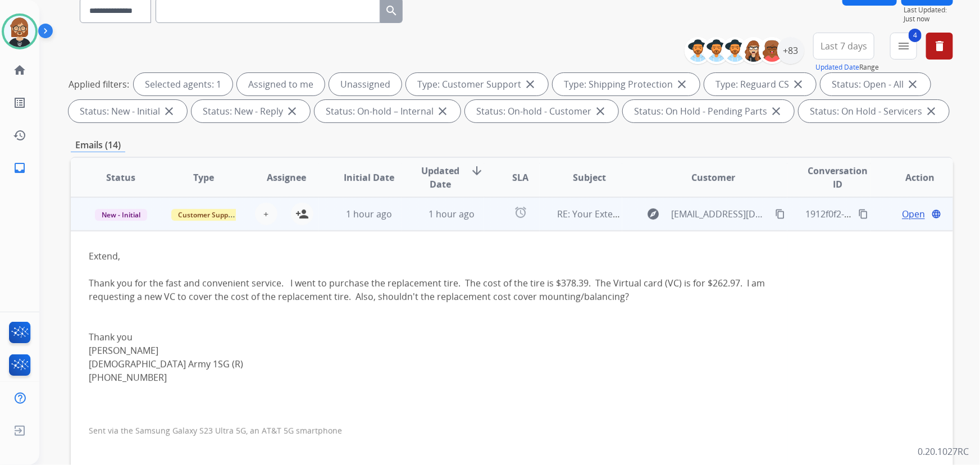
click at [775, 212] on mat-icon "content_copy" at bounding box center [780, 214] width 10 height 10
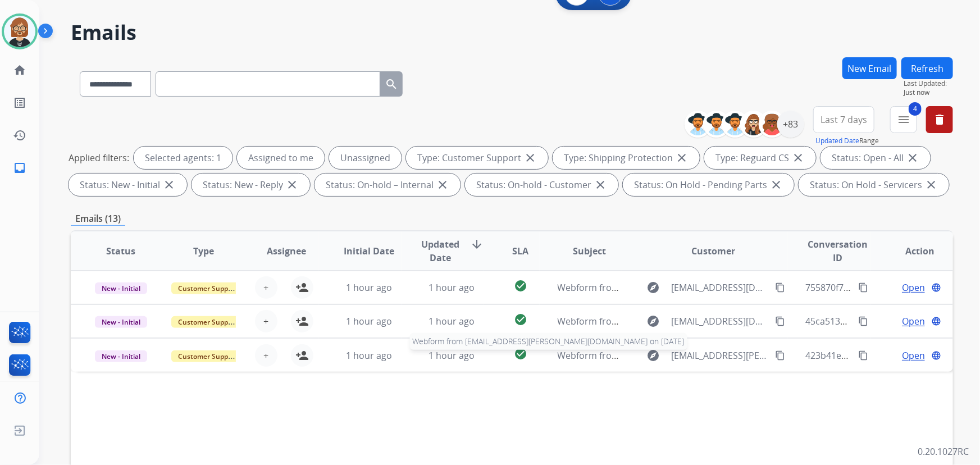
scroll to position [153, 0]
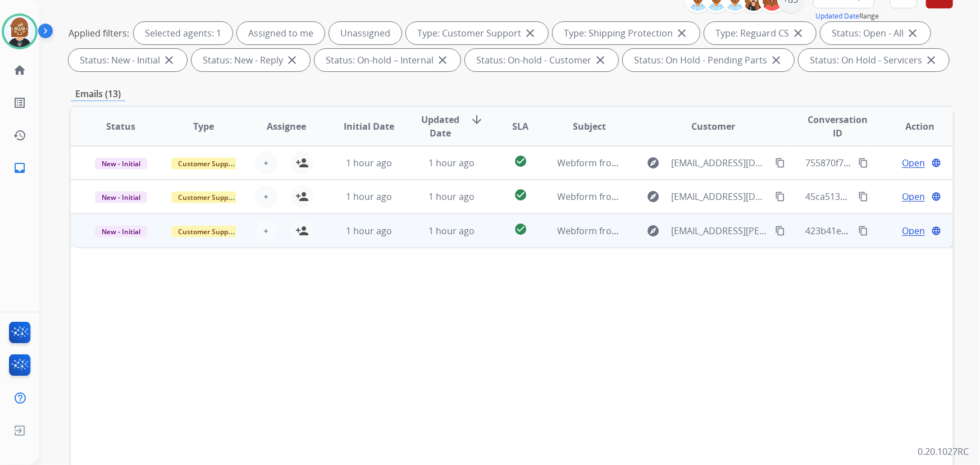
click at [463, 239] on td "1 hour ago" at bounding box center [442, 230] width 83 height 34
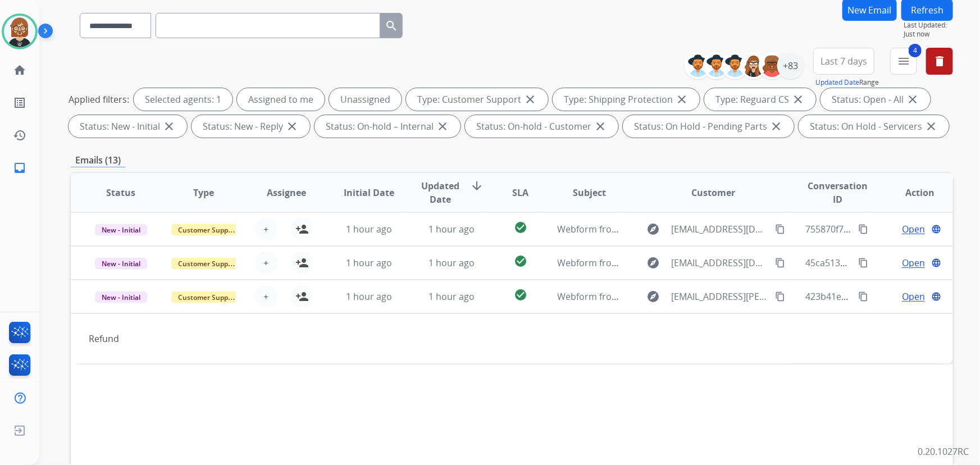
scroll to position [0, 0]
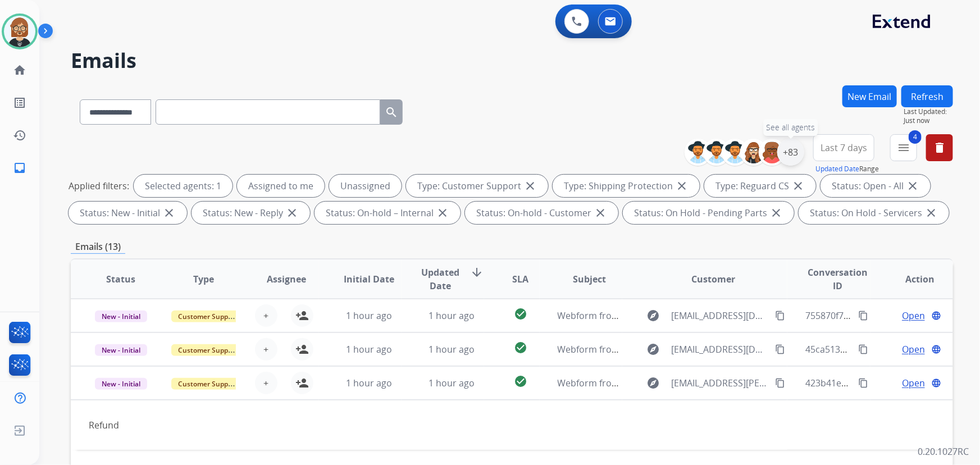
click at [791, 151] on div "+83" at bounding box center [790, 152] width 27 height 27
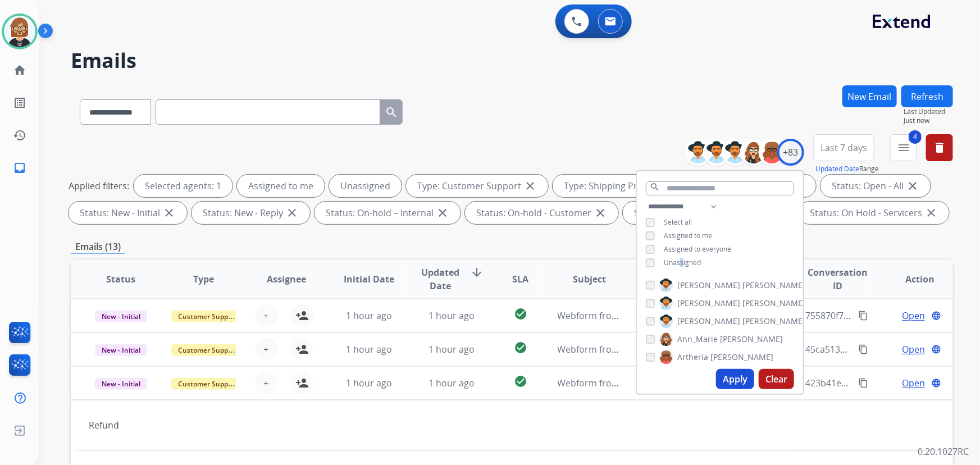
click at [679, 263] on span "Unassigned" at bounding box center [681, 263] width 37 height 10
click at [735, 381] on button "Apply" at bounding box center [735, 379] width 38 height 20
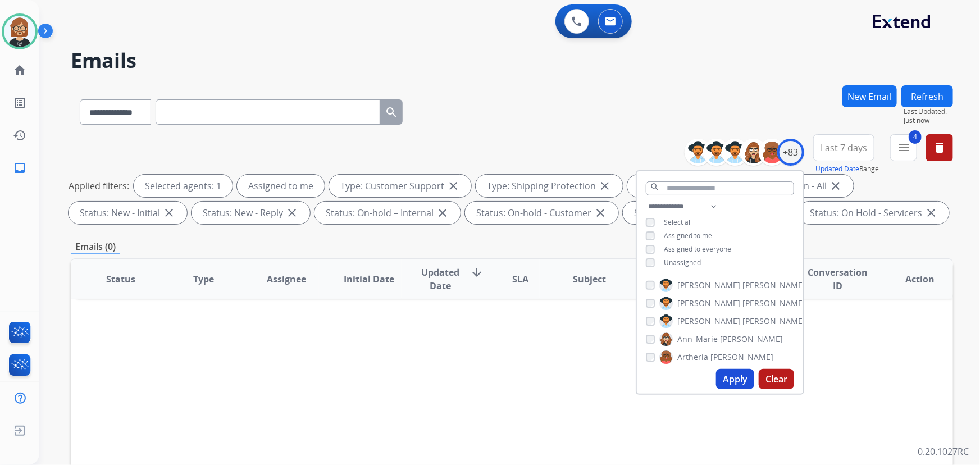
click at [690, 262] on span "Unassigned" at bounding box center [681, 263] width 37 height 10
click at [739, 386] on button "Apply" at bounding box center [735, 379] width 38 height 20
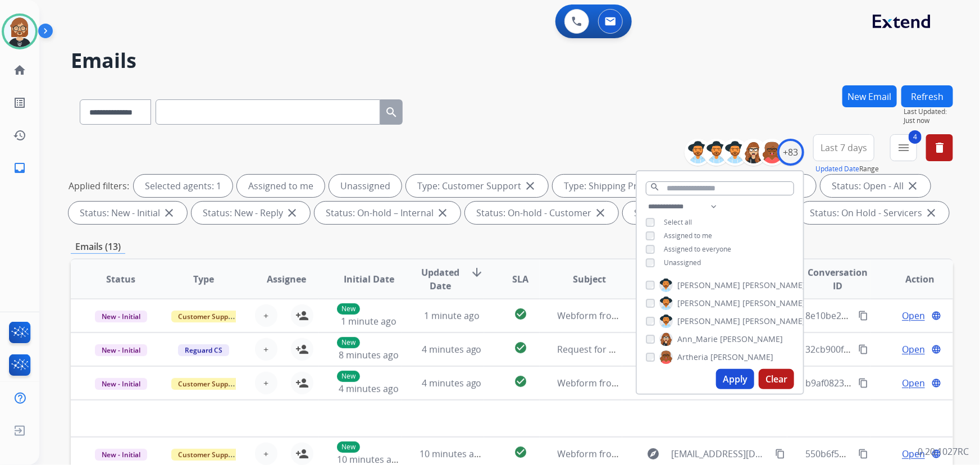
click at [822, 233] on div "**********" at bounding box center [512, 388] width 882 height 607
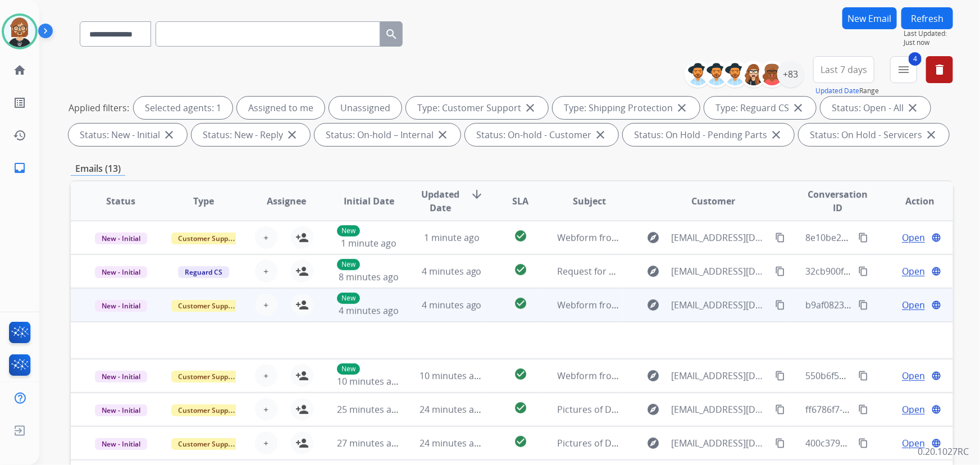
scroll to position [227, 0]
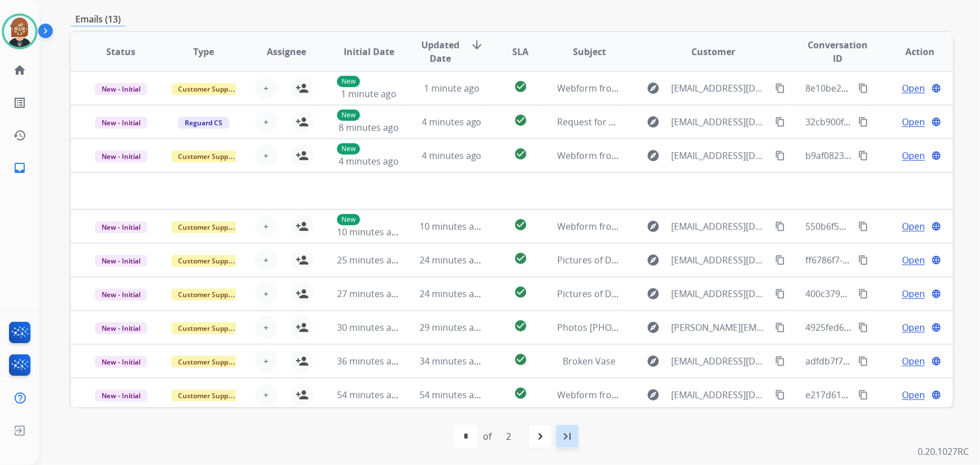
click at [568, 433] on mat-icon "last_page" at bounding box center [566, 435] width 13 height 13
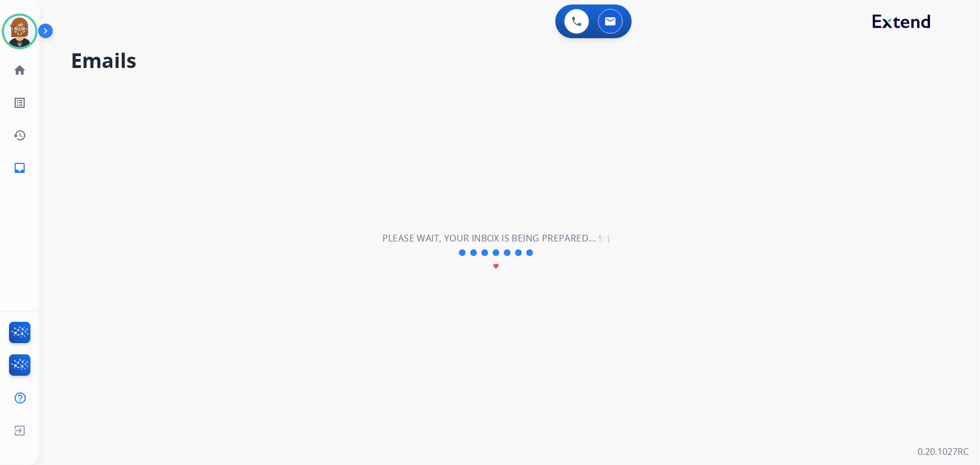
select select "*"
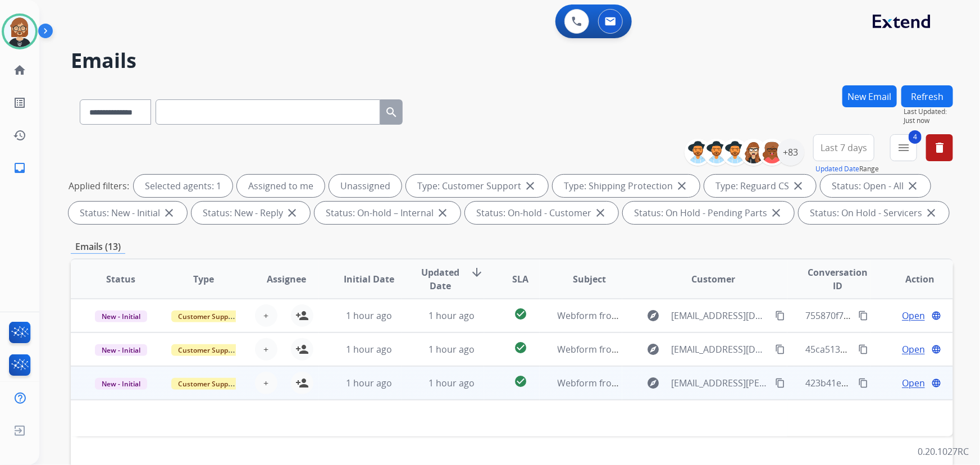
click at [420, 391] on td "1 hour ago" at bounding box center [442, 383] width 83 height 34
click at [443, 384] on span "1 hour ago" at bounding box center [451, 383] width 46 height 12
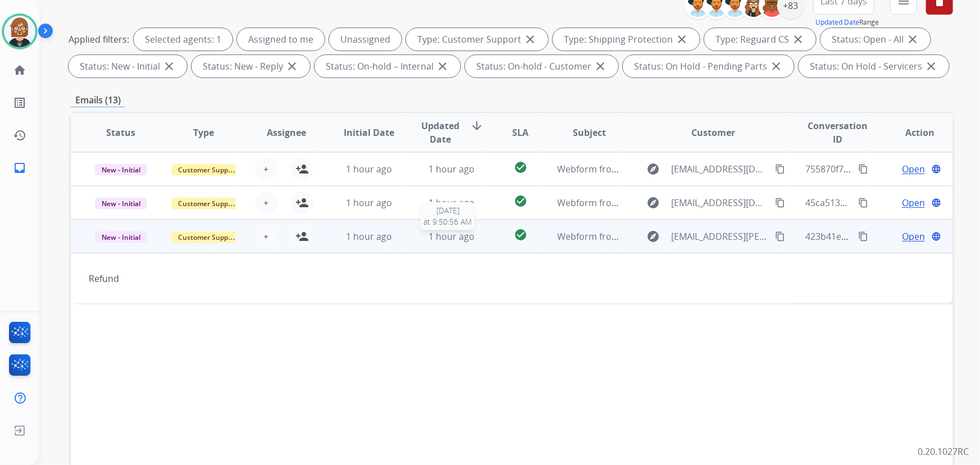
scroll to position [153, 0]
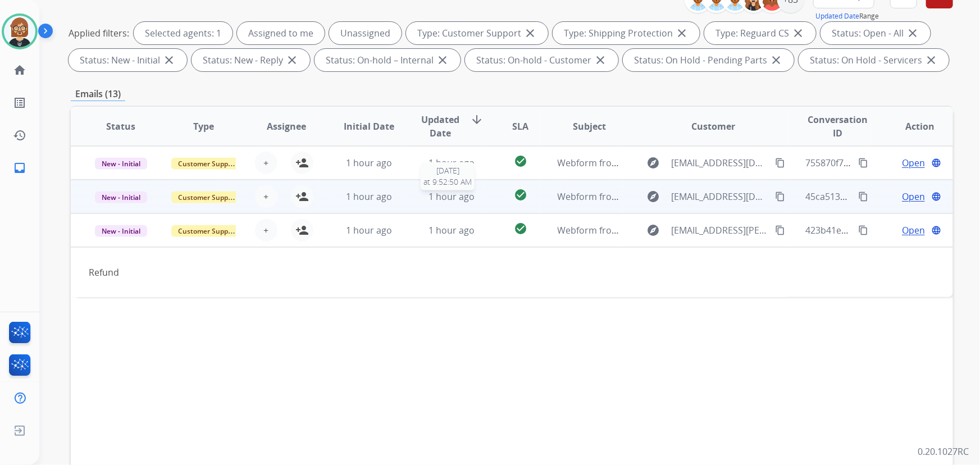
click at [458, 197] on span "1 hour ago" at bounding box center [451, 196] width 46 height 12
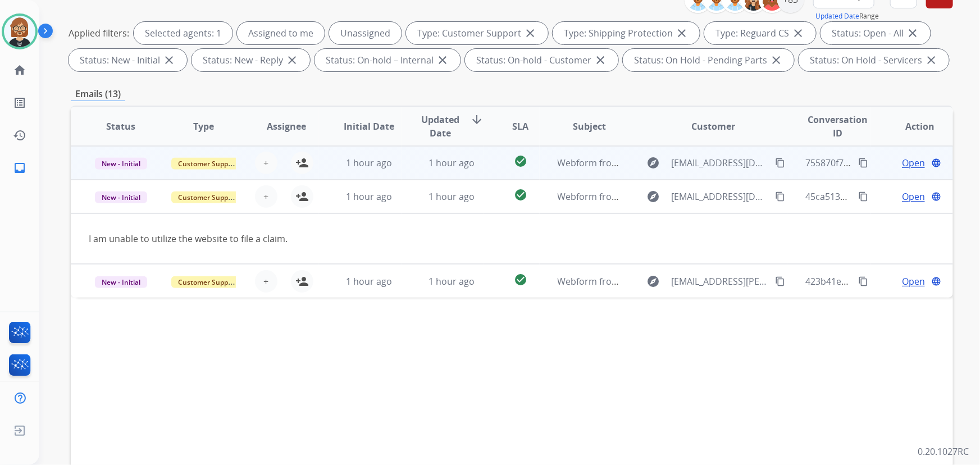
click at [493, 164] on td "check_circle" at bounding box center [511, 163] width 55 height 34
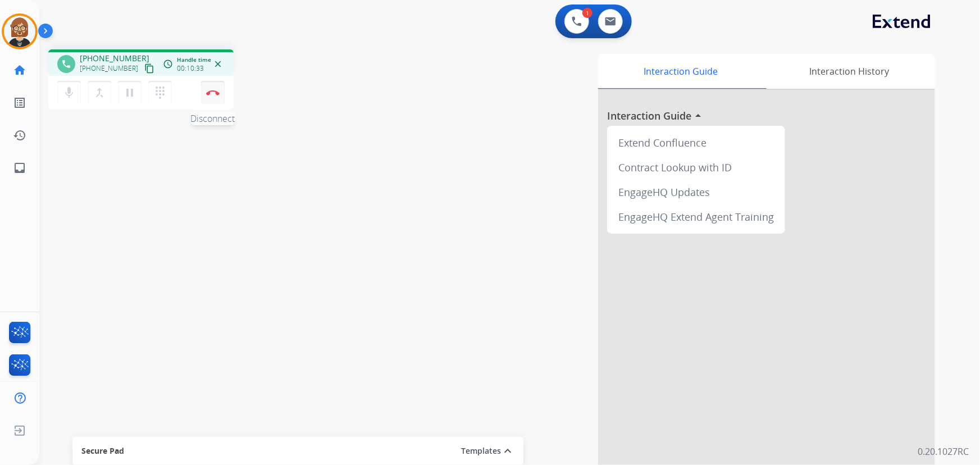
click at [219, 95] on button "Disconnect" at bounding box center [213, 93] width 24 height 24
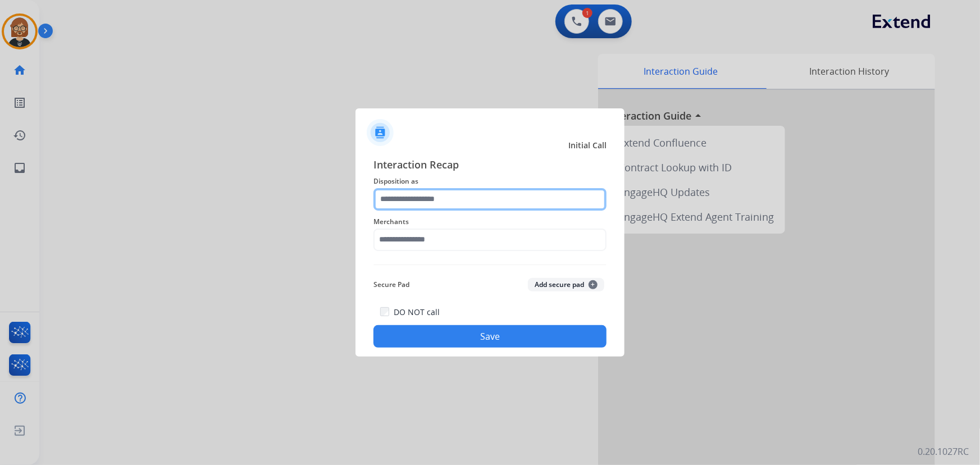
click at [465, 191] on input "text" at bounding box center [489, 199] width 233 height 22
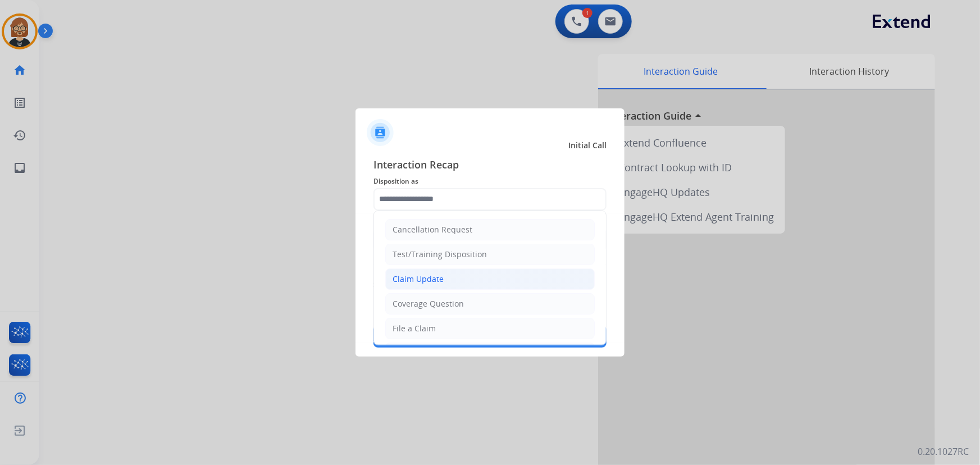
click at [474, 287] on li "Claim Update" at bounding box center [489, 278] width 209 height 21
type input "**********"
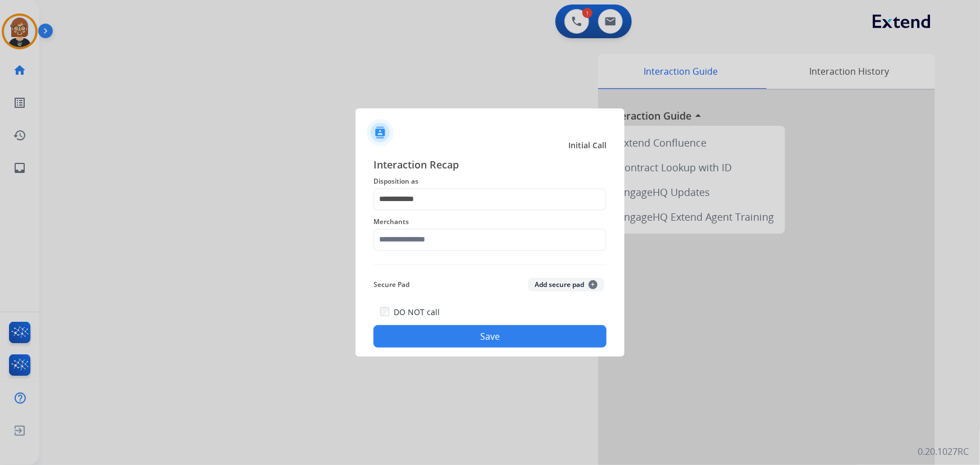
click at [473, 253] on div "Merchants" at bounding box center [489, 233] width 233 height 45
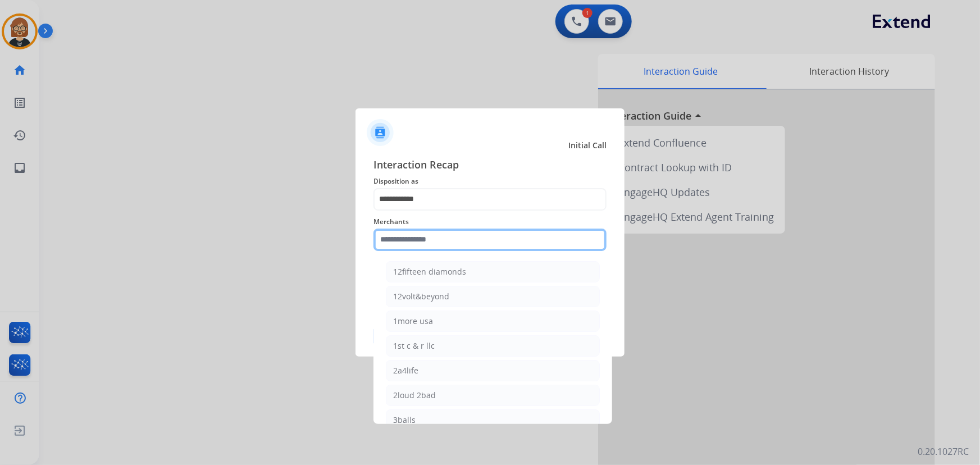
click at [470, 242] on input "text" at bounding box center [489, 239] width 233 height 22
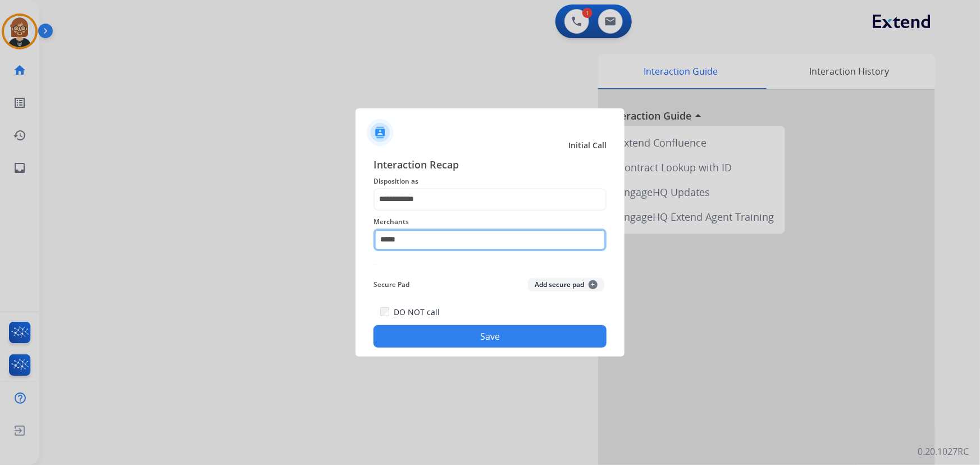
drag, startPoint x: 422, startPoint y: 235, endPoint x: 224, endPoint y: 236, distance: 197.6
click at [0, 236] on app-contact-recap-modal "**********" at bounding box center [0, 232] width 0 height 465
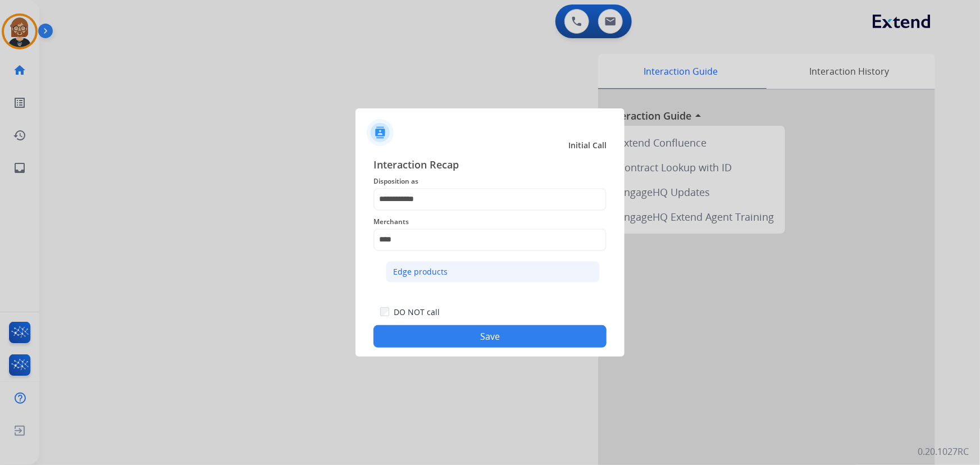
click at [418, 273] on div "Edge products" at bounding box center [420, 271] width 54 height 11
type input "**********"
click at [456, 349] on div "**********" at bounding box center [489, 252] width 269 height 209
click at [460, 330] on button "Save" at bounding box center [489, 336] width 233 height 22
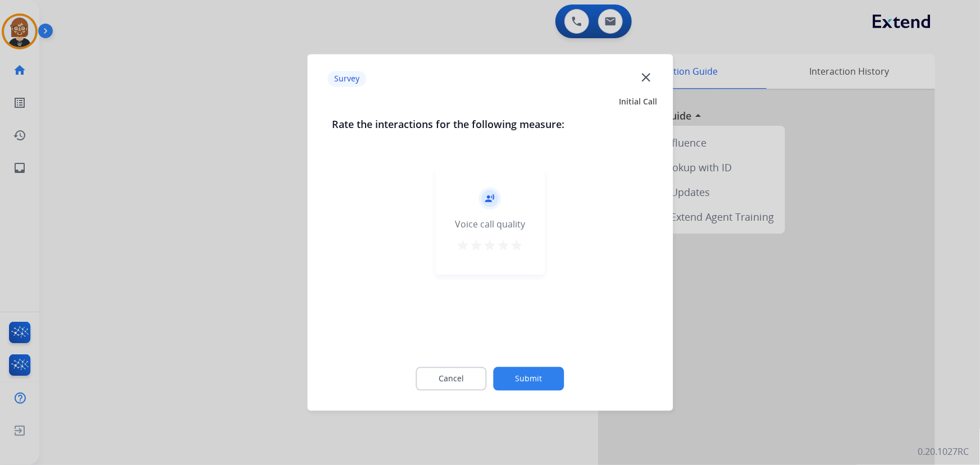
click at [544, 387] on button "Submit" at bounding box center [528, 379] width 71 height 24
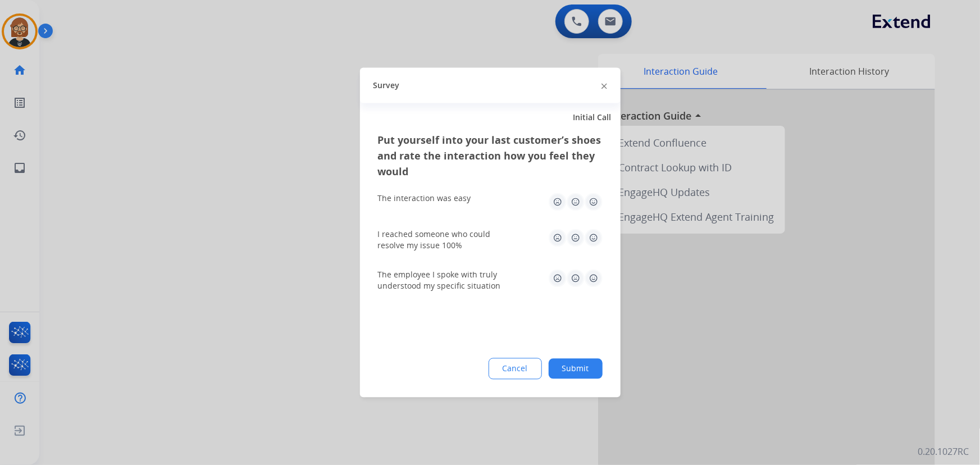
click at [572, 377] on button "Submit" at bounding box center [575, 369] width 54 height 20
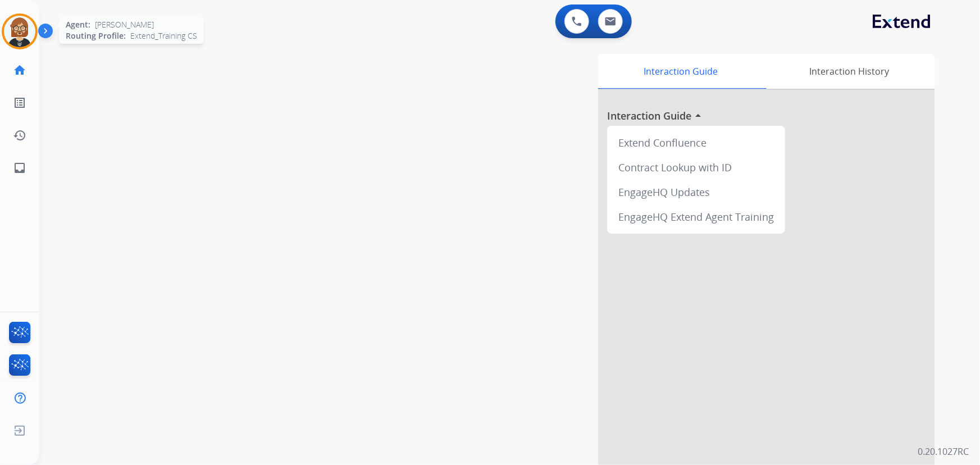
click at [22, 22] on img at bounding box center [19, 31] width 31 height 31
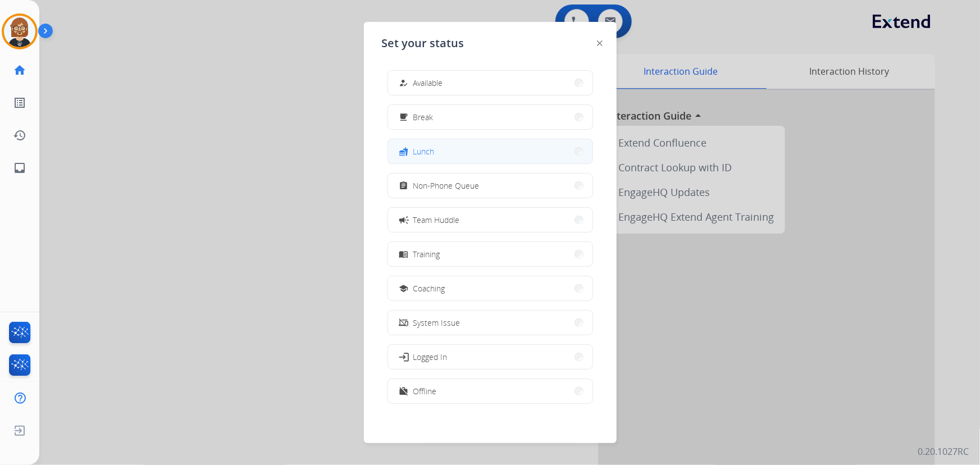
click at [443, 157] on button "fastfood Lunch" at bounding box center [490, 151] width 204 height 24
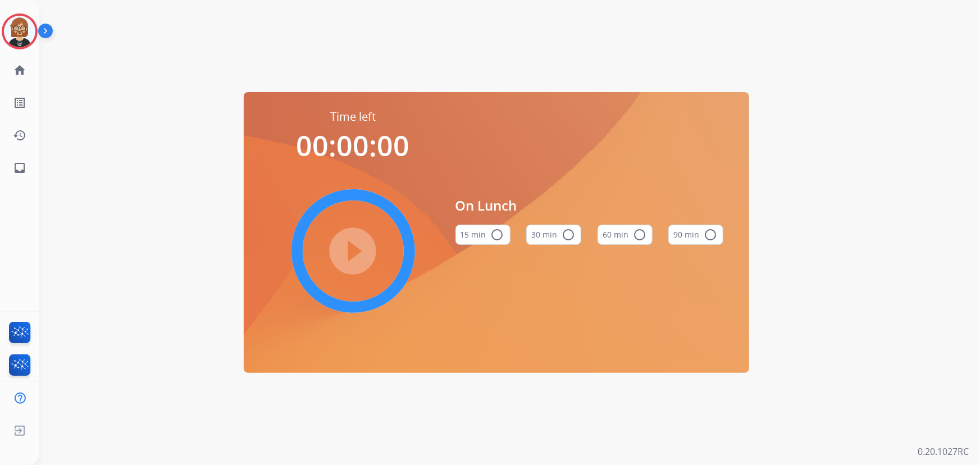
click at [39, 34] on img at bounding box center [47, 32] width 19 height 21
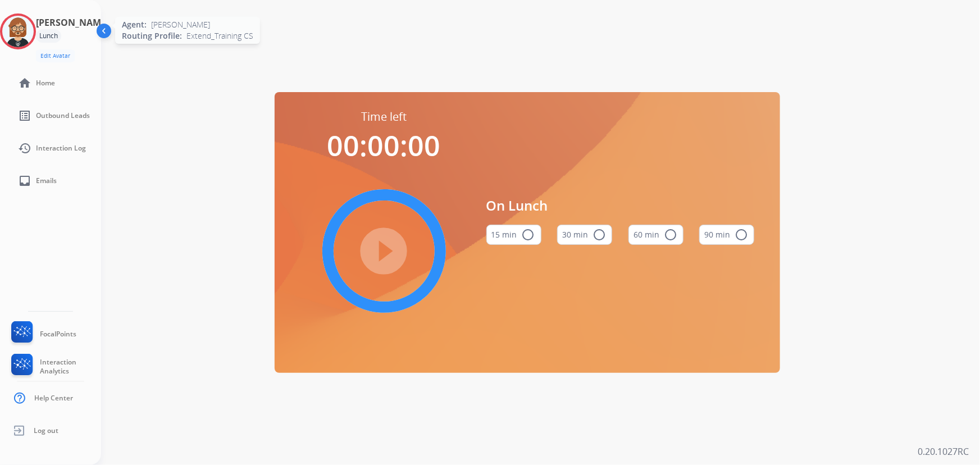
click at [34, 31] on img at bounding box center [17, 31] width 31 height 31
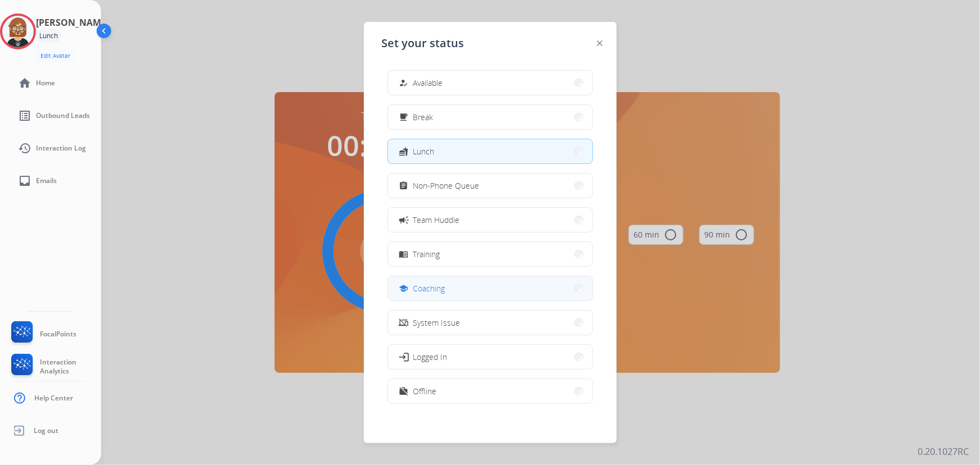
click at [516, 281] on button "school Coaching" at bounding box center [490, 288] width 204 height 24
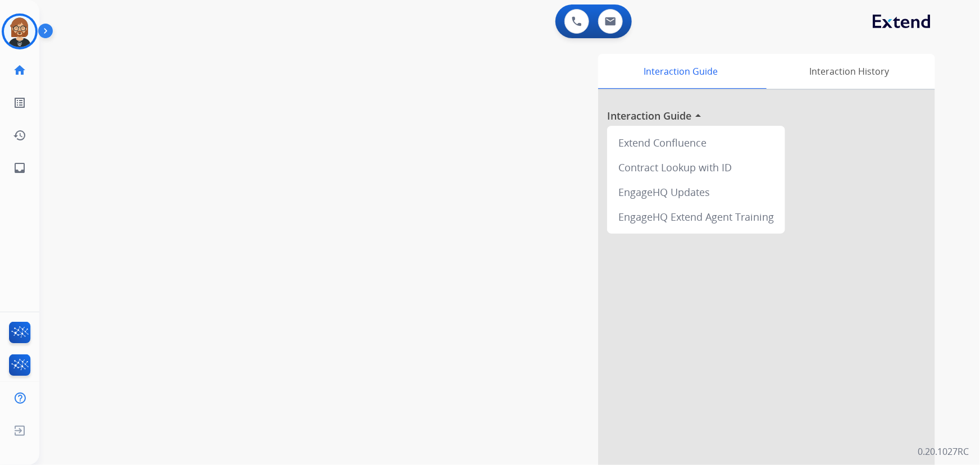
click at [129, 222] on div "swap_horiz Break voice bridge close_fullscreen Connect 3-Way Call merge_type Se…" at bounding box center [495, 274] width 913 height 468
click at [22, 33] on img at bounding box center [19, 31] width 31 height 31
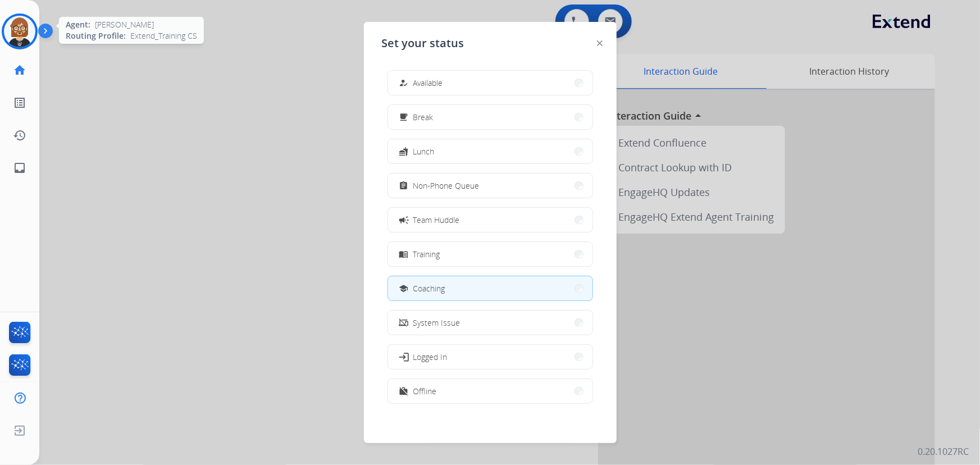
click at [22, 33] on img at bounding box center [19, 31] width 31 height 31
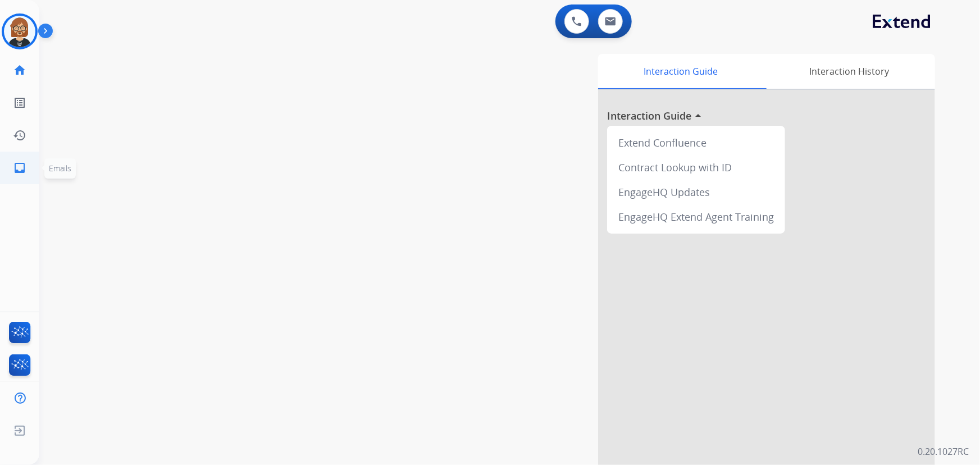
click at [26, 167] on mat-icon "inbox" at bounding box center [19, 167] width 13 height 13
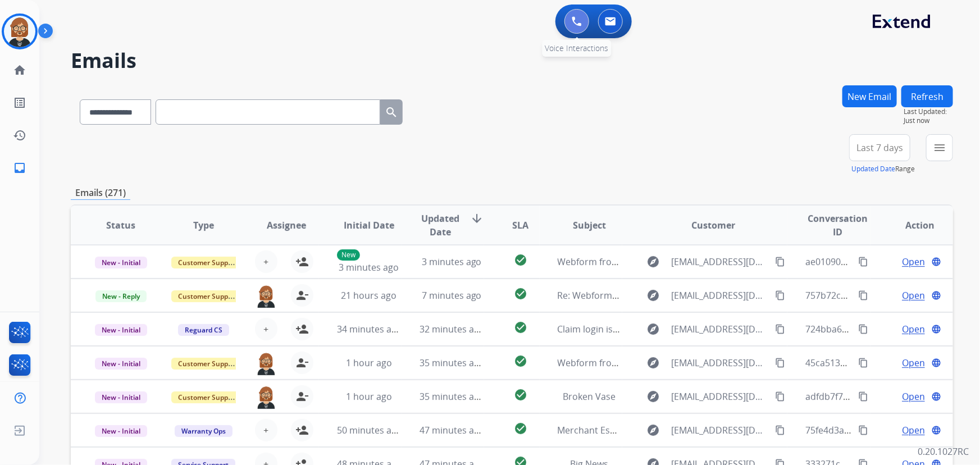
click at [579, 21] on img at bounding box center [576, 21] width 10 height 10
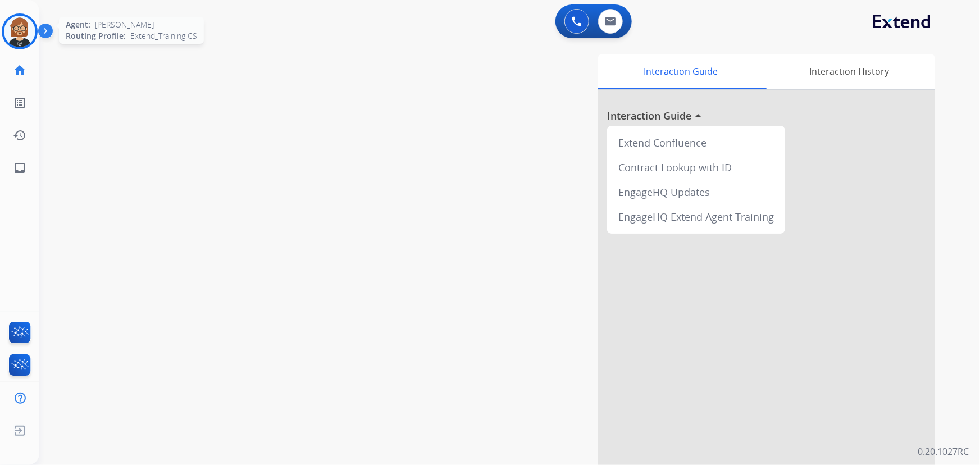
click at [25, 30] on img at bounding box center [19, 31] width 31 height 31
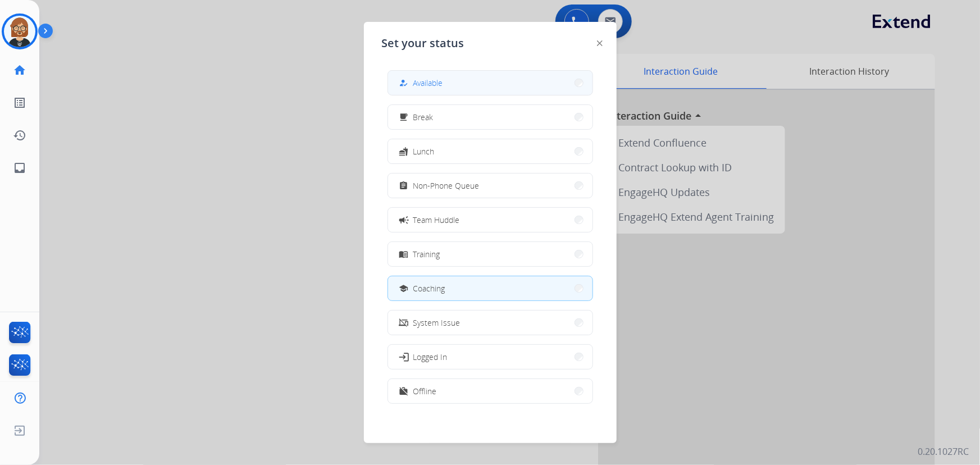
click at [450, 81] on button "how_to_reg Available" at bounding box center [490, 83] width 204 height 24
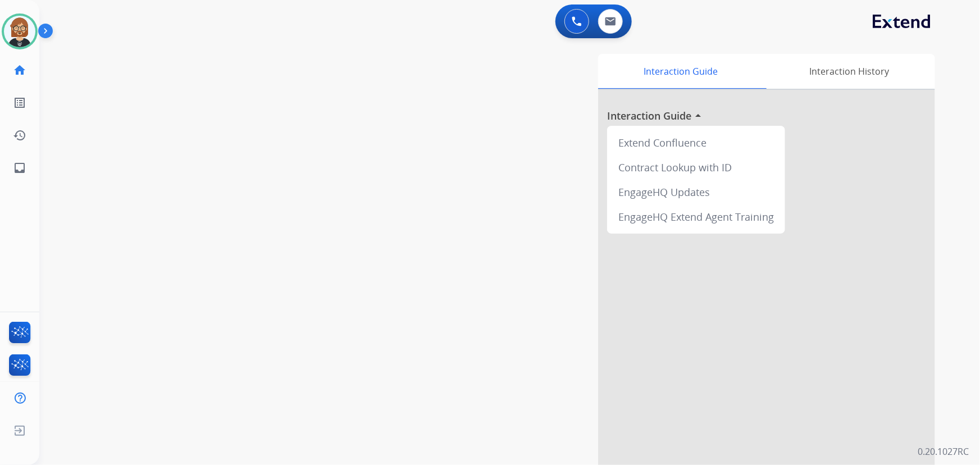
click at [160, 206] on div "swap_horiz Break voice bridge close_fullscreen Connect 3-Way Call merge_type Se…" at bounding box center [495, 274] width 913 height 468
click at [614, 22] on img at bounding box center [610, 21] width 11 height 9
select select "**********"
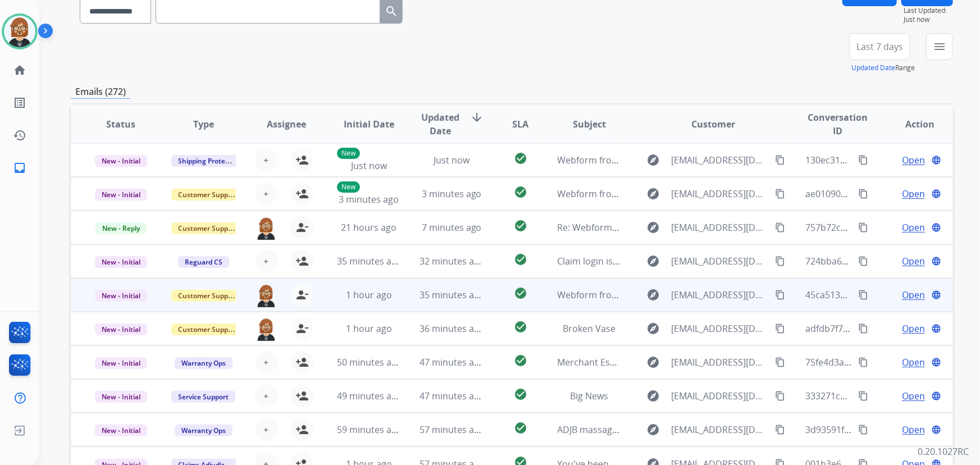
scroll to position [102, 0]
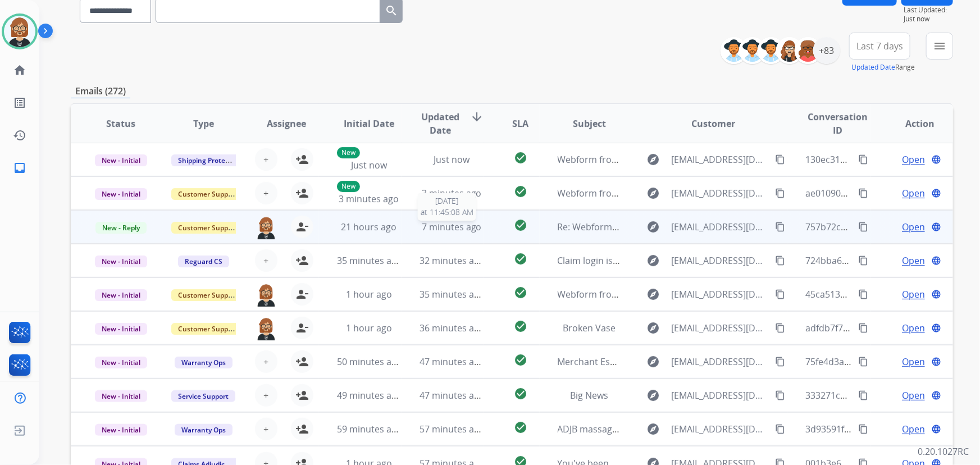
click at [434, 232] on div "7 minutes ago" at bounding box center [451, 226] width 64 height 13
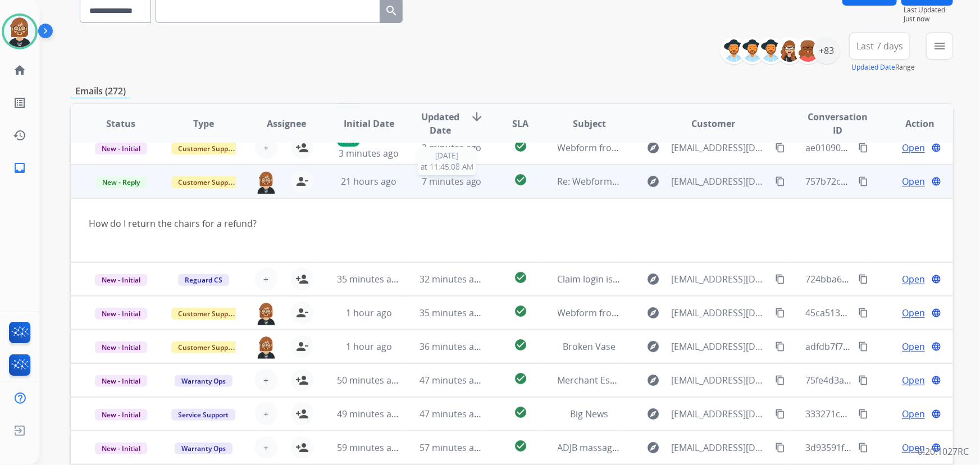
scroll to position [65, 0]
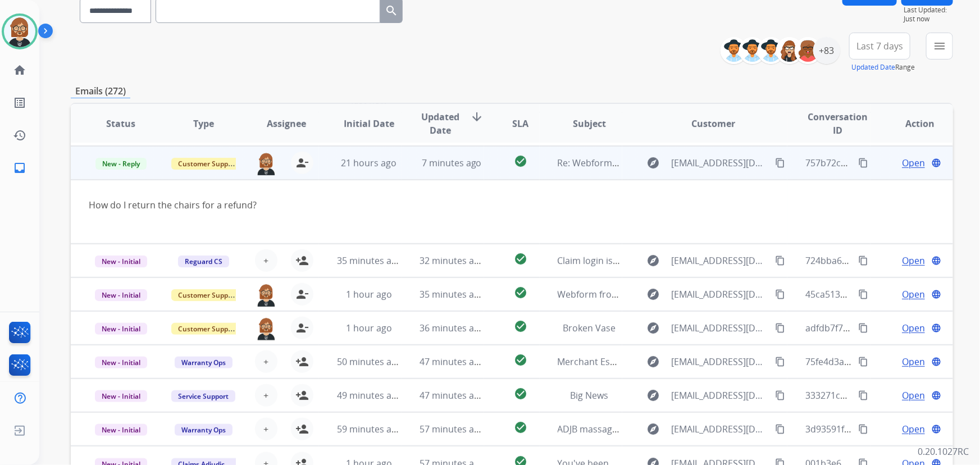
click at [775, 161] on mat-icon "content_copy" at bounding box center [780, 163] width 10 height 10
click at [904, 159] on span "Open" at bounding box center [913, 162] width 23 height 13
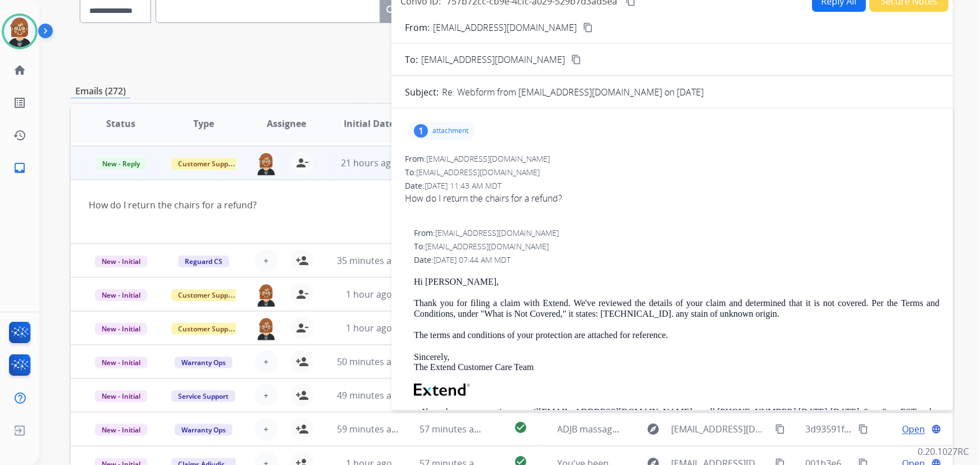
scroll to position [0, 0]
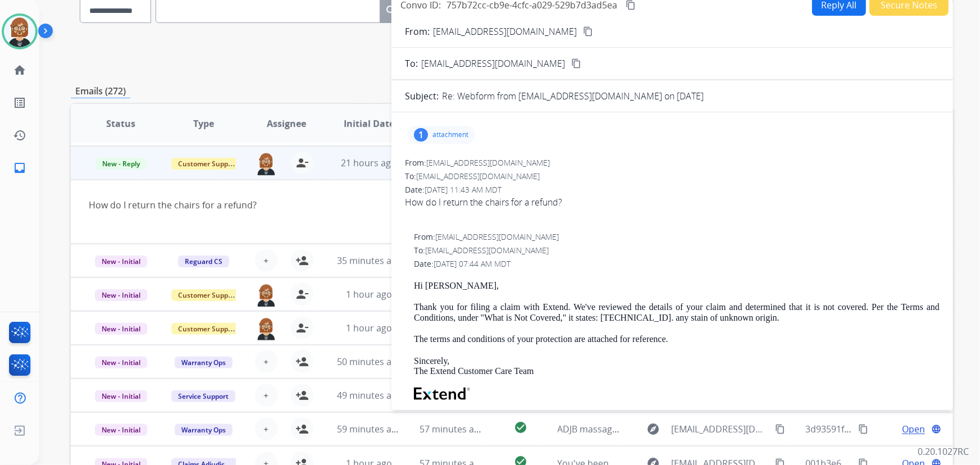
click at [831, 4] on button "Reply All" at bounding box center [839, 5] width 54 height 22
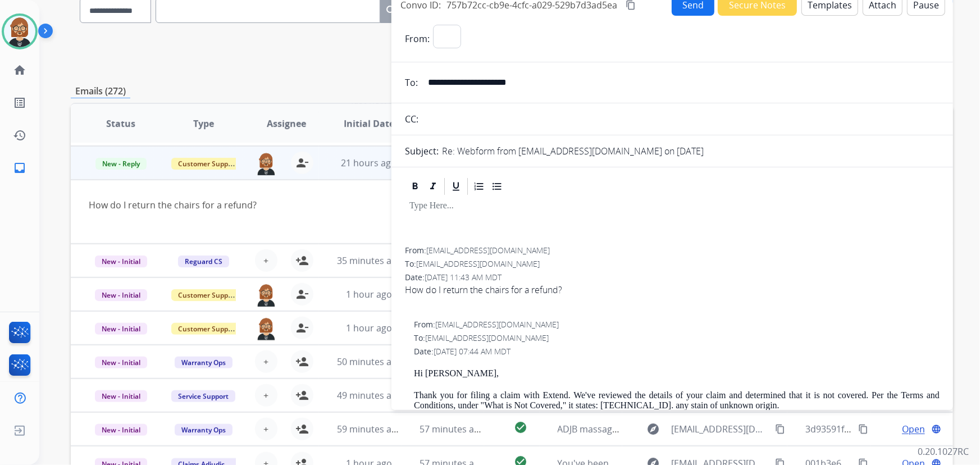
select select "**********"
click at [821, 3] on button "Templates" at bounding box center [829, 5] width 57 height 22
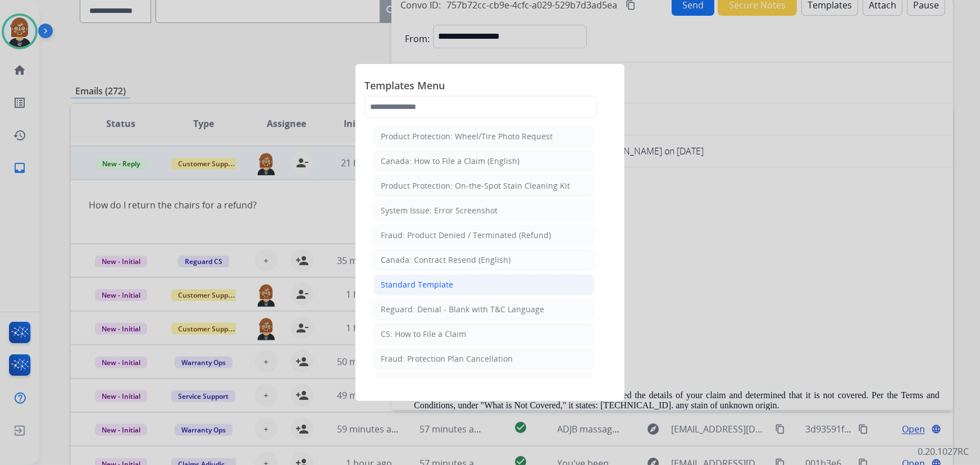
click at [473, 282] on li "Standard Template" at bounding box center [483, 284] width 221 height 21
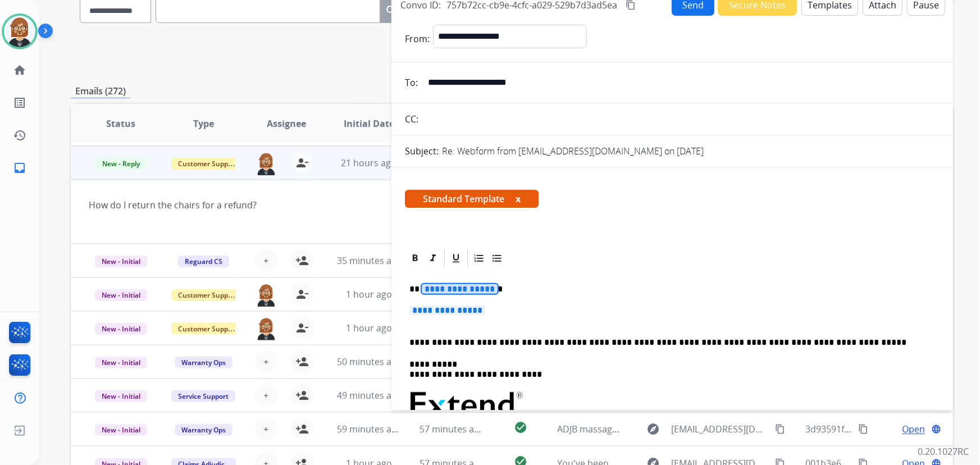
click at [472, 289] on span "**********" at bounding box center [460, 289] width 76 height 10
click at [438, 311] on span "**********" at bounding box center [447, 310] width 76 height 10
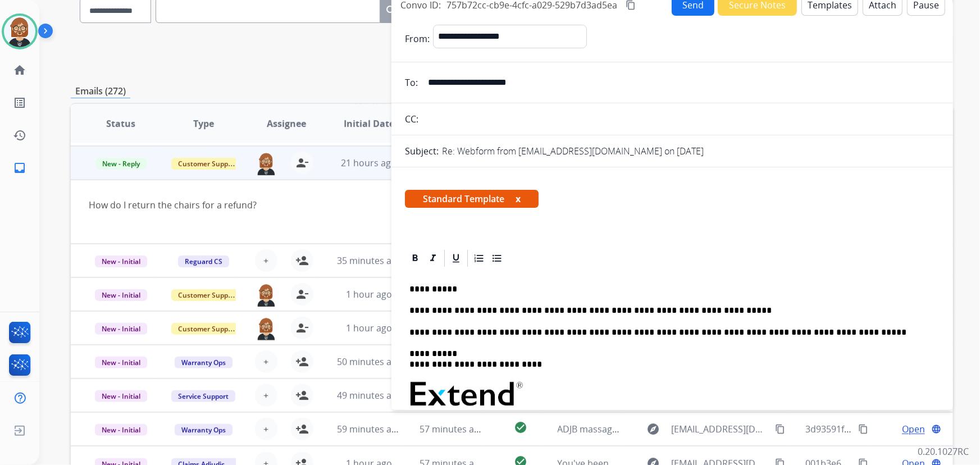
click at [680, 6] on button "Send" at bounding box center [692, 5] width 43 height 22
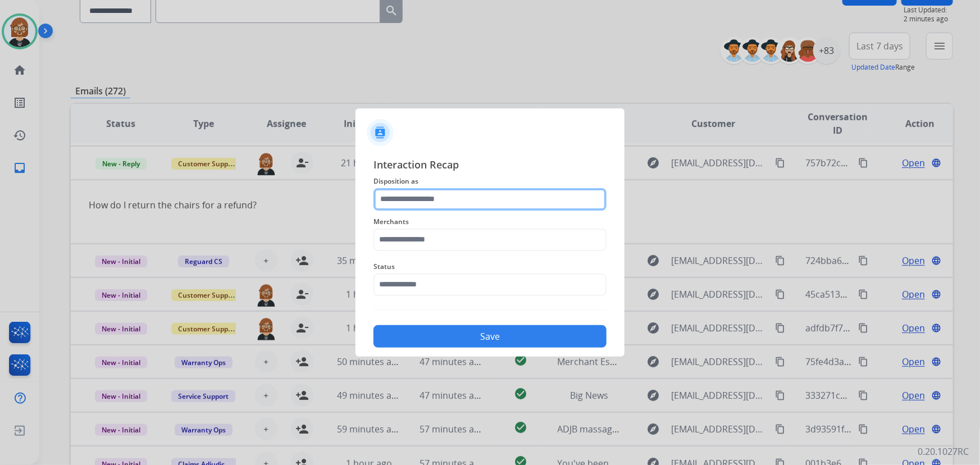
click at [454, 201] on input "text" at bounding box center [489, 199] width 233 height 22
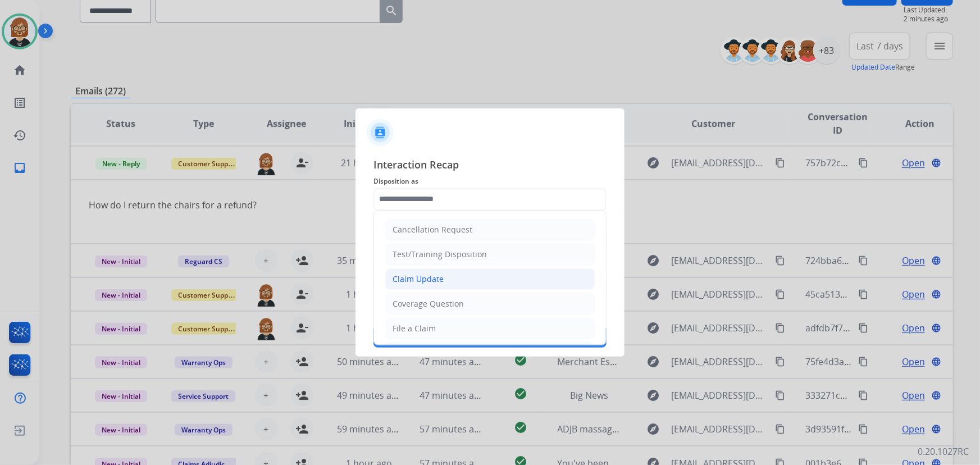
click at [487, 280] on li "Claim Update" at bounding box center [489, 278] width 209 height 21
type input "**********"
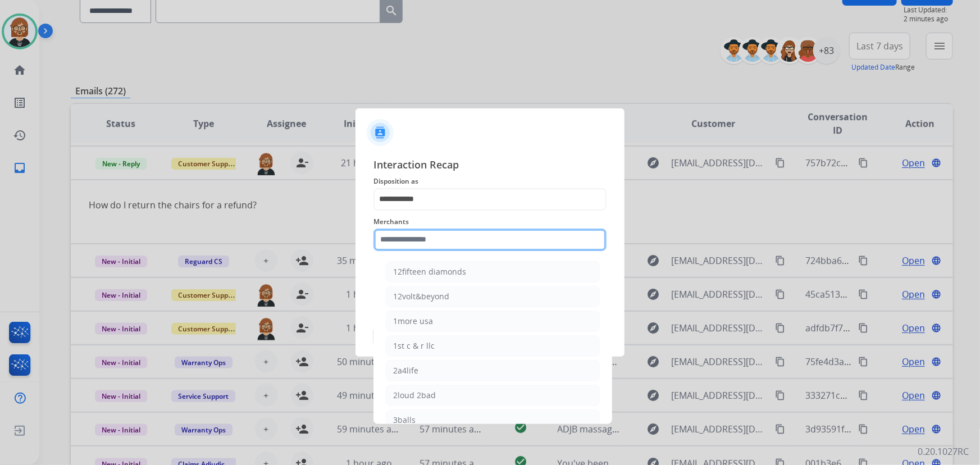
click at [482, 241] on input "text" at bounding box center [489, 239] width 233 height 22
click at [482, 223] on span "Merchants" at bounding box center [489, 221] width 233 height 13
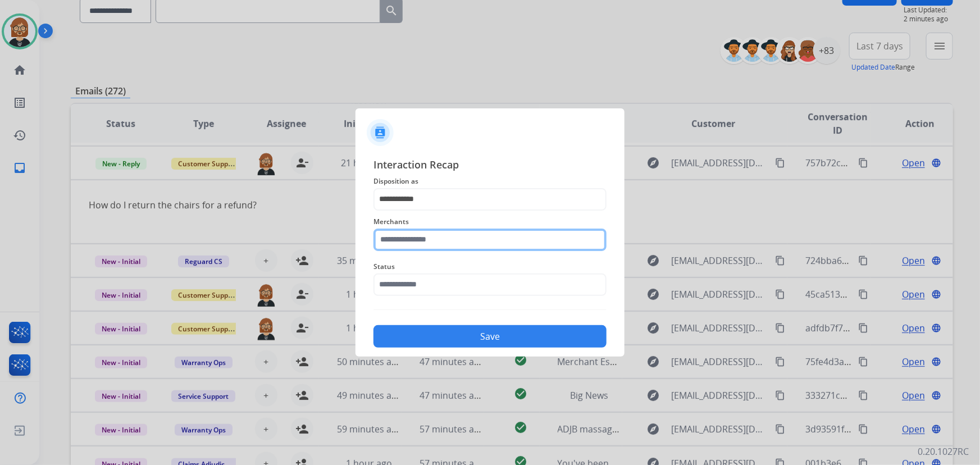
click at [470, 239] on input "text" at bounding box center [489, 239] width 233 height 22
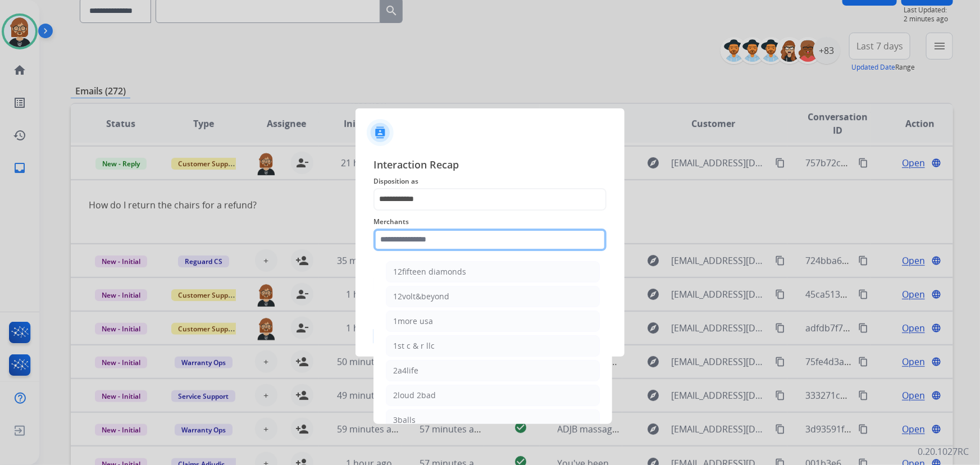
click at [470, 239] on input "text" at bounding box center [489, 239] width 233 height 22
click at [367, 290] on div "**********" at bounding box center [489, 252] width 269 height 209
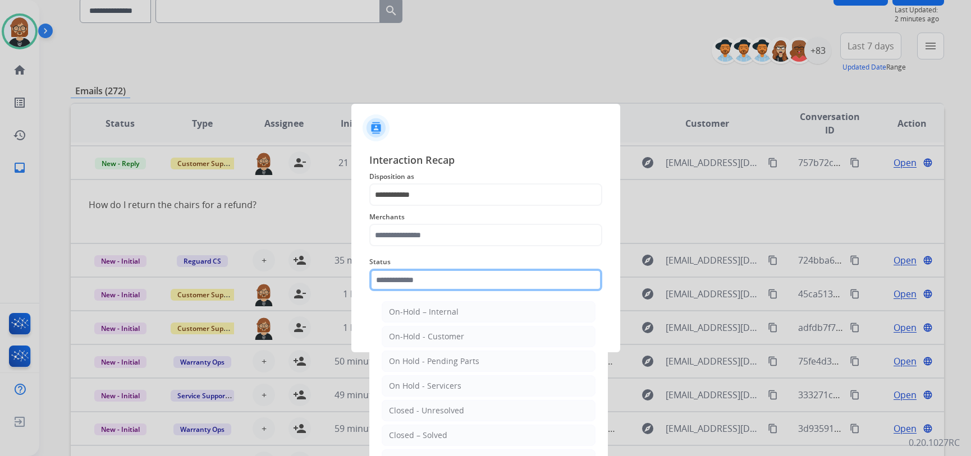
click at [413, 285] on input "text" at bounding box center [485, 280] width 233 height 22
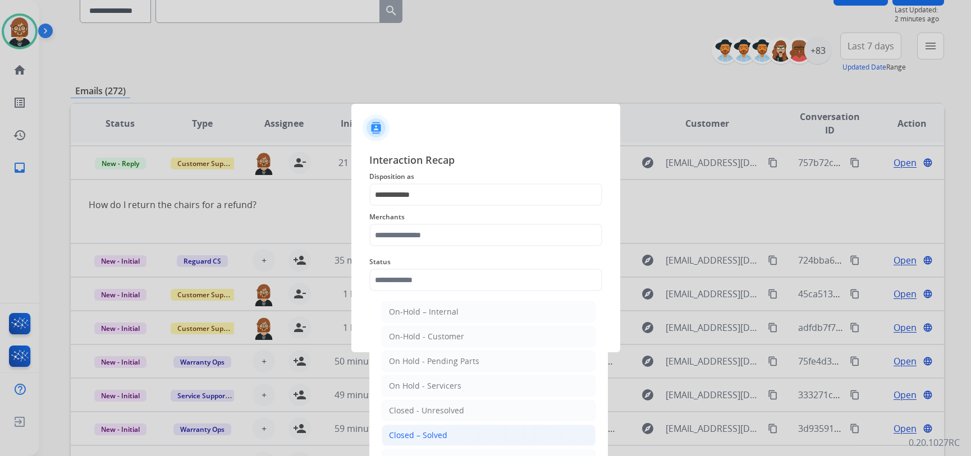
click at [443, 431] on div "Closed – Solved" at bounding box center [418, 435] width 58 height 11
type input "**********"
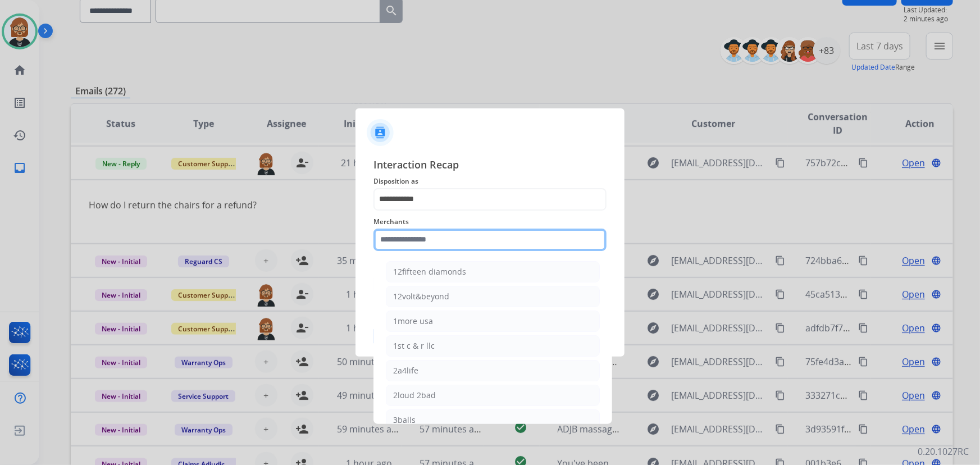
click at [452, 250] on input "text" at bounding box center [489, 239] width 233 height 22
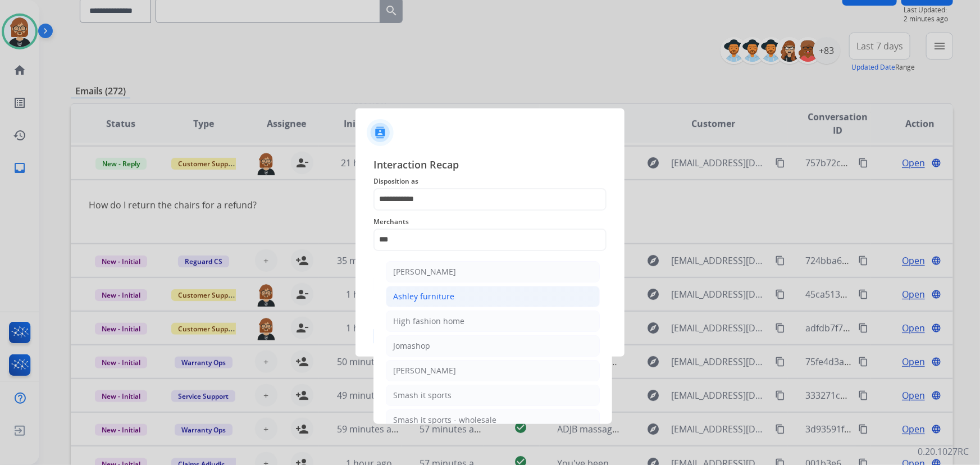
click at [462, 294] on li "Ashley furniture" at bounding box center [493, 296] width 214 height 21
type input "**********"
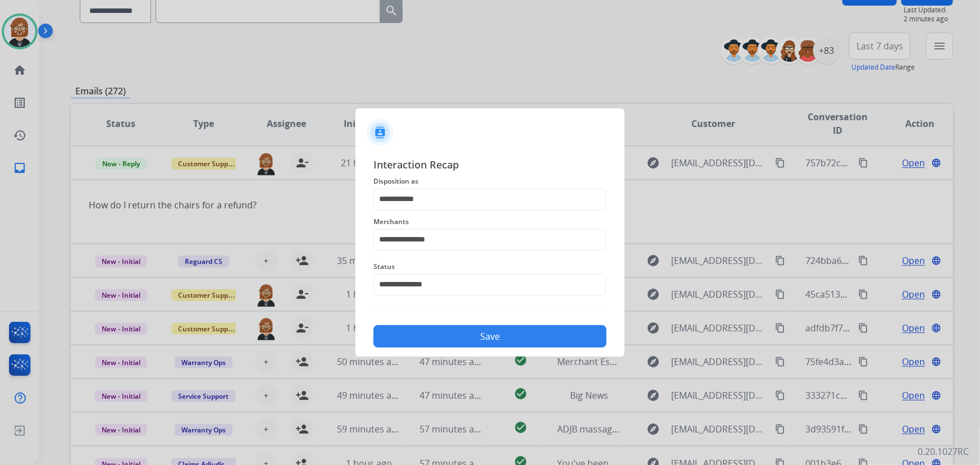
click at [488, 330] on button "Save" at bounding box center [489, 336] width 233 height 22
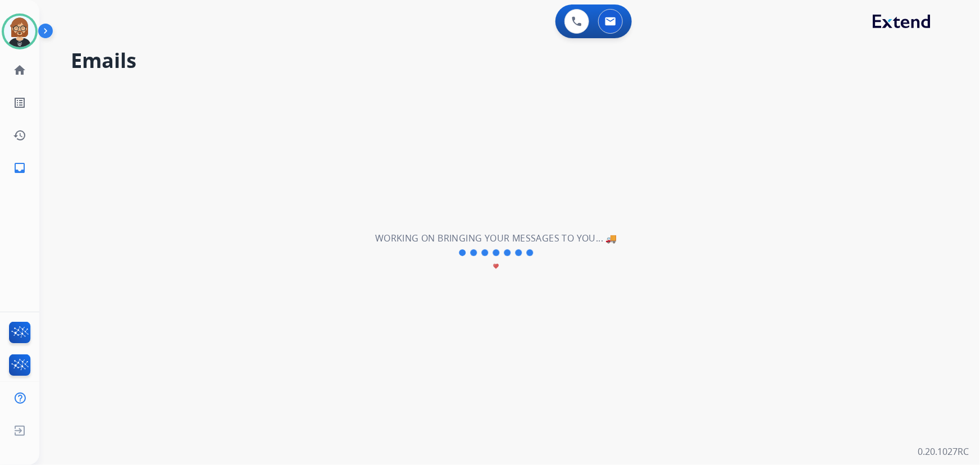
scroll to position [38, 0]
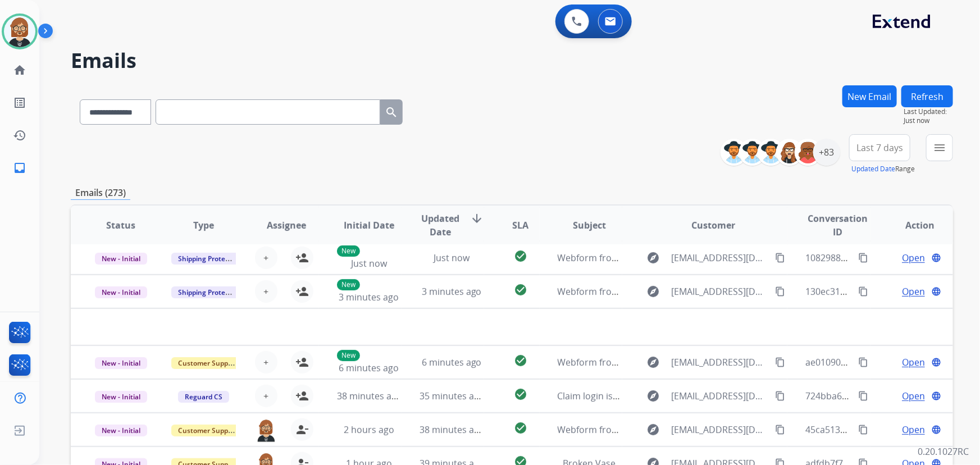
click at [529, 126] on div "**********" at bounding box center [512, 109] width 882 height 49
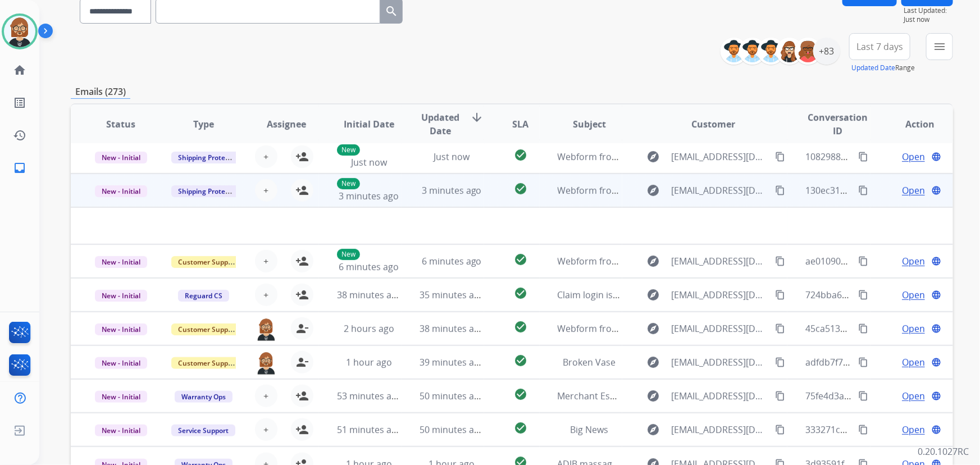
scroll to position [102, 0]
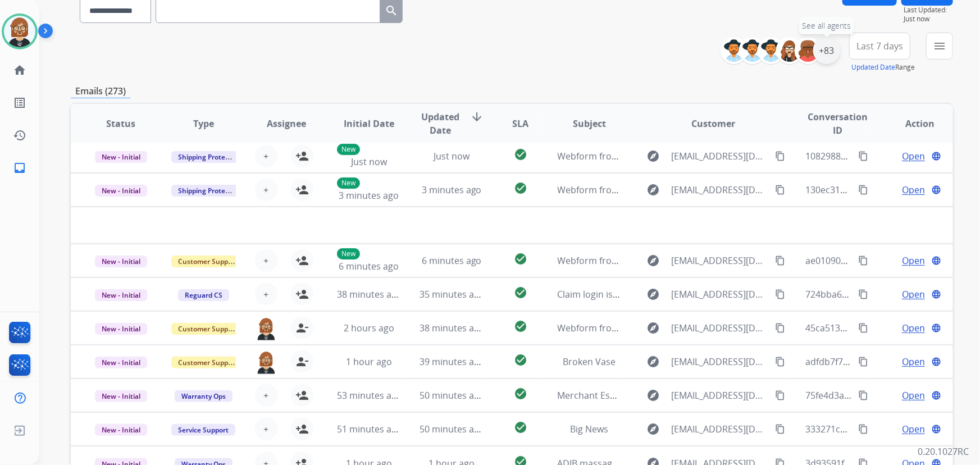
click at [824, 53] on div "+83" at bounding box center [826, 50] width 27 height 27
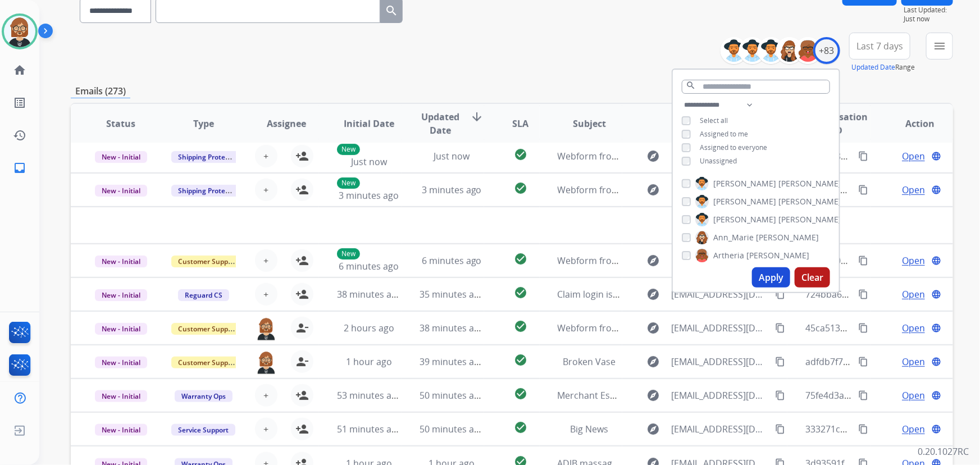
click at [695, 158] on div "Unassigned" at bounding box center [708, 161] width 55 height 9
click at [777, 285] on button "Apply" at bounding box center [771, 277] width 38 height 20
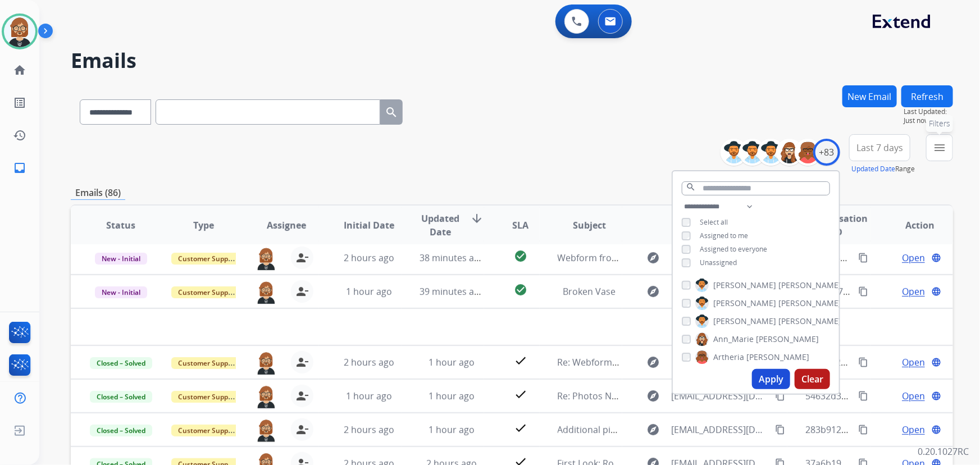
drag, startPoint x: 937, startPoint y: 154, endPoint x: 937, endPoint y: 167, distance: 12.9
click at [937, 167] on div "menu Filters Type Claims Adjudication Customer Support Escalation Service Suppo…" at bounding box center [939, 154] width 27 height 40
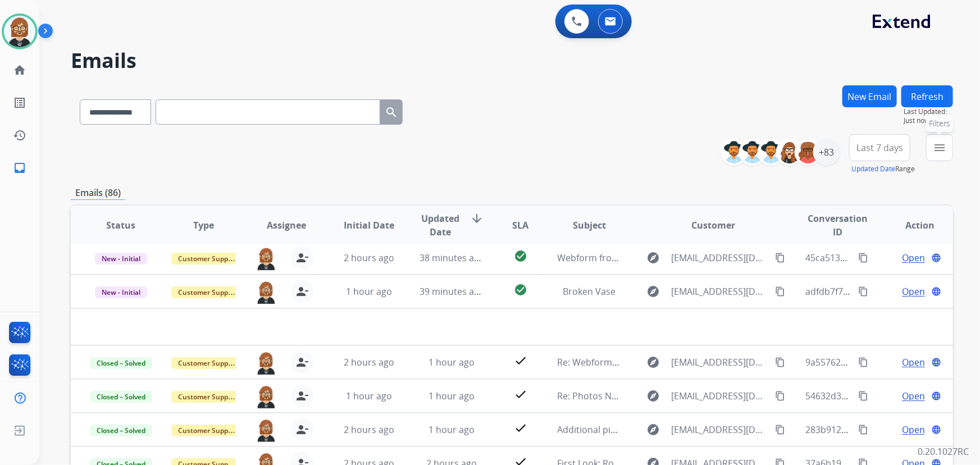
click at [943, 144] on mat-icon "menu" at bounding box center [938, 147] width 13 height 13
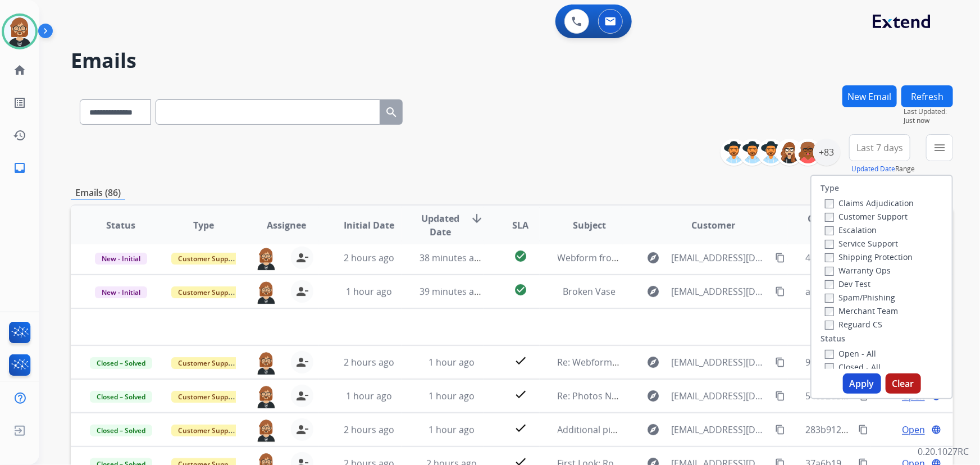
click at [847, 356] on label "Open - All" at bounding box center [850, 353] width 51 height 11
click at [848, 330] on div "Reguard CS" at bounding box center [869, 323] width 89 height 13
click at [848, 321] on label "Reguard CS" at bounding box center [853, 324] width 57 height 11
click at [858, 256] on label "Shipping Protection" at bounding box center [869, 256] width 88 height 11
click at [854, 214] on label "Customer Support" at bounding box center [866, 216] width 83 height 11
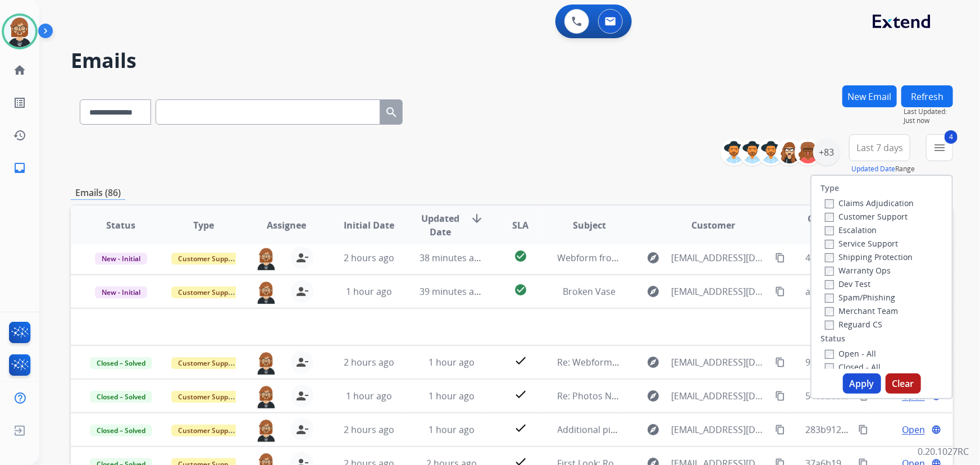
click at [868, 386] on button "Apply" at bounding box center [862, 383] width 38 height 20
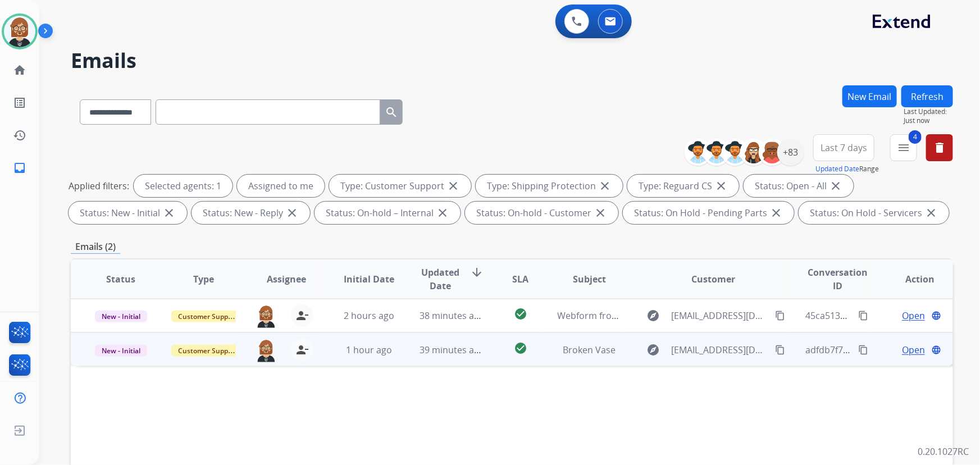
click at [484, 349] on td "check_circle" at bounding box center [511, 349] width 55 height 34
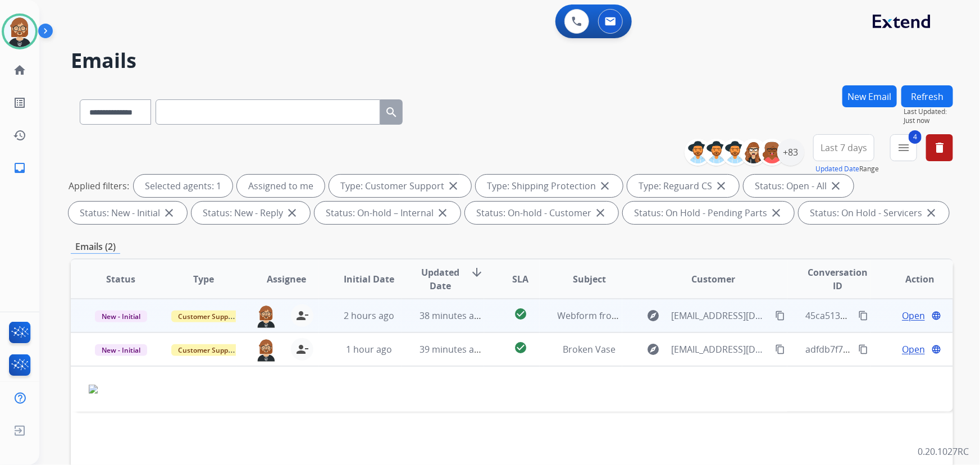
click at [484, 321] on td "check_circle" at bounding box center [511, 316] width 55 height 34
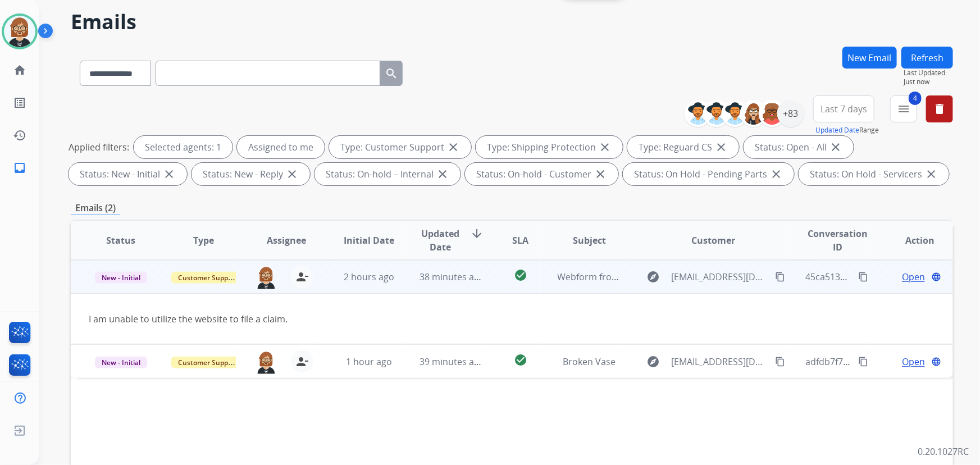
scroll to position [102, 0]
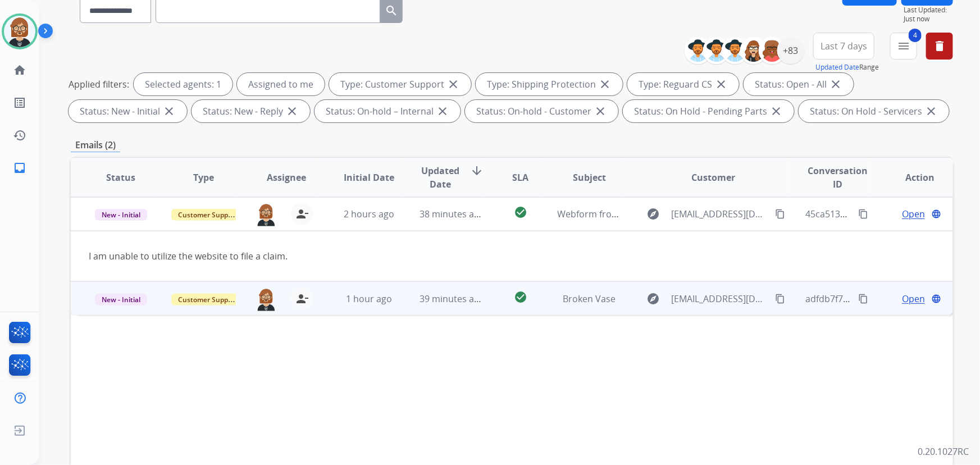
click at [901, 305] on td "Open language" at bounding box center [911, 298] width 83 height 34
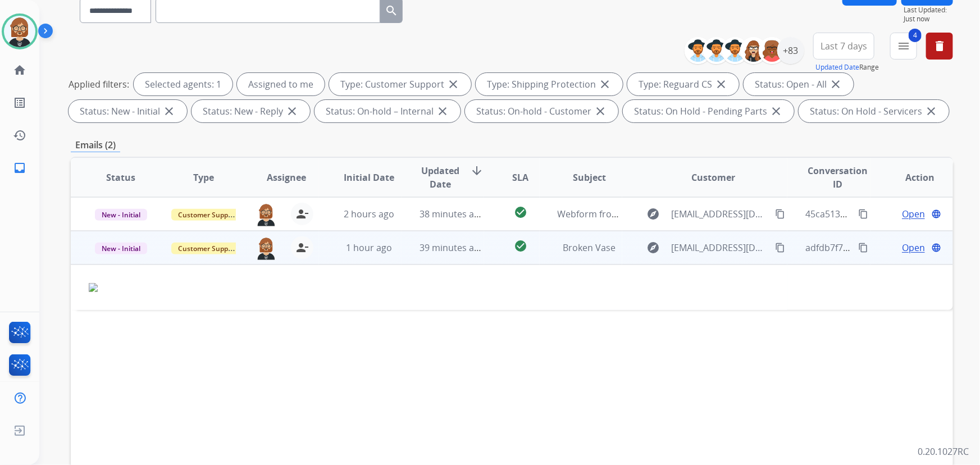
click at [902, 248] on span "Open" at bounding box center [913, 247] width 23 height 13
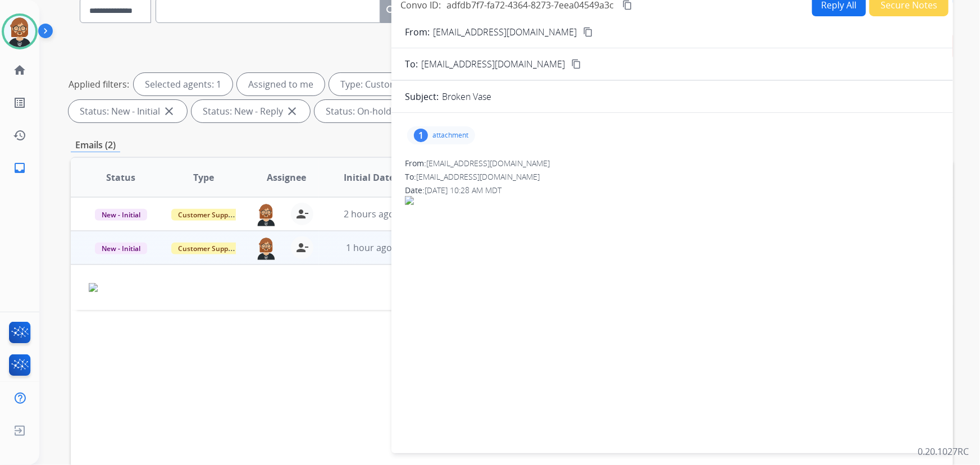
click at [451, 134] on p "attachment" at bounding box center [450, 135] width 36 height 9
click at [434, 146] on div at bounding box center [444, 163] width 56 height 39
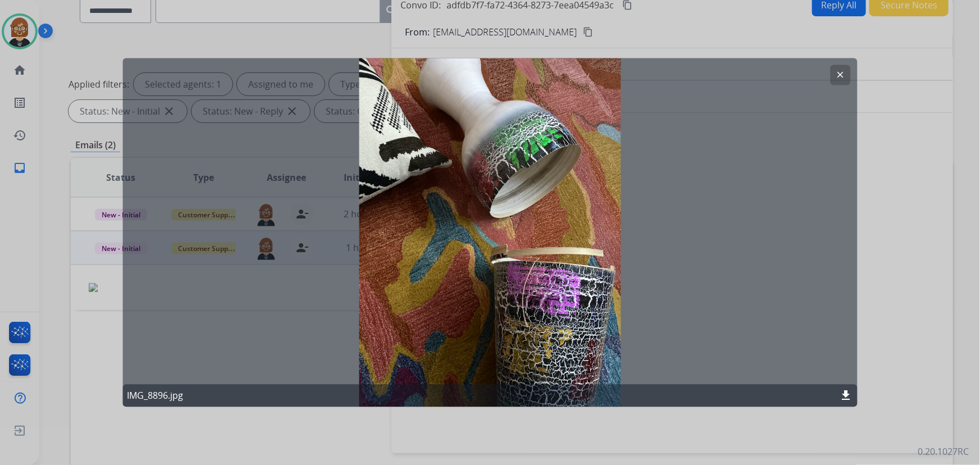
click at [541, 415] on div at bounding box center [490, 232] width 980 height 465
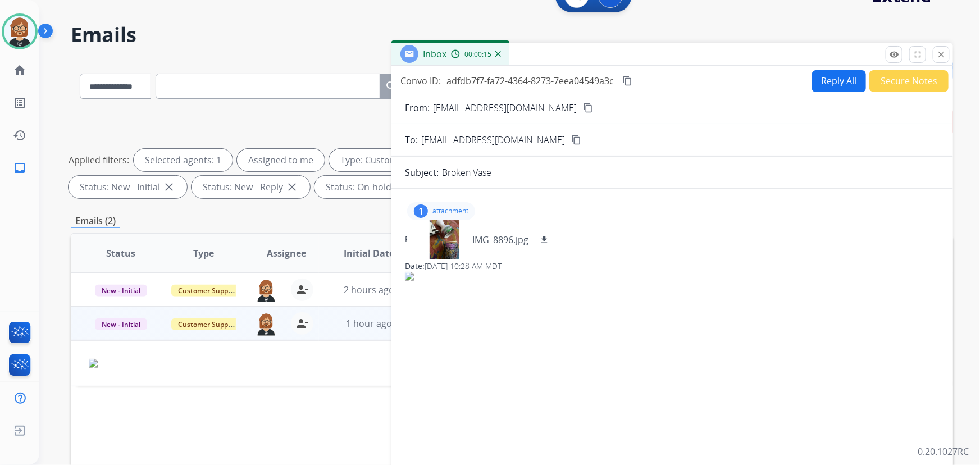
scroll to position [0, 0]
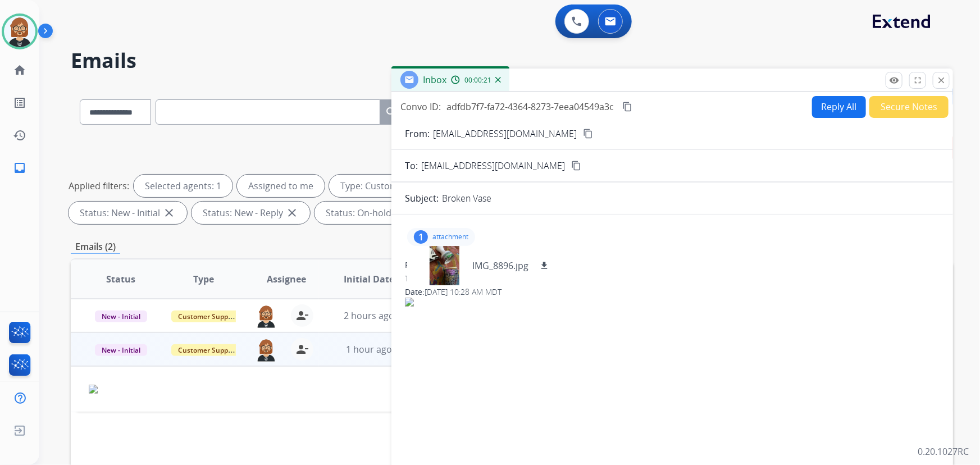
click at [422, 26] on div "0 Voice Interactions 0 Email Interactions" at bounding box center [503, 22] width 900 height 36
click at [936, 86] on button "close Close" at bounding box center [940, 80] width 17 height 17
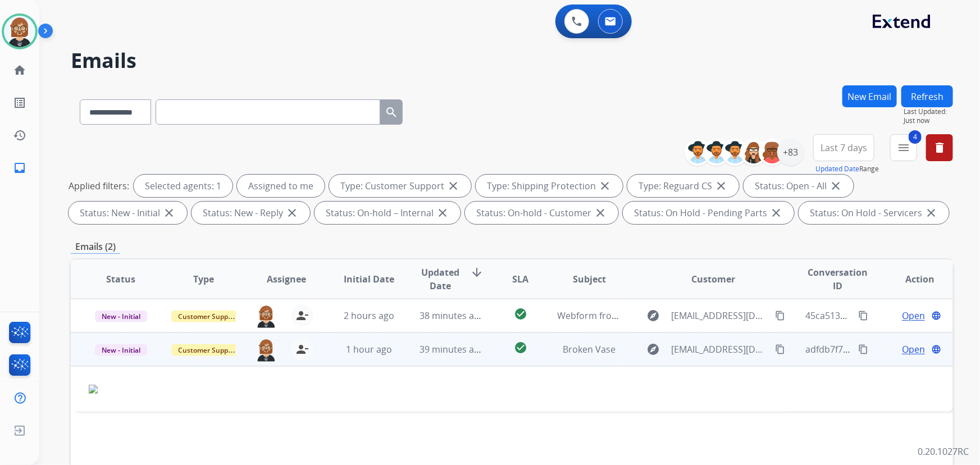
click at [905, 347] on span "Open" at bounding box center [913, 348] width 23 height 13
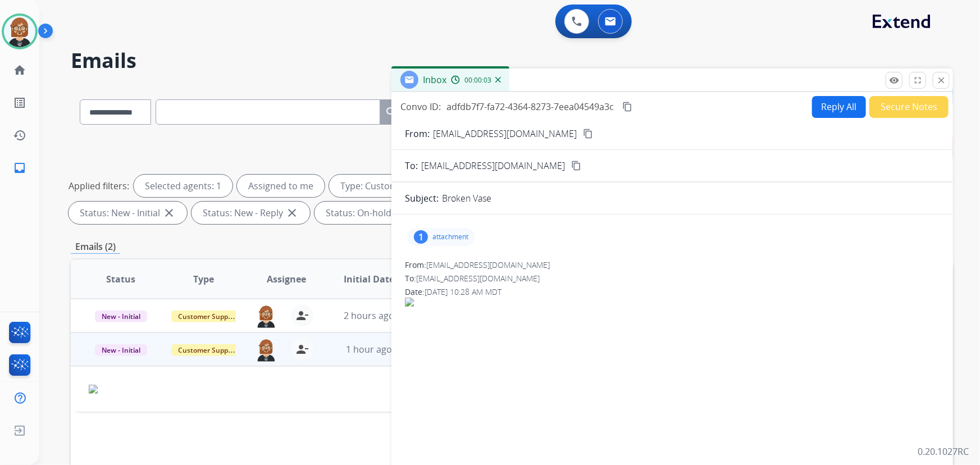
click at [447, 236] on p "attachment" at bounding box center [450, 236] width 36 height 9
click at [547, 267] on mat-icon "download" at bounding box center [544, 265] width 10 height 10
click at [668, 39] on div "0 Voice Interactions 0 Email Interactions" at bounding box center [503, 22] width 900 height 36
click at [766, 36] on div "0 Voice Interactions 0 Email Interactions" at bounding box center [503, 22] width 900 height 36
click at [937, 83] on mat-icon "close" at bounding box center [941, 80] width 10 height 10
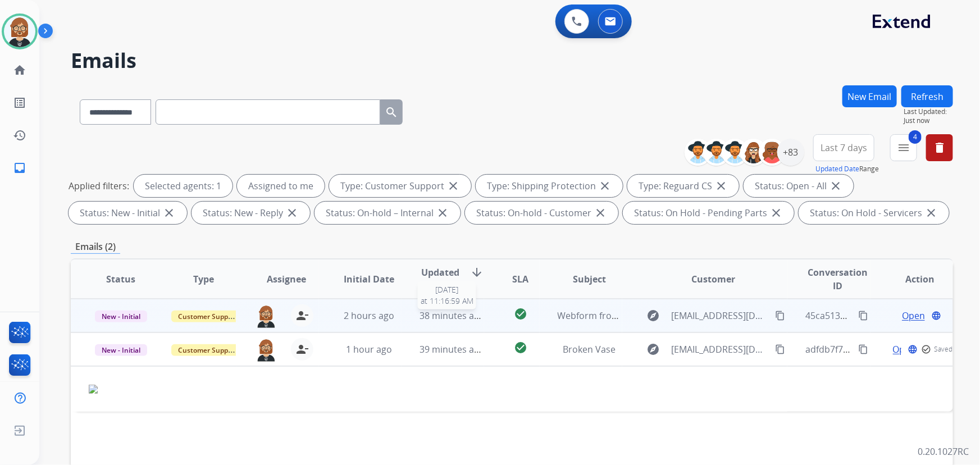
click at [465, 318] on span "38 minutes ago" at bounding box center [451, 315] width 65 height 12
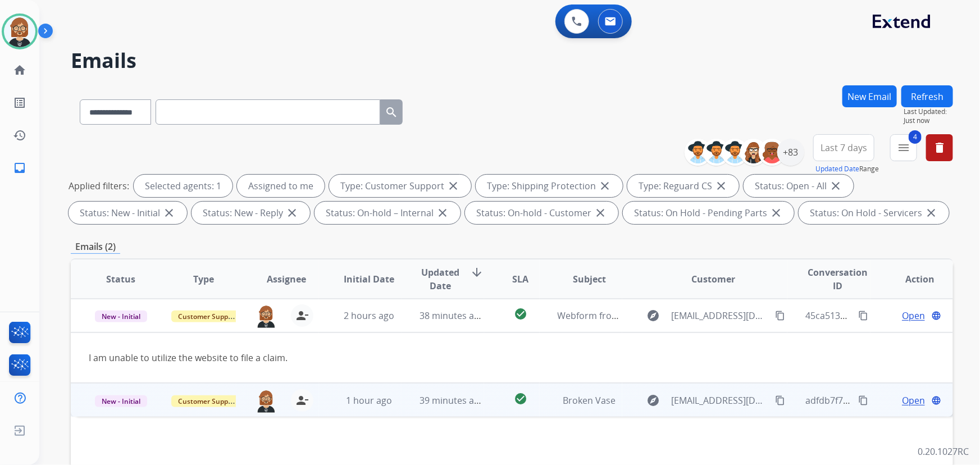
click at [774, 393] on button "content_copy" at bounding box center [779, 399] width 13 height 13
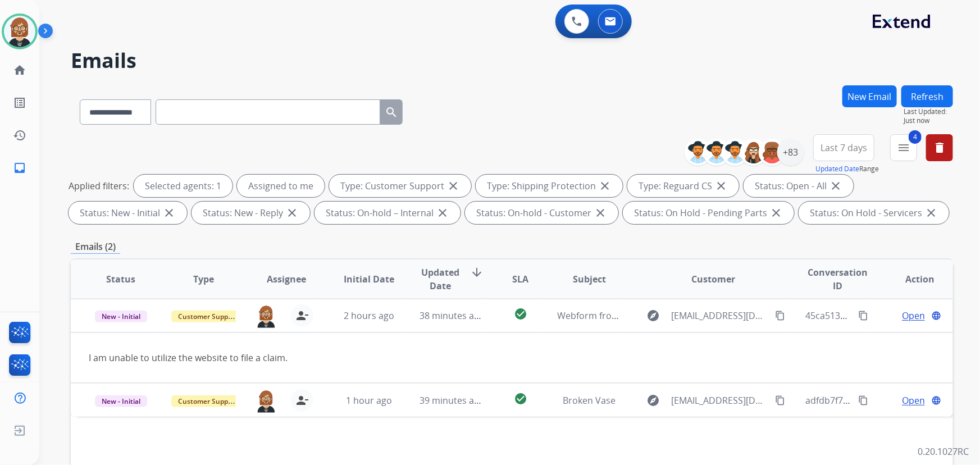
click at [845, 440] on div "Status Type Assignee Initial Date Updated Date arrow_downward SLA Subject Custo…" at bounding box center [512, 446] width 882 height 376
click at [909, 99] on button "Refresh" at bounding box center [927, 96] width 52 height 22
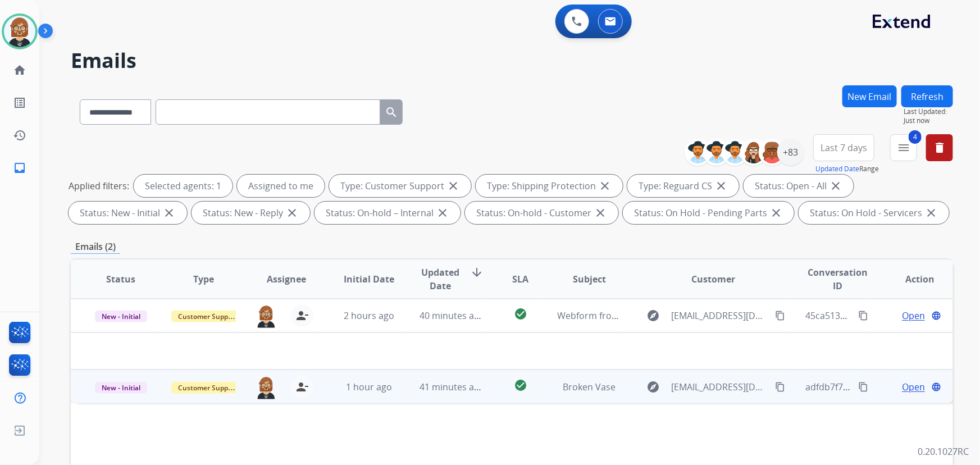
click at [905, 385] on span "Open" at bounding box center [913, 386] width 23 height 13
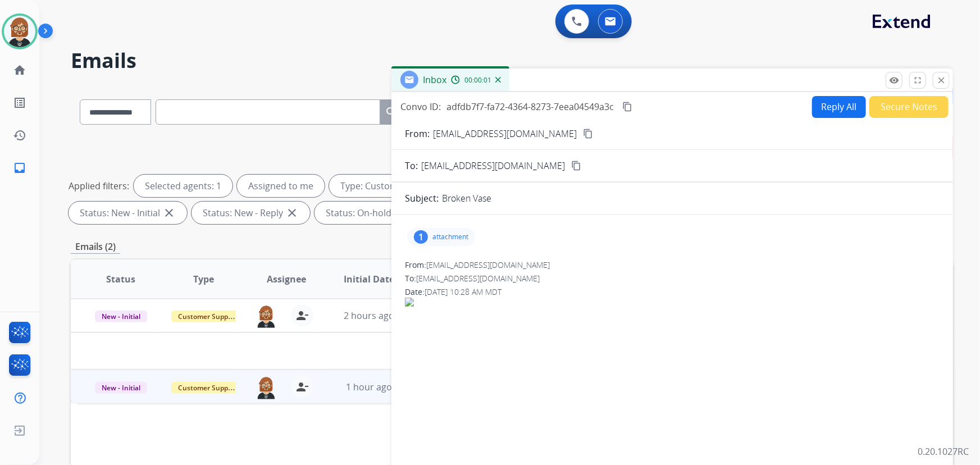
click at [888, 104] on button "Secure Notes" at bounding box center [908, 107] width 79 height 22
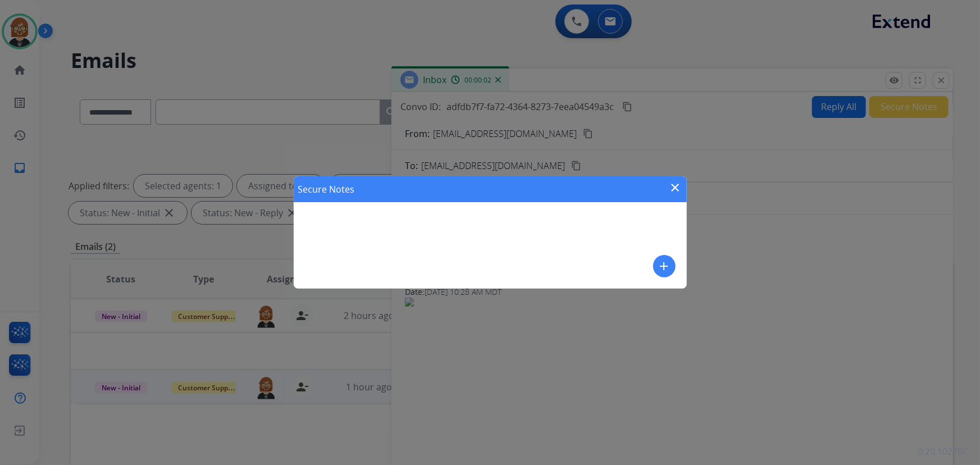
click at [666, 271] on mat-icon "add" at bounding box center [663, 265] width 13 height 13
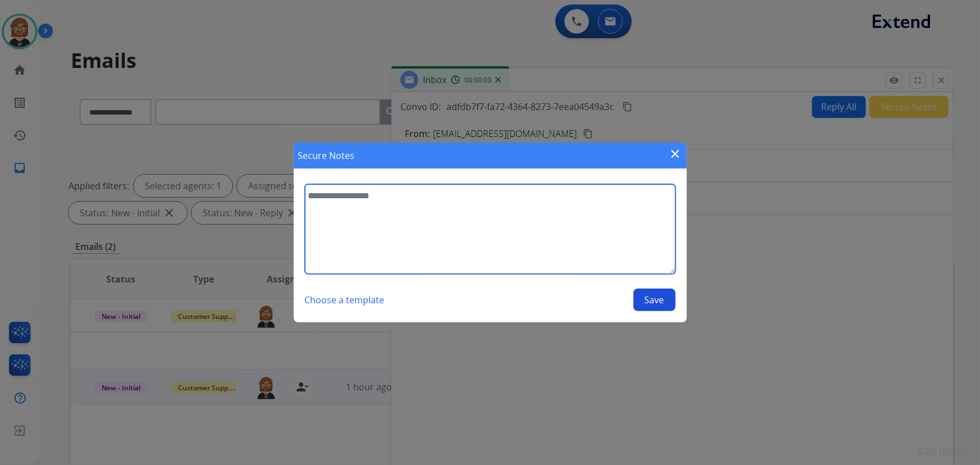
click at [582, 240] on textarea at bounding box center [490, 229] width 370 height 90
type textarea "**********"
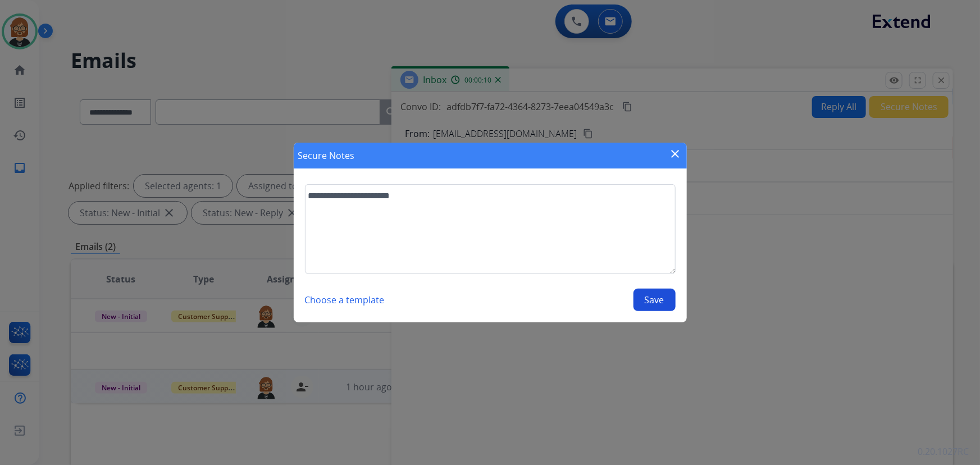
click at [649, 303] on button "Save" at bounding box center [654, 300] width 42 height 22
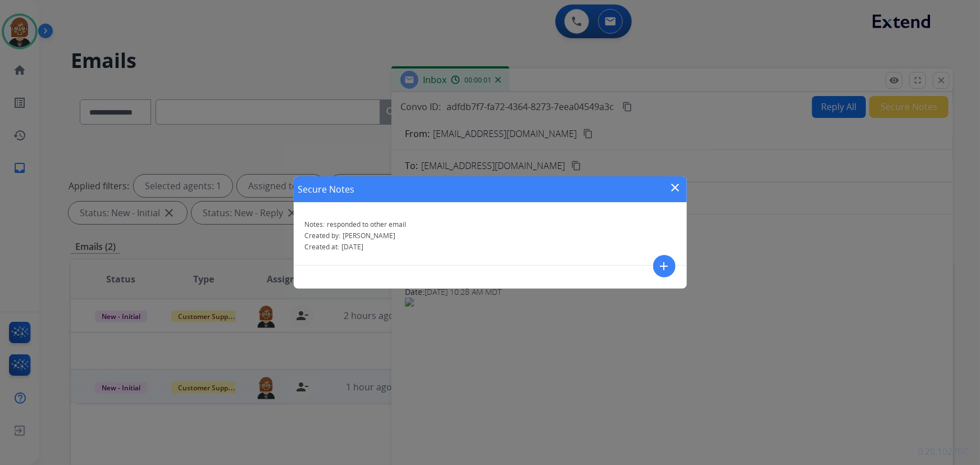
click at [671, 186] on mat-icon "close" at bounding box center [675, 187] width 13 height 13
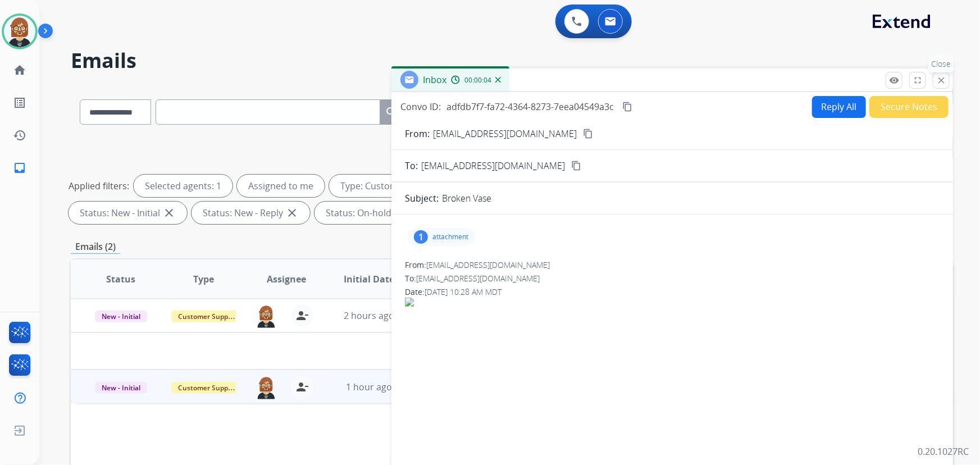
click at [940, 83] on mat-icon "close" at bounding box center [941, 80] width 10 height 10
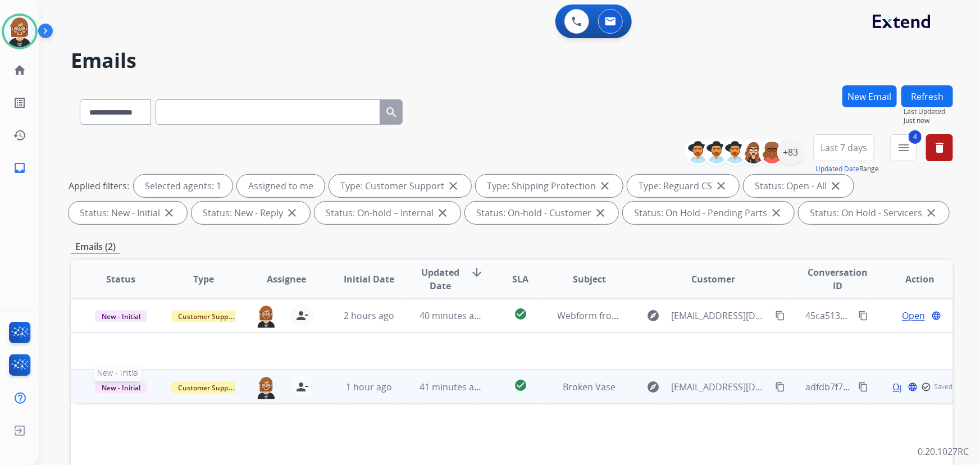
click at [116, 392] on span "New - Initial" at bounding box center [121, 388] width 52 height 12
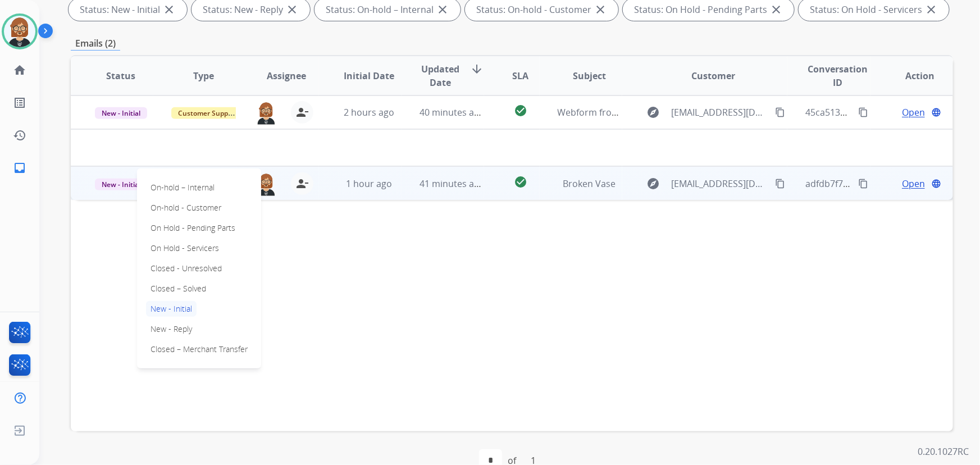
scroll to position [204, 0]
click at [191, 285] on p "Closed – Solved" at bounding box center [178, 288] width 65 height 16
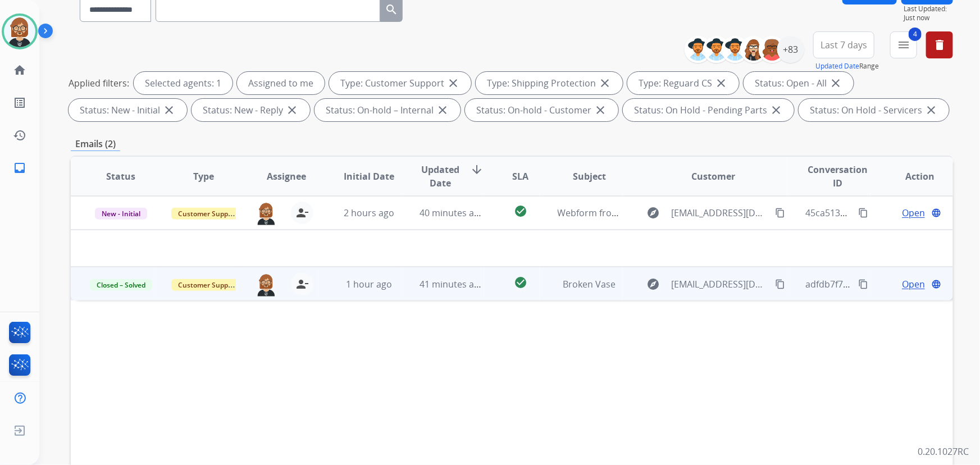
scroll to position [51, 0]
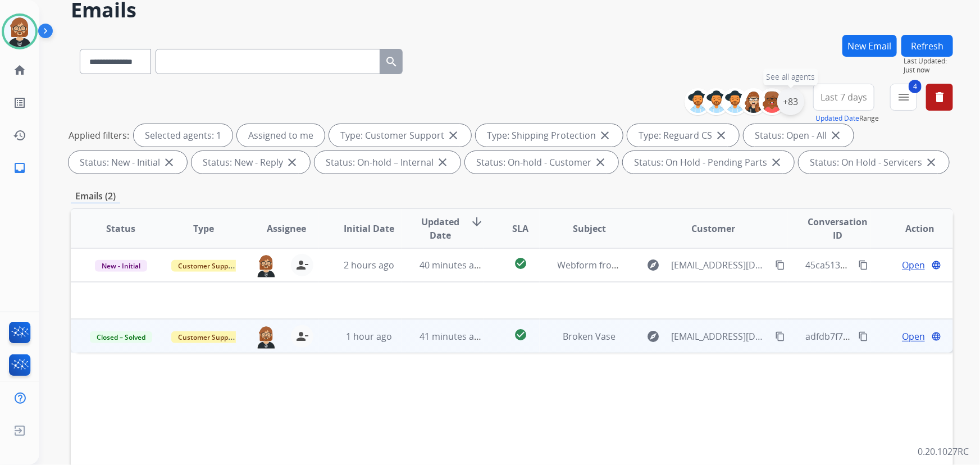
click at [794, 104] on div "+83" at bounding box center [790, 101] width 27 height 27
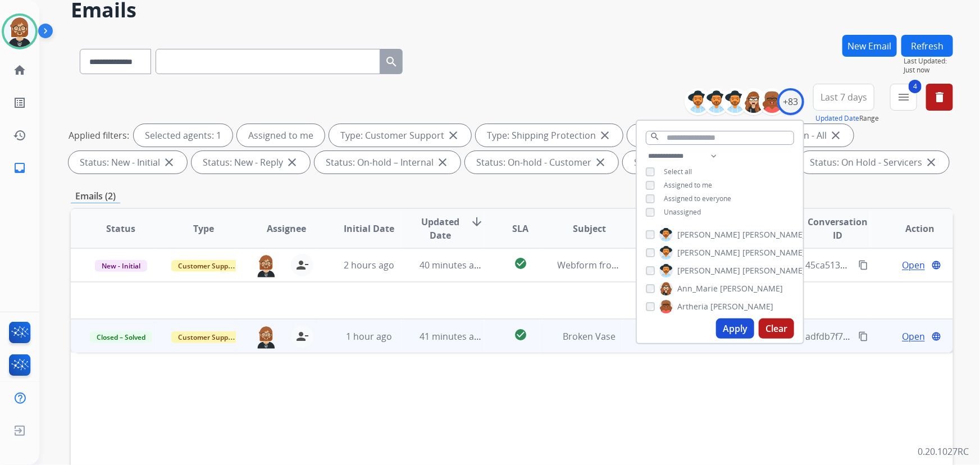
click at [686, 209] on span "Unassigned" at bounding box center [681, 212] width 37 height 10
click at [720, 332] on button "Apply" at bounding box center [735, 328] width 38 height 20
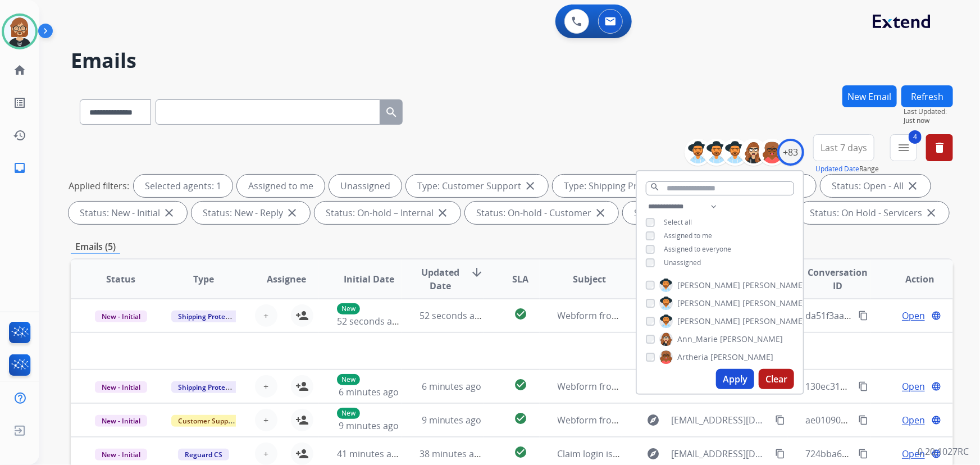
click at [550, 240] on div "Emails (5)" at bounding box center [512, 247] width 882 height 14
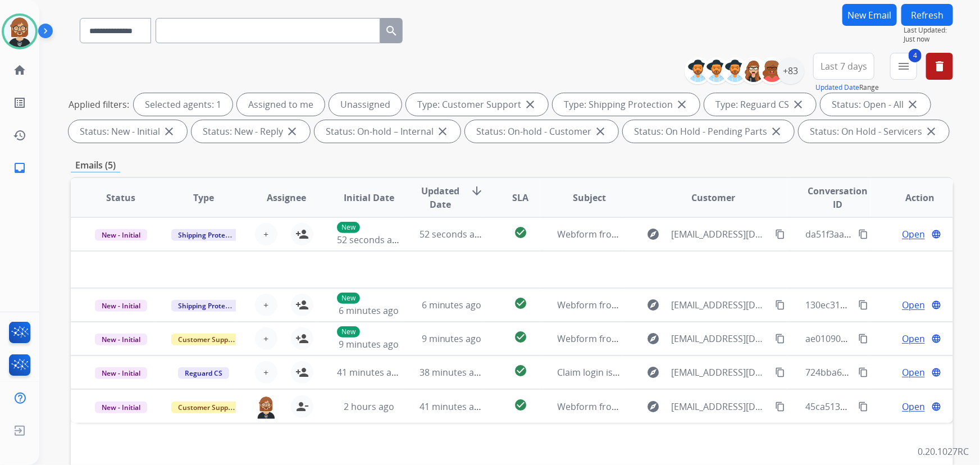
scroll to position [51, 0]
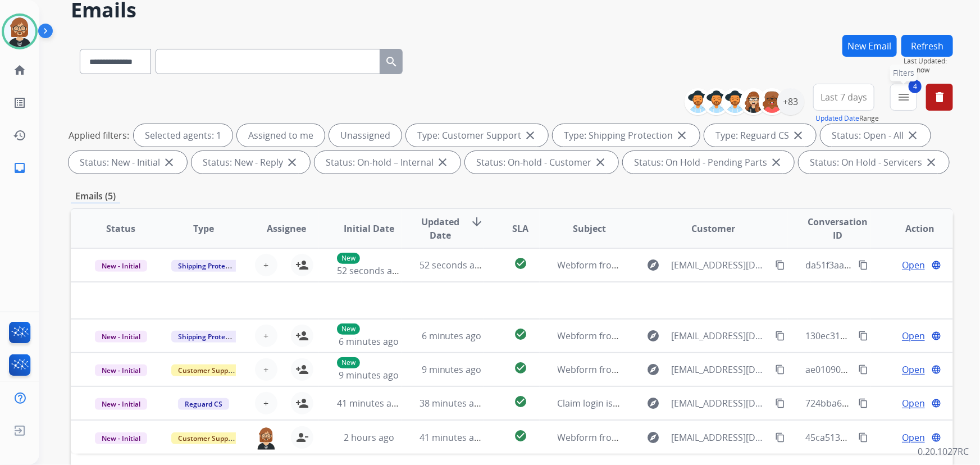
click at [896, 93] on mat-icon "menu" at bounding box center [902, 96] width 13 height 13
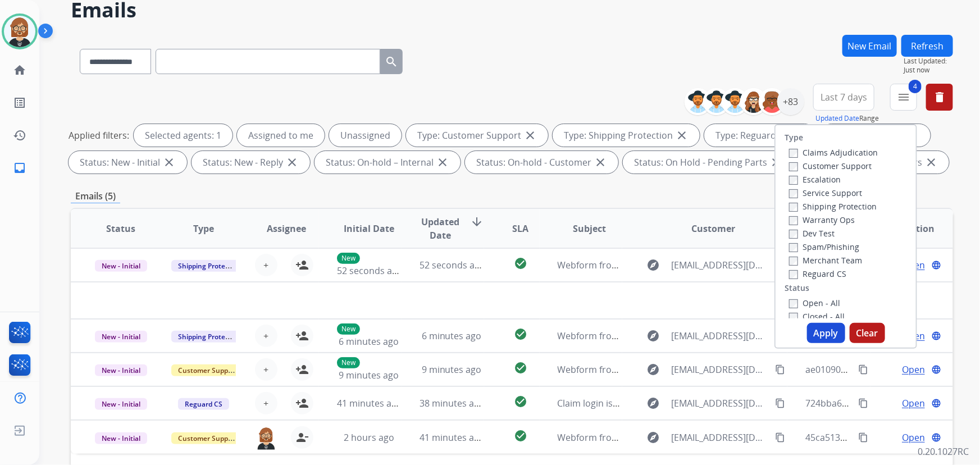
click at [793, 315] on label "Closed - All" at bounding box center [817, 316] width 56 height 11
click at [823, 340] on button "Apply" at bounding box center [826, 333] width 38 height 20
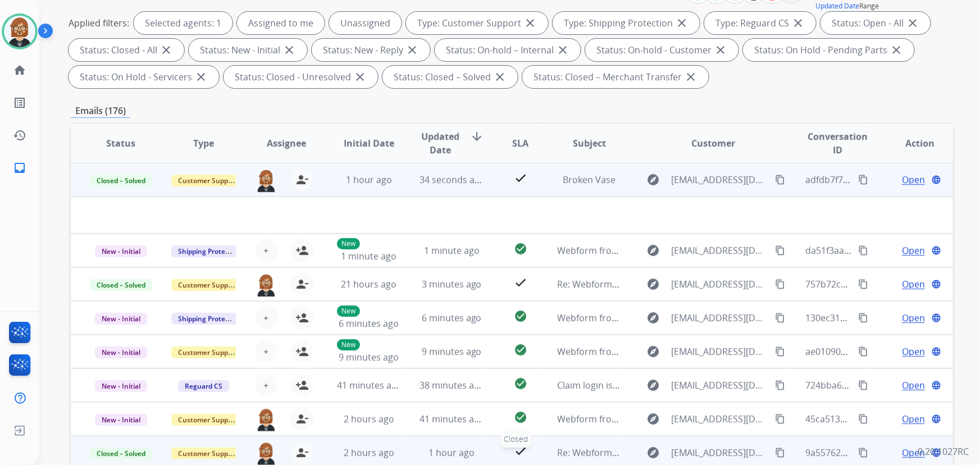
scroll to position [254, 0]
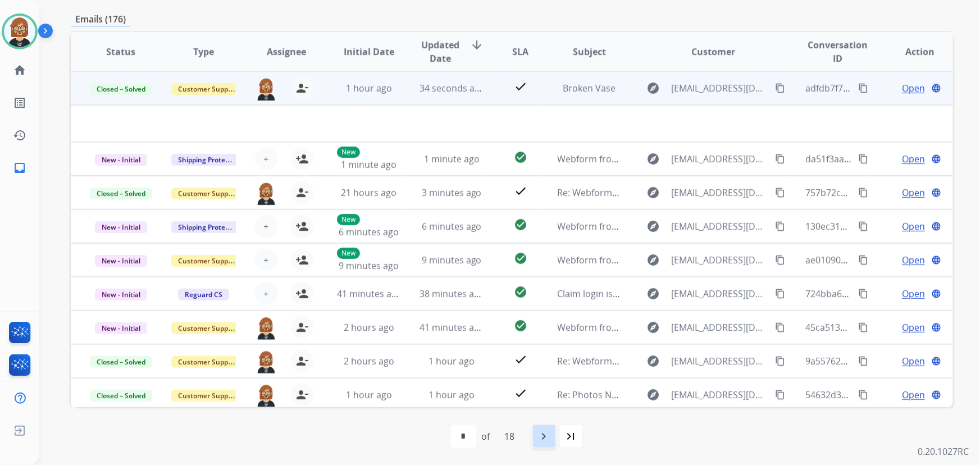
click at [544, 432] on mat-icon "navigate_next" at bounding box center [543, 435] width 13 height 13
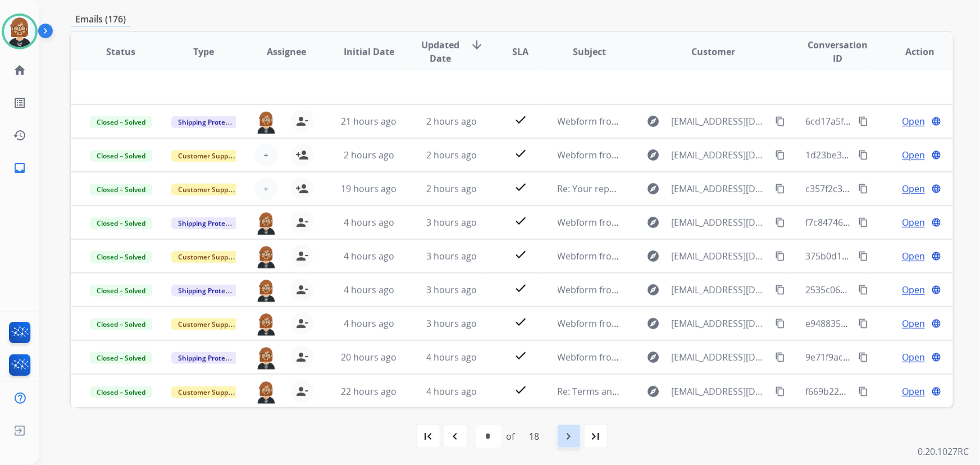
click at [575, 440] on mat-icon "navigate_next" at bounding box center [568, 435] width 13 height 13
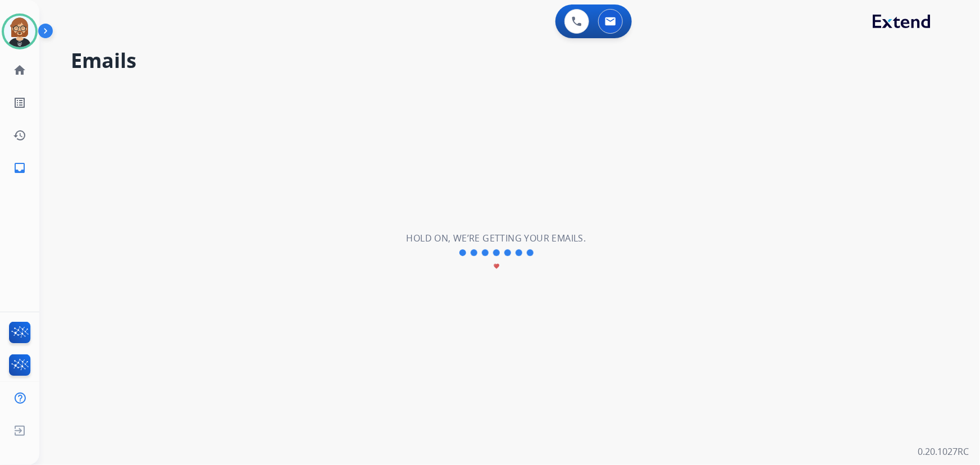
select select "*"
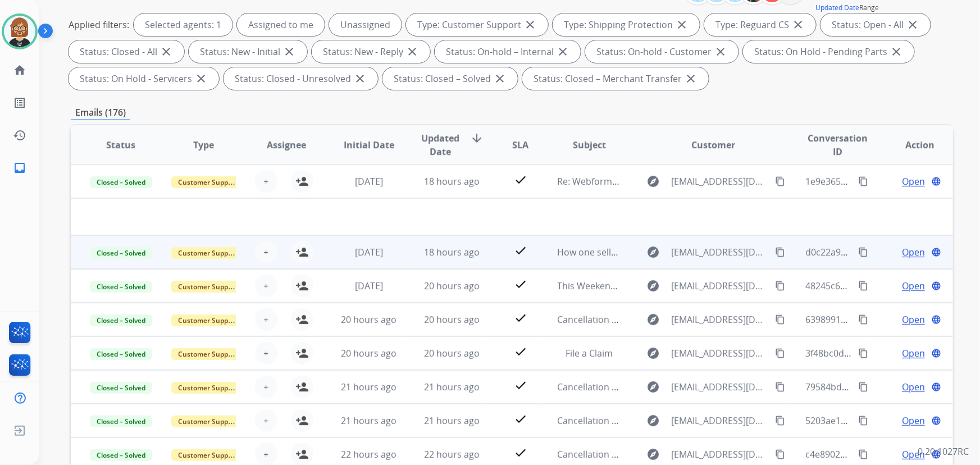
scroll to position [152, 0]
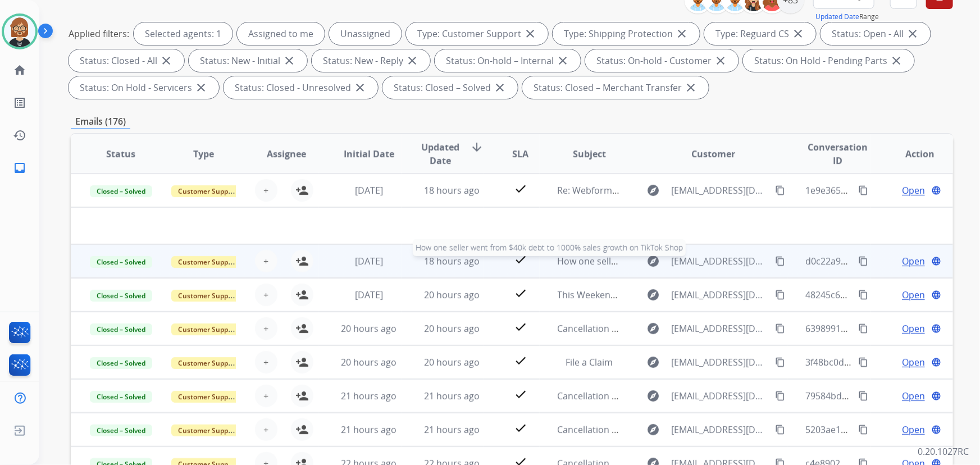
click at [587, 258] on span "How one seller went from $40k debt to 1000% sales growth on TikTok Shop" at bounding box center [715, 261] width 317 height 12
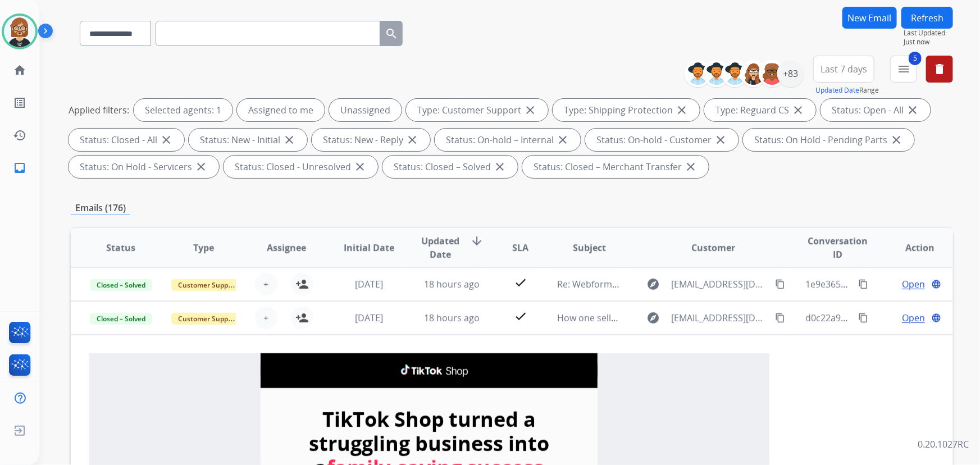
scroll to position [0, 0]
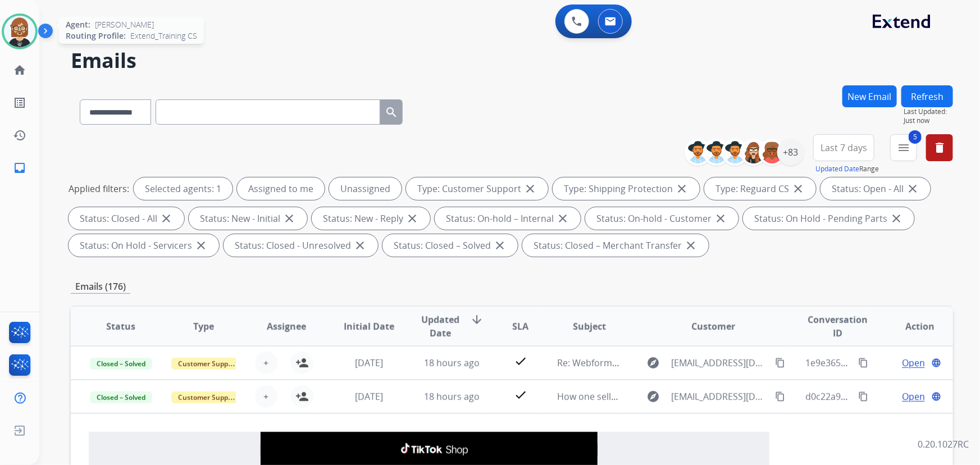
click at [13, 33] on img at bounding box center [19, 31] width 31 height 31
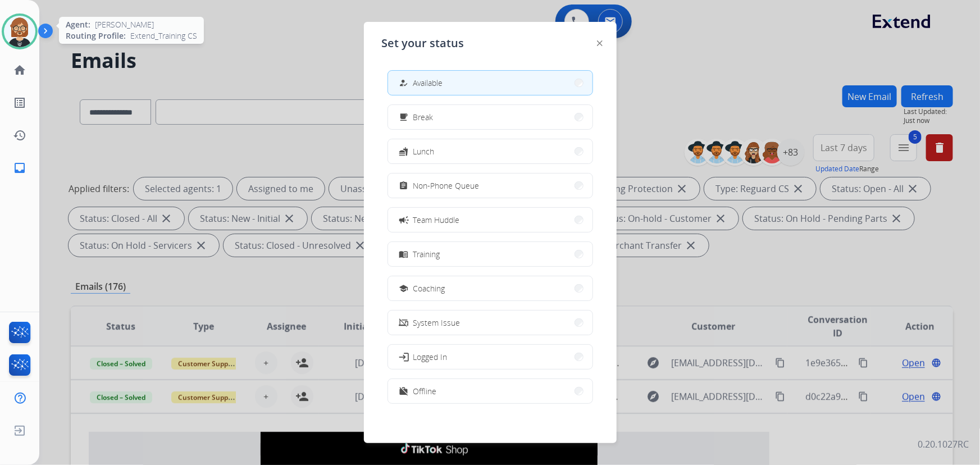
click at [13, 33] on img at bounding box center [19, 31] width 31 height 31
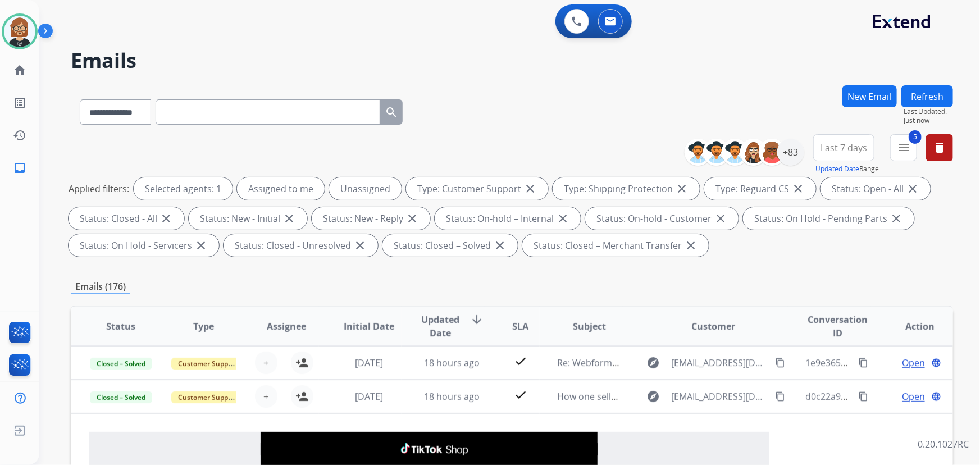
click at [326, 25] on div "0 Voice Interactions 0 Email Interactions" at bounding box center [503, 22] width 900 height 36
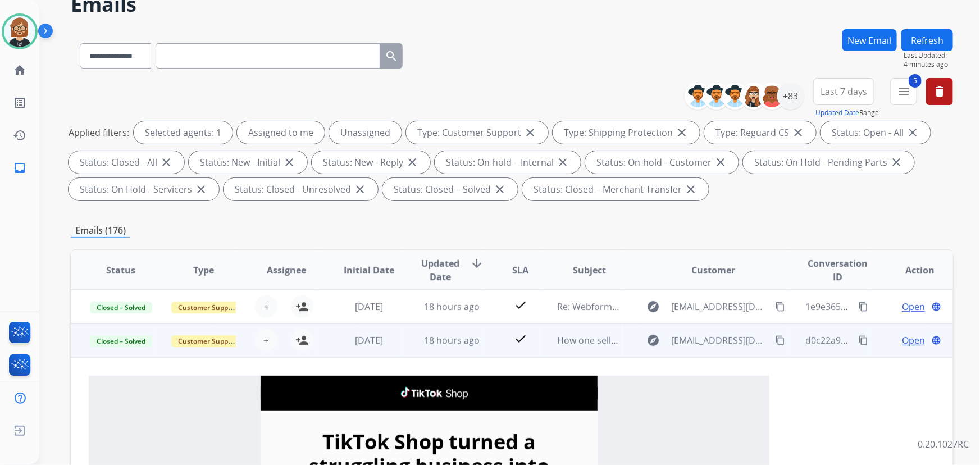
scroll to position [51, 0]
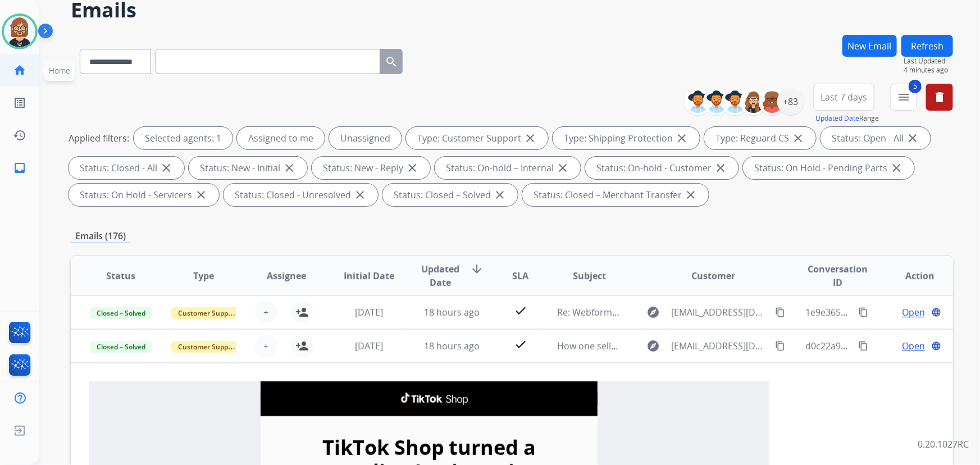
click at [17, 73] on mat-icon "home" at bounding box center [19, 69] width 13 height 13
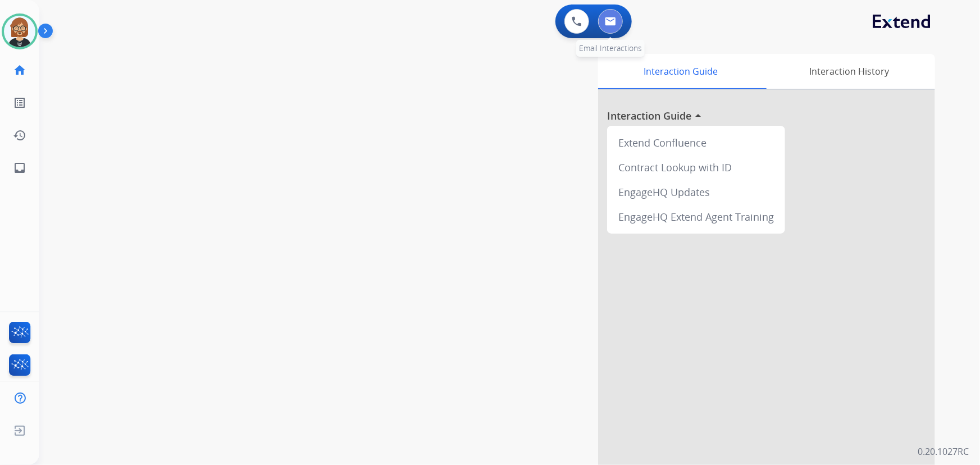
click at [602, 15] on button at bounding box center [610, 21] width 25 height 25
select select "**********"
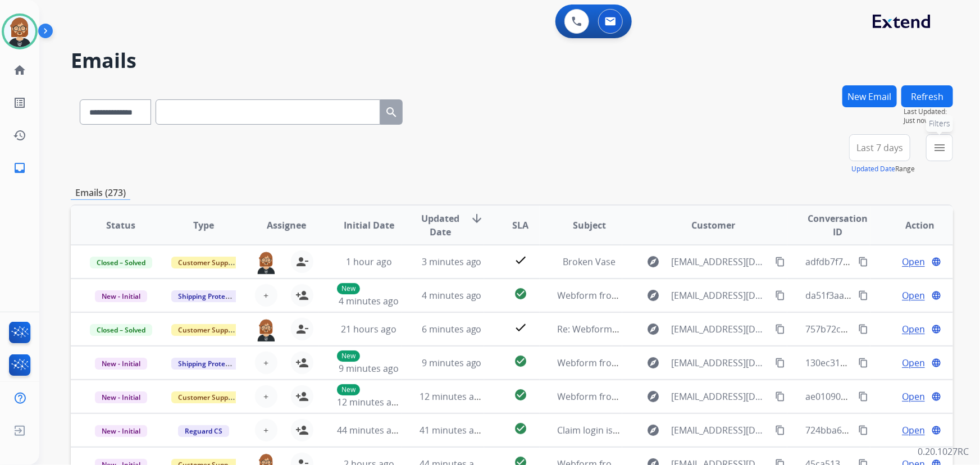
click at [932, 155] on button "menu Filters" at bounding box center [939, 147] width 27 height 27
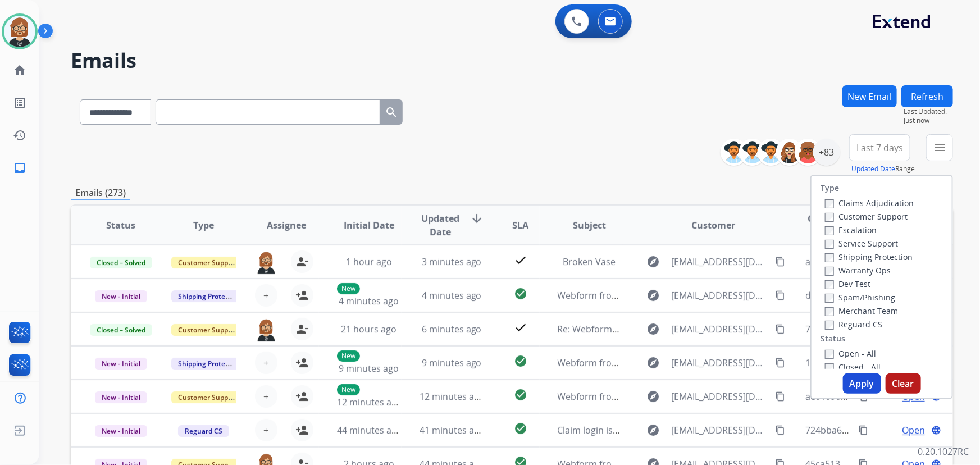
click at [853, 344] on div "Type Claims Adjudication Customer Support Escalation Service Support Shipping P…" at bounding box center [881, 272] width 140 height 193
click at [854, 354] on label "Open - All" at bounding box center [850, 353] width 51 height 11
click at [862, 384] on button "Apply" at bounding box center [862, 383] width 38 height 20
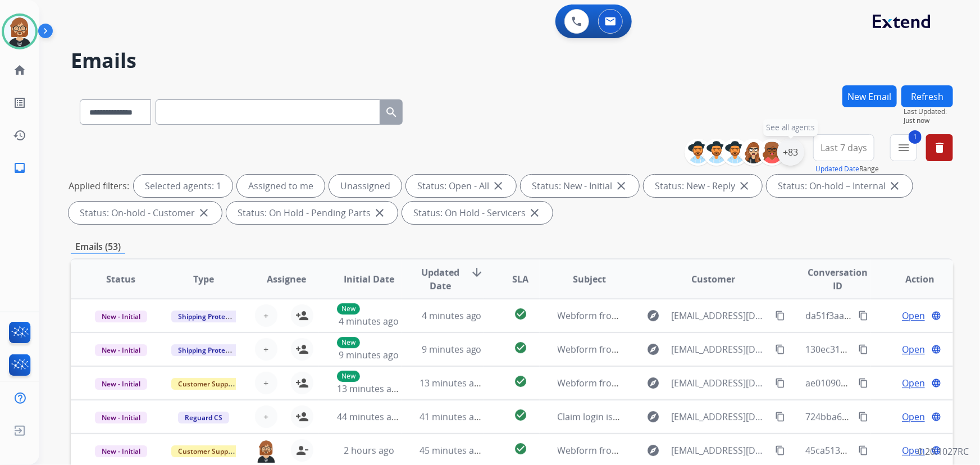
click at [782, 145] on div "+83" at bounding box center [790, 152] width 27 height 27
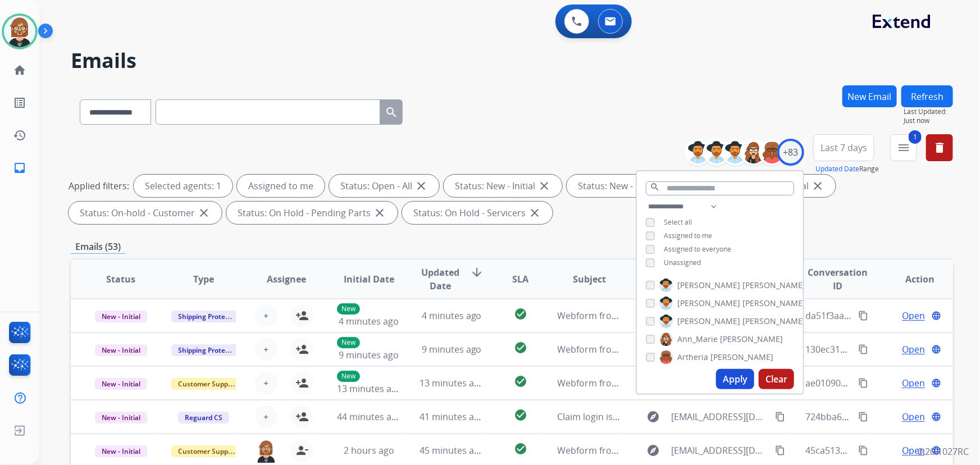
click at [740, 378] on button "Apply" at bounding box center [735, 379] width 38 height 20
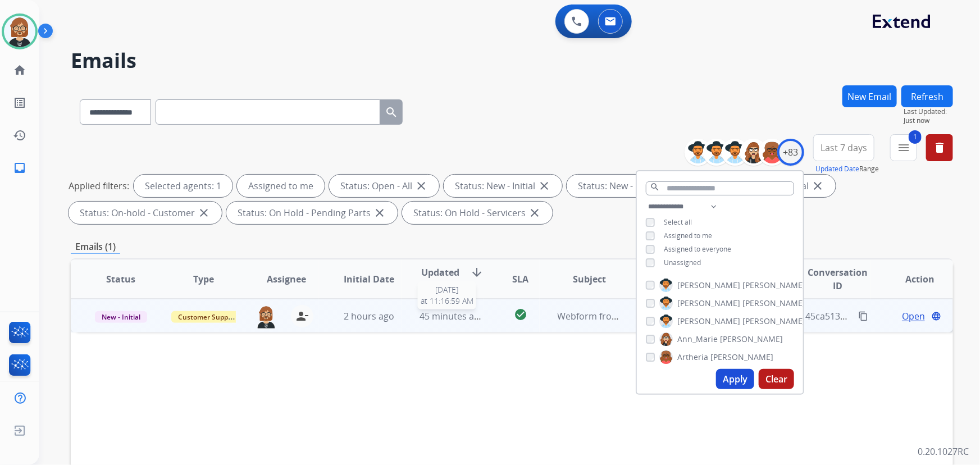
click at [433, 321] on span "45 minutes ago" at bounding box center [451, 316] width 65 height 12
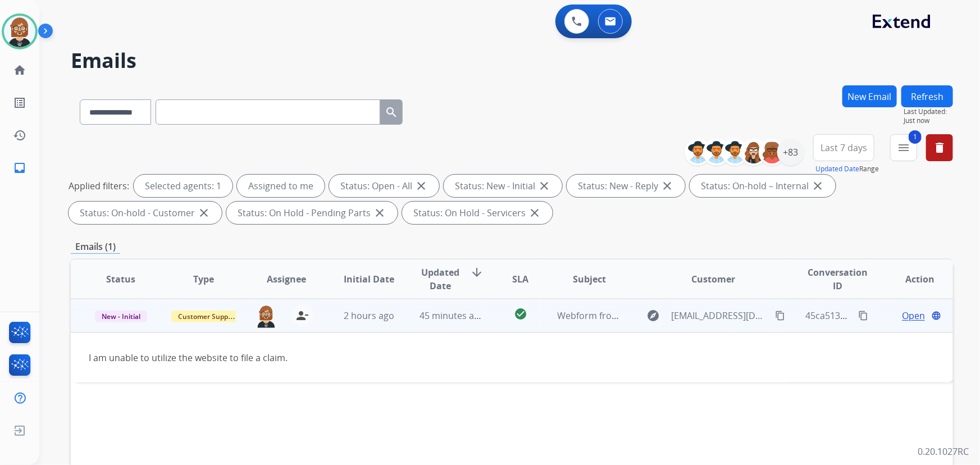
click at [775, 315] on mat-icon "content_copy" at bounding box center [780, 315] width 10 height 10
click at [902, 319] on span "Open" at bounding box center [913, 315] width 23 height 13
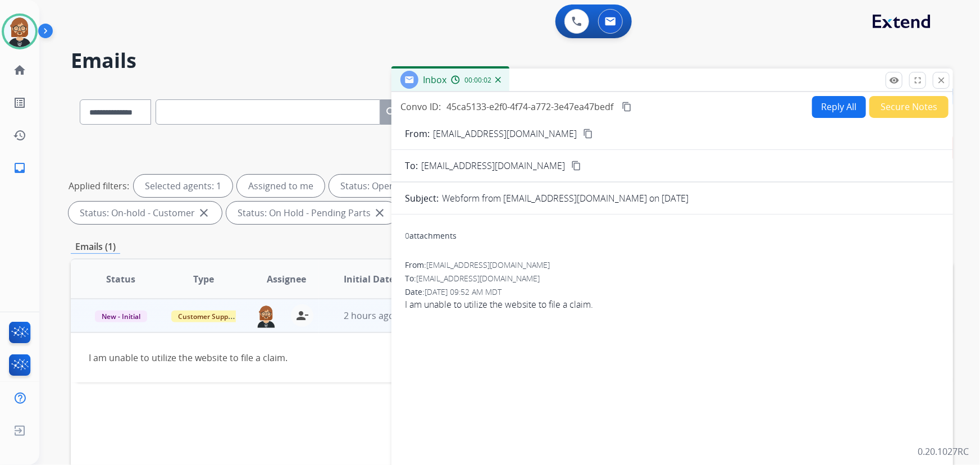
click at [879, 111] on button "Secure Notes" at bounding box center [908, 107] width 79 height 22
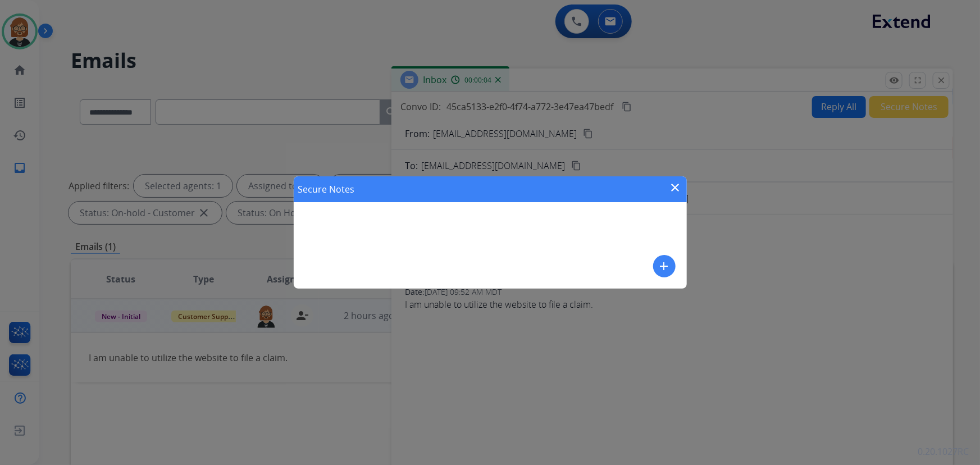
click at [667, 267] on mat-icon "add" at bounding box center [663, 265] width 13 height 13
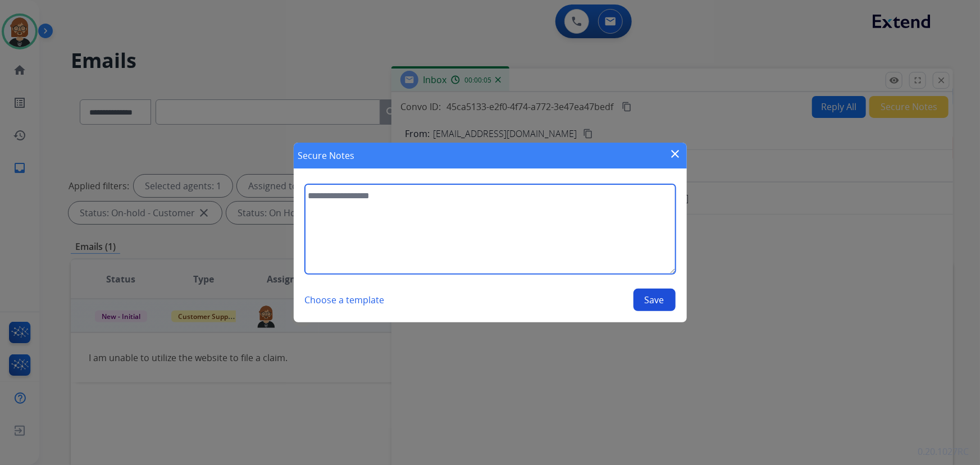
click at [530, 243] on textarea at bounding box center [490, 229] width 370 height 90
type textarea "**********"
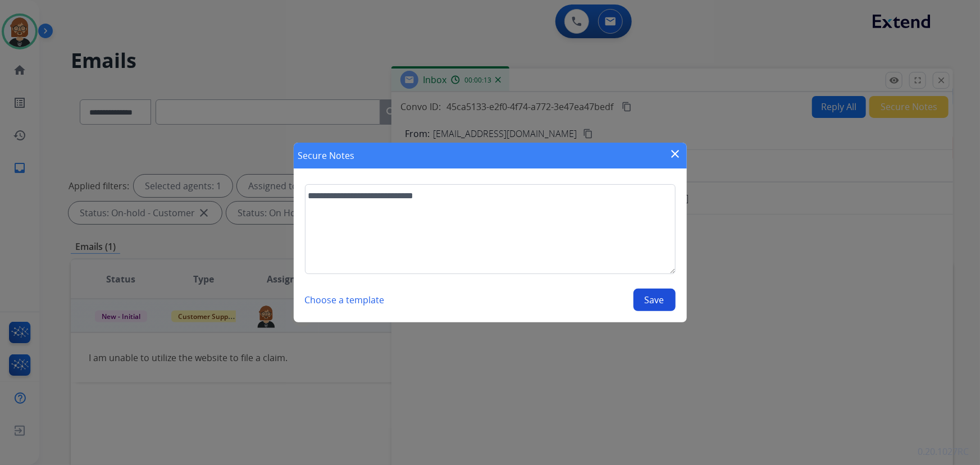
click at [648, 300] on button "Save" at bounding box center [654, 300] width 42 height 22
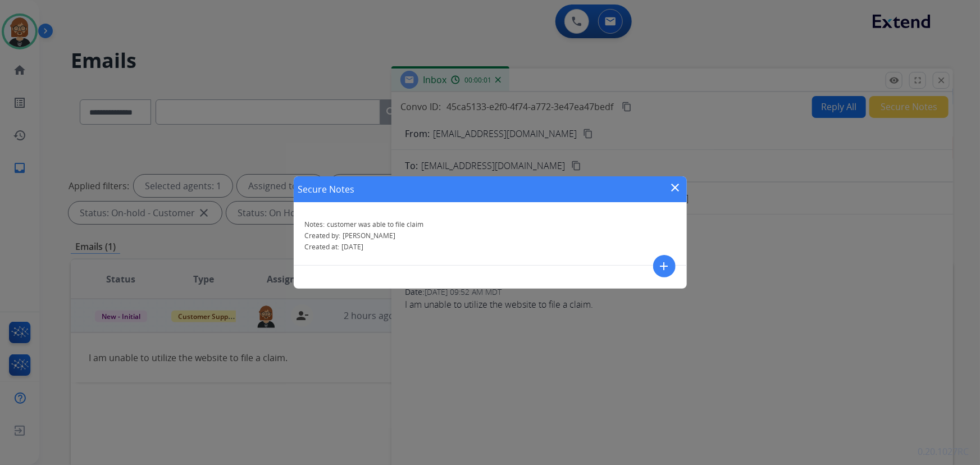
click at [674, 186] on mat-icon "close" at bounding box center [675, 187] width 13 height 13
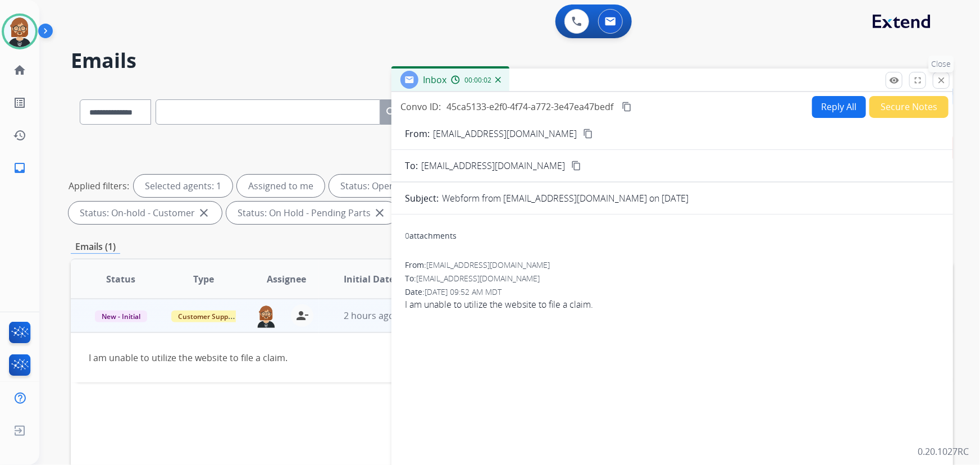
click at [939, 81] on mat-icon "close" at bounding box center [941, 80] width 10 height 10
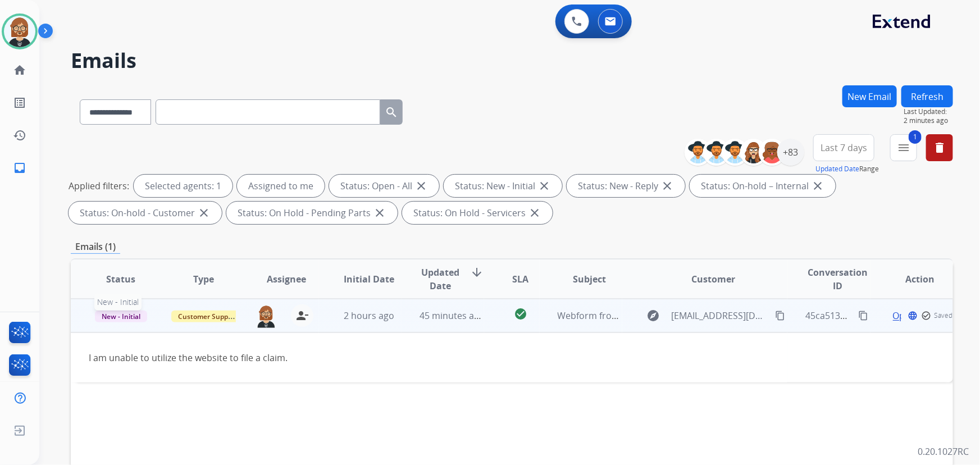
click at [130, 310] on span "New - Initial" at bounding box center [121, 316] width 52 height 12
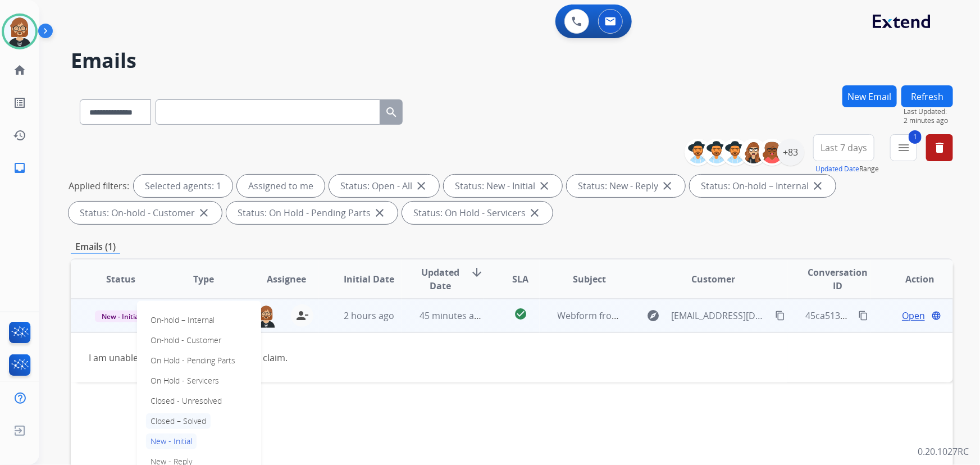
click at [185, 421] on p "Closed – Solved" at bounding box center [178, 421] width 65 height 16
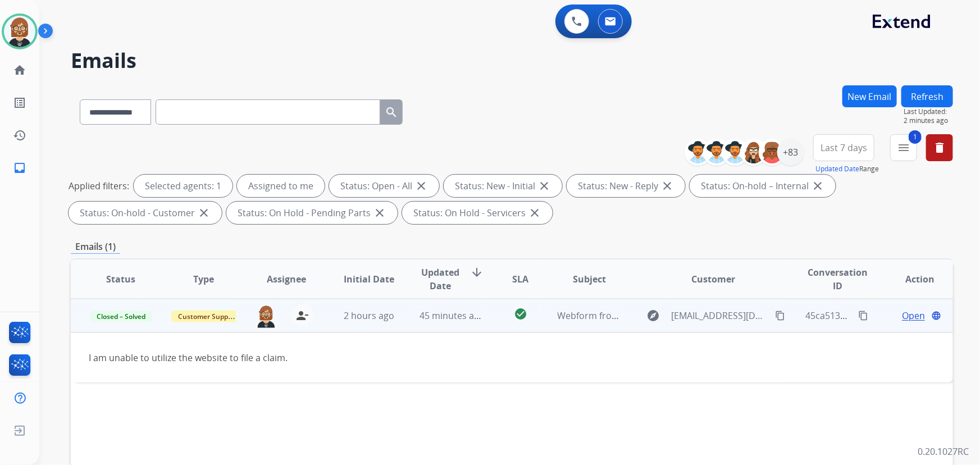
click at [924, 85] on button "Refresh" at bounding box center [927, 96] width 52 height 22
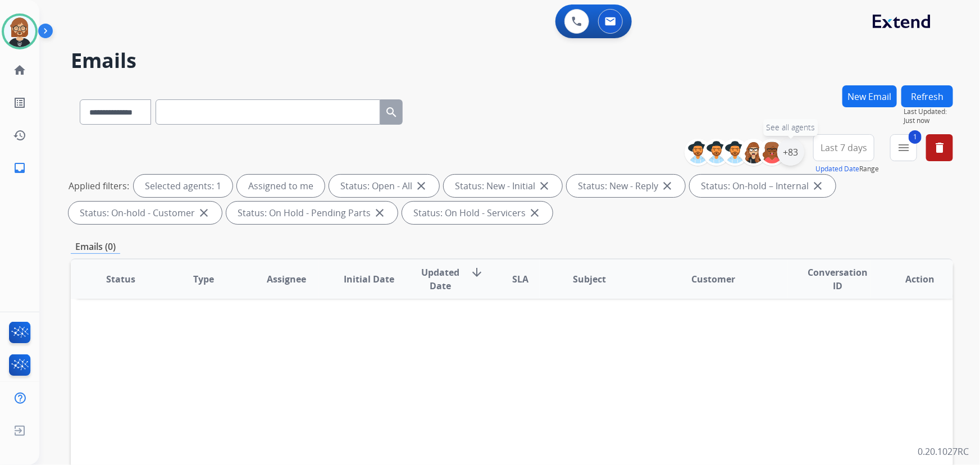
click at [786, 153] on div "+83" at bounding box center [790, 152] width 27 height 27
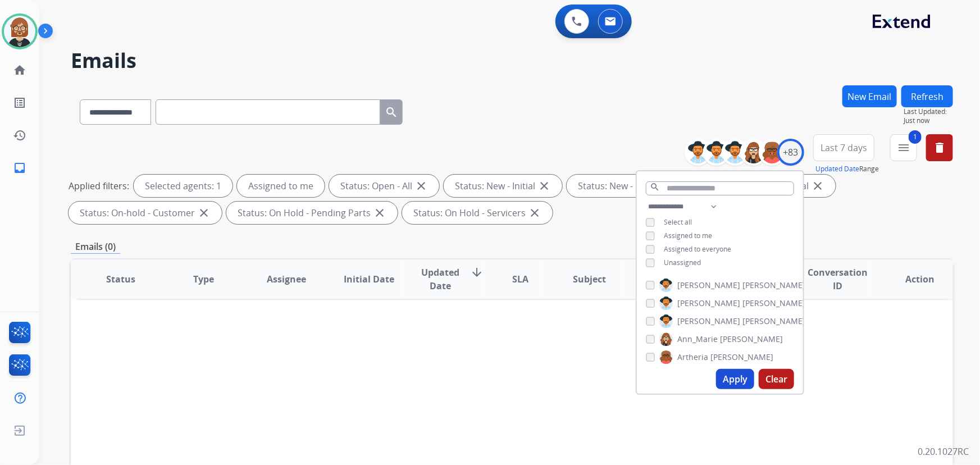
click at [674, 262] on span "Unassigned" at bounding box center [681, 263] width 37 height 10
click at [743, 378] on button "Apply" at bounding box center [735, 379] width 38 height 20
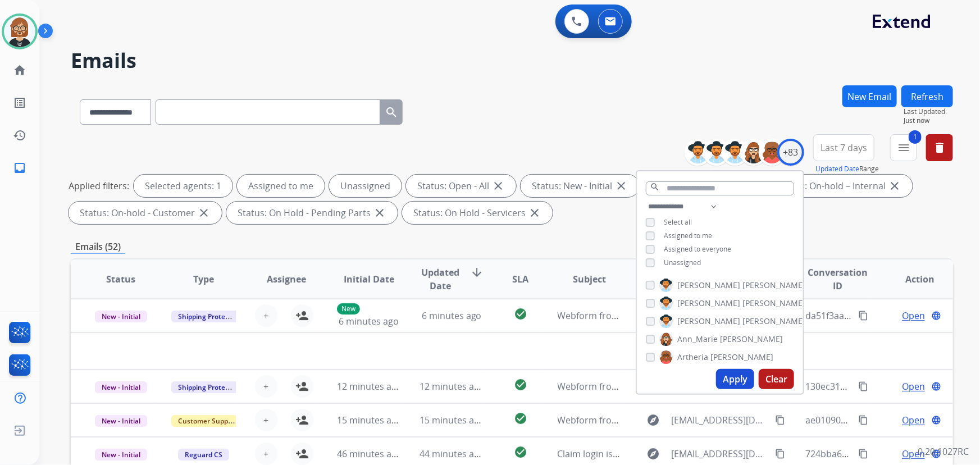
click at [842, 223] on div "Applied filters: Selected agents: 1 Assigned to me Unassigned Status: Open - Al…" at bounding box center [509, 199] width 882 height 49
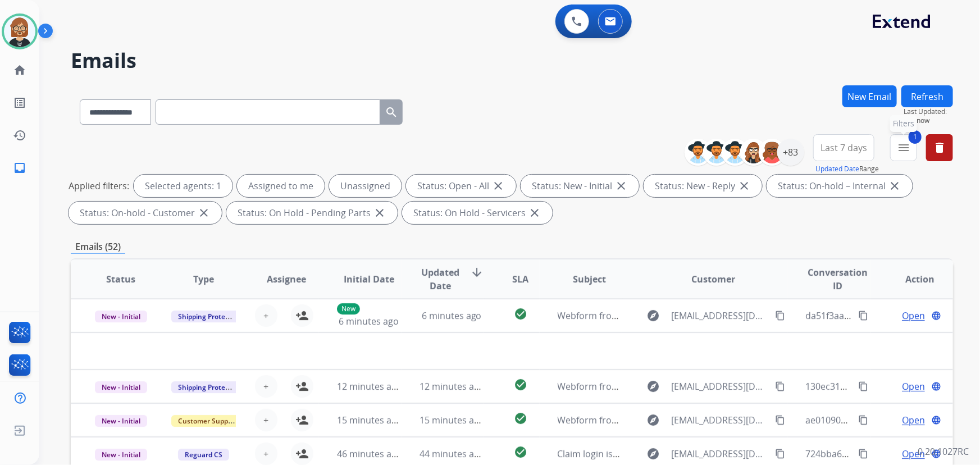
click at [900, 149] on mat-icon "menu" at bounding box center [902, 147] width 13 height 13
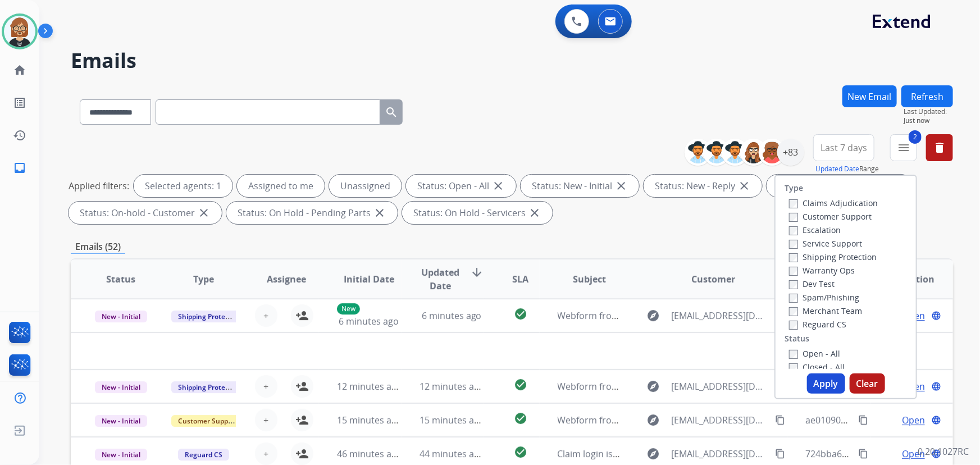
click at [791, 254] on label "Shipping Protection" at bounding box center [833, 256] width 88 height 11
click at [792, 216] on label "Customer Support" at bounding box center [830, 216] width 83 height 11
click at [819, 390] on button "Apply" at bounding box center [826, 383] width 38 height 20
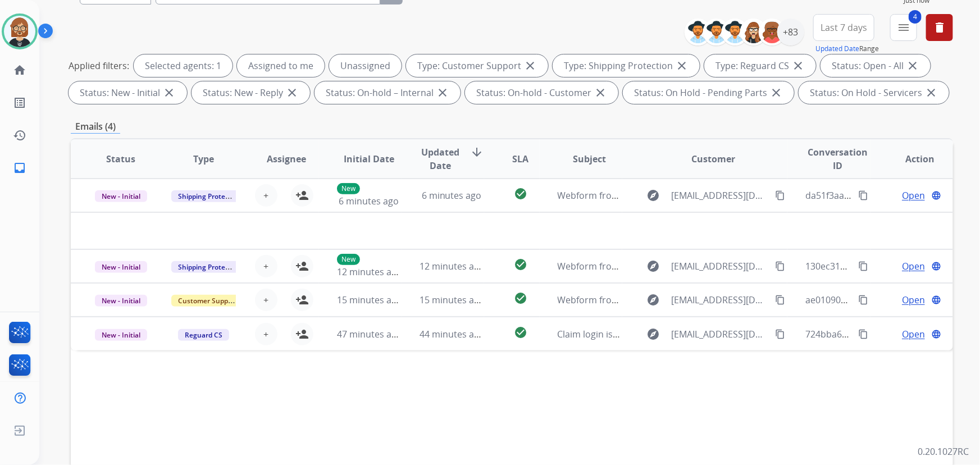
scroll to position [153, 0]
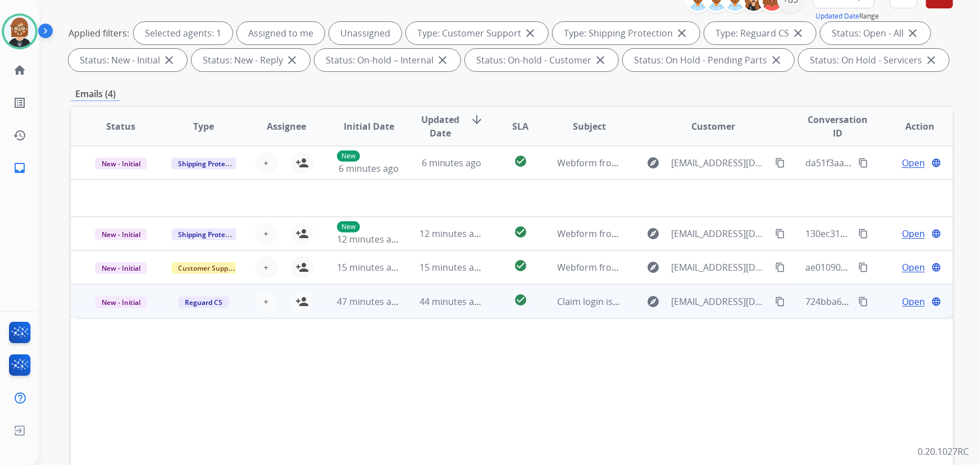
click at [455, 307] on td "44 minutes ago" at bounding box center [442, 301] width 83 height 34
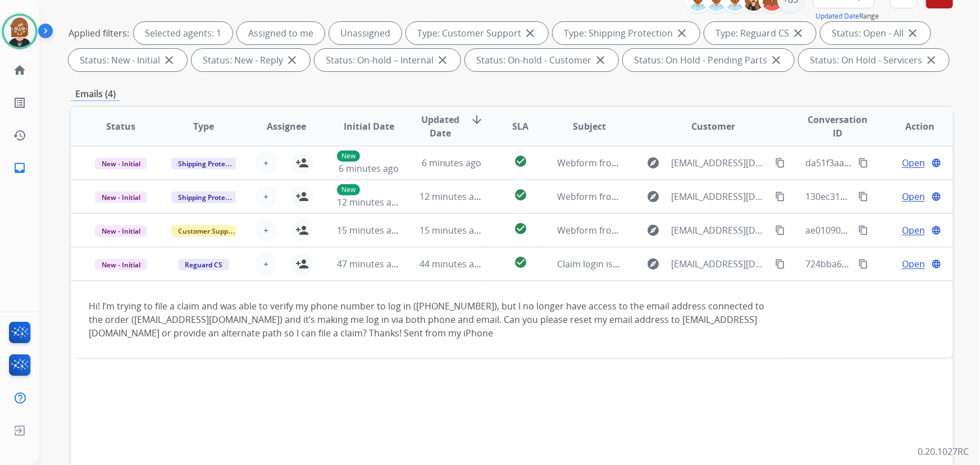
click at [148, 407] on div "Status Type Assignee Initial Date Updated Date arrow_downward SLA Subject Custo…" at bounding box center [512, 294] width 882 height 376
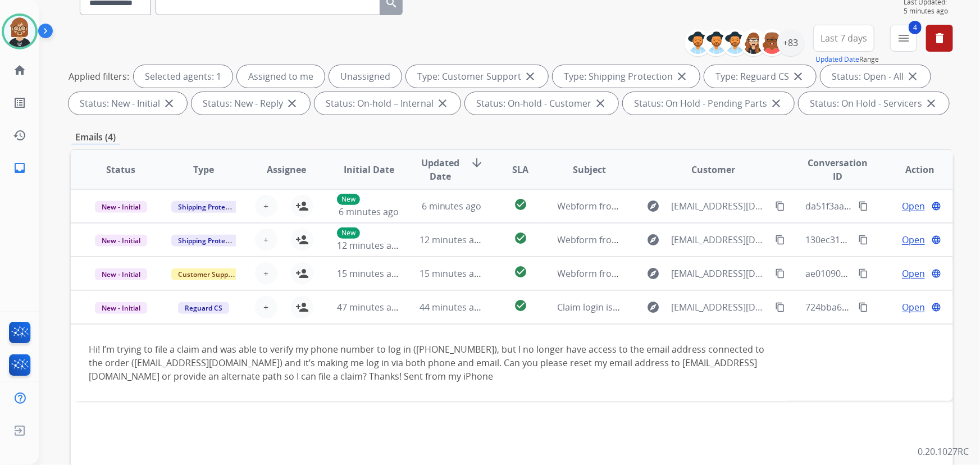
scroll to position [0, 0]
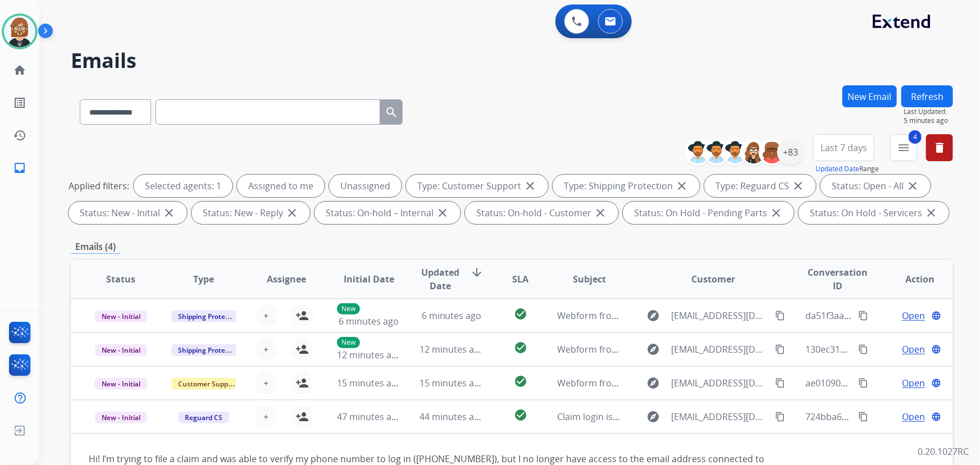
click at [926, 95] on button "Refresh" at bounding box center [927, 96] width 52 height 22
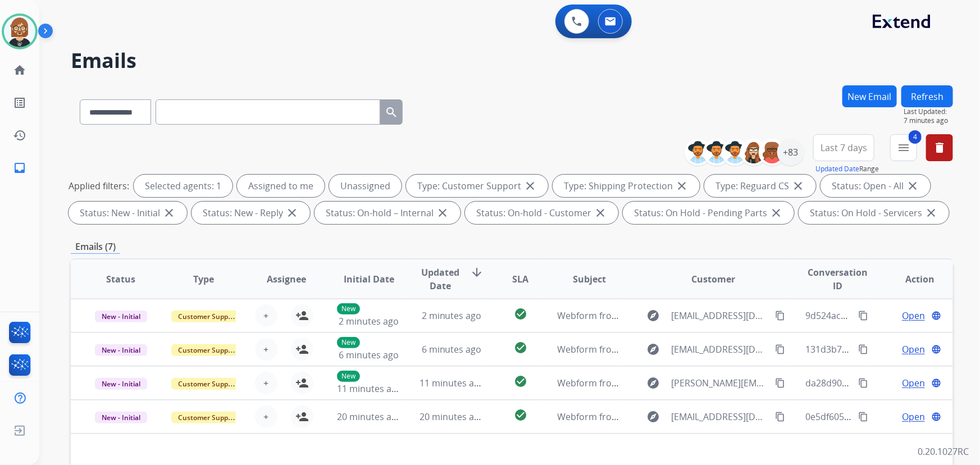
click at [867, 99] on button "New Email" at bounding box center [869, 96] width 54 height 22
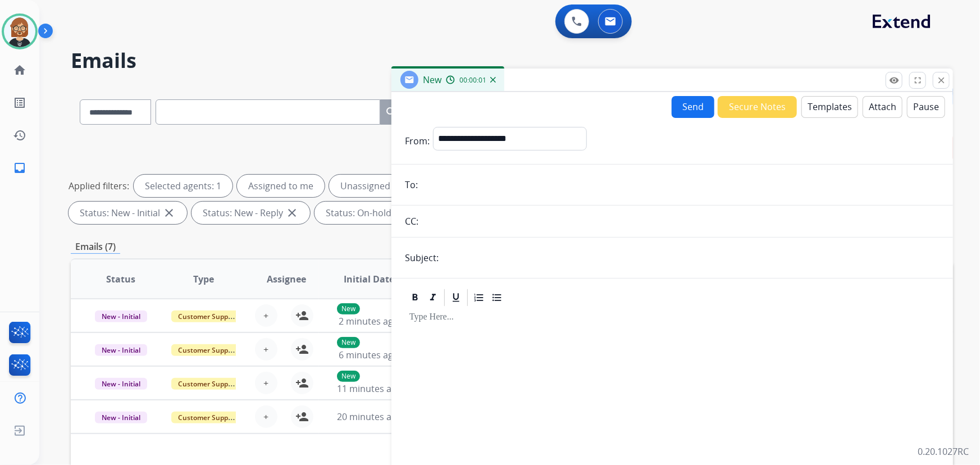
click at [818, 107] on button "Templates" at bounding box center [829, 107] width 57 height 22
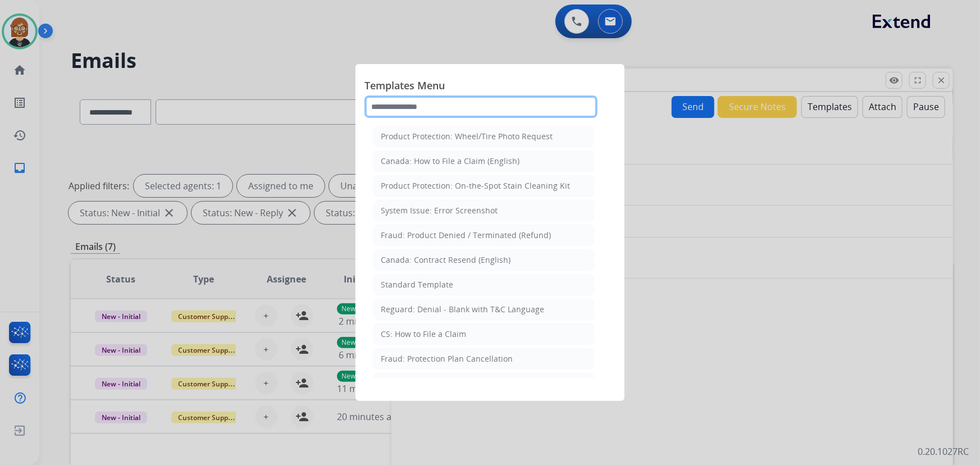
click at [489, 100] on input "text" at bounding box center [480, 106] width 233 height 22
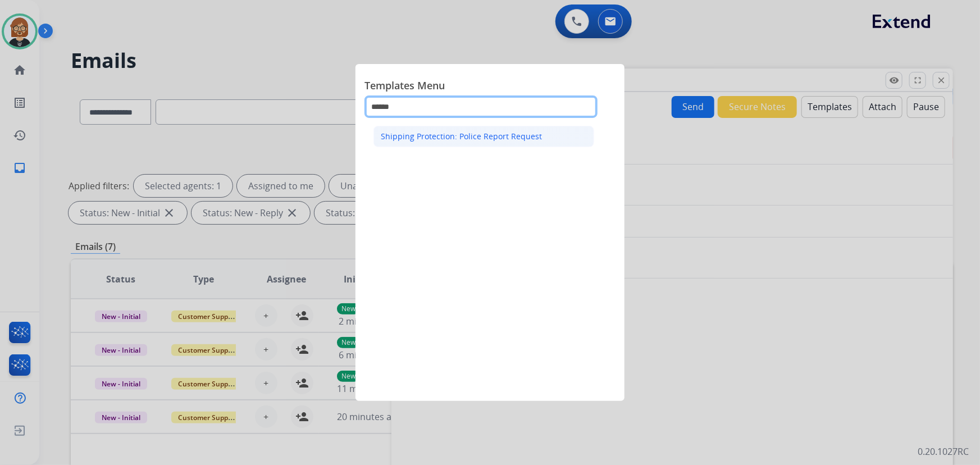
type input "******"
click at [408, 135] on div "Shipping Protection: Police Report Request" at bounding box center [461, 136] width 161 height 11
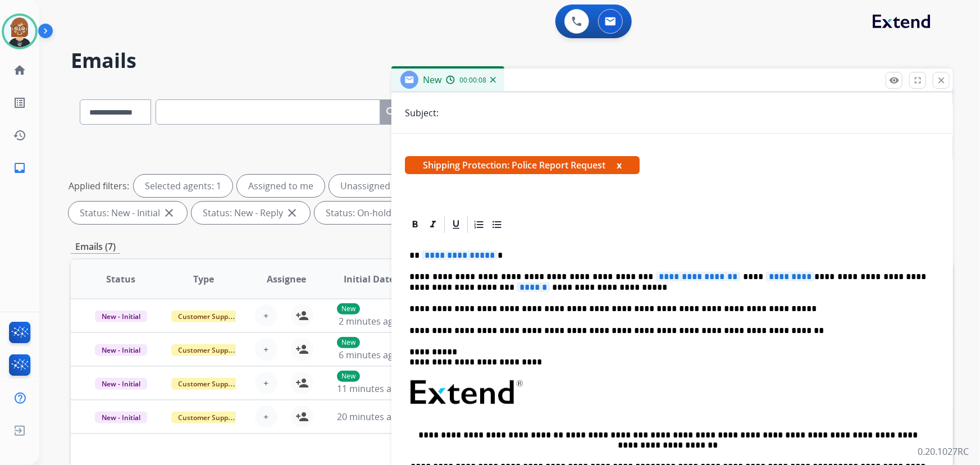
scroll to position [155, 0]
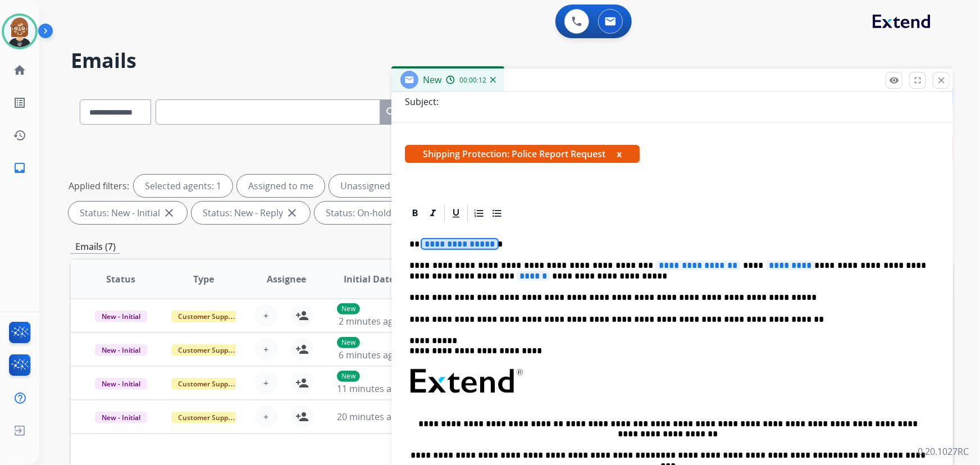
click at [472, 241] on span "**********" at bounding box center [460, 244] width 76 height 10
click at [470, 241] on span "**********" at bounding box center [460, 244] width 76 height 10
drag, startPoint x: 450, startPoint y: 245, endPoint x: 443, endPoint y: 245, distance: 6.8
click at [443, 245] on strong "********" at bounding box center [441, 244] width 38 height 8
click at [439, 245] on strong "********" at bounding box center [441, 244] width 38 height 8
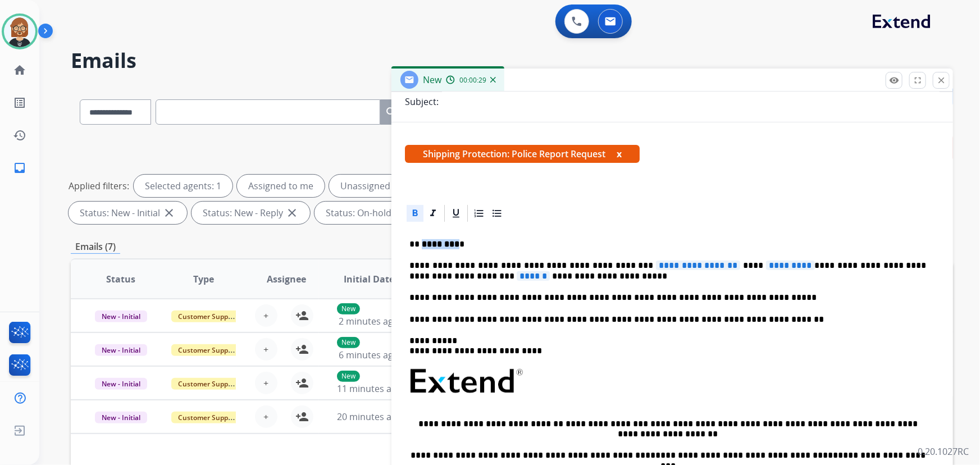
click at [439, 245] on strong "********" at bounding box center [441, 244] width 38 height 8
click at [656, 263] on span "**********" at bounding box center [698, 265] width 84 height 10
click at [694, 263] on span "**********" at bounding box center [698, 265] width 84 height 10
click at [766, 263] on span "*********" at bounding box center [790, 265] width 49 height 10
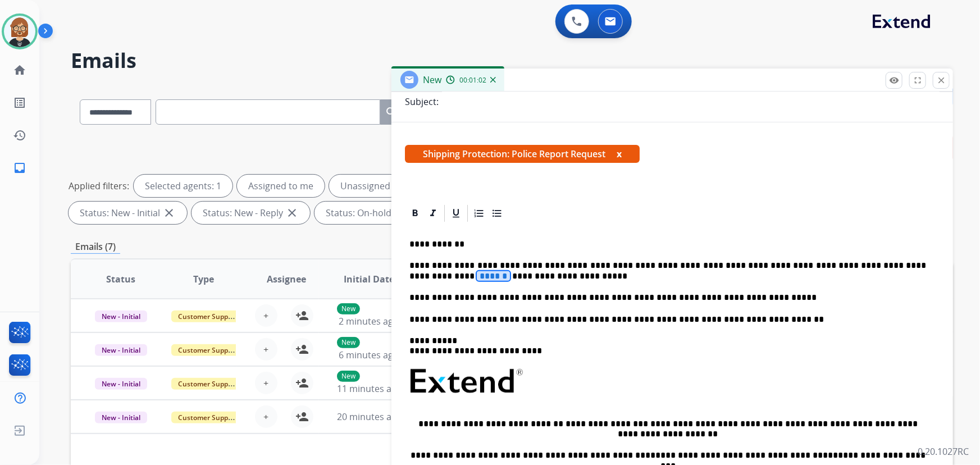
click at [477, 280] on span "******" at bounding box center [493, 276] width 33 height 10
click at [477, 277] on span "******" at bounding box center [493, 276] width 33 height 10
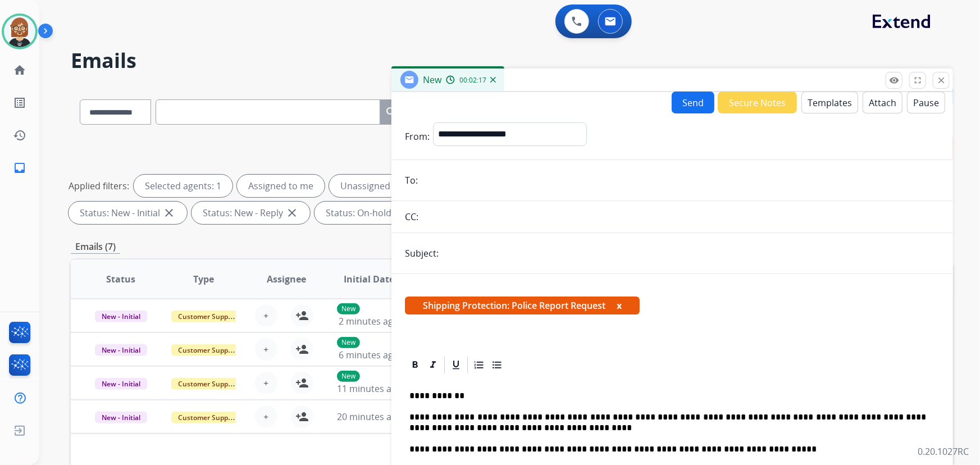
scroll to position [0, 0]
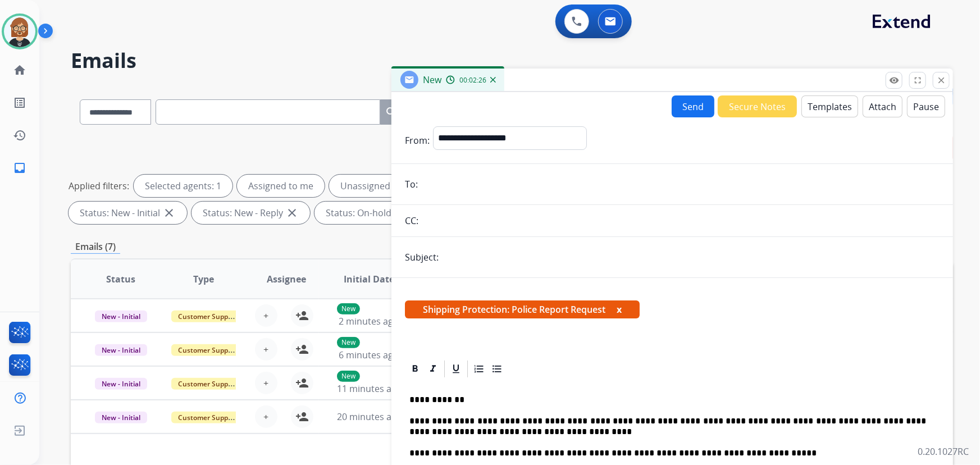
click at [516, 183] on input "email" at bounding box center [680, 184] width 518 height 22
paste input "**********"
type input "**********"
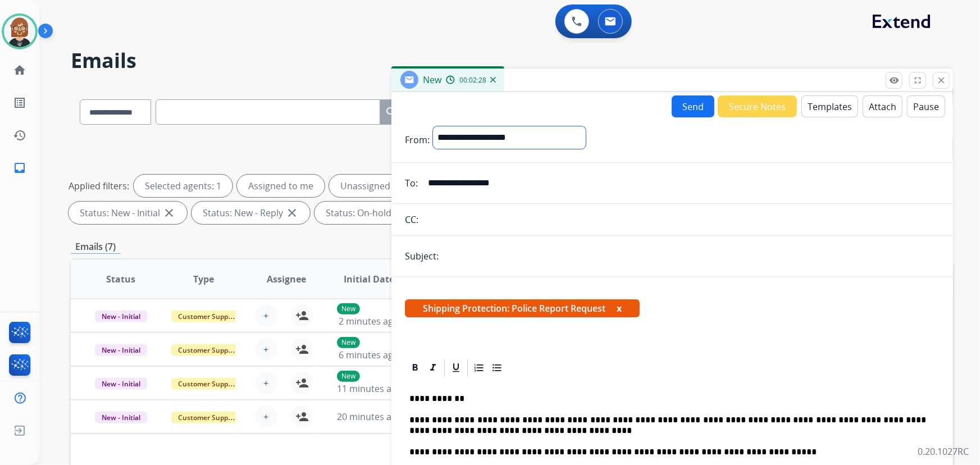
click at [539, 142] on select "**********" at bounding box center [509, 137] width 153 height 22
select select "**********"
click at [433, 126] on select "**********" at bounding box center [509, 137] width 153 height 22
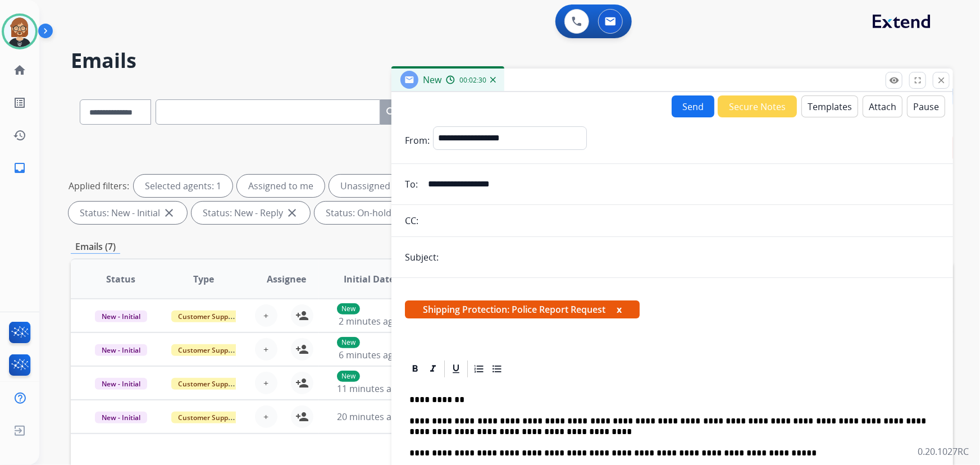
click at [527, 250] on input "text" at bounding box center [690, 257] width 497 height 22
type input "**********"
click at [681, 100] on button "Send" at bounding box center [692, 106] width 43 height 22
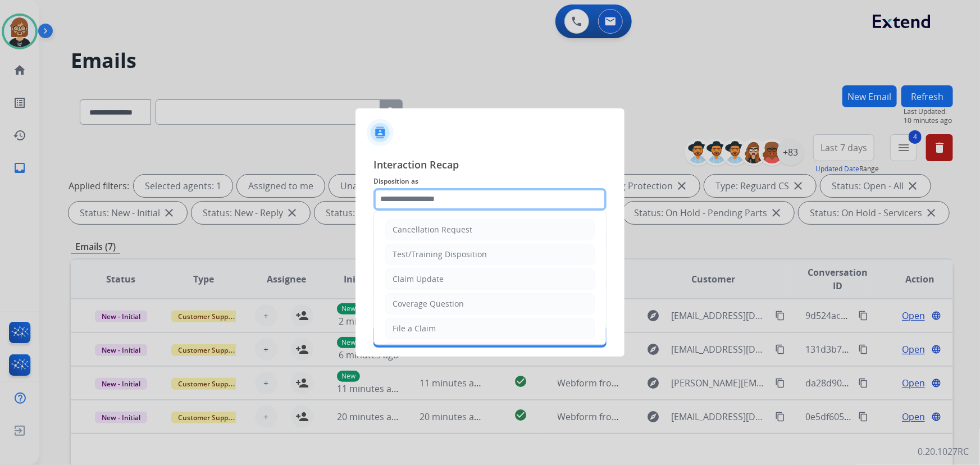
click at [504, 201] on input "text" at bounding box center [489, 199] width 233 height 22
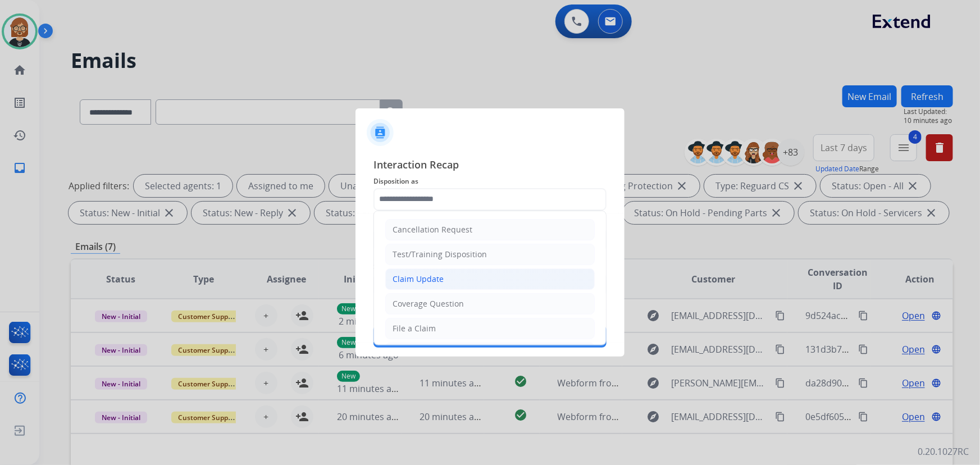
click at [493, 275] on li "Claim Update" at bounding box center [489, 278] width 209 height 21
type input "**********"
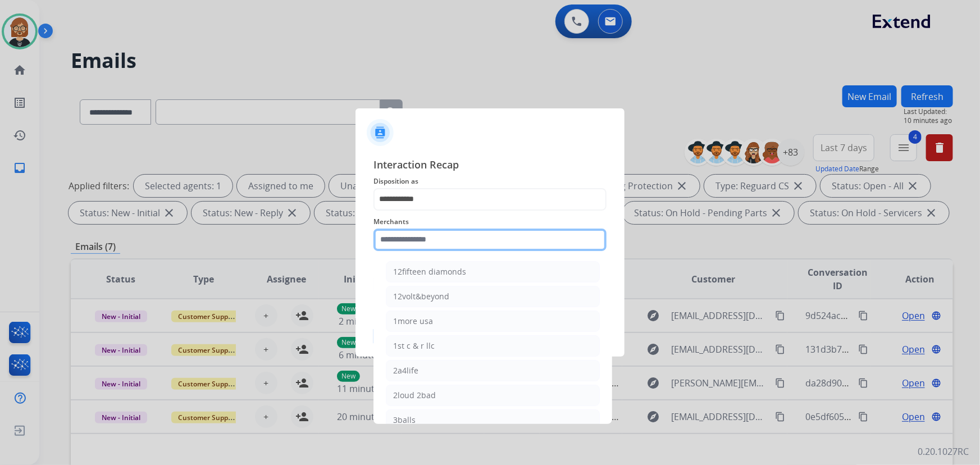
click at [477, 246] on input "text" at bounding box center [489, 239] width 233 height 22
click at [445, 232] on input "text" at bounding box center [489, 239] width 233 height 22
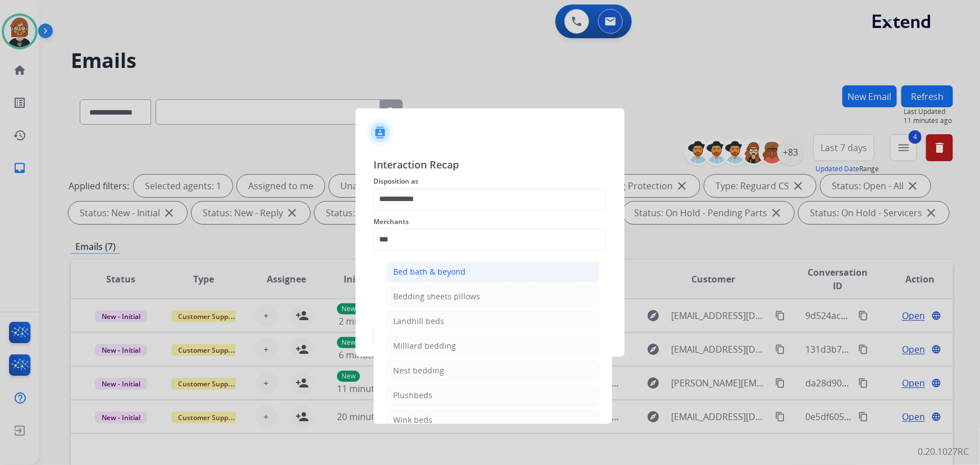
click at [465, 270] on li "Bed bath & beyond" at bounding box center [493, 271] width 214 height 21
type input "**********"
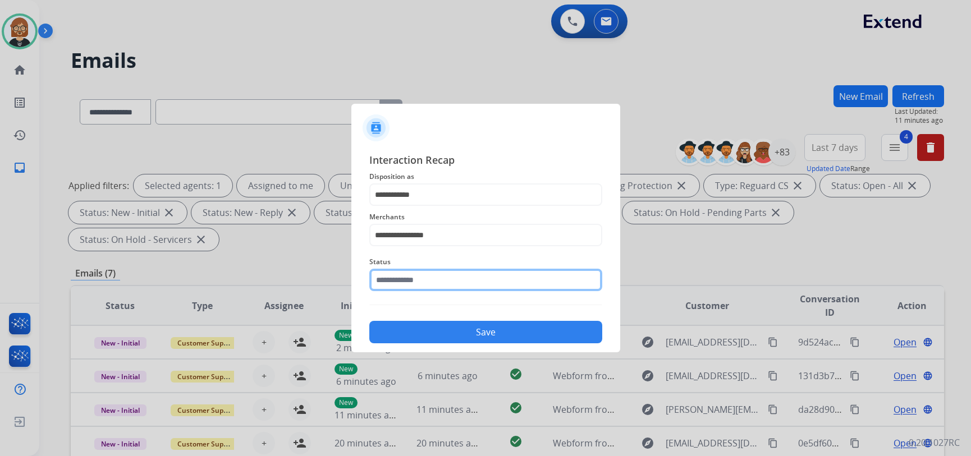
click at [477, 286] on input "text" at bounding box center [485, 280] width 233 height 22
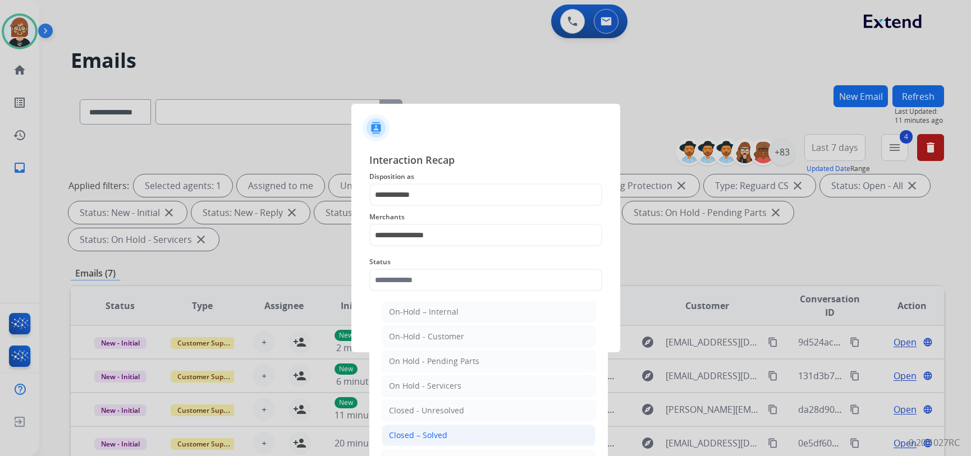
click at [481, 438] on li "Closed – Solved" at bounding box center [489, 435] width 214 height 21
type input "**********"
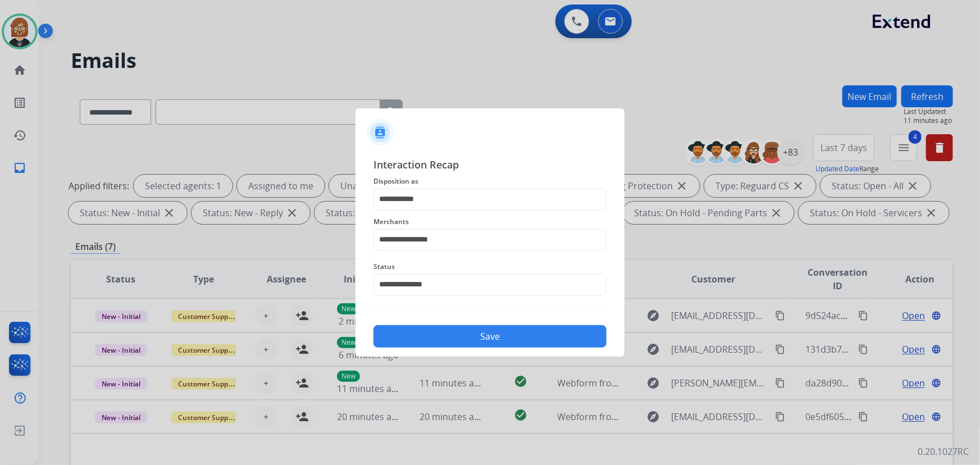
click at [514, 340] on button "Save" at bounding box center [489, 336] width 233 height 22
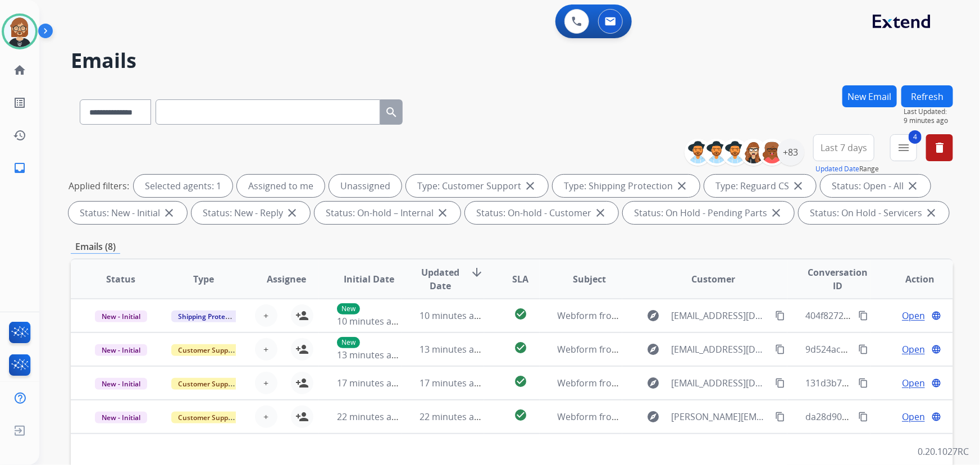
click at [866, 95] on button "New Email" at bounding box center [869, 96] width 54 height 22
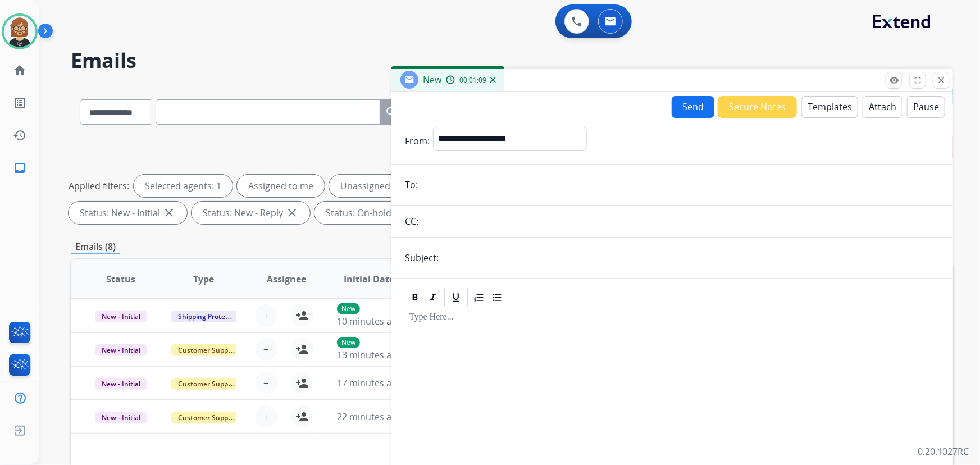
click at [814, 108] on button "Templates" at bounding box center [829, 107] width 57 height 22
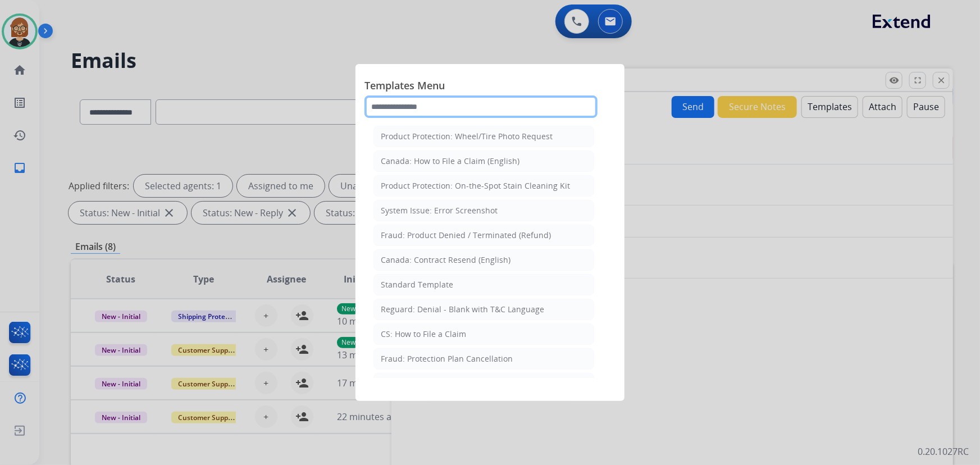
click at [421, 101] on input "text" at bounding box center [480, 106] width 233 height 22
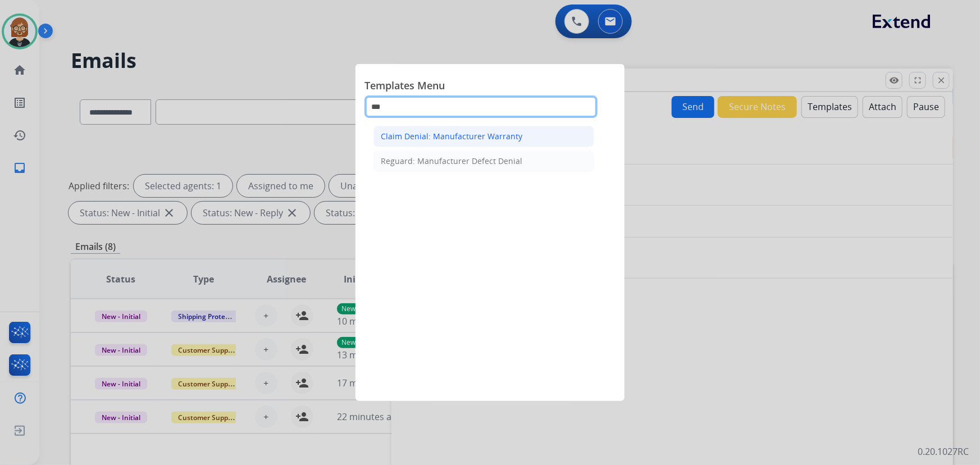
type input "***"
click at [456, 136] on div "Claim Denial: Manufacturer Warranty" at bounding box center [451, 136] width 141 height 11
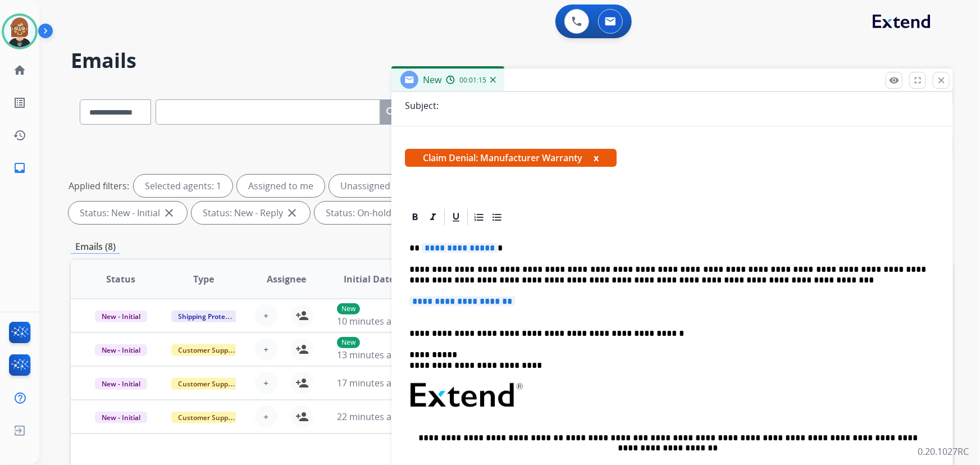
scroll to position [153, 0]
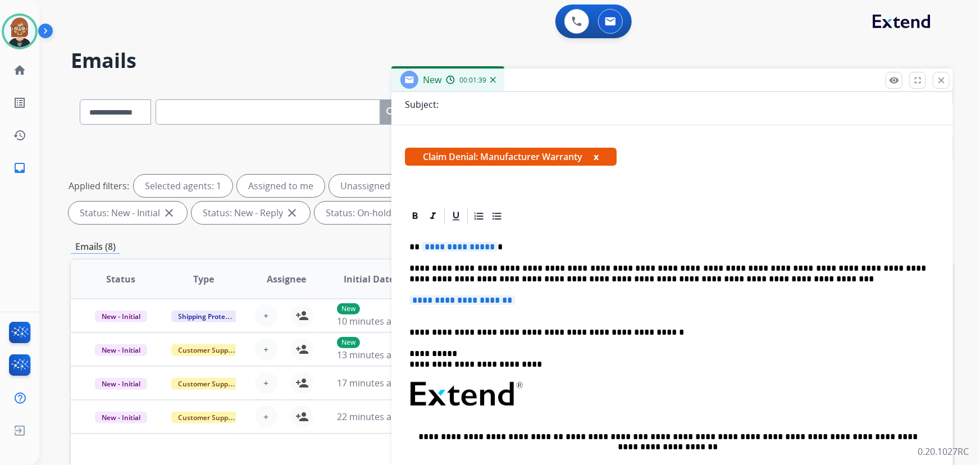
click at [503, 301] on span "**********" at bounding box center [462, 300] width 106 height 10
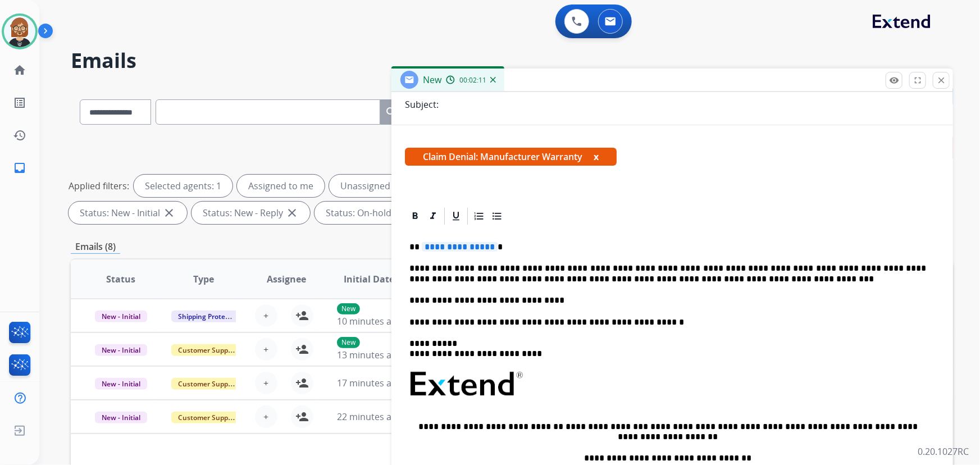
click at [448, 245] on span "**********" at bounding box center [460, 247] width 76 height 10
click at [455, 249] on span "**********" at bounding box center [460, 247] width 76 height 10
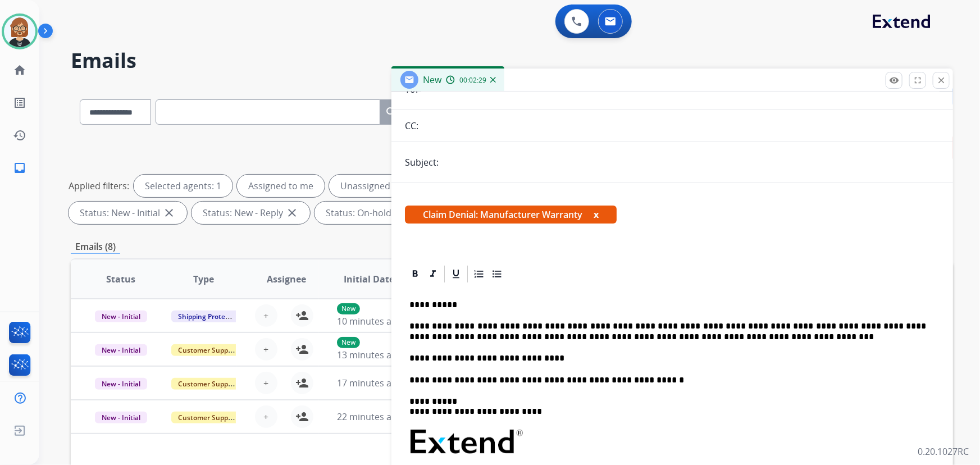
scroll to position [0, 0]
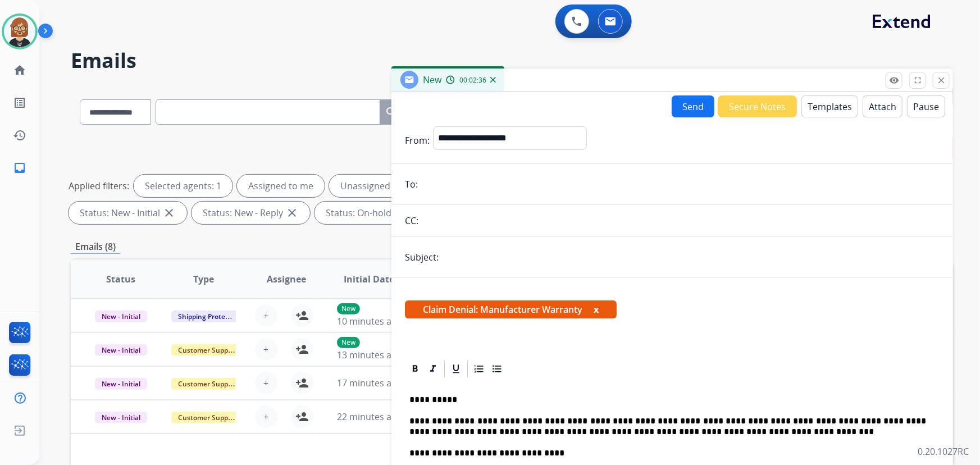
click at [684, 101] on button "Send" at bounding box center [692, 106] width 43 height 22
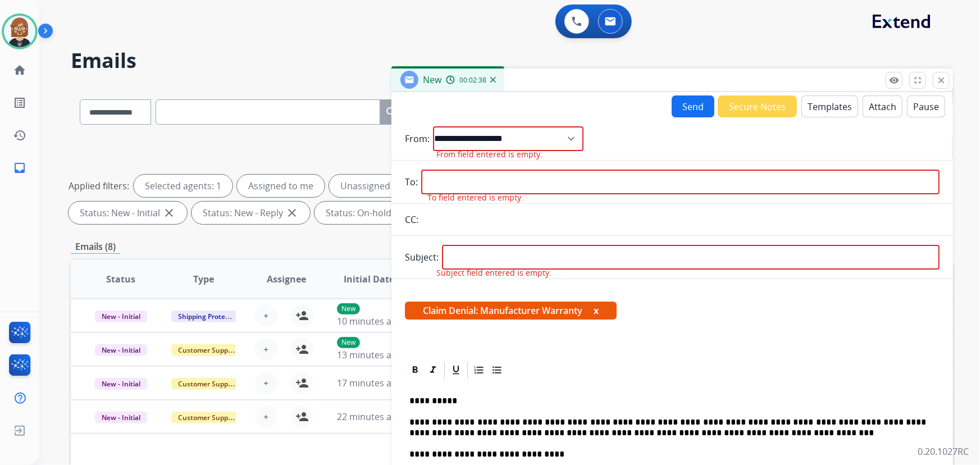
click at [571, 192] on input "email" at bounding box center [680, 182] width 518 height 25
click at [519, 179] on input "email" at bounding box center [680, 182] width 518 height 25
paste input "**********"
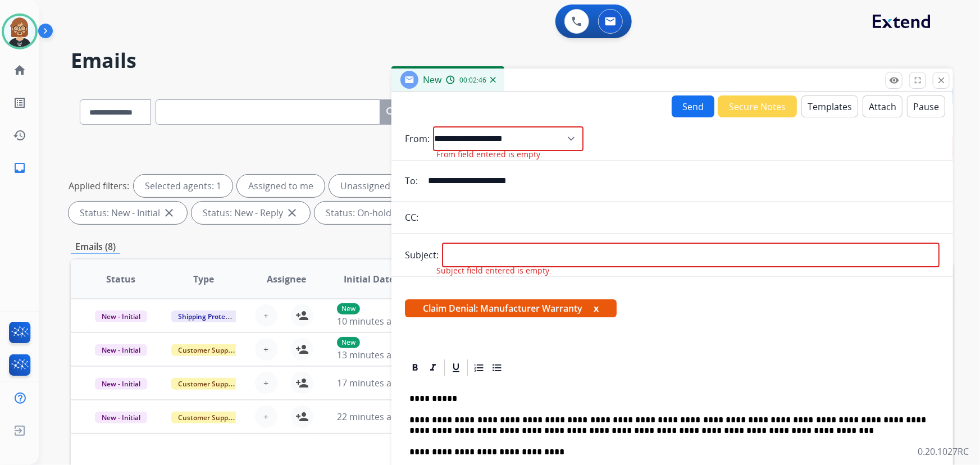
type input "**********"
select select "**********"
click at [433, 126] on select "**********" at bounding box center [508, 138] width 150 height 25
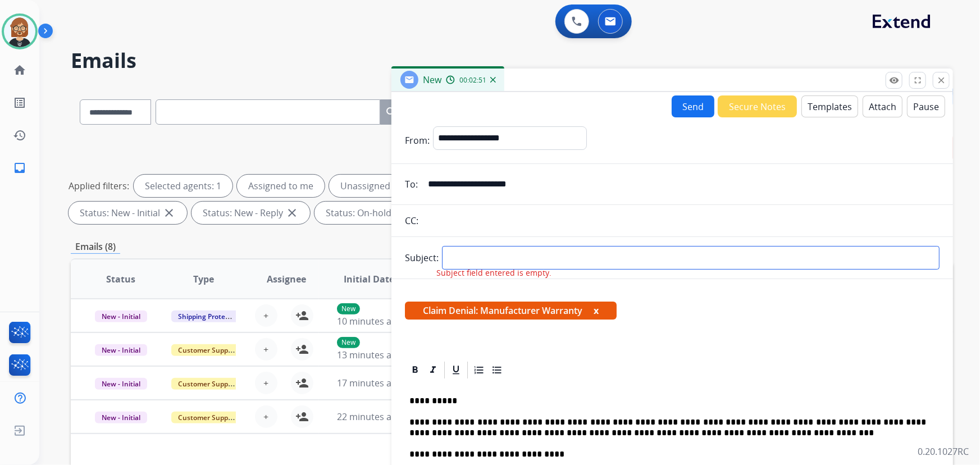
click at [529, 250] on input "text" at bounding box center [690, 258] width 497 height 24
type input "**********"
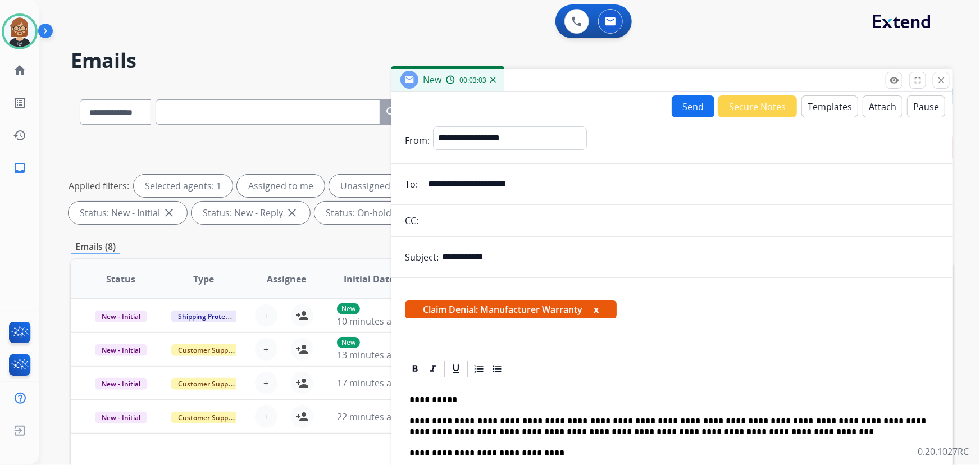
click at [690, 103] on button "Send" at bounding box center [692, 106] width 43 height 22
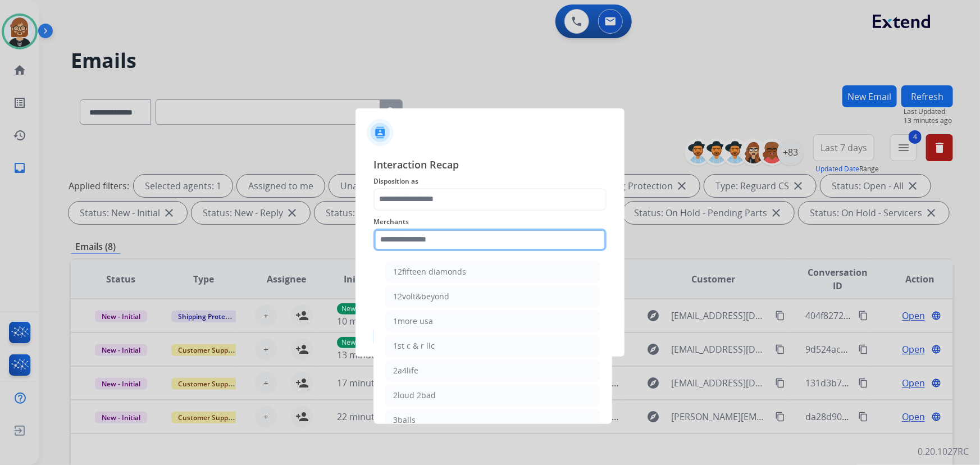
click at [469, 246] on input "text" at bounding box center [489, 239] width 233 height 22
click at [436, 235] on input "text" at bounding box center [489, 239] width 233 height 22
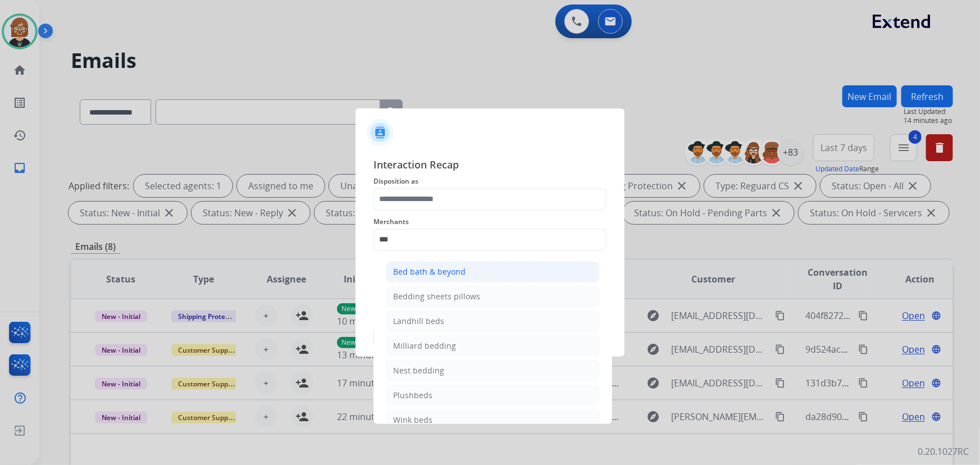
click at [455, 279] on li "Bed bath & beyond" at bounding box center [493, 271] width 214 height 21
type input "**********"
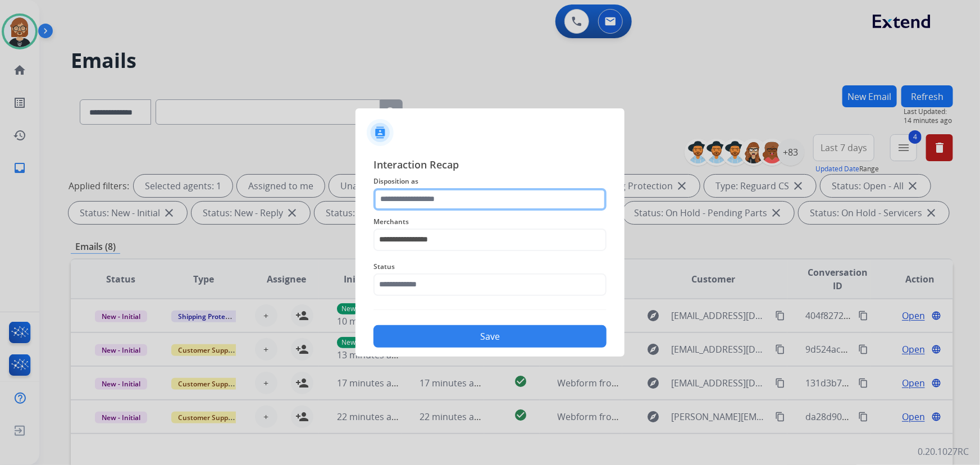
drag, startPoint x: 471, startPoint y: 190, endPoint x: 471, endPoint y: 199, distance: 9.5
click at [471, 196] on input "text" at bounding box center [489, 199] width 233 height 22
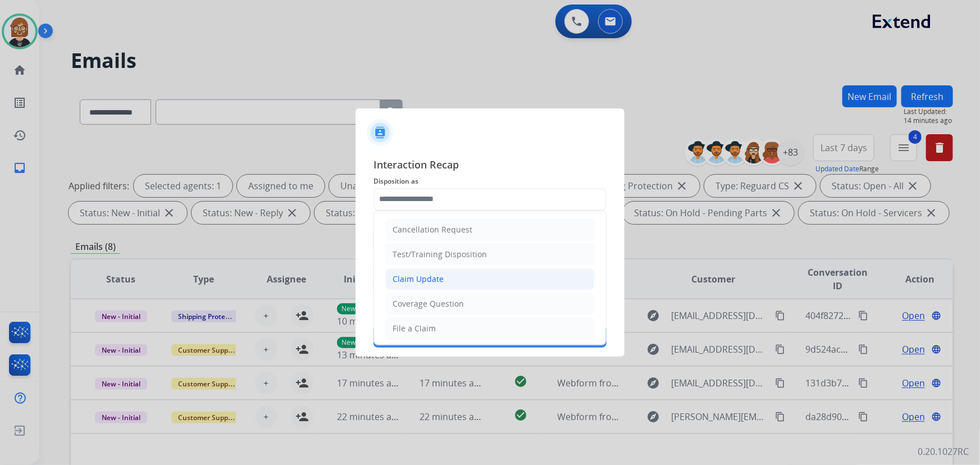
click at [479, 277] on li "Claim Update" at bounding box center [489, 278] width 209 height 21
type input "**********"
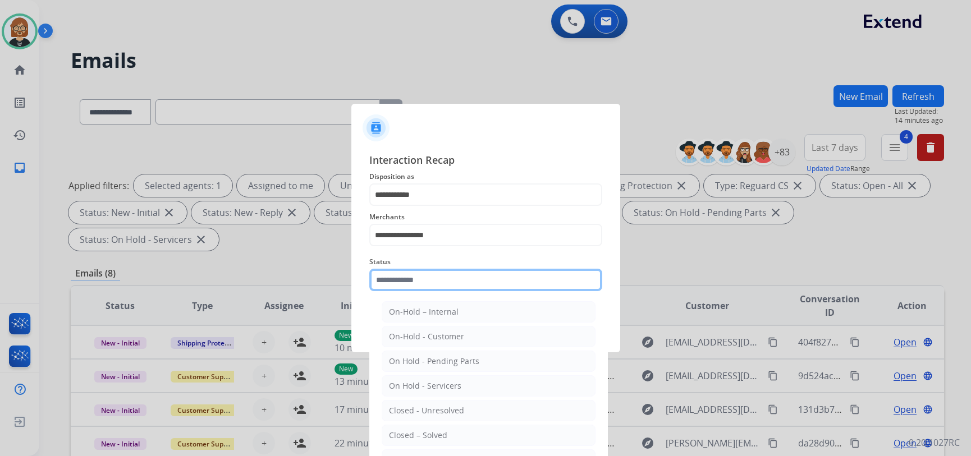
click at [477, 287] on input "text" at bounding box center [485, 280] width 233 height 22
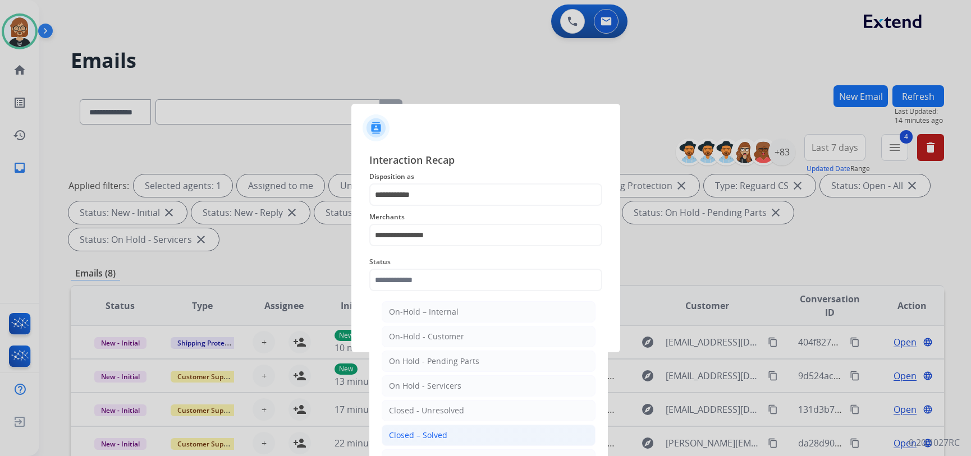
click at [475, 434] on li "Closed – Solved" at bounding box center [489, 435] width 214 height 21
type input "**********"
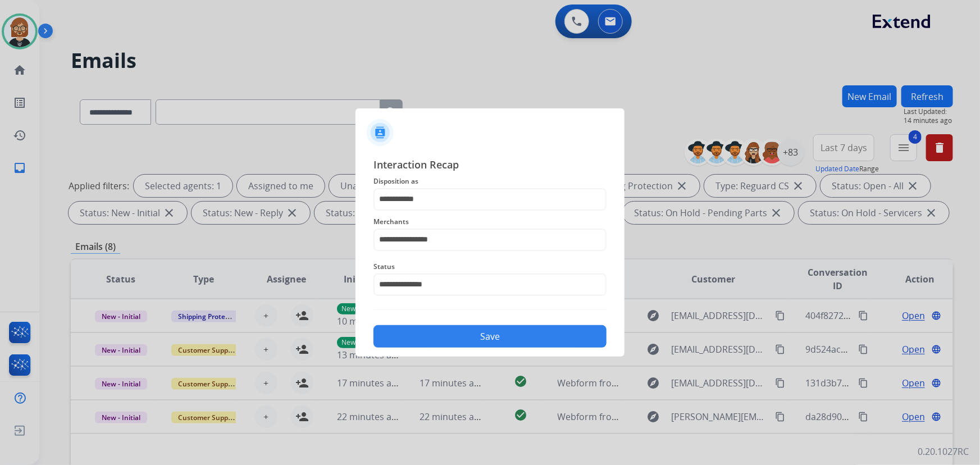
click at [493, 344] on button "Save" at bounding box center [489, 336] width 233 height 22
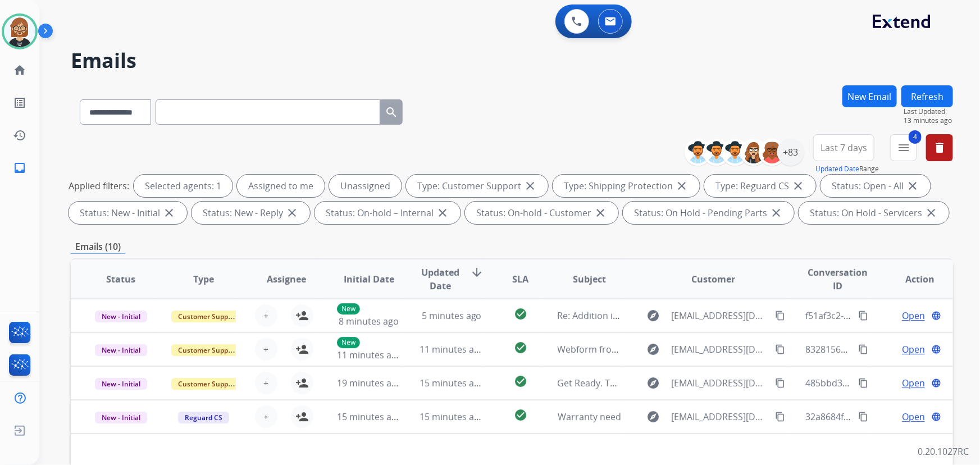
click at [65, 332] on div "**********" at bounding box center [495, 272] width 913 height 465
click at [941, 99] on button "Refresh" at bounding box center [927, 96] width 52 height 22
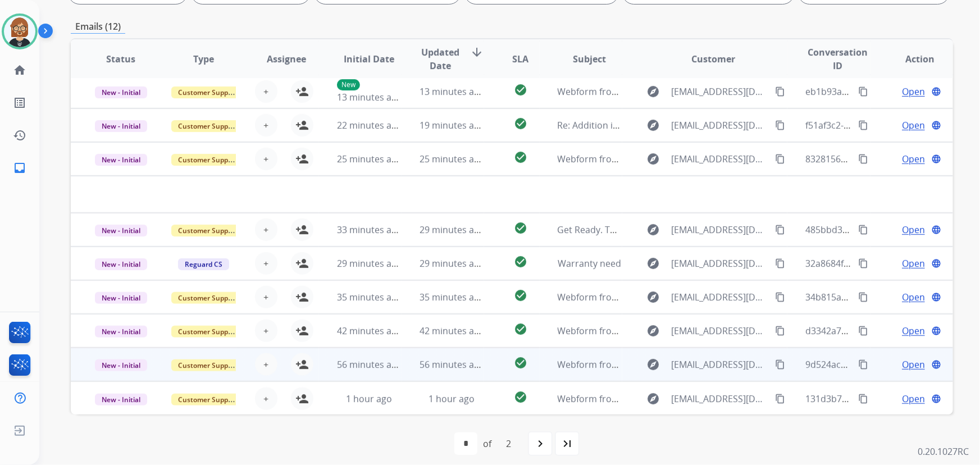
scroll to position [227, 0]
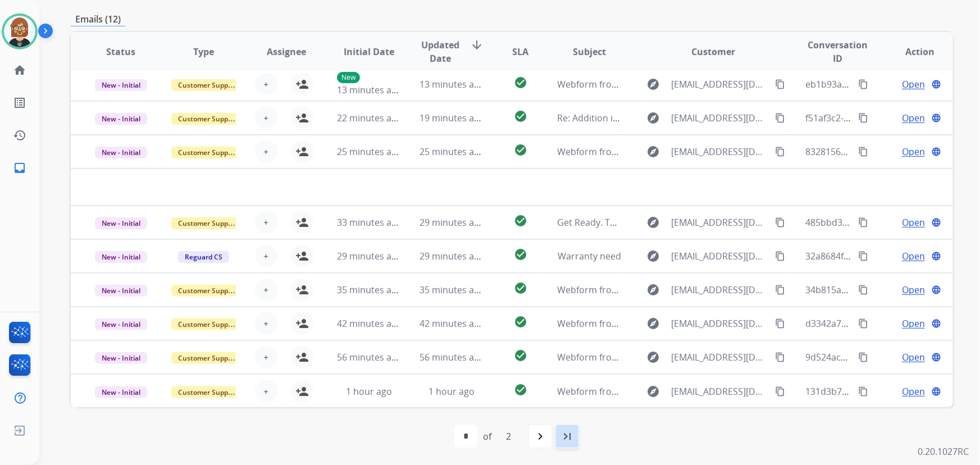
click at [570, 436] on mat-icon "last_page" at bounding box center [566, 435] width 13 height 13
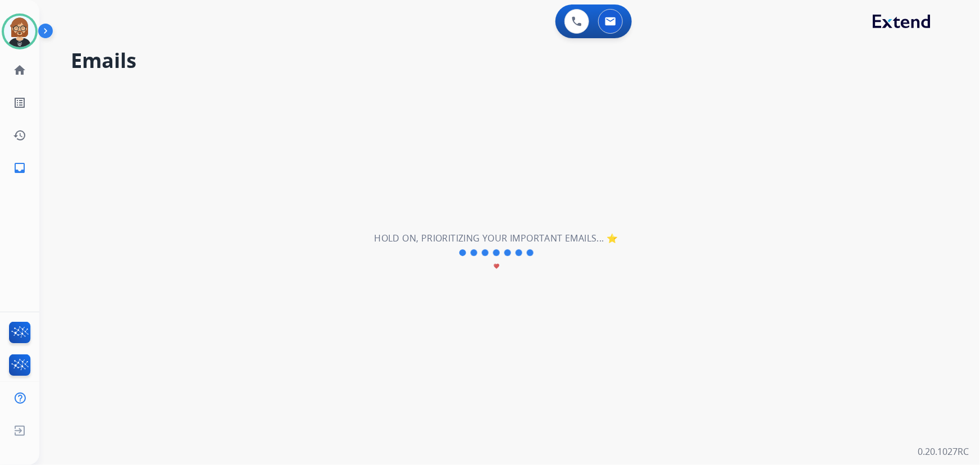
scroll to position [0, 0]
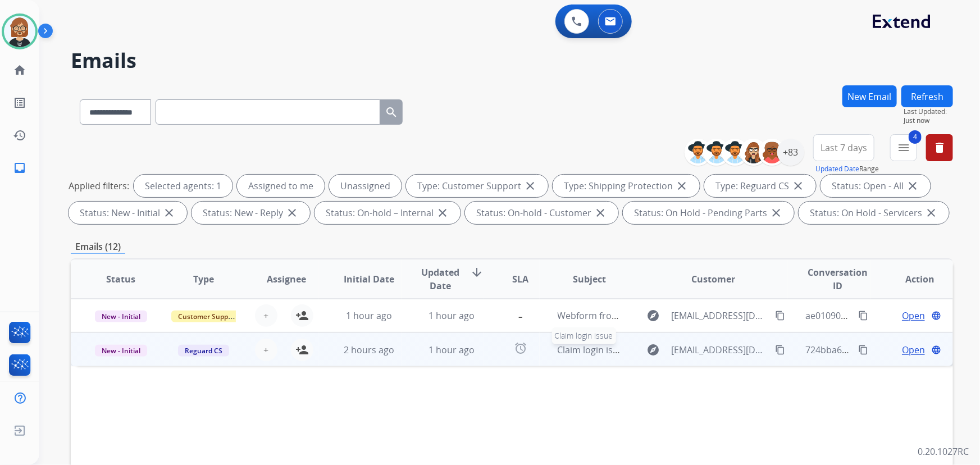
click at [559, 355] on span "Claim login issue" at bounding box center [592, 350] width 71 height 12
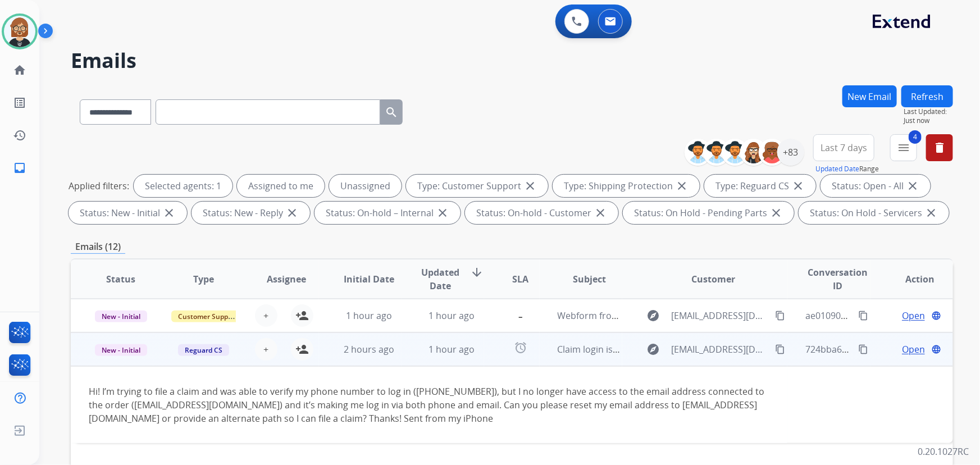
click at [633, 404] on div "Hi! I’m trying to file a claim and was able to verify my phone number to log in…" at bounding box center [429, 405] width 680 height 40
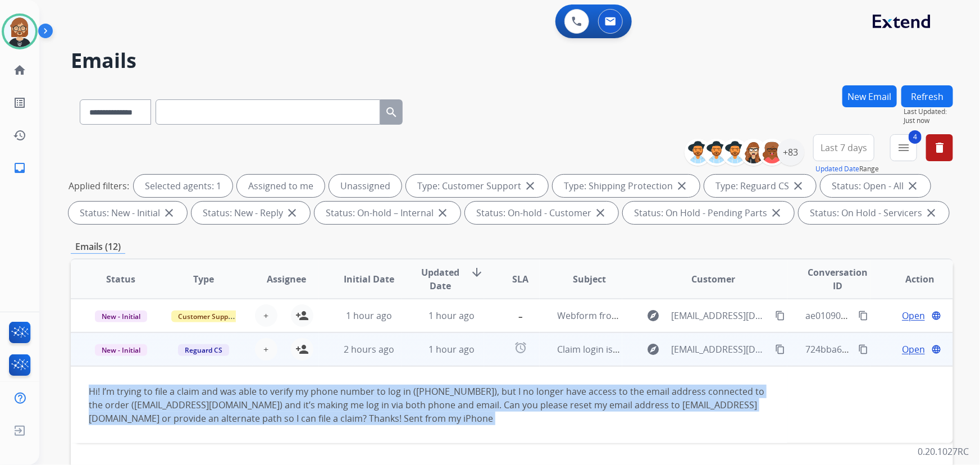
click at [633, 404] on div "Hi! I’m trying to file a claim and was able to verify my phone number to log in…" at bounding box center [429, 405] width 680 height 40
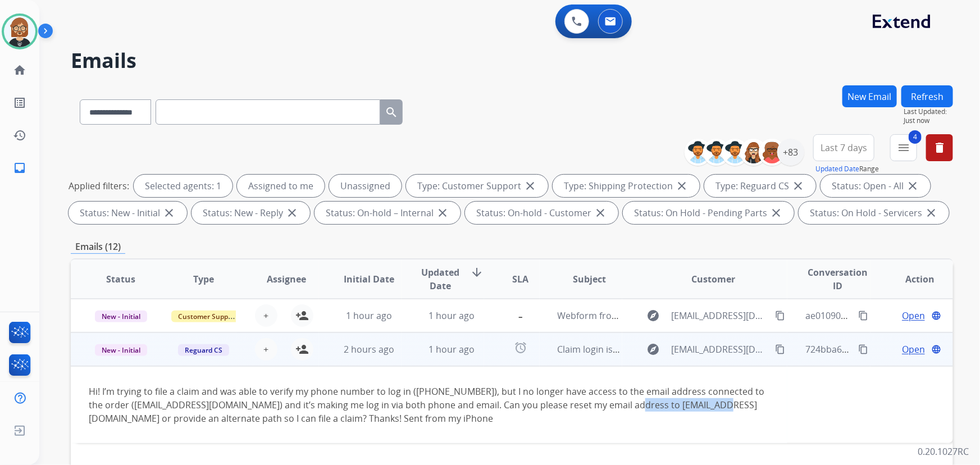
drag, startPoint x: 696, startPoint y: 405, endPoint x: 610, endPoint y: 408, distance: 85.9
click at [610, 408] on div "Hi! I’m trying to file a claim and was able to verify my phone number to log in…" at bounding box center [429, 405] width 680 height 40
drag, startPoint x: 115, startPoint y: 406, endPoint x: 212, endPoint y: 410, distance: 96.7
click at [212, 410] on div "Hi! I’m trying to file a claim and was able to verify my phone number to log in…" at bounding box center [429, 405] width 680 height 40
click at [201, 404] on div "Hi! I’m trying to file a claim and was able to verify my phone number to log in…" at bounding box center [429, 405] width 680 height 40
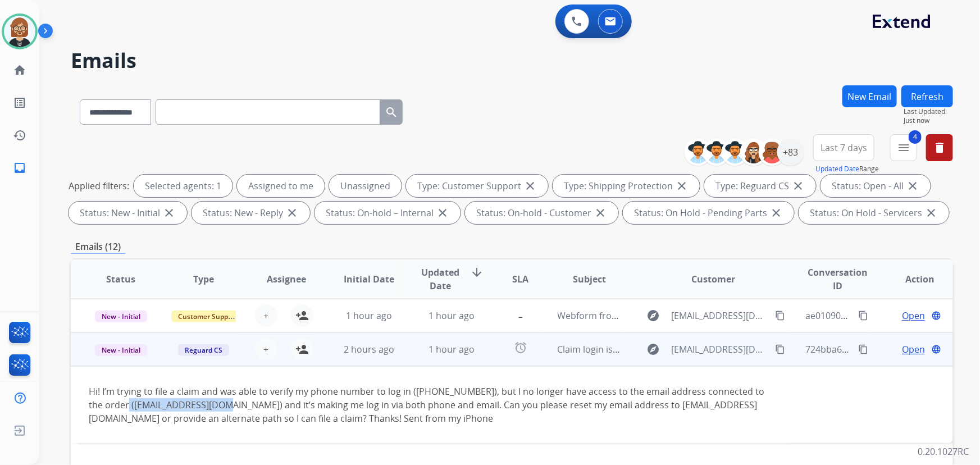
drag, startPoint x: 212, startPoint y: 405, endPoint x: 118, endPoint y: 408, distance: 93.8
click at [118, 408] on div "Hi! I’m trying to file a claim and was able to verify my phone number to log in…" at bounding box center [429, 405] width 680 height 40
copy div "codaniel@deloitte.com"
click at [651, 411] on div "Hi! I’m trying to file a claim and was able to verify my phone number to log in…" at bounding box center [429, 405] width 680 height 40
click at [649, 406] on div "Hi! I’m trying to file a claim and was able to verify my phone number to log in…" at bounding box center [429, 405] width 680 height 40
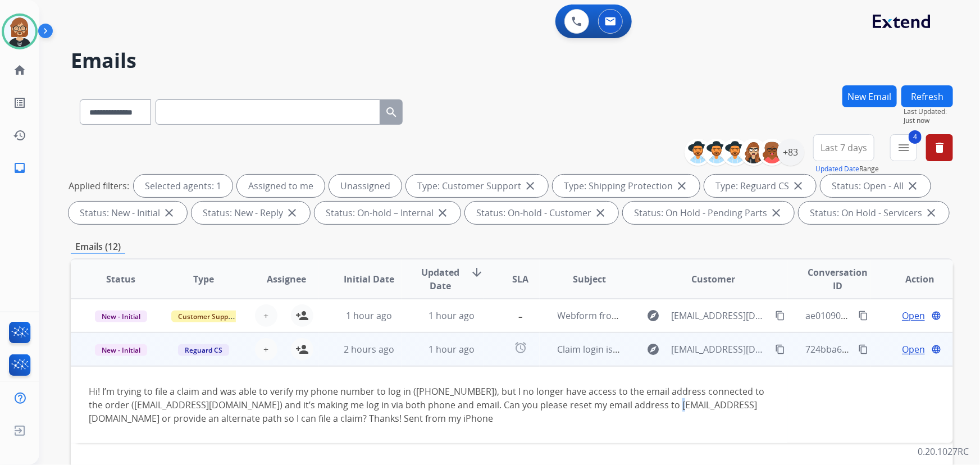
click at [649, 406] on div "Hi! I’m trying to file a claim and was able to verify my phone number to log in…" at bounding box center [429, 405] width 680 height 40
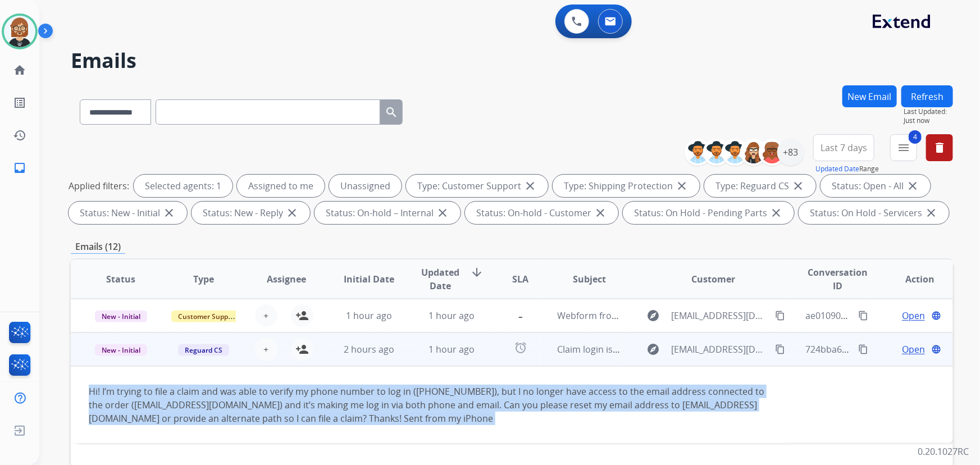
click at [649, 406] on div "Hi! I’m trying to file a claim and was able to verify my phone number to log in…" at bounding box center [429, 405] width 680 height 40
click at [620, 406] on div "Hi! I’m trying to file a claim and was able to verify my phone number to log in…" at bounding box center [429, 405] width 680 height 40
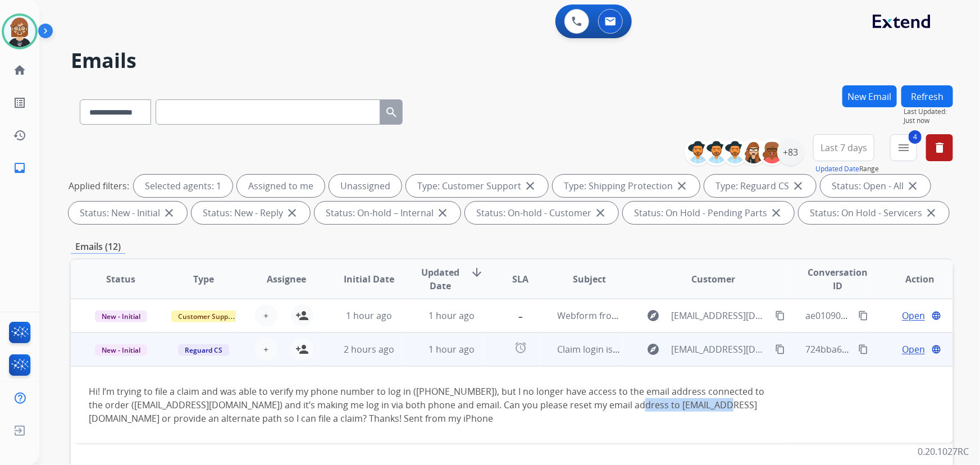
drag, startPoint x: 611, startPoint y: 408, endPoint x: 696, endPoint y: 410, distance: 85.3
click at [696, 410] on div "Hi! I’m trying to file a claim and was able to verify my phone number to log in…" at bounding box center [429, 405] width 680 height 40
copy div "[EMAIL_ADDRESS][DOMAIN_NAME]"
click at [202, 389] on div "Hi! I’m trying to file a claim and was able to verify my phone number to log in…" at bounding box center [429, 405] width 680 height 40
drag, startPoint x: 211, startPoint y: 404, endPoint x: 118, endPoint y: 404, distance: 93.2
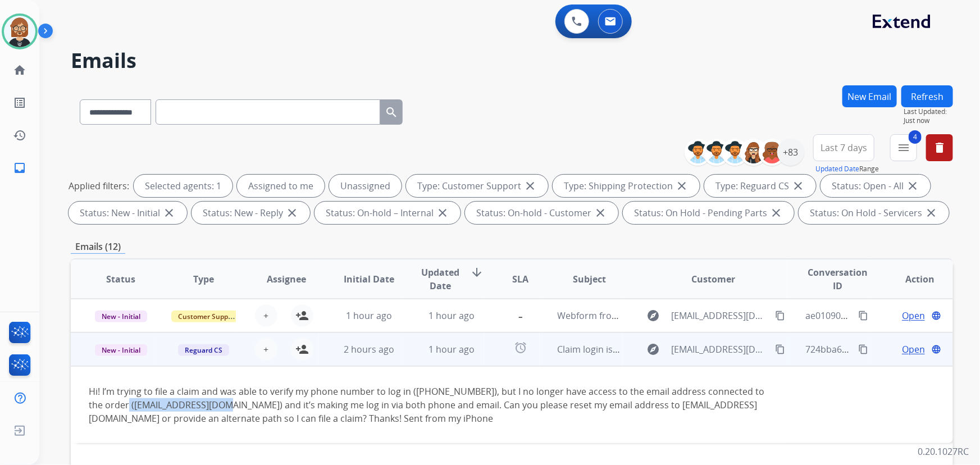
click at [118, 404] on div "Hi! I’m trying to file a claim and was able to verify my phone number to log in…" at bounding box center [429, 405] width 680 height 40
copy div "codaniel@deloitte.com"
click at [409, 388] on div "Hi! I’m trying to file a claim and was able to verify my phone number to log in…" at bounding box center [429, 405] width 680 height 40
drag, startPoint x: 414, startPoint y: 390, endPoint x: 472, endPoint y: 391, distance: 57.8
click at [472, 391] on div "Hi! I’m trying to file a claim and was able to verify my phone number to log in…" at bounding box center [429, 405] width 680 height 40
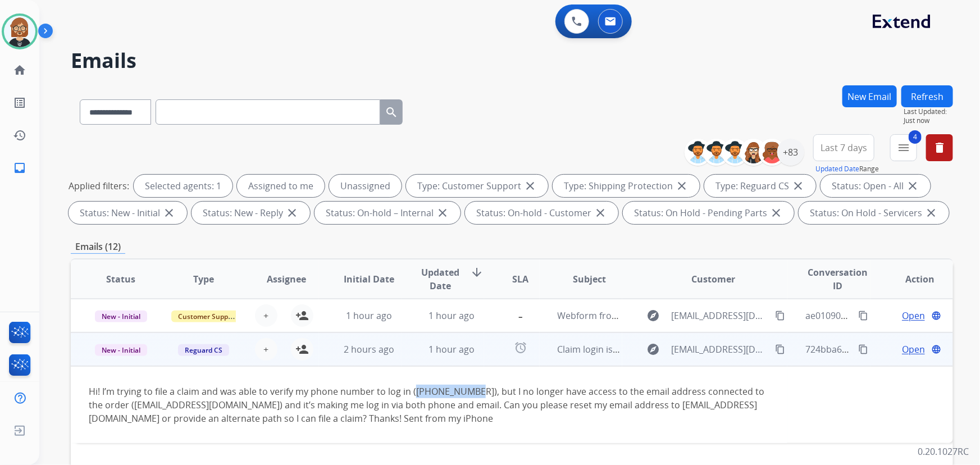
copy div "770-375-6547"
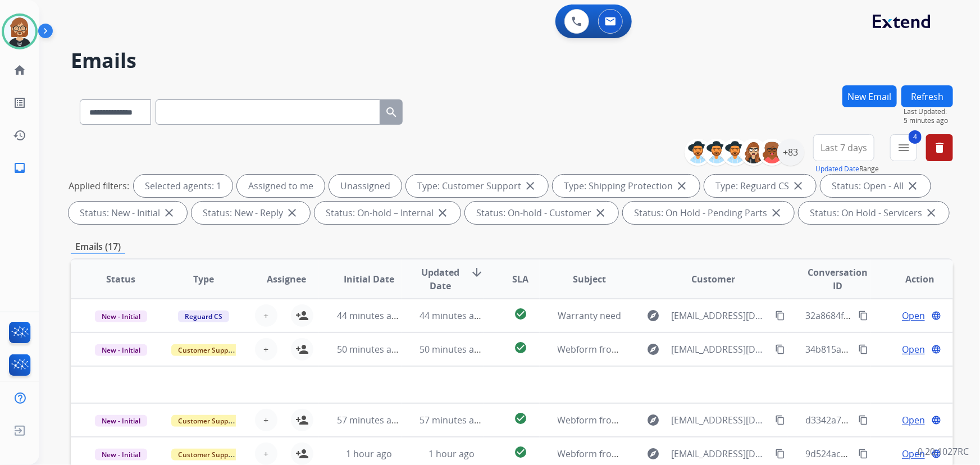
click at [148, 37] on div "0 Voice Interactions 0 Email Interactions" at bounding box center [503, 22] width 900 height 36
click at [915, 90] on button "Refresh" at bounding box center [927, 96] width 52 height 22
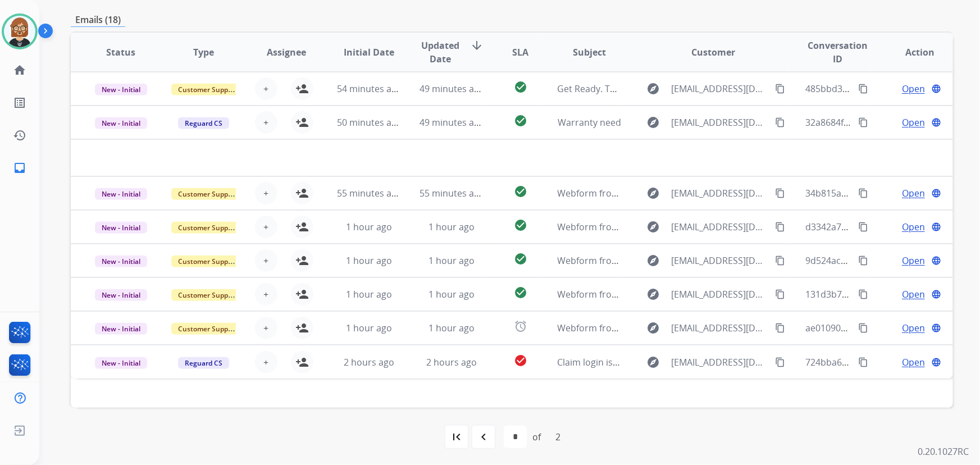
scroll to position [227, 0]
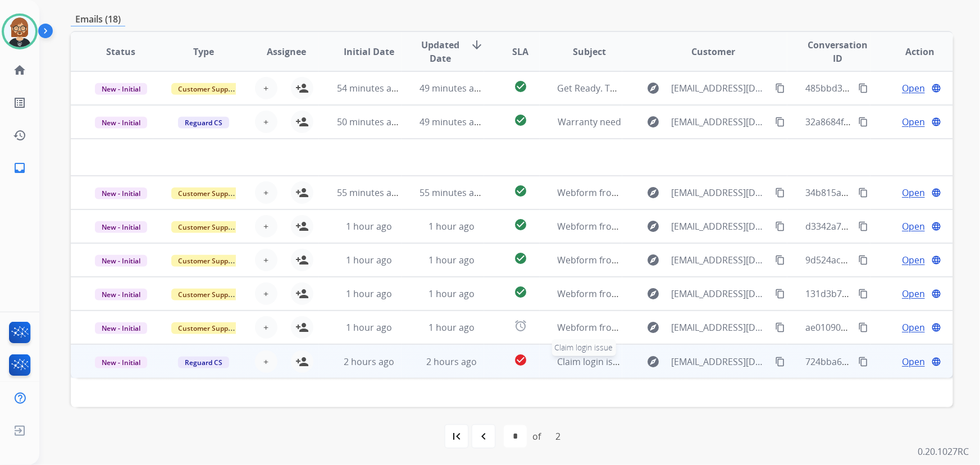
click at [578, 362] on span "Claim login issue" at bounding box center [592, 361] width 71 height 12
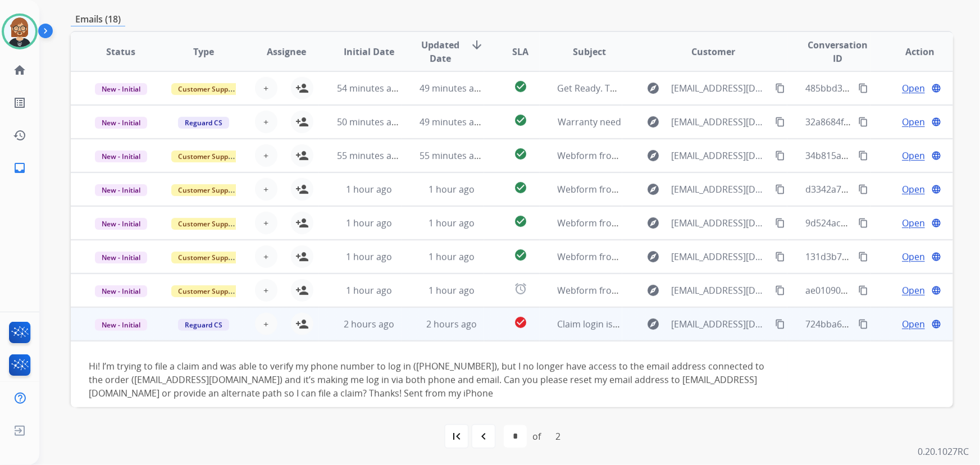
scroll to position [10, 0]
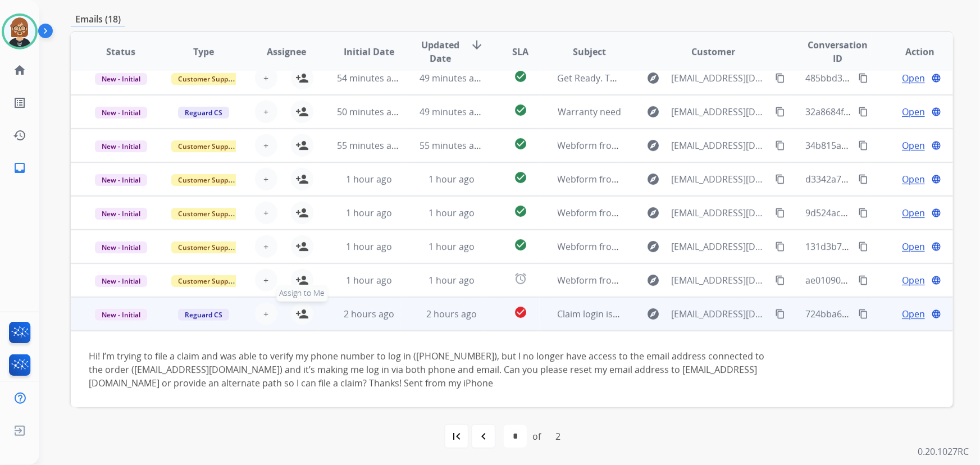
click at [296, 308] on mat-icon "person_add" at bounding box center [301, 313] width 13 height 13
click at [907, 310] on span "Open" at bounding box center [913, 313] width 23 height 13
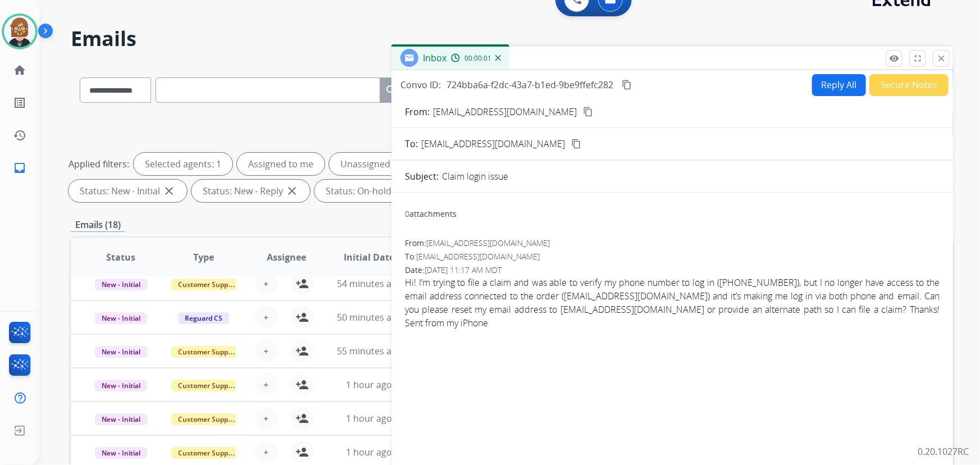
scroll to position [0, 0]
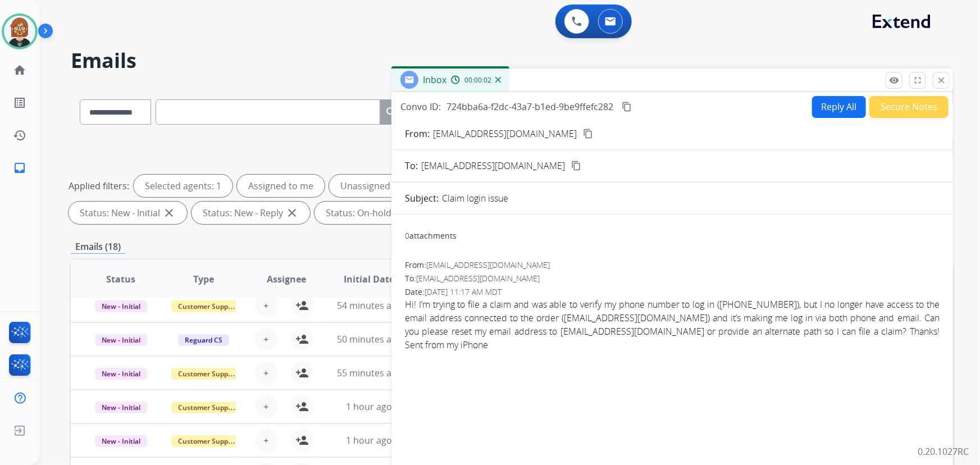
click at [825, 106] on button "Reply All" at bounding box center [839, 107] width 54 height 22
select select "**********"
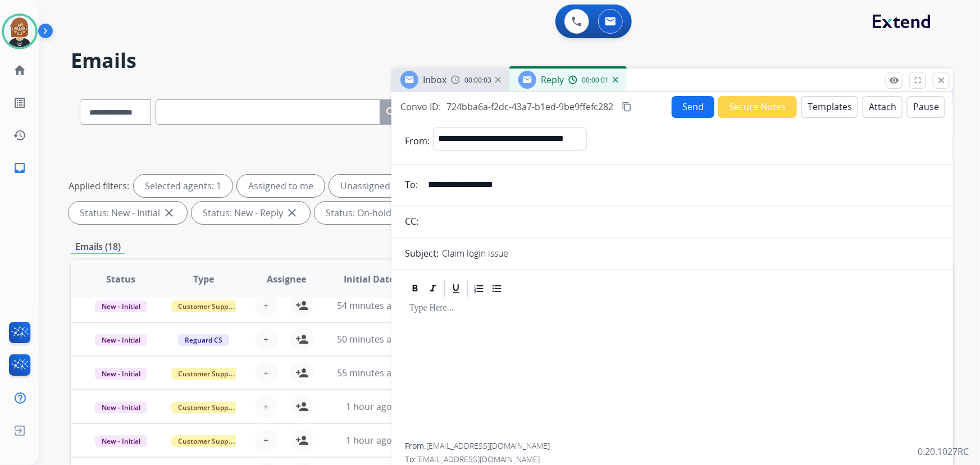
click at [818, 105] on button "Templates" at bounding box center [829, 107] width 57 height 22
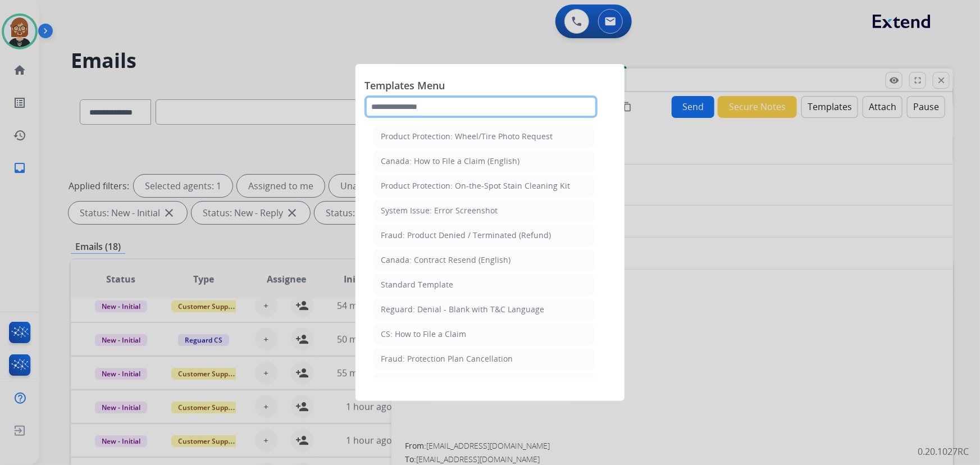
click at [496, 108] on input "text" at bounding box center [480, 106] width 233 height 22
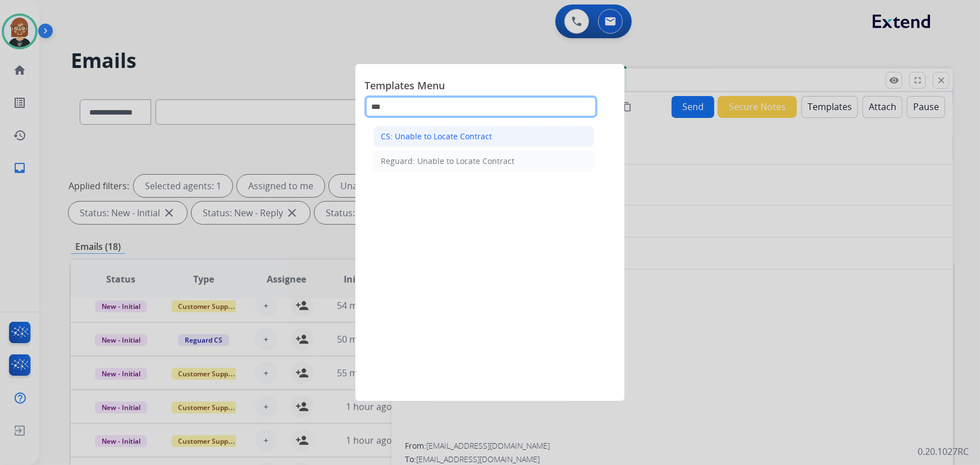
type input "***"
click at [479, 139] on div "CS: Unable to Locate Contract" at bounding box center [436, 136] width 111 height 11
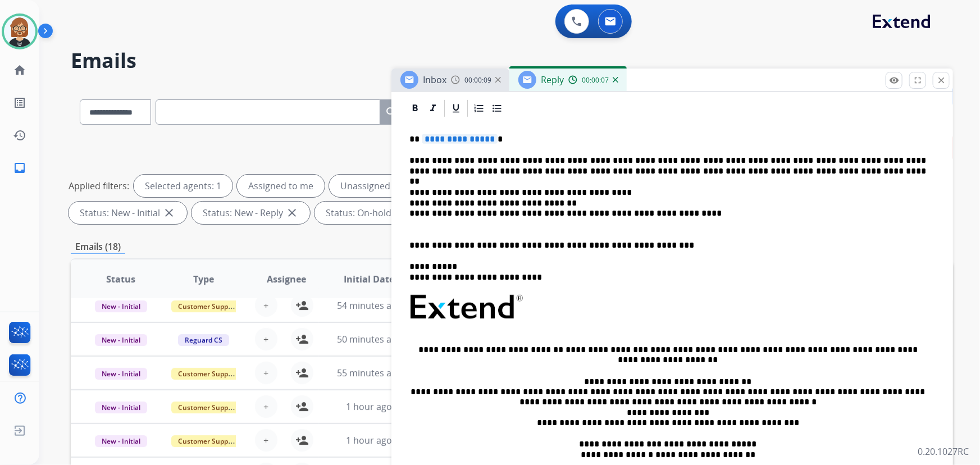
scroll to position [255, 0]
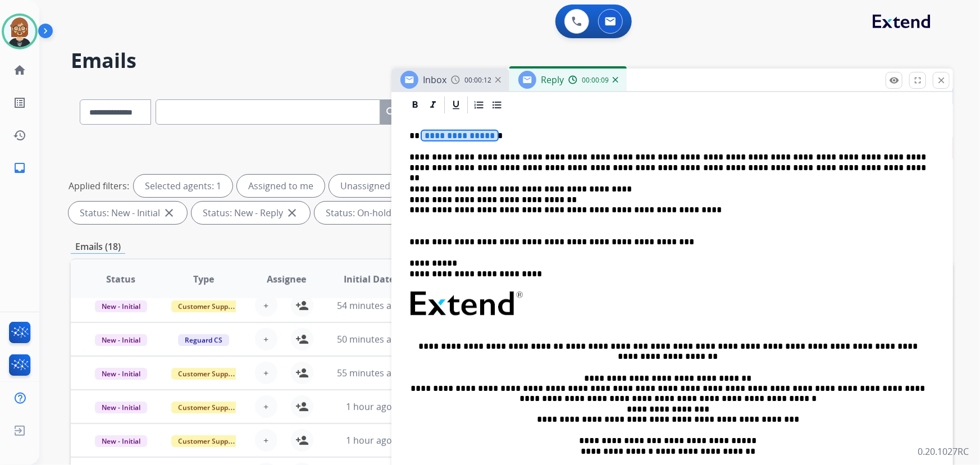
click at [468, 138] on span "**********" at bounding box center [460, 136] width 76 height 10
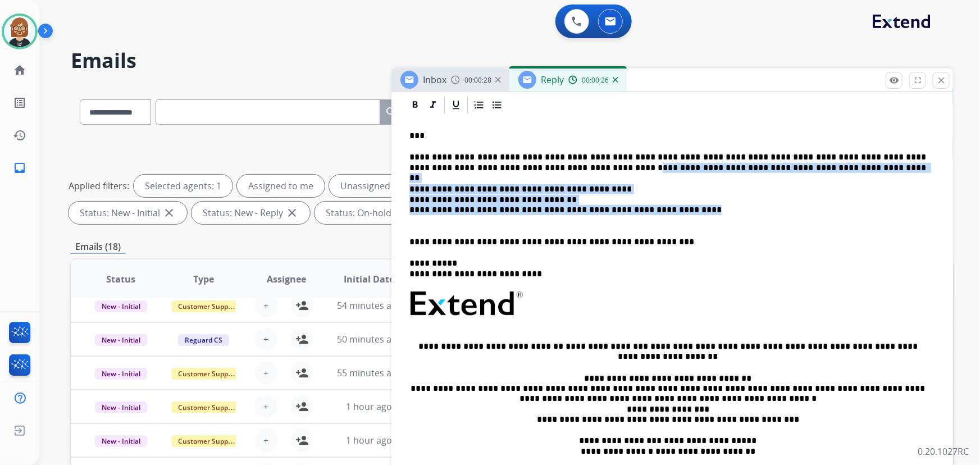
drag, startPoint x: 522, startPoint y: 166, endPoint x: 681, endPoint y: 211, distance: 165.2
click at [681, 211] on div "**********" at bounding box center [672, 303] width 534 height 377
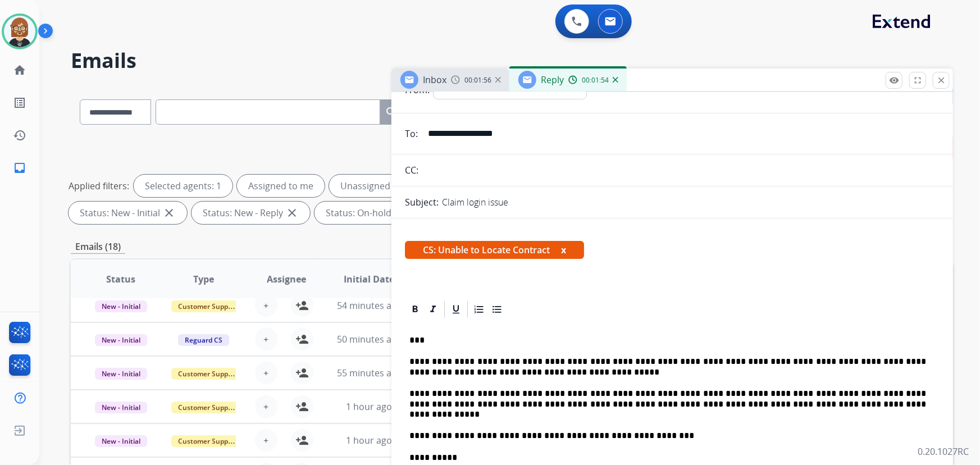
scroll to position [0, 0]
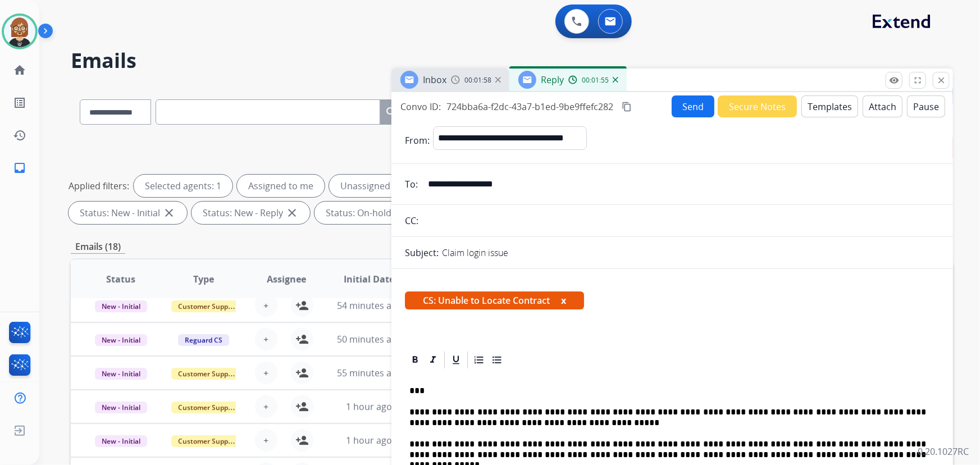
click at [690, 104] on button "Send" at bounding box center [692, 106] width 43 height 22
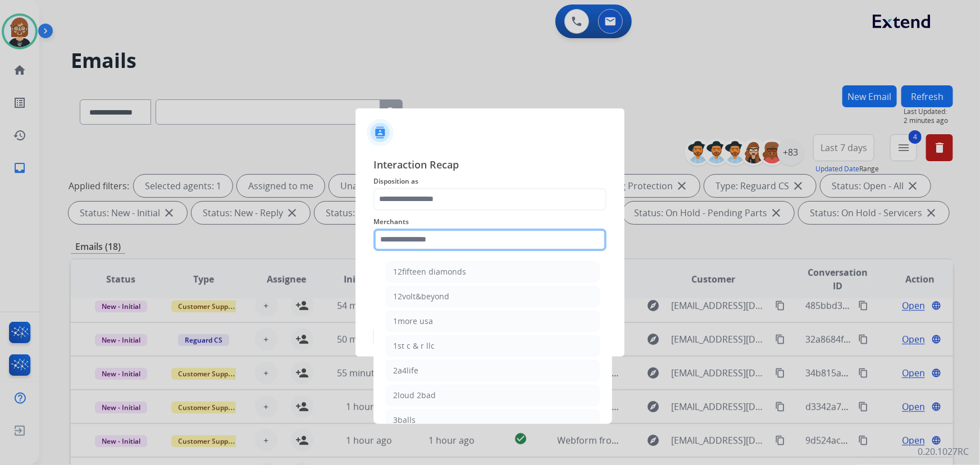
click at [498, 237] on input "text" at bounding box center [489, 239] width 233 height 22
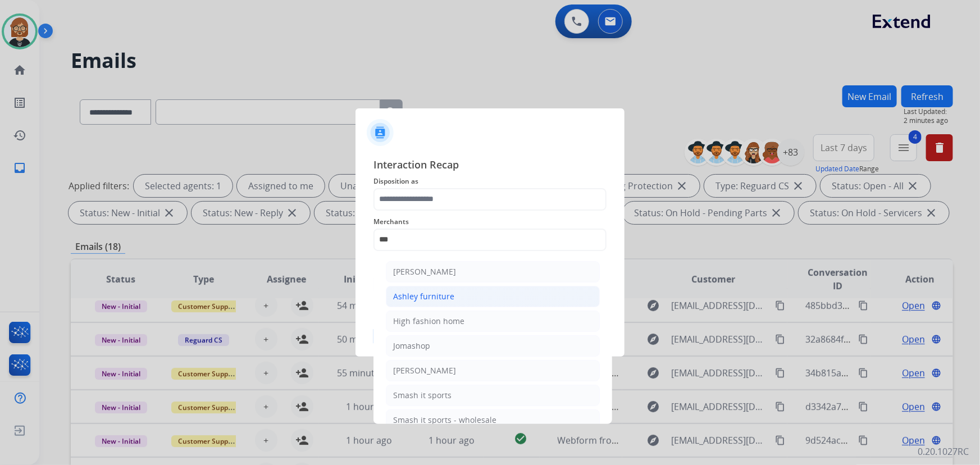
click at [477, 288] on li "Ashley furniture" at bounding box center [493, 296] width 214 height 21
type input "**********"
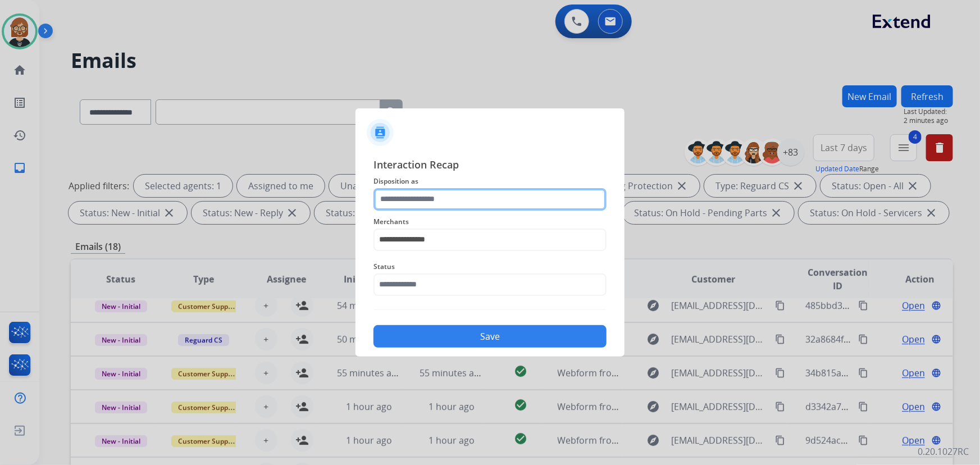
click at [505, 196] on input "text" at bounding box center [489, 199] width 233 height 22
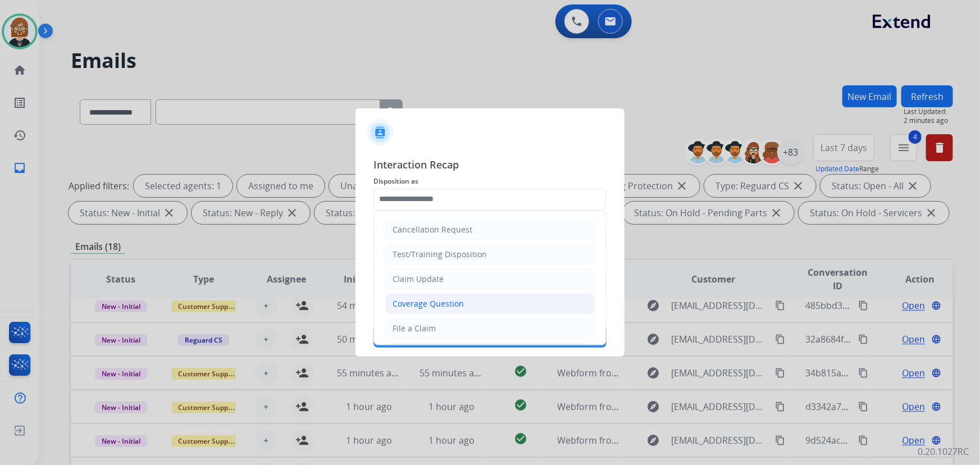
click at [482, 305] on li "Coverage Question" at bounding box center [489, 303] width 209 height 21
type input "**********"
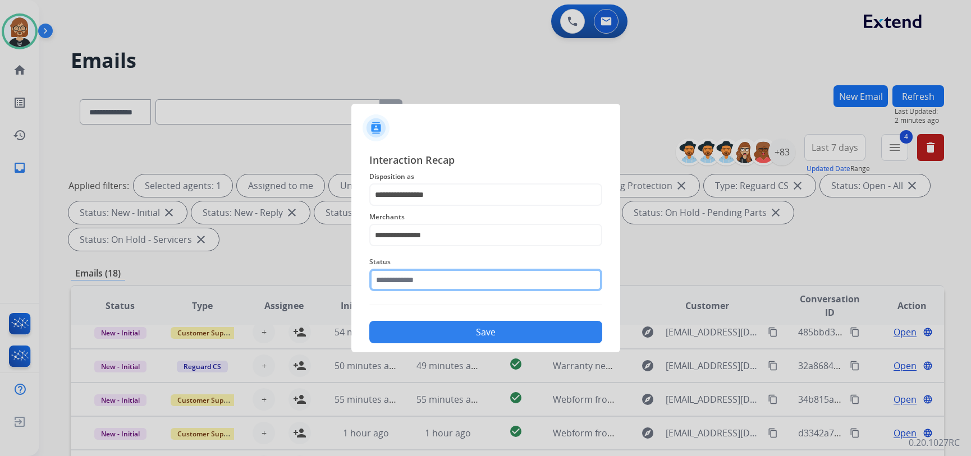
click at [492, 292] on div "Status" at bounding box center [485, 273] width 233 height 45
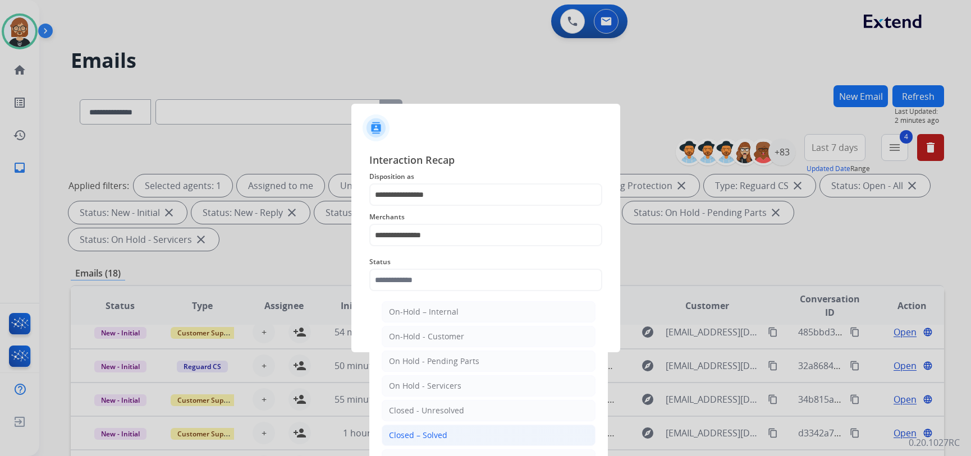
click at [487, 438] on li "Closed – Solved" at bounding box center [489, 435] width 214 height 21
type input "**********"
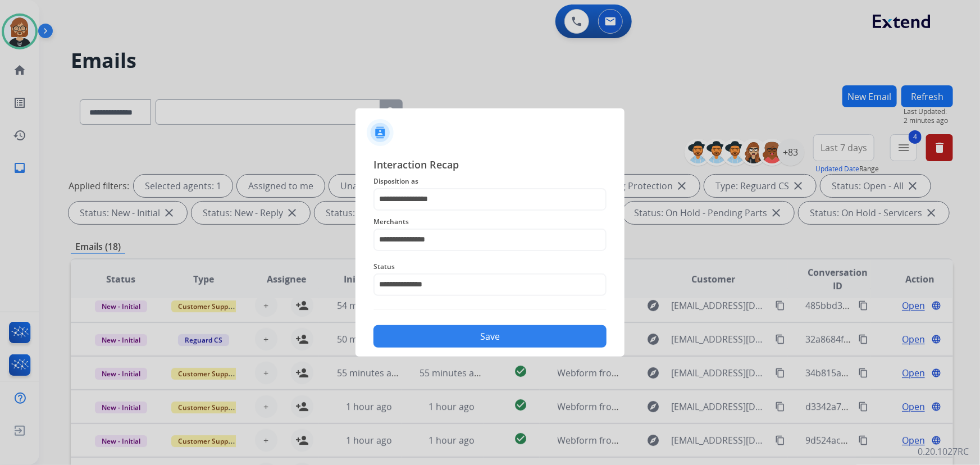
click at [511, 344] on button "Save" at bounding box center [489, 336] width 233 height 22
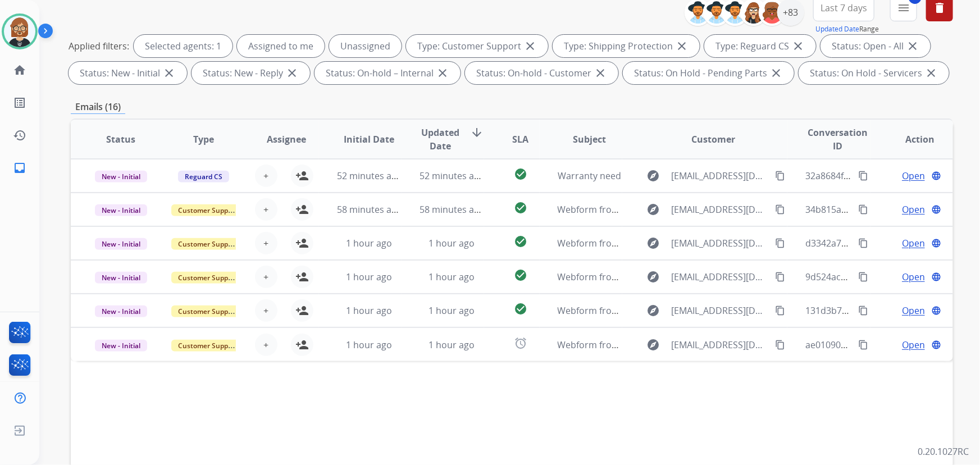
scroll to position [227, 0]
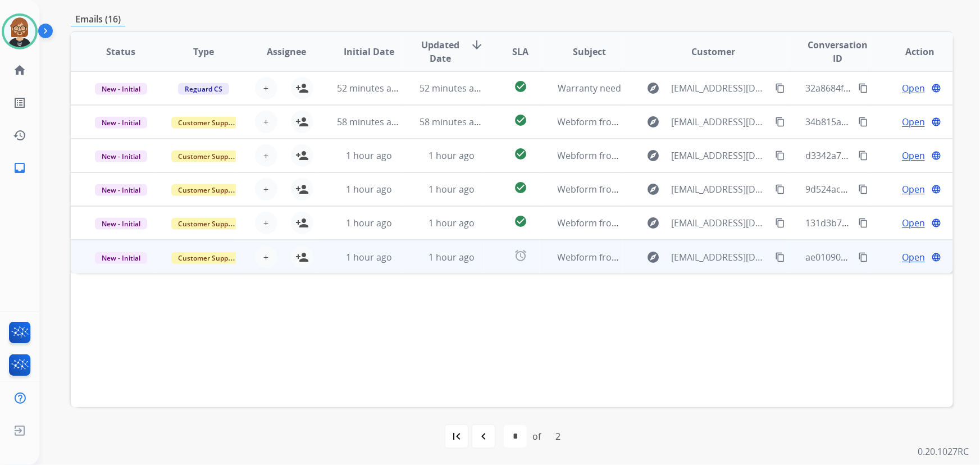
click at [494, 249] on td "alarm" at bounding box center [511, 257] width 55 height 34
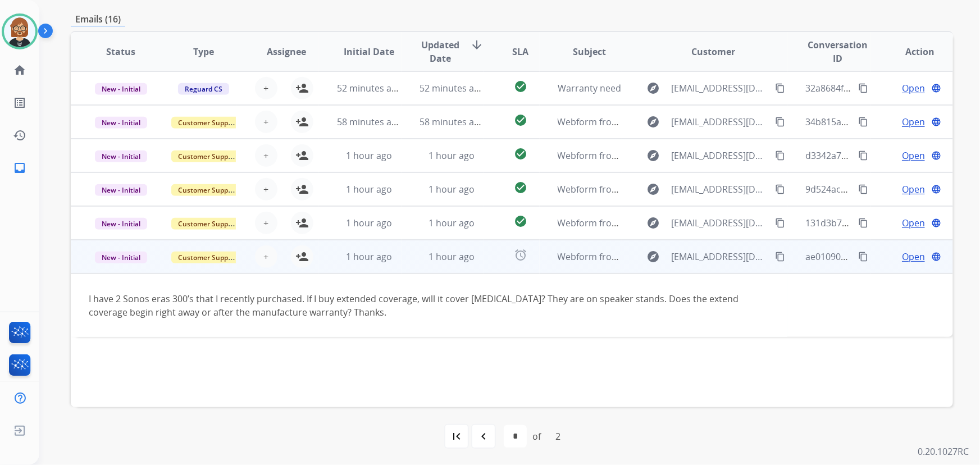
click at [903, 257] on span "Open" at bounding box center [913, 256] width 23 height 13
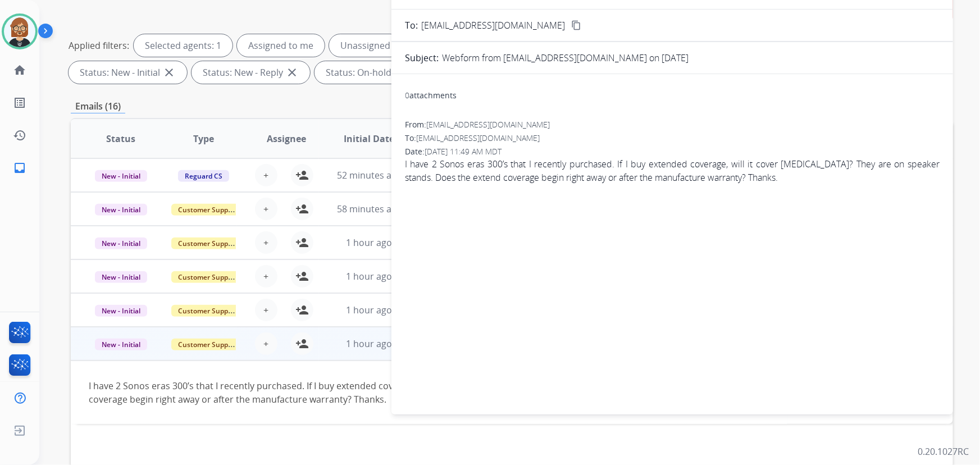
scroll to position [0, 0]
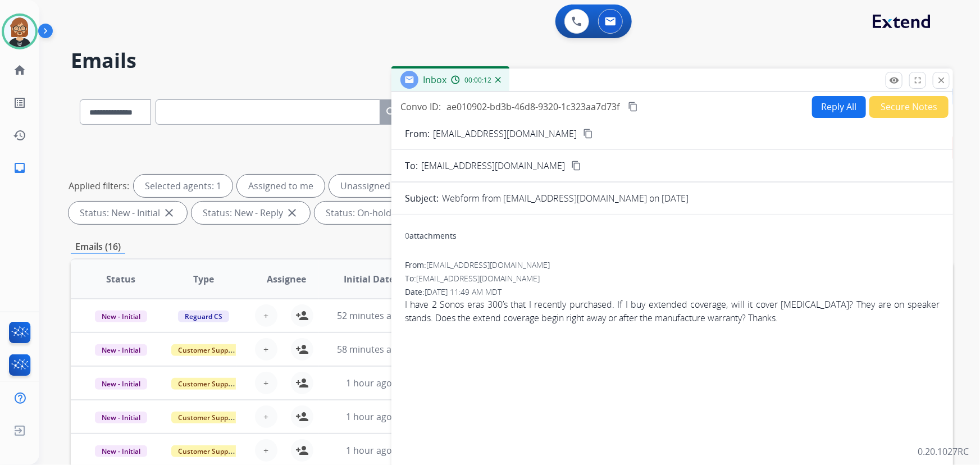
click at [830, 108] on button "Reply All" at bounding box center [839, 107] width 54 height 22
select select "**********"
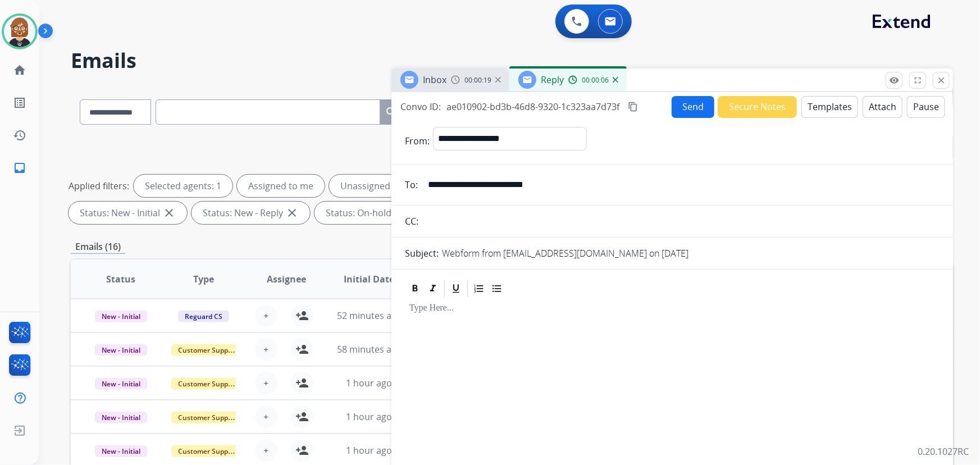
click at [816, 108] on button "Templates" at bounding box center [829, 107] width 57 height 22
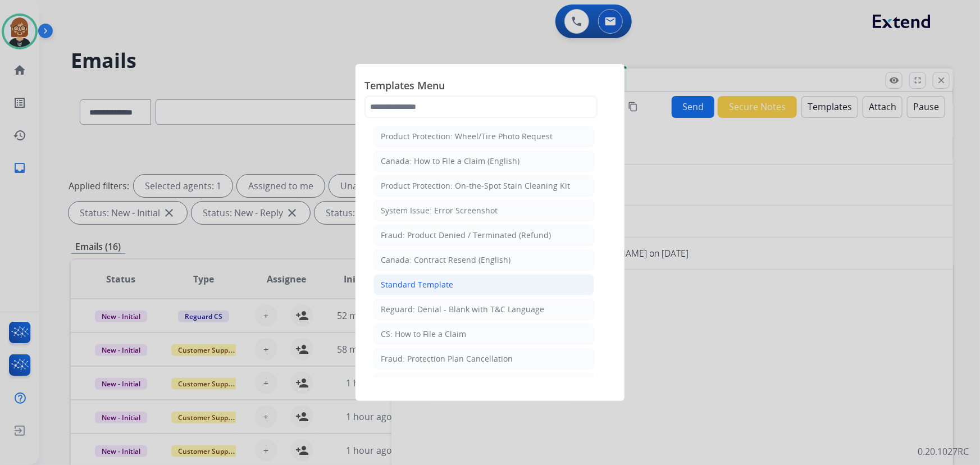
click at [454, 281] on li "Standard Template" at bounding box center [483, 284] width 221 height 21
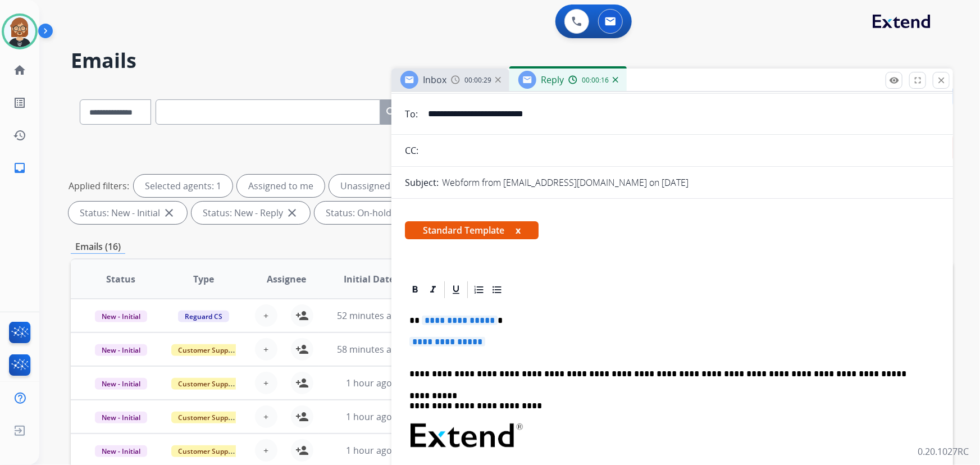
scroll to position [153, 0]
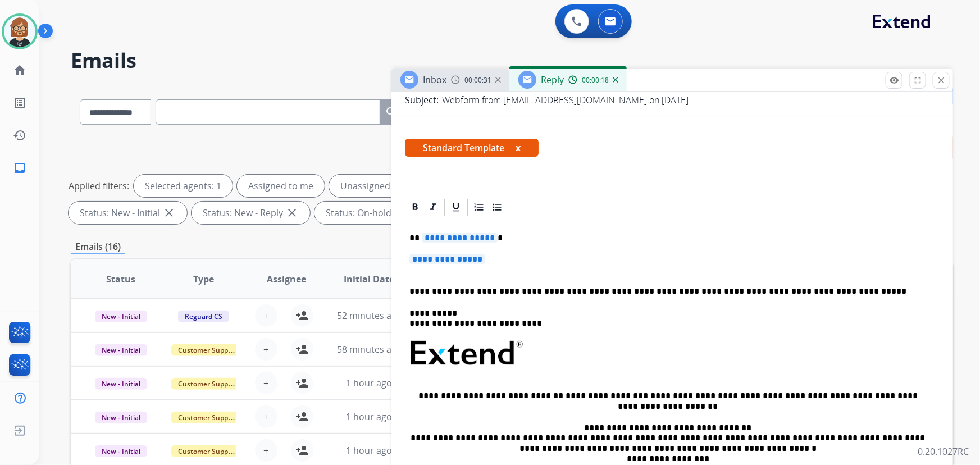
click at [489, 233] on span "**********" at bounding box center [460, 238] width 76 height 10
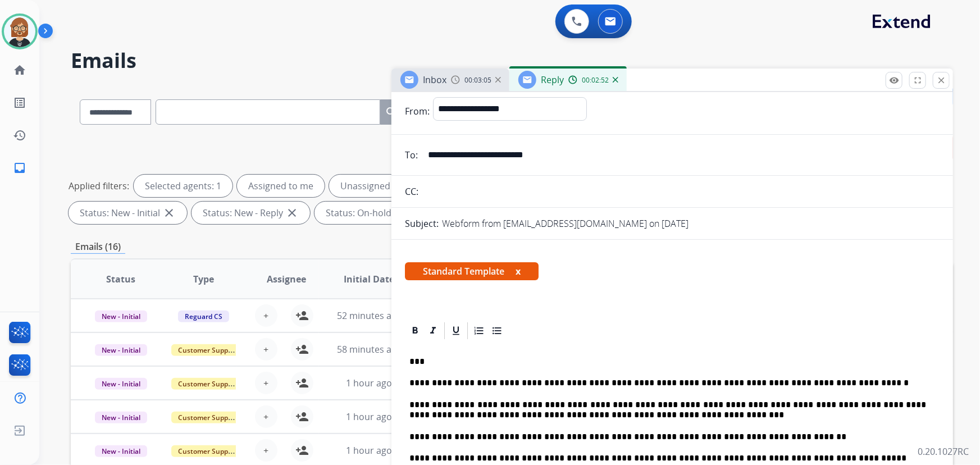
scroll to position [0, 0]
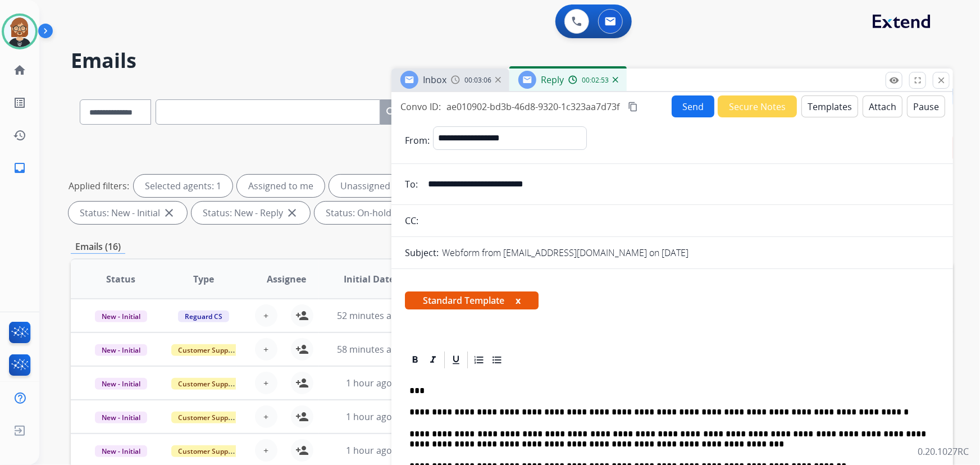
click at [690, 102] on button "Send" at bounding box center [692, 106] width 43 height 22
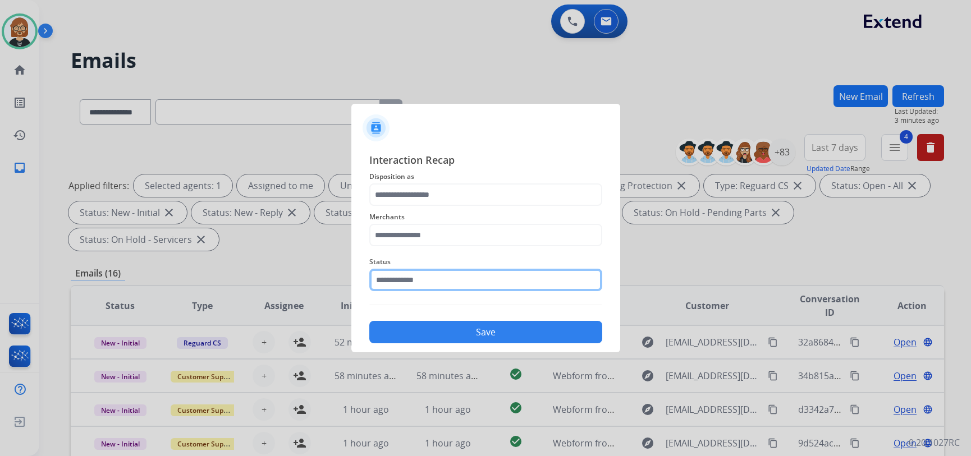
click at [507, 276] on input "text" at bounding box center [485, 280] width 233 height 22
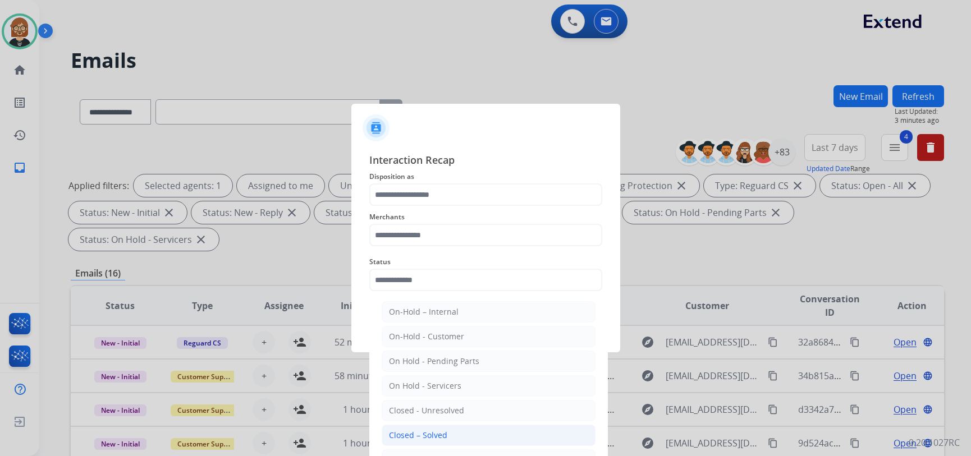
click at [477, 431] on li "Closed – Solved" at bounding box center [489, 435] width 214 height 21
type input "**********"
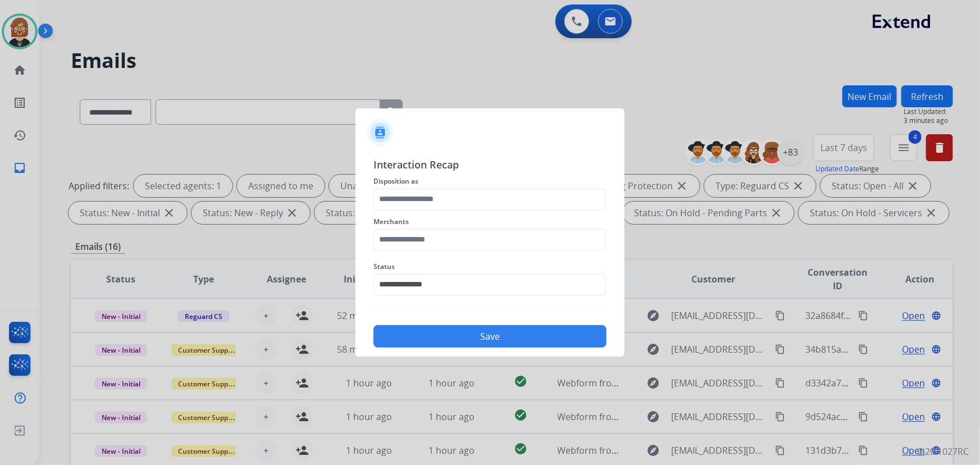
click at [475, 227] on span "Merchants" at bounding box center [489, 221] width 233 height 13
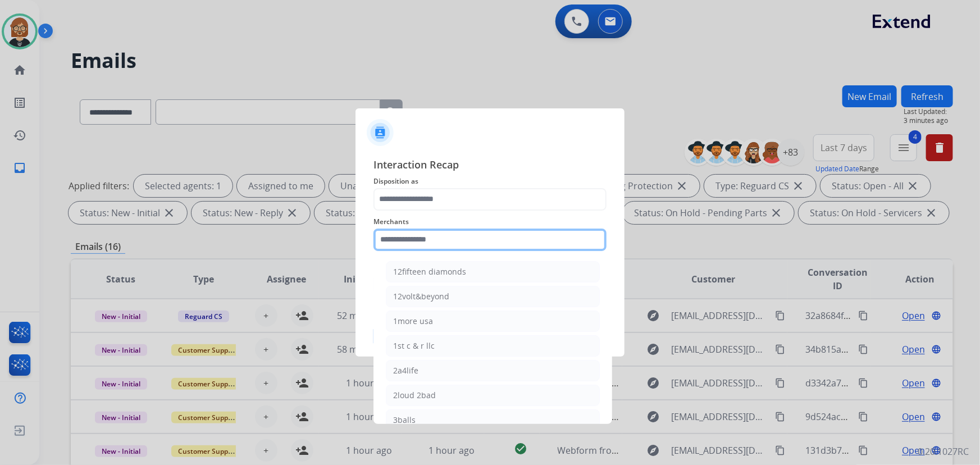
click at [479, 245] on input "text" at bounding box center [489, 239] width 233 height 22
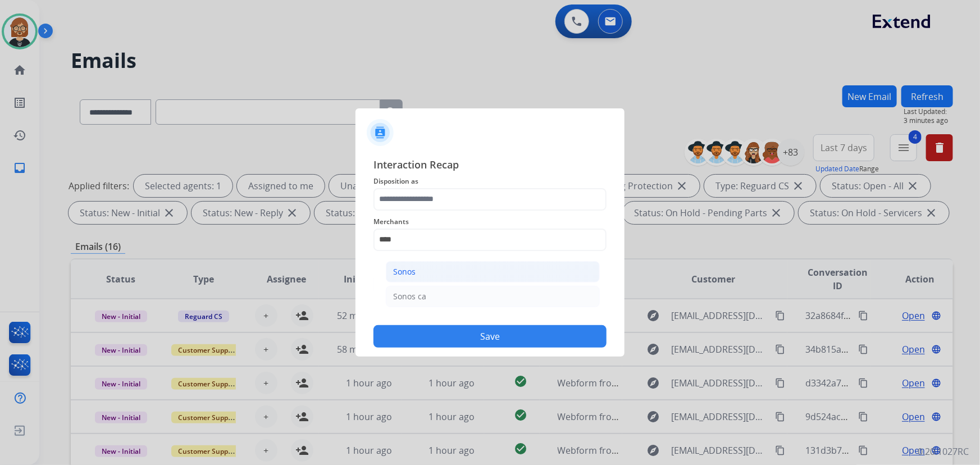
click at [489, 274] on li "Sonos" at bounding box center [493, 271] width 214 height 21
type input "*****"
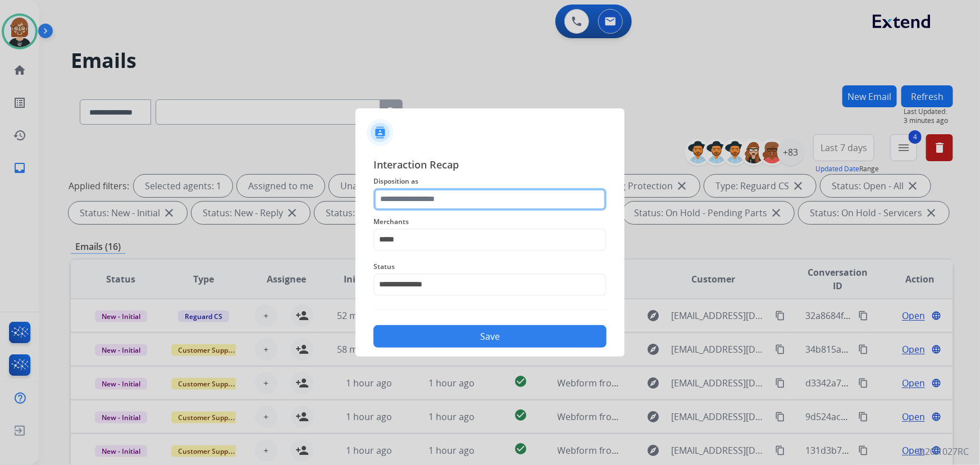
click at [480, 196] on input "text" at bounding box center [489, 199] width 233 height 22
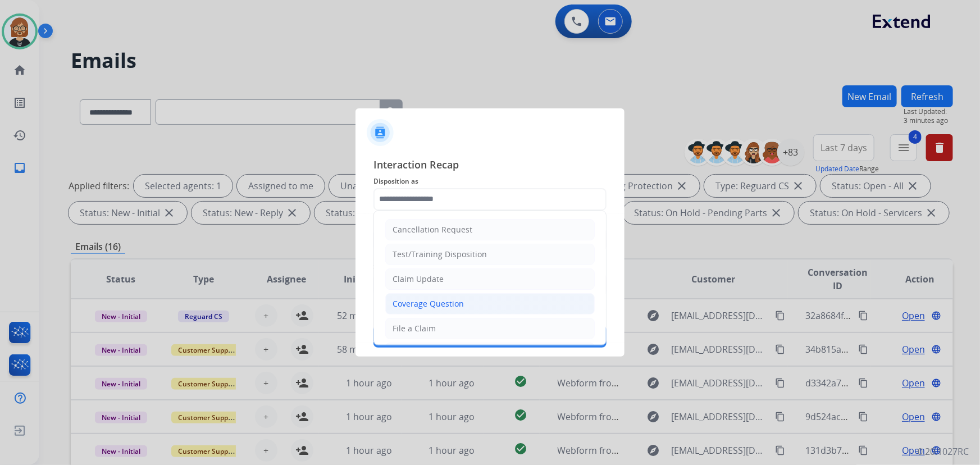
click at [464, 304] on li "Coverage Question" at bounding box center [489, 303] width 209 height 21
type input "**********"
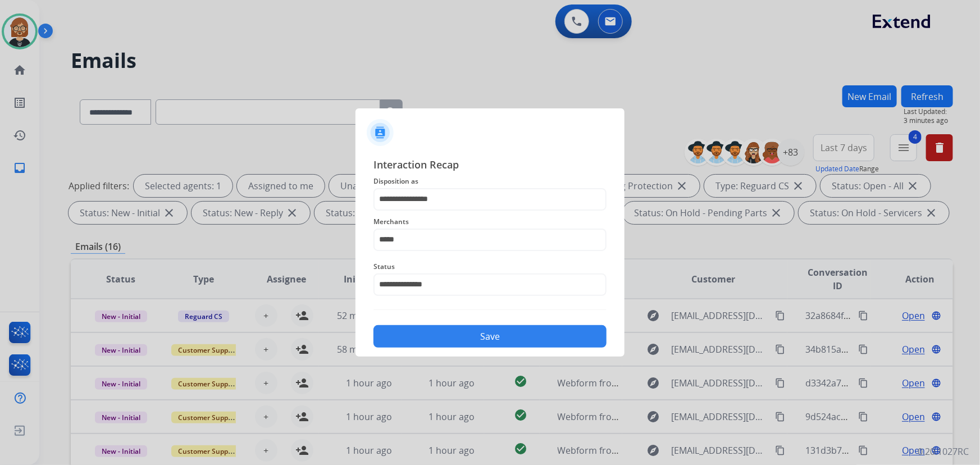
click at [477, 332] on button "Save" at bounding box center [489, 336] width 233 height 22
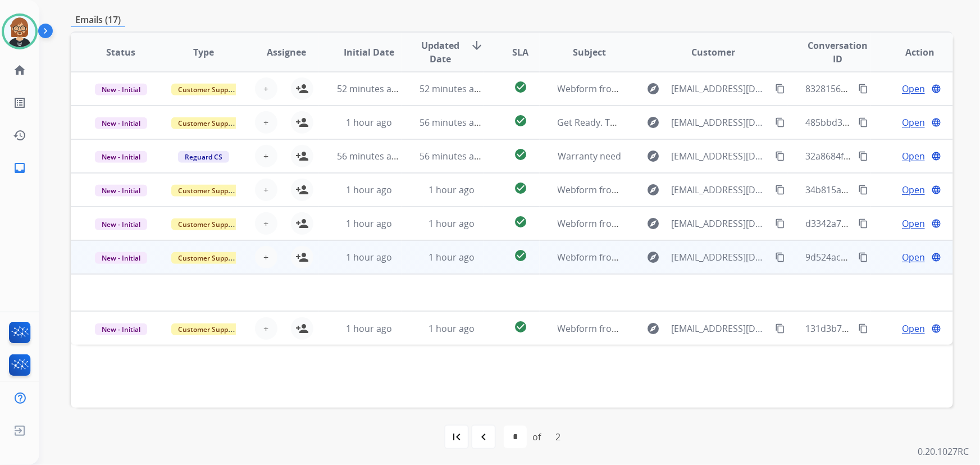
scroll to position [227, 0]
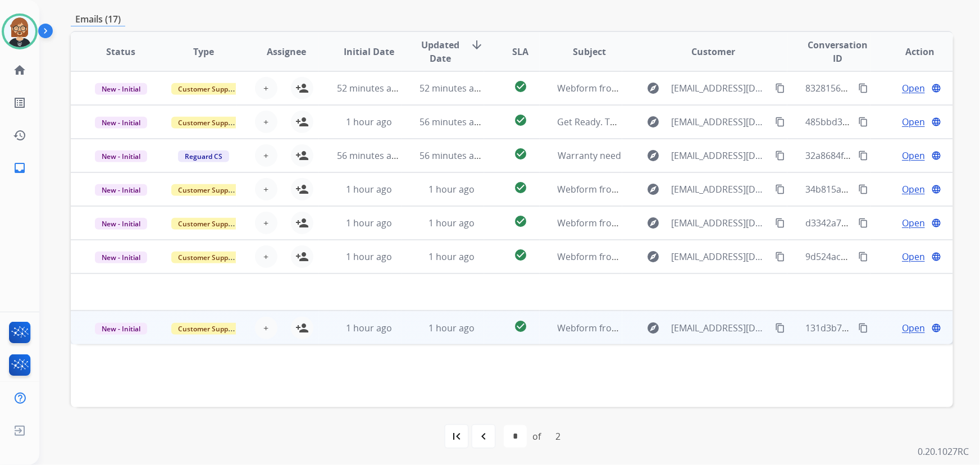
click at [547, 337] on td "Webform from [EMAIL_ADDRESS][DOMAIN_NAME] on [DATE]" at bounding box center [580, 327] width 83 height 34
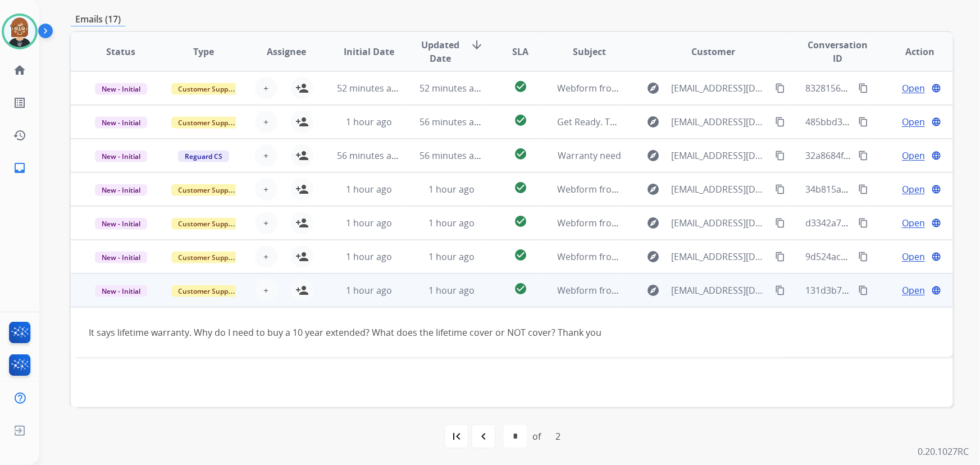
click at [902, 288] on span "Open" at bounding box center [913, 289] width 23 height 13
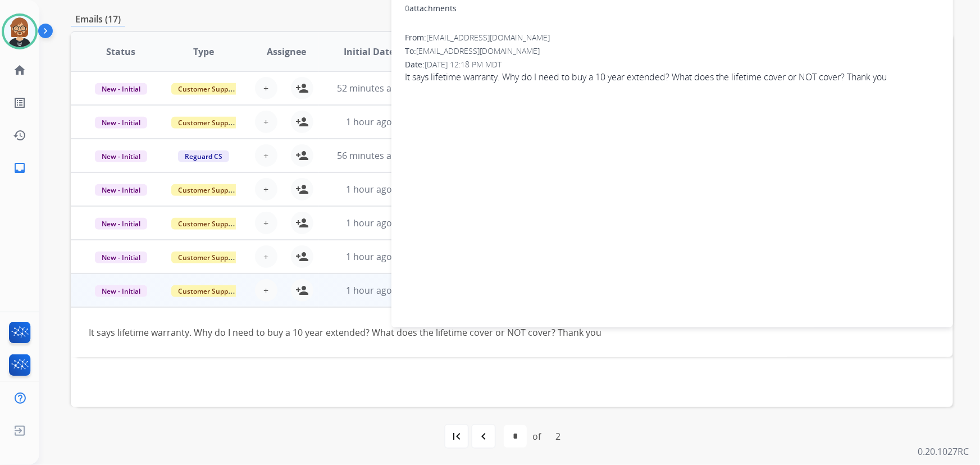
click at [403, 397] on div "Status Type Assignee Initial Date Updated Date arrow_downward SLA Subject Custo…" at bounding box center [512, 219] width 882 height 376
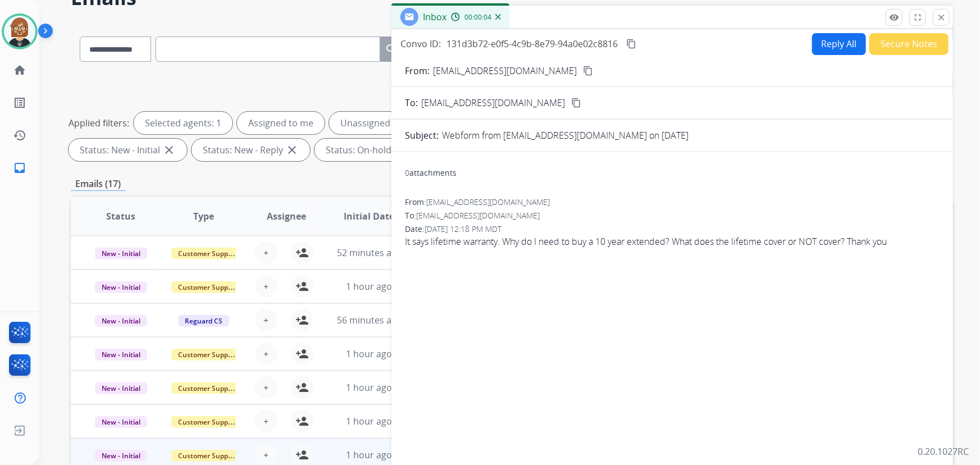
scroll to position [23, 0]
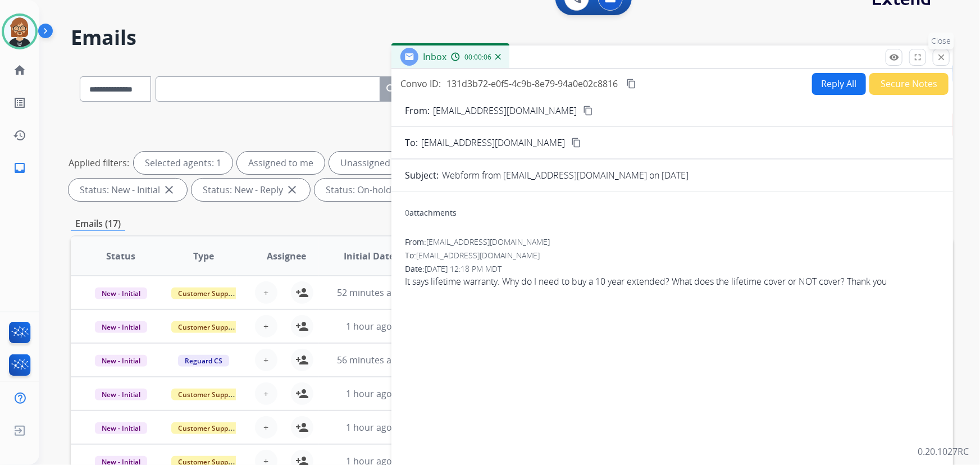
click at [942, 60] on mat-icon "close" at bounding box center [941, 57] width 10 height 10
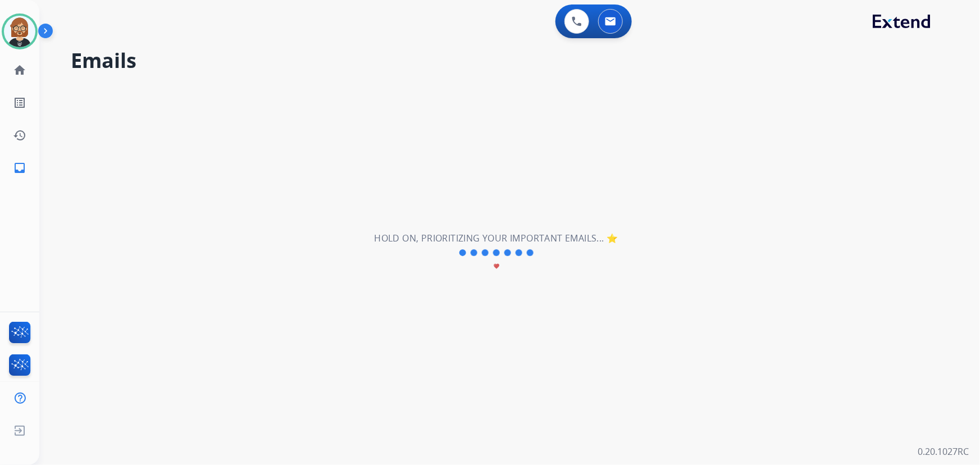
scroll to position [0, 0]
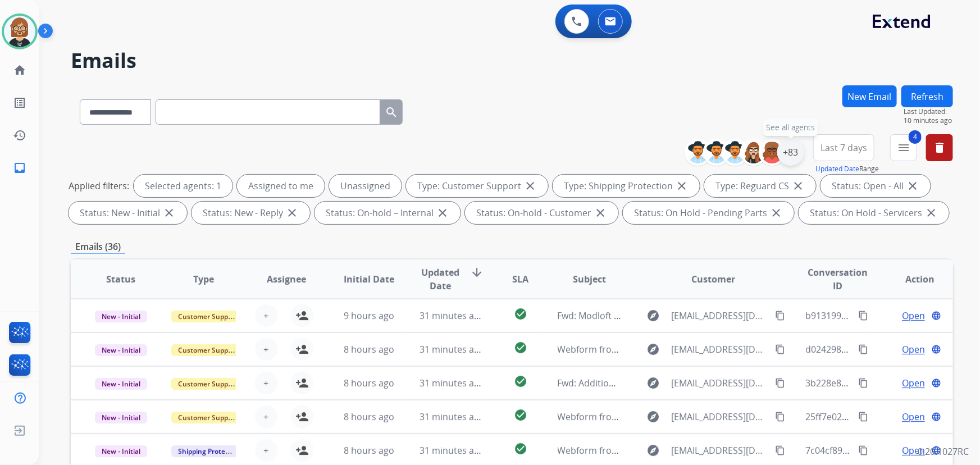
click at [785, 154] on div "+83" at bounding box center [790, 152] width 27 height 27
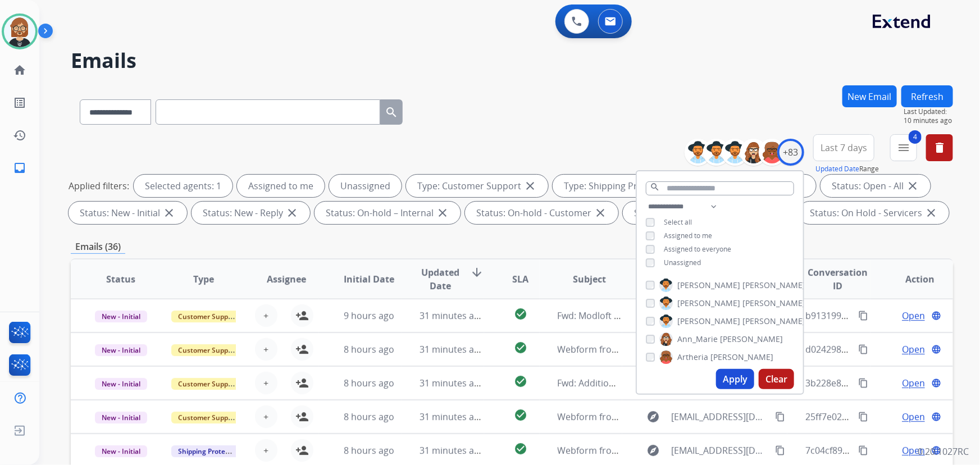
click at [690, 267] on div "**********" at bounding box center [720, 236] width 166 height 72
click at [689, 262] on span "Unassigned" at bounding box center [681, 263] width 37 height 10
click at [733, 381] on button "Apply" at bounding box center [735, 379] width 38 height 20
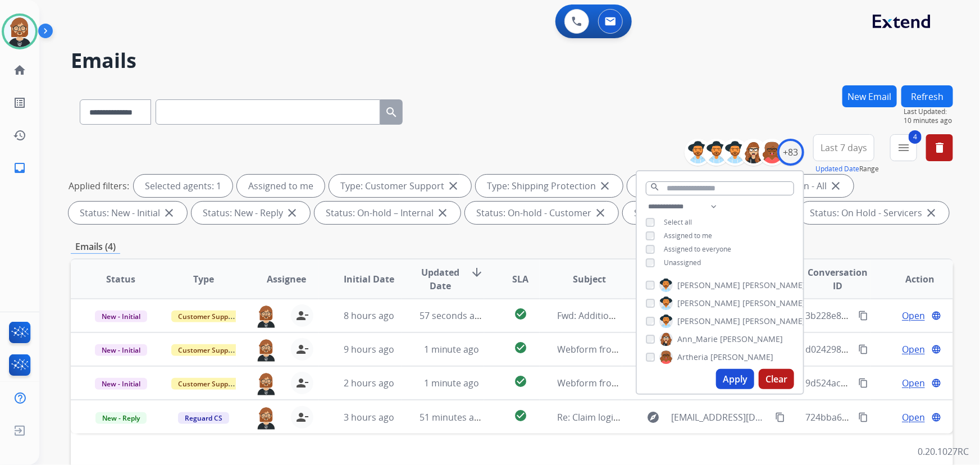
click at [940, 93] on button "Refresh" at bounding box center [927, 96] width 52 height 22
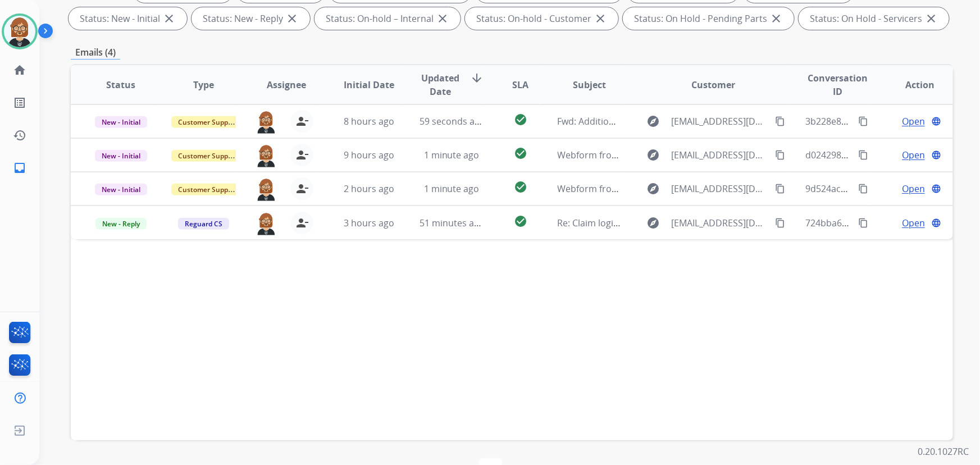
scroll to position [204, 0]
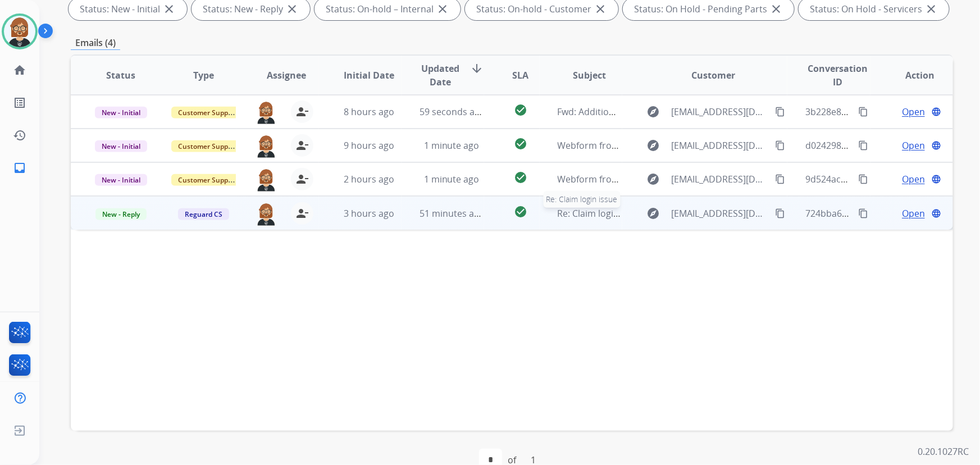
click at [579, 217] on span "Re: Claim login issue" at bounding box center [600, 213] width 86 height 12
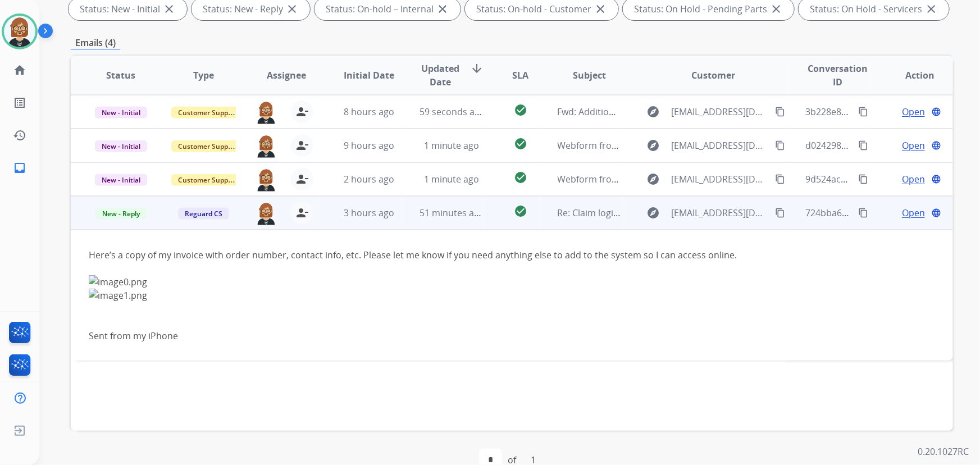
click at [902, 216] on span "Open" at bounding box center [913, 212] width 23 height 13
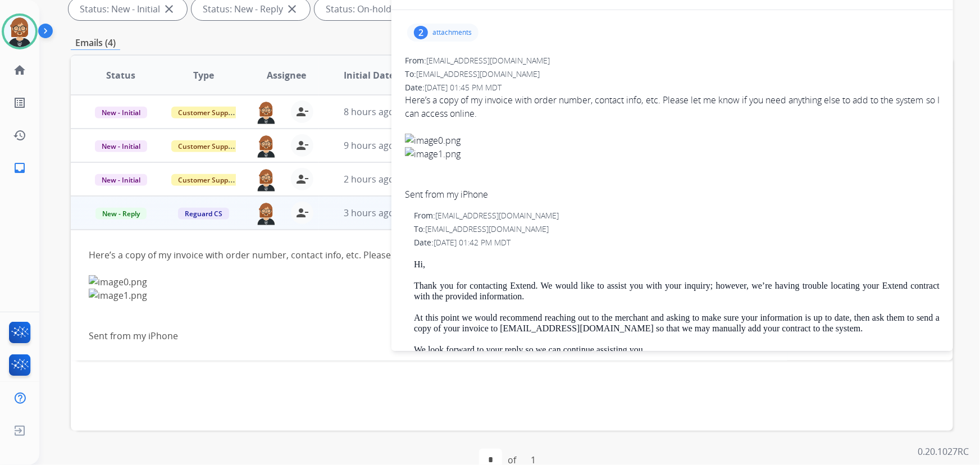
click at [452, 33] on p "attachments" at bounding box center [451, 32] width 39 height 9
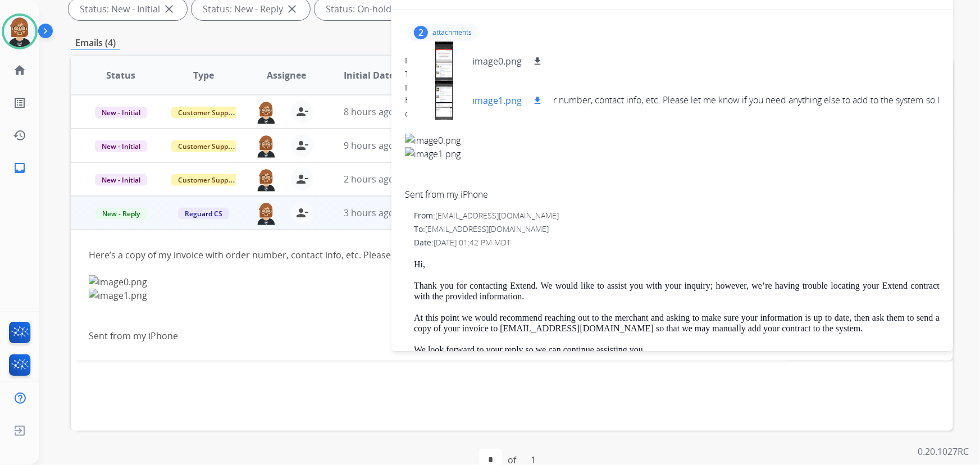
click at [538, 97] on mat-icon "download" at bounding box center [537, 100] width 10 height 10
click at [538, 58] on mat-icon "download" at bounding box center [537, 61] width 10 height 10
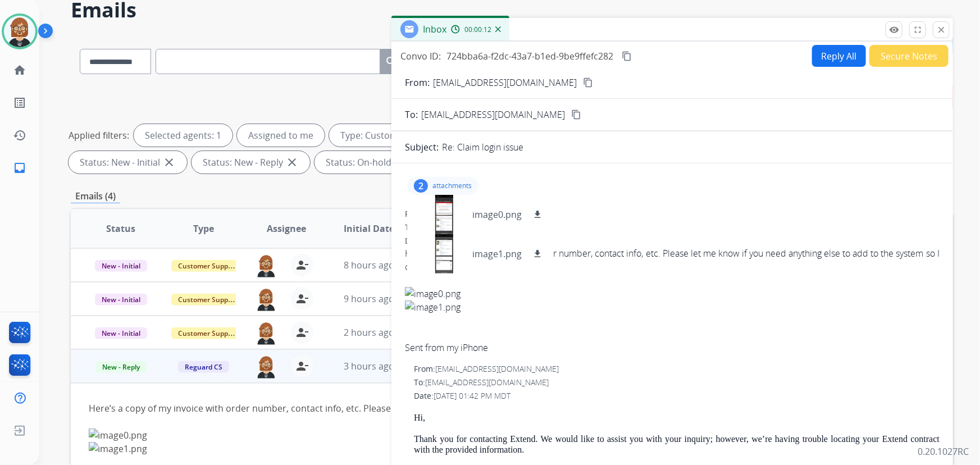
scroll to position [0, 0]
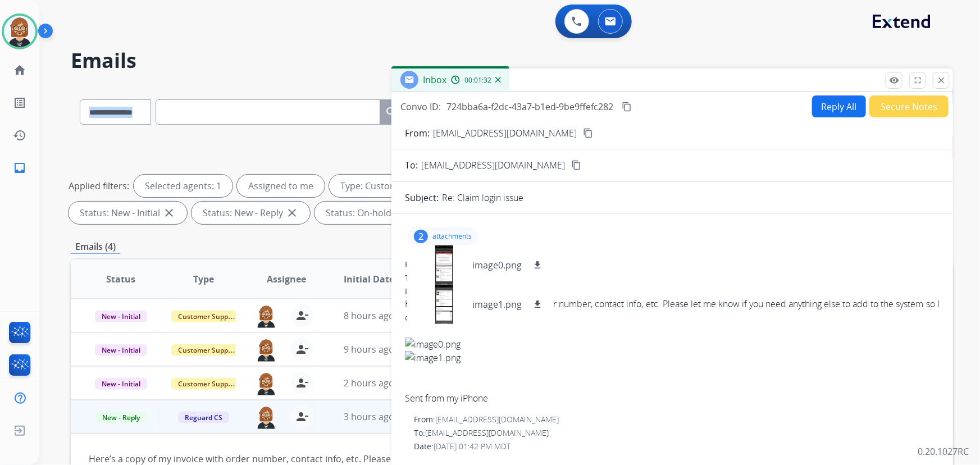
drag, startPoint x: 257, startPoint y: 73, endPoint x: 251, endPoint y: 67, distance: 8.0
click at [251, 68] on div "**********" at bounding box center [495, 272] width 913 height 465
click at [940, 80] on mat-icon "close" at bounding box center [941, 80] width 10 height 10
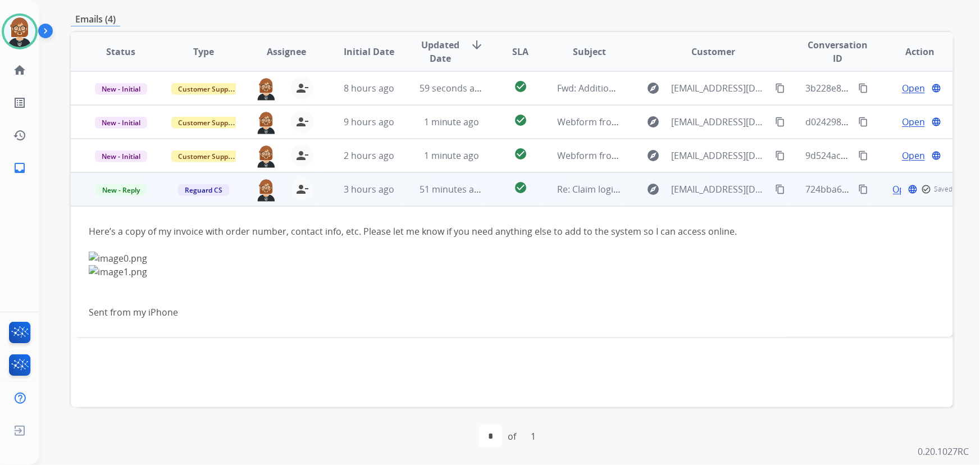
scroll to position [176, 0]
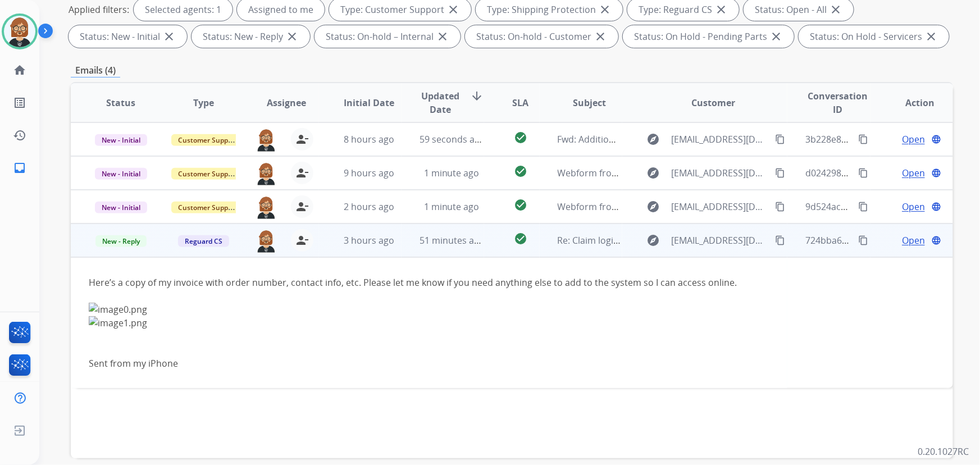
click at [906, 237] on span "Open" at bounding box center [913, 240] width 23 height 13
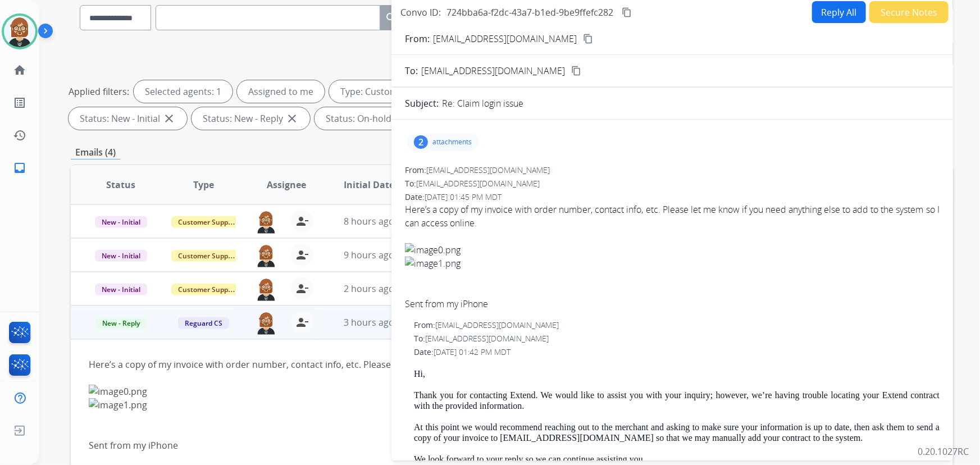
scroll to position [0, 0]
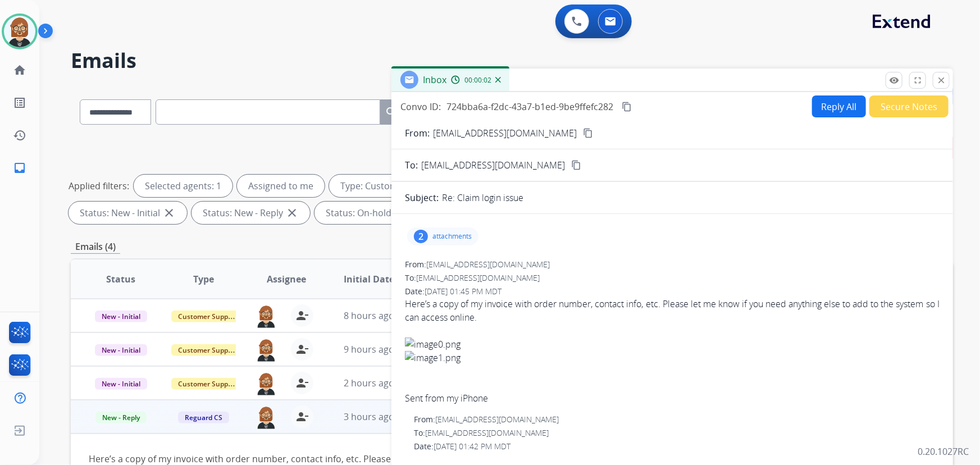
click at [839, 107] on button "Reply All" at bounding box center [839, 106] width 54 height 22
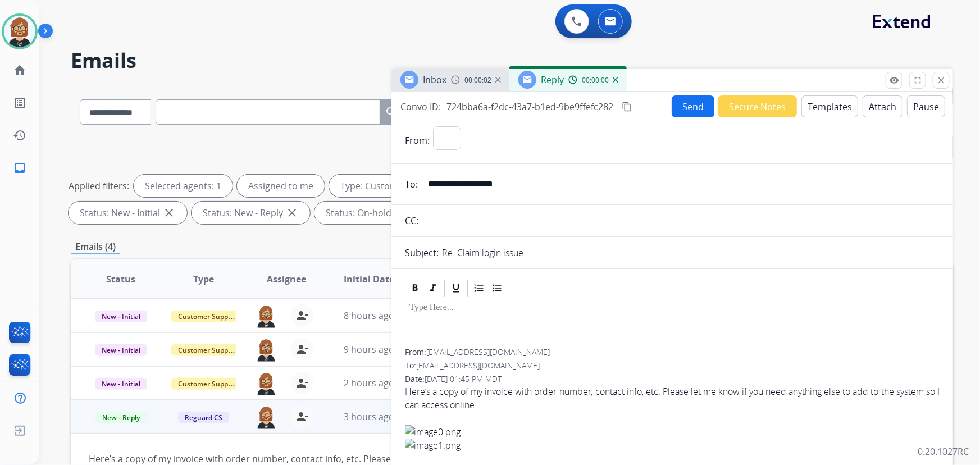
select select "**********"
click at [823, 109] on button "Templates" at bounding box center [829, 106] width 57 height 22
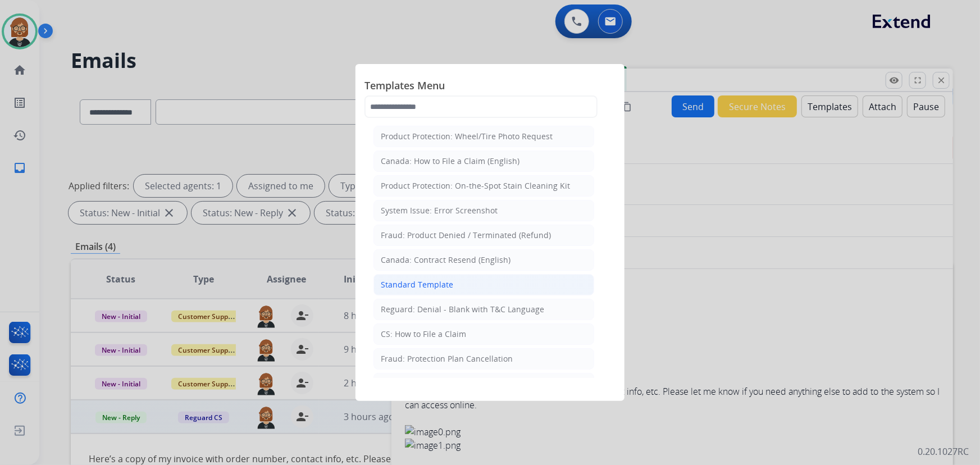
click at [445, 280] on div "Standard Template" at bounding box center [417, 284] width 72 height 11
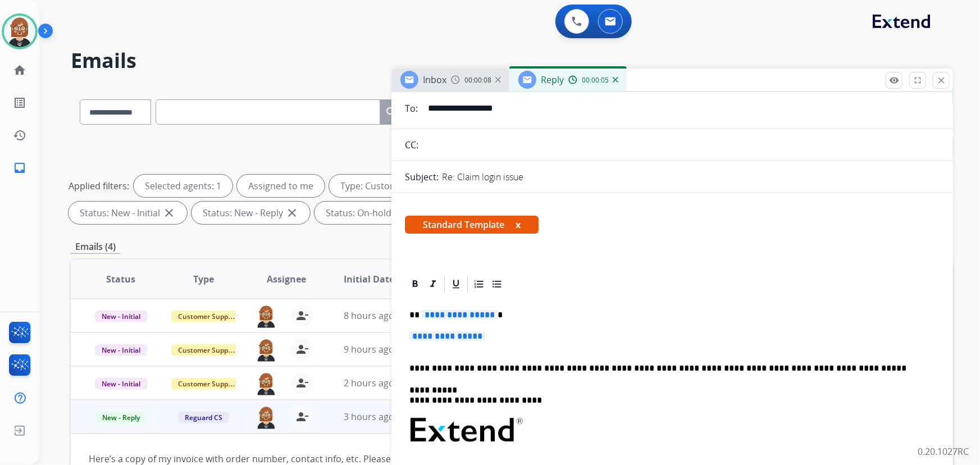
scroll to position [102, 0]
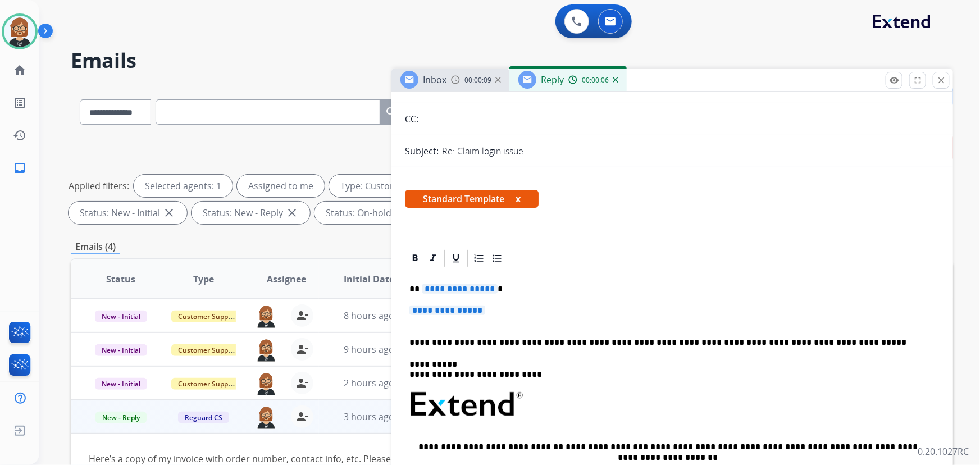
click at [462, 291] on span "**********" at bounding box center [460, 289] width 76 height 10
click at [467, 309] on span "**********" at bounding box center [447, 310] width 76 height 10
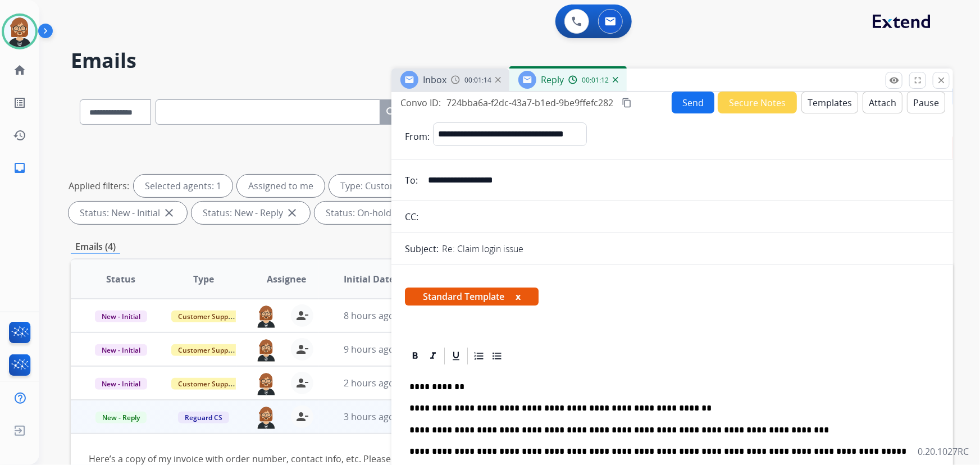
scroll to position [0, 0]
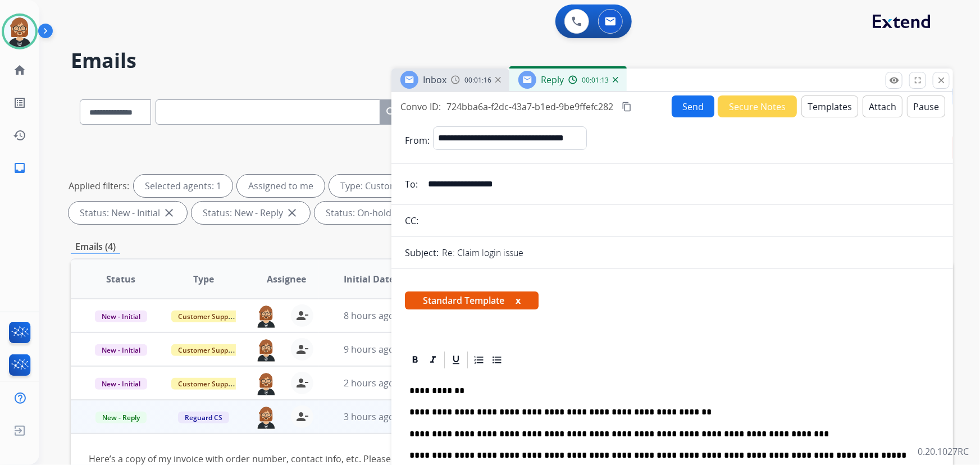
click at [699, 107] on button "Send" at bounding box center [692, 106] width 43 height 22
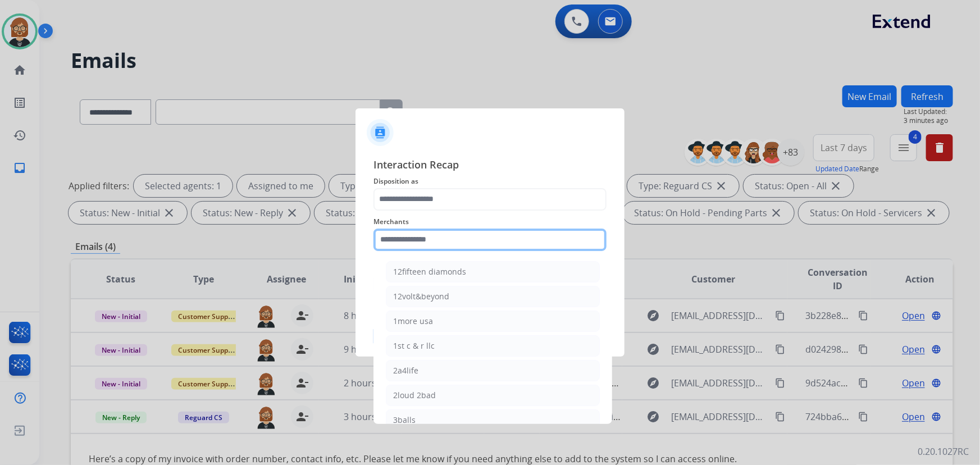
click at [460, 241] on input "text" at bounding box center [489, 239] width 233 height 22
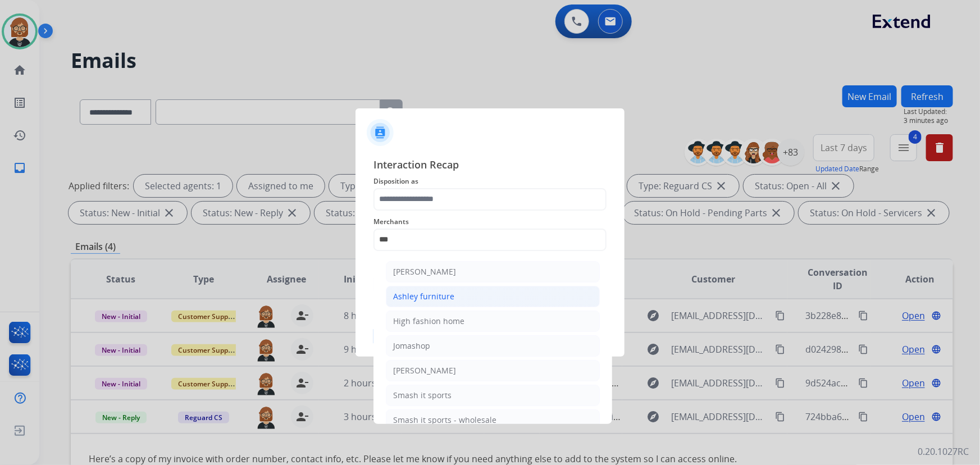
click at [443, 292] on div "Ashley furniture" at bounding box center [423, 296] width 61 height 11
type input "**********"
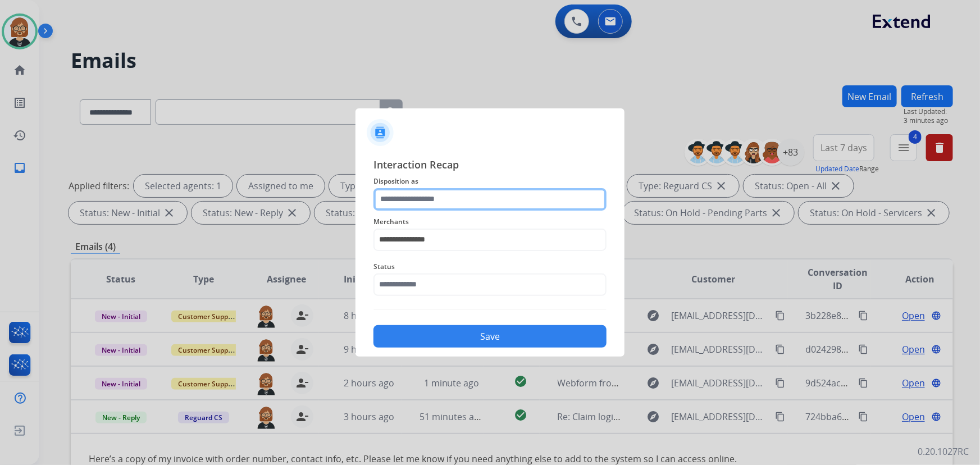
click at [443, 194] on input "text" at bounding box center [489, 199] width 233 height 22
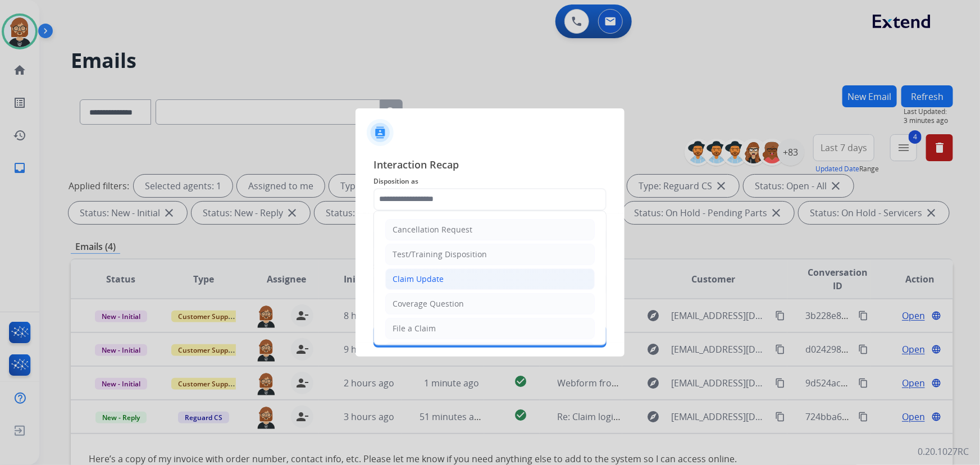
click at [451, 285] on li "Claim Update" at bounding box center [489, 278] width 209 height 21
type input "**********"
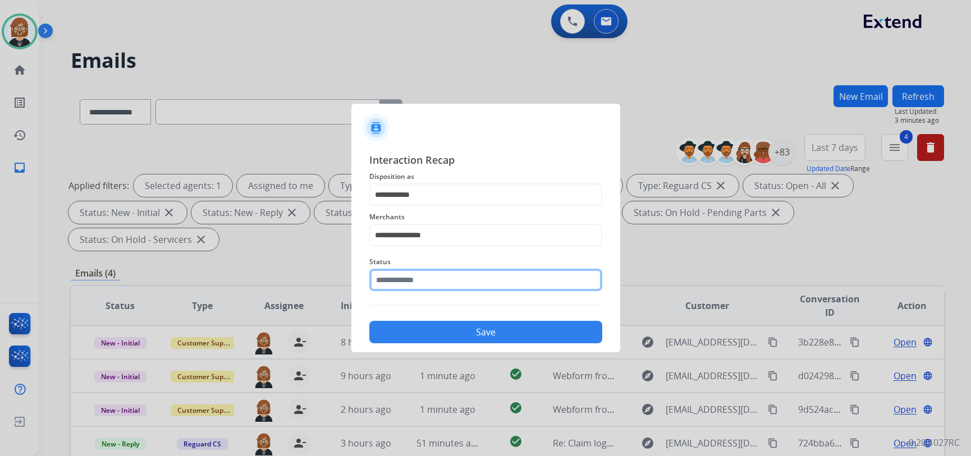
click at [472, 290] on input "text" at bounding box center [485, 280] width 233 height 22
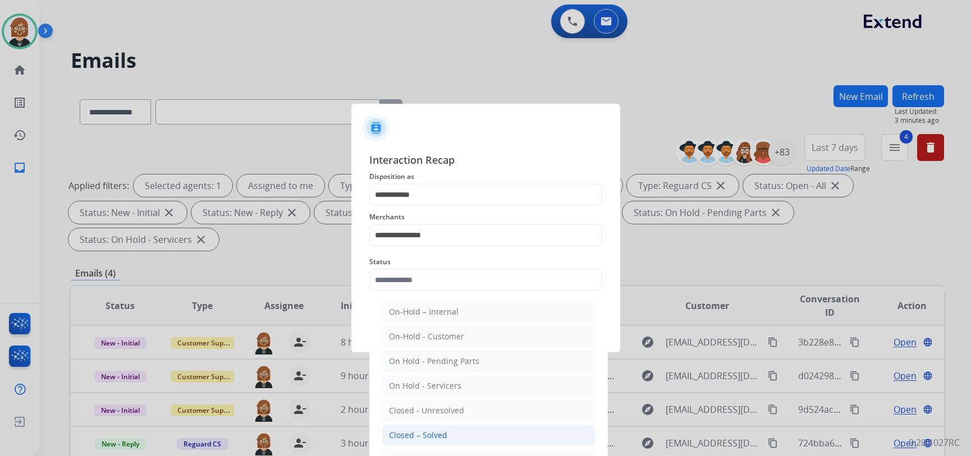
click at [477, 433] on li "Closed – Solved" at bounding box center [489, 435] width 214 height 21
type input "**********"
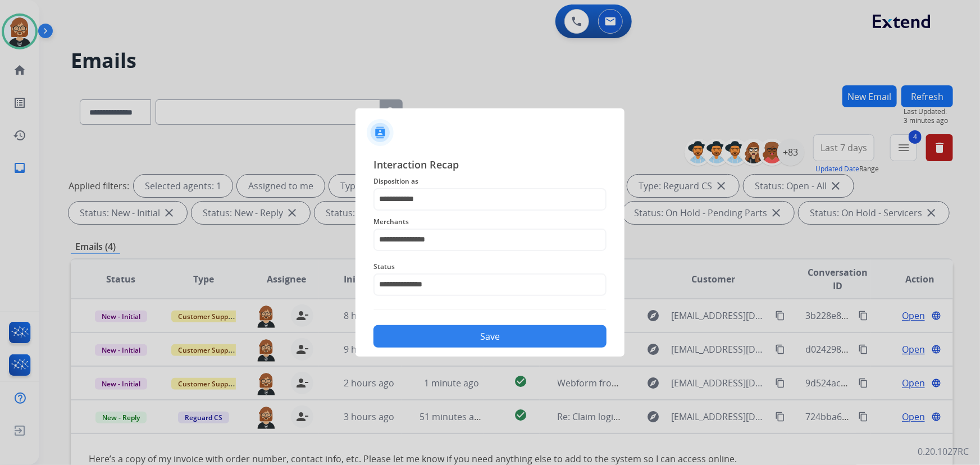
click at [522, 342] on button "Save" at bounding box center [489, 336] width 233 height 22
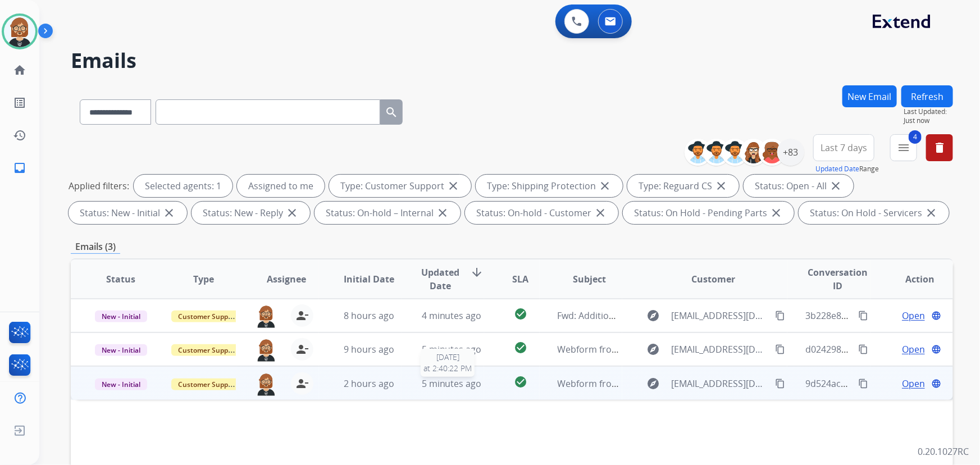
click at [454, 386] on span "5 minutes ago" at bounding box center [452, 383] width 60 height 12
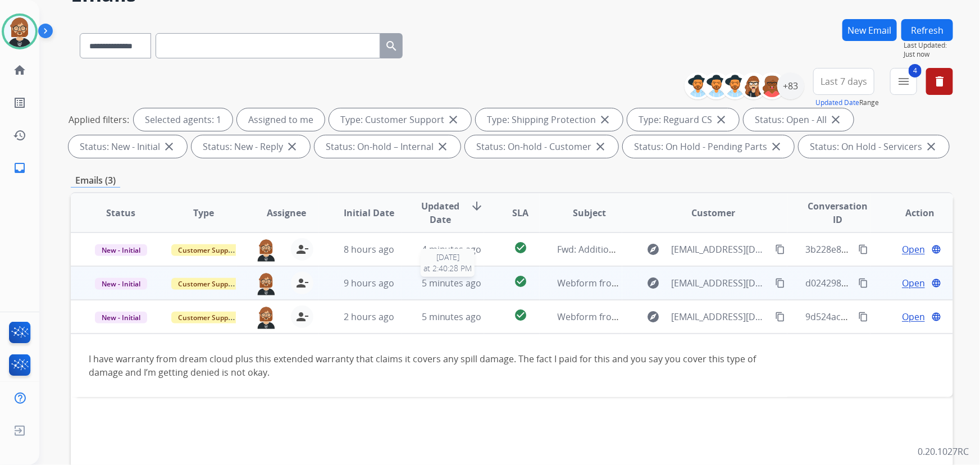
scroll to position [102, 0]
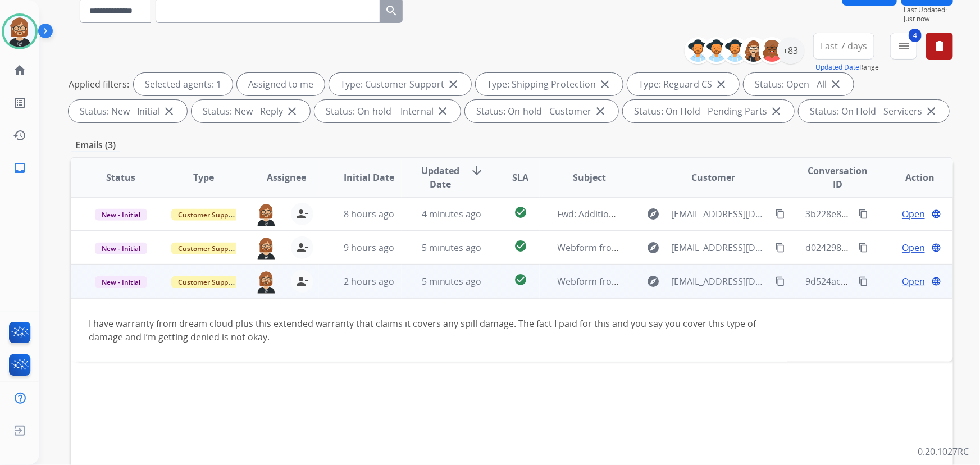
click at [775, 276] on mat-icon "content_copy" at bounding box center [780, 281] width 10 height 10
click at [909, 277] on span "Open" at bounding box center [913, 280] width 23 height 13
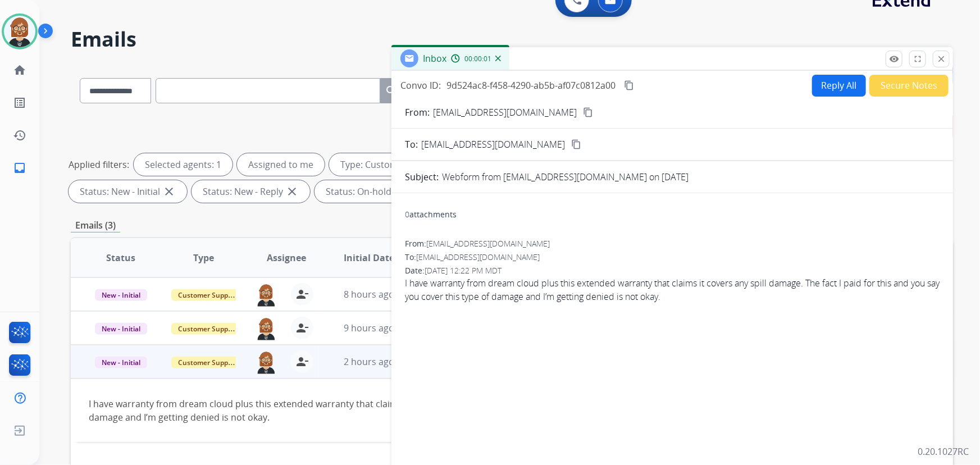
scroll to position [0, 0]
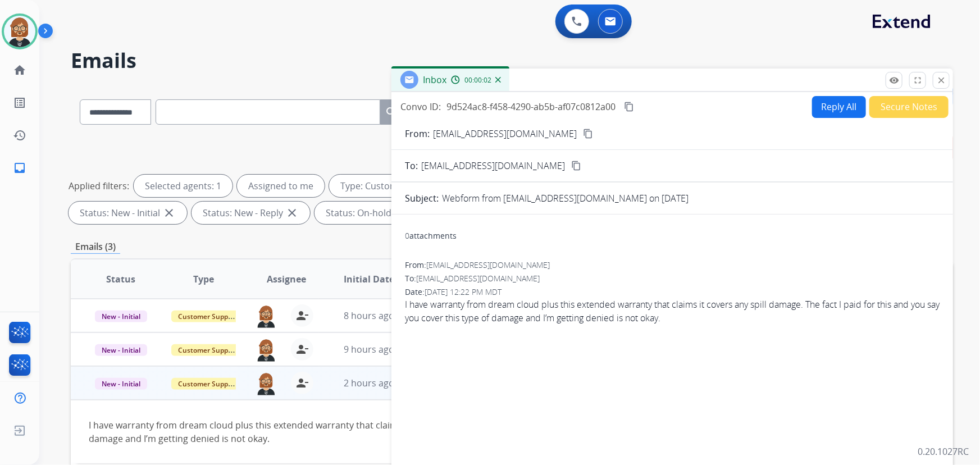
click at [825, 106] on button "Reply All" at bounding box center [839, 107] width 54 height 22
select select "**********"
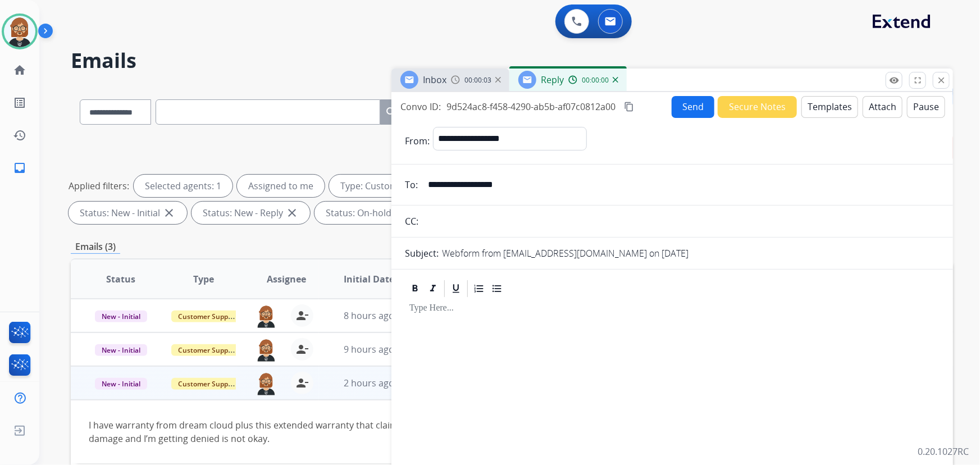
click at [816, 115] on button "Templates" at bounding box center [829, 107] width 57 height 22
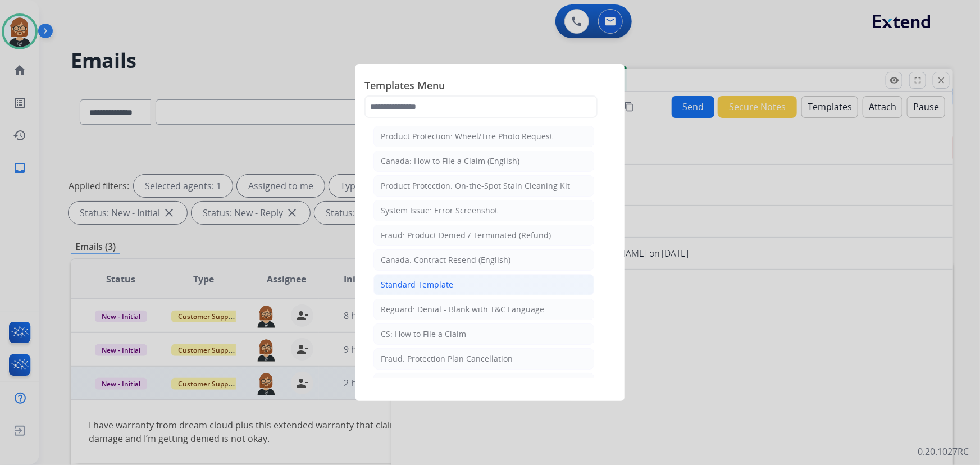
click at [463, 286] on li "Standard Template" at bounding box center [483, 284] width 221 height 21
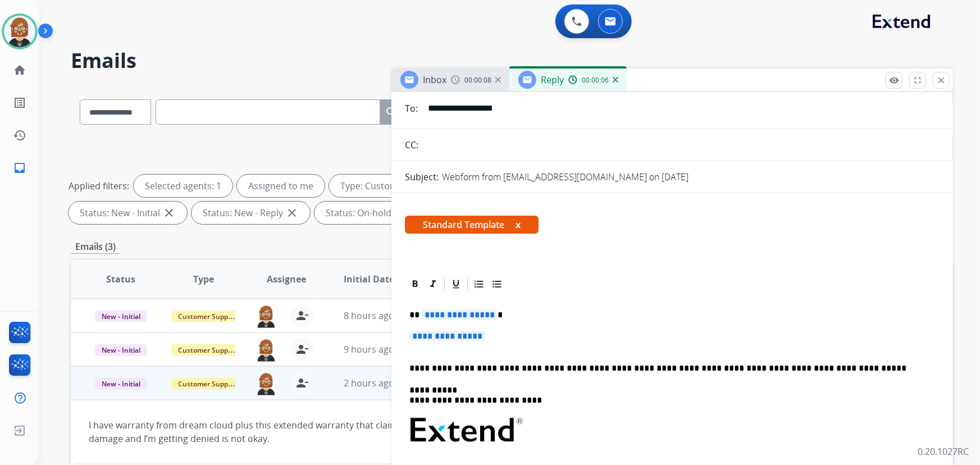
scroll to position [153, 0]
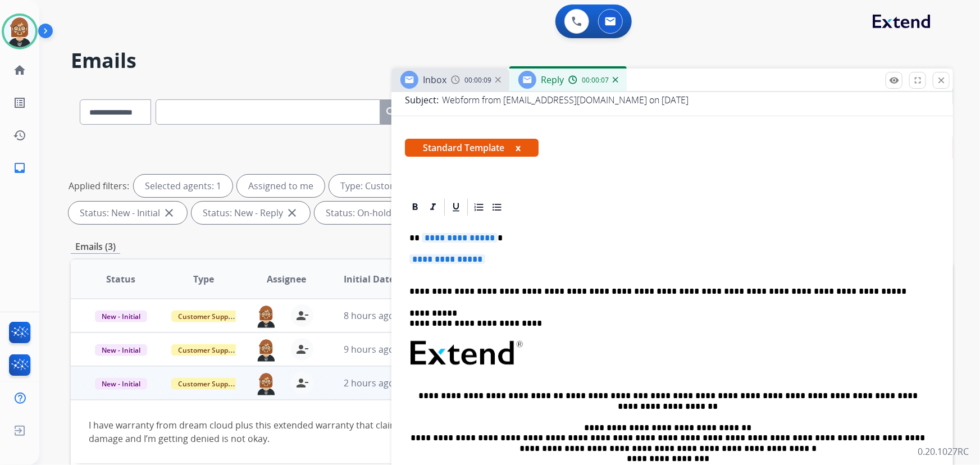
click at [459, 240] on span "**********" at bounding box center [460, 238] width 76 height 10
click at [436, 254] on span "**********" at bounding box center [447, 259] width 76 height 10
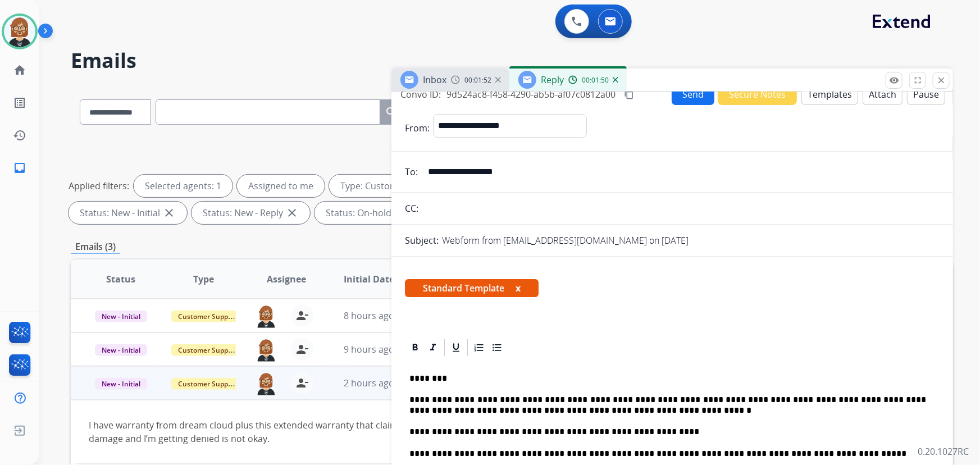
scroll to position [0, 0]
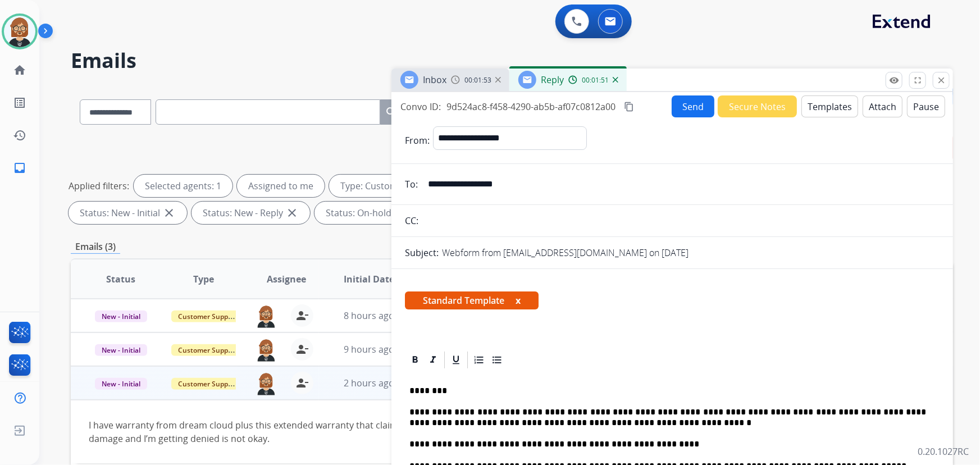
click at [694, 108] on button "Send" at bounding box center [692, 106] width 43 height 22
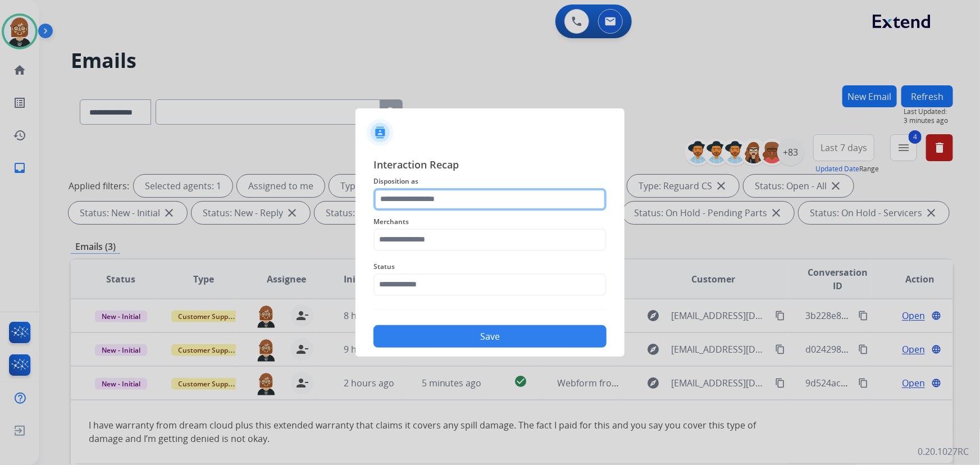
click at [514, 202] on input "text" at bounding box center [489, 199] width 233 height 22
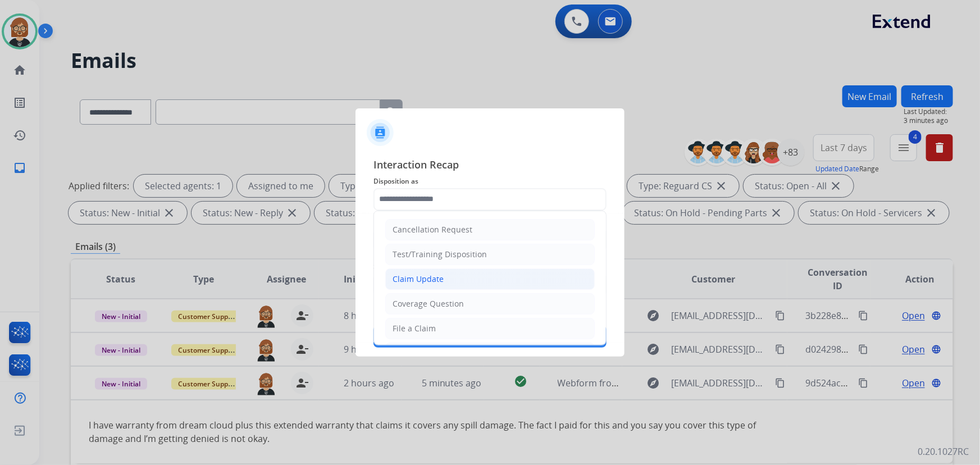
click at [487, 281] on li "Claim Update" at bounding box center [489, 278] width 209 height 21
type input "**********"
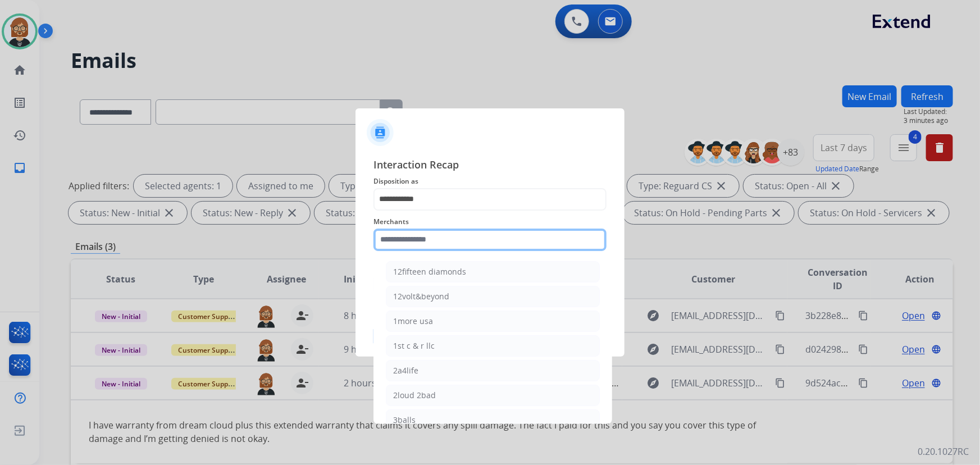
click at [495, 231] on input "text" at bounding box center [489, 239] width 233 height 22
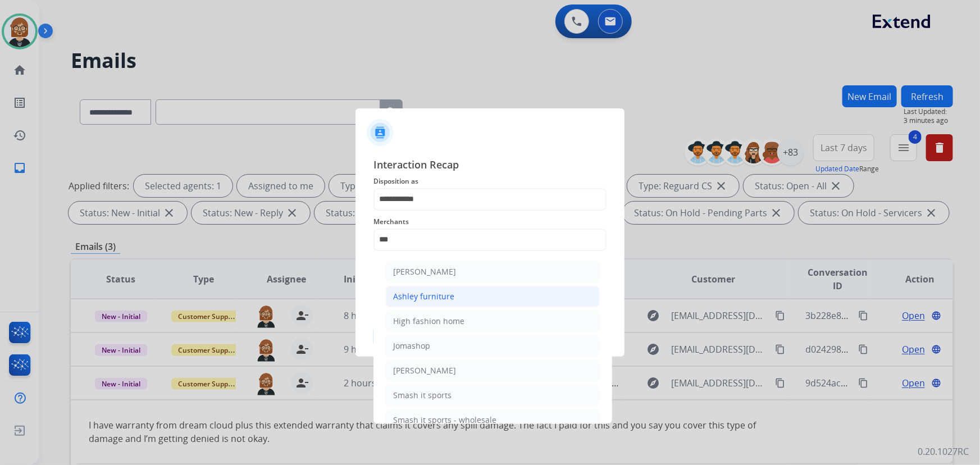
click at [460, 294] on li "Ashley furniture" at bounding box center [493, 296] width 214 height 21
type input "**********"
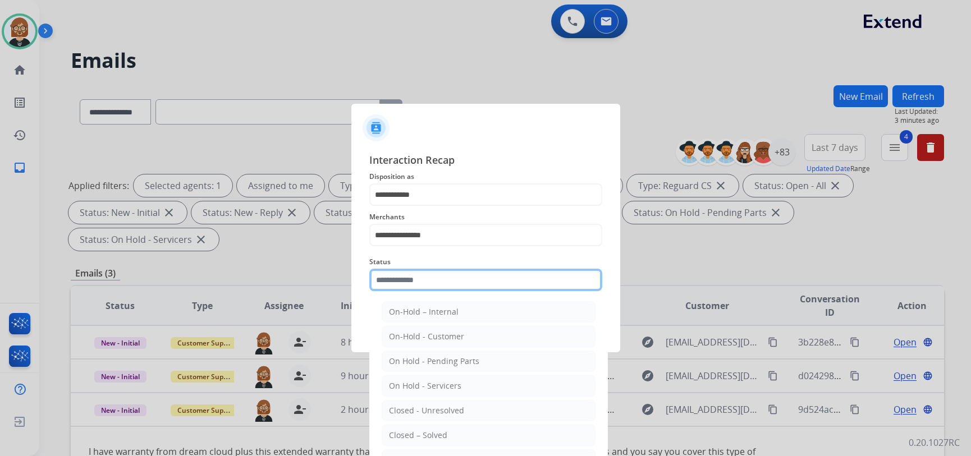
click at [461, 294] on div "Status On-Hold – Internal On-Hold - Customer On Hold - Pending Parts On Hold - …" at bounding box center [485, 273] width 233 height 45
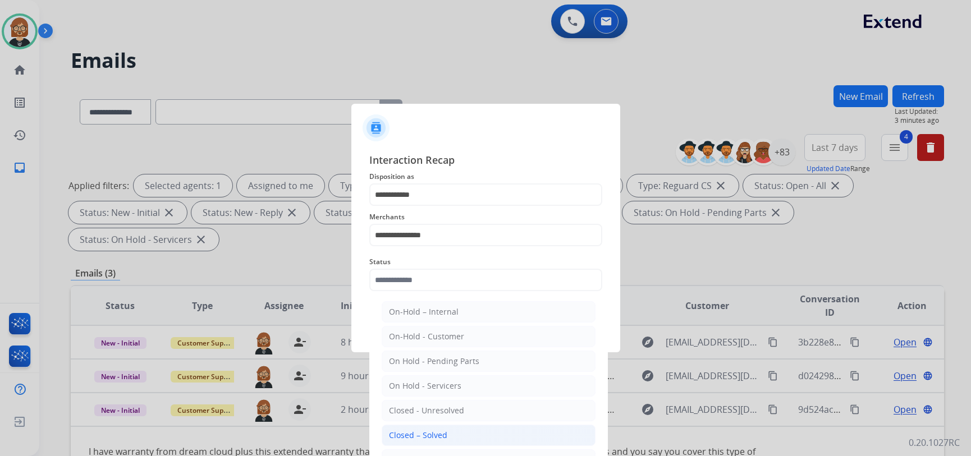
click at [498, 433] on li "Closed – Solved" at bounding box center [489, 435] width 214 height 21
type input "**********"
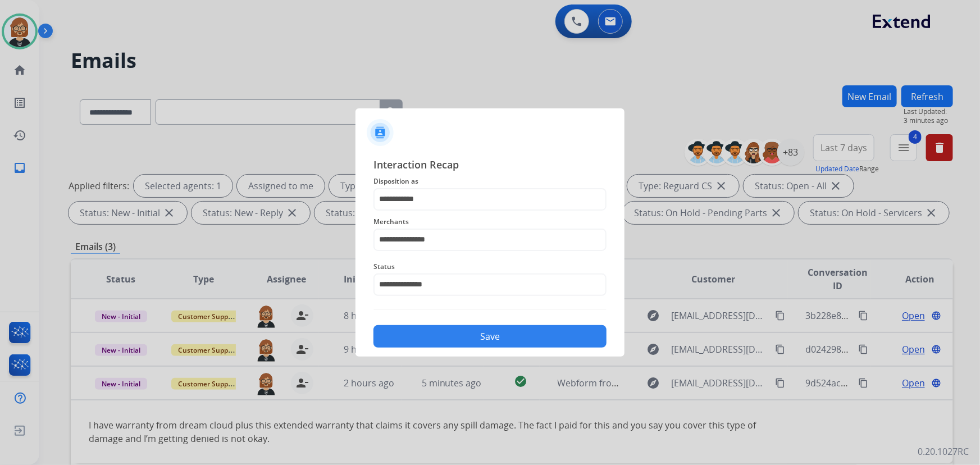
click at [511, 341] on button "Save" at bounding box center [489, 336] width 233 height 22
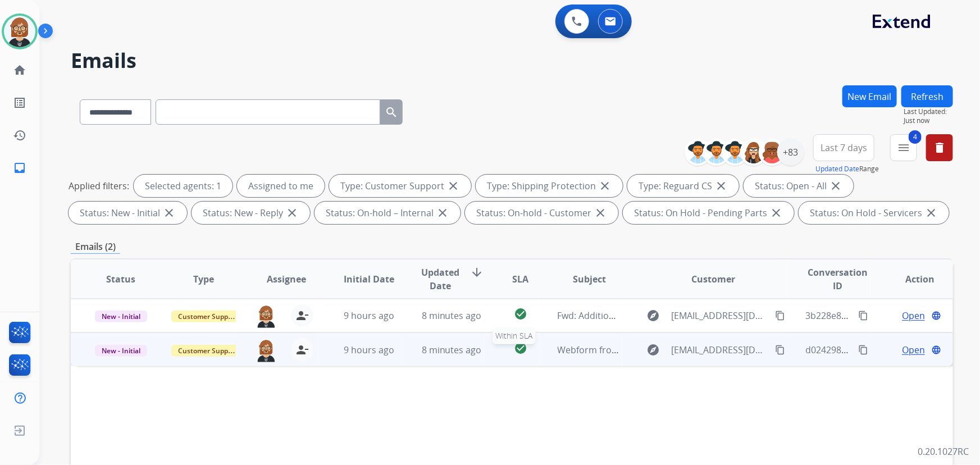
click at [502, 355] on div "check_circle" at bounding box center [520, 349] width 36 height 17
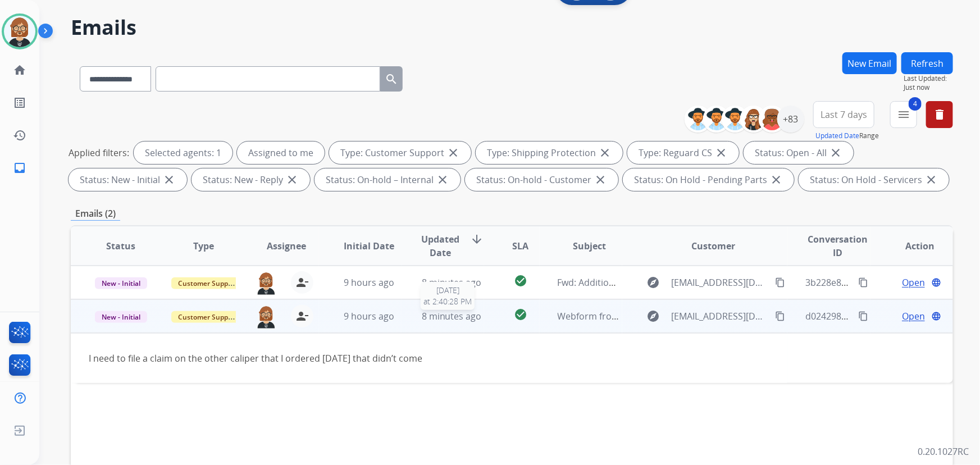
scroll to position [51, 0]
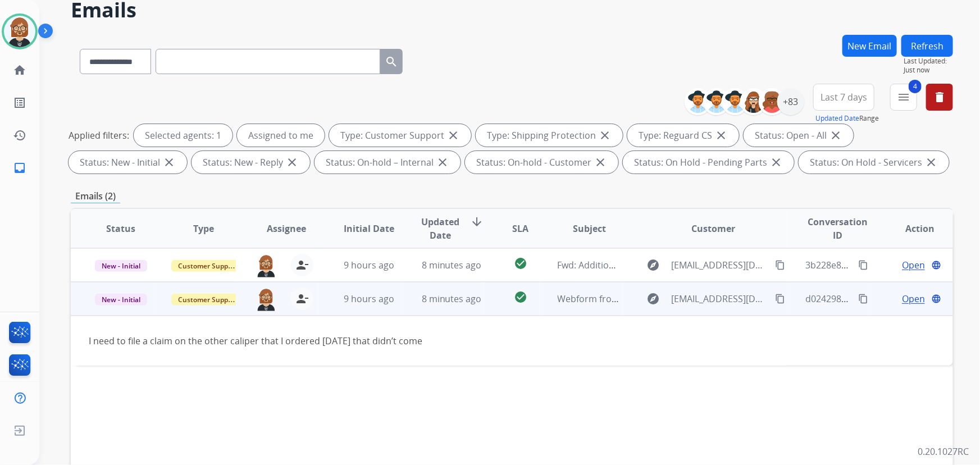
click at [775, 299] on mat-icon "content_copy" at bounding box center [780, 299] width 10 height 10
click at [902, 292] on span "Open" at bounding box center [913, 298] width 23 height 13
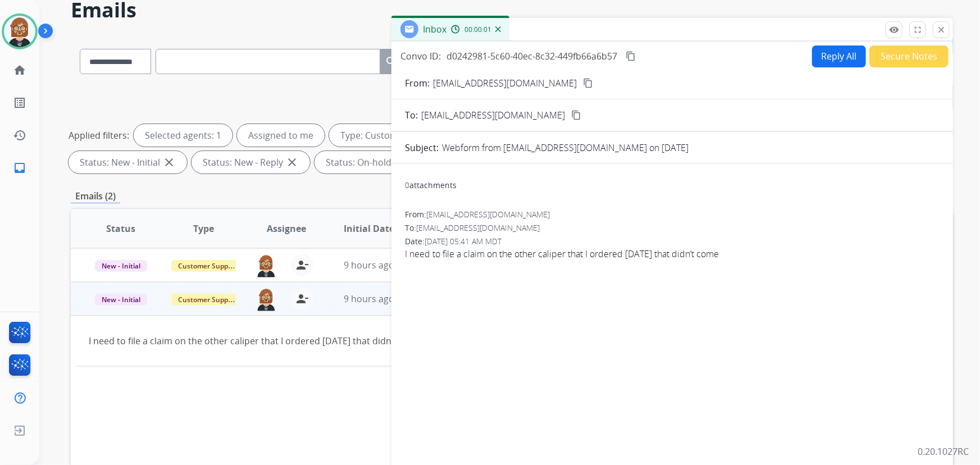
click at [820, 51] on button "Reply All" at bounding box center [839, 56] width 54 height 22
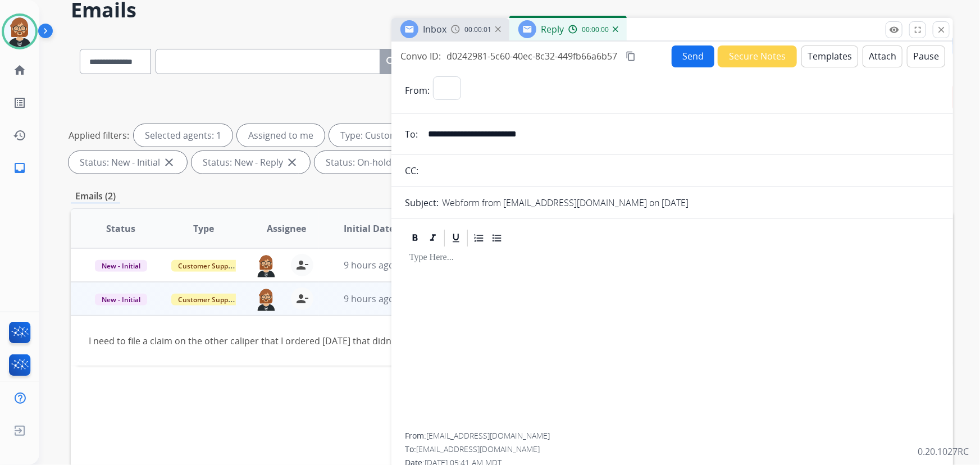
select select "**********"
click at [812, 51] on button "Templates" at bounding box center [829, 56] width 57 height 22
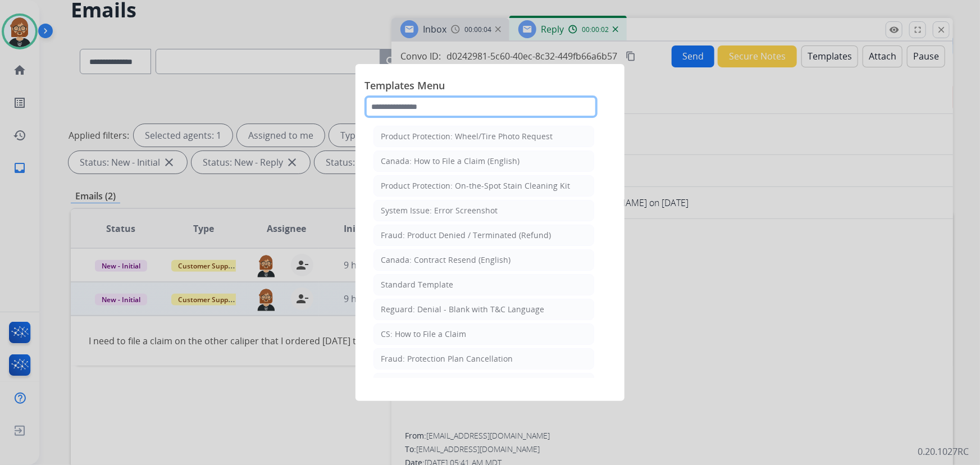
click at [492, 103] on input "text" at bounding box center [480, 106] width 233 height 22
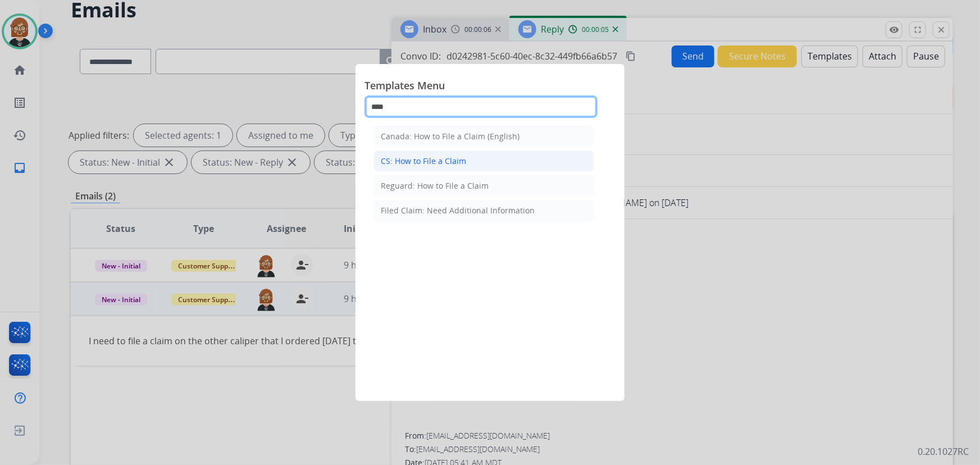
type input "****"
click at [463, 162] on div "CS: How to File a Claim" at bounding box center [423, 160] width 85 height 11
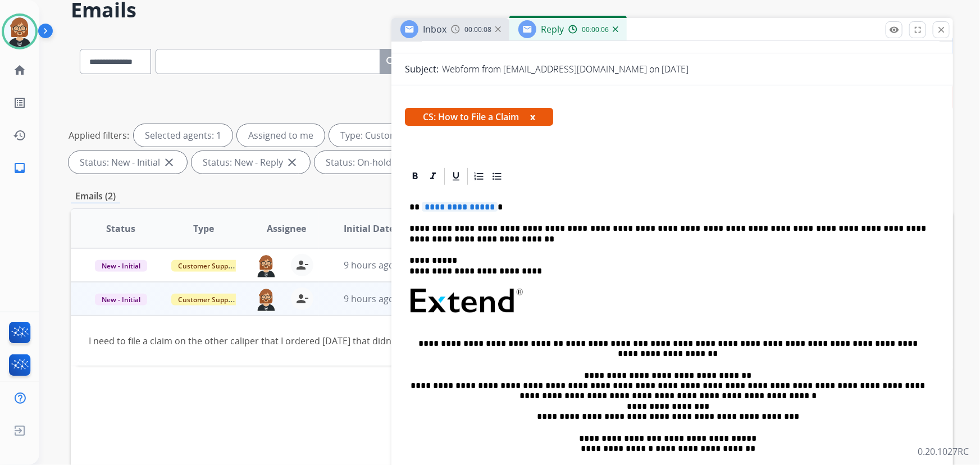
scroll to position [153, 0]
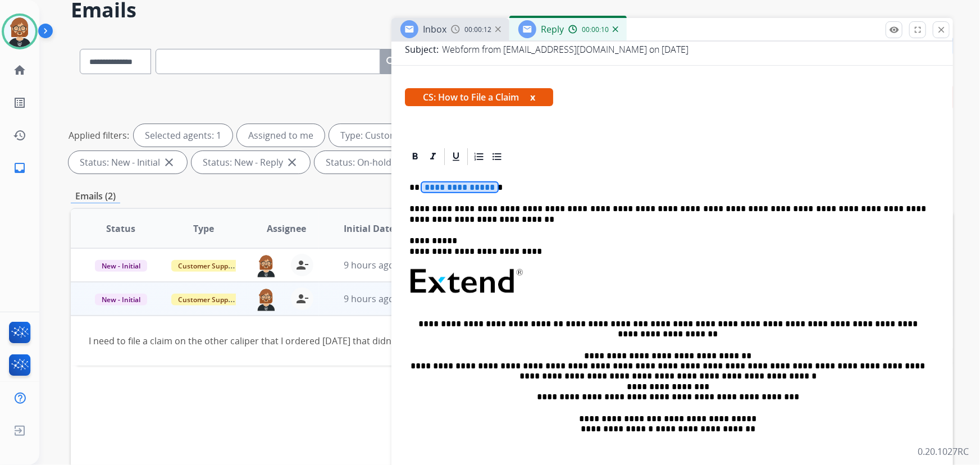
click at [459, 189] on span "**********" at bounding box center [460, 187] width 76 height 10
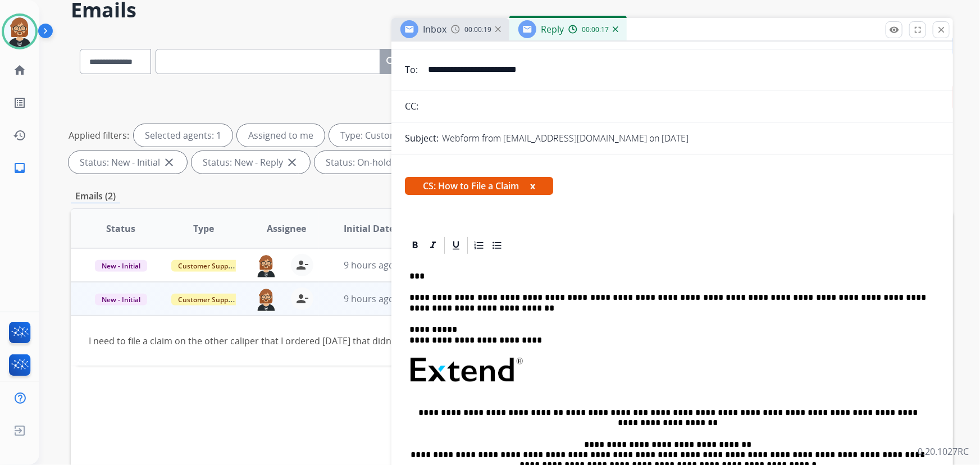
scroll to position [0, 0]
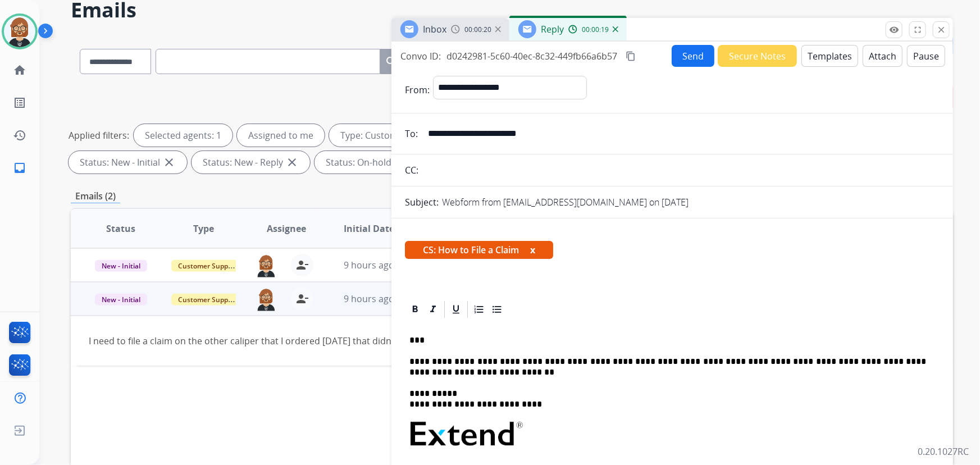
click at [693, 61] on button "Send" at bounding box center [692, 56] width 43 height 22
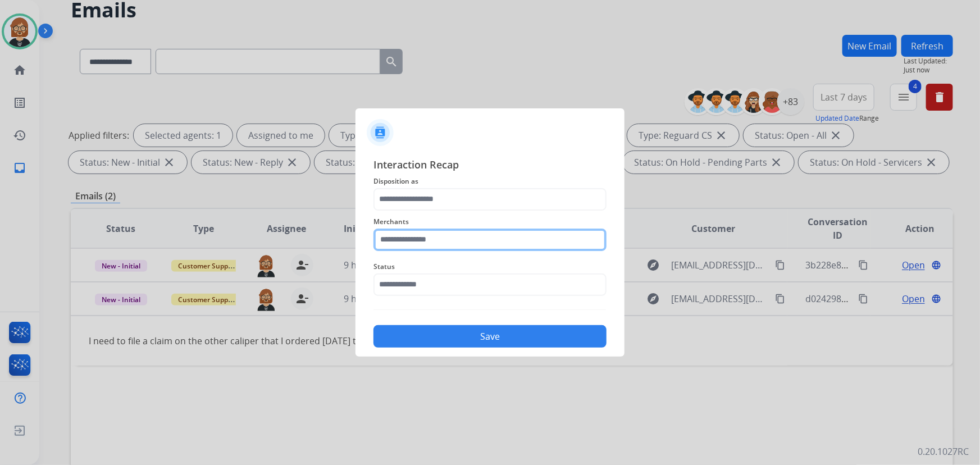
click at [496, 250] on input "text" at bounding box center [489, 239] width 233 height 22
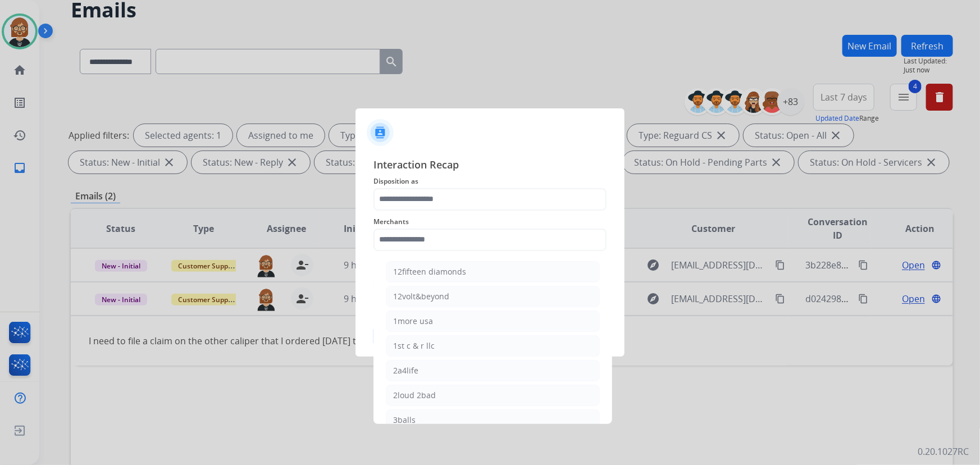
click at [670, 186] on div at bounding box center [490, 232] width 980 height 465
click at [520, 229] on input "text" at bounding box center [489, 239] width 233 height 22
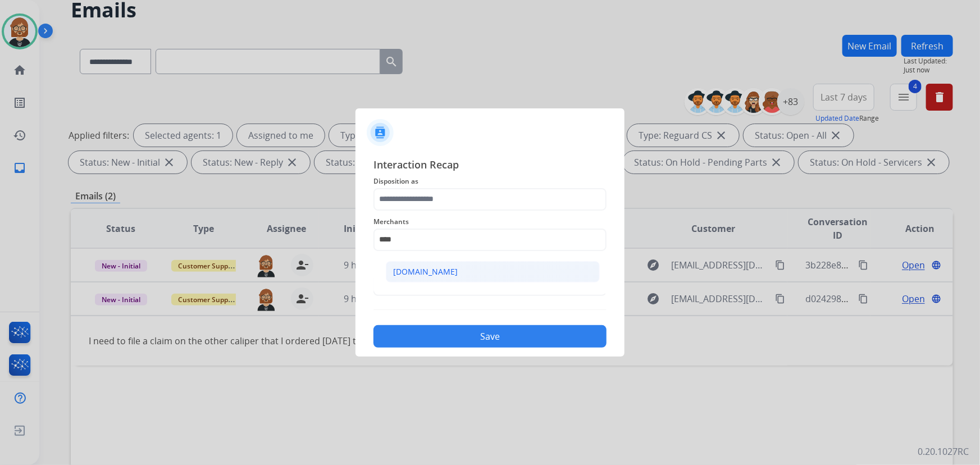
click at [486, 267] on li "[DOMAIN_NAME]" at bounding box center [493, 271] width 214 height 21
type input "**********"
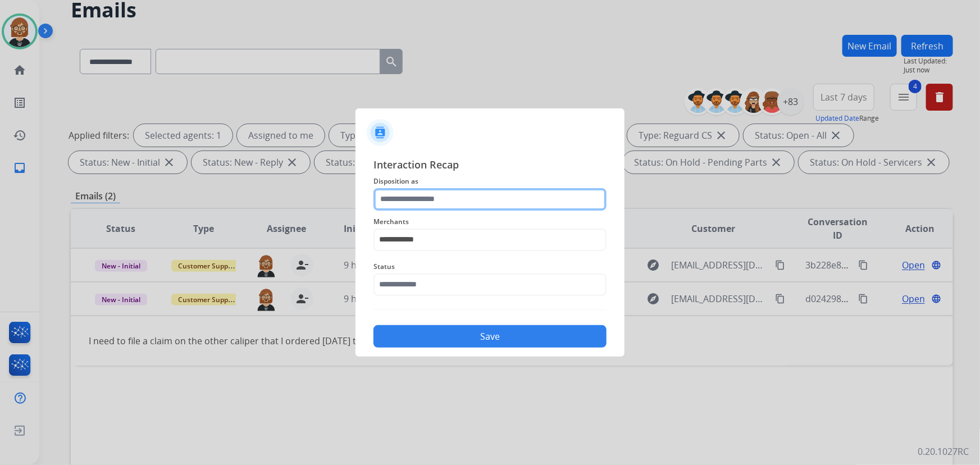
click at [489, 196] on input "text" at bounding box center [489, 199] width 233 height 22
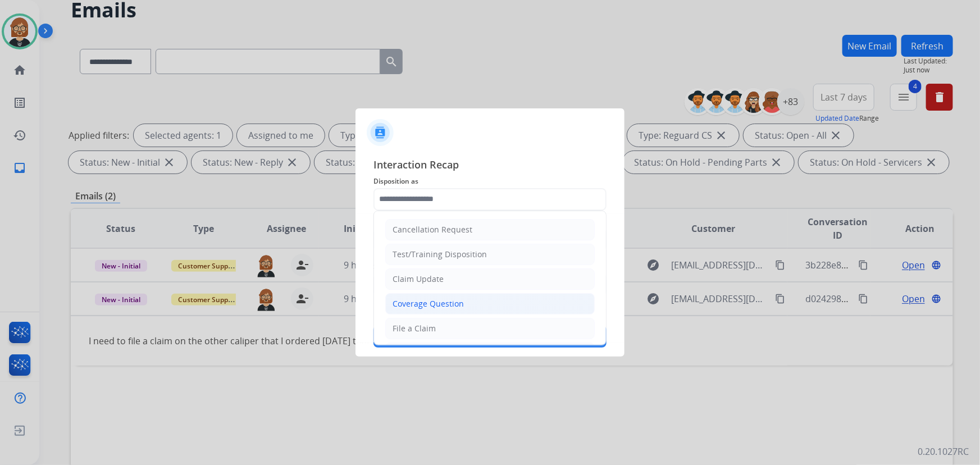
click at [499, 301] on li "Coverage Question" at bounding box center [489, 303] width 209 height 21
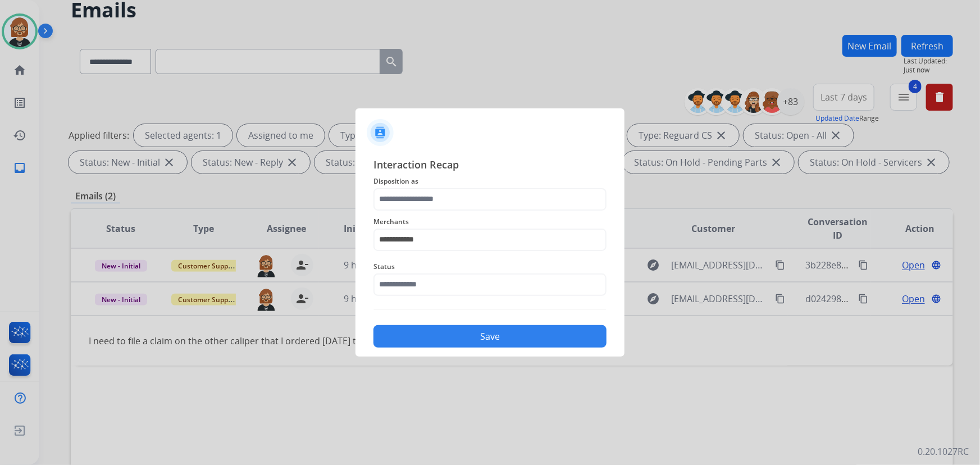
type input "**********"
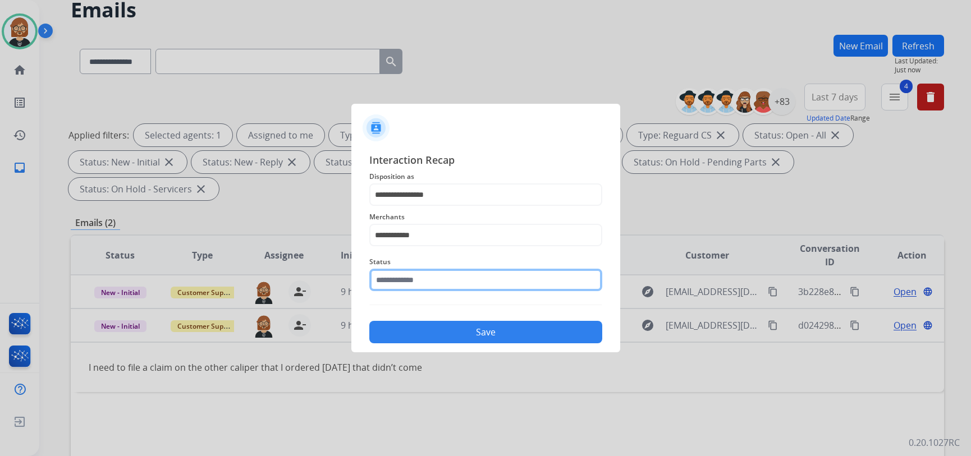
click at [496, 285] on input "text" at bounding box center [485, 280] width 233 height 22
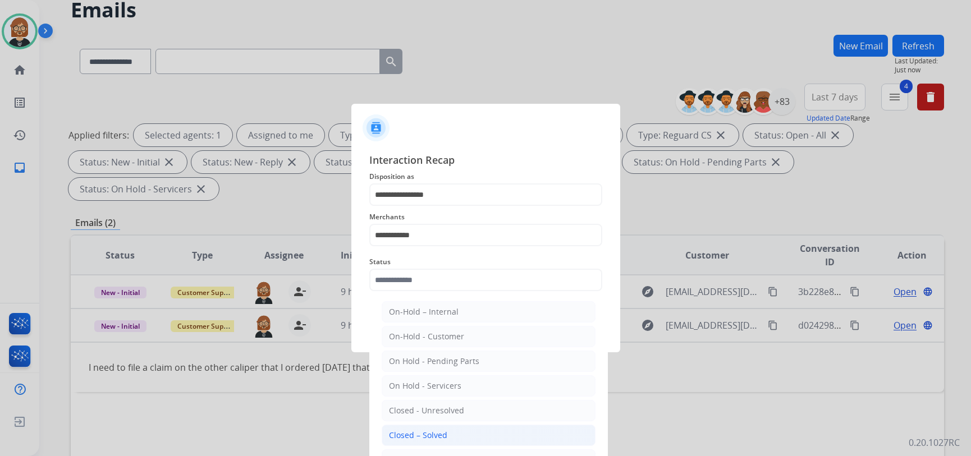
click at [477, 434] on li "Closed – Solved" at bounding box center [489, 435] width 214 height 21
type input "**********"
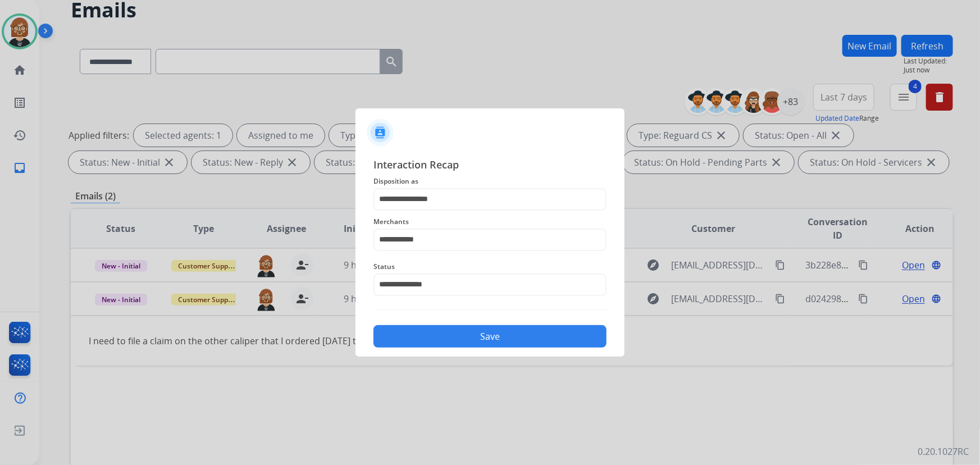
click at [509, 329] on button "Save" at bounding box center [489, 336] width 233 height 22
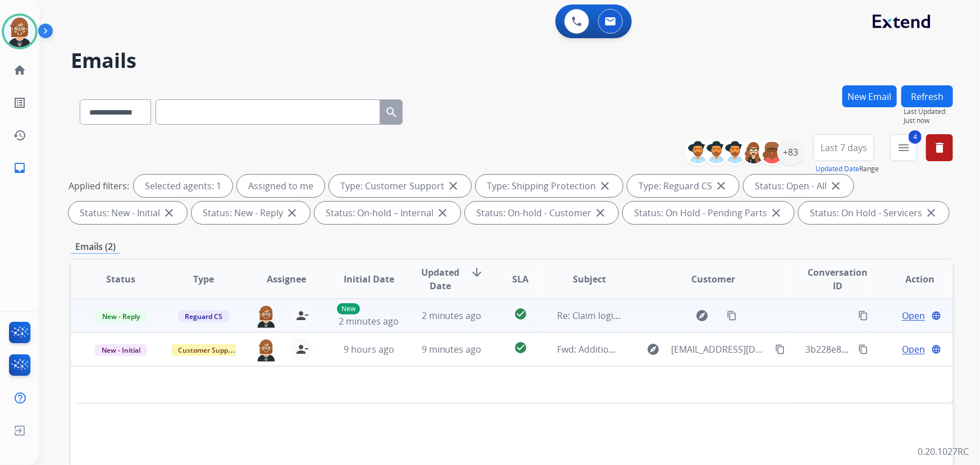
click at [497, 315] on td "check_circle" at bounding box center [511, 316] width 55 height 34
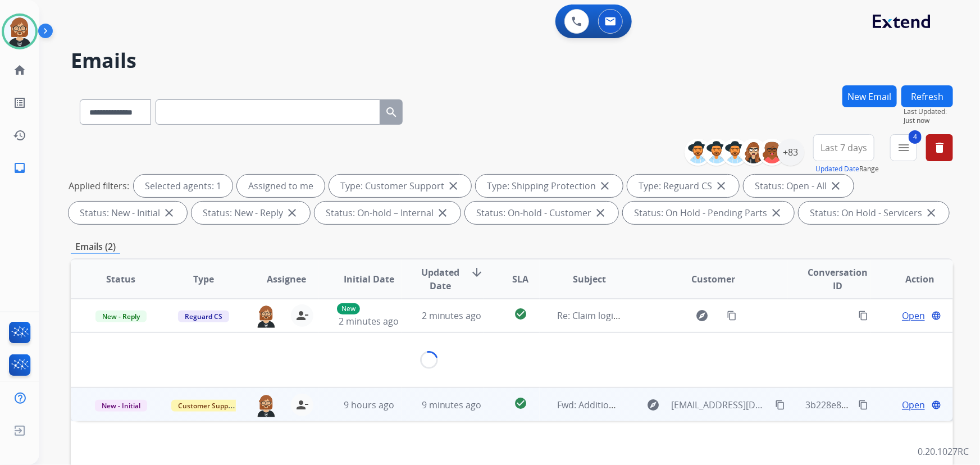
click at [491, 404] on td "check_circle" at bounding box center [511, 404] width 55 height 34
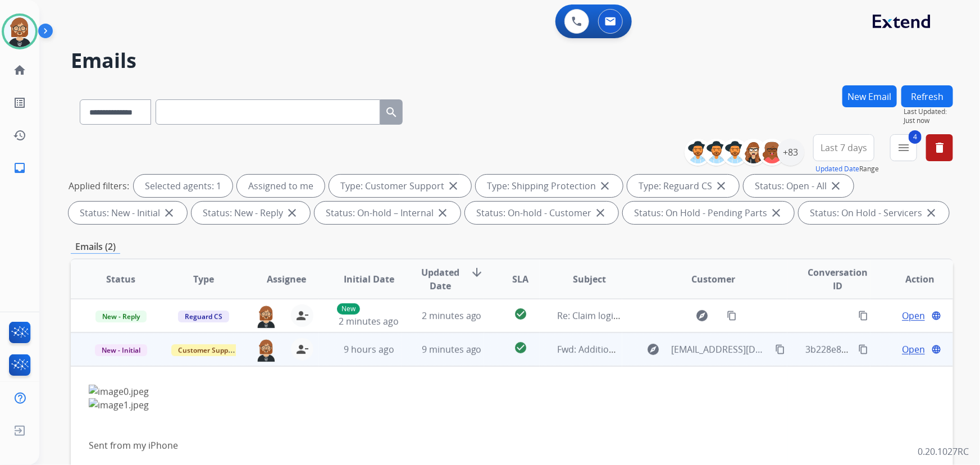
click at [905, 349] on span "Open" at bounding box center [913, 348] width 23 height 13
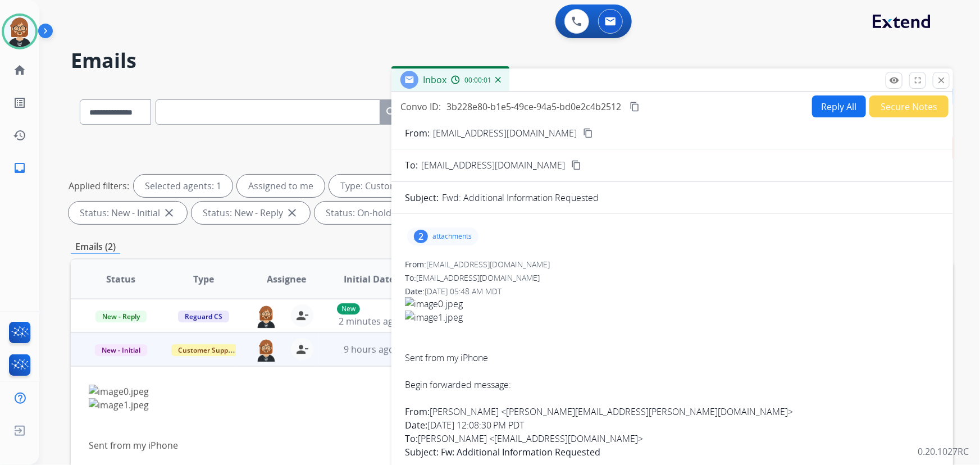
click at [443, 237] on p "attachments" at bounding box center [451, 236] width 39 height 9
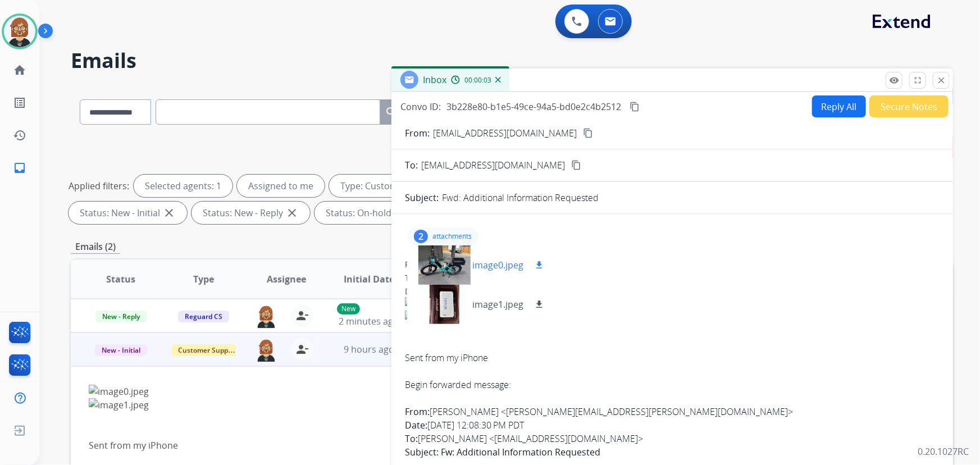
click at [539, 261] on mat-icon "download" at bounding box center [539, 265] width 10 height 10
click at [540, 301] on mat-icon "download" at bounding box center [539, 304] width 10 height 10
click at [941, 86] on button "close Close" at bounding box center [940, 80] width 17 height 17
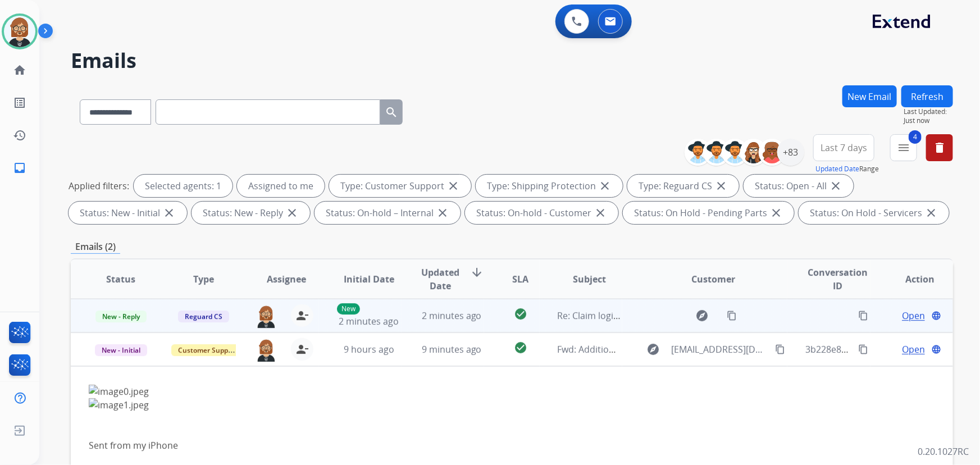
click at [902, 309] on span "Open" at bounding box center [913, 315] width 23 height 13
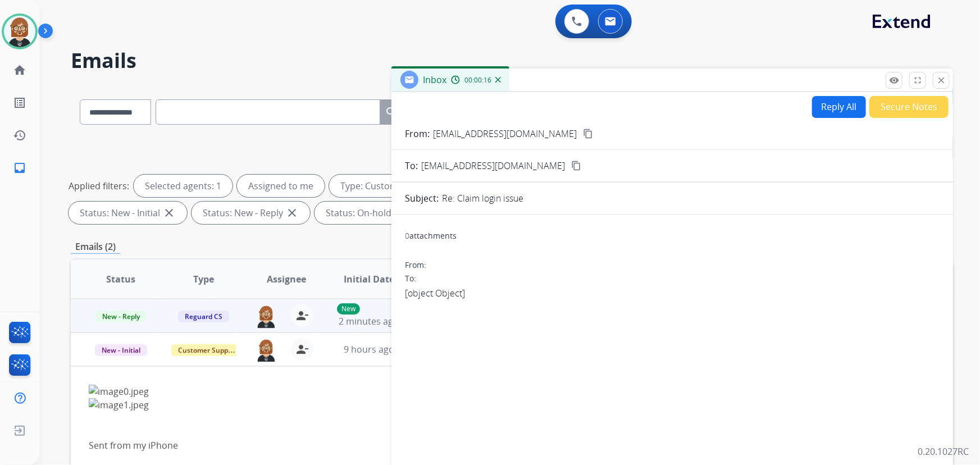
click at [908, 112] on button "Secure Notes" at bounding box center [908, 107] width 79 height 22
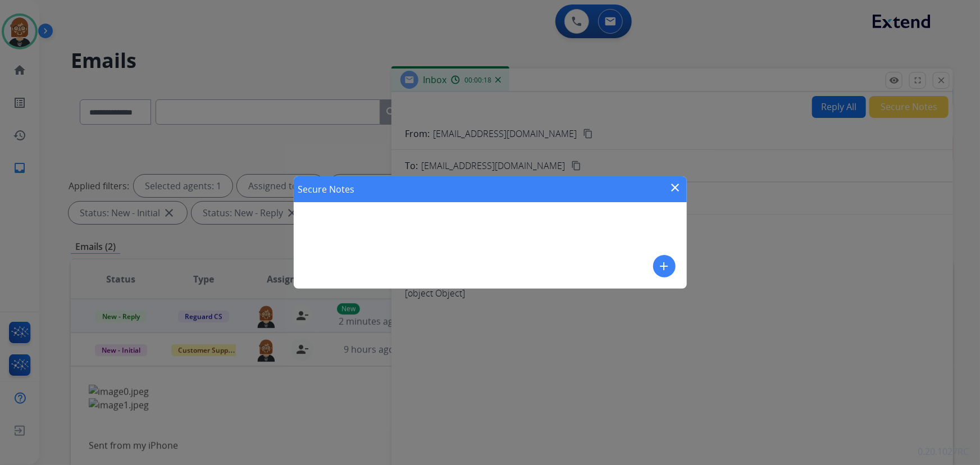
click at [666, 266] on mat-icon "add" at bounding box center [663, 265] width 13 height 13
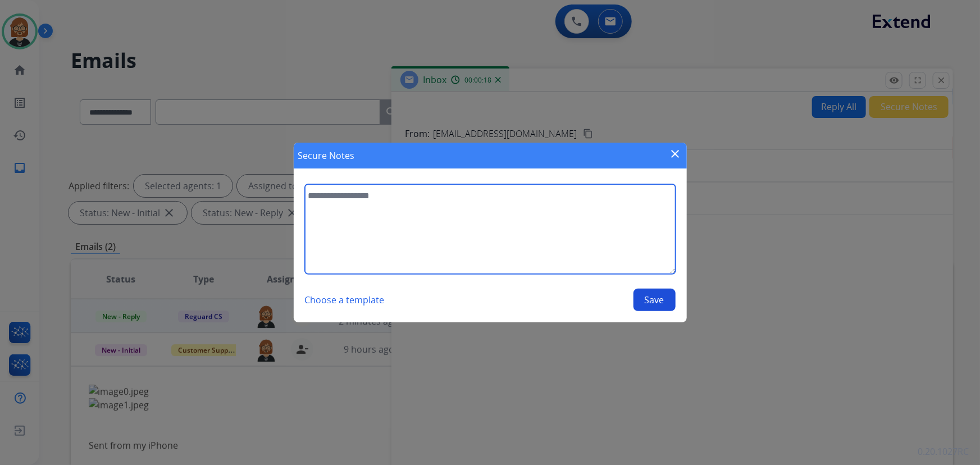
click at [477, 236] on textarea at bounding box center [490, 229] width 370 height 90
type textarea "**********"
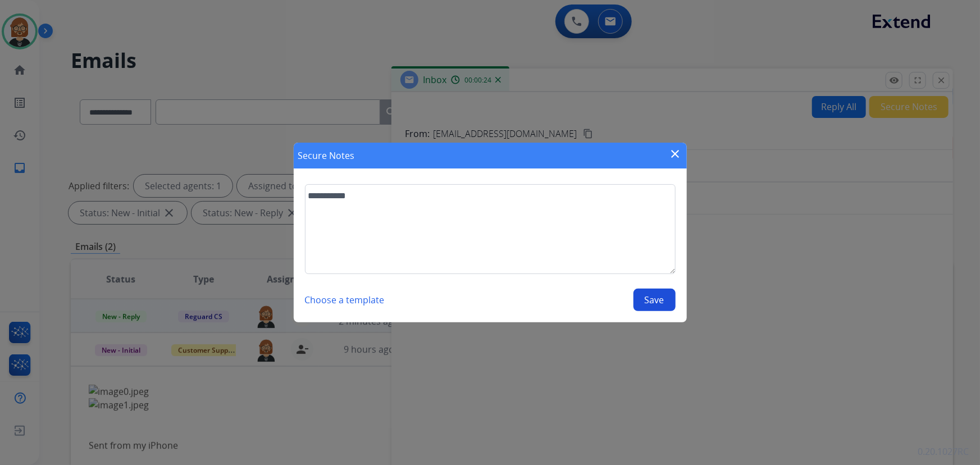
click at [652, 306] on button "Save" at bounding box center [654, 300] width 42 height 22
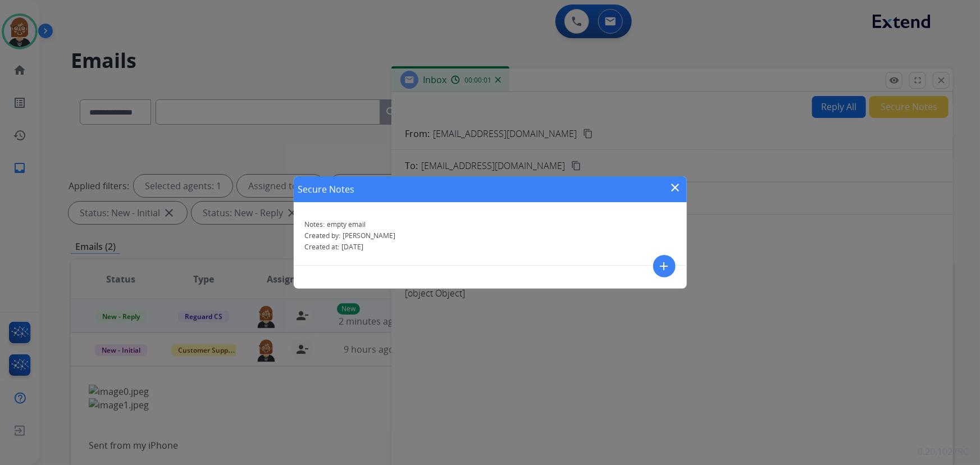
click at [675, 185] on mat-icon "close" at bounding box center [675, 187] width 13 height 13
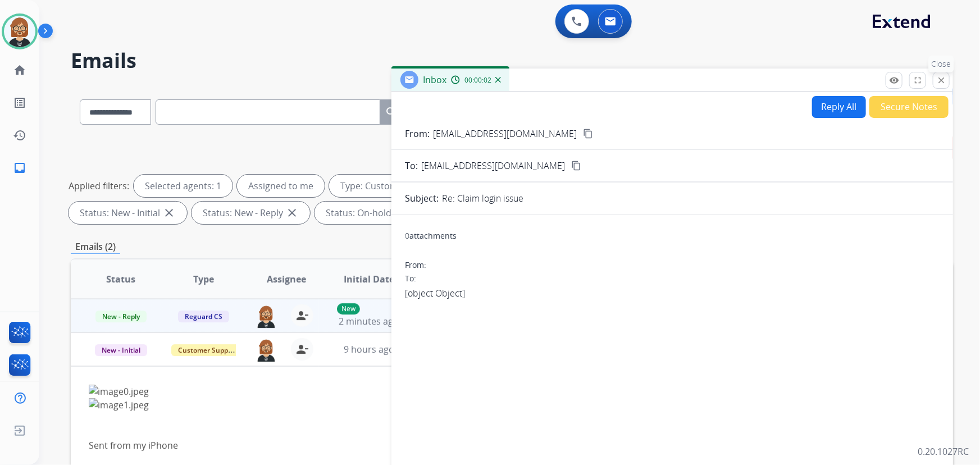
click at [943, 79] on mat-icon "close" at bounding box center [941, 80] width 10 height 10
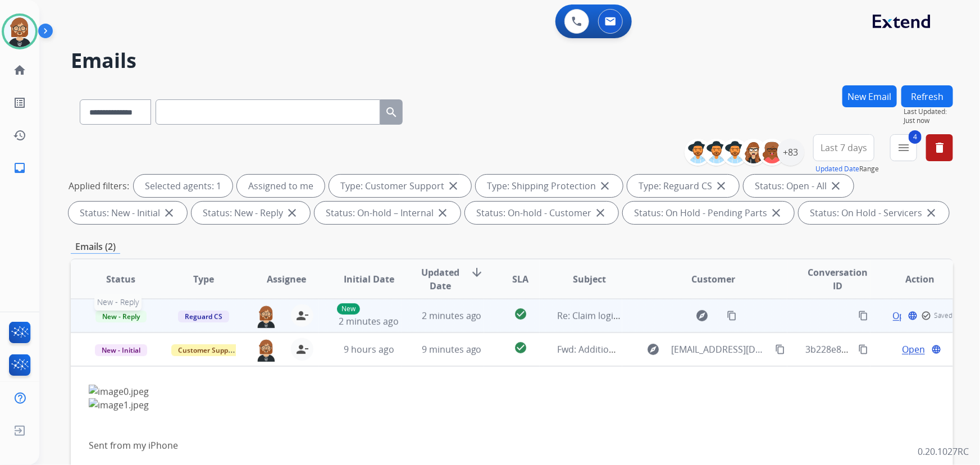
click at [123, 315] on span "New - Reply" at bounding box center [120, 316] width 51 height 12
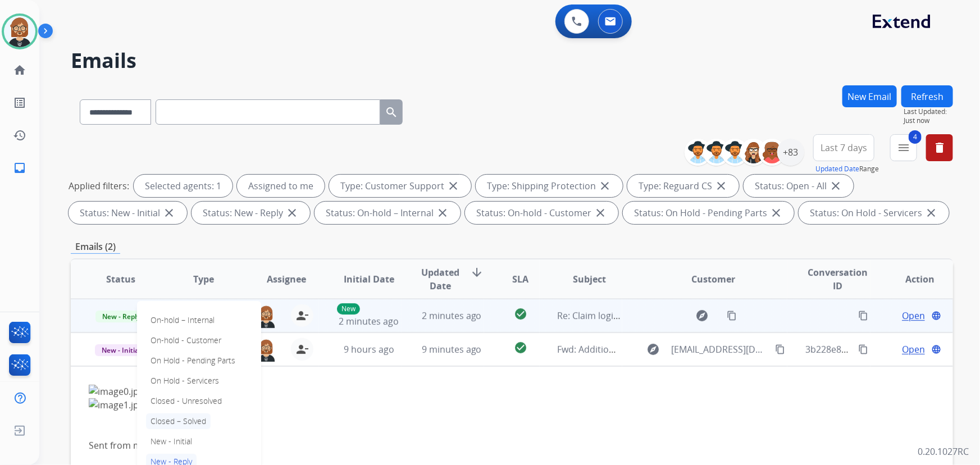
click at [190, 420] on p "Closed – Solved" at bounding box center [178, 421] width 65 height 16
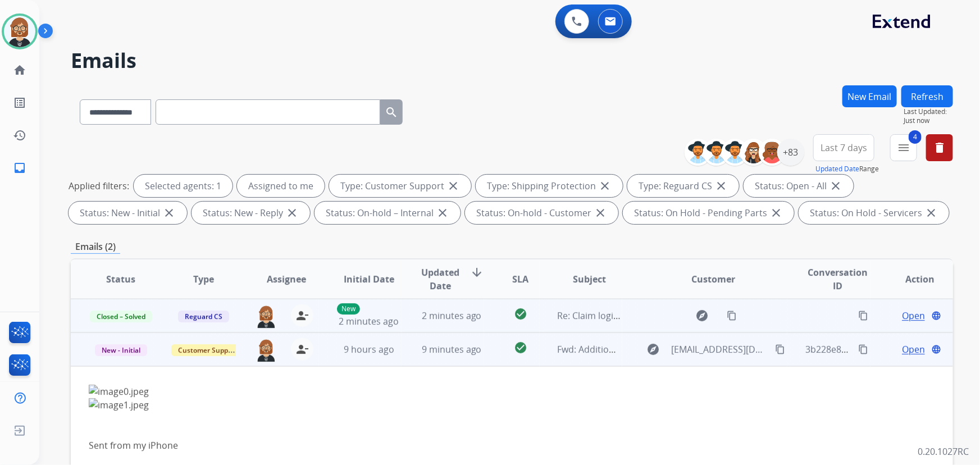
click at [775, 348] on mat-icon "content_copy" at bounding box center [780, 349] width 10 height 10
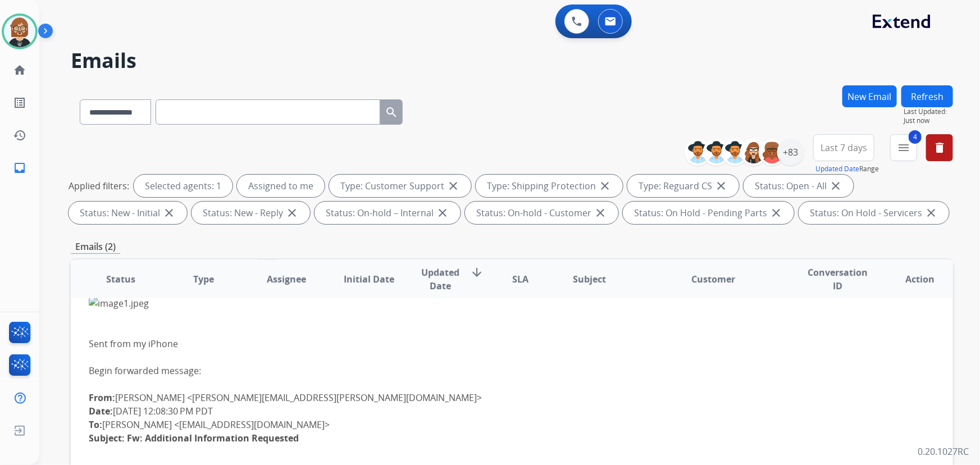
scroll to position [153, 0]
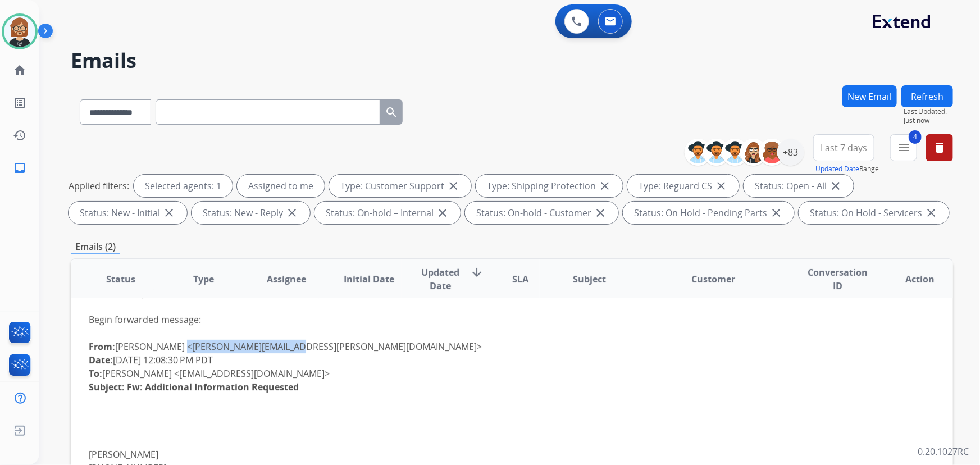
drag, startPoint x: 274, startPoint y: 345, endPoint x: 173, endPoint y: 340, distance: 101.2
click at [172, 342] on div "From: Chad Ulrich <chad.l.ulrich@gmail.com> Date: August 28, 2025 at 12:08:30 P…" at bounding box center [429, 373] width 680 height 67
copy div "chad.l.ulrich@gmail.com"
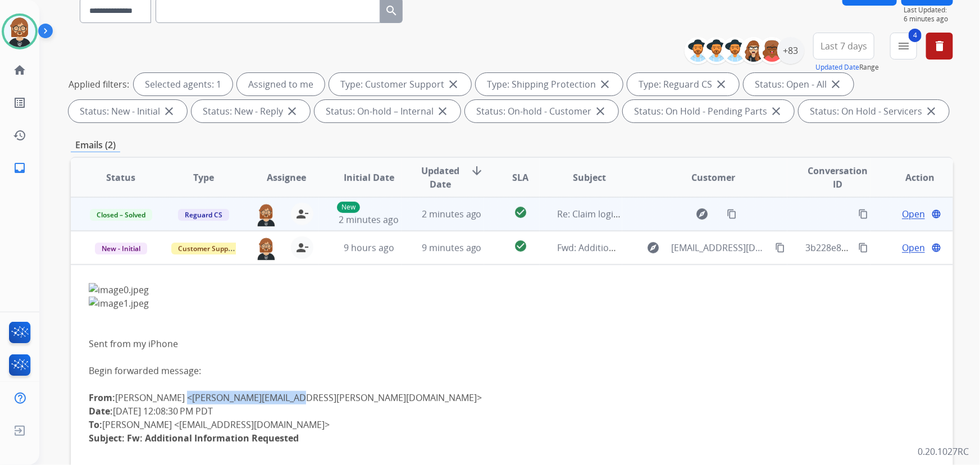
scroll to position [0, 0]
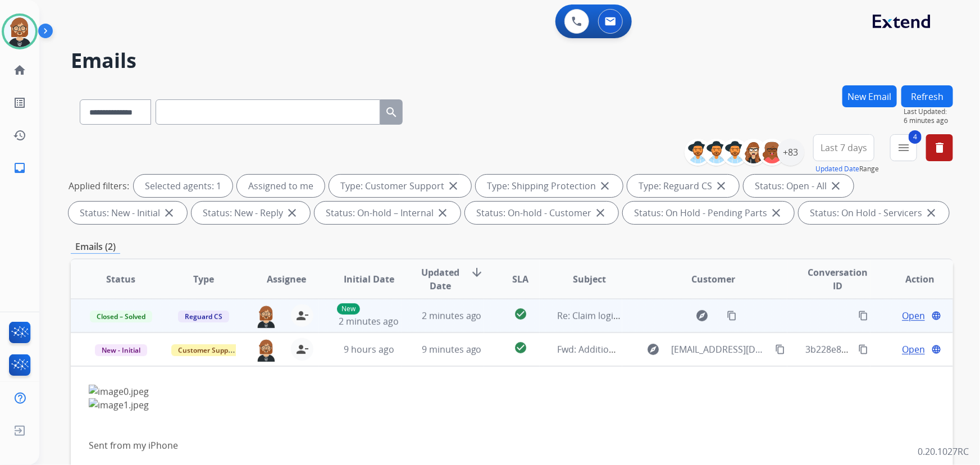
click at [915, 96] on button "Refresh" at bounding box center [927, 96] width 52 height 22
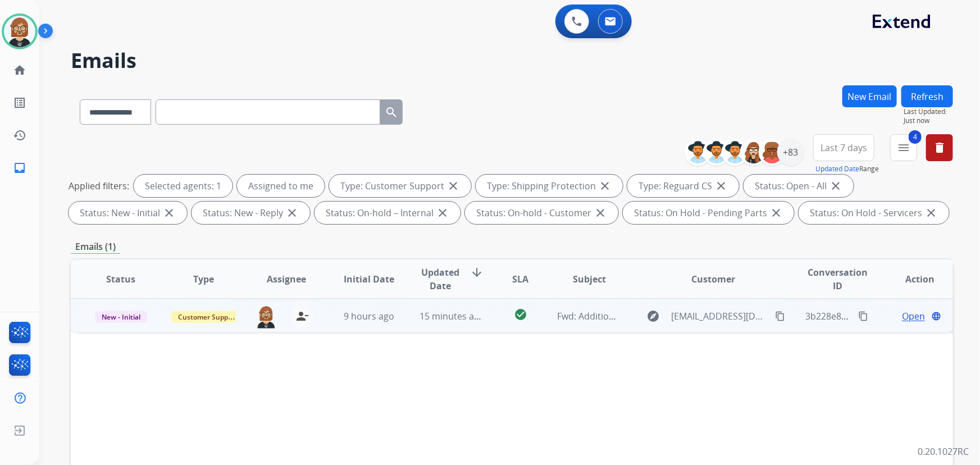
click at [450, 326] on td "15 minutes ago" at bounding box center [442, 316] width 83 height 34
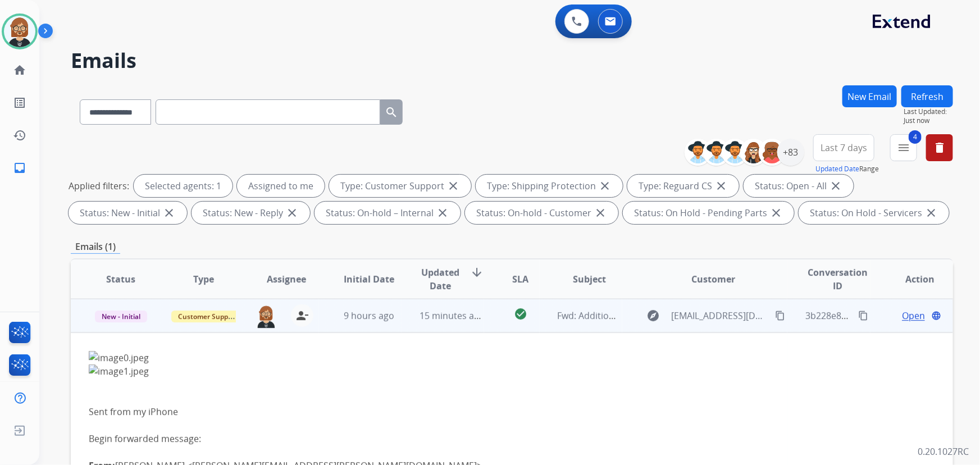
click at [912, 317] on span "Open" at bounding box center [913, 315] width 23 height 13
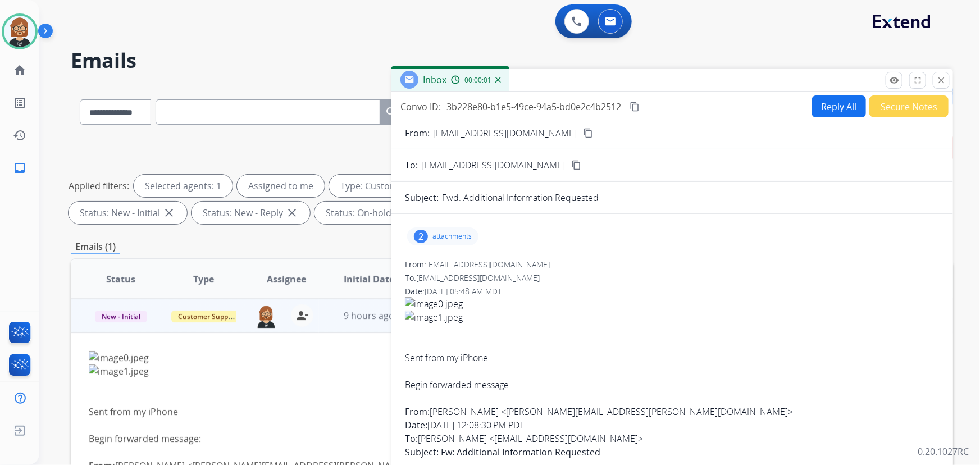
click at [829, 104] on button "Reply All" at bounding box center [839, 106] width 54 height 22
select select "**********"
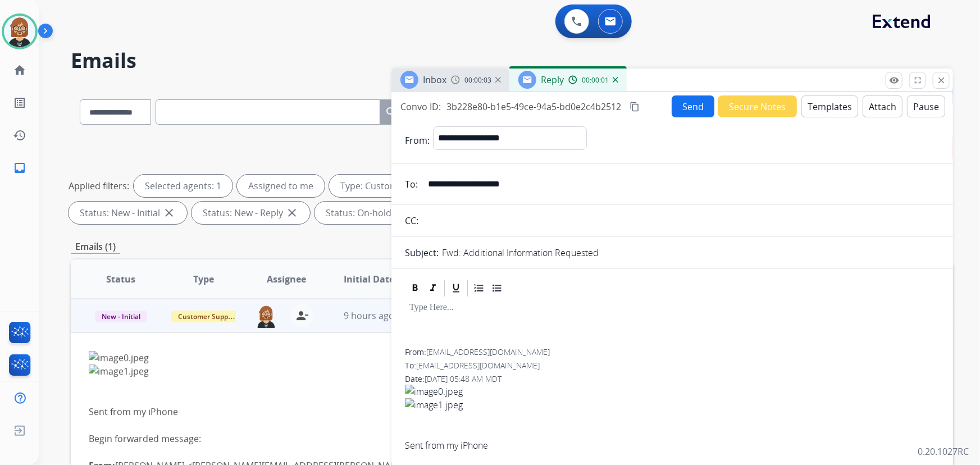
click at [816, 111] on button "Templates" at bounding box center [829, 106] width 57 height 22
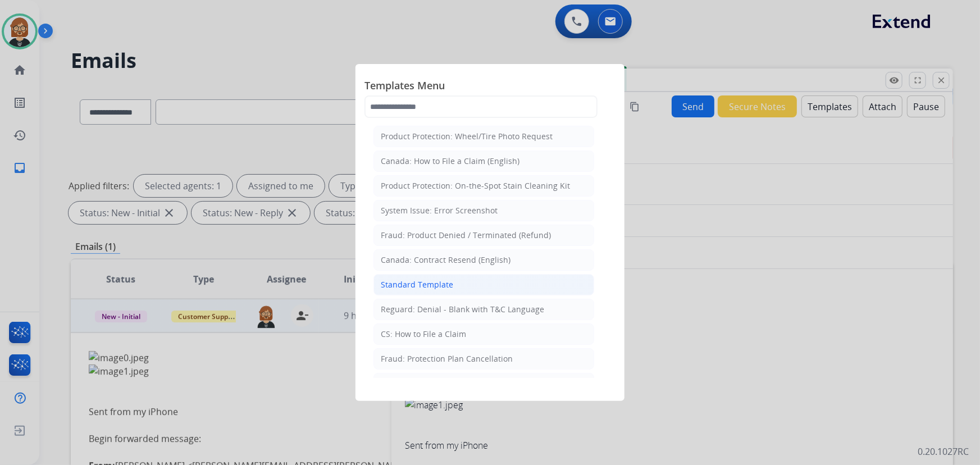
click at [459, 282] on li "Standard Template" at bounding box center [483, 284] width 221 height 21
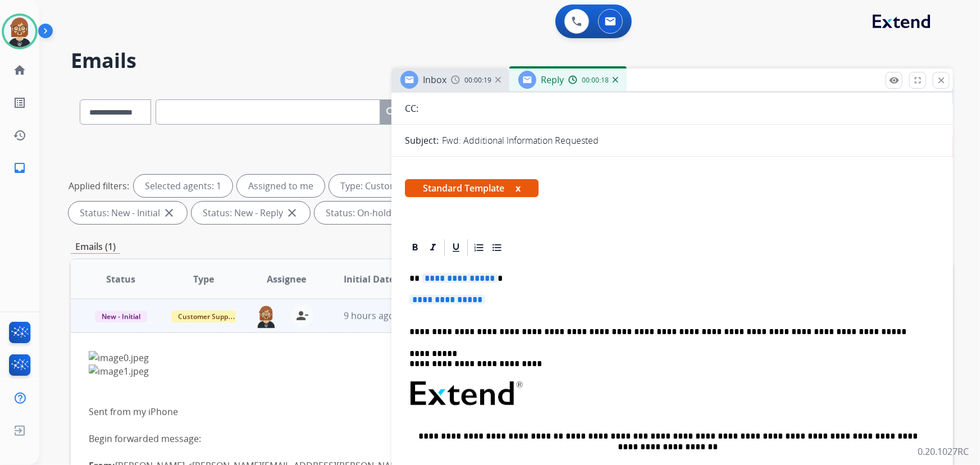
scroll to position [102, 0]
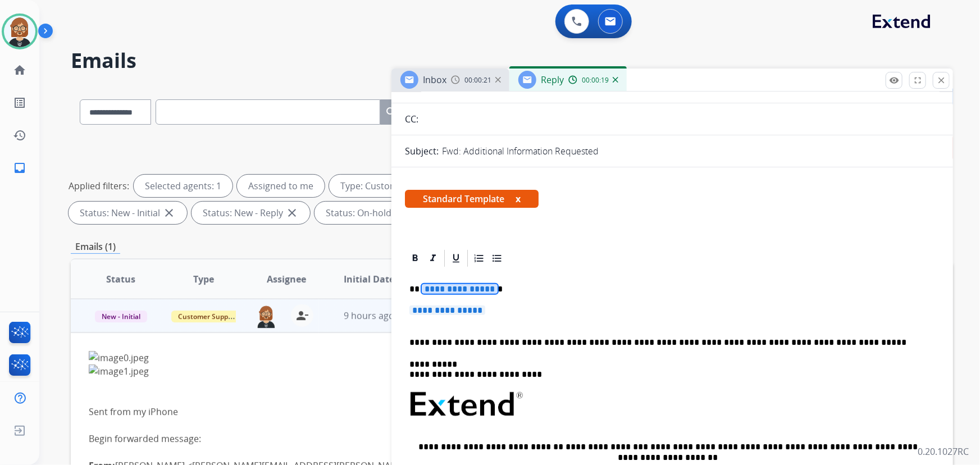
click at [465, 290] on span "**********" at bounding box center [460, 289] width 76 height 10
click at [466, 310] on span "**********" at bounding box center [447, 310] width 76 height 10
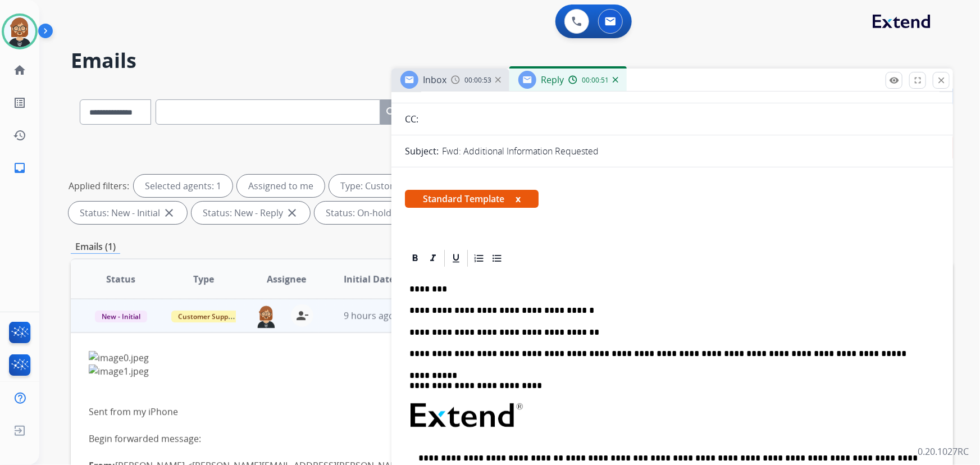
click at [413, 308] on p "**********" at bounding box center [667, 310] width 517 height 10
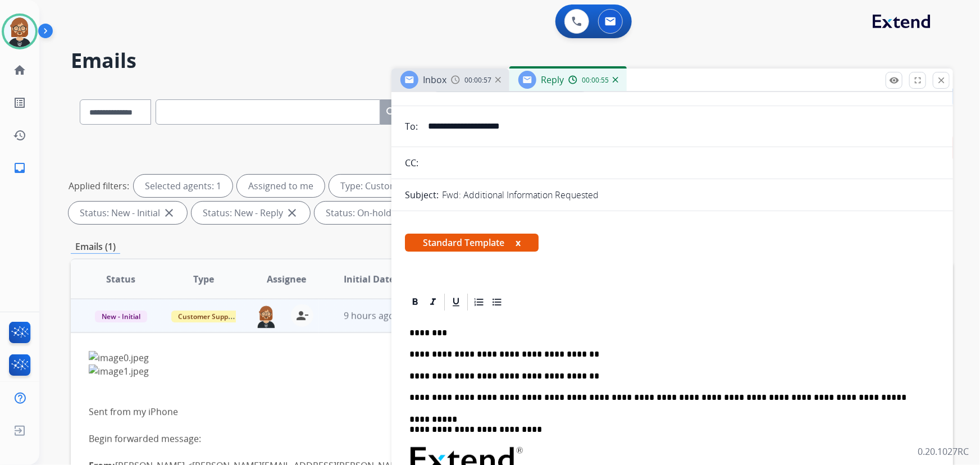
scroll to position [0, 0]
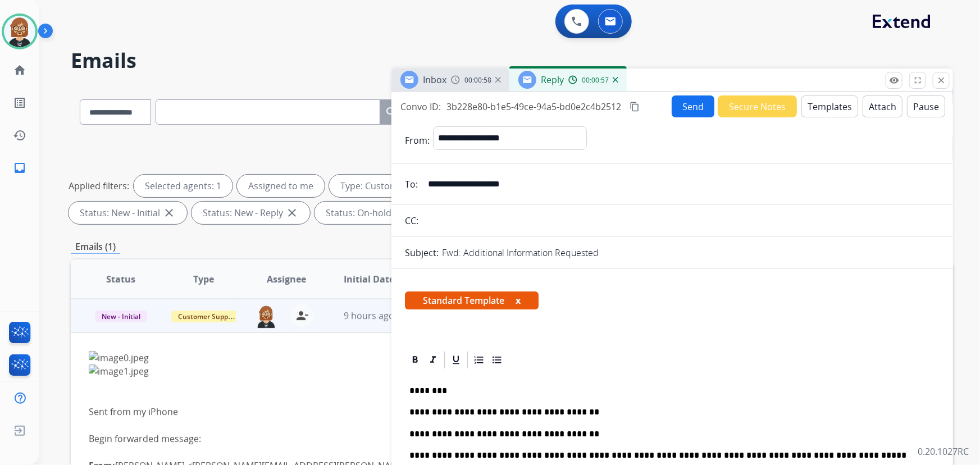
click at [702, 102] on button "Send" at bounding box center [692, 106] width 43 height 22
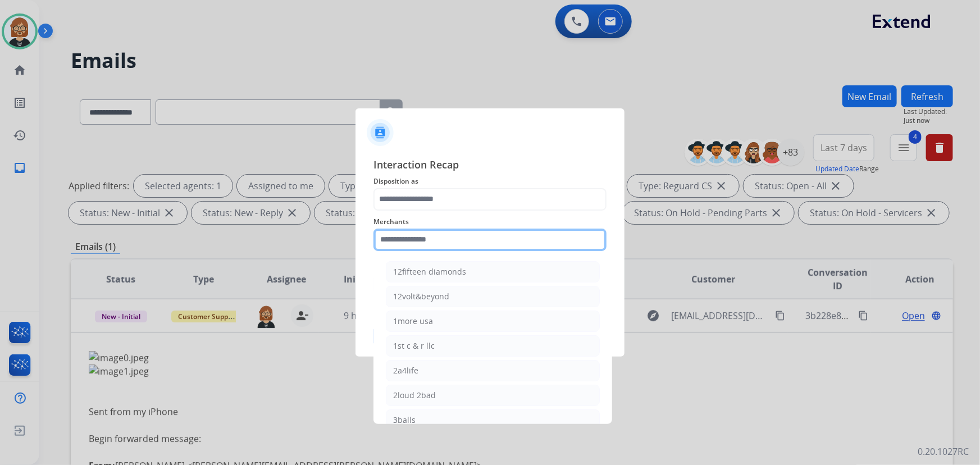
click at [472, 248] on input "text" at bounding box center [489, 239] width 233 height 22
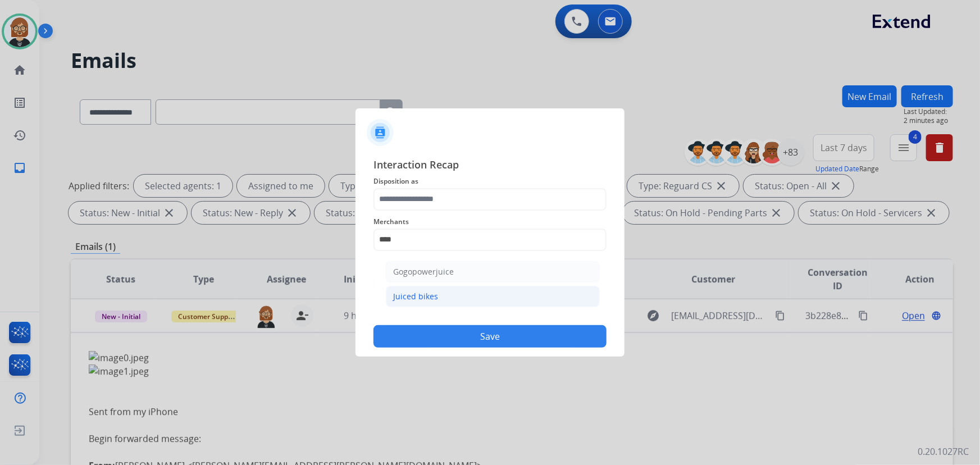
click at [418, 293] on div "Juiced bikes" at bounding box center [415, 296] width 45 height 11
type input "**********"
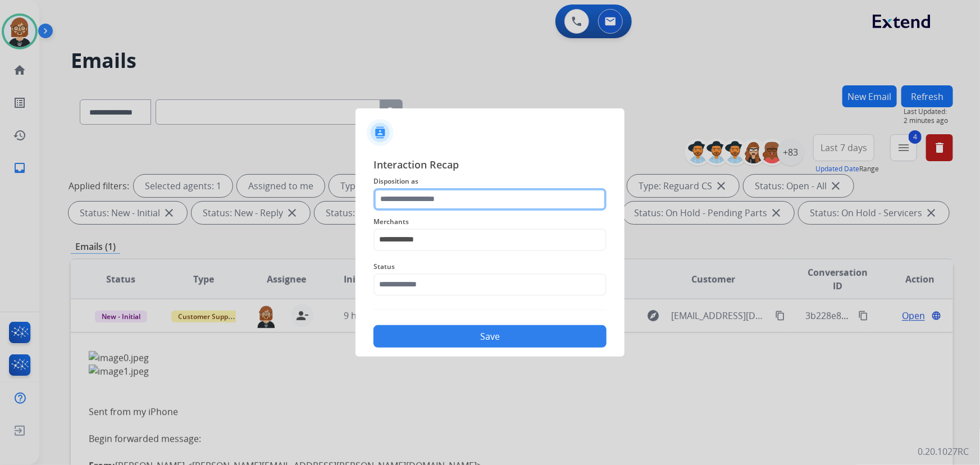
click at [415, 203] on input "text" at bounding box center [489, 199] width 233 height 22
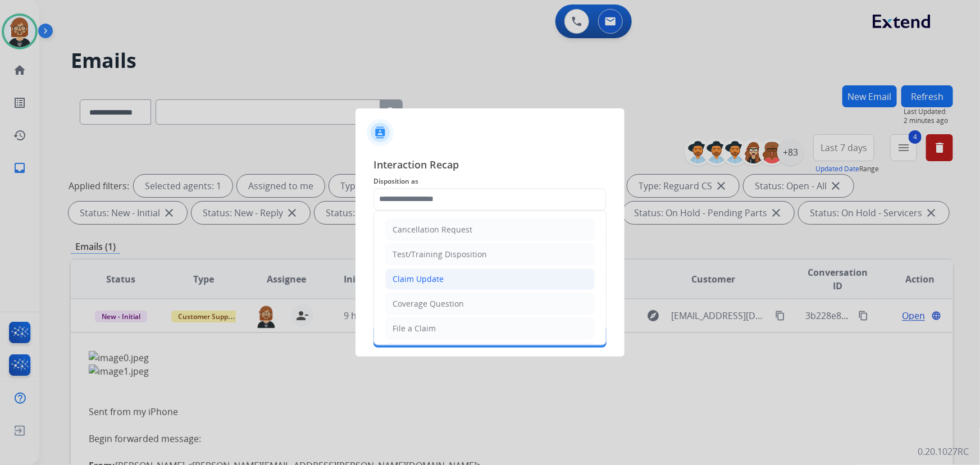
click at [415, 276] on div "Claim Update" at bounding box center [417, 278] width 51 height 11
type input "**********"
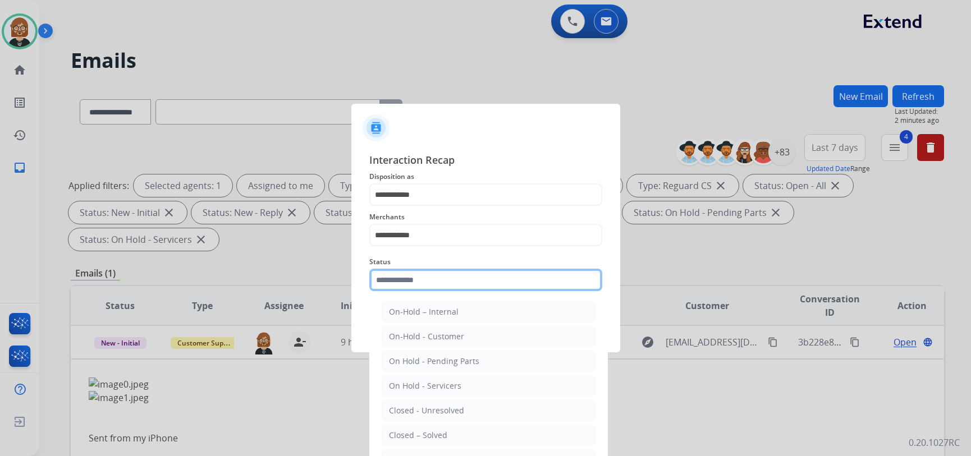
click at [410, 281] on input "text" at bounding box center [485, 280] width 233 height 22
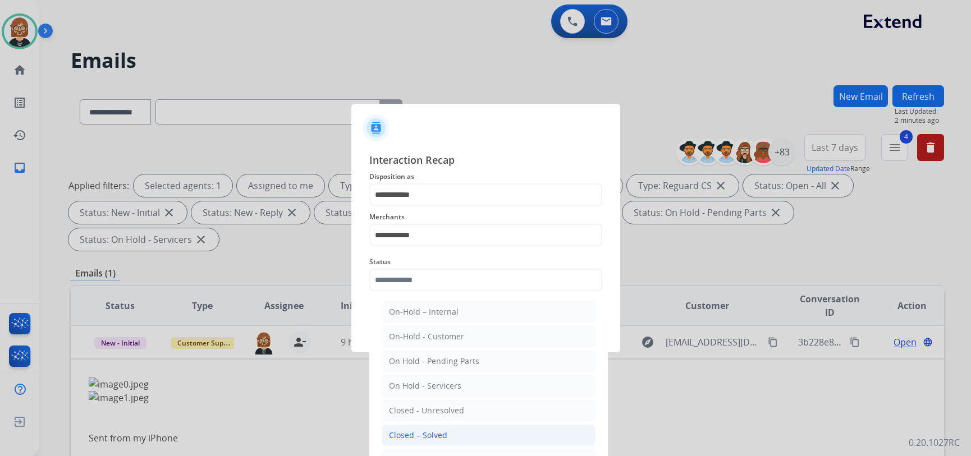
click at [454, 436] on li "Closed – Solved" at bounding box center [489, 435] width 214 height 21
type input "**********"
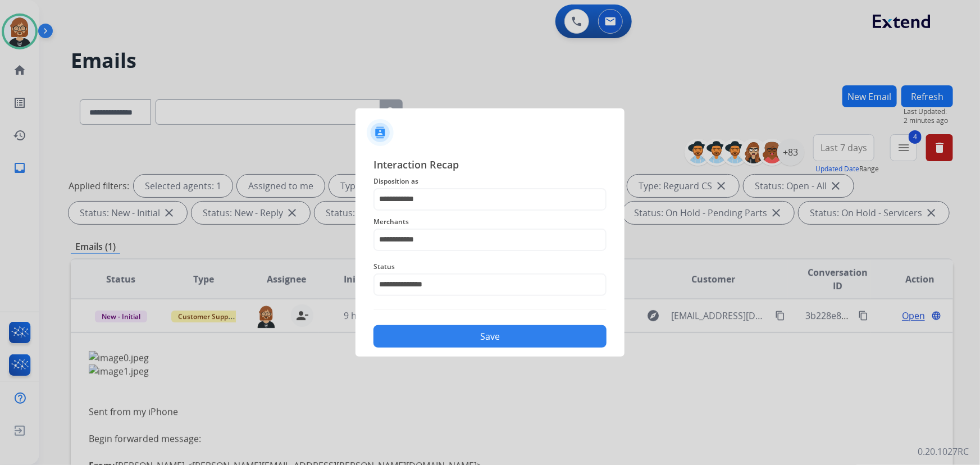
click at [494, 340] on button "Save" at bounding box center [489, 336] width 233 height 22
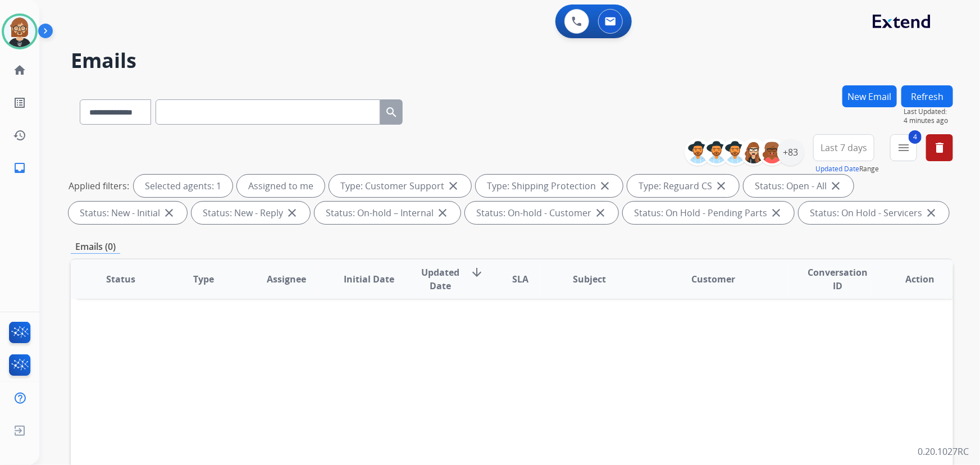
click at [910, 95] on button "Refresh" at bounding box center [927, 96] width 52 height 22
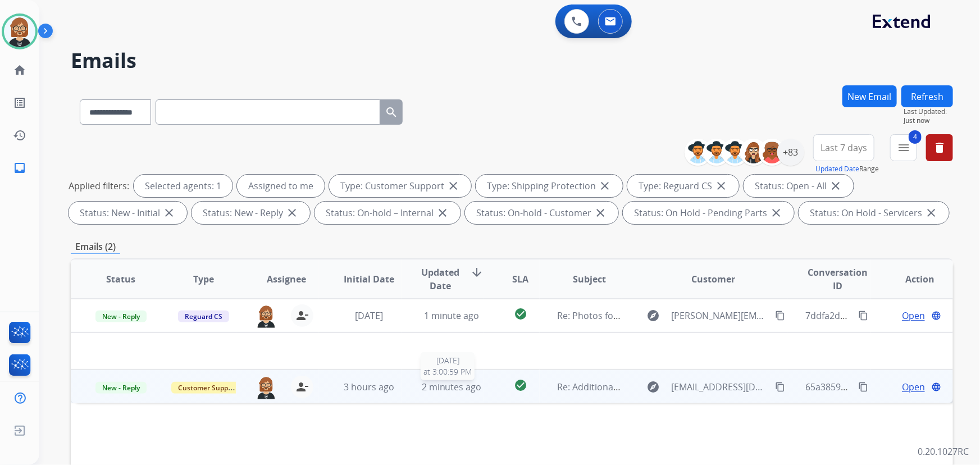
click at [478, 392] on div "2 minutes ago" at bounding box center [451, 386] width 64 height 13
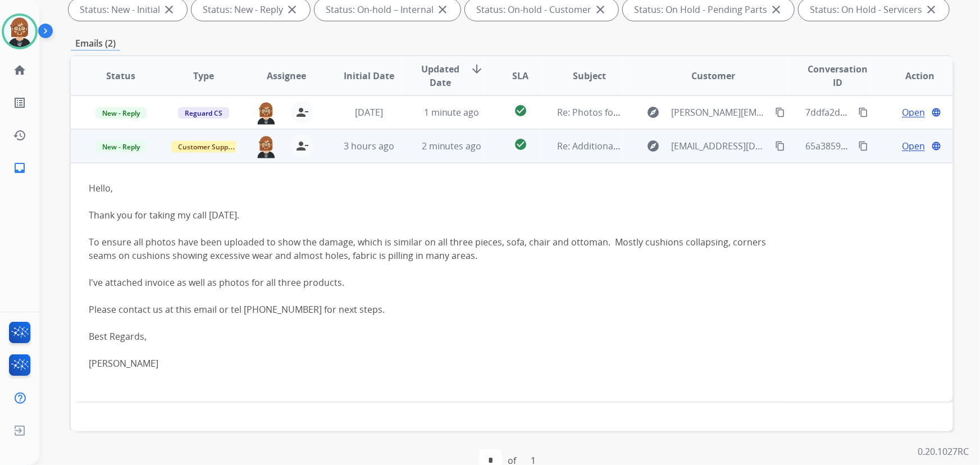
scroll to position [204, 0]
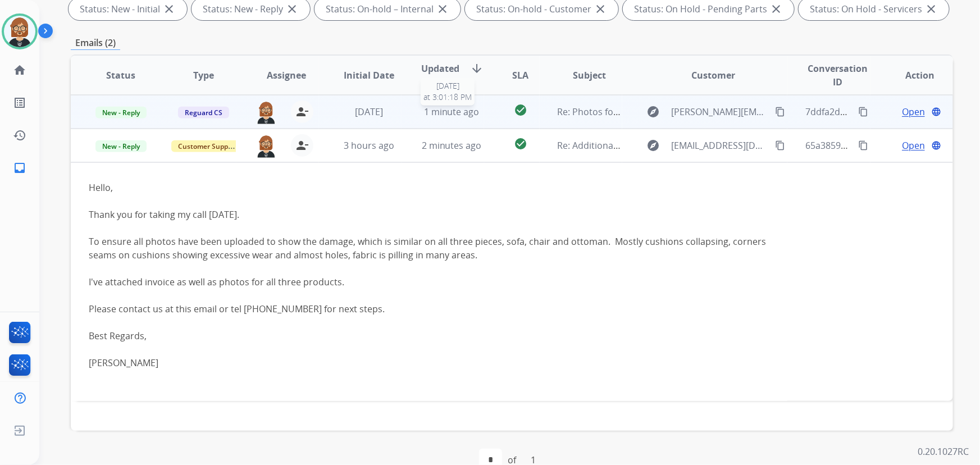
click at [428, 106] on span "1 minute ago" at bounding box center [452, 112] width 56 height 12
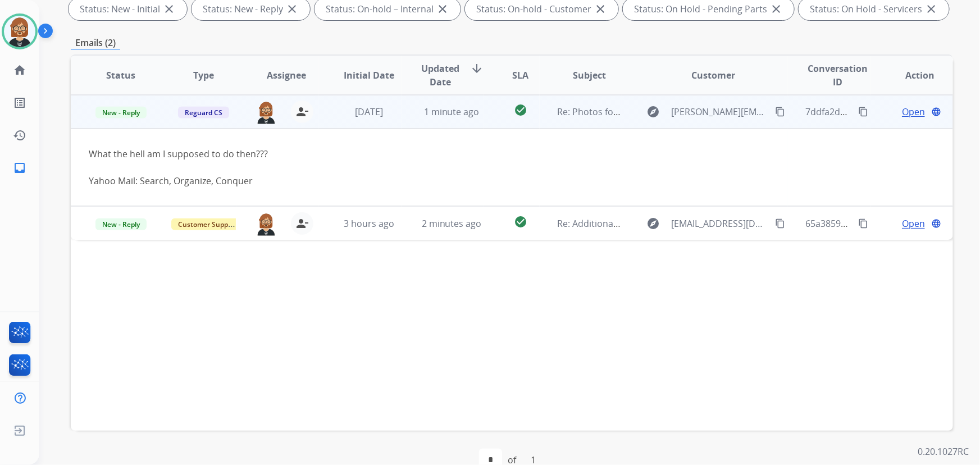
click at [775, 109] on mat-icon "content_copy" at bounding box center [780, 112] width 10 height 10
click at [902, 114] on span "Open" at bounding box center [913, 111] width 23 height 13
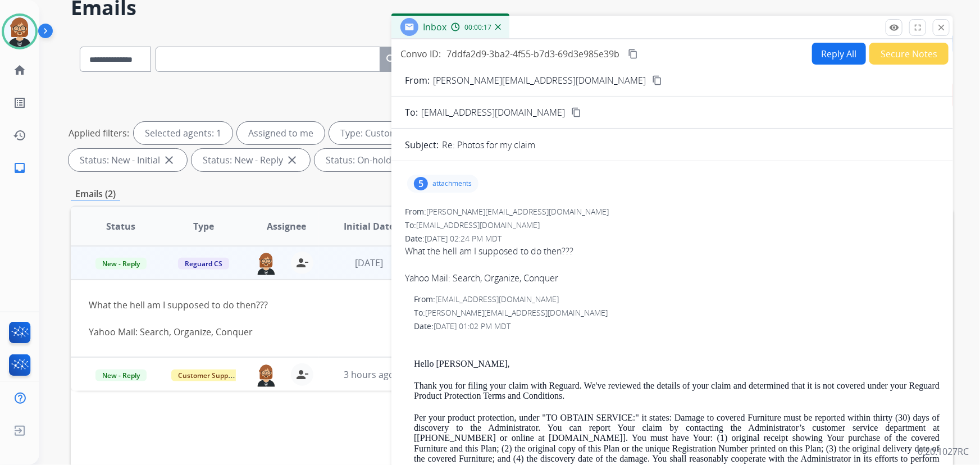
scroll to position [51, 0]
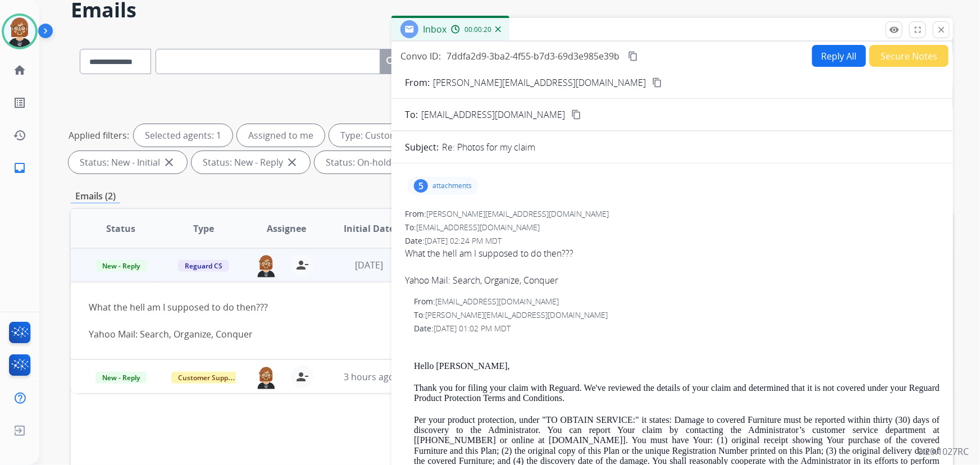
click at [464, 187] on p "attachments" at bounding box center [451, 185] width 39 height 9
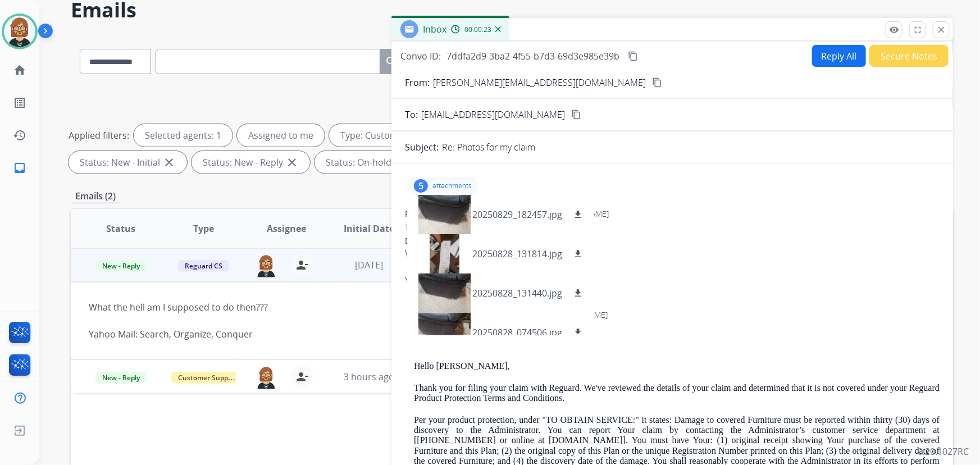
click at [744, 265] on span "What the hell am I supposed to do then??? Yahoo Mail: Search, Organize, Conquer" at bounding box center [672, 266] width 534 height 40
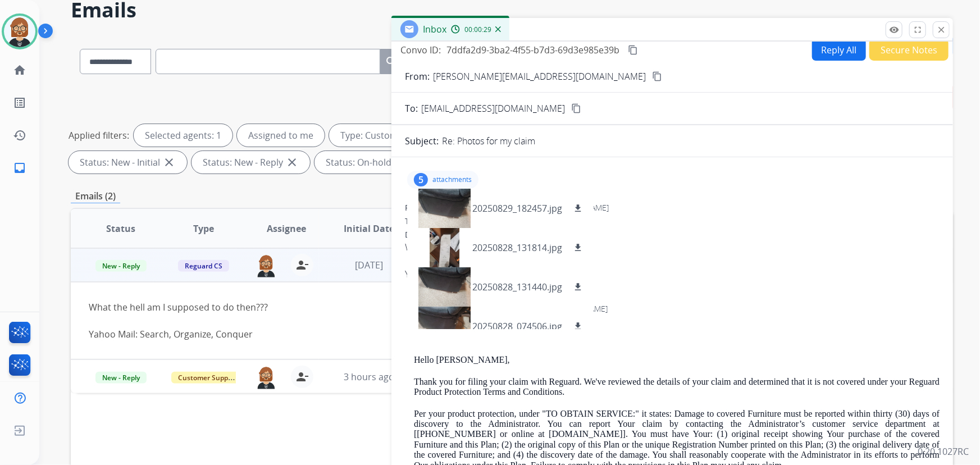
scroll to position [0, 0]
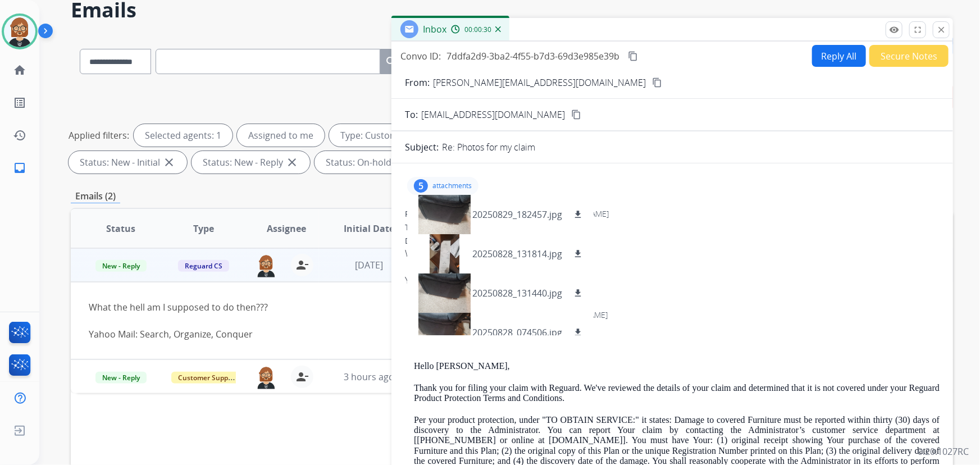
click at [729, 242] on div "Date: 08/30/2025 - 02:24 PM MDT" at bounding box center [672, 240] width 534 height 11
click at [448, 185] on p "attachments" at bounding box center [451, 185] width 39 height 9
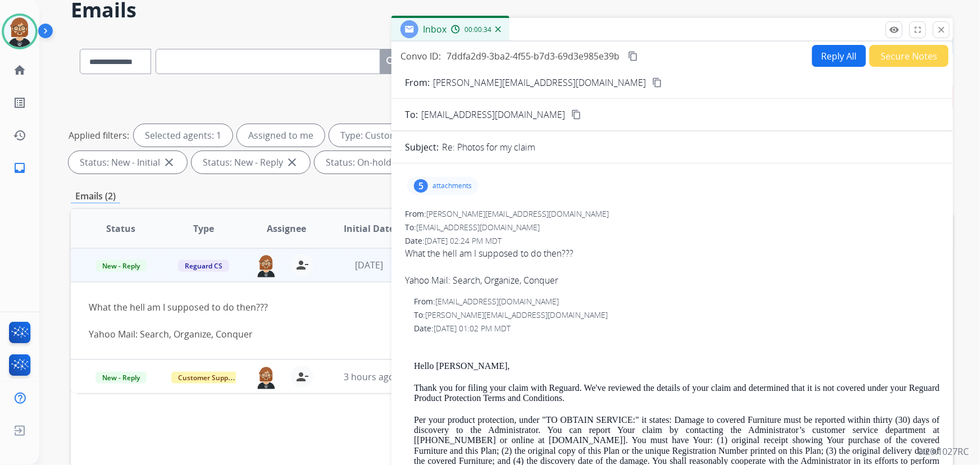
click at [652, 77] on mat-icon "content_copy" at bounding box center [657, 82] width 10 height 10
click at [835, 51] on button "Reply All" at bounding box center [839, 56] width 54 height 22
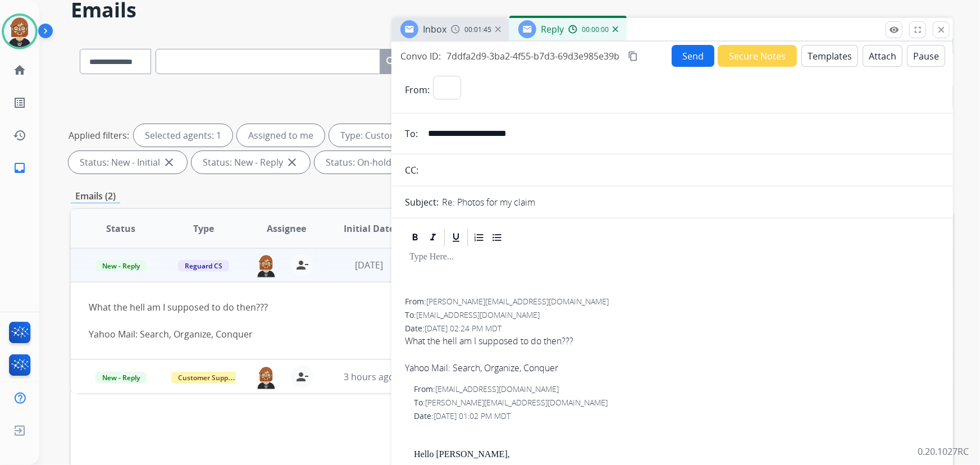
select select "**********"
click at [827, 57] on button "Templates" at bounding box center [829, 56] width 57 height 22
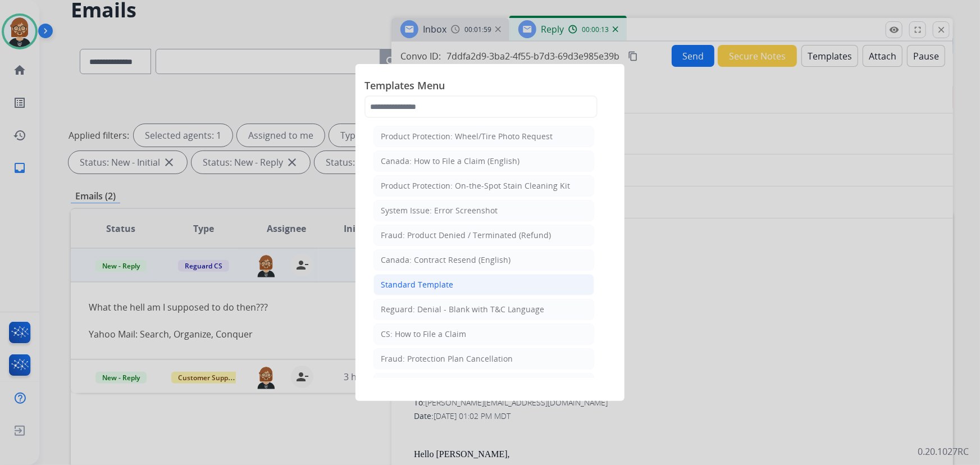
click at [457, 281] on li "Standard Template" at bounding box center [483, 284] width 221 height 21
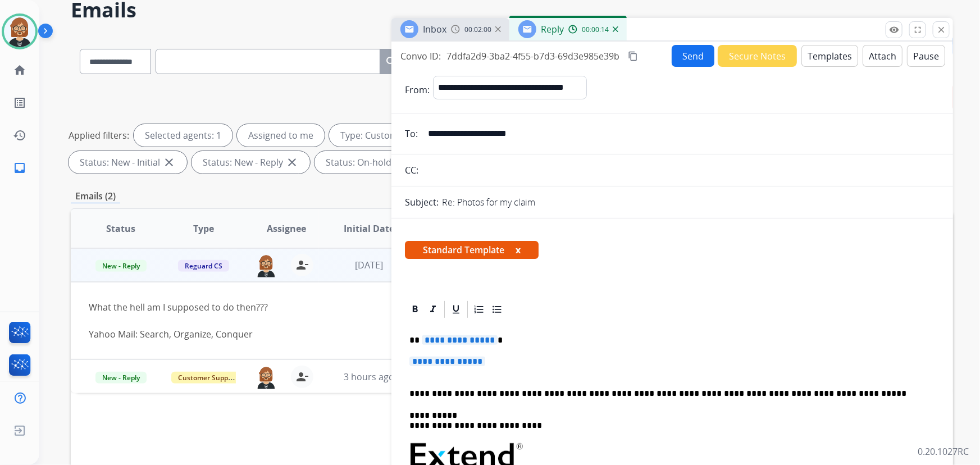
scroll to position [153, 0]
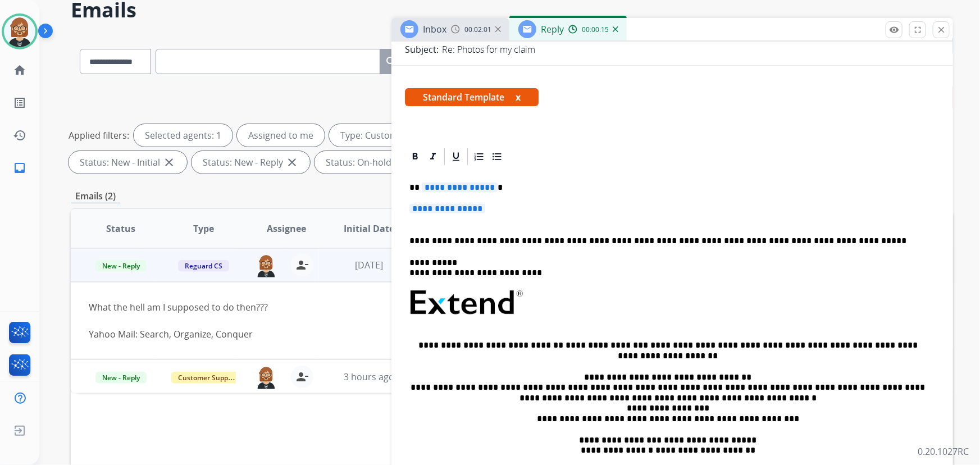
click at [460, 185] on span "**********" at bounding box center [460, 187] width 76 height 10
click at [460, 209] on span "**********" at bounding box center [447, 209] width 76 height 10
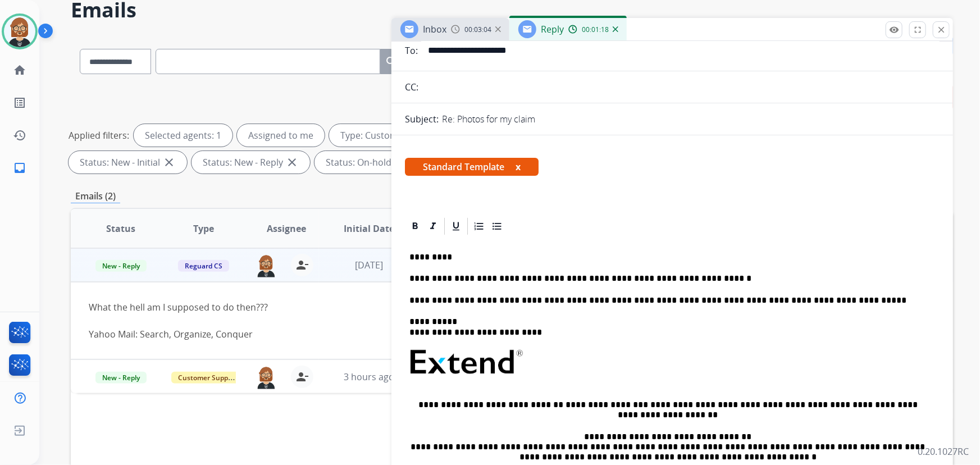
scroll to position [0, 0]
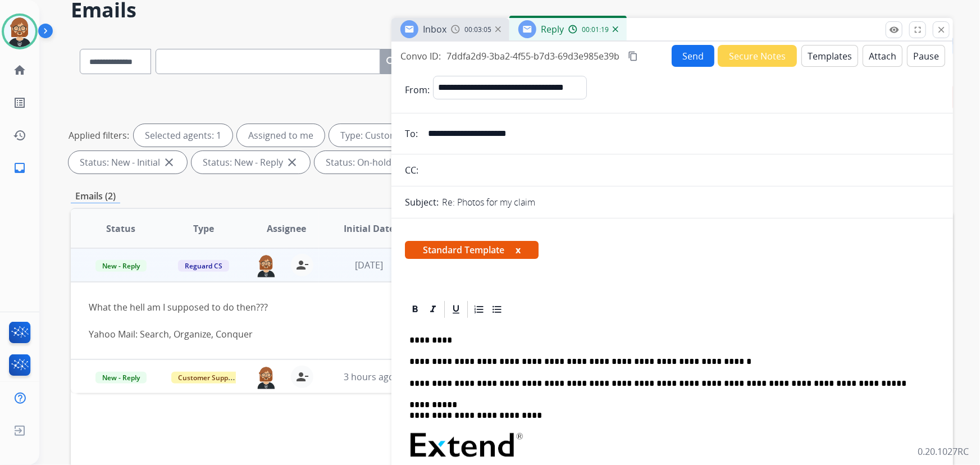
click at [702, 58] on button "Send" at bounding box center [692, 56] width 43 height 22
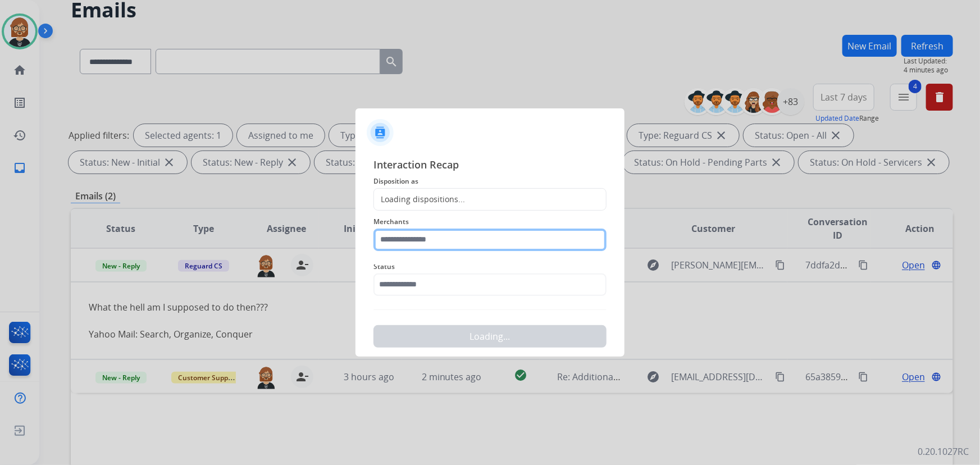
click at [467, 236] on input "text" at bounding box center [489, 239] width 233 height 22
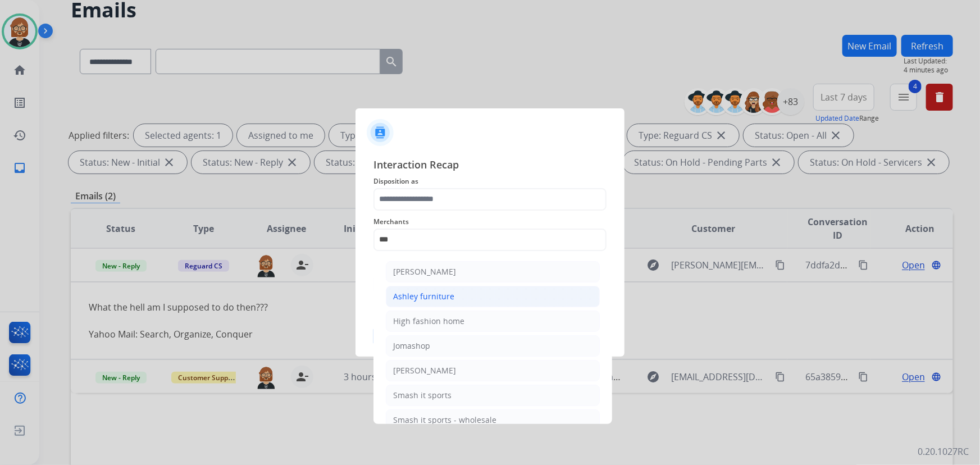
click at [454, 290] on li "Ashley furniture" at bounding box center [493, 296] width 214 height 21
type input "**********"
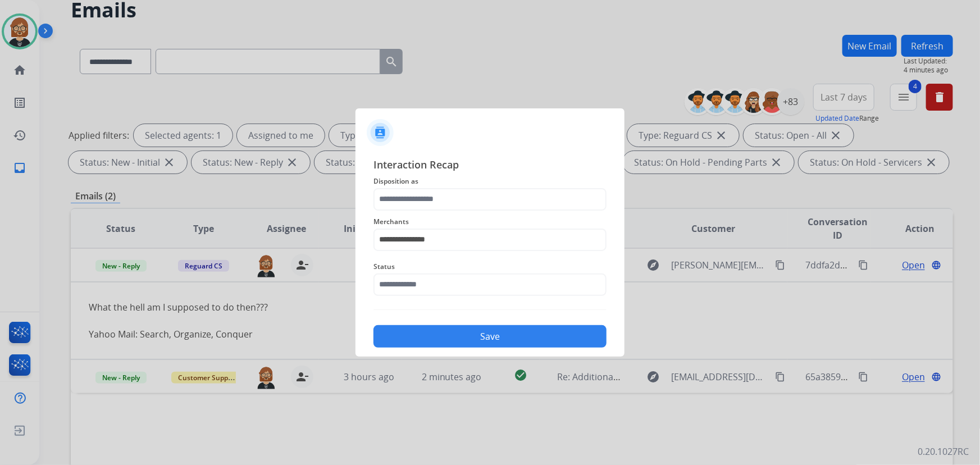
click at [454, 181] on span "Disposition as" at bounding box center [489, 181] width 233 height 13
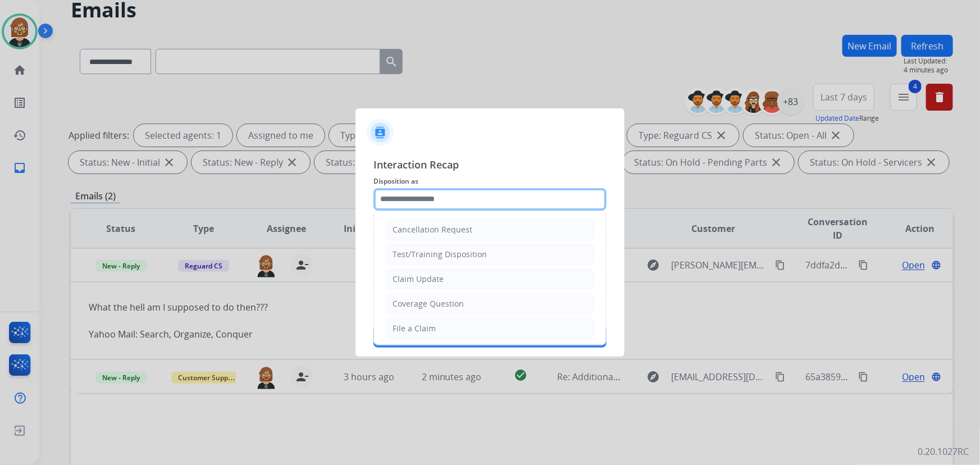
click at [449, 202] on input "text" at bounding box center [489, 199] width 233 height 22
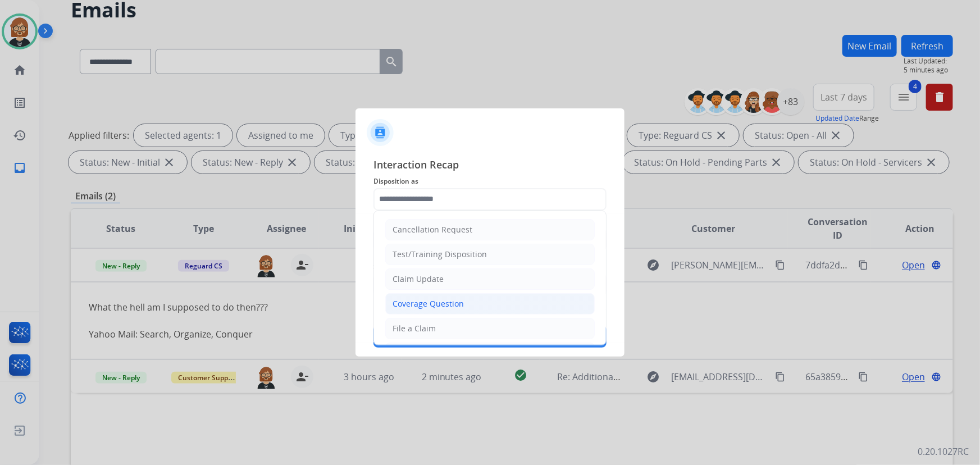
click at [446, 304] on div "Coverage Question" at bounding box center [427, 303] width 71 height 11
type input "**********"
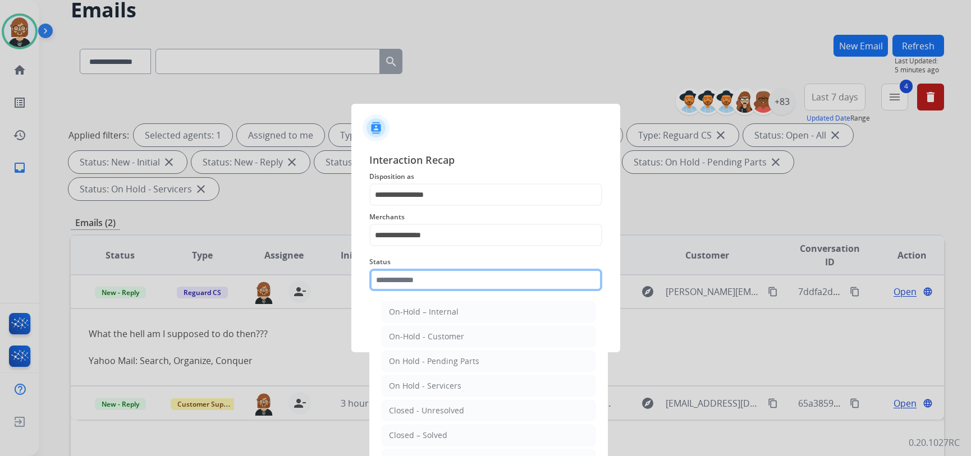
click at [453, 280] on input "text" at bounding box center [485, 280] width 233 height 22
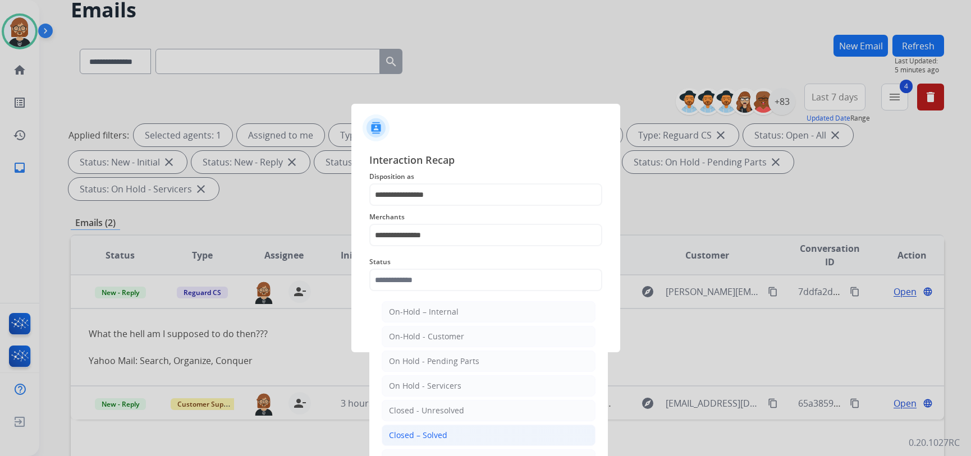
click at [460, 440] on li "Closed – Solved" at bounding box center [489, 435] width 214 height 21
type input "**********"
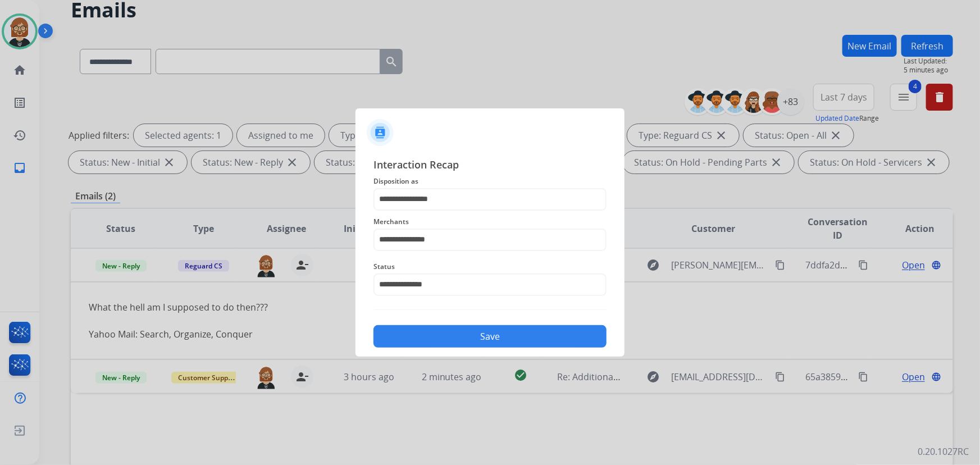
click at [480, 351] on div "**********" at bounding box center [489, 252] width 269 height 209
click at [481, 346] on button "Save" at bounding box center [489, 336] width 233 height 22
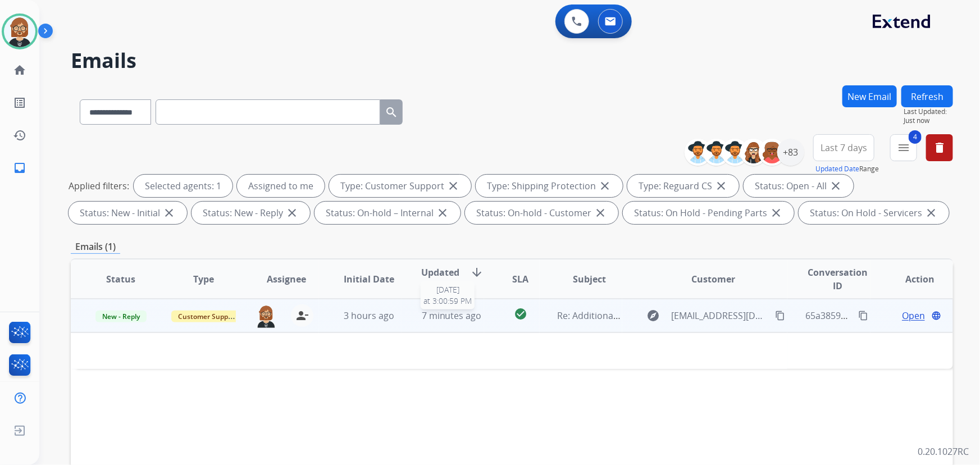
click at [464, 320] on span "7 minutes ago" at bounding box center [452, 315] width 60 height 12
click at [459, 321] on span "7 minutes ago" at bounding box center [452, 316] width 60 height 12
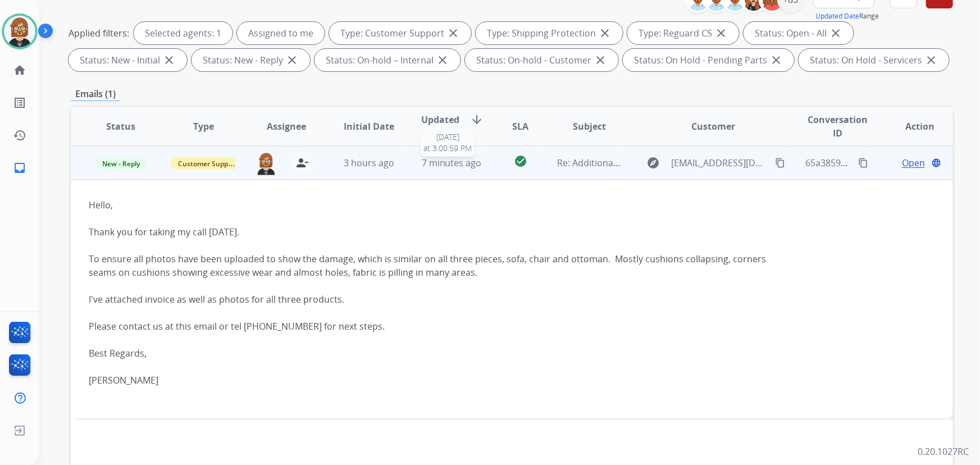
scroll to position [204, 0]
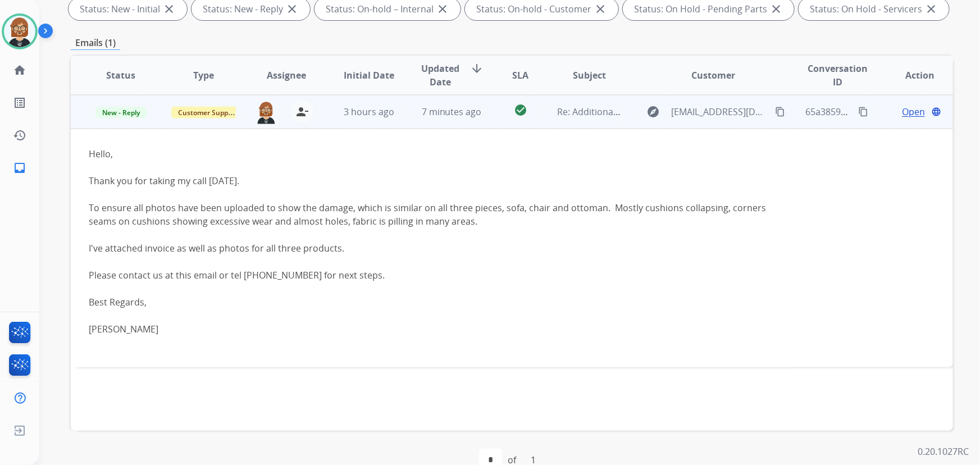
click at [775, 112] on mat-icon "content_copy" at bounding box center [780, 112] width 10 height 10
click at [913, 112] on span "Open" at bounding box center [913, 111] width 23 height 13
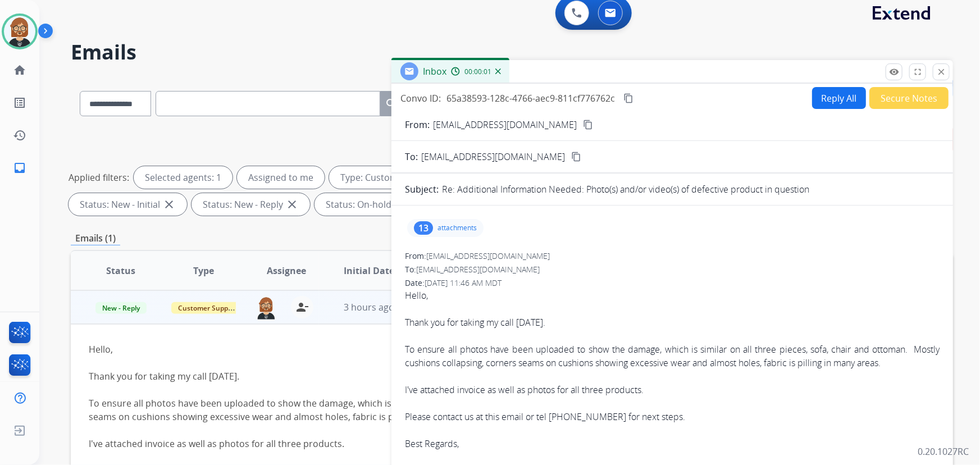
scroll to position [0, 0]
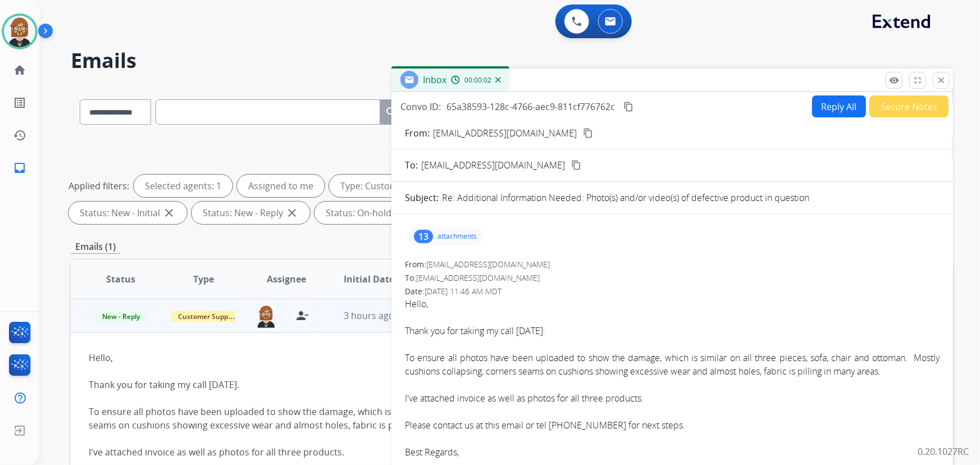
click at [450, 232] on p "attachments" at bounding box center [456, 236] width 39 height 9
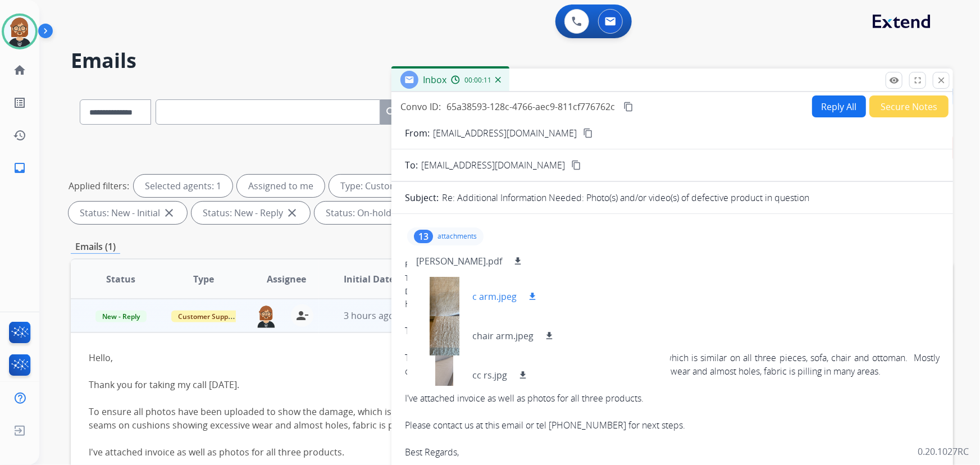
click at [529, 296] on mat-icon "download" at bounding box center [532, 296] width 10 height 10
click at [547, 334] on mat-icon "download" at bounding box center [549, 336] width 10 height 10
click at [523, 370] on mat-icon "download" at bounding box center [523, 375] width 10 height 10
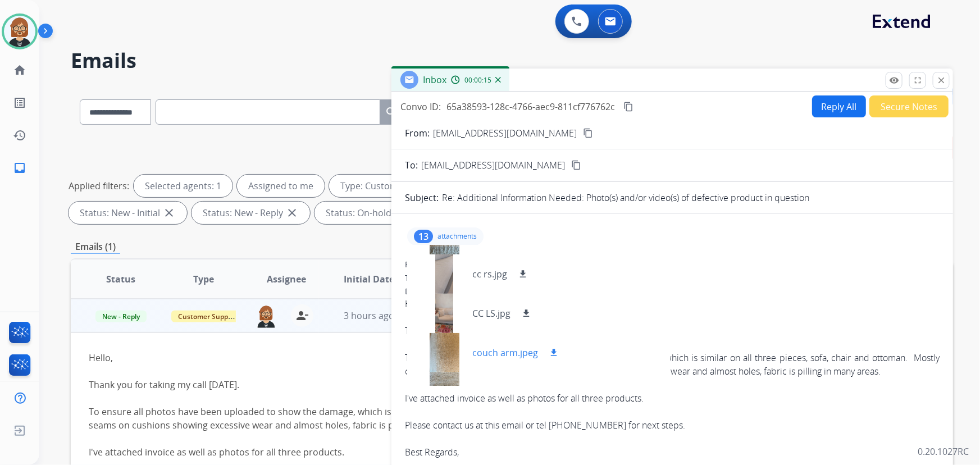
scroll to position [102, 0]
click at [523, 309] on mat-icon "download" at bounding box center [526, 313] width 10 height 10
click at [553, 348] on mat-icon "download" at bounding box center [553, 352] width 10 height 10
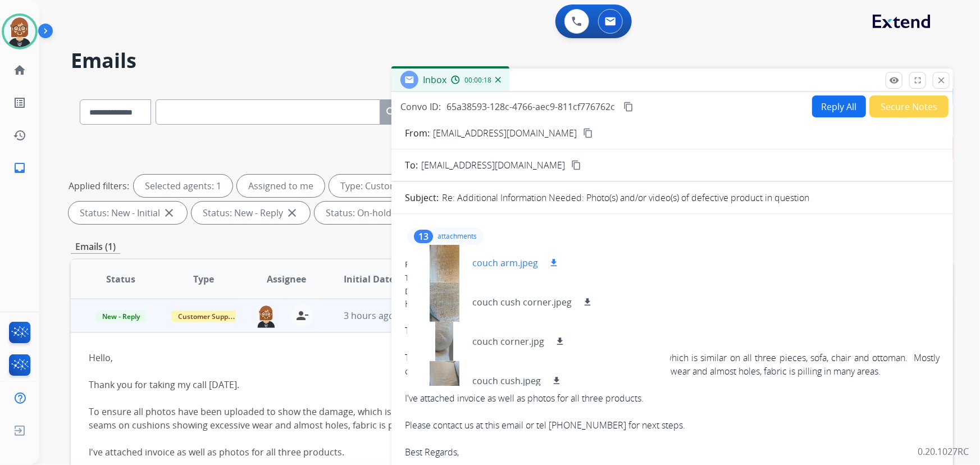
scroll to position [204, 0]
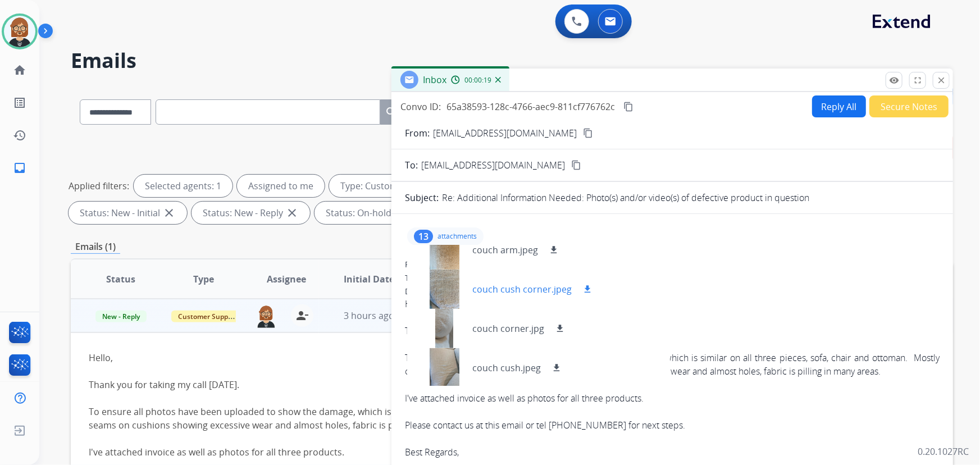
click at [585, 285] on mat-icon "download" at bounding box center [587, 289] width 10 height 10
click at [560, 325] on mat-icon "download" at bounding box center [560, 328] width 10 height 10
click at [557, 365] on mat-icon "download" at bounding box center [556, 368] width 10 height 10
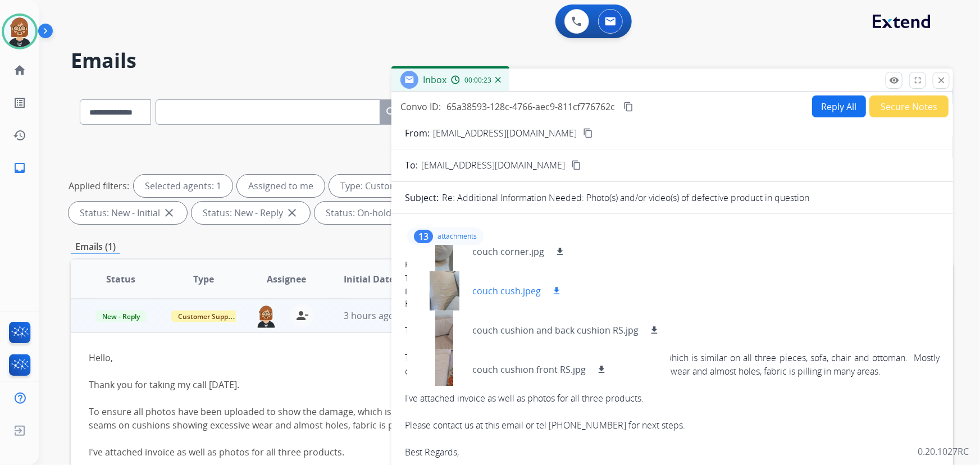
scroll to position [306, 0]
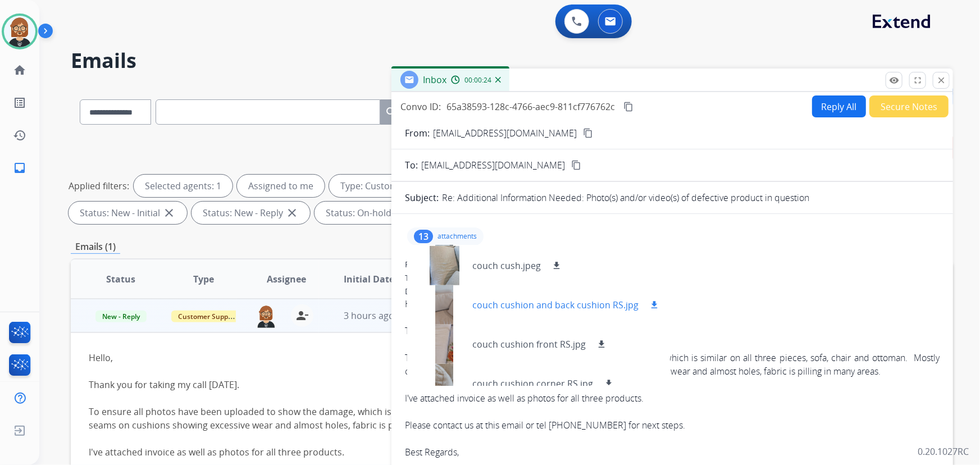
click at [651, 304] on mat-icon "download" at bounding box center [654, 305] width 10 height 10
click at [601, 340] on mat-icon "download" at bounding box center [601, 344] width 10 height 10
click at [605, 378] on mat-icon "download" at bounding box center [608, 383] width 10 height 10
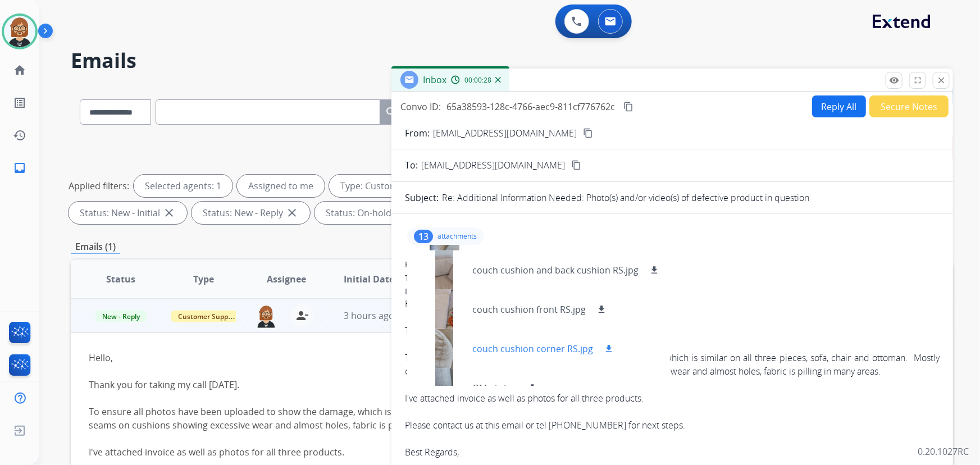
scroll to position [357, 0]
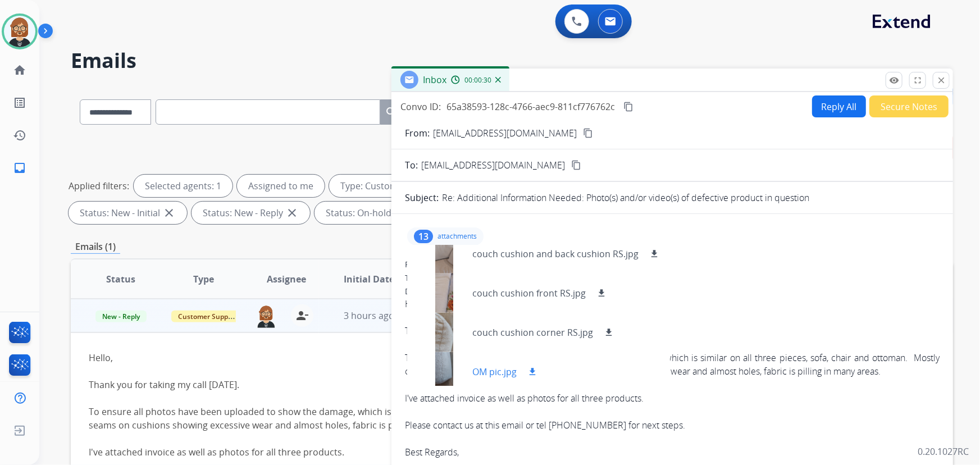
click at [532, 372] on mat-icon "download" at bounding box center [532, 372] width 10 height 10
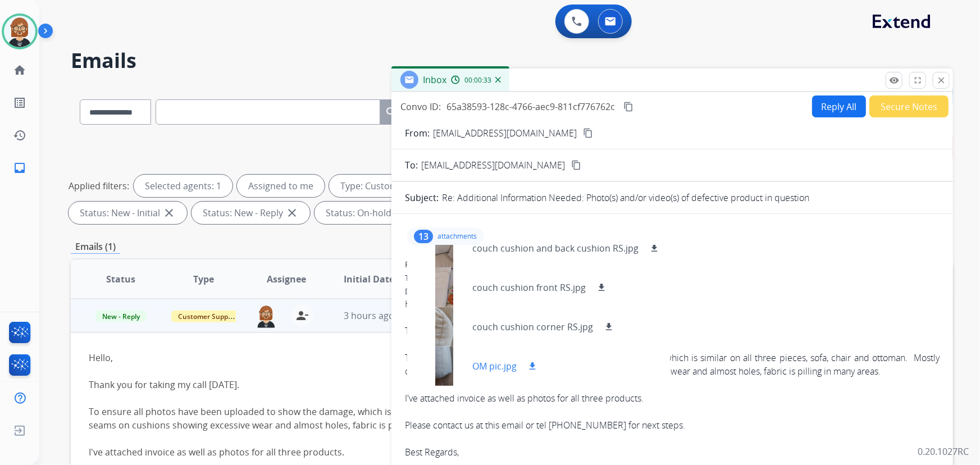
click at [449, 356] on div at bounding box center [444, 365] width 56 height 39
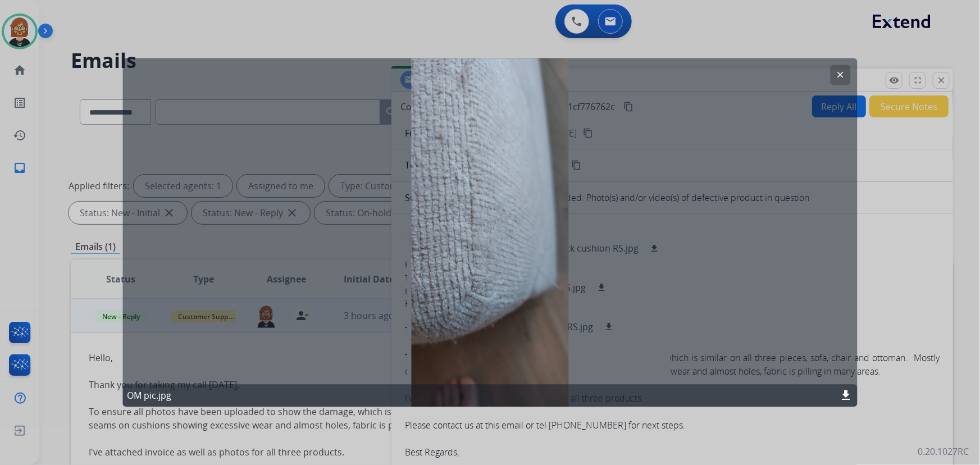
click at [886, 168] on div at bounding box center [490, 232] width 980 height 465
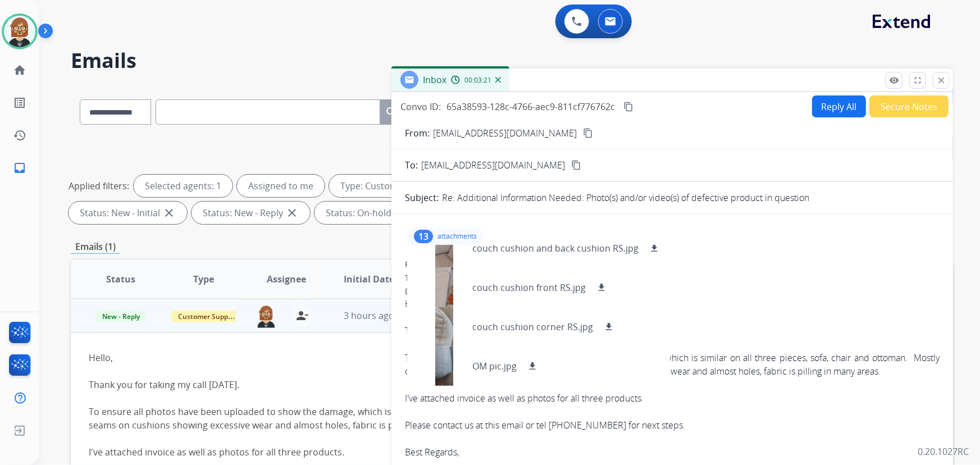
click at [583, 130] on mat-icon "content_copy" at bounding box center [588, 133] width 10 height 10
click at [936, 80] on mat-icon "close" at bounding box center [941, 80] width 10 height 10
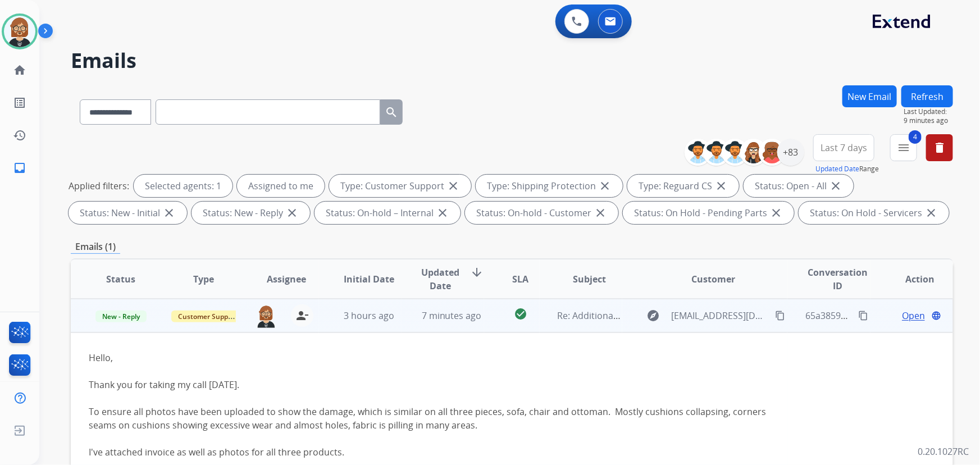
click at [902, 310] on span "Open" at bounding box center [913, 315] width 23 height 13
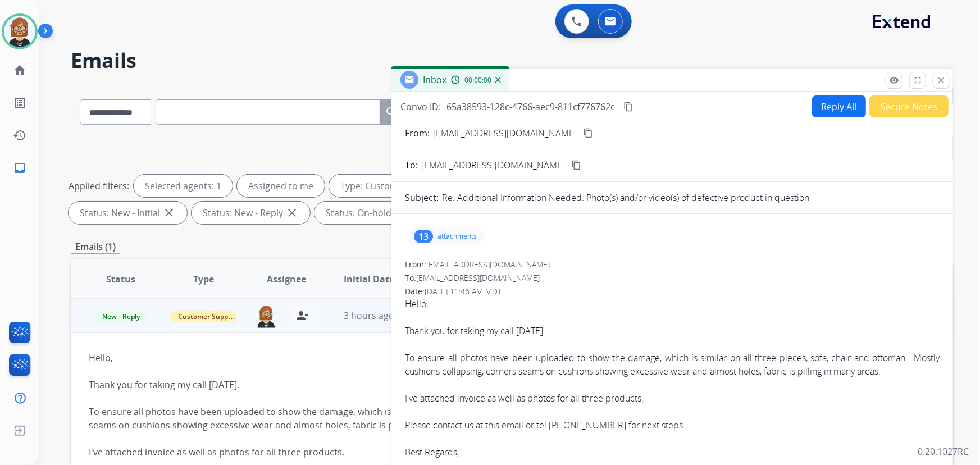
click at [842, 107] on button "Reply All" at bounding box center [839, 106] width 54 height 22
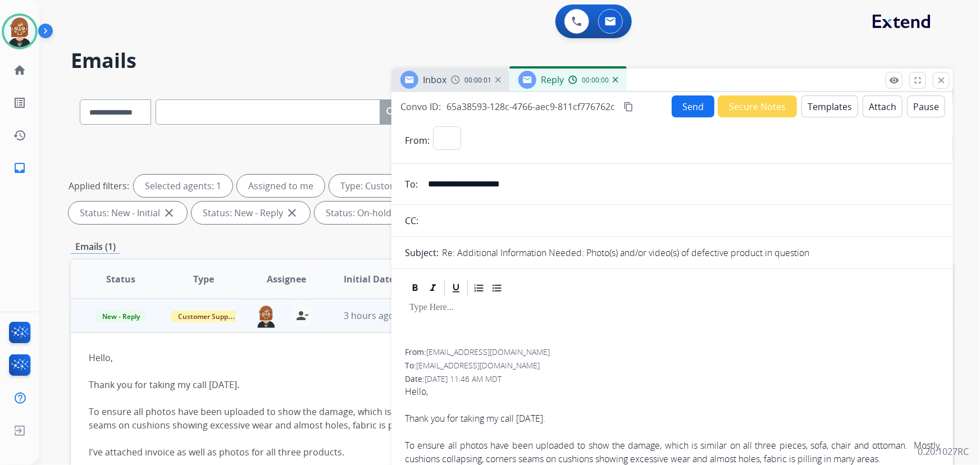
select select "**********"
click at [820, 111] on button "Templates" at bounding box center [829, 106] width 57 height 22
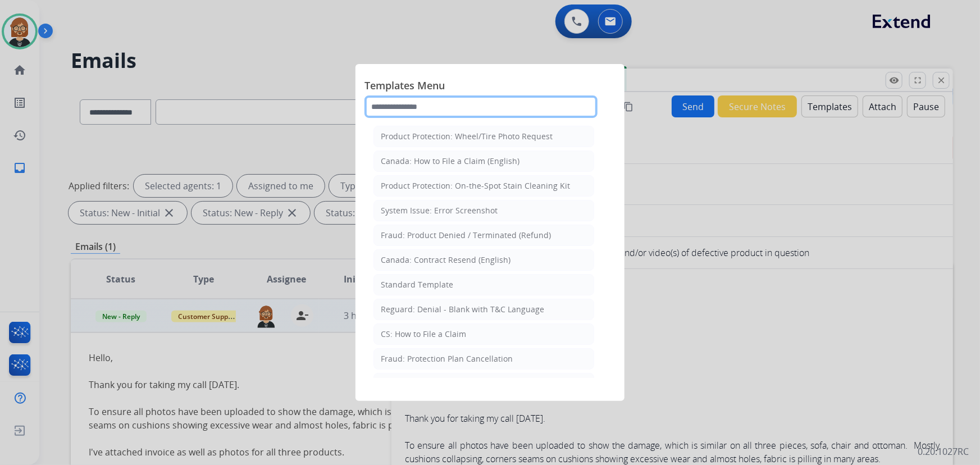
click at [514, 107] on input "text" at bounding box center [480, 106] width 233 height 22
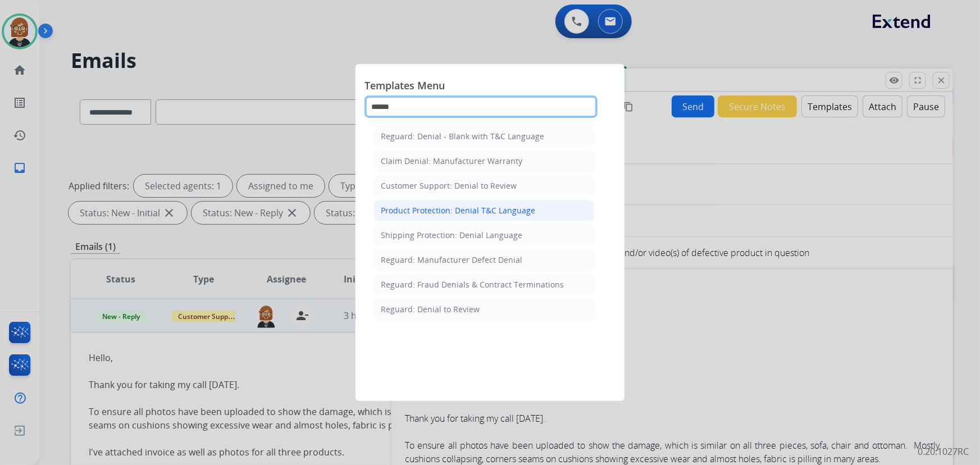
type input "******"
click at [475, 212] on div "Product Protection: Denial T&C Language" at bounding box center [458, 210] width 154 height 11
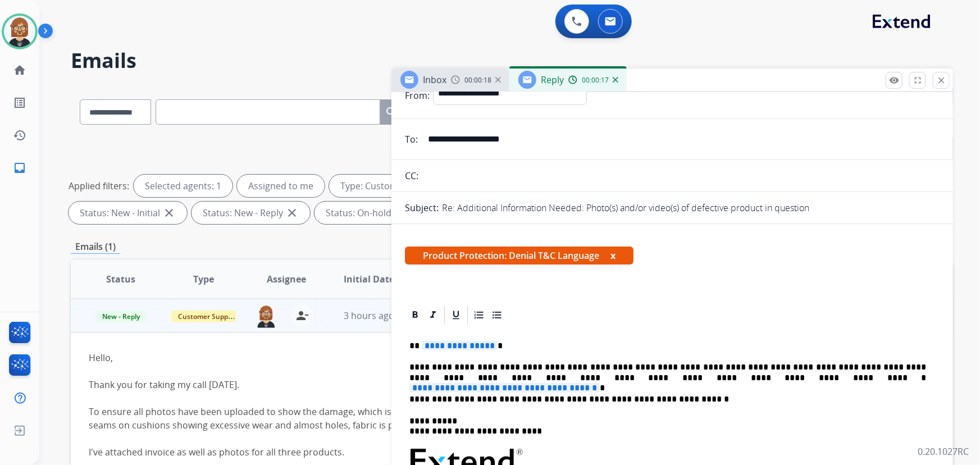
scroll to position [153, 0]
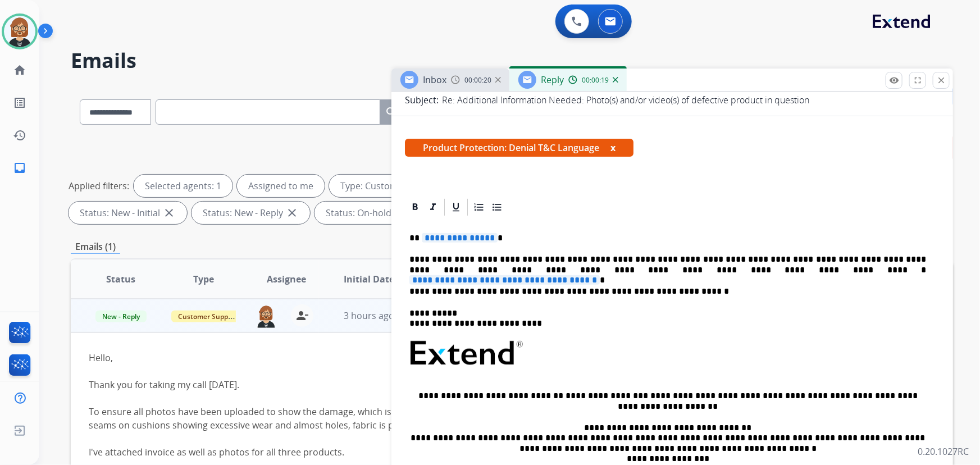
click at [466, 239] on span "**********" at bounding box center [460, 238] width 76 height 10
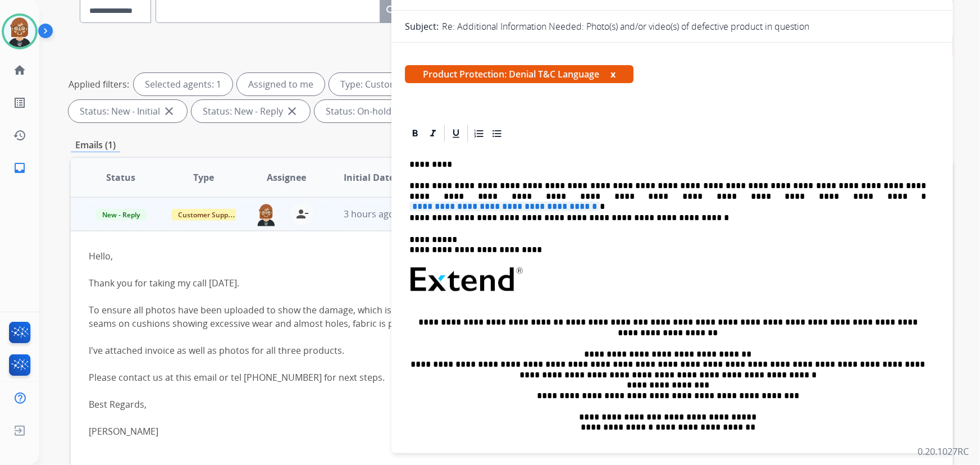
scroll to position [102, 0]
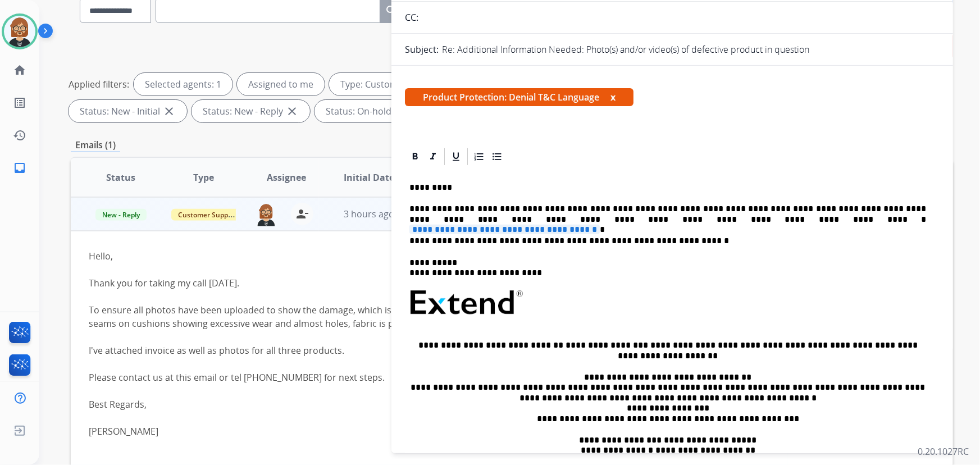
click at [600, 225] on span "**********" at bounding box center [504, 230] width 190 height 10
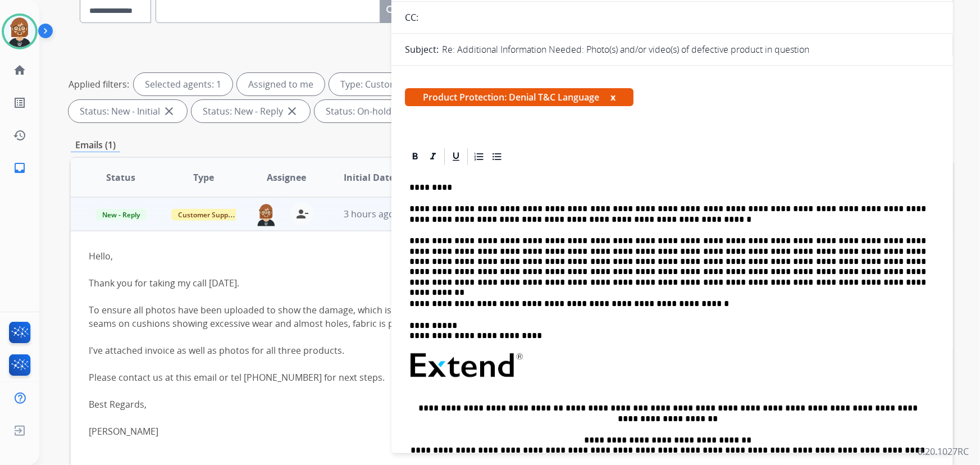
click at [594, 283] on p "**********" at bounding box center [667, 262] width 517 height 52
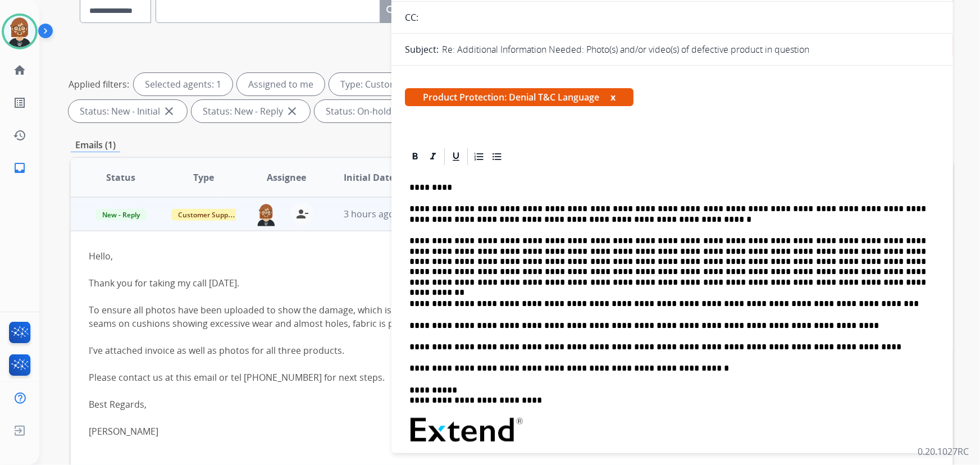
click at [820, 299] on p "**********" at bounding box center [667, 304] width 517 height 10
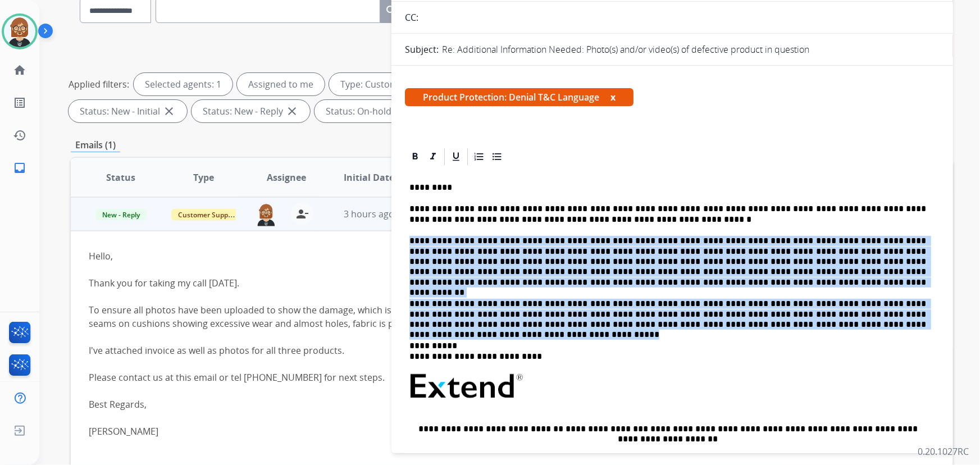
drag, startPoint x: 833, startPoint y: 327, endPoint x: 386, endPoint y: 243, distance: 455.2
click at [386, 243] on div "**********" at bounding box center [512, 287] width 882 height 607
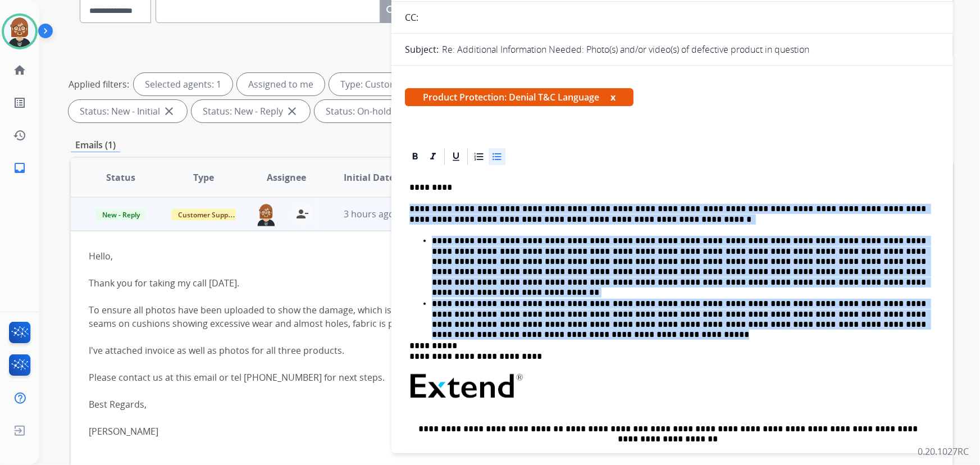
click at [496, 155] on icon at bounding box center [496, 156] width 8 height 7
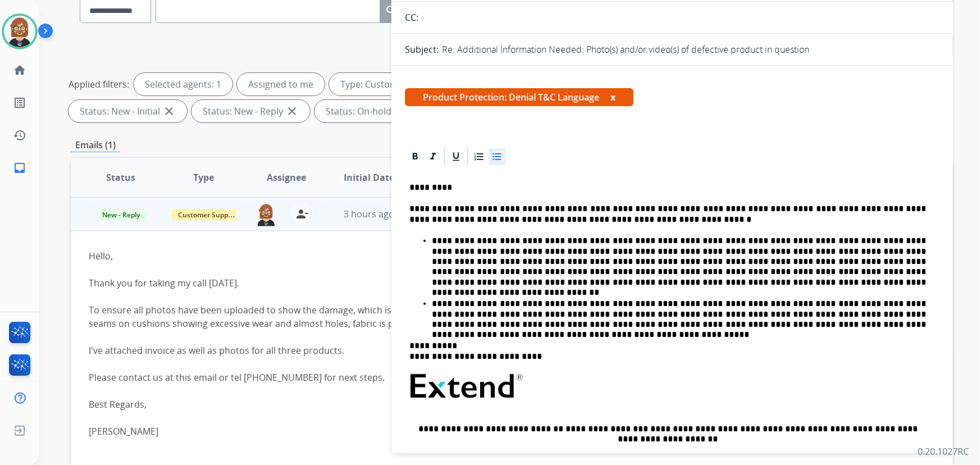
click at [654, 351] on p "**********" at bounding box center [667, 351] width 517 height 21
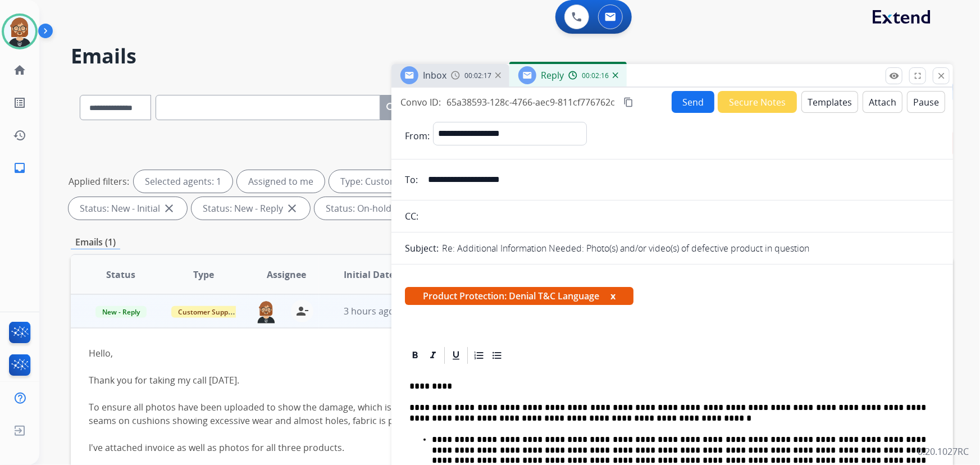
scroll to position [0, 0]
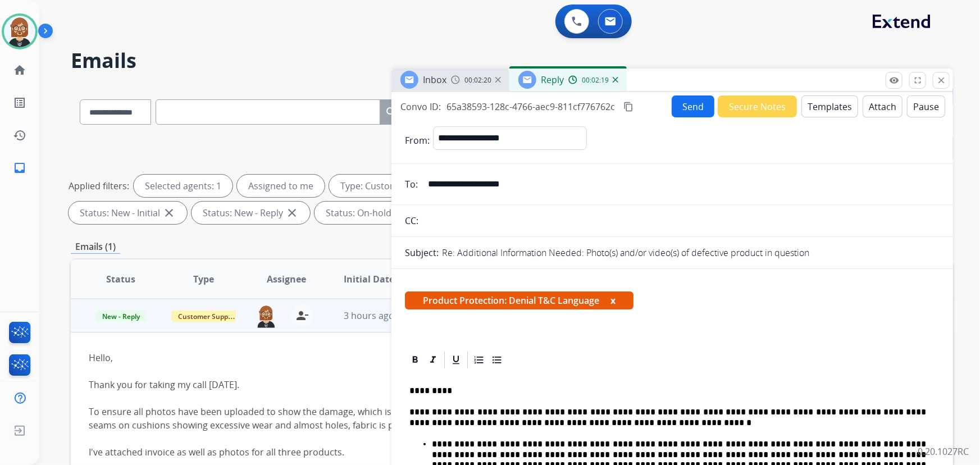
click at [690, 107] on button "Send" at bounding box center [692, 106] width 43 height 22
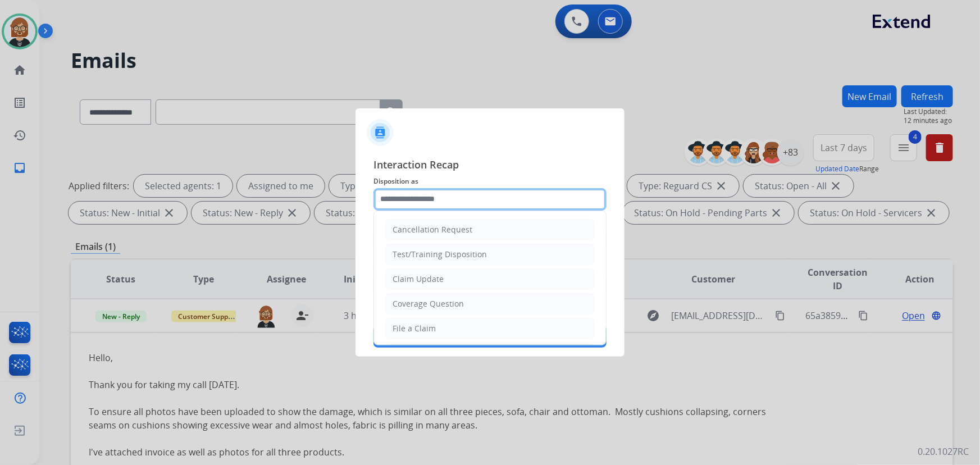
click at [491, 193] on input "text" at bounding box center [489, 199] width 233 height 22
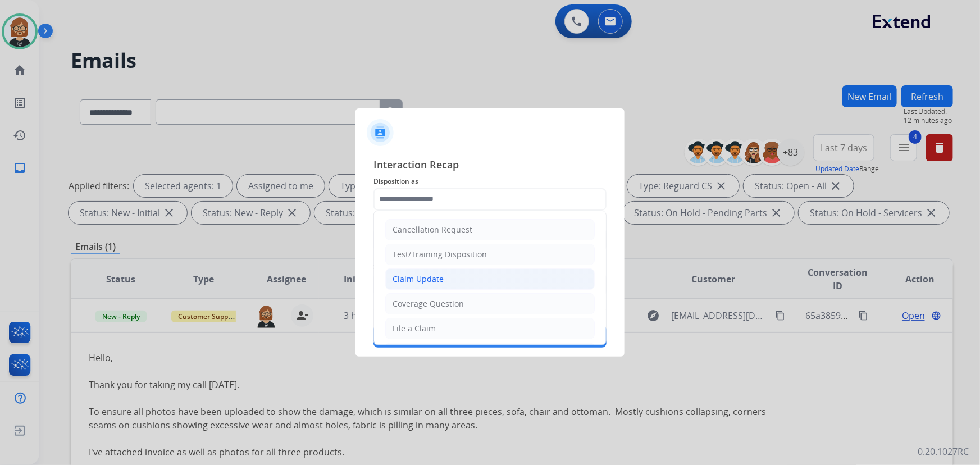
click at [466, 273] on li "Claim Update" at bounding box center [489, 278] width 209 height 21
type input "**********"
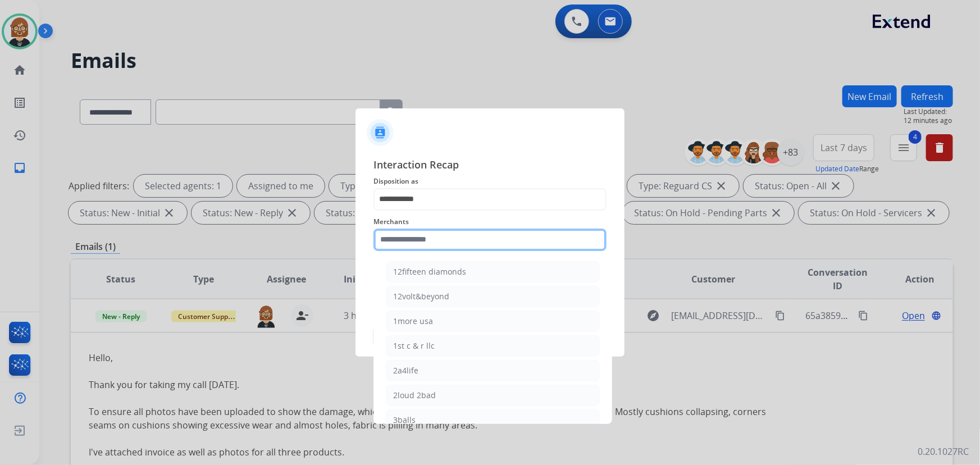
click at [464, 239] on input "text" at bounding box center [489, 239] width 233 height 22
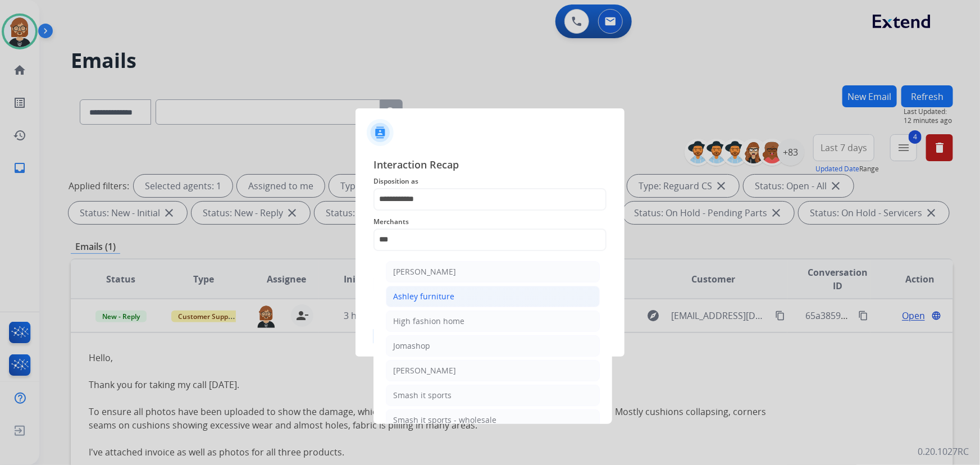
click at [441, 292] on div "Ashley furniture" at bounding box center [423, 296] width 61 height 11
type input "**********"
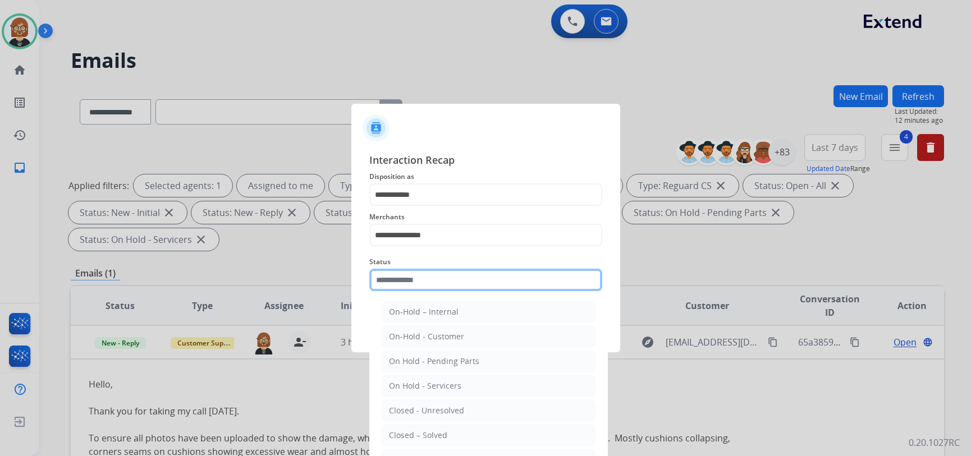
click at [443, 285] on input "text" at bounding box center [485, 280] width 233 height 22
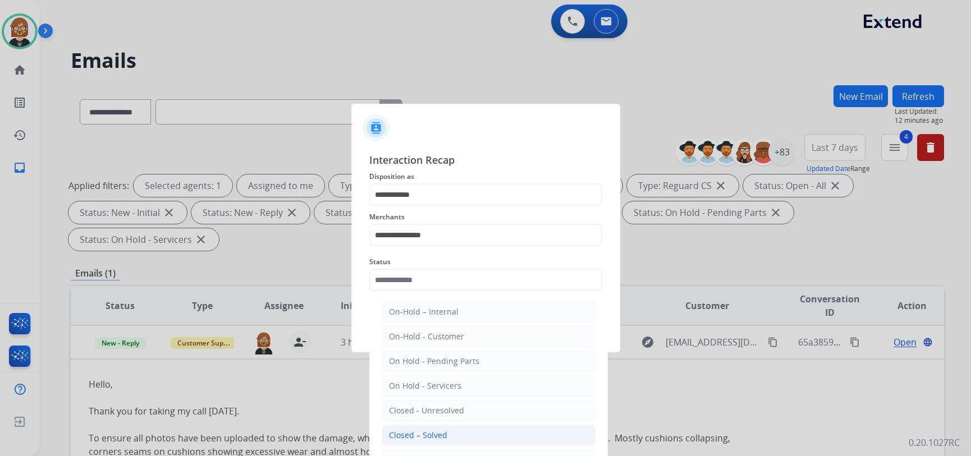
click at [447, 435] on li "Closed – Solved" at bounding box center [489, 435] width 214 height 21
type input "**********"
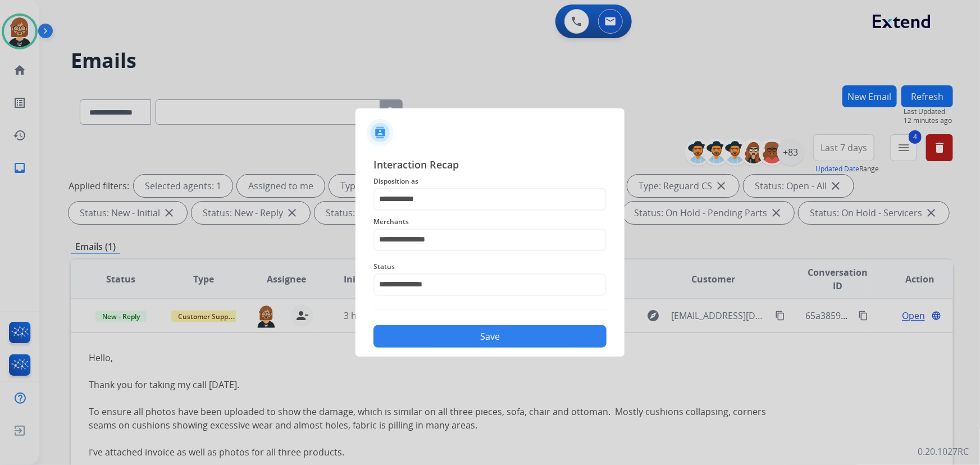
click at [553, 342] on button "Save" at bounding box center [489, 336] width 233 height 22
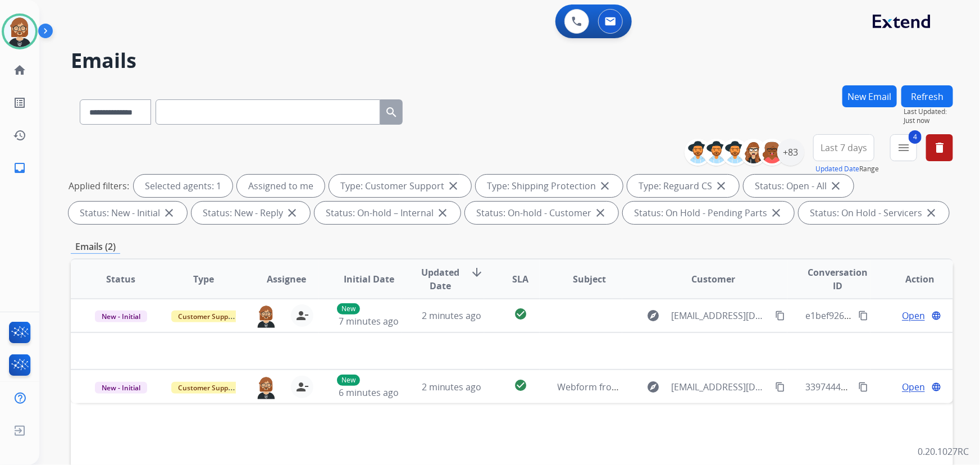
click at [938, 99] on button "Refresh" at bounding box center [927, 96] width 52 height 22
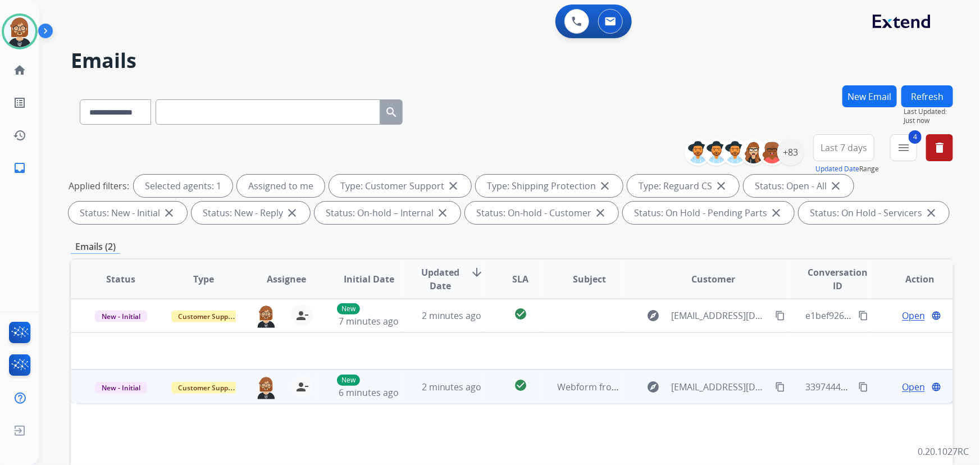
click at [488, 393] on td "check_circle" at bounding box center [511, 386] width 55 height 34
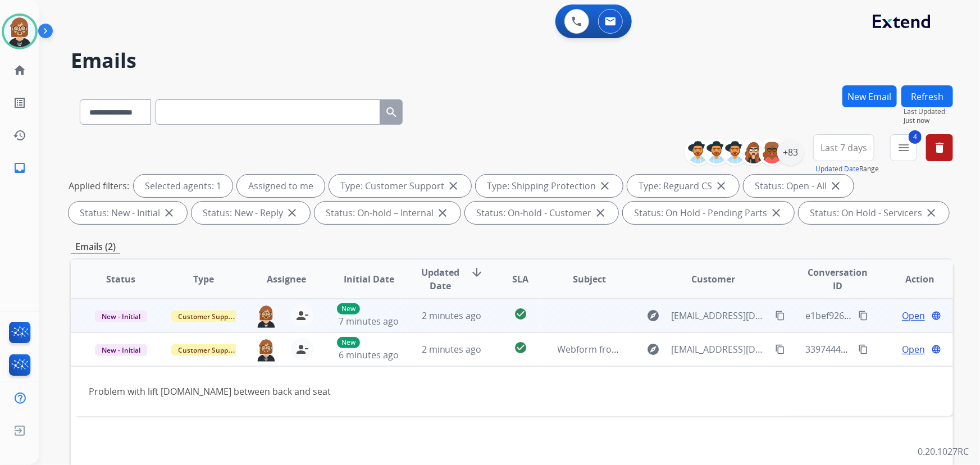
click at [484, 306] on td "check_circle" at bounding box center [511, 316] width 55 height 34
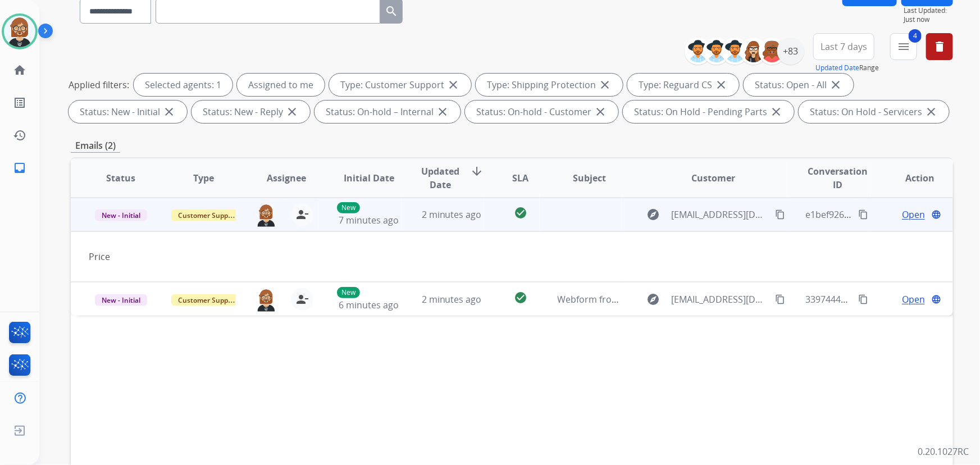
scroll to position [153, 0]
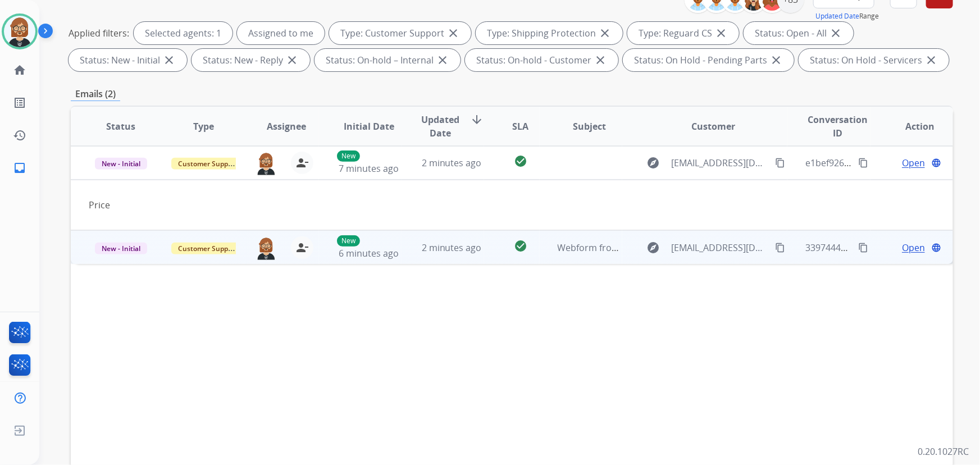
click at [570, 256] on td "Webform from allienesbitt1@comcast.net on 08/30/2025" at bounding box center [580, 247] width 83 height 34
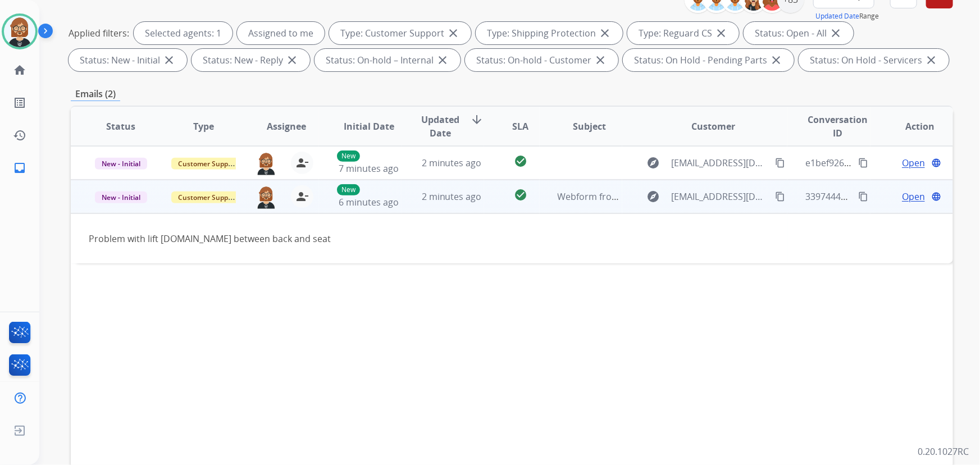
click at [776, 200] on mat-icon "content_copy" at bounding box center [780, 196] width 10 height 10
click at [902, 198] on span "Open" at bounding box center [913, 196] width 23 height 13
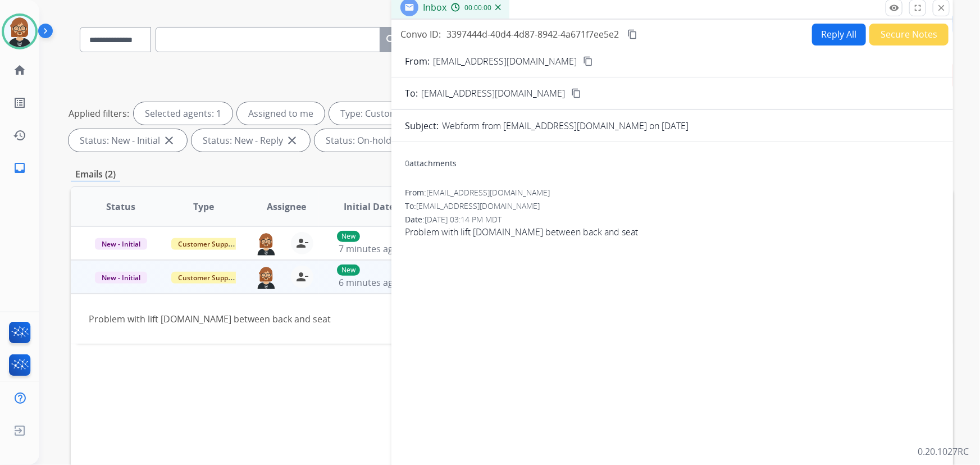
scroll to position [0, 0]
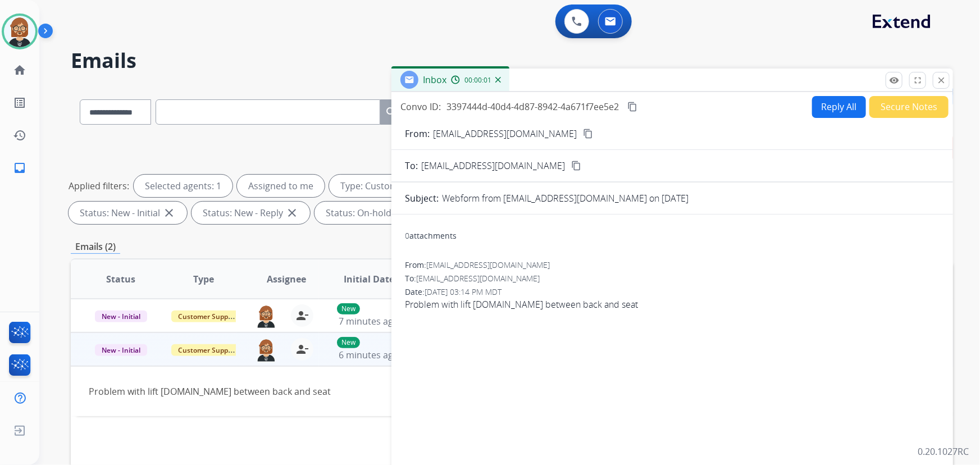
click at [826, 111] on button "Reply All" at bounding box center [839, 107] width 54 height 22
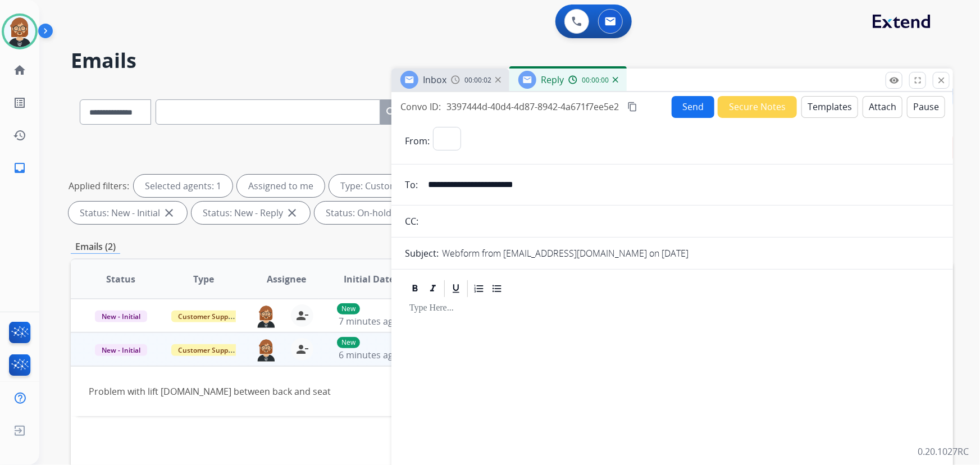
select select "**********"
click at [836, 107] on button "Templates" at bounding box center [829, 107] width 57 height 22
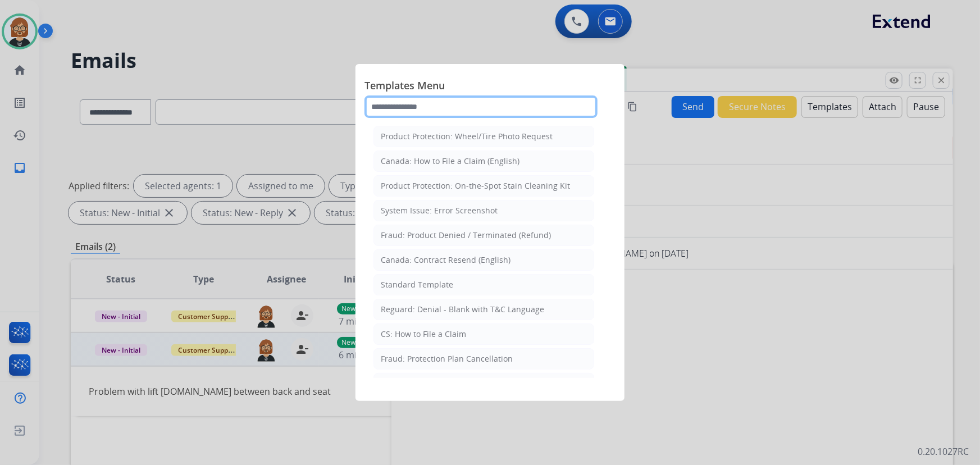
click at [413, 104] on input "text" at bounding box center [480, 106] width 233 height 22
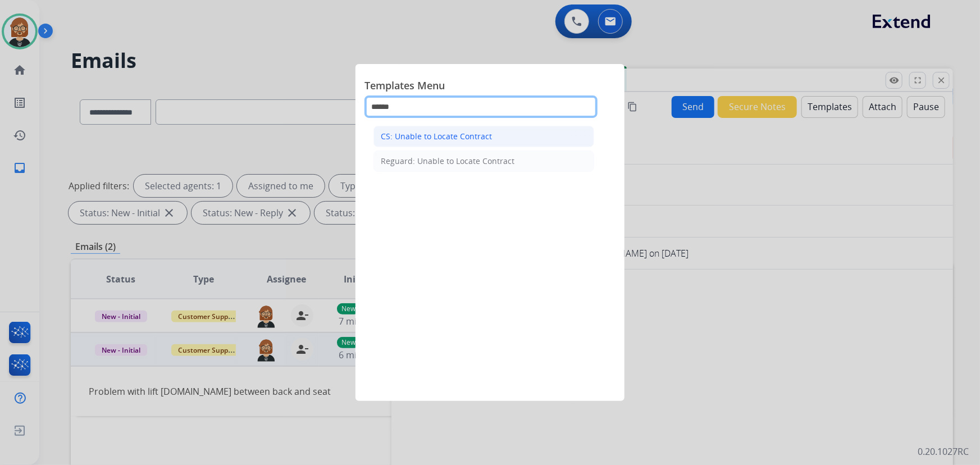
type input "******"
click at [408, 132] on div "CS: Unable to Locate Contract" at bounding box center [436, 136] width 111 height 11
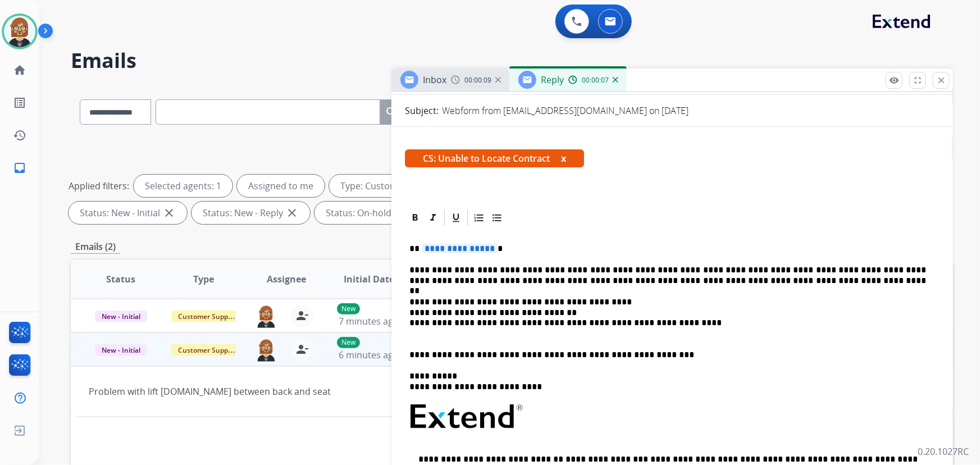
scroll to position [153, 0]
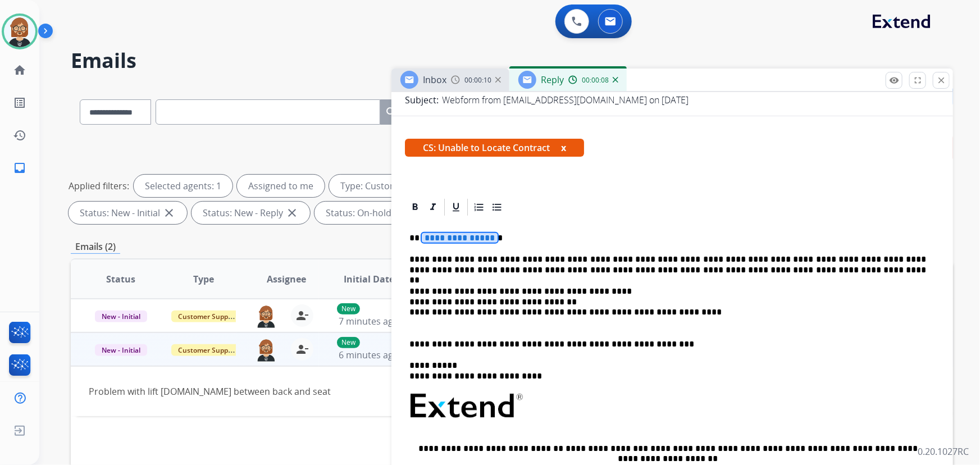
click at [460, 234] on span "**********" at bounding box center [460, 238] width 76 height 10
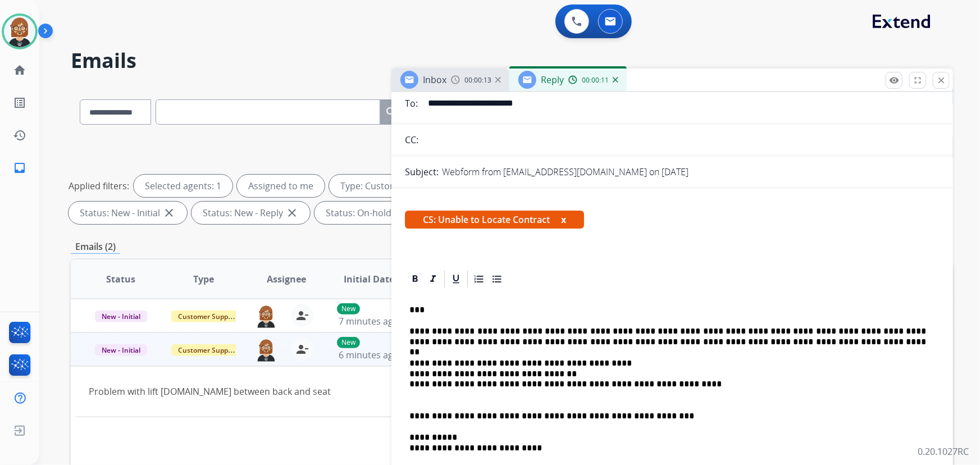
scroll to position [0, 0]
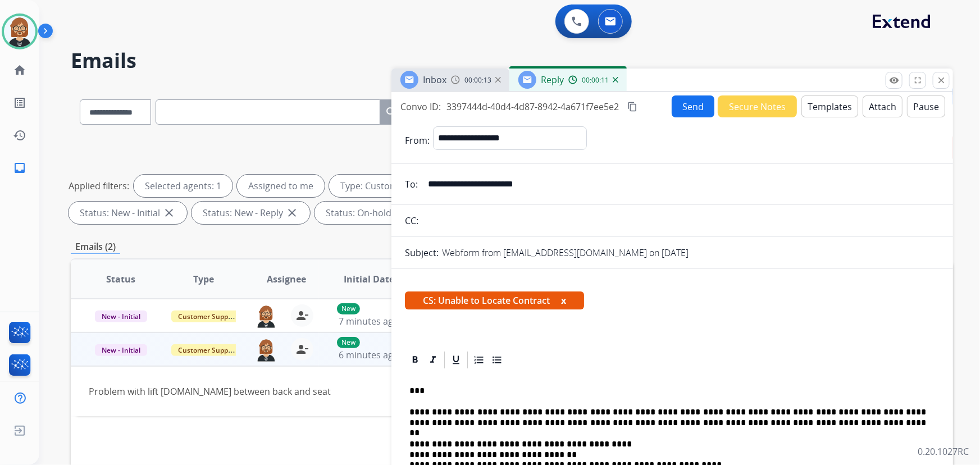
click at [689, 111] on button "Send" at bounding box center [692, 106] width 43 height 22
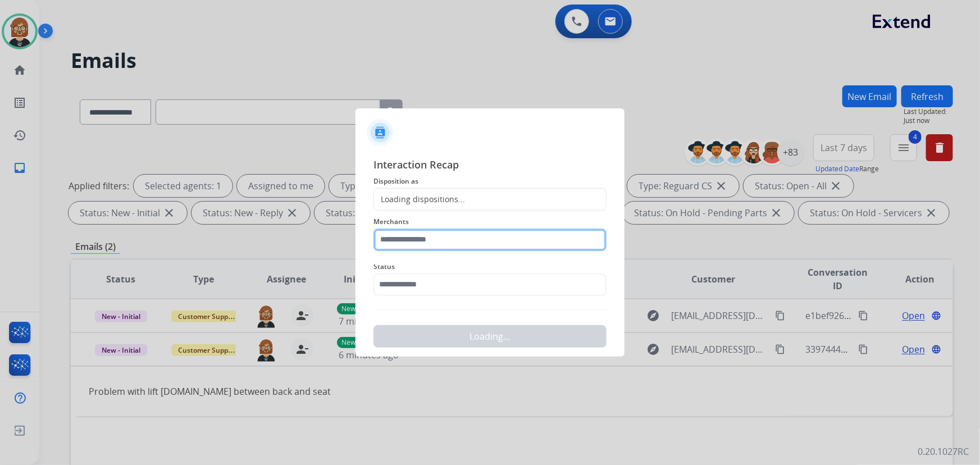
click at [499, 237] on input "text" at bounding box center [489, 239] width 233 height 22
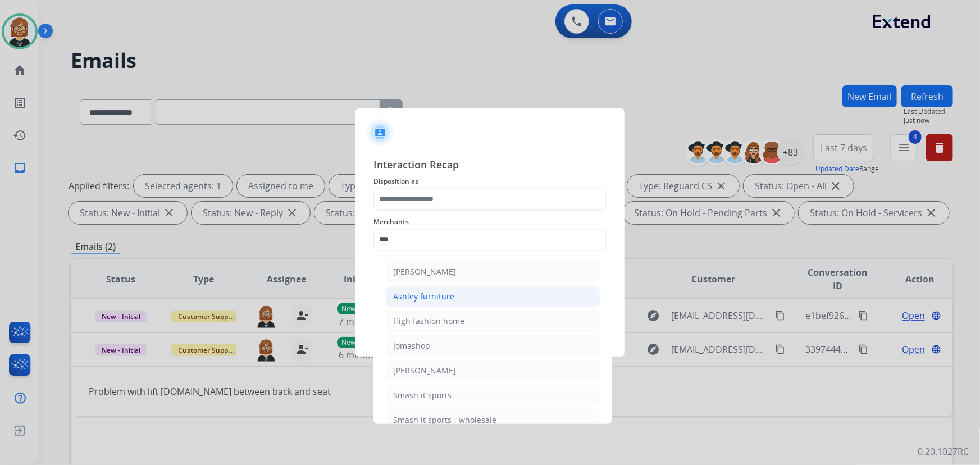
click at [452, 292] on li "Ashley furniture" at bounding box center [493, 296] width 214 height 21
type input "**********"
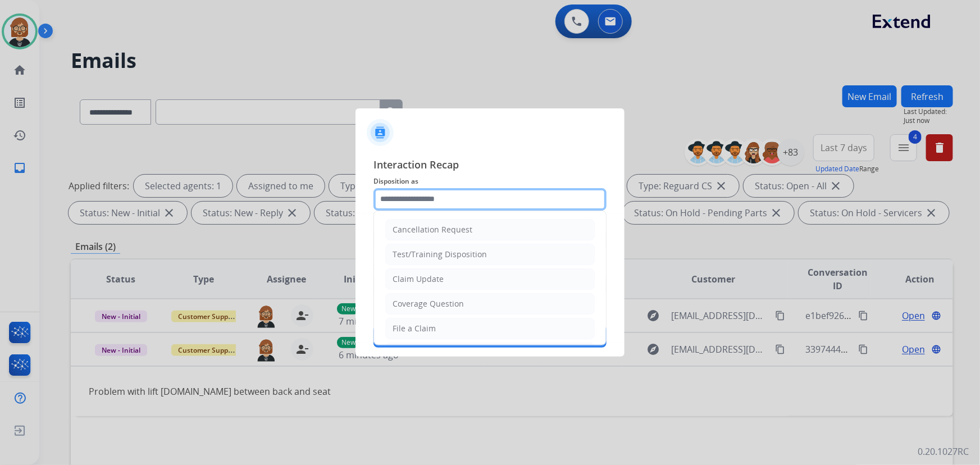
click at [445, 202] on input "text" at bounding box center [489, 199] width 233 height 22
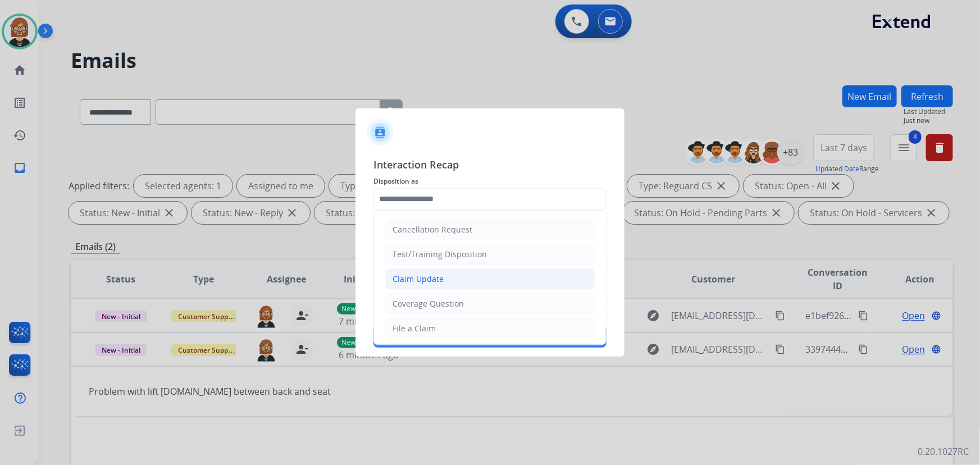
click at [462, 287] on li "Claim Update" at bounding box center [489, 278] width 209 height 21
type input "**********"
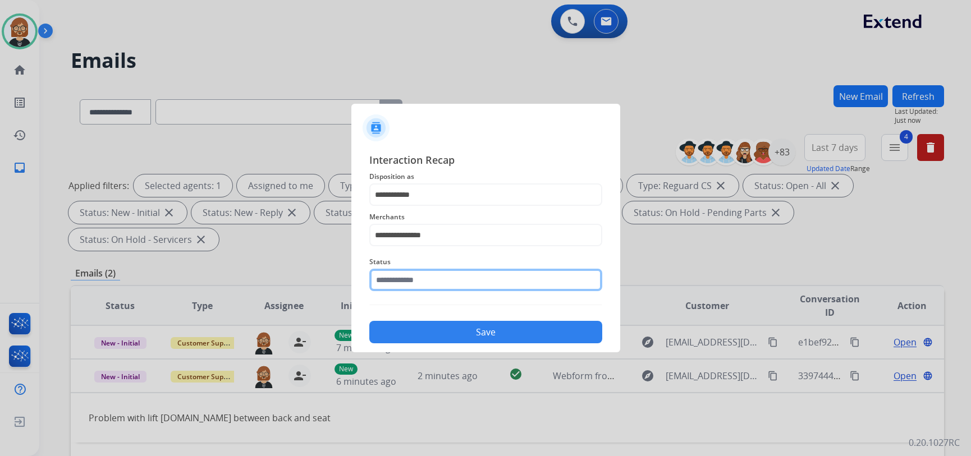
click at [472, 286] on input "text" at bounding box center [485, 280] width 233 height 22
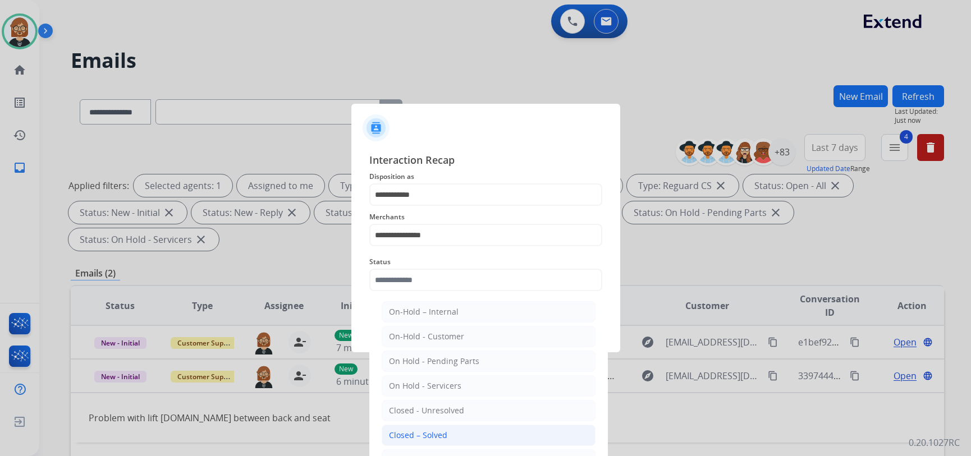
click at [468, 430] on li "Closed – Solved" at bounding box center [489, 435] width 214 height 21
type input "**********"
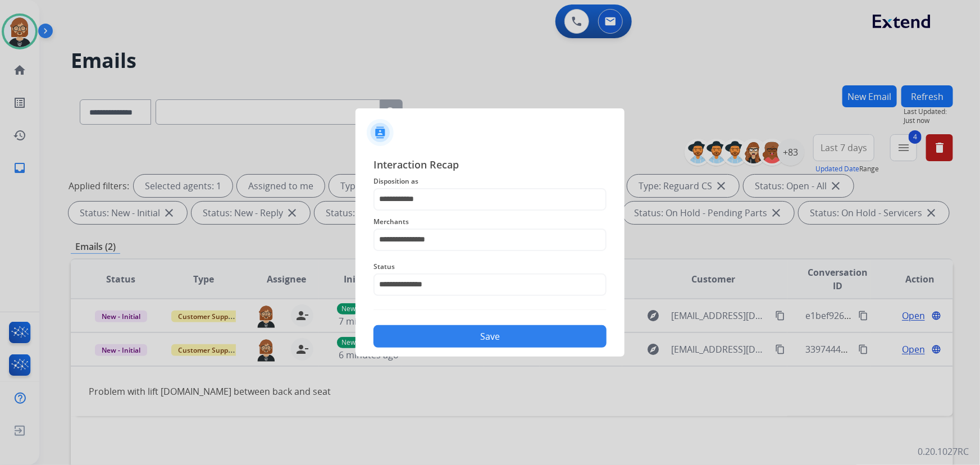
click at [477, 344] on button "Save" at bounding box center [489, 336] width 233 height 22
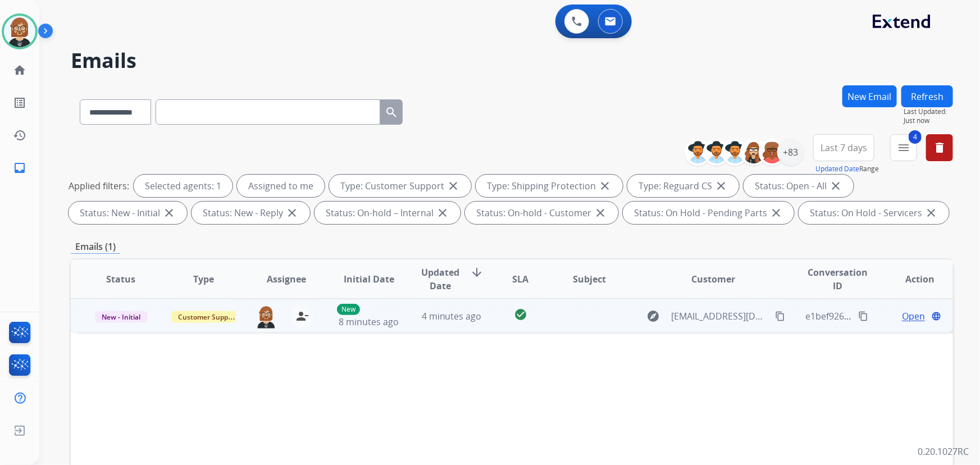
click at [572, 309] on td at bounding box center [580, 316] width 83 height 34
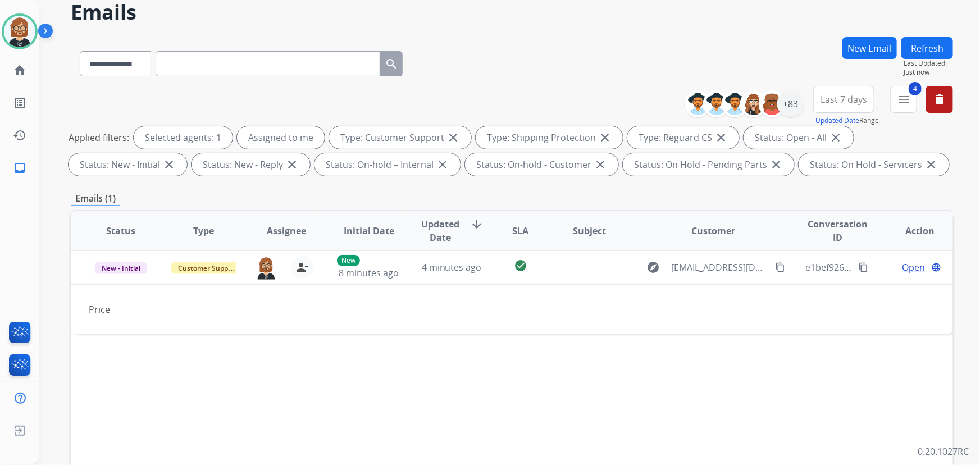
scroll to position [102, 0]
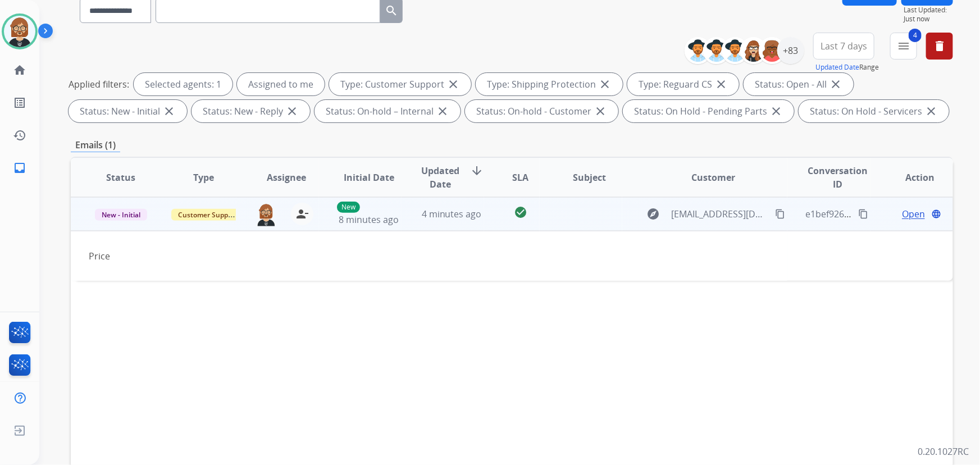
click at [902, 213] on span "Open" at bounding box center [913, 213] width 23 height 13
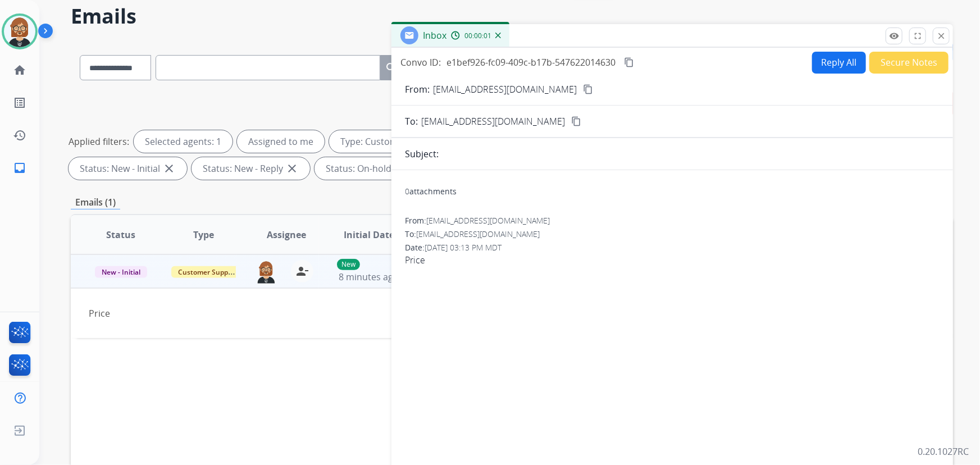
scroll to position [0, 0]
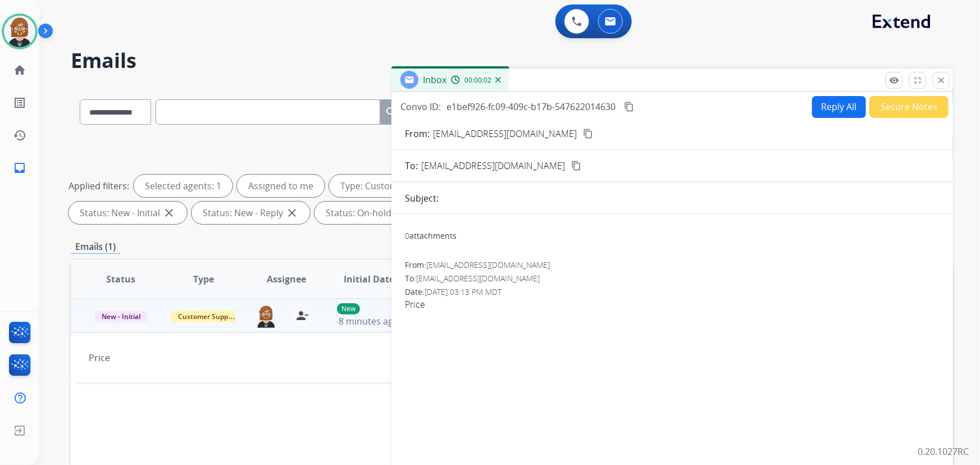
click at [836, 99] on button "Reply All" at bounding box center [839, 107] width 54 height 22
select select "**********"
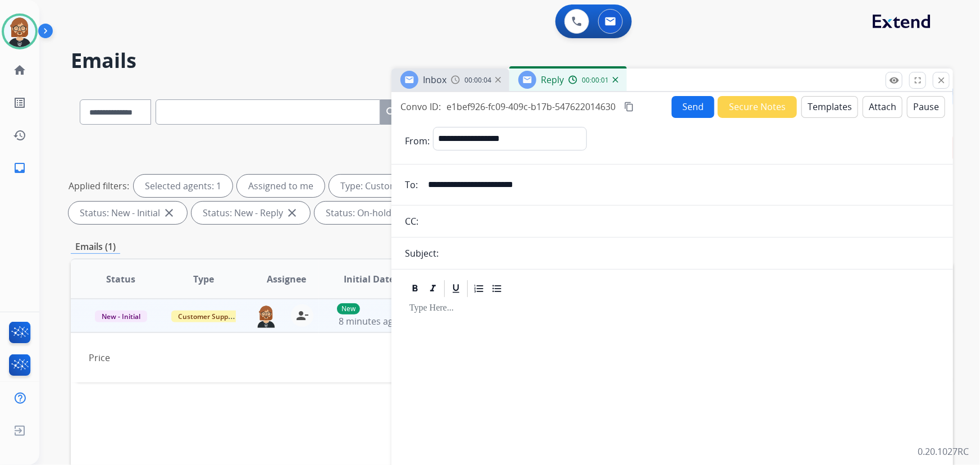
click at [826, 108] on button "Templates" at bounding box center [829, 107] width 57 height 22
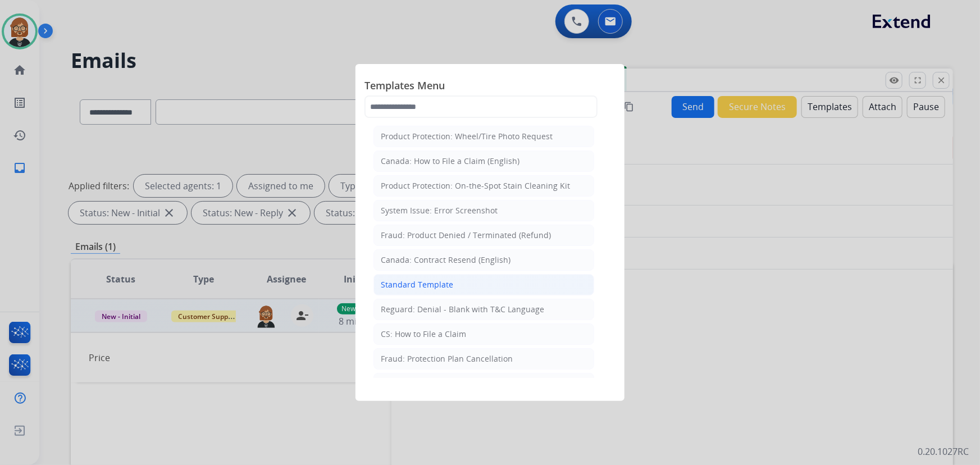
click at [421, 283] on div "Standard Template" at bounding box center [417, 284] width 72 height 11
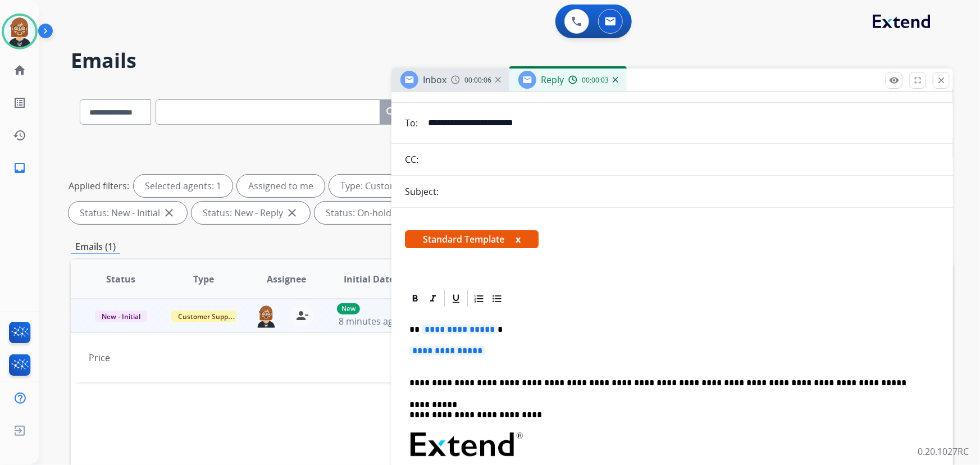
scroll to position [153, 0]
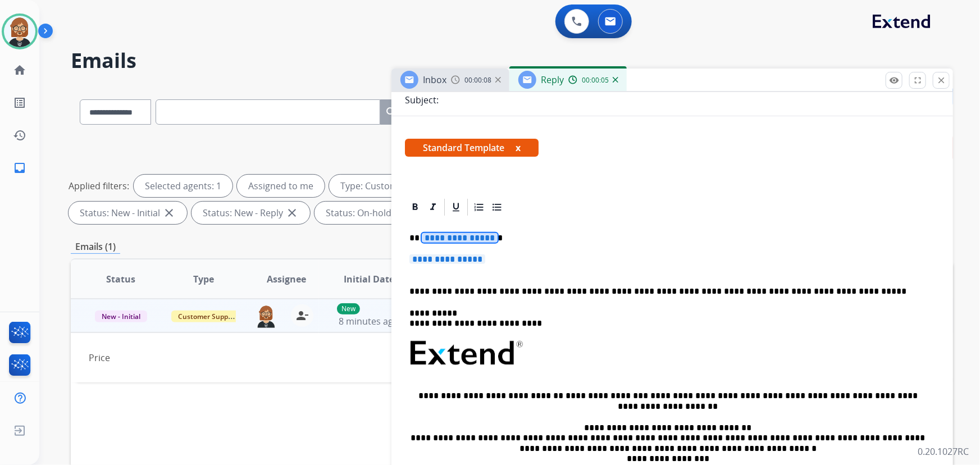
click at [464, 239] on span "**********" at bounding box center [460, 238] width 76 height 10
click at [433, 263] on span "**********" at bounding box center [447, 259] width 76 height 10
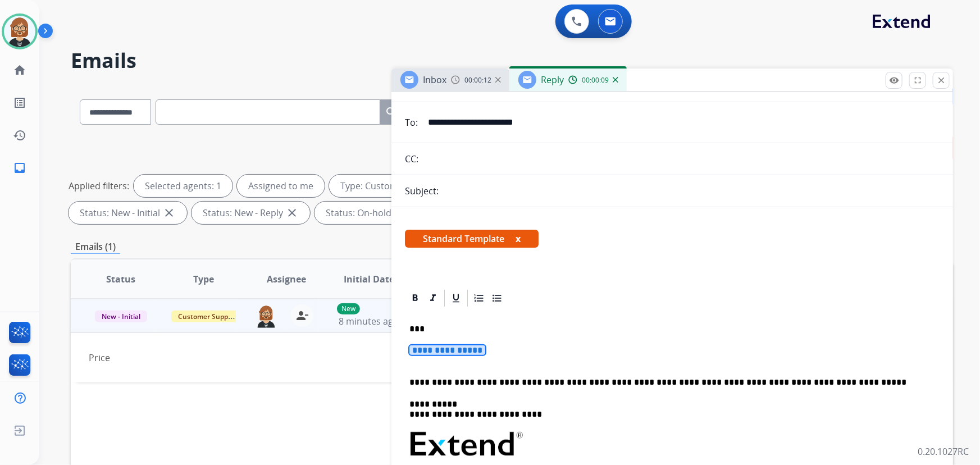
scroll to position [0, 0]
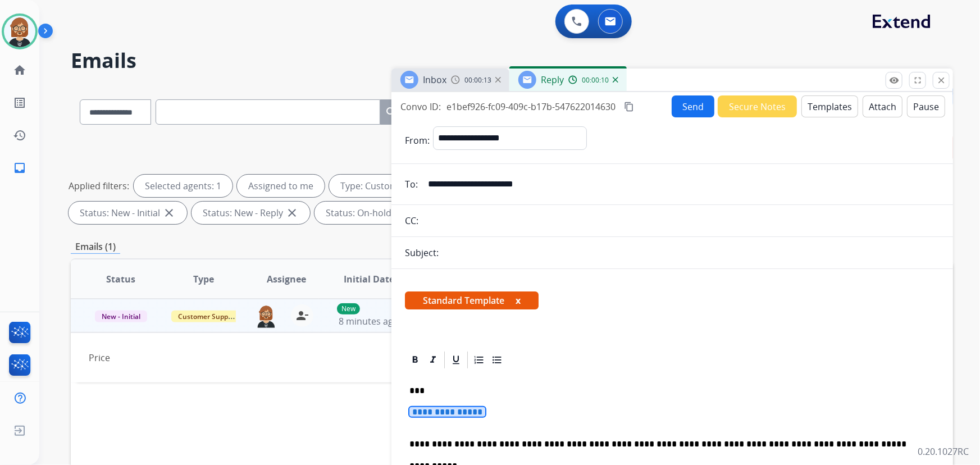
click at [527, 188] on input "**********" at bounding box center [680, 184] width 518 height 22
type input "***"
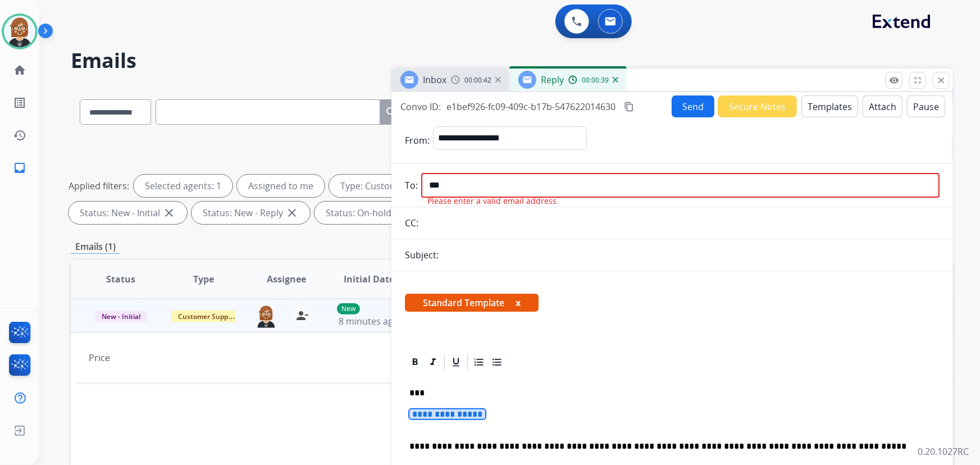
click at [438, 412] on span "**********" at bounding box center [447, 414] width 76 height 10
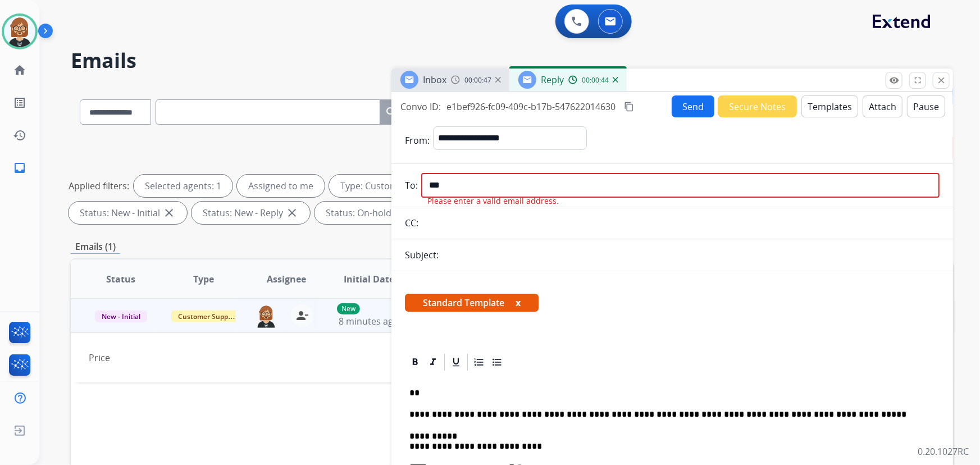
click at [451, 180] on input "***" at bounding box center [680, 185] width 518 height 25
drag, startPoint x: 451, startPoint y: 180, endPoint x: 379, endPoint y: 184, distance: 72.5
click at [379, 184] on div "**********" at bounding box center [512, 388] width 882 height 607
click at [614, 79] on img at bounding box center [615, 80] width 6 height 6
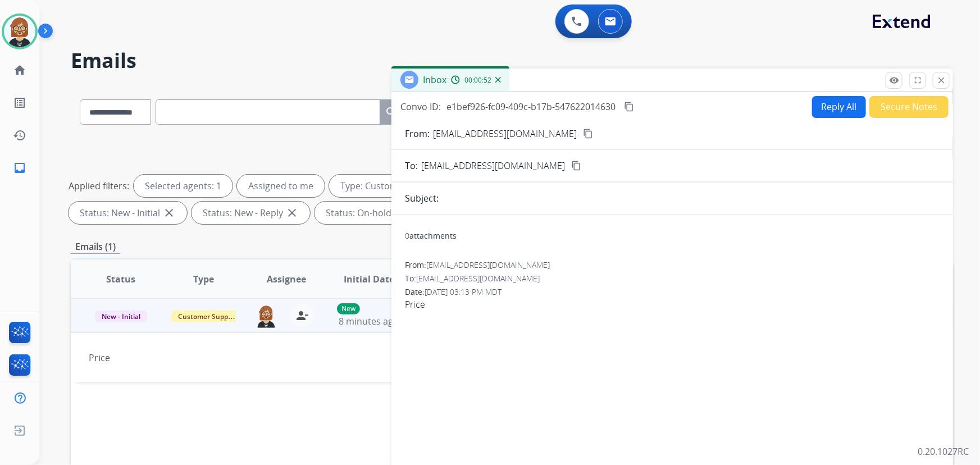
click at [825, 113] on button "Reply All" at bounding box center [839, 107] width 54 height 22
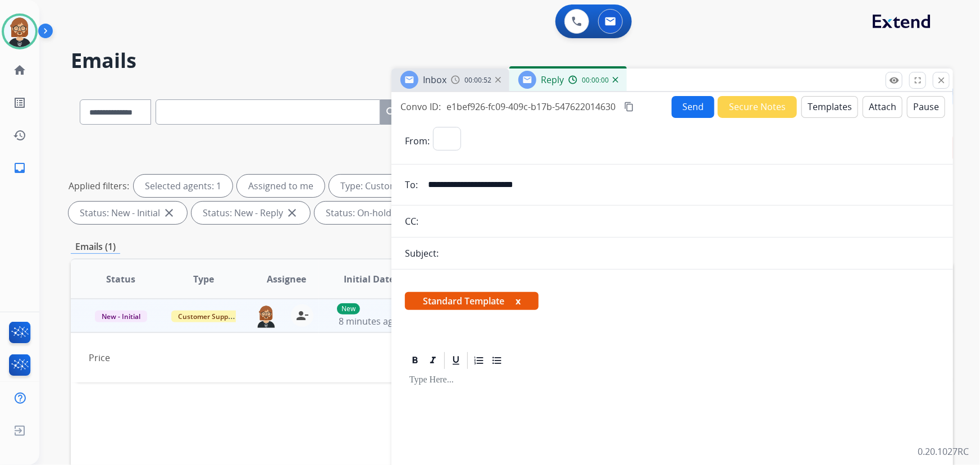
select select "**********"
click at [809, 106] on button "Templates" at bounding box center [829, 107] width 57 height 22
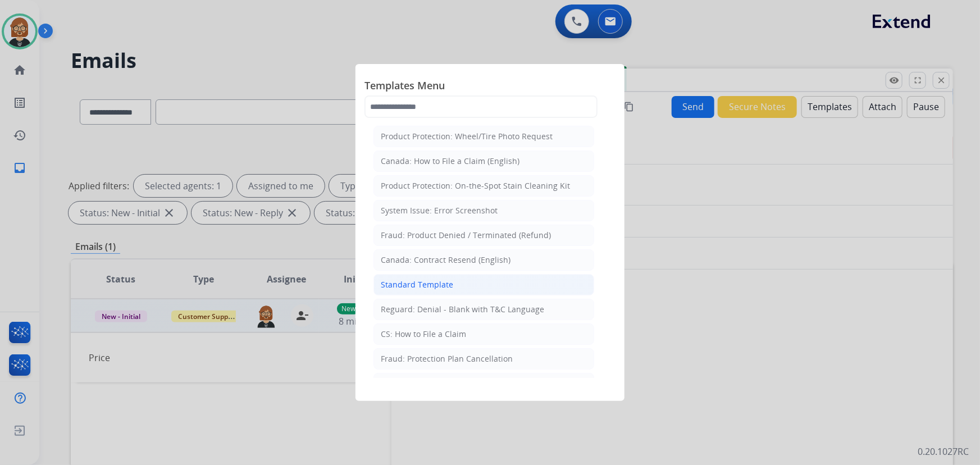
click at [451, 280] on li "Standard Template" at bounding box center [483, 284] width 221 height 21
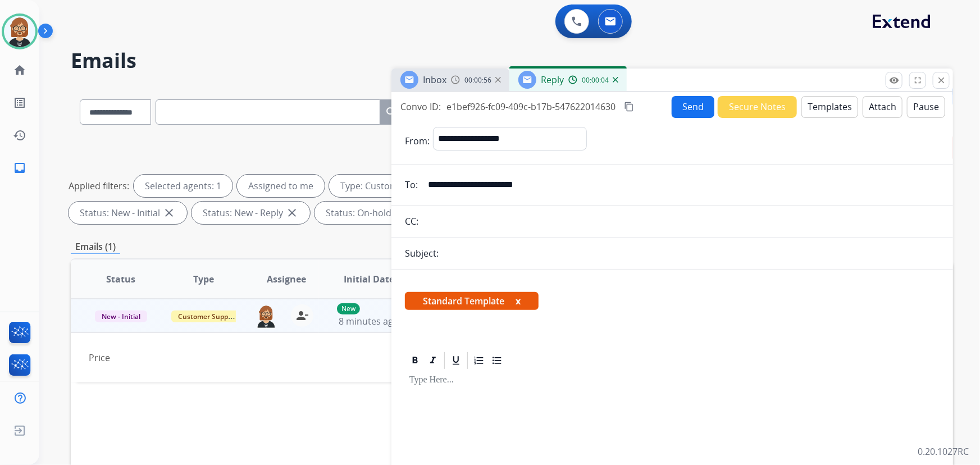
click at [496, 246] on div "Subject:" at bounding box center [671, 252] width 561 height 13
click at [497, 254] on div "Subject:" at bounding box center [671, 252] width 561 height 13
click at [547, 254] on div "Subject:" at bounding box center [671, 252] width 561 height 13
click at [841, 113] on button "Templates" at bounding box center [829, 107] width 57 height 22
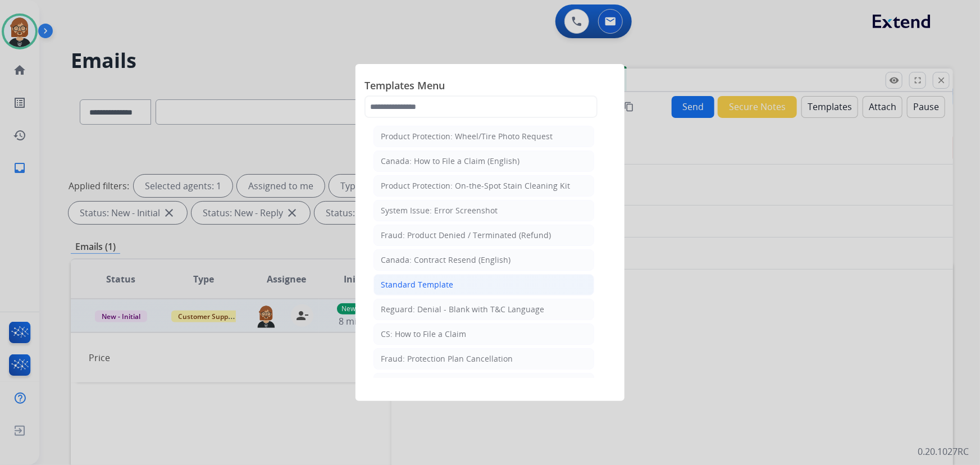
click at [440, 286] on div "Standard Template" at bounding box center [417, 284] width 72 height 11
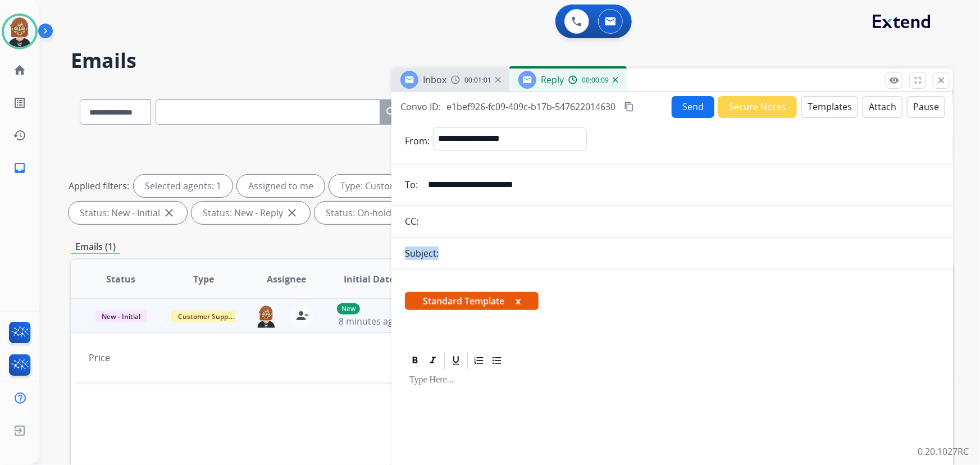
click at [506, 242] on form "**********" at bounding box center [671, 334] width 561 height 432
click at [497, 260] on form "**********" at bounding box center [671, 334] width 561 height 432
click at [614, 79] on img at bounding box center [615, 80] width 6 height 6
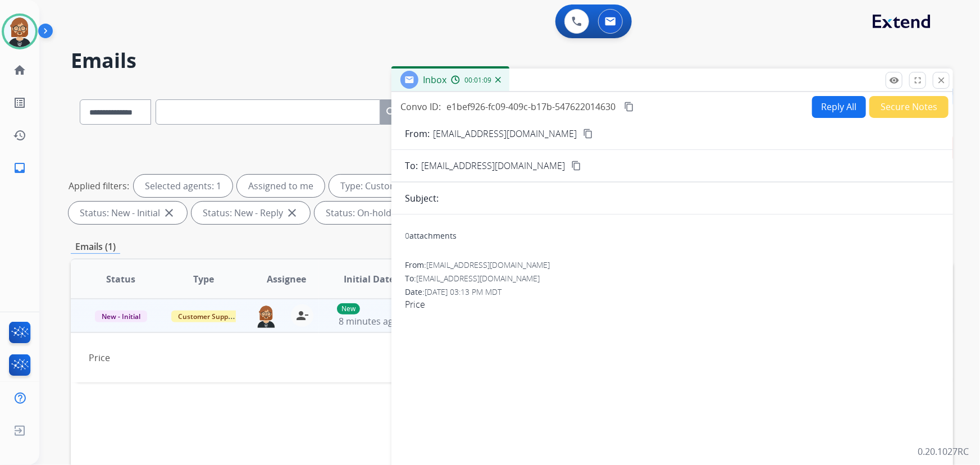
click at [496, 80] on img at bounding box center [498, 80] width 6 height 6
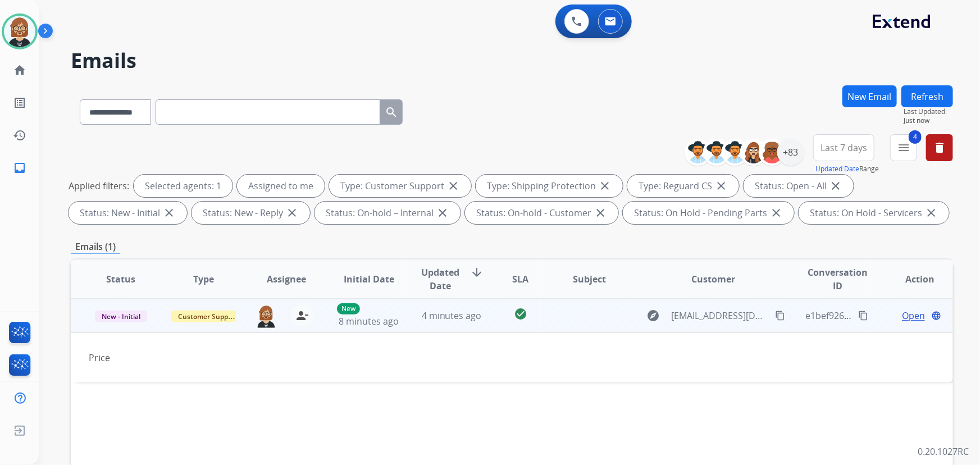
click at [888, 313] on div "Open language" at bounding box center [920, 315] width 64 height 13
click at [903, 320] on span "Open" at bounding box center [913, 315] width 23 height 13
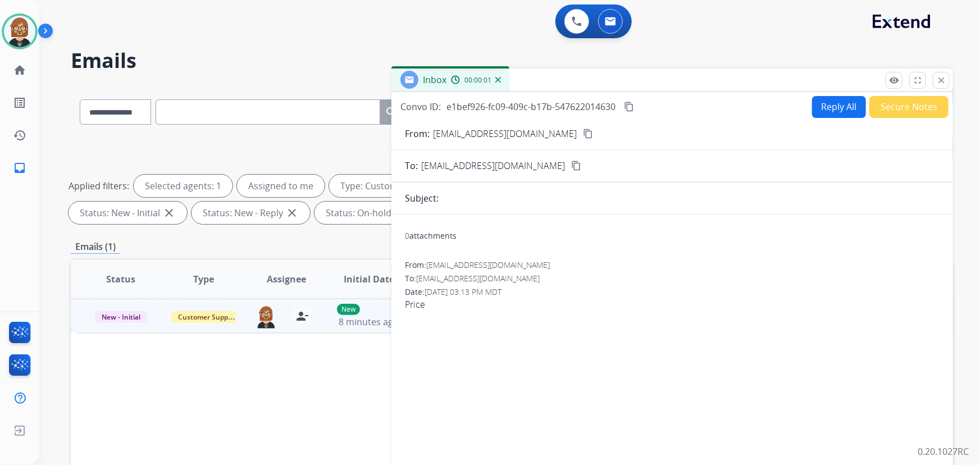
click at [838, 100] on button "Reply All" at bounding box center [839, 107] width 54 height 22
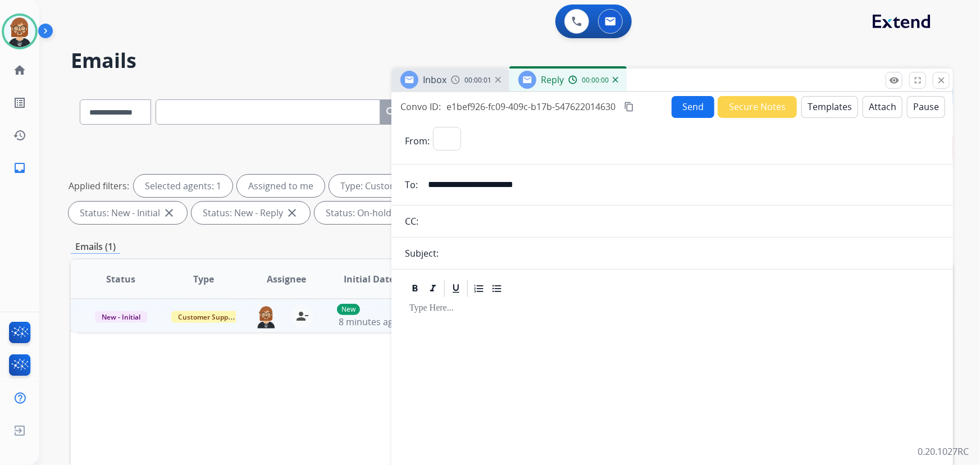
select select "**********"
click at [822, 103] on button "Templates" at bounding box center [829, 107] width 57 height 22
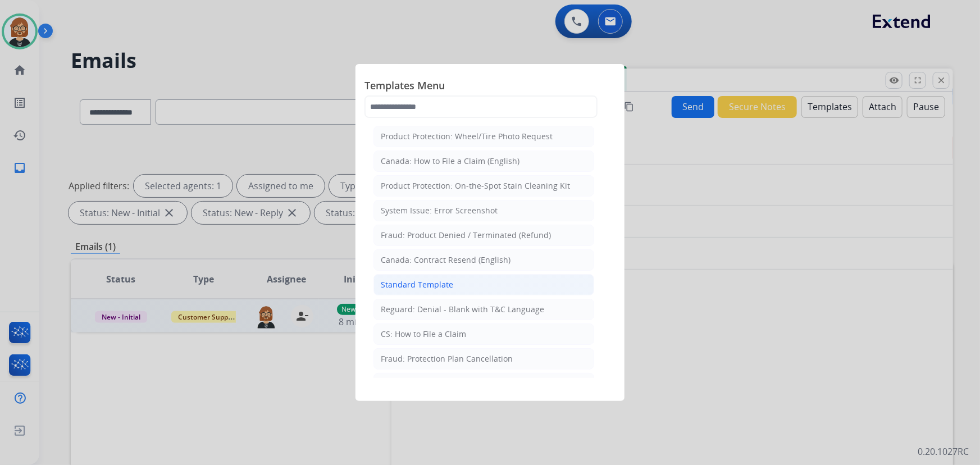
click at [461, 281] on li "Standard Template" at bounding box center [483, 284] width 221 height 21
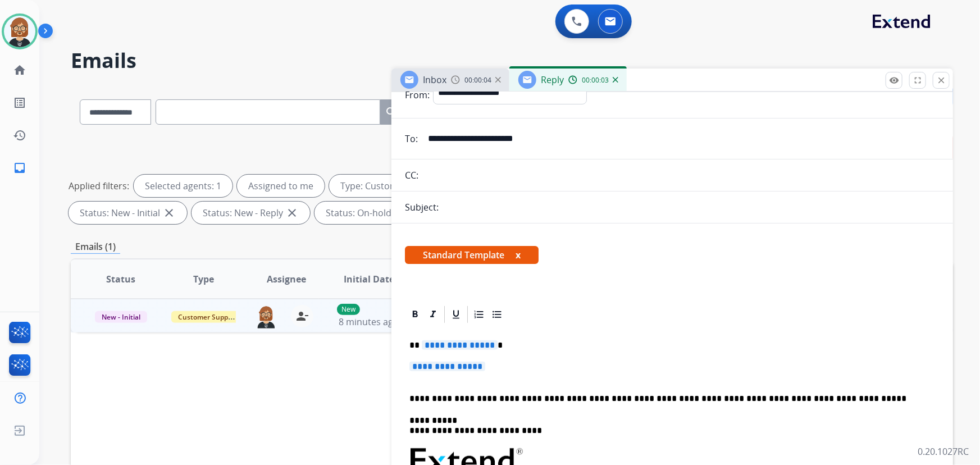
scroll to position [153, 0]
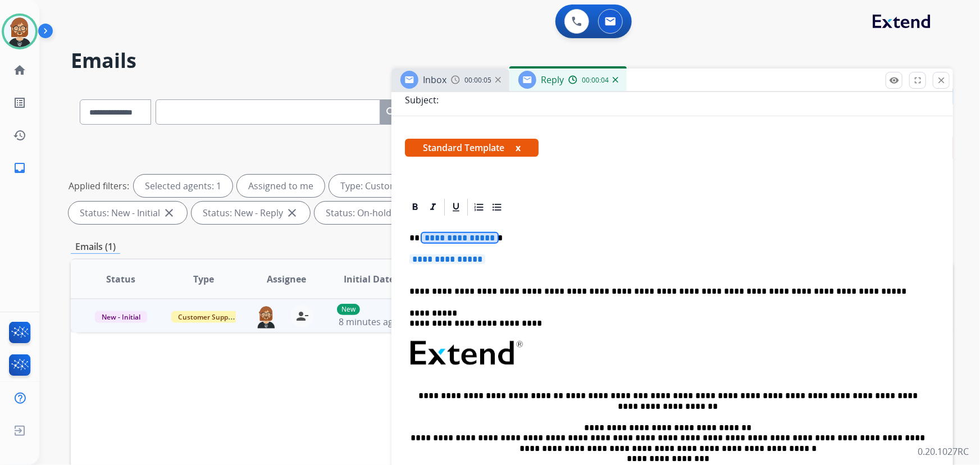
click at [459, 235] on span "**********" at bounding box center [460, 238] width 76 height 10
click at [449, 266] on p "**********" at bounding box center [671, 264] width 525 height 21
click at [450, 264] on p "**********" at bounding box center [671, 264] width 525 height 21
click at [450, 258] on span "**********" at bounding box center [447, 259] width 76 height 10
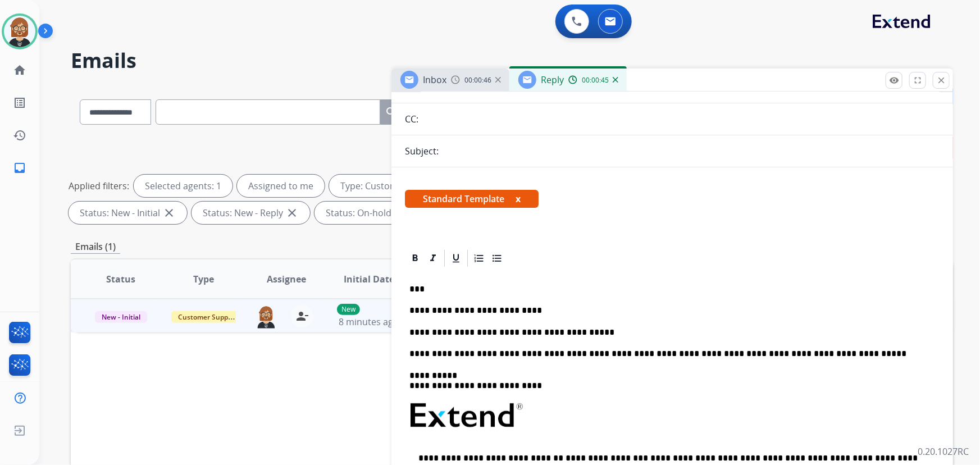
scroll to position [0, 0]
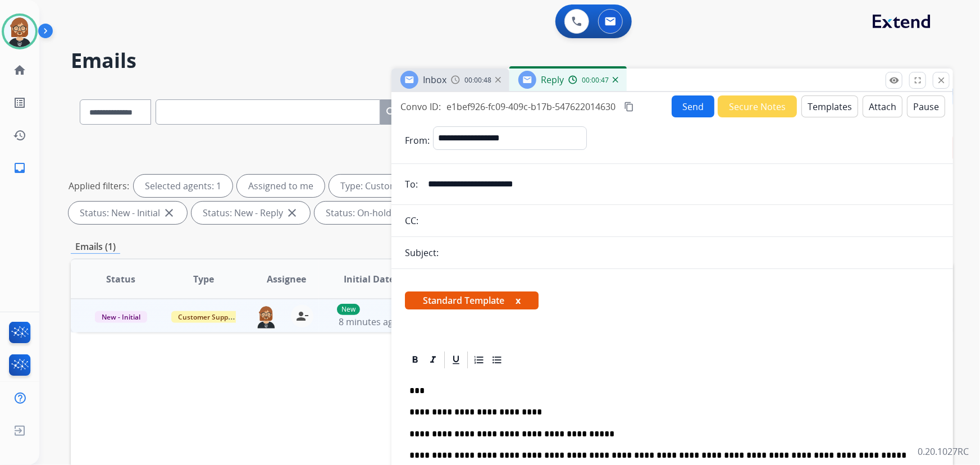
click at [692, 109] on button "Send" at bounding box center [692, 106] width 43 height 22
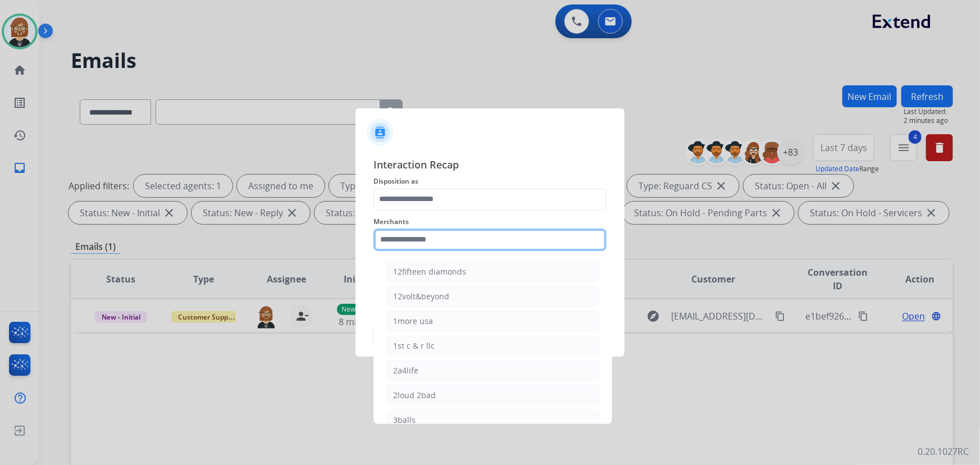
click at [473, 232] on input "text" at bounding box center [489, 239] width 233 height 22
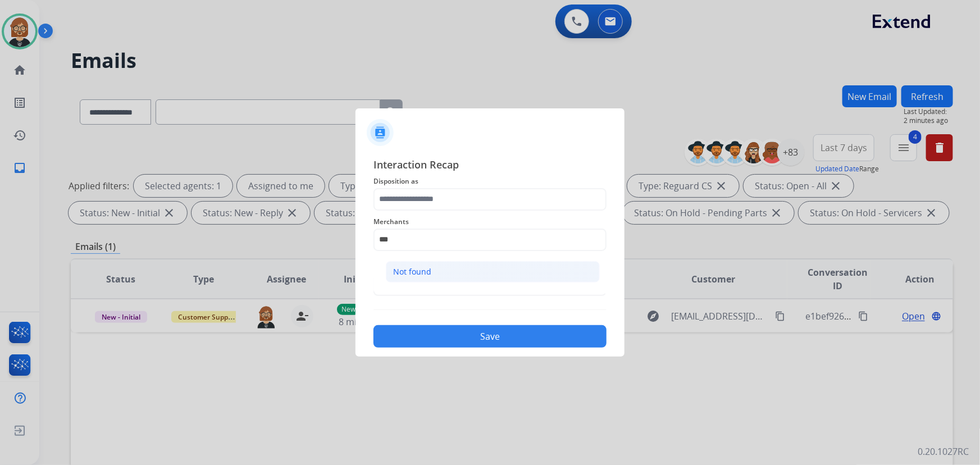
click at [438, 266] on li "Not found" at bounding box center [493, 271] width 214 height 21
type input "*********"
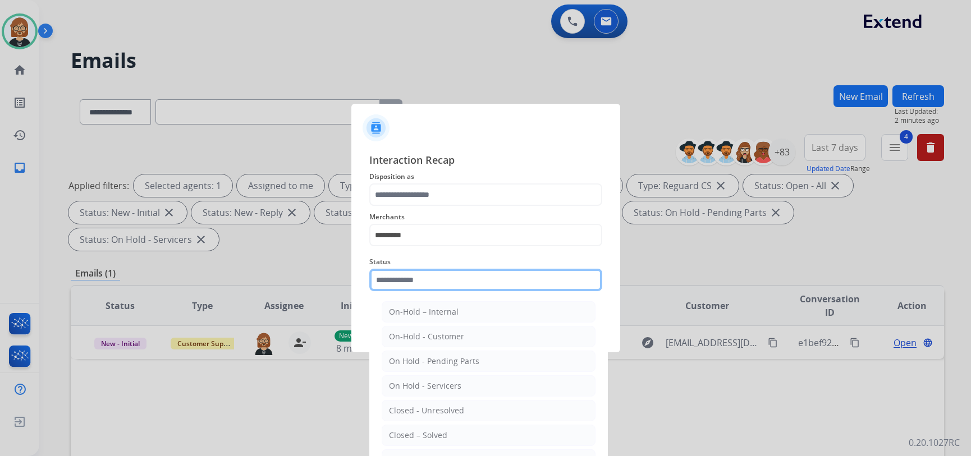
click at [429, 291] on div "Status On-Hold – Internal On-Hold - Customer On Hold - Pending Parts On Hold - …" at bounding box center [485, 273] width 233 height 45
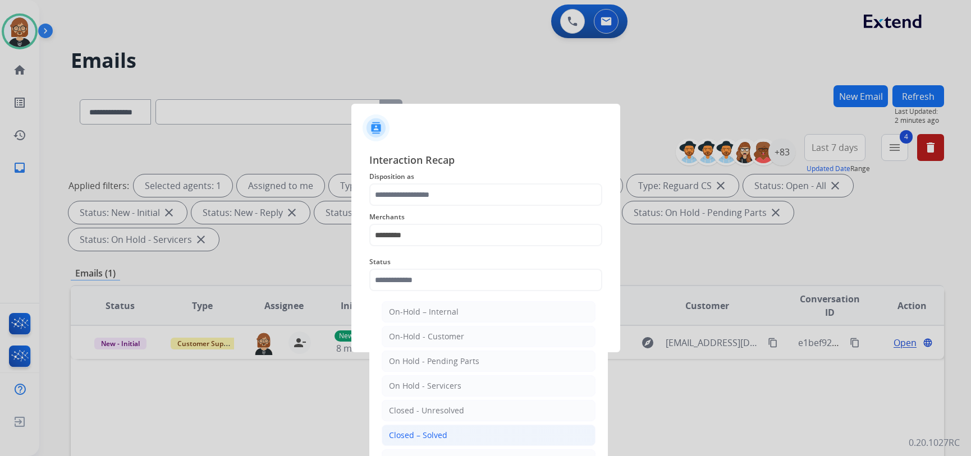
click at [434, 432] on div "Closed – Solved" at bounding box center [418, 435] width 58 height 11
type input "**********"
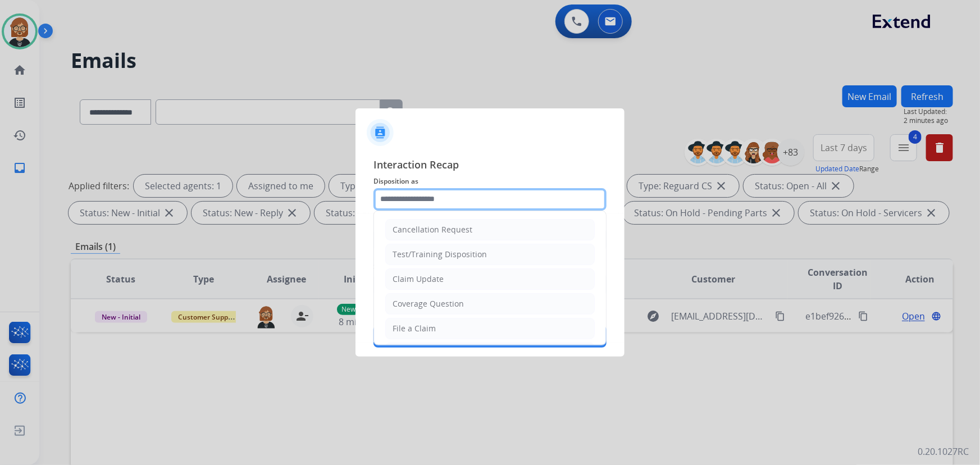
click at [457, 203] on input "text" at bounding box center [489, 199] width 233 height 22
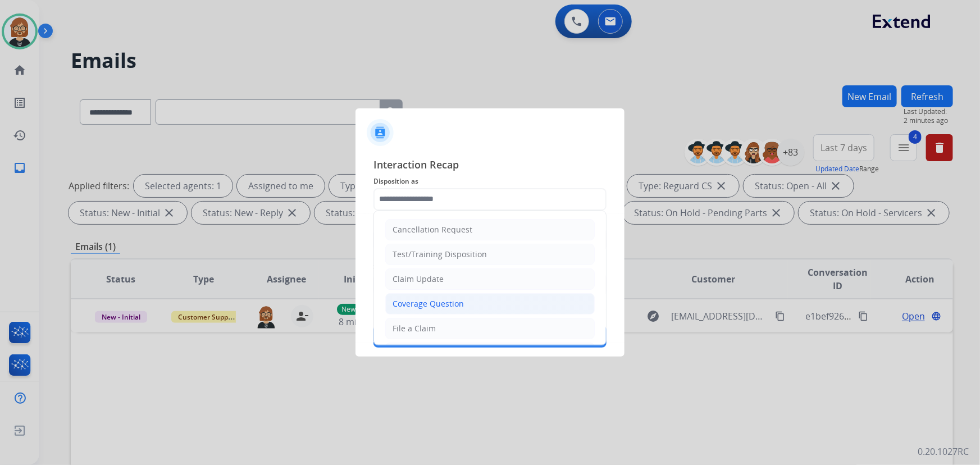
click at [452, 303] on div "Coverage Question" at bounding box center [427, 303] width 71 height 11
type input "**********"
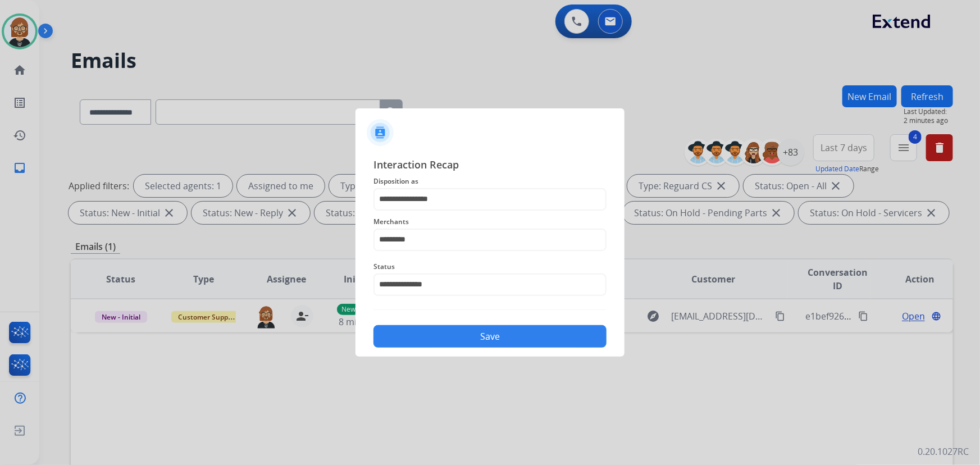
click at [467, 340] on button "Save" at bounding box center [489, 336] width 233 height 22
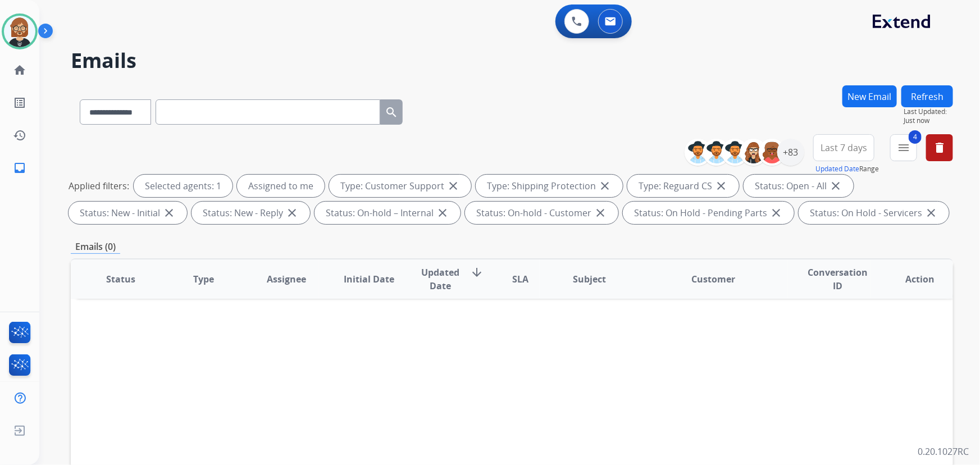
click at [928, 94] on button "Refresh" at bounding box center [927, 96] width 52 height 22
drag, startPoint x: 946, startPoint y: 97, endPoint x: 949, endPoint y: 89, distance: 8.2
click at [948, 90] on button "Refresh" at bounding box center [927, 96] width 52 height 22
click at [936, 100] on button "Refresh" at bounding box center [927, 96] width 52 height 22
click at [789, 152] on div "+83" at bounding box center [790, 152] width 27 height 27
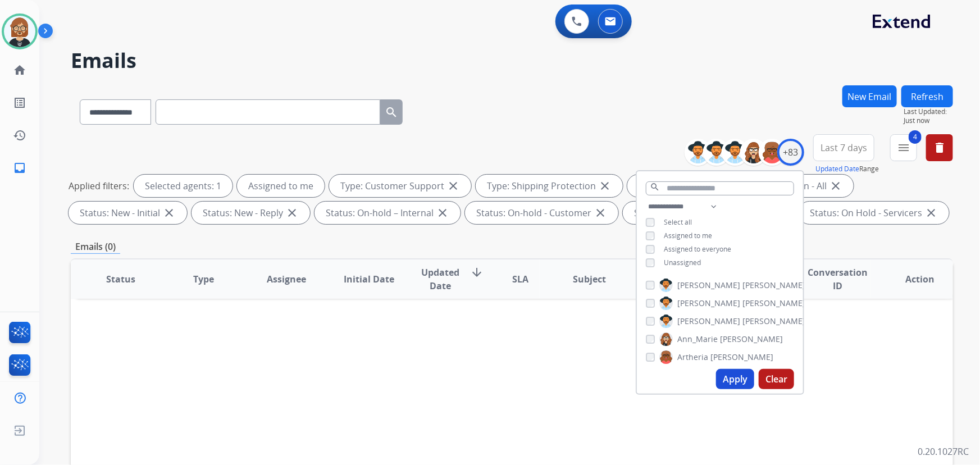
click at [730, 373] on button "Apply" at bounding box center [735, 379] width 38 height 20
click at [909, 160] on button "4 menu Filters" at bounding box center [903, 147] width 27 height 27
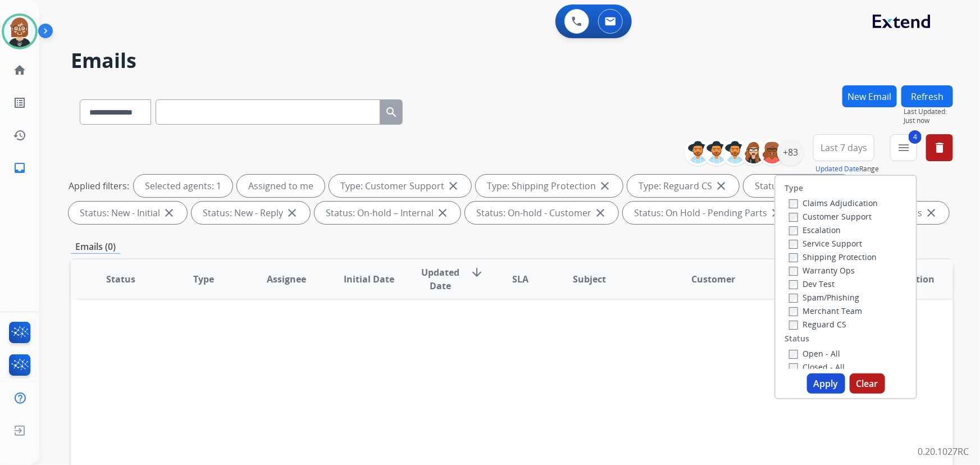
click at [818, 378] on button "Apply" at bounding box center [826, 383] width 38 height 20
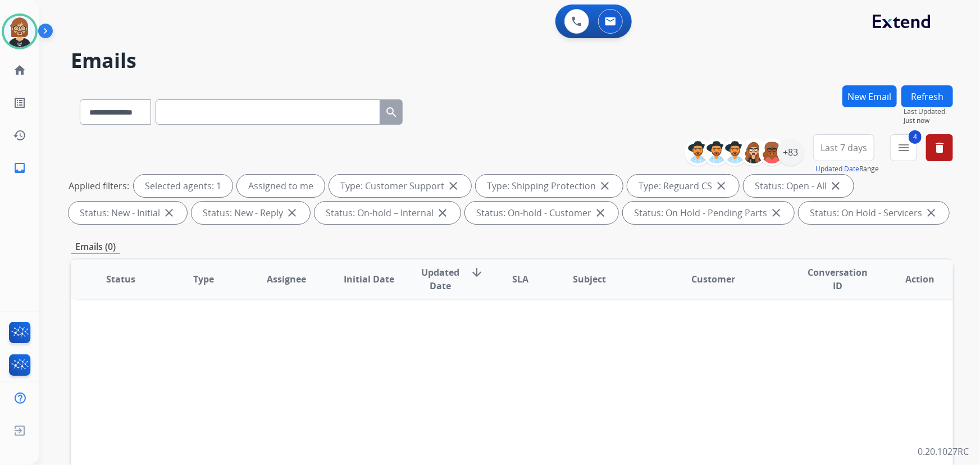
click at [854, 155] on button "Last 7 days" at bounding box center [843, 147] width 61 height 27
click at [847, 288] on div "Last 90 days" at bounding box center [840, 284] width 62 height 17
click at [689, 377] on div "Status Type Assignee Initial Date Updated Date arrow_downward SLA Subject Custo…" at bounding box center [512, 446] width 882 height 376
click at [28, 31] on img at bounding box center [19, 31] width 31 height 31
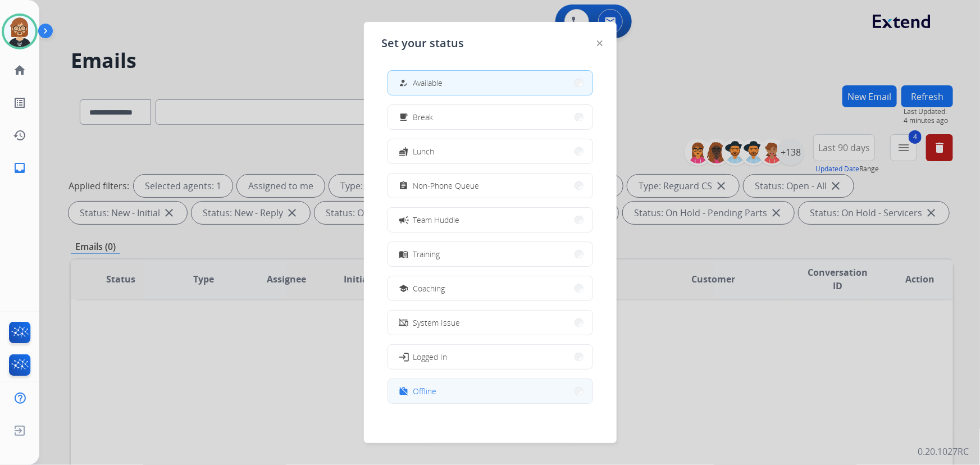
click at [468, 400] on button "work_off Offline" at bounding box center [490, 391] width 204 height 24
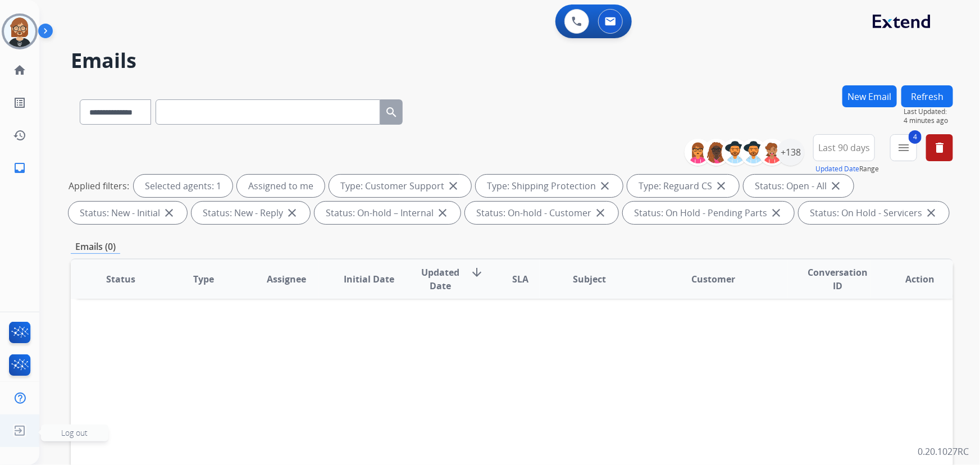
click at [20, 429] on img at bounding box center [20, 430] width 20 height 21
